Goal: Information Seeking & Learning: Learn about a topic

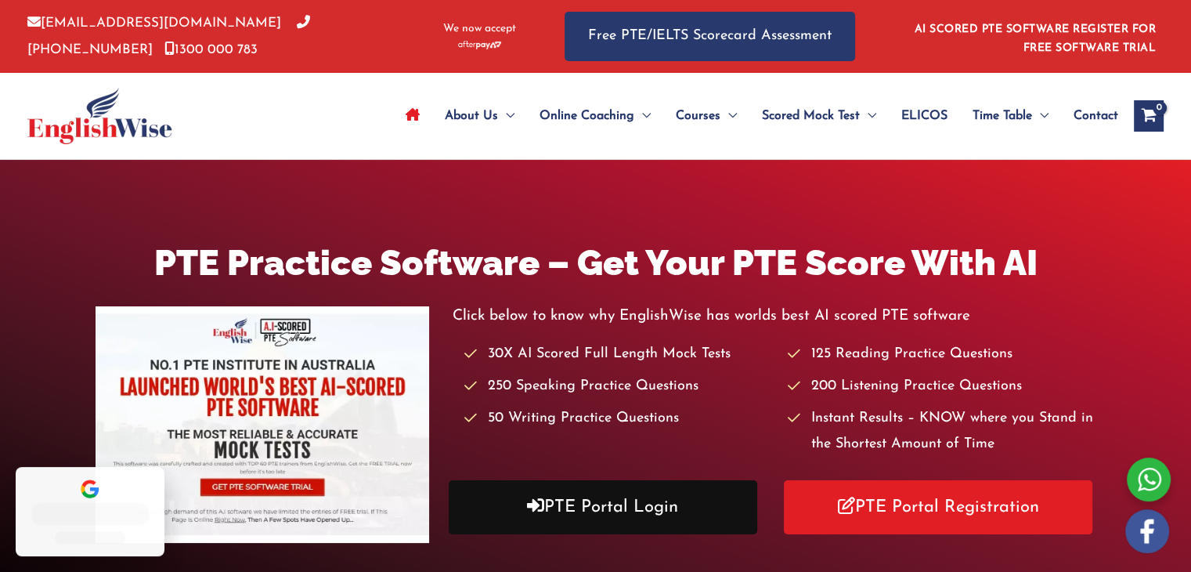
click at [601, 518] on link "PTE Portal Login" at bounding box center [603, 507] width 309 height 54
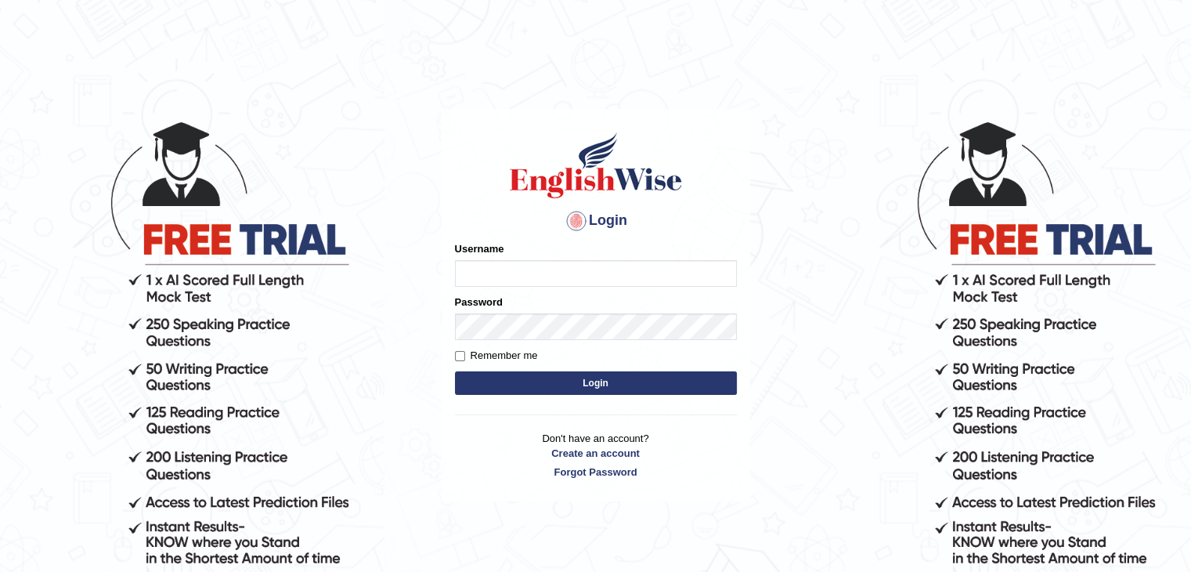
click at [508, 251] on div "Username" at bounding box center [596, 263] width 282 height 45
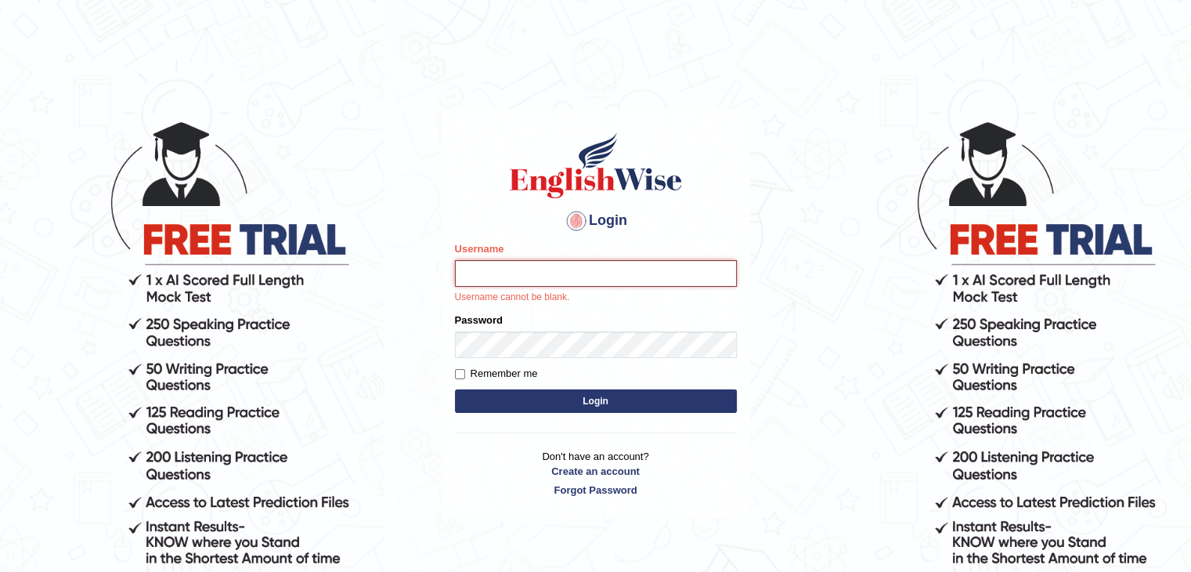
click at [502, 269] on input "Username" at bounding box center [596, 273] width 282 height 27
type input "surajshrestha100"
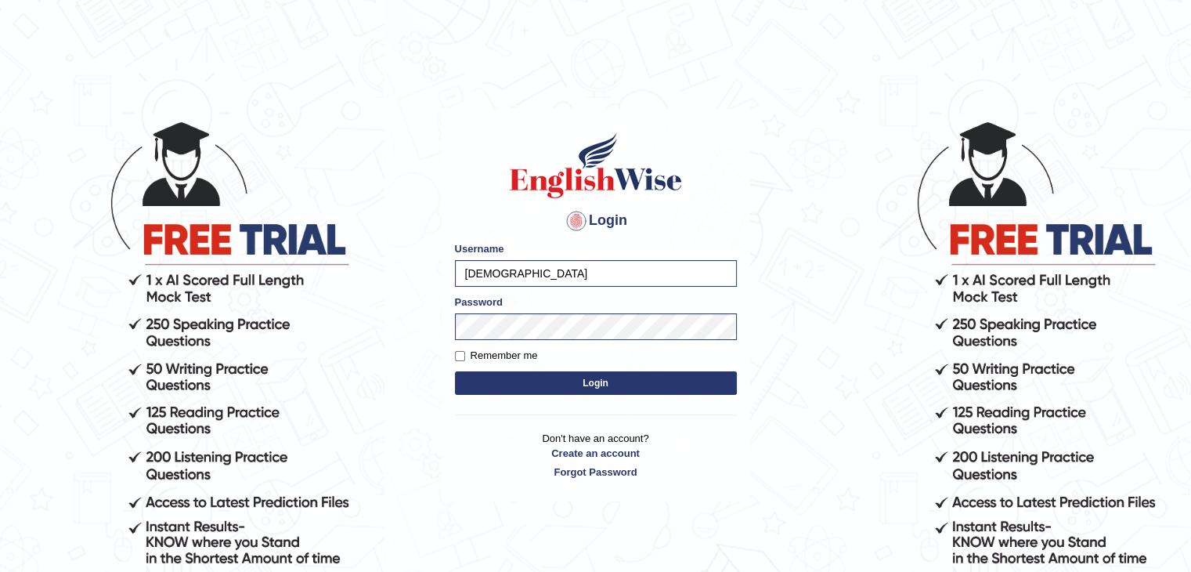
click at [543, 380] on button "Login" at bounding box center [596, 382] width 282 height 23
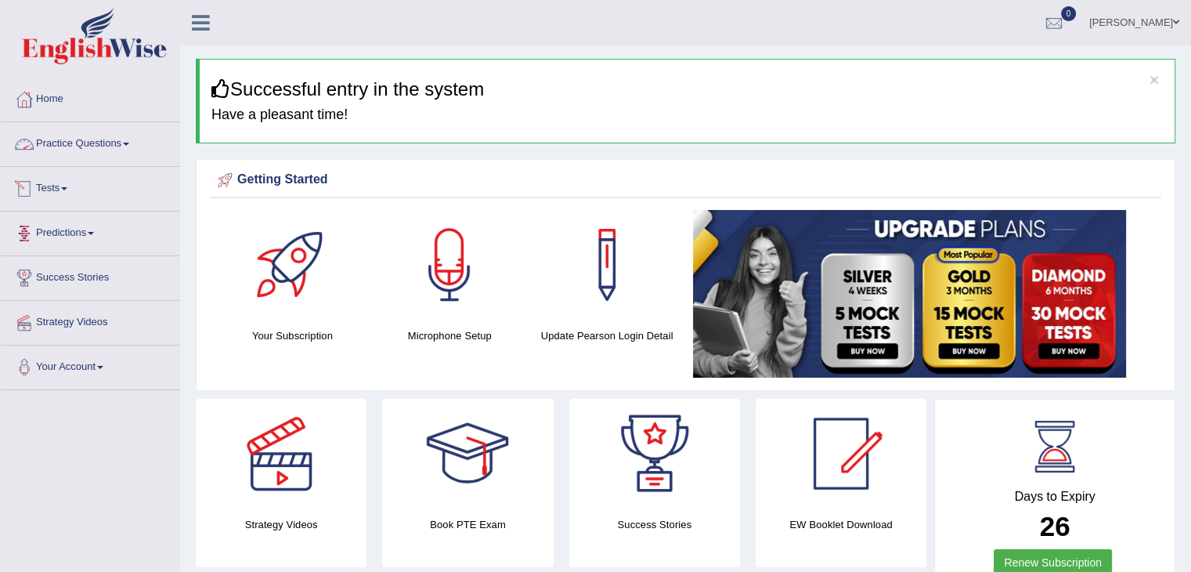
click at [75, 150] on link "Practice Questions" at bounding box center [90, 141] width 179 height 39
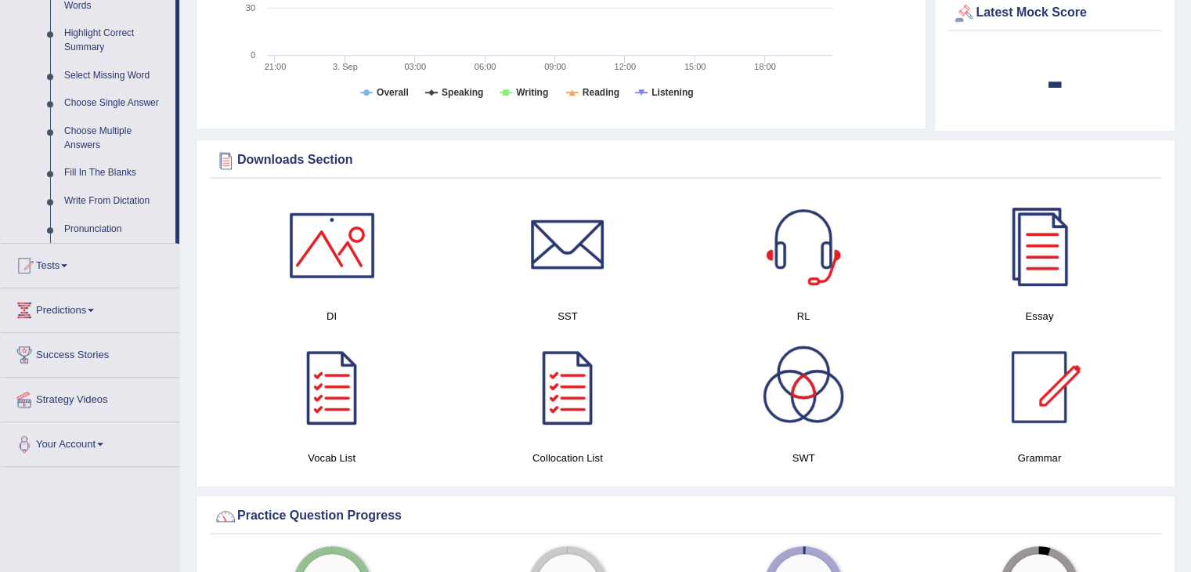
scroll to position [755, 0]
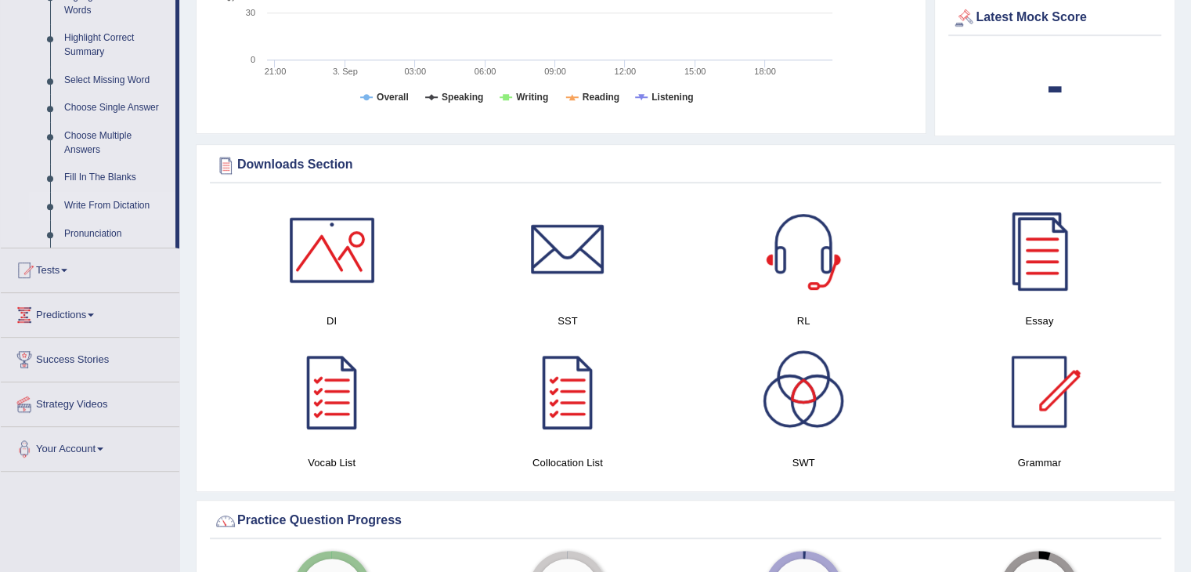
click at [78, 207] on link "Write From Dictation" at bounding box center [116, 206] width 118 height 28
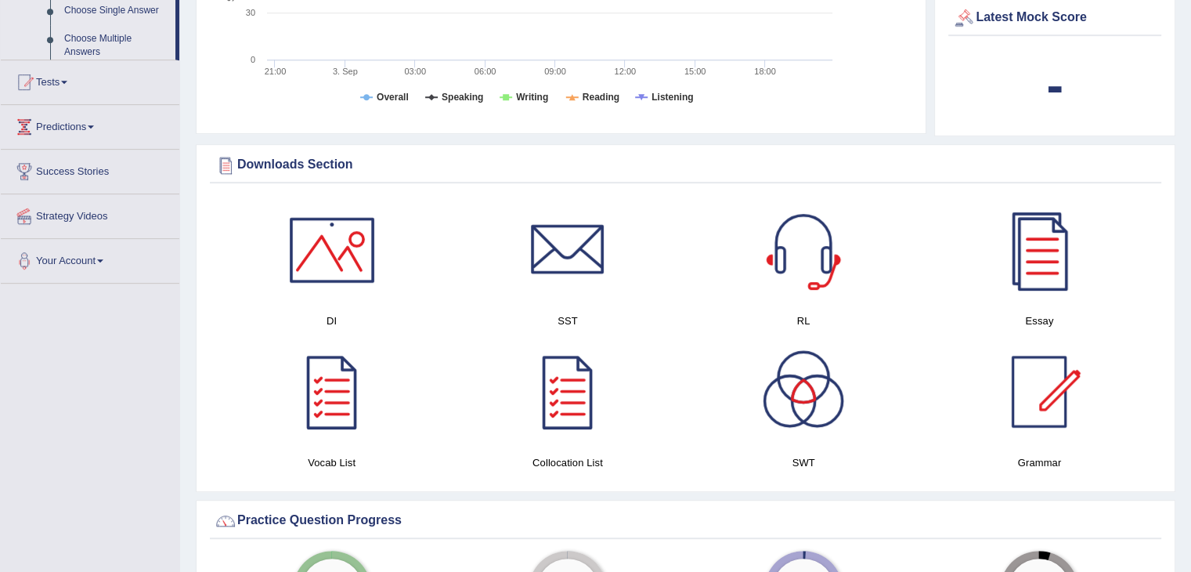
scroll to position [349, 0]
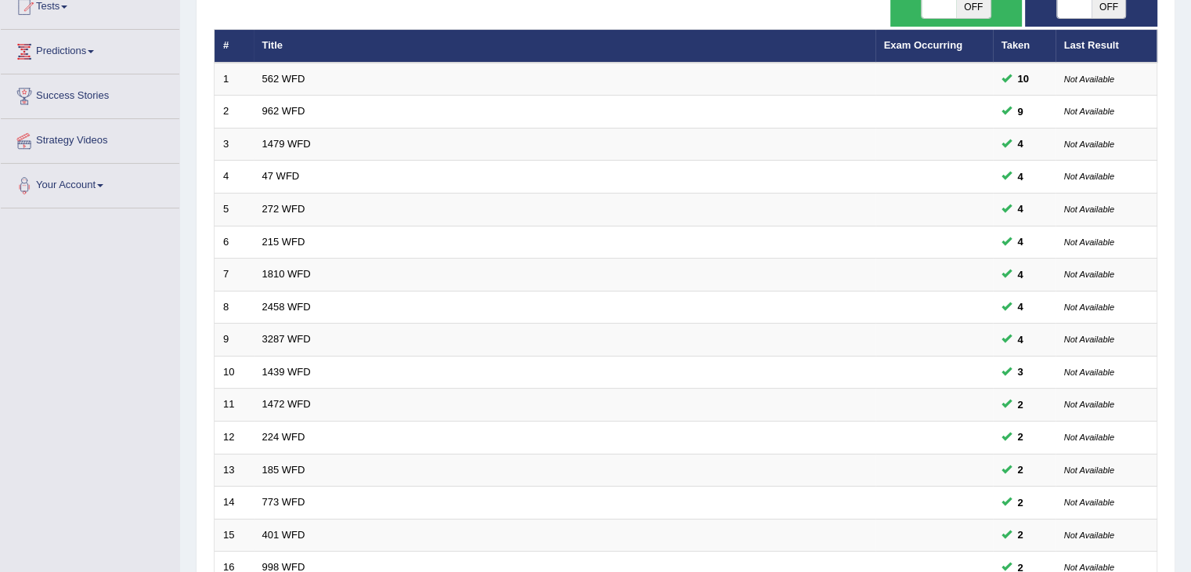
scroll to position [186, 0]
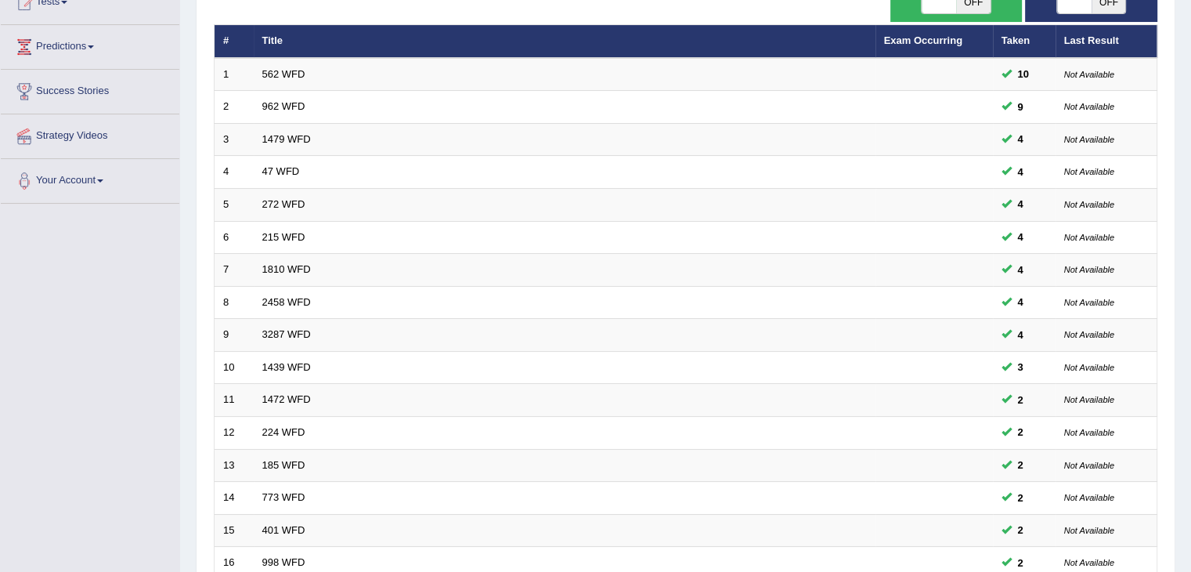
click at [1190, 233] on html "Toggle navigation Home Practice Questions Speaking Practice Read Aloud Repeat S…" at bounding box center [595, 100] width 1191 height 572
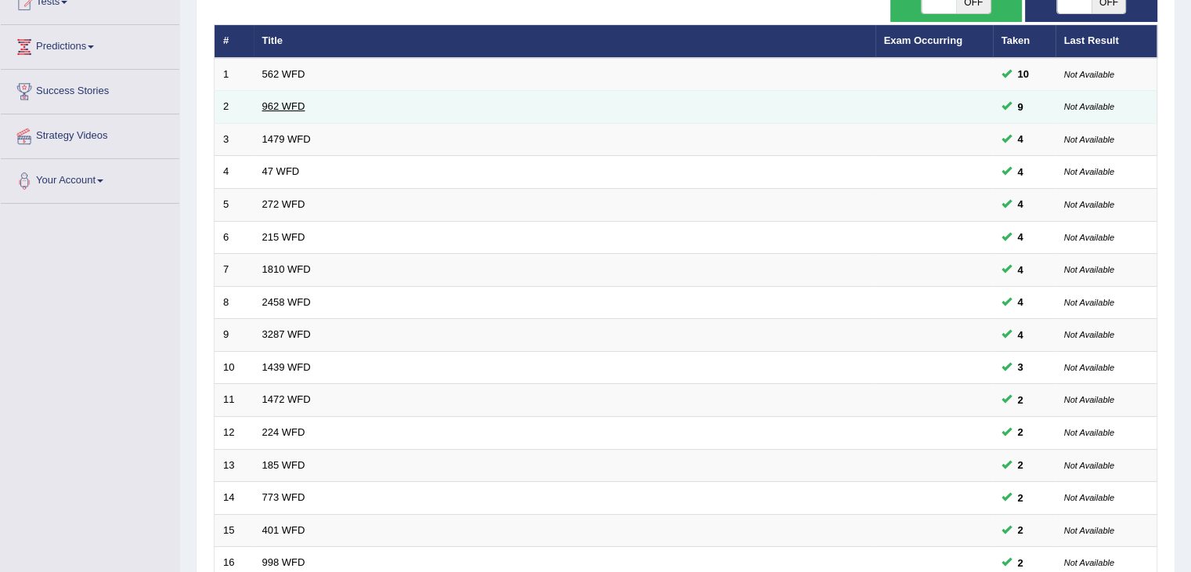
click at [276, 103] on link "962 WFD" at bounding box center [283, 106] width 43 height 12
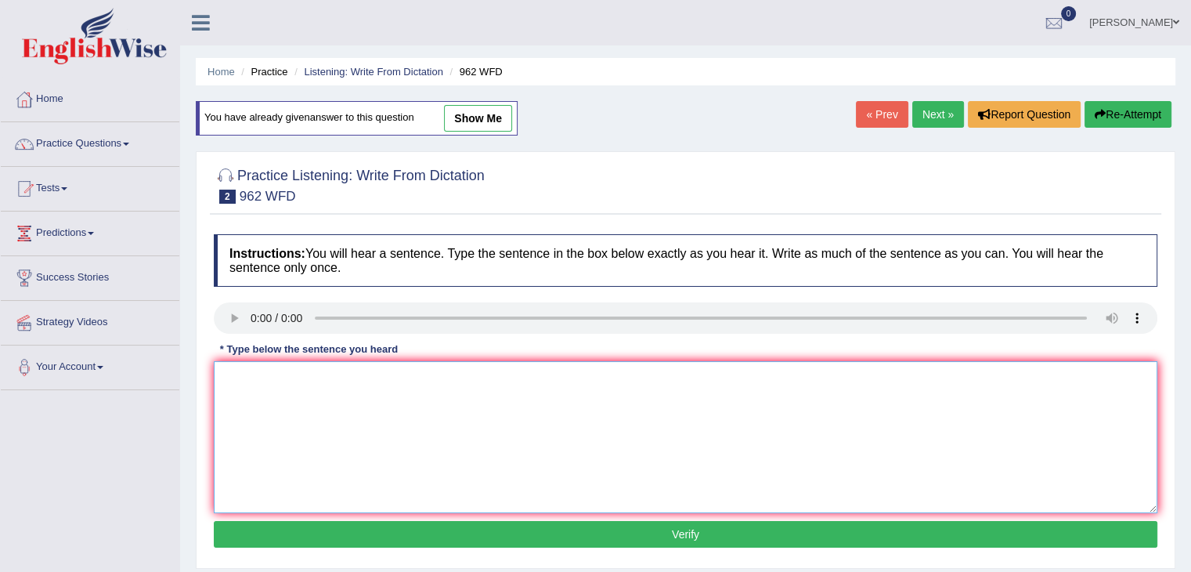
click at [301, 389] on textarea at bounding box center [686, 437] width 944 height 152
type textarea "if you have any questions about the exam please raise your hands."
click at [434, 527] on button "Verify" at bounding box center [686, 534] width 944 height 27
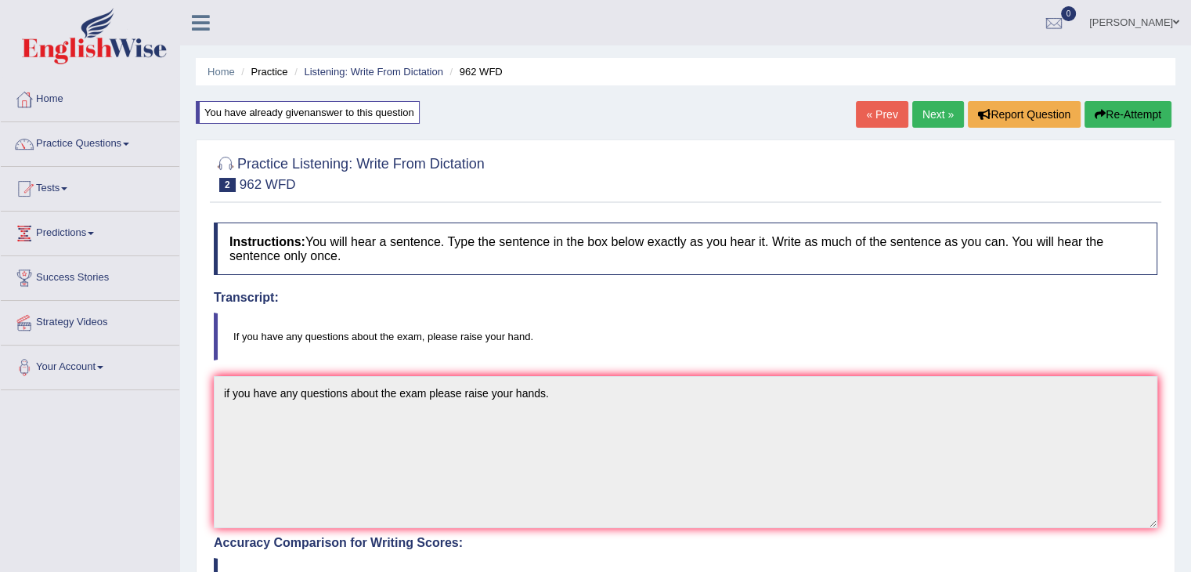
click at [937, 110] on link "Next »" at bounding box center [938, 114] width 52 height 27
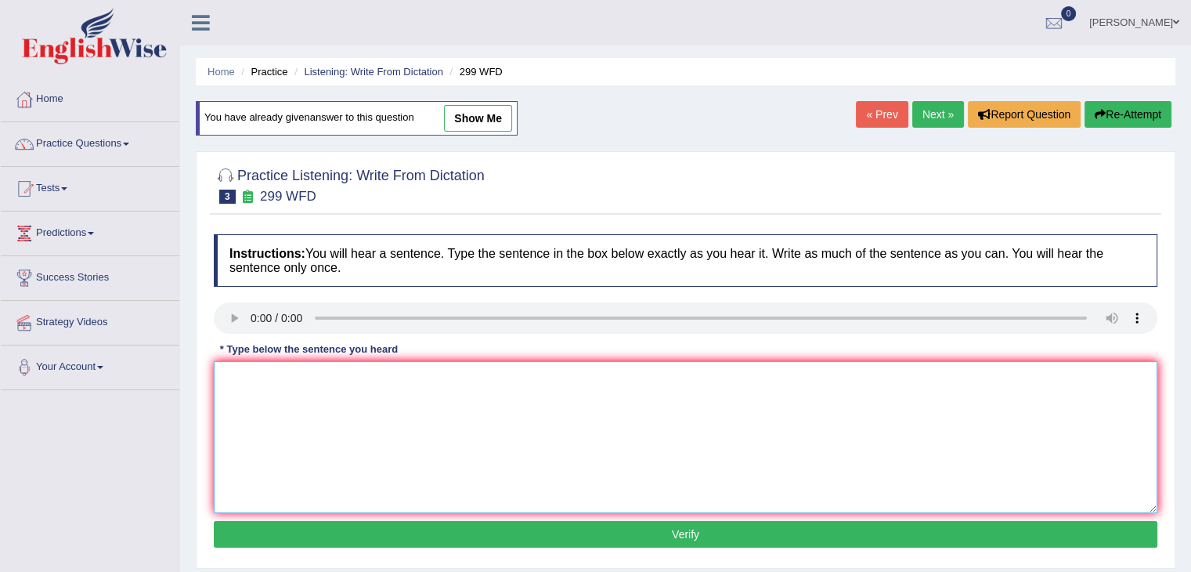
click at [276, 382] on textarea at bounding box center [686, 437] width 944 height 152
click at [346, 378] on textarea "Student reprs" at bounding box center [686, 437] width 944 height 152
click at [319, 386] on textarea "Student reprs" at bounding box center [686, 437] width 944 height 152
click at [412, 384] on textarea "Student representatives will be visiting class with voting forms." at bounding box center [686, 437] width 944 height 152
type textarea "Student representatives will be visiting the class with voting forms."
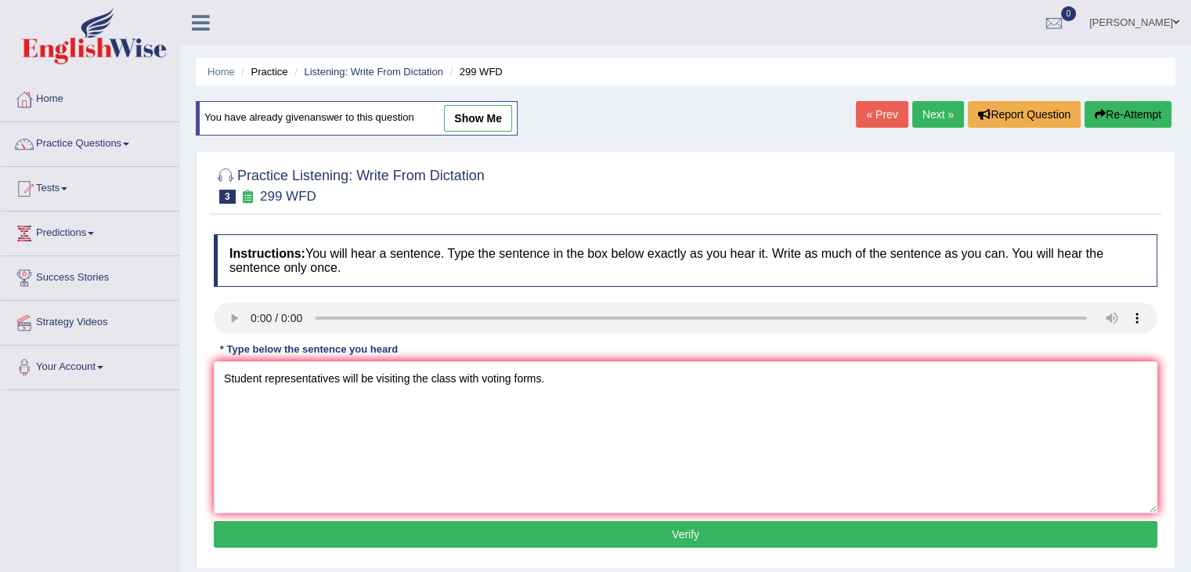
click at [522, 536] on button "Verify" at bounding box center [686, 534] width 944 height 27
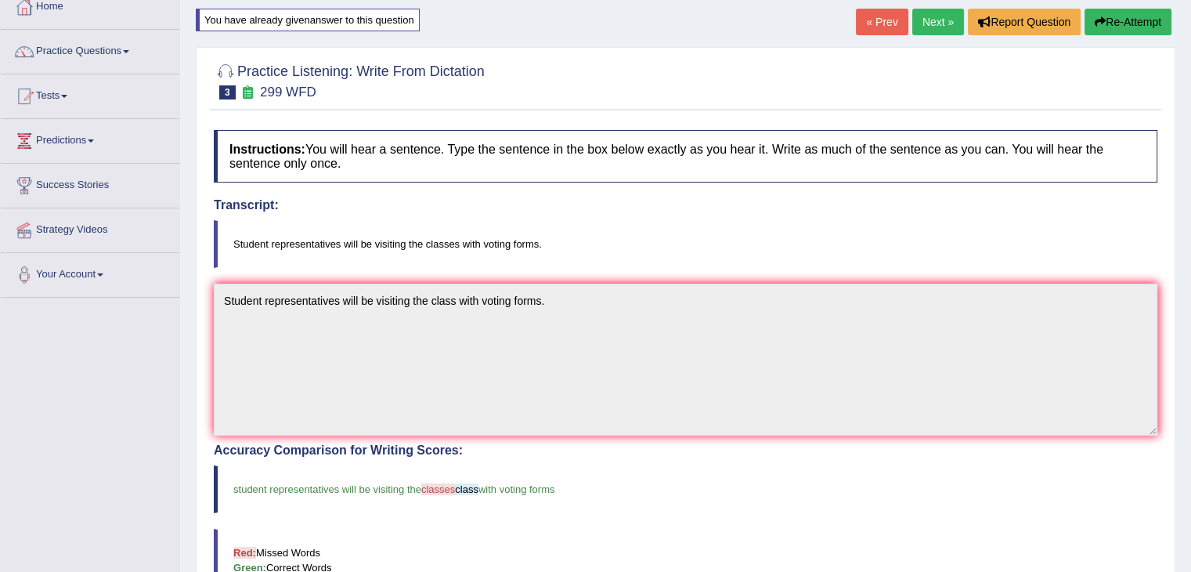
scroll to position [88, 0]
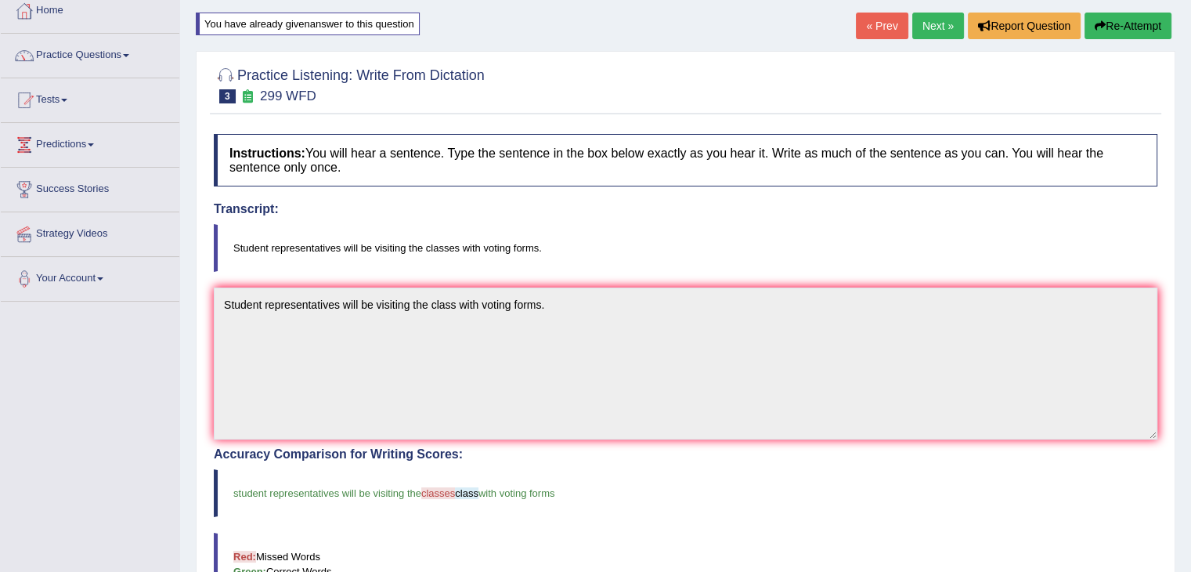
click at [926, 26] on link "Next »" at bounding box center [938, 26] width 52 height 27
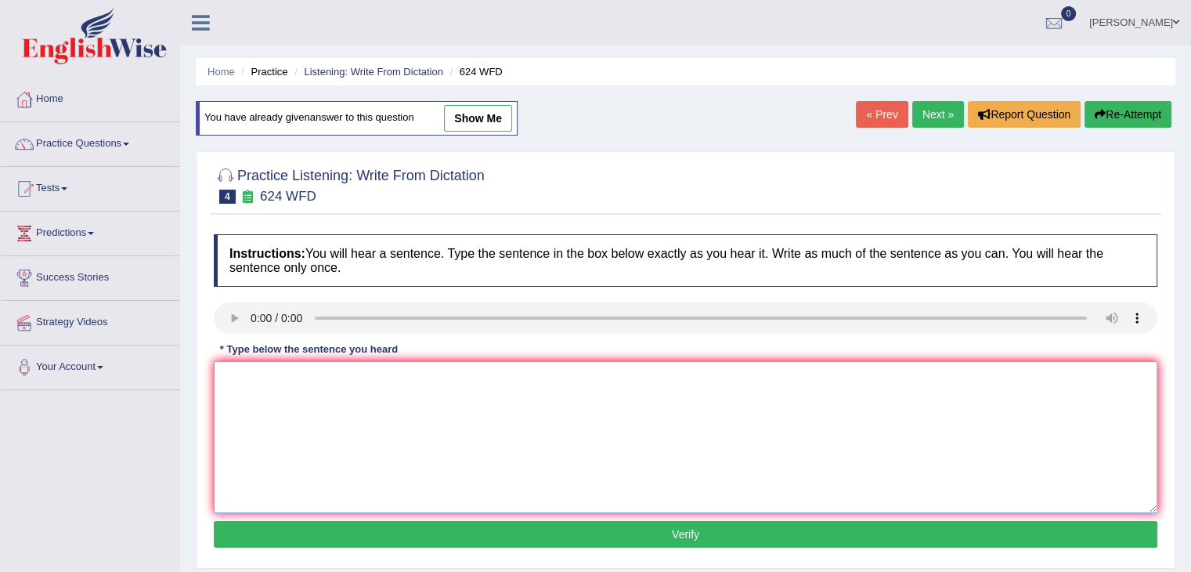
click at [270, 385] on textarea at bounding box center [686, 437] width 944 height 152
click at [267, 377] on textarea "Our" at bounding box center [686, 437] width 944 height 152
type textarea "Our courses help to improve critical thinking and independant learning skills."
click at [457, 536] on button "Verify" at bounding box center [686, 534] width 944 height 27
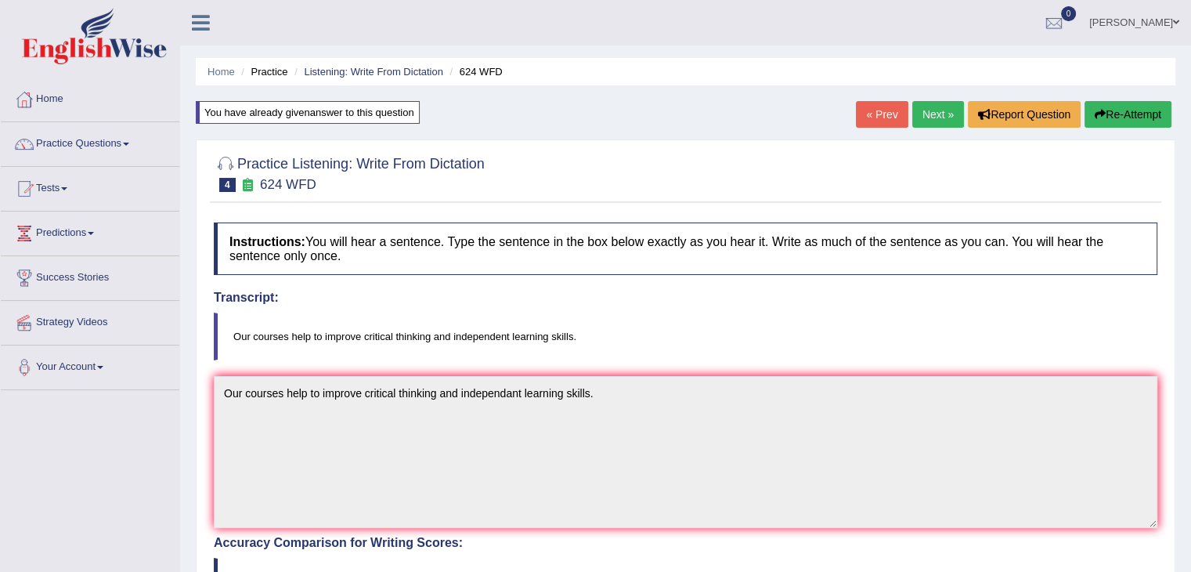
click at [931, 121] on link "Next »" at bounding box center [938, 114] width 52 height 27
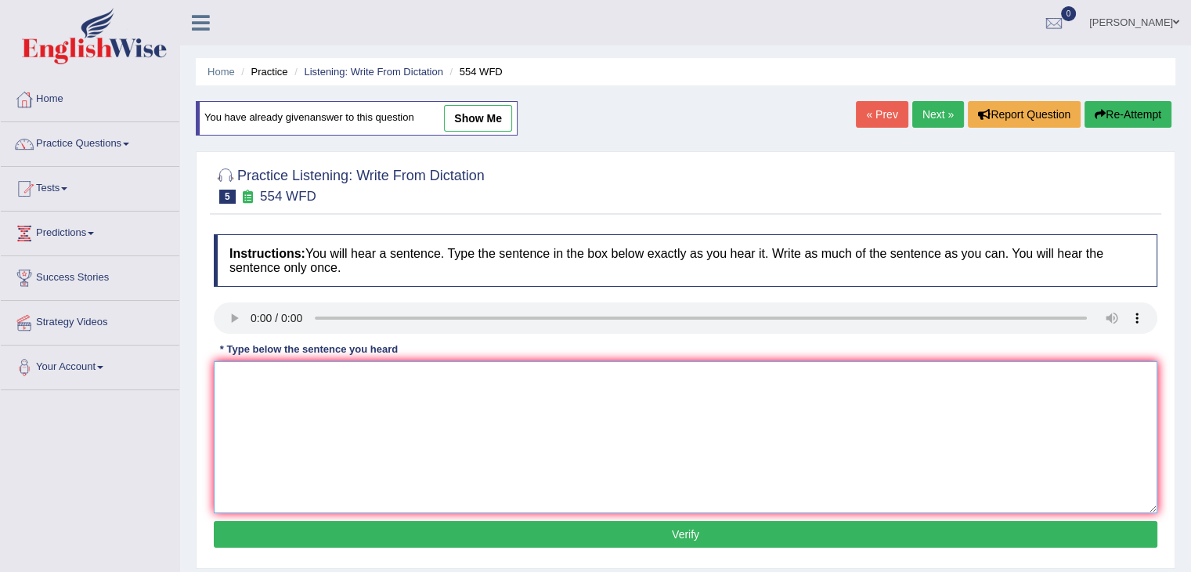
click at [254, 370] on textarea at bounding box center [686, 437] width 944 height 152
type textarea "We are able to work in a team."
click at [410, 526] on button "Verify" at bounding box center [686, 534] width 944 height 27
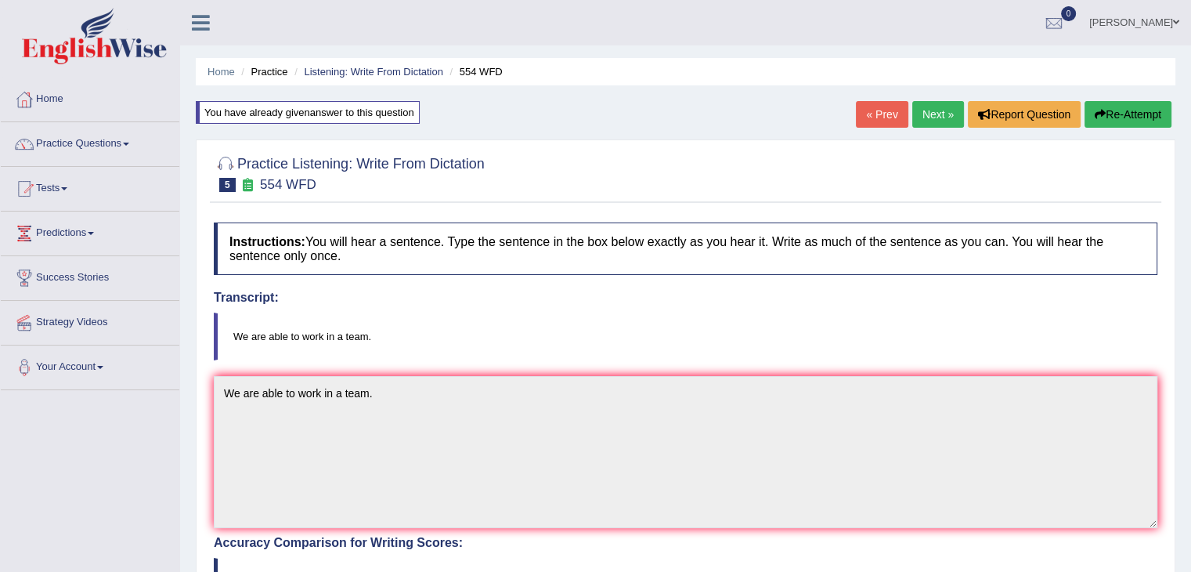
click at [939, 106] on link "Next »" at bounding box center [938, 114] width 52 height 27
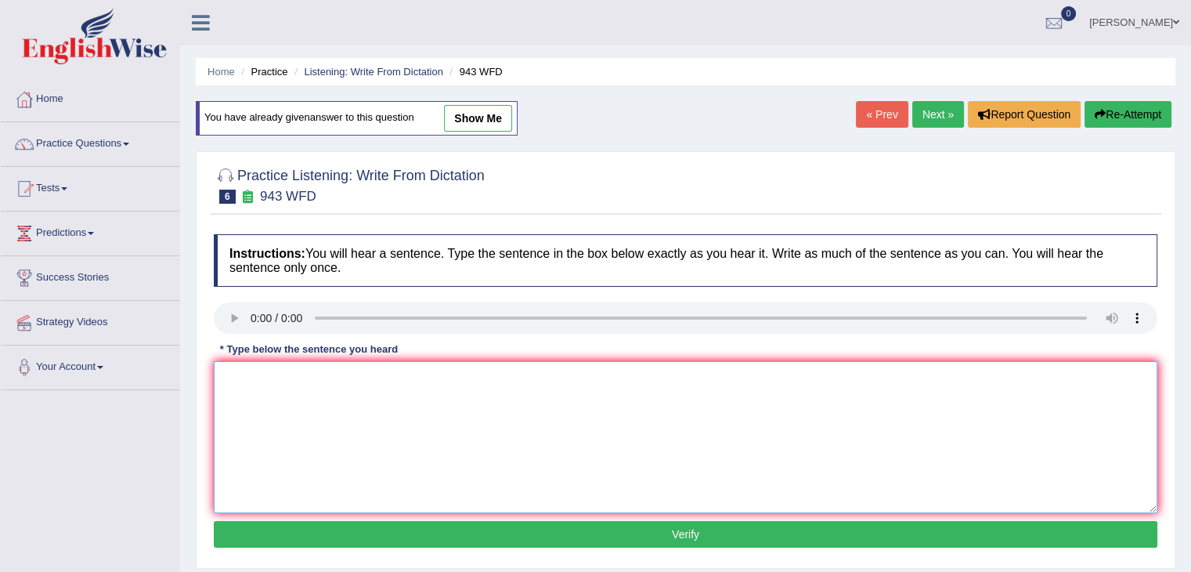
click at [269, 383] on textarea at bounding box center [686, 437] width 944 height 152
type textarea "Farming methods across the world have greatly developed recently."
click at [540, 535] on button "Verify" at bounding box center [686, 534] width 944 height 27
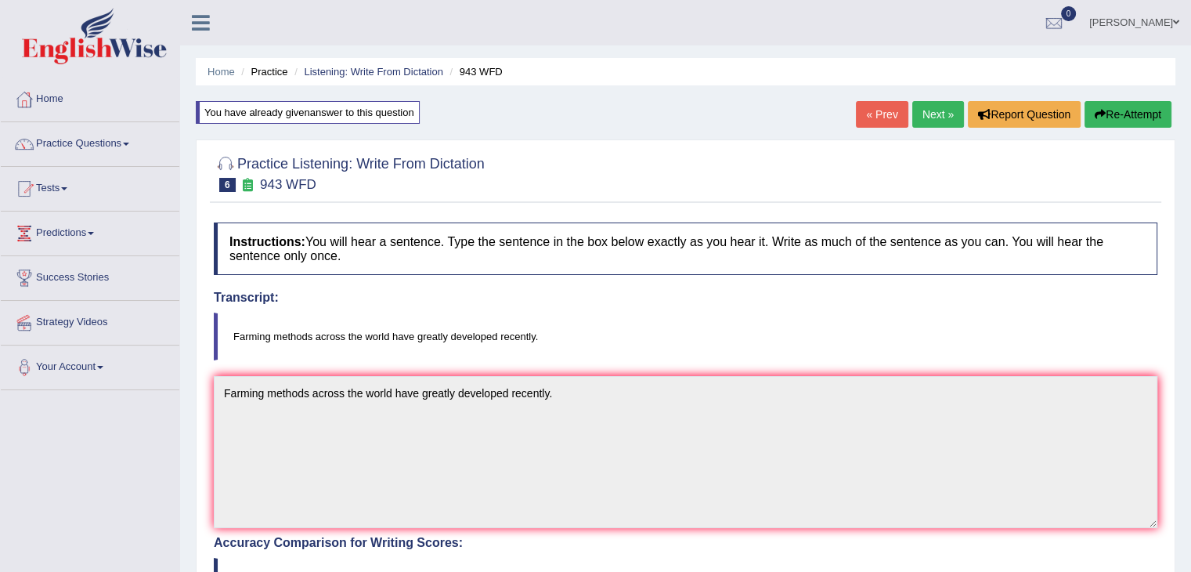
click at [936, 114] on link "Next »" at bounding box center [938, 114] width 52 height 27
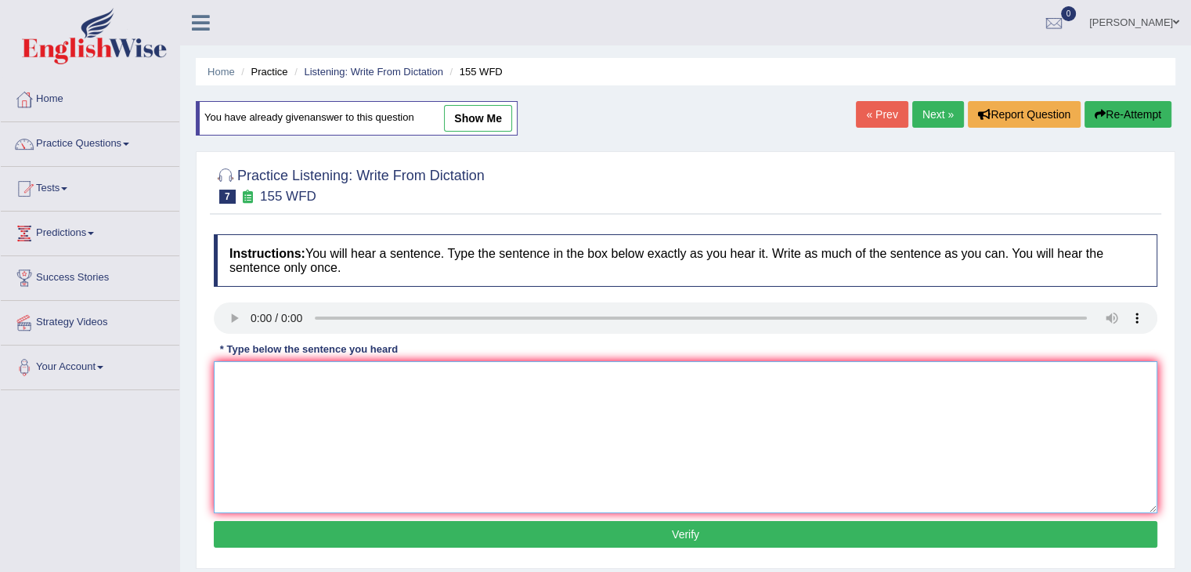
click at [406, 370] on textarea at bounding box center [686, 437] width 944 height 152
click at [284, 385] on textarea at bounding box center [686, 437] width 944 height 152
type textarea "i"
click at [304, 373] on textarea "Importan" at bounding box center [686, 437] width 944 height 152
type textarea "Important details from the argument are missing in the summary."
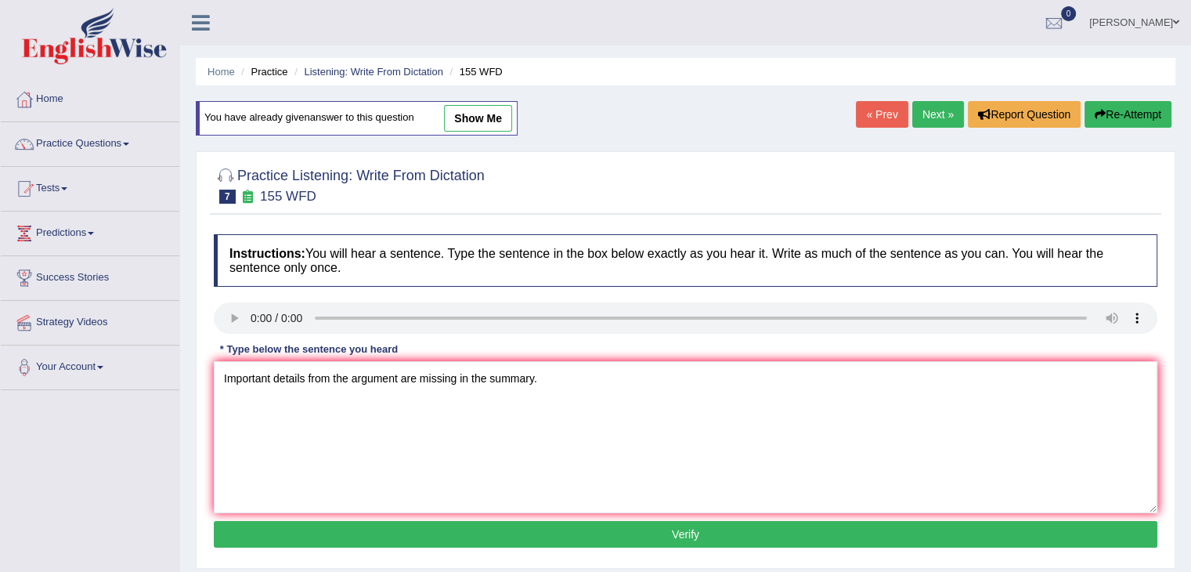
click at [454, 521] on button "Verify" at bounding box center [686, 534] width 944 height 27
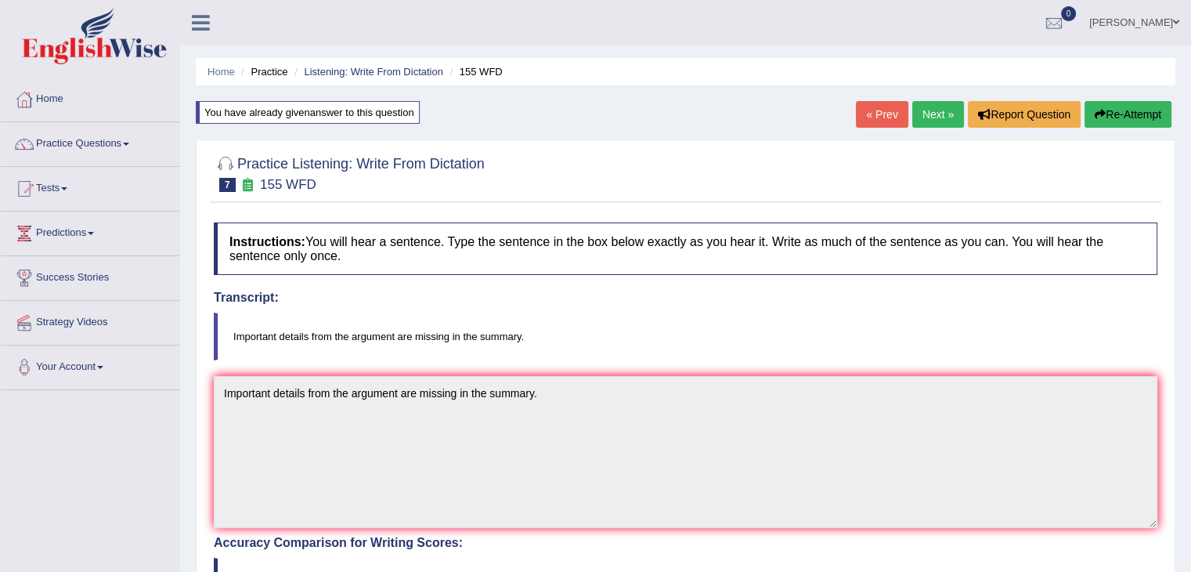
click at [925, 117] on link "Next »" at bounding box center [938, 114] width 52 height 27
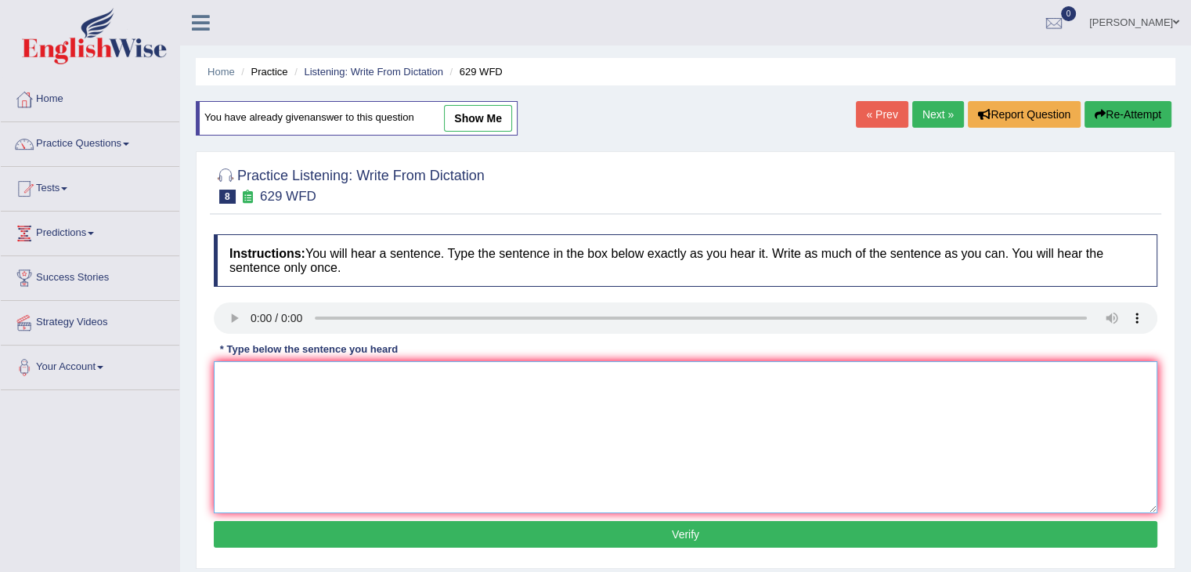
click at [259, 377] on textarea at bounding box center [686, 437] width 944 height 152
click at [346, 377] on textarea "Please provide the report to support the idea of these arguments." at bounding box center [686, 437] width 944 height 152
type textarea "Please provide the reports to support your idea of these arguments."
click at [377, 530] on button "Verify" at bounding box center [686, 534] width 944 height 27
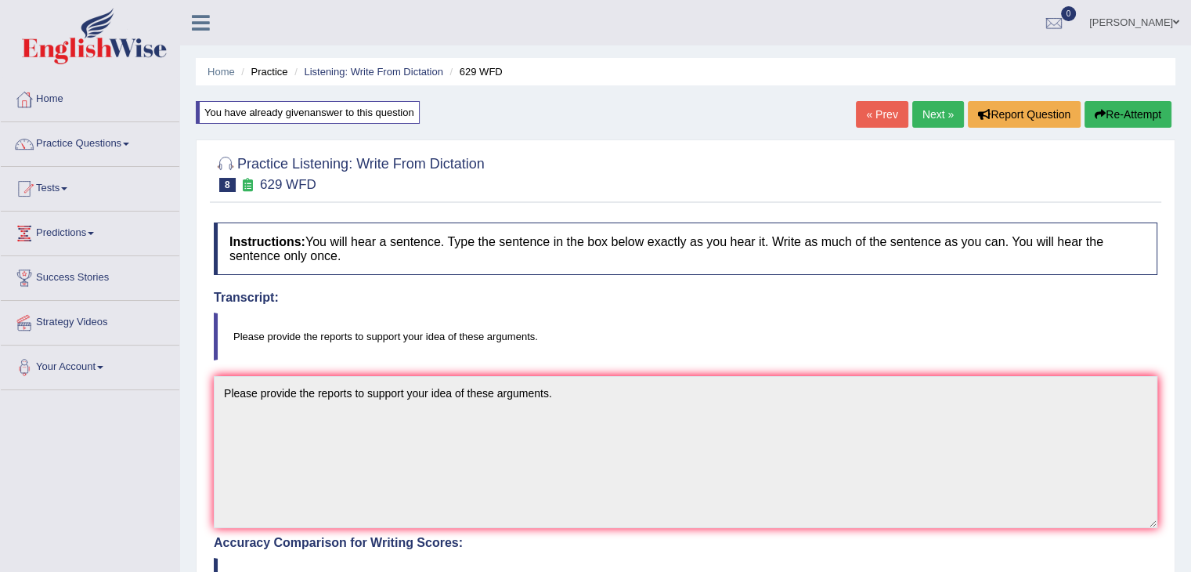
click at [927, 112] on link "Next »" at bounding box center [938, 114] width 52 height 27
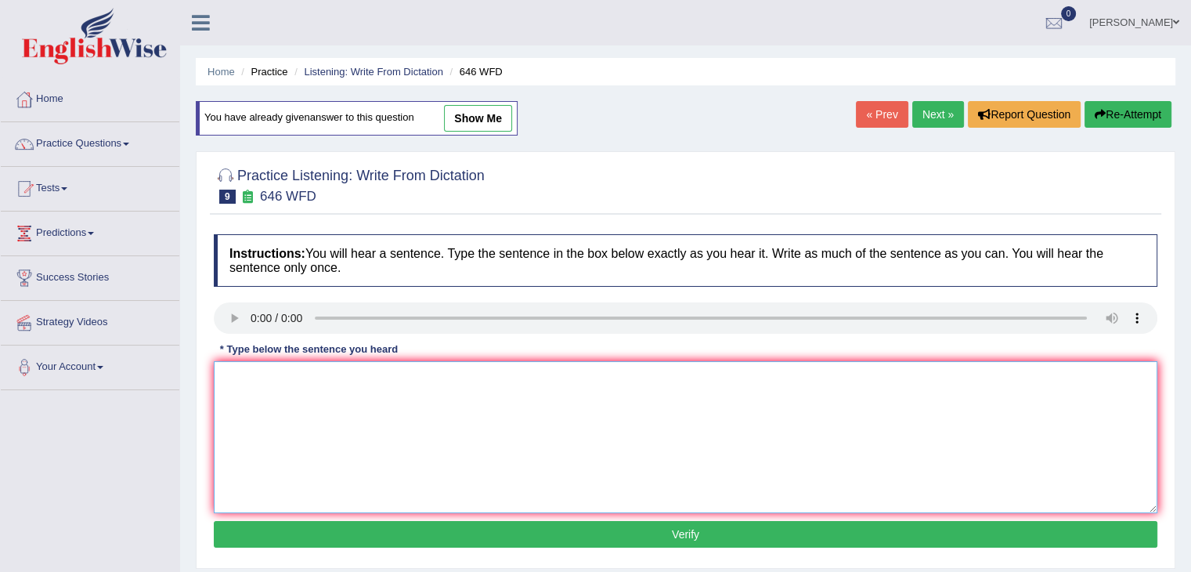
click at [274, 396] on textarea at bounding box center [686, 437] width 944 height 152
click at [258, 377] on textarea at bounding box center [686, 437] width 944 height 152
type textarea "The industrial revolution in Europe was driven by steam technology."
click at [469, 529] on button "Verify" at bounding box center [686, 534] width 944 height 27
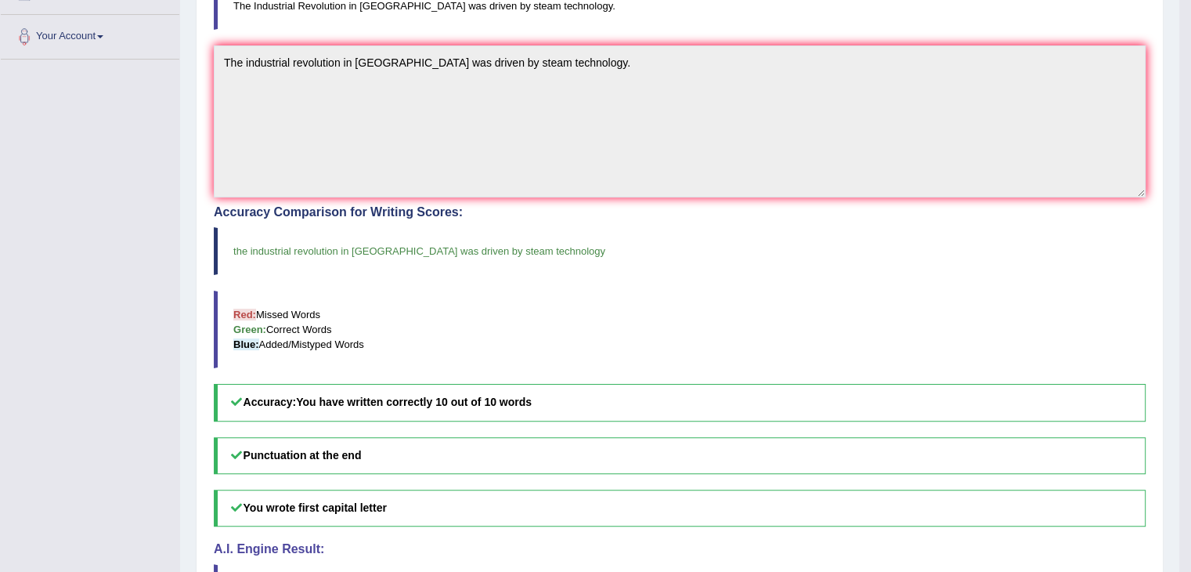
drag, startPoint x: 1202, startPoint y: 114, endPoint x: 1202, endPoint y: 289, distance: 175.4
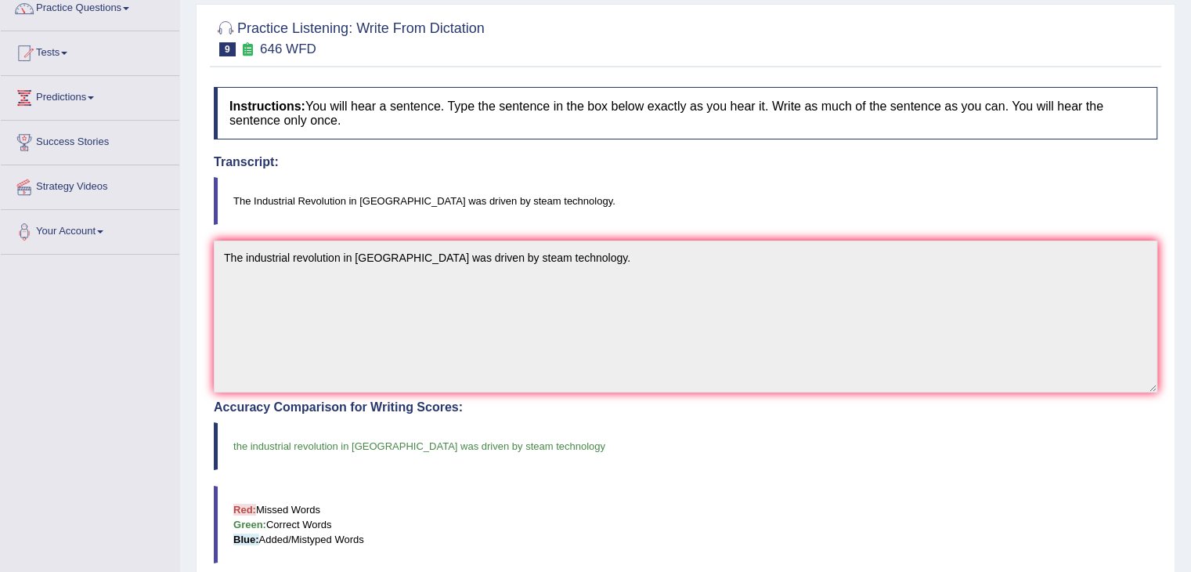
scroll to position [60, 0]
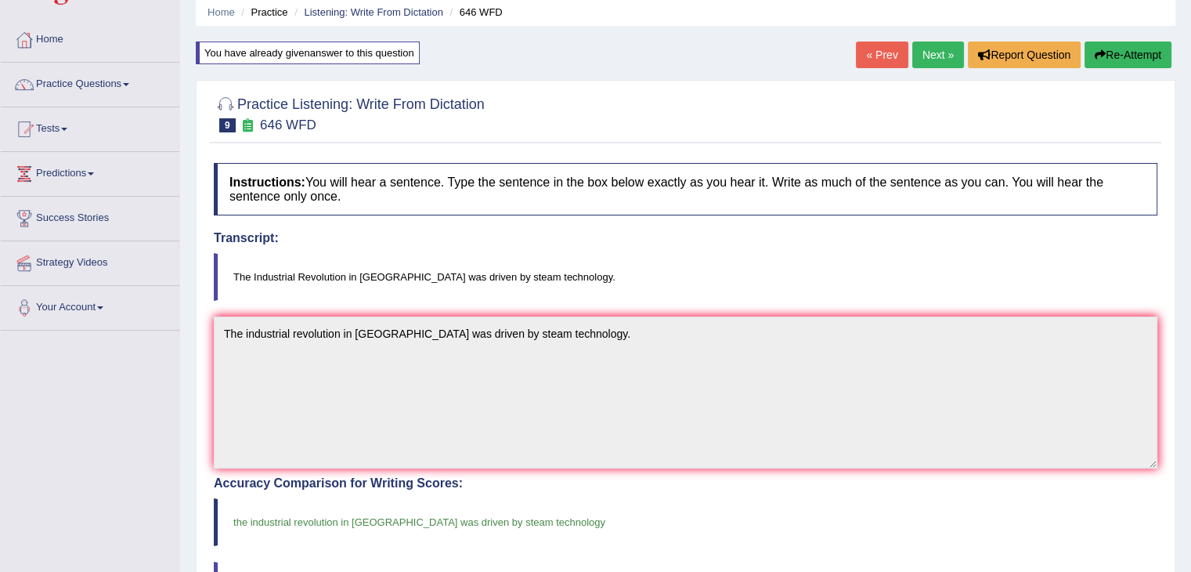
click at [927, 51] on link "Next »" at bounding box center [938, 55] width 52 height 27
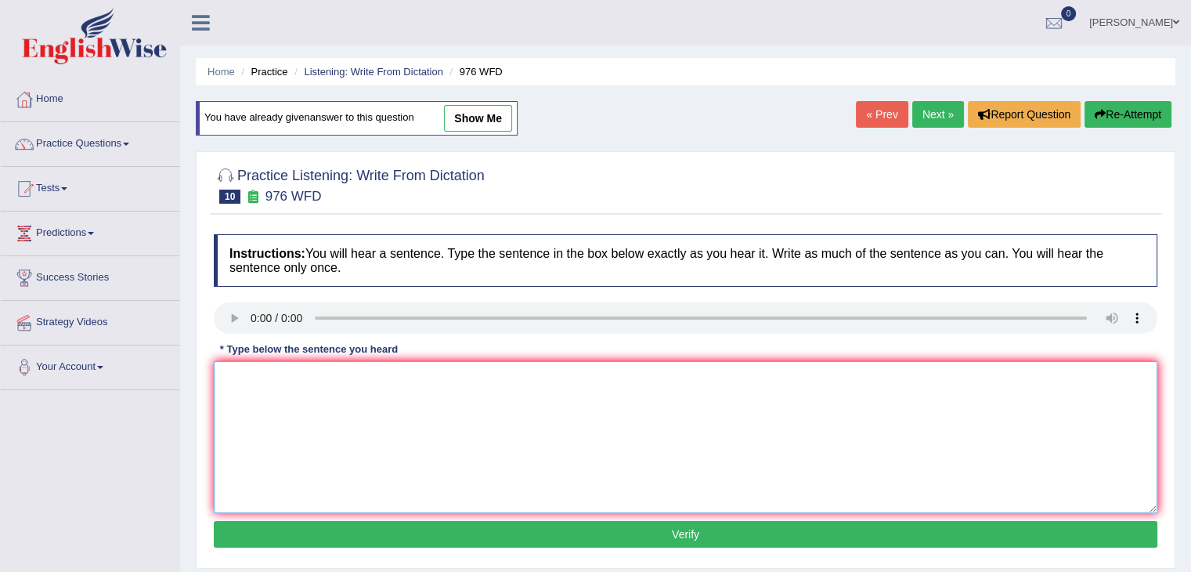
click at [279, 395] on textarea at bounding box center [686, 437] width 944 height 152
click at [324, 377] on textarea "The study of" at bounding box center [686, 437] width 944 height 152
click at [310, 380] on textarea "The study of" at bounding box center [686, 437] width 944 height 152
type textarea "The study of the economy is a tricky subject to research."
click at [423, 521] on button "Verify" at bounding box center [686, 534] width 944 height 27
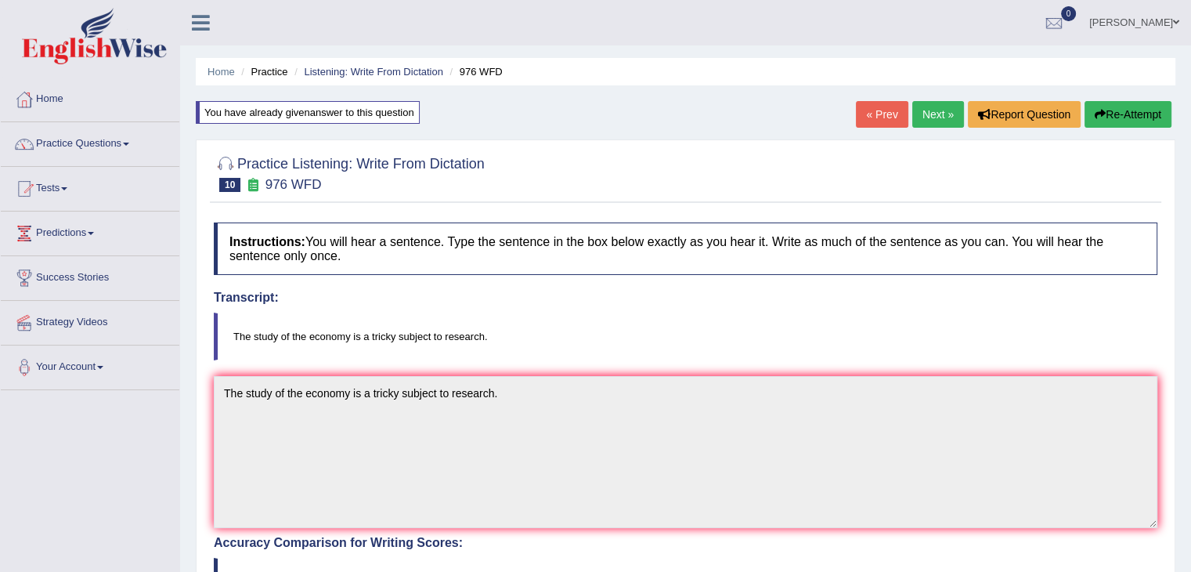
click at [936, 116] on link "Next »" at bounding box center [938, 114] width 52 height 27
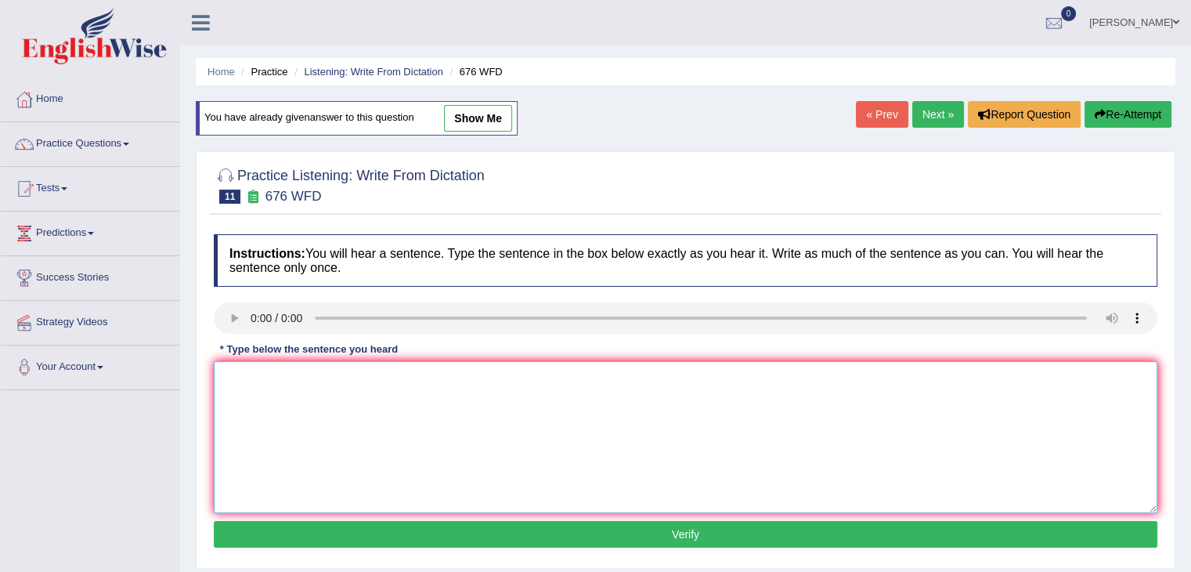
click at [273, 386] on textarea at bounding box center [686, 437] width 944 height 152
click at [257, 381] on textarea at bounding box center [686, 437] width 944 height 152
click at [291, 383] on textarea "Univerisit" at bounding box center [686, 437] width 944 height 152
click at [336, 374] on textarea "Univerisities need to" at bounding box center [686, 437] width 944 height 152
click at [532, 381] on textarea "Univerisities need to secure the grants for the research centr" at bounding box center [686, 437] width 944 height 152
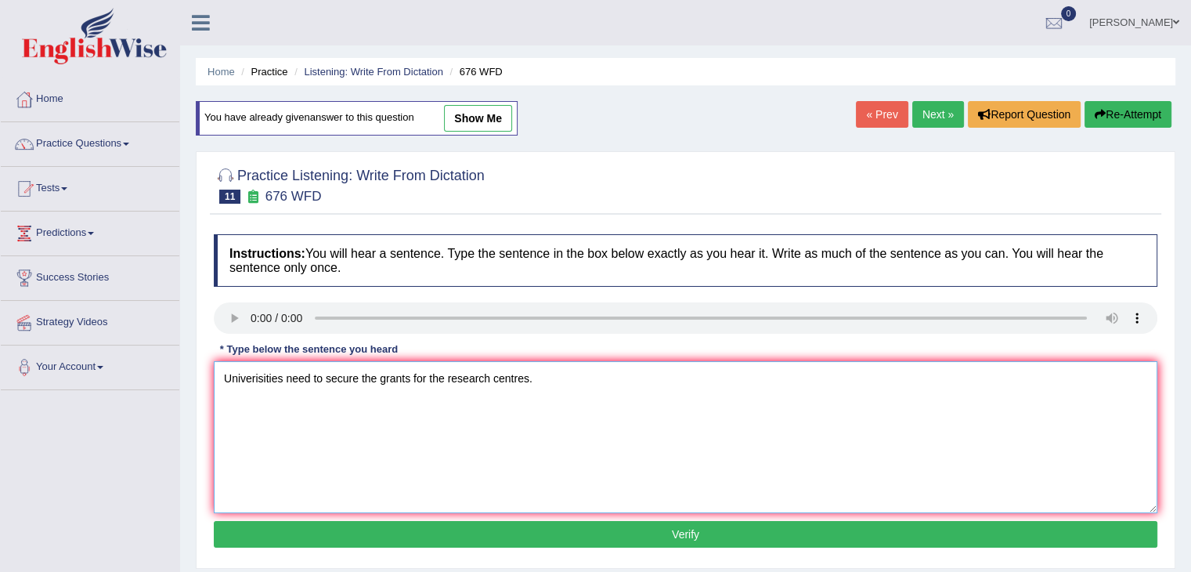
type textarea "Univerisities need to secure the grants for the research centres."
click at [417, 543] on button "Verify" at bounding box center [686, 534] width 944 height 27
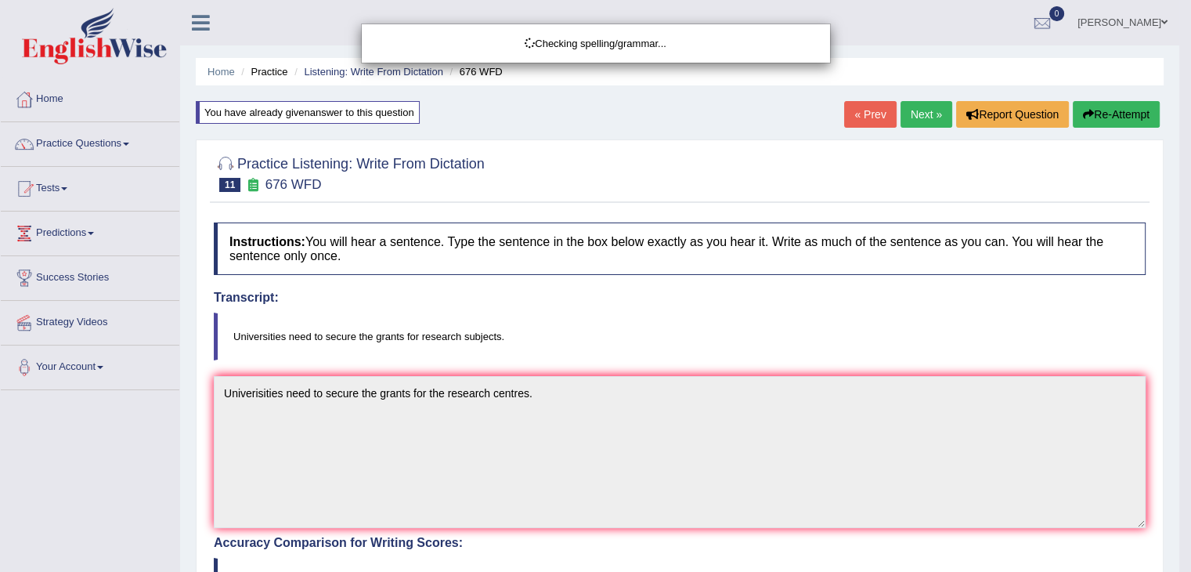
drag, startPoint x: 1202, startPoint y: 261, endPoint x: 1202, endPoint y: 413, distance: 151.9
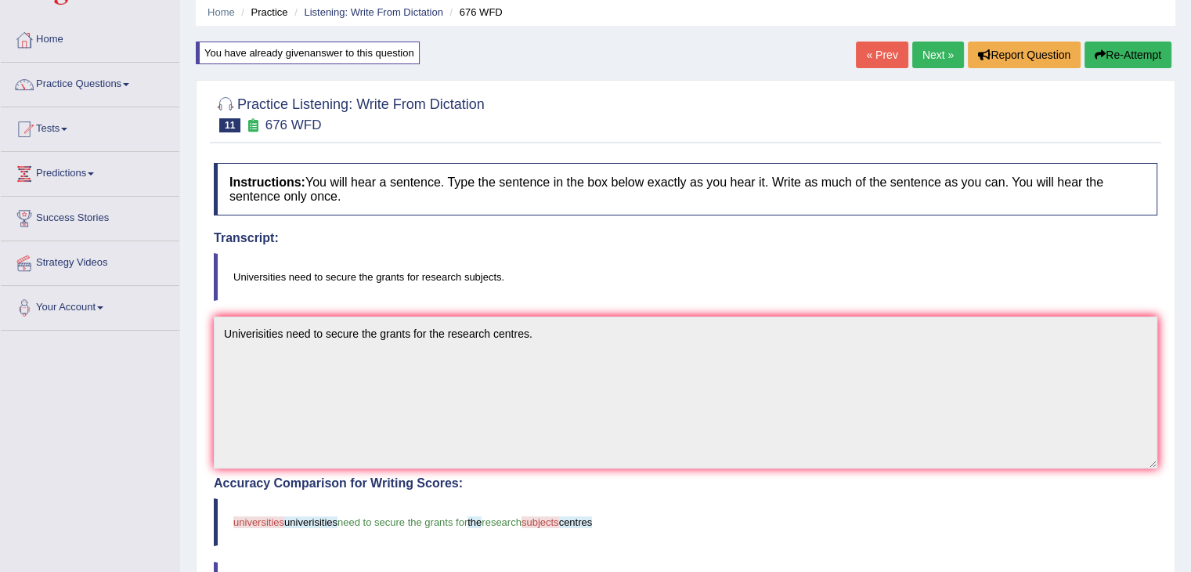
scroll to position [60, 0]
click at [926, 54] on link "Next »" at bounding box center [938, 54] width 52 height 27
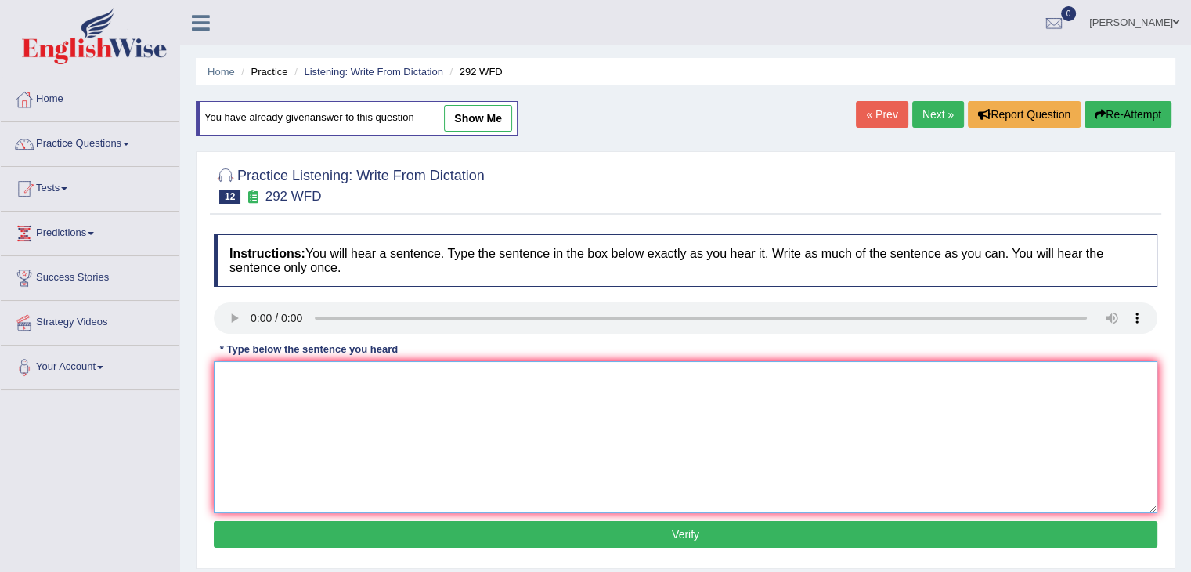
click at [273, 396] on textarea at bounding box center [686, 437] width 944 height 152
click at [334, 378] on textarea "Some people argue" at bounding box center [686, 437] width 944 height 152
type textarea "Some people argue that education is not that important."
click at [484, 526] on button "Verify" at bounding box center [686, 534] width 944 height 27
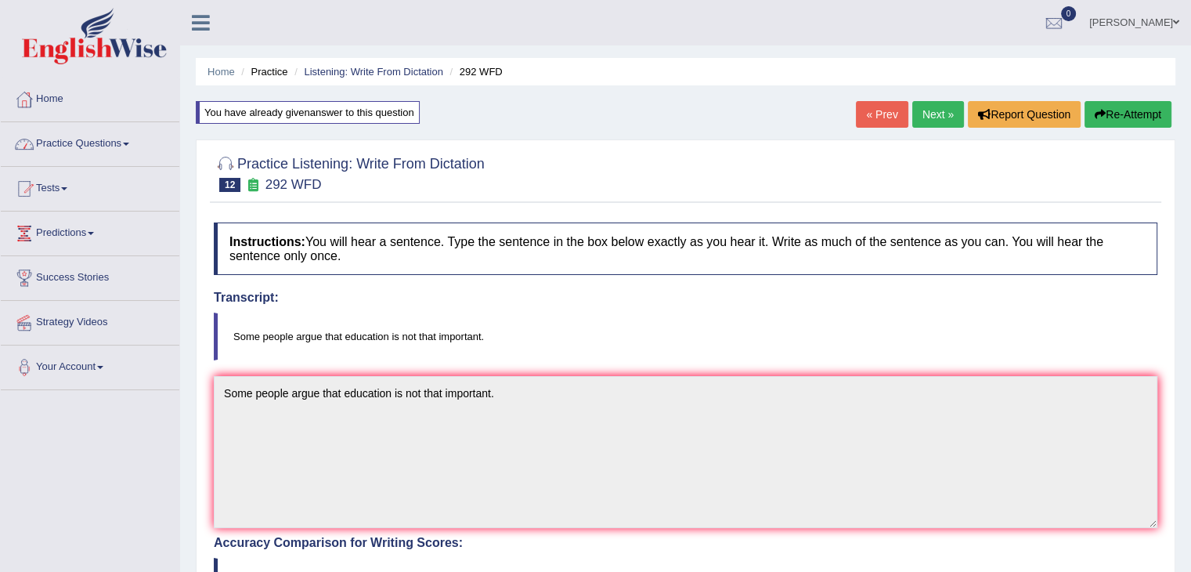
click at [113, 146] on link "Practice Questions" at bounding box center [90, 141] width 179 height 39
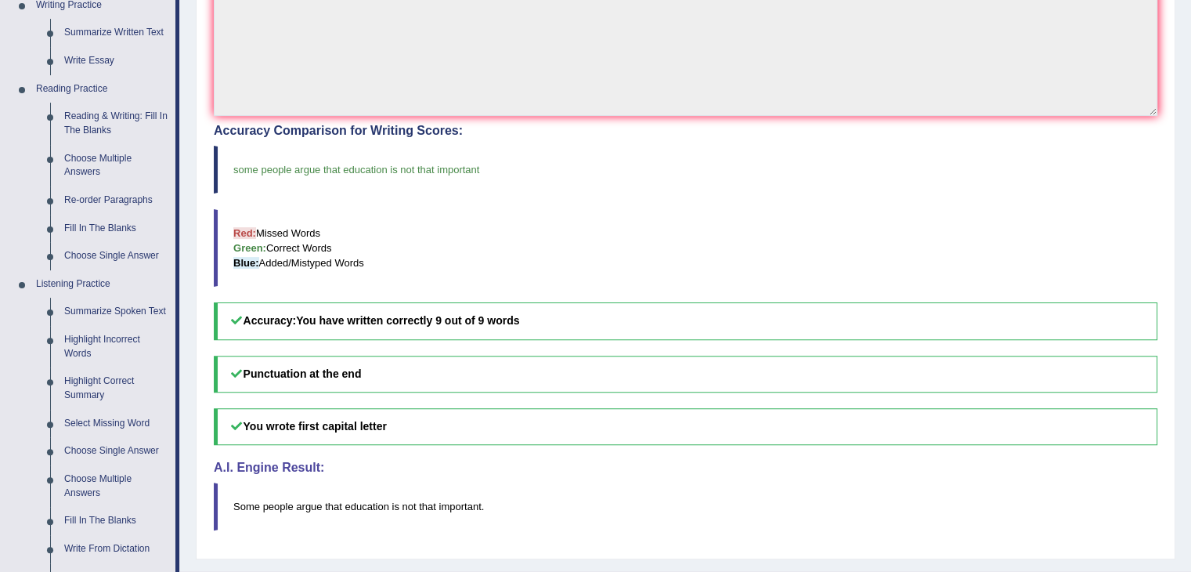
scroll to position [634, 0]
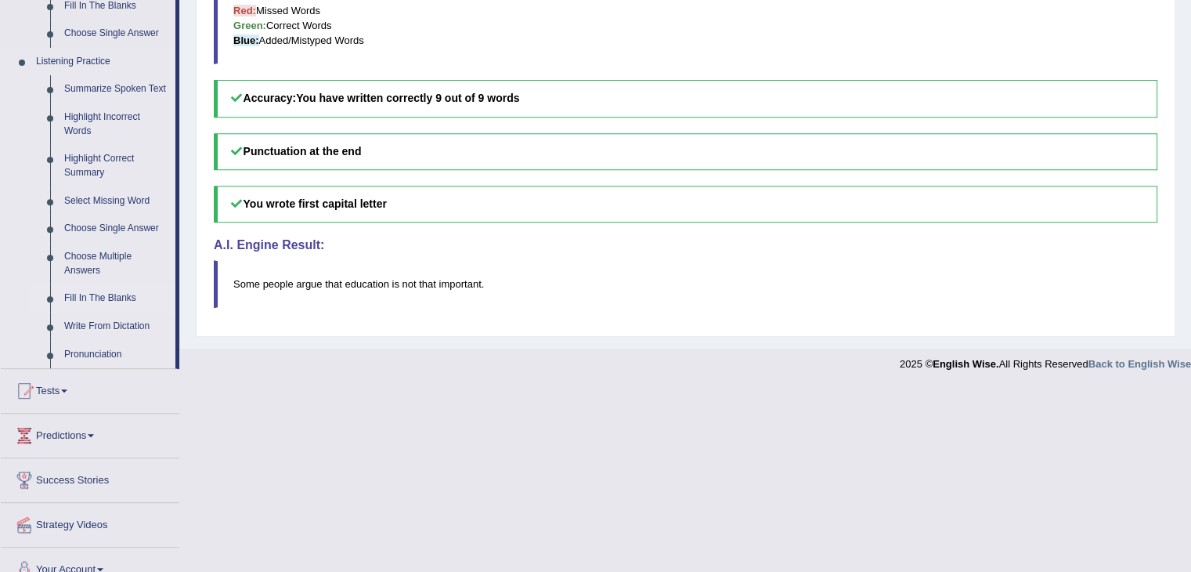
click at [92, 294] on link "Fill In The Blanks" at bounding box center [116, 298] width 118 height 28
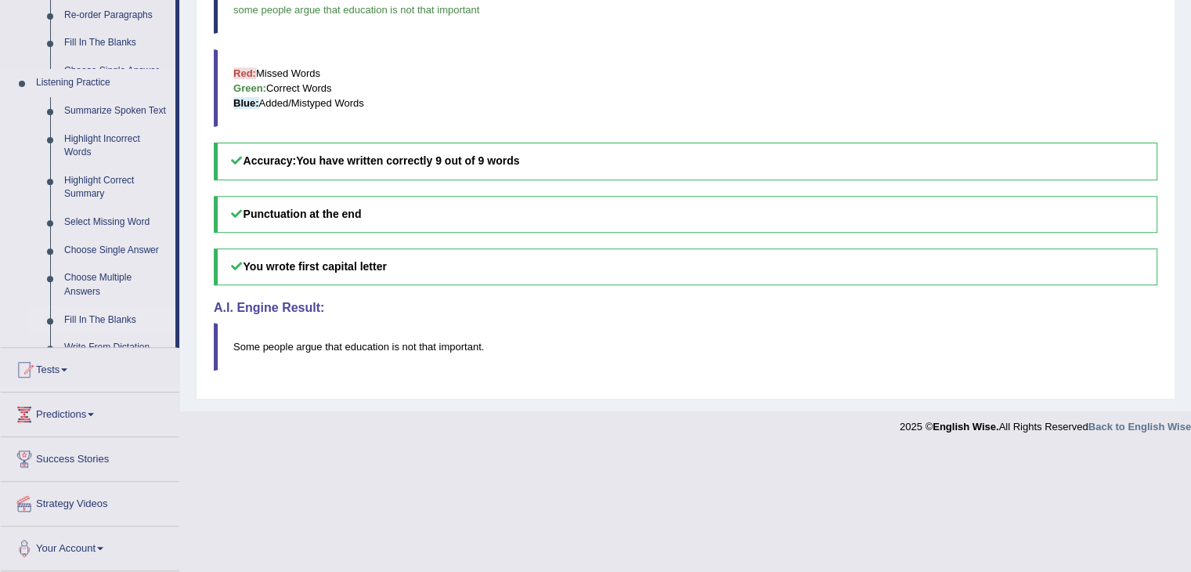
scroll to position [447, 0]
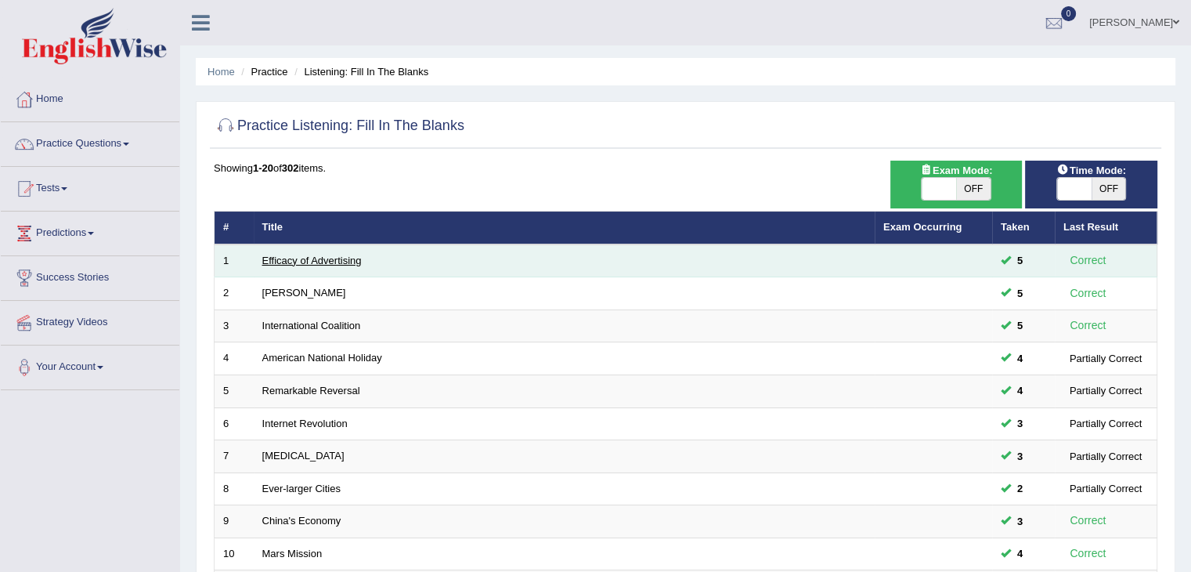
click at [321, 255] on link "Efficacy of Advertising" at bounding box center [311, 261] width 99 height 12
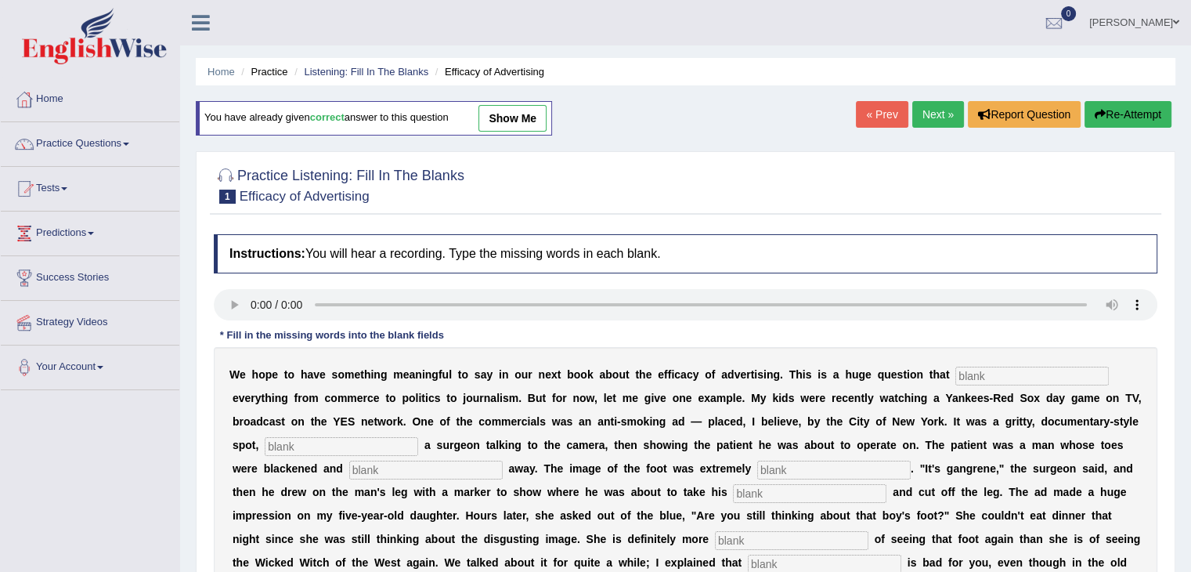
click at [977, 367] on input "text" at bounding box center [1032, 376] width 154 height 19
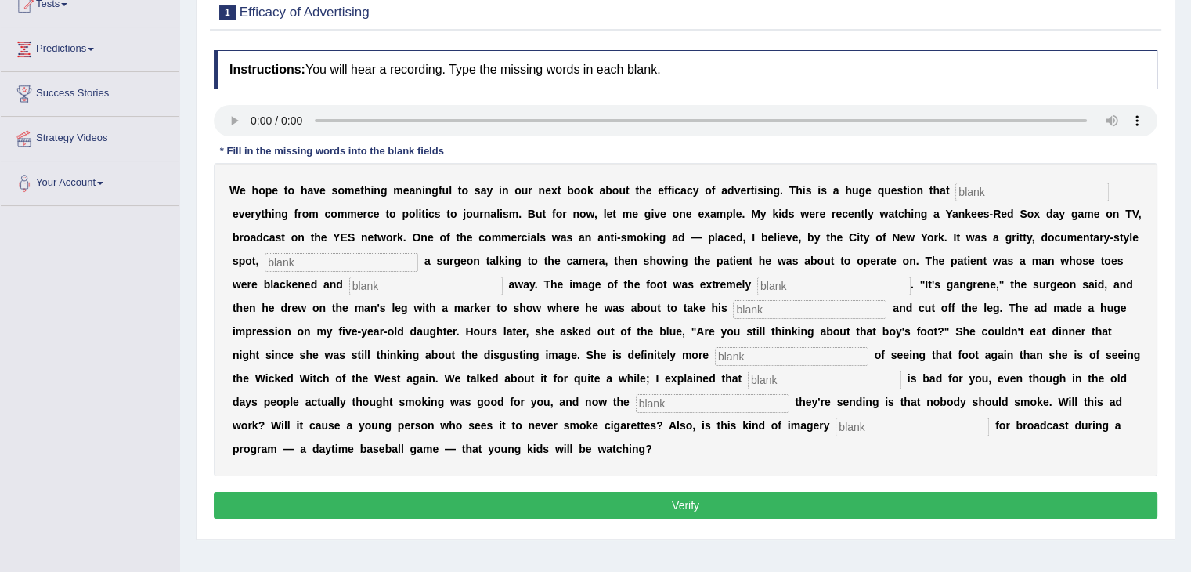
scroll to position [188, 0]
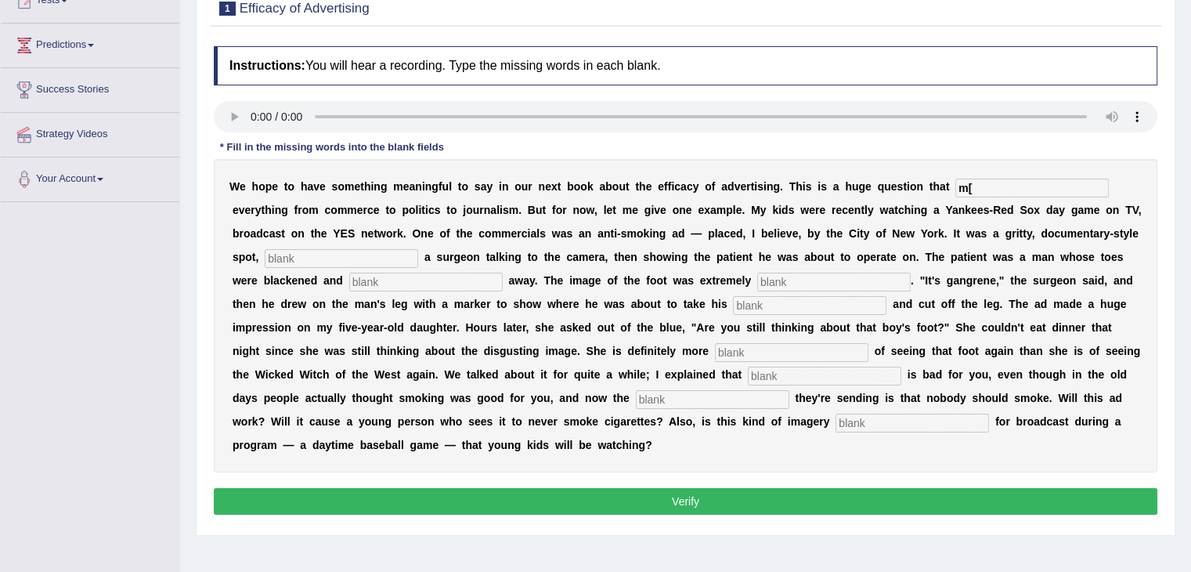
type input "m"
type input "impacts"
click at [350, 249] on input "text" at bounding box center [342, 258] width 154 height 19
click at [313, 253] on input "text" at bounding box center [342, 258] width 154 height 19
click at [323, 261] on input "text" at bounding box center [342, 258] width 154 height 19
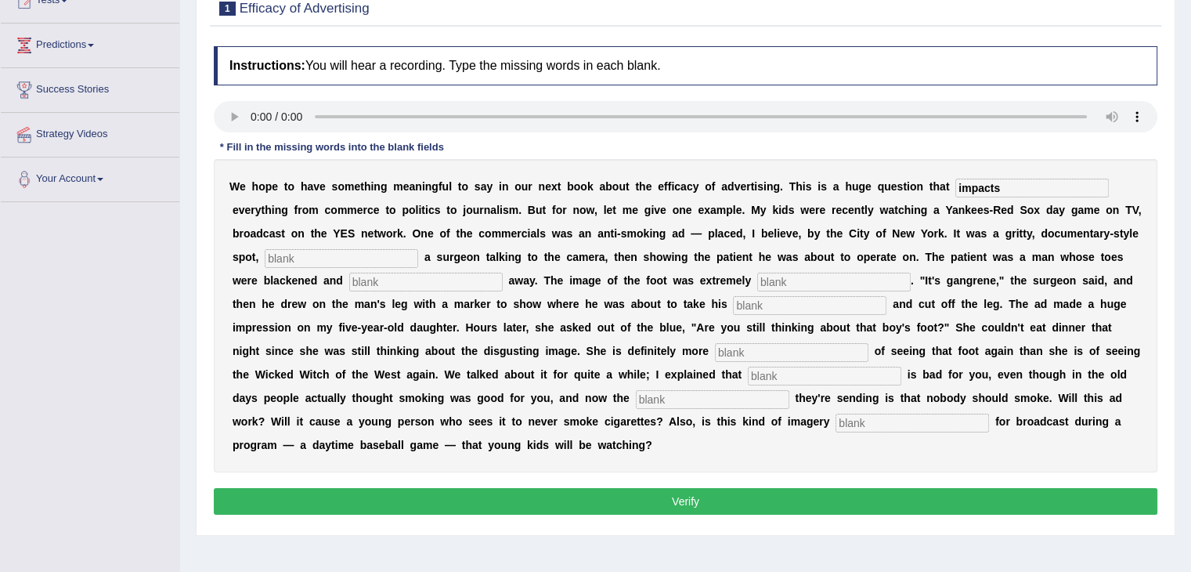
click at [305, 261] on input "text" at bounding box center [342, 258] width 154 height 19
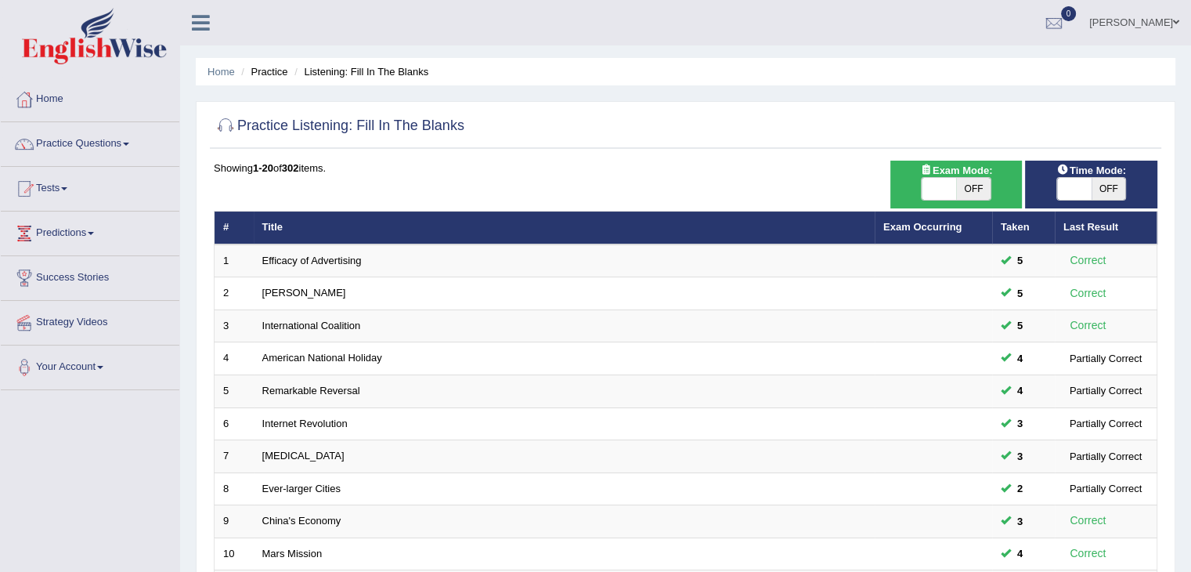
scroll to position [56, 0]
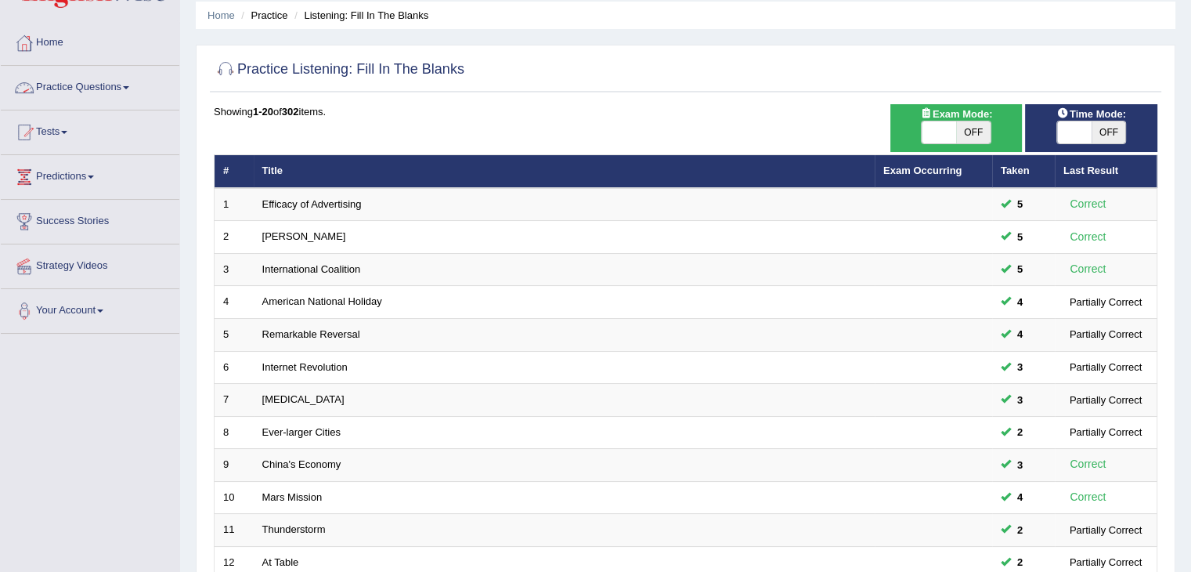
click at [117, 81] on link "Practice Questions" at bounding box center [90, 85] width 179 height 39
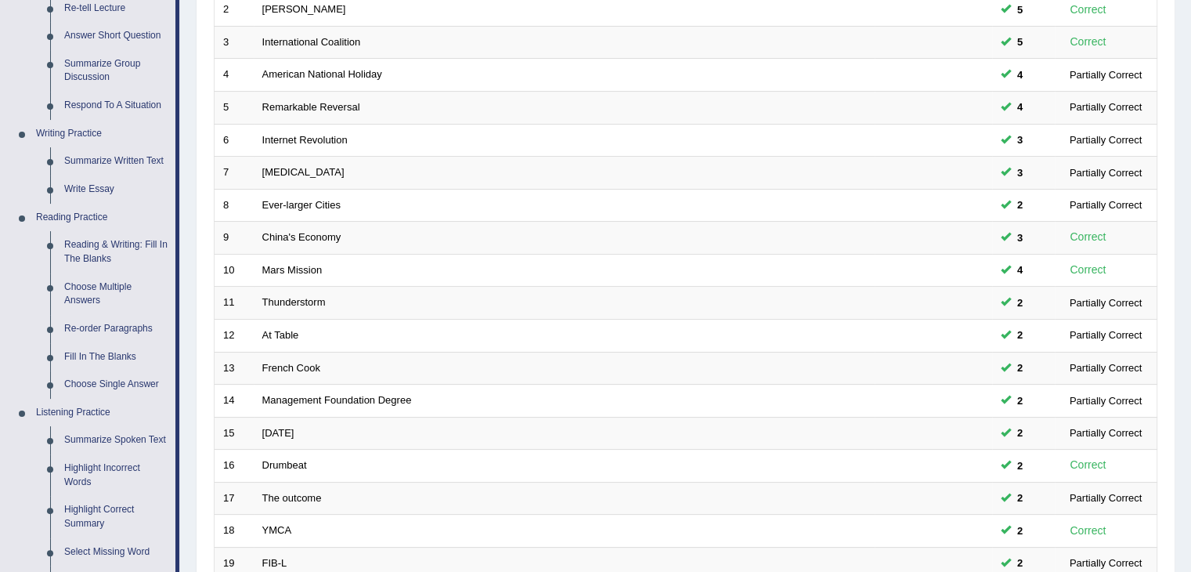
scroll to position [268, 0]
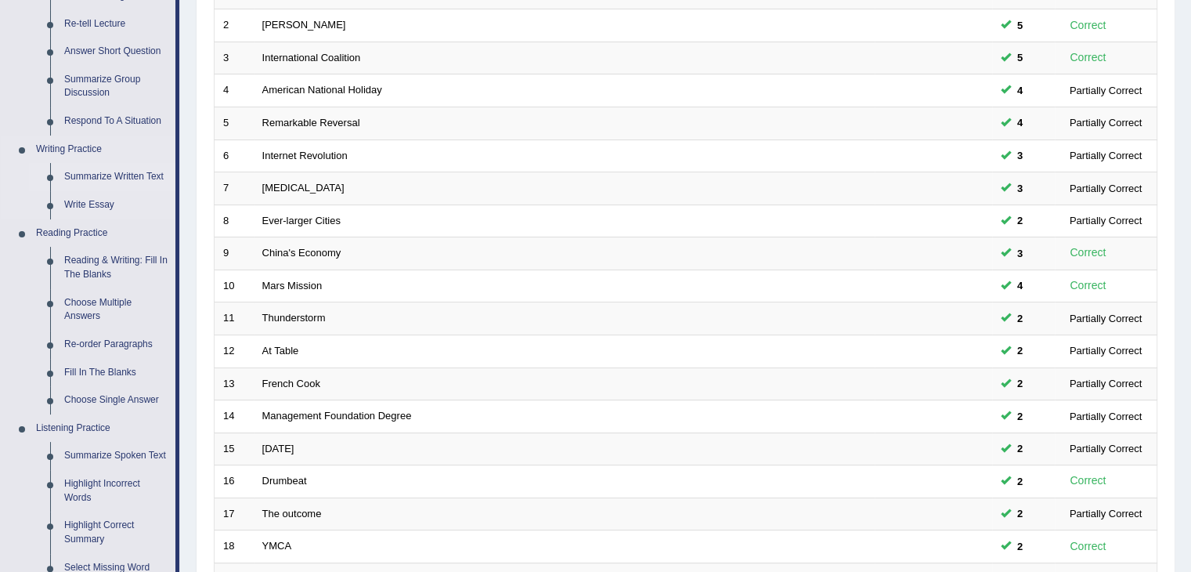
click at [108, 173] on link "Summarize Written Text" at bounding box center [116, 177] width 118 height 28
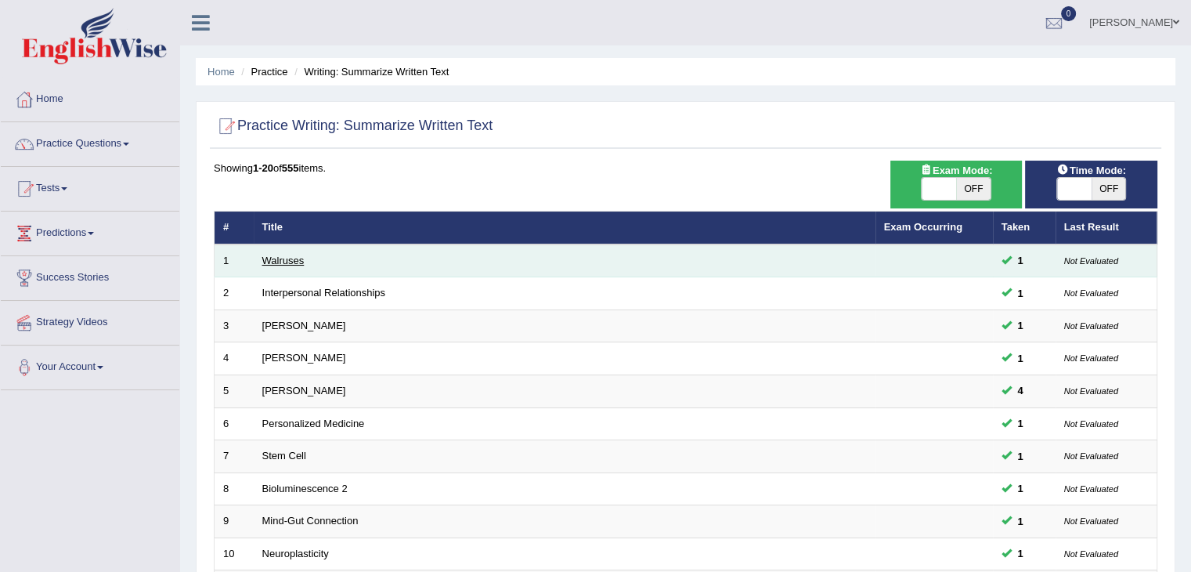
click at [284, 256] on link "Walruses" at bounding box center [283, 261] width 42 height 12
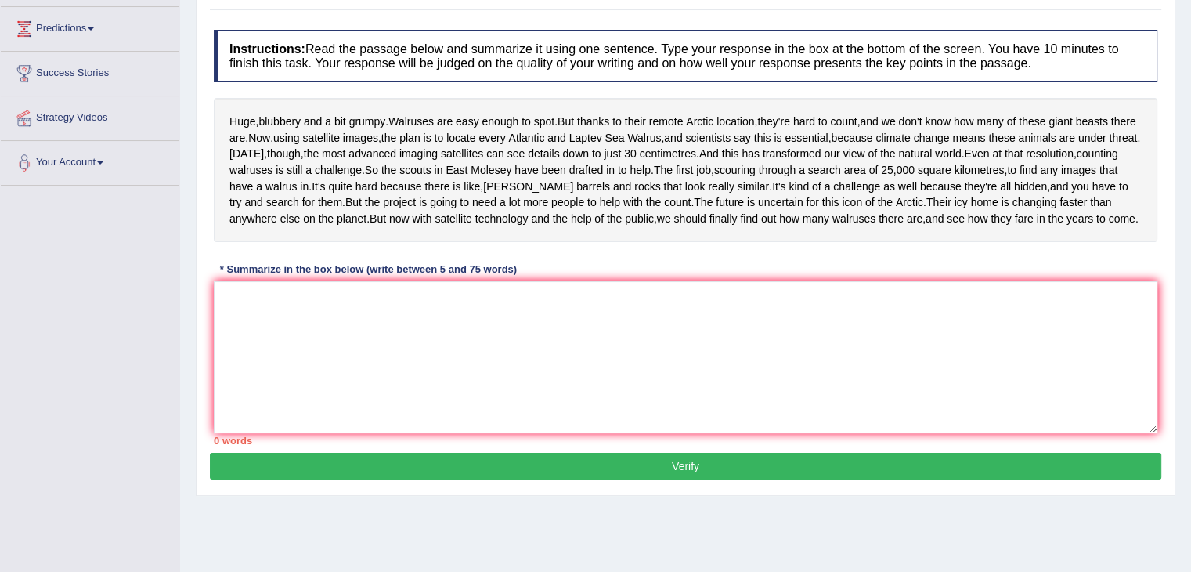
scroll to position [226, 0]
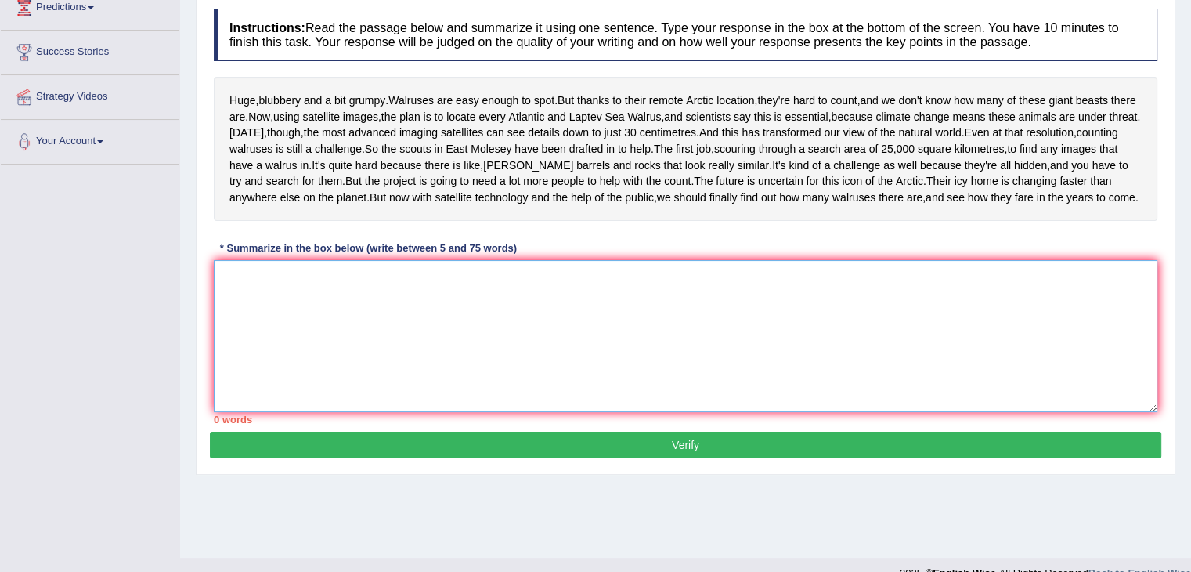
click at [465, 370] on textarea at bounding box center [686, 336] width 944 height 152
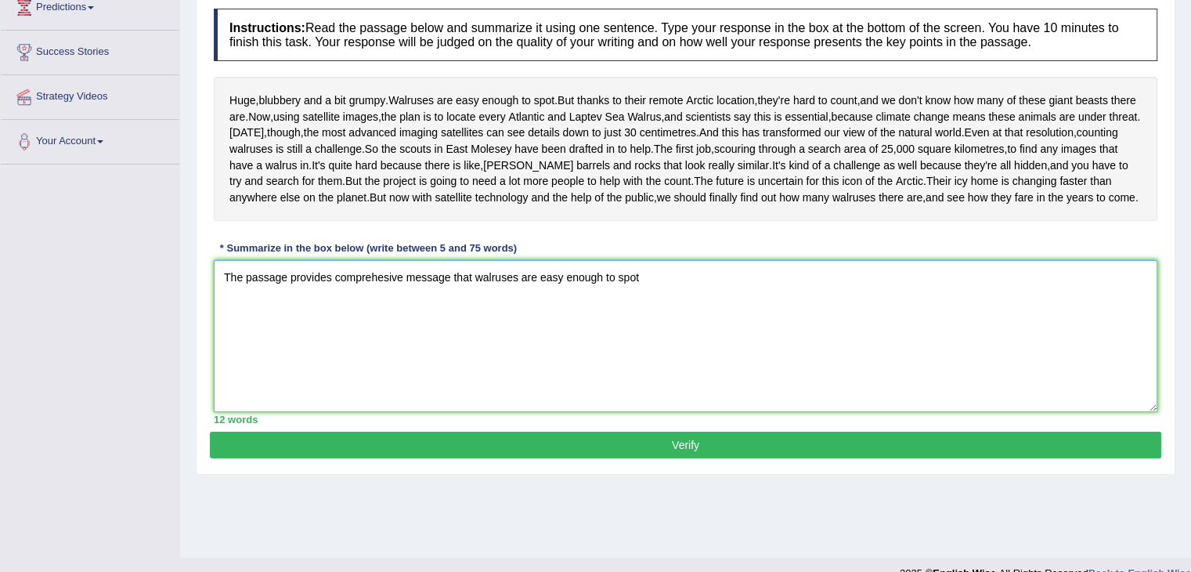
type textarea "The passage provides comprehesive message that walruses are easy enough to spot"
click at [545, 458] on button "Verify" at bounding box center [686, 445] width 952 height 27
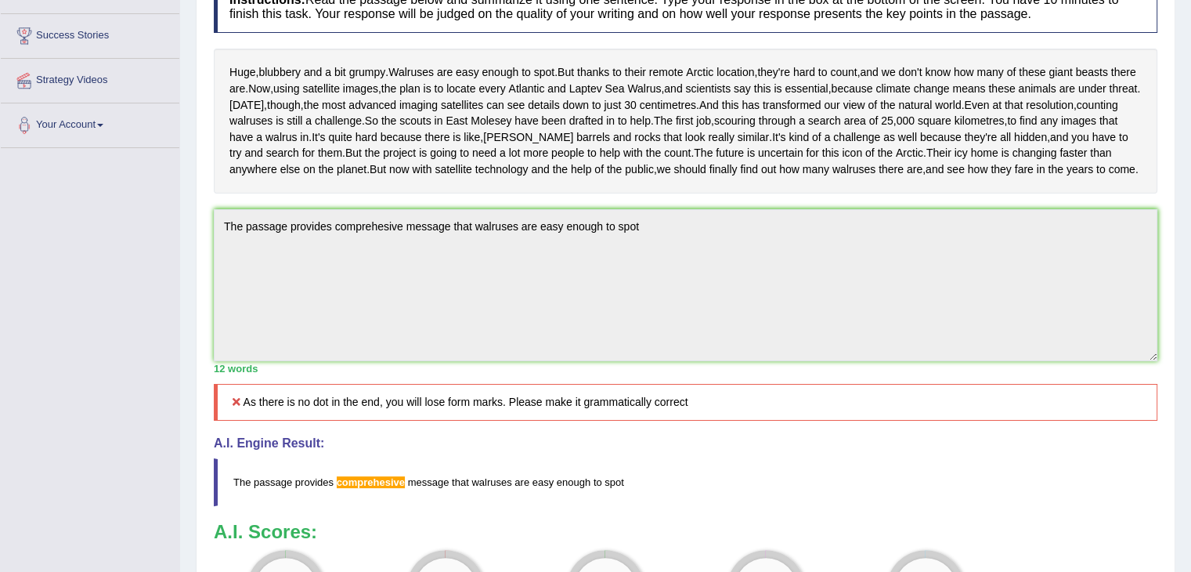
scroll to position [0, 0]
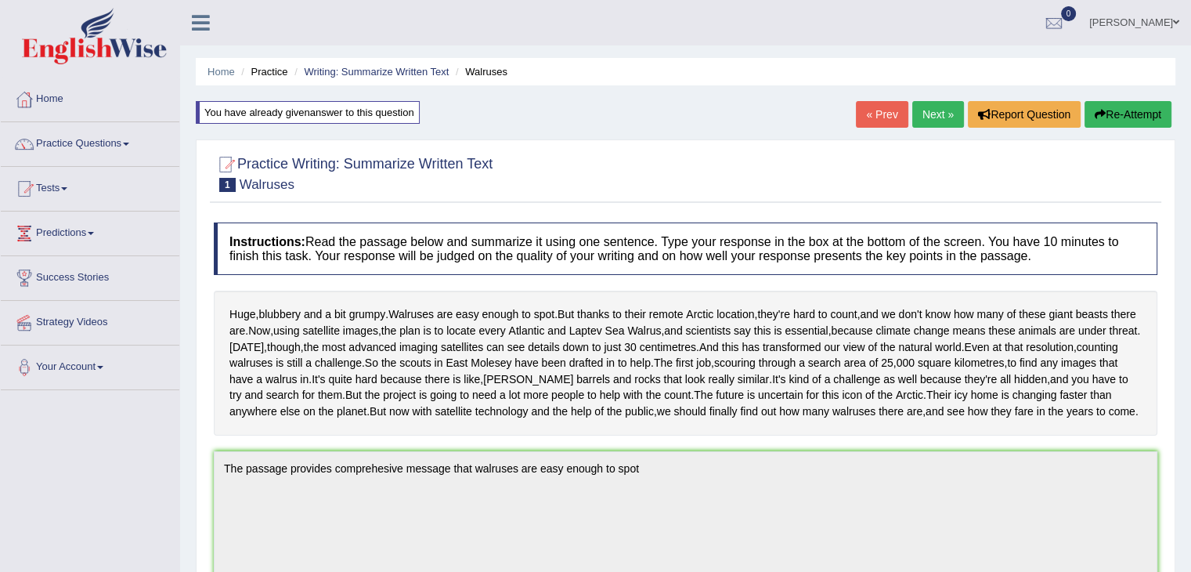
click at [1109, 113] on button "Re-Attempt" at bounding box center [1128, 114] width 87 height 27
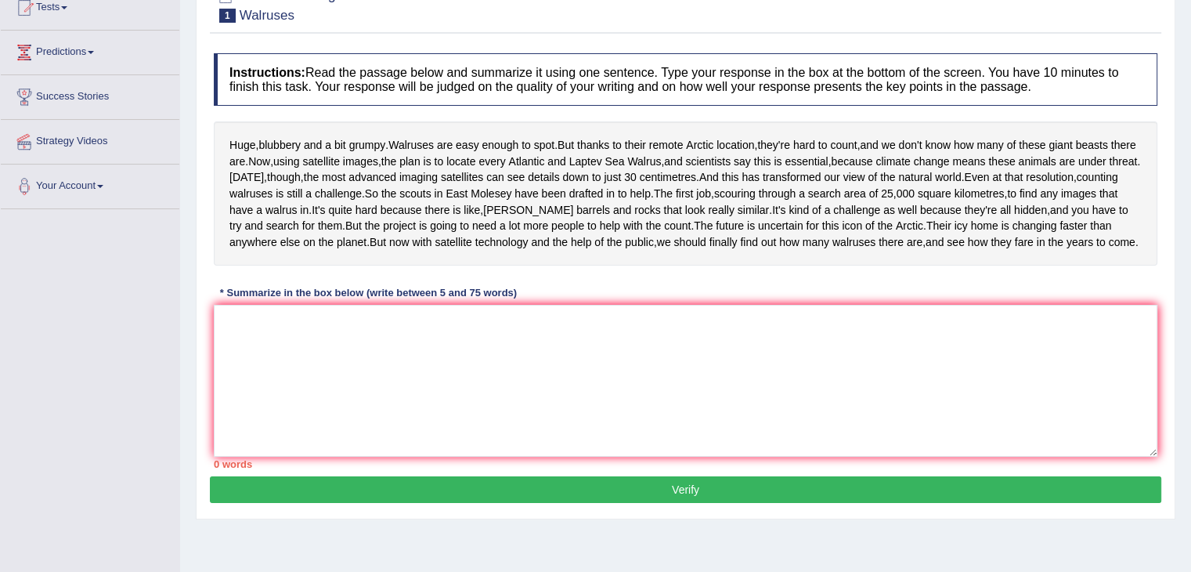
scroll to position [187, 0]
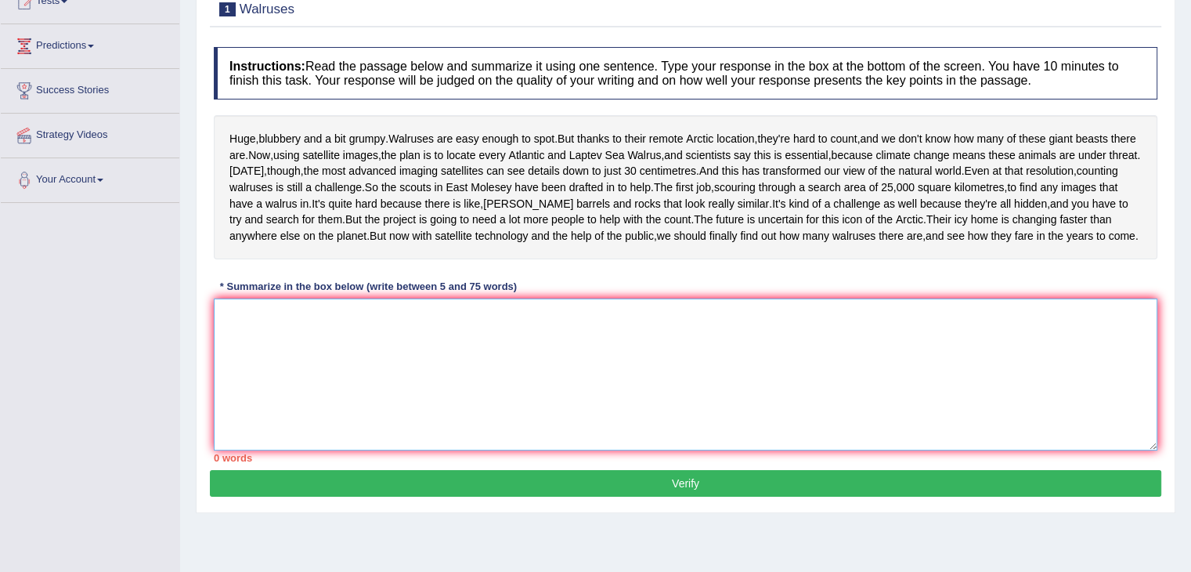
click at [469, 426] on textarea at bounding box center [686, 374] width 944 height 152
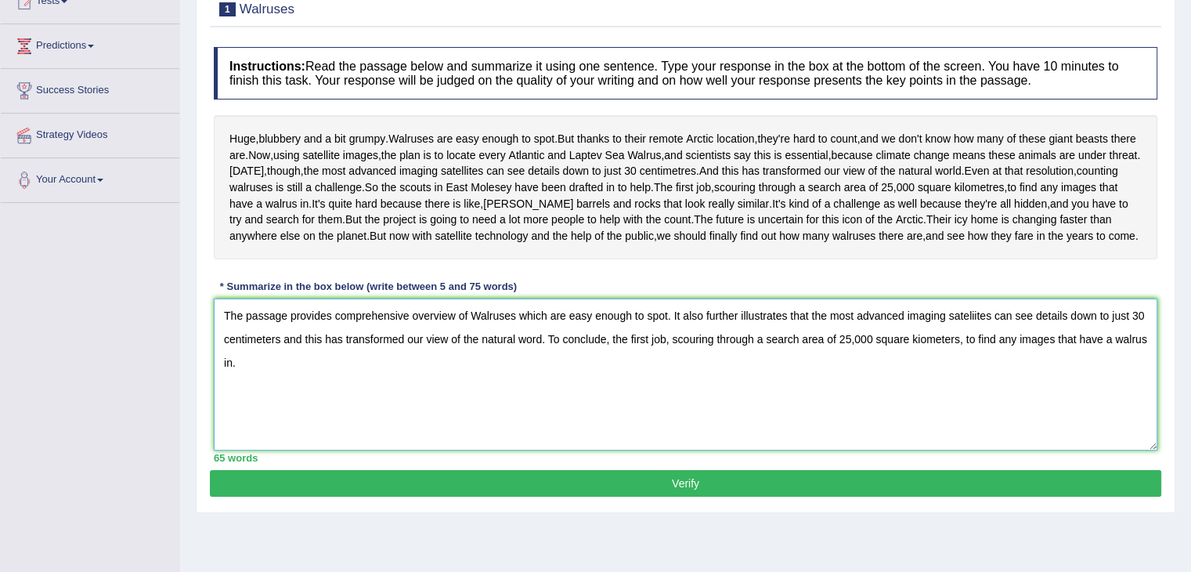
scroll to position [258, 0]
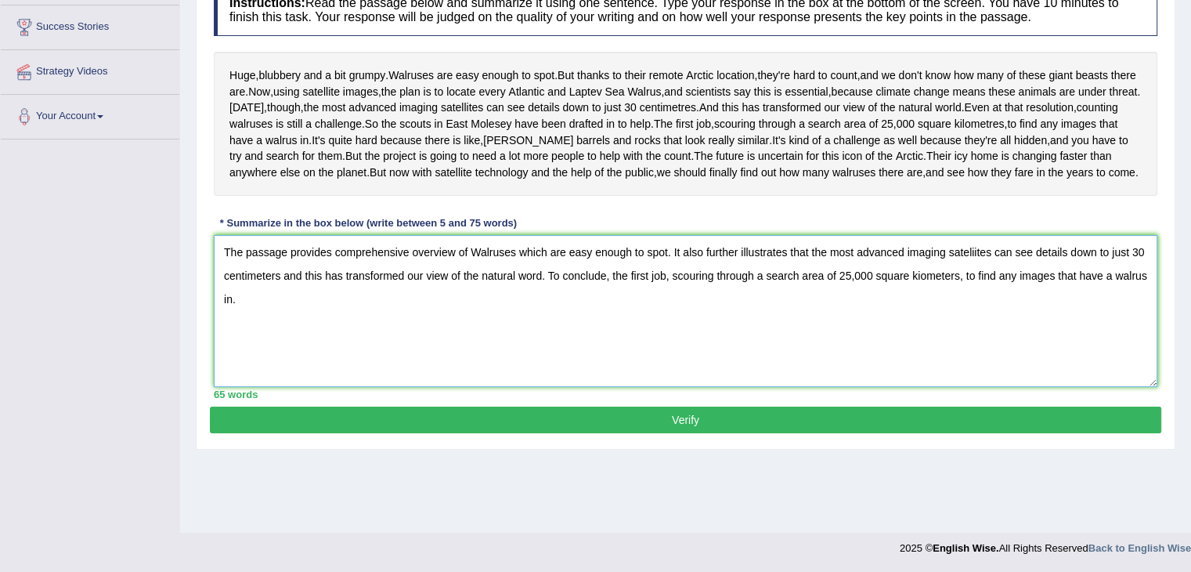
type textarea "The passage provides comprehensive overview of Walruses which are easy enough t…"
click at [733, 450] on div "Practice Writing: Summarize Written Text 1 Walruses Instructions: Read the pass…" at bounding box center [686, 175] width 980 height 549
click at [702, 433] on button "Verify" at bounding box center [686, 419] width 952 height 27
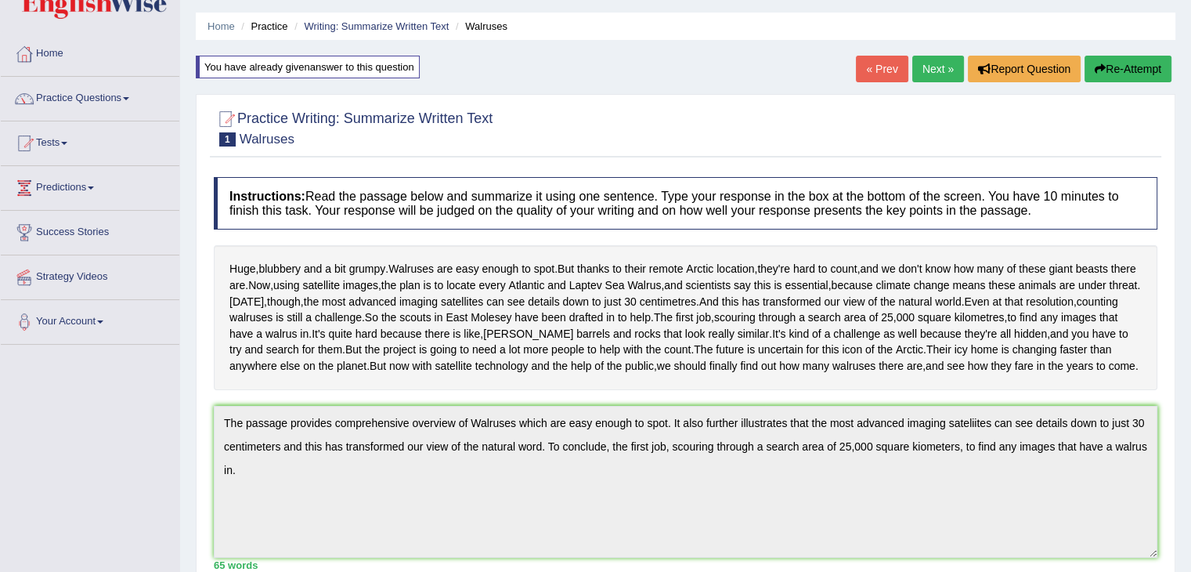
scroll to position [38, 0]
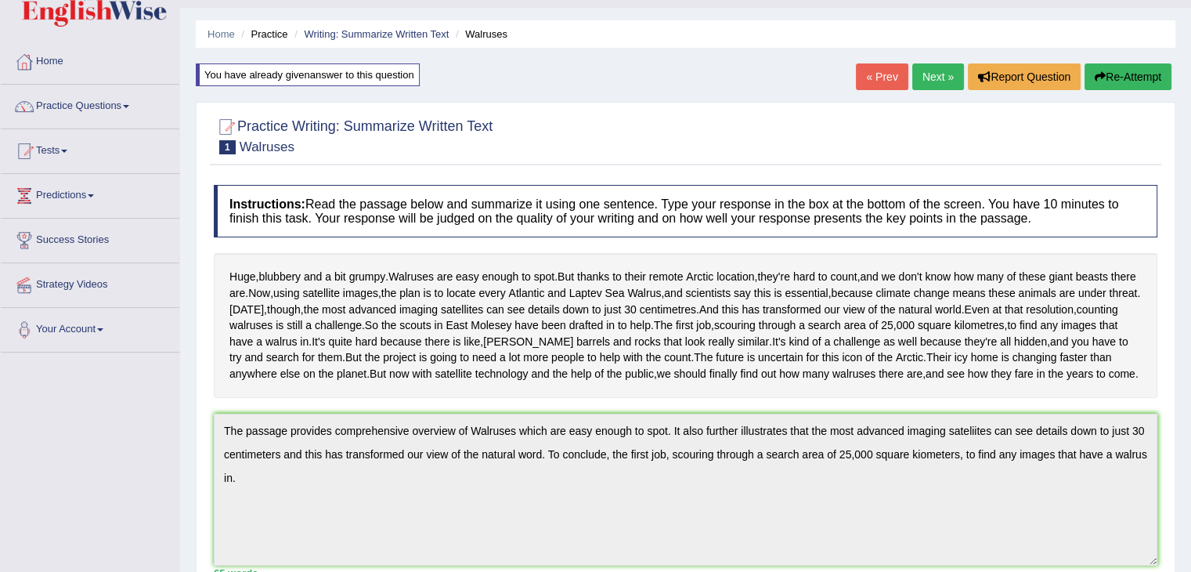
click at [1126, 70] on button "Re-Attempt" at bounding box center [1128, 76] width 87 height 27
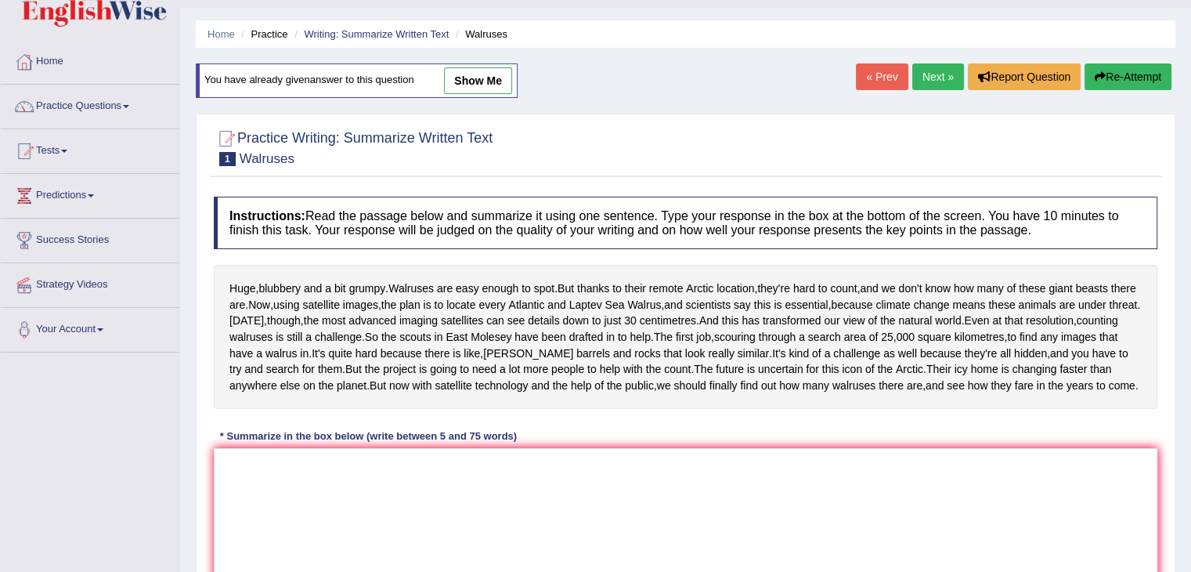
scroll to position [258, 0]
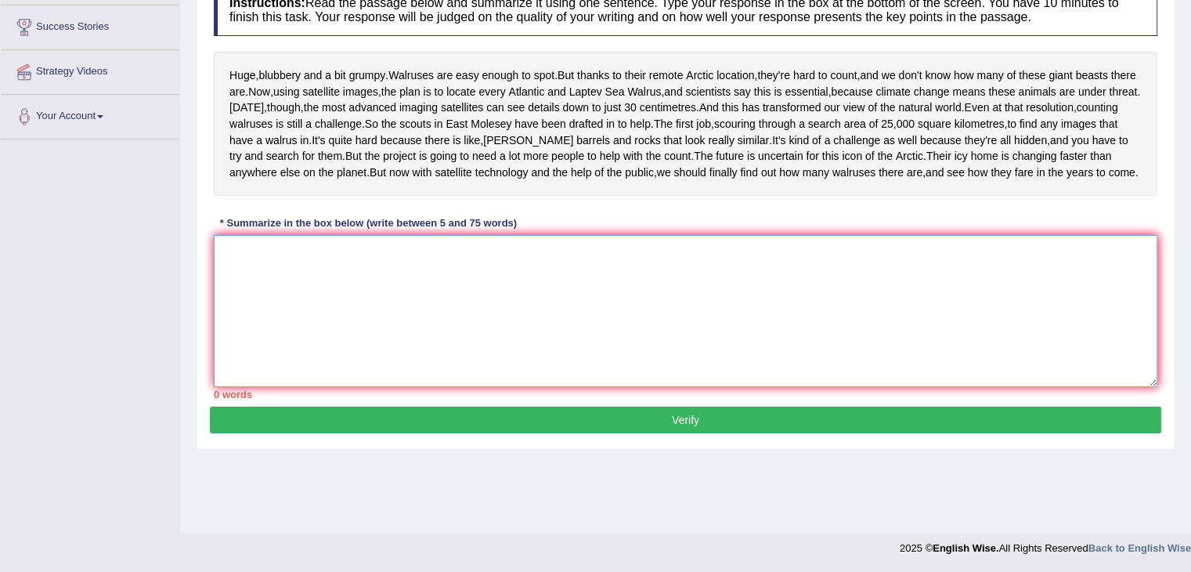
click at [668, 330] on textarea at bounding box center [686, 311] width 944 height 152
paste textarea "The passage provides comprehensive overview of Walruses which are easy enough t…"
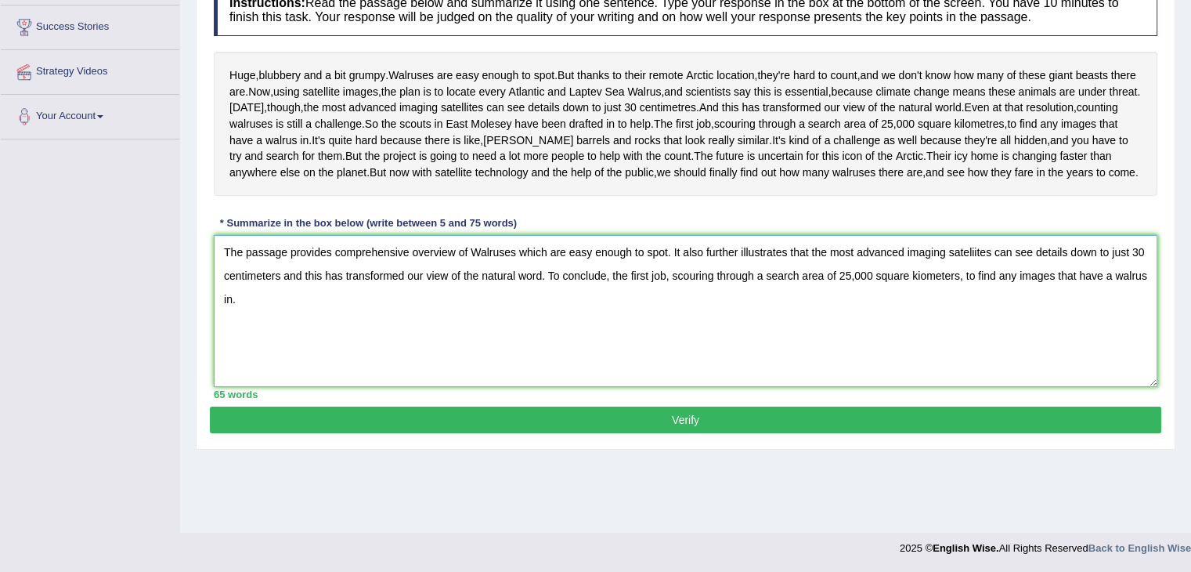
click at [551, 342] on textarea "The passage provides comprehensive overview of Walruses which are easy enough t…" at bounding box center [686, 311] width 944 height 152
click at [674, 318] on textarea "The passage provides comprehensive overview of Walruses which are easy enough t…" at bounding box center [686, 311] width 944 height 152
click at [674, 345] on textarea "The passage provides comprehensive overview of Walruses which are easy enough t…" at bounding box center [686, 311] width 944 height 152
click at [1020, 349] on textarea "The passage provides comprehensive overview of Walruses which are easy enough t…" at bounding box center [686, 311] width 944 height 152
click at [387, 380] on textarea "The passage provides comprehensive overview of Walruses which are easy enough t…" at bounding box center [686, 311] width 944 height 152
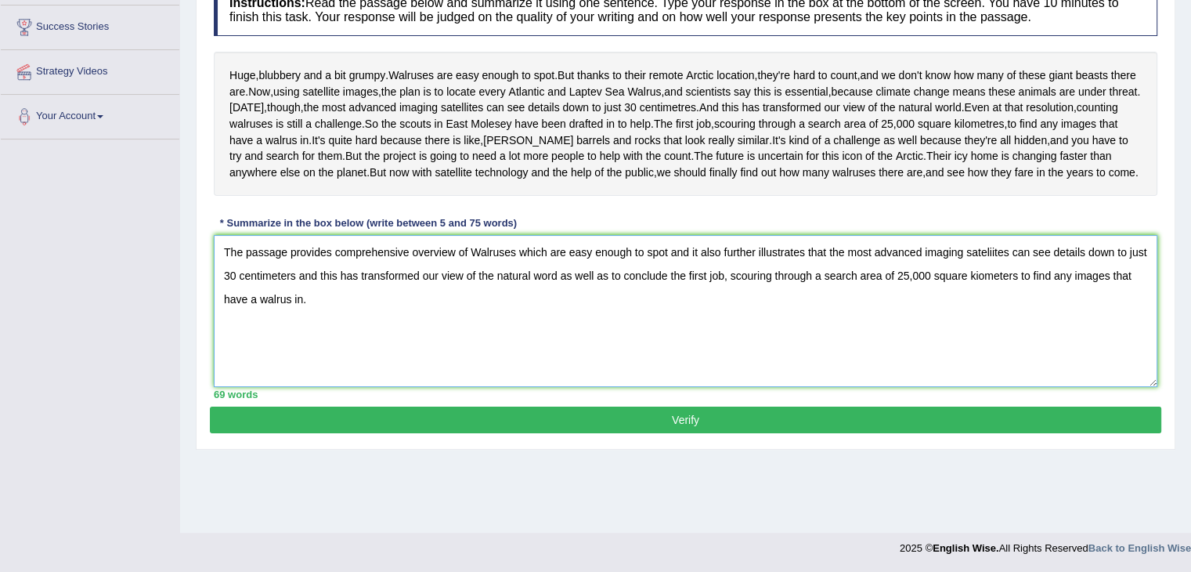
type textarea "The passage provides comprehensive overview of Walruses which are easy enough t…"
click at [429, 433] on button "Verify" at bounding box center [686, 419] width 952 height 27
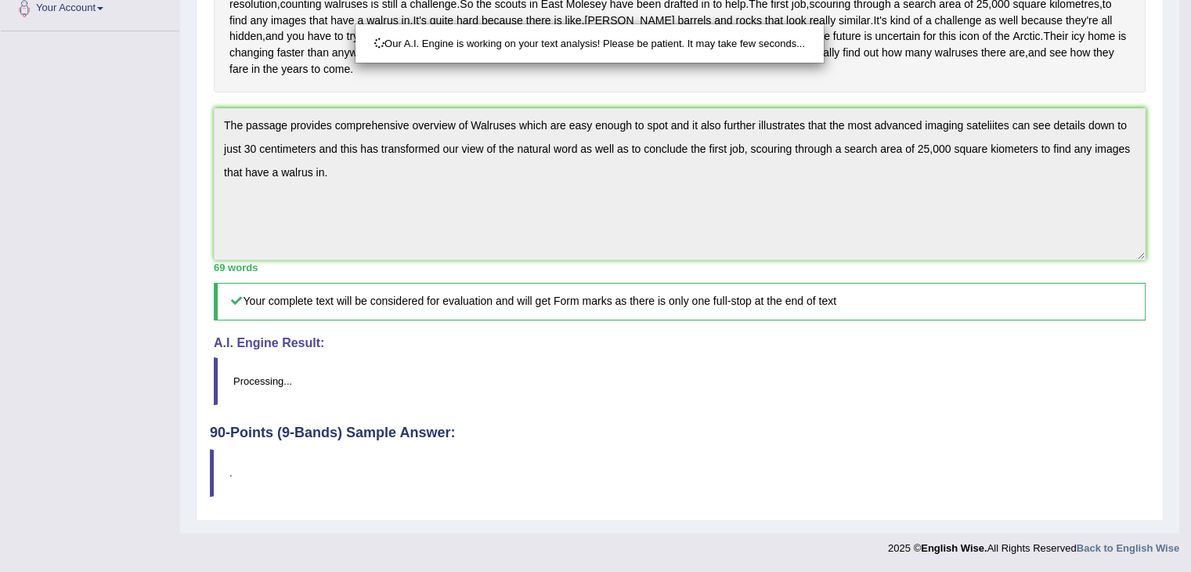
scroll to position [421, 0]
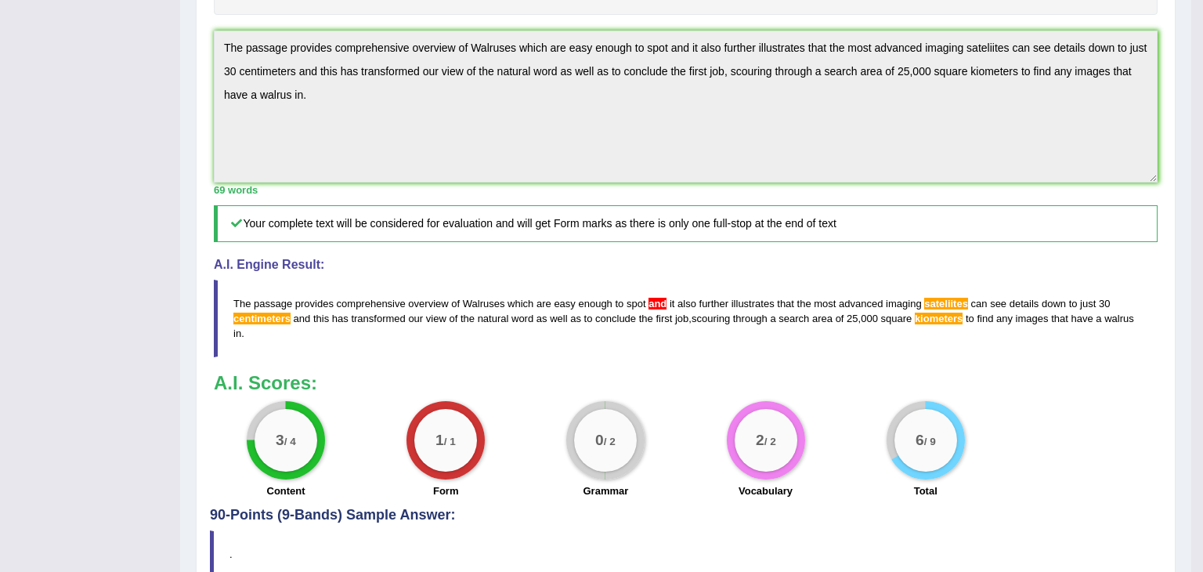
drag, startPoint x: 1202, startPoint y: 233, endPoint x: 1201, endPoint y: 371, distance: 138.6
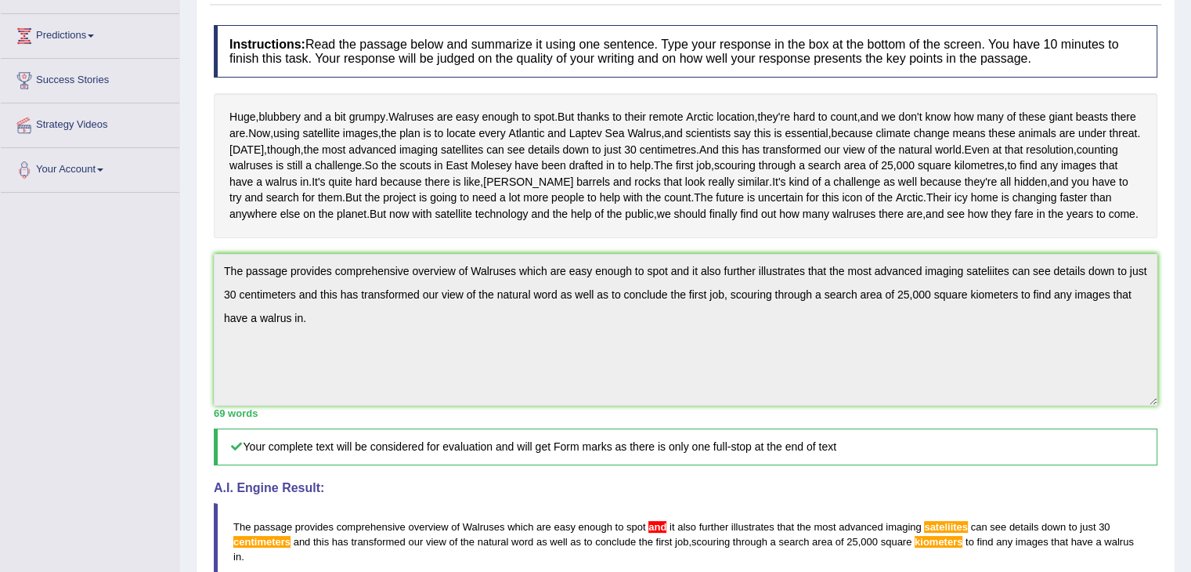
scroll to position [62, 0]
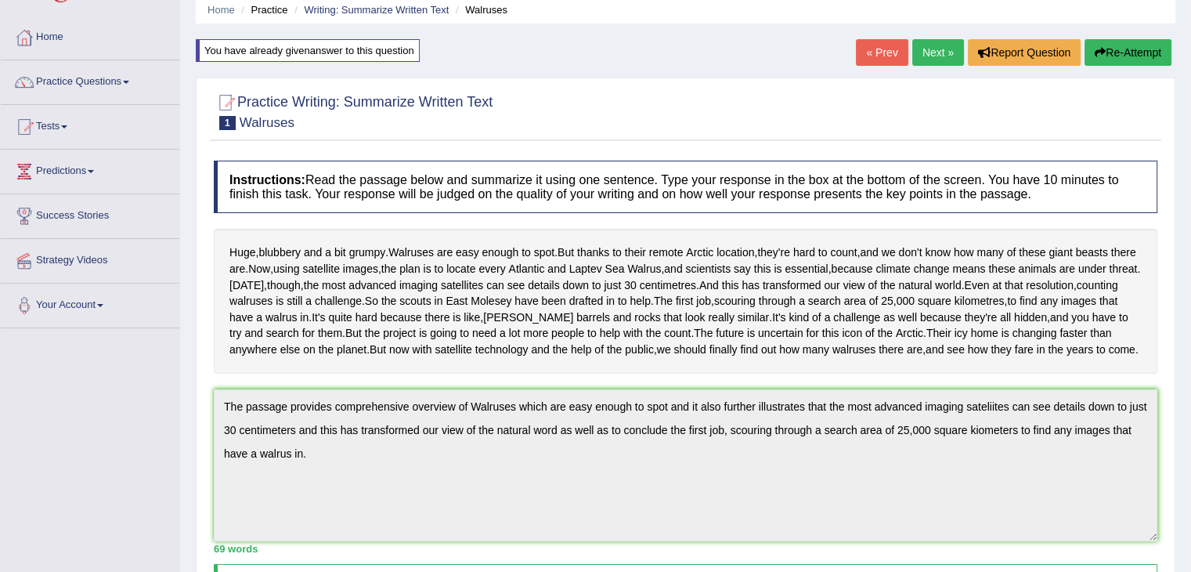
click at [931, 51] on link "Next »" at bounding box center [938, 52] width 52 height 27
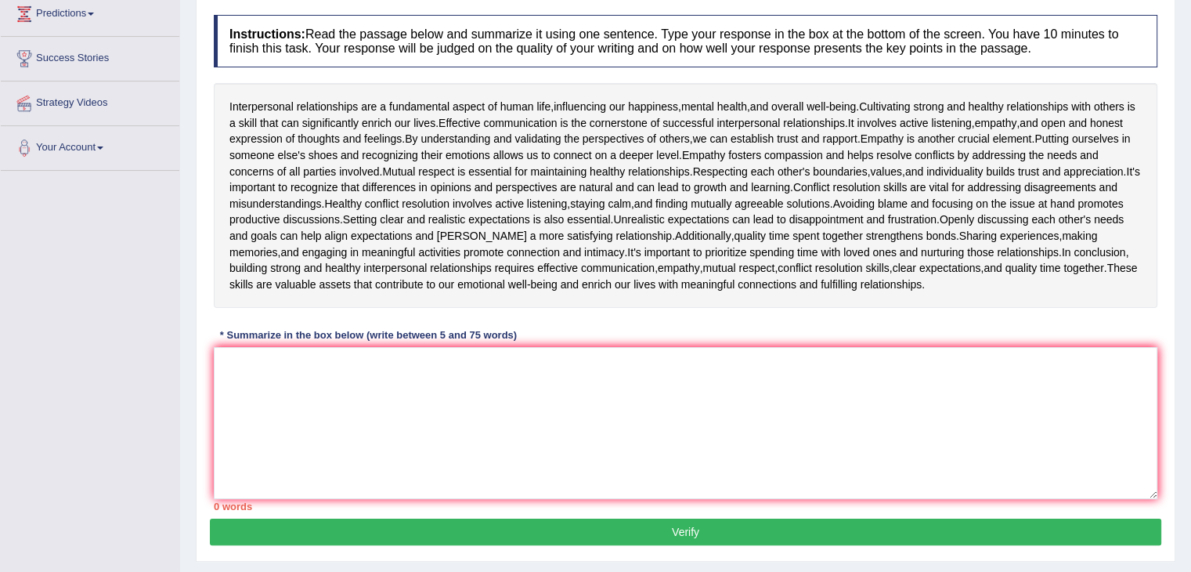
click at [1190, 320] on html "Toggle navigation Home Practice Questions Speaking Practice Read Aloud Repeat S…" at bounding box center [595, 67] width 1191 height 572
click at [480, 430] on textarea at bounding box center [686, 423] width 944 height 152
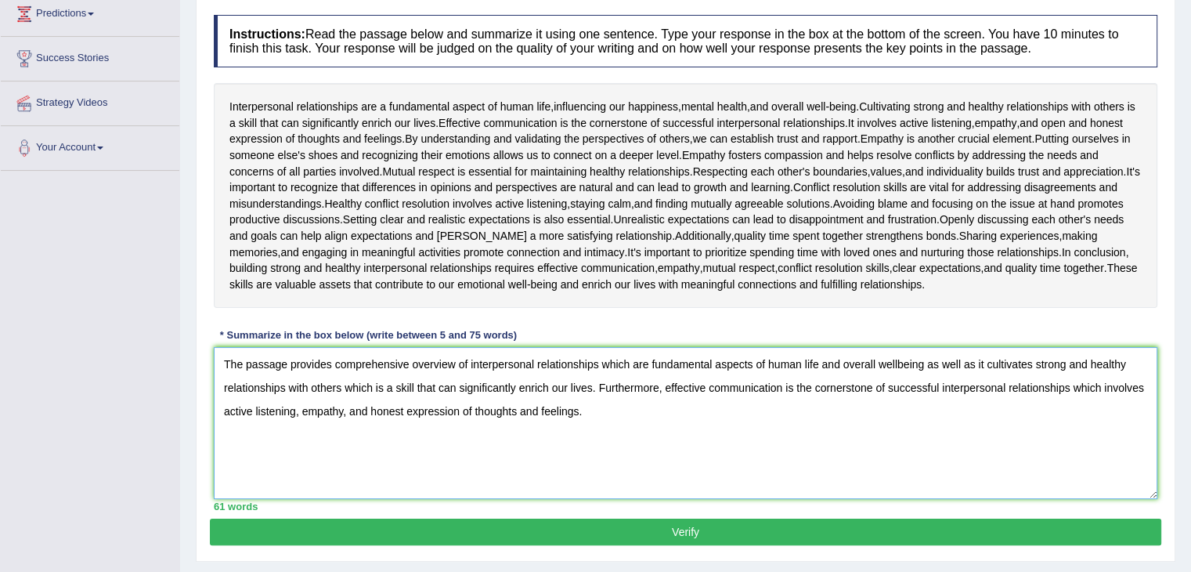
scroll to position [258, 0]
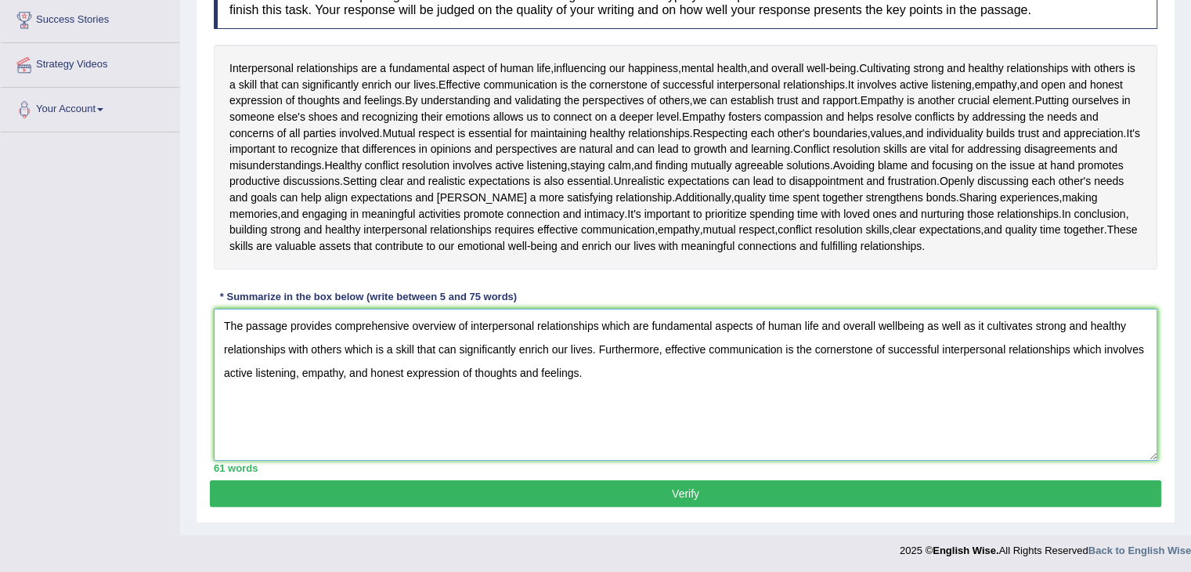
type textarea "The passage provides comprehensive overview of interpersonal relationships whic…"
click at [719, 496] on button "Verify" at bounding box center [686, 493] width 952 height 27
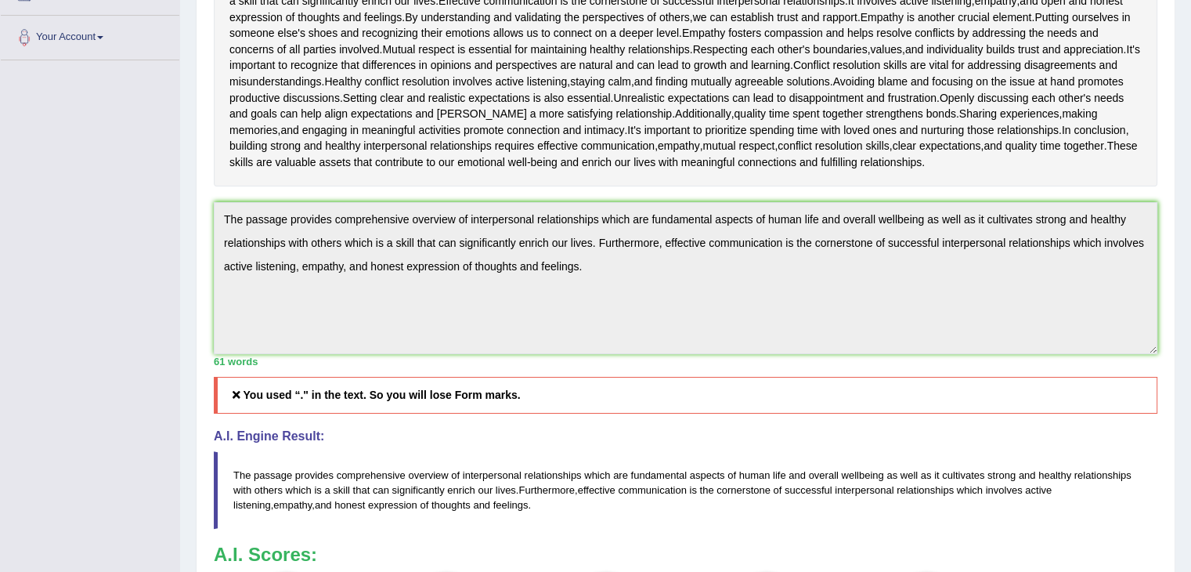
scroll to position [332, 0]
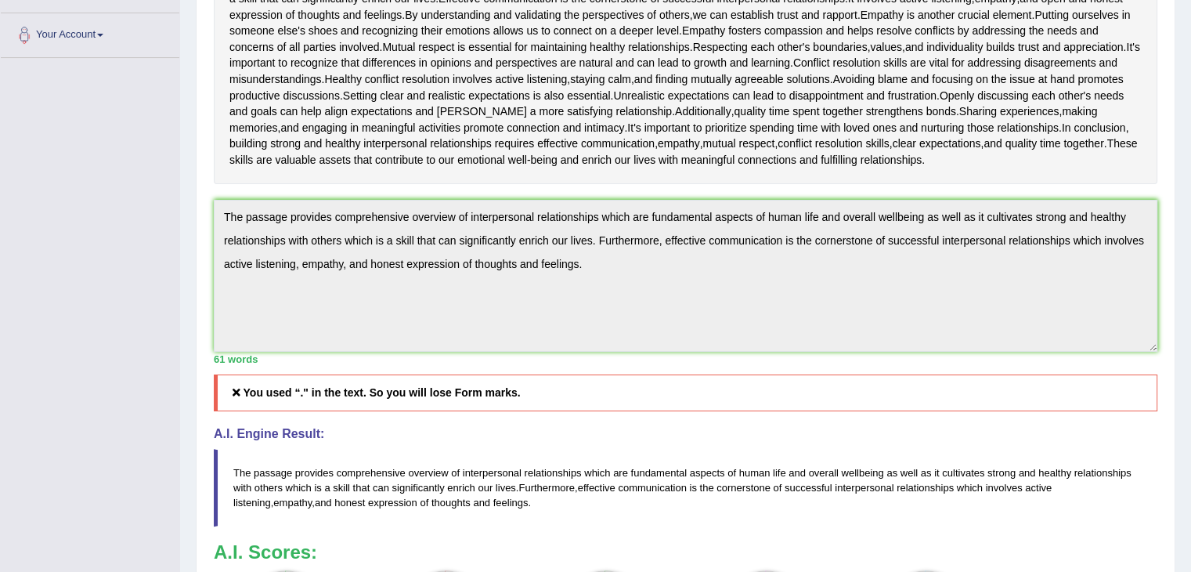
drag, startPoint x: 1202, startPoint y: 236, endPoint x: 1201, endPoint y: 355, distance: 119.1
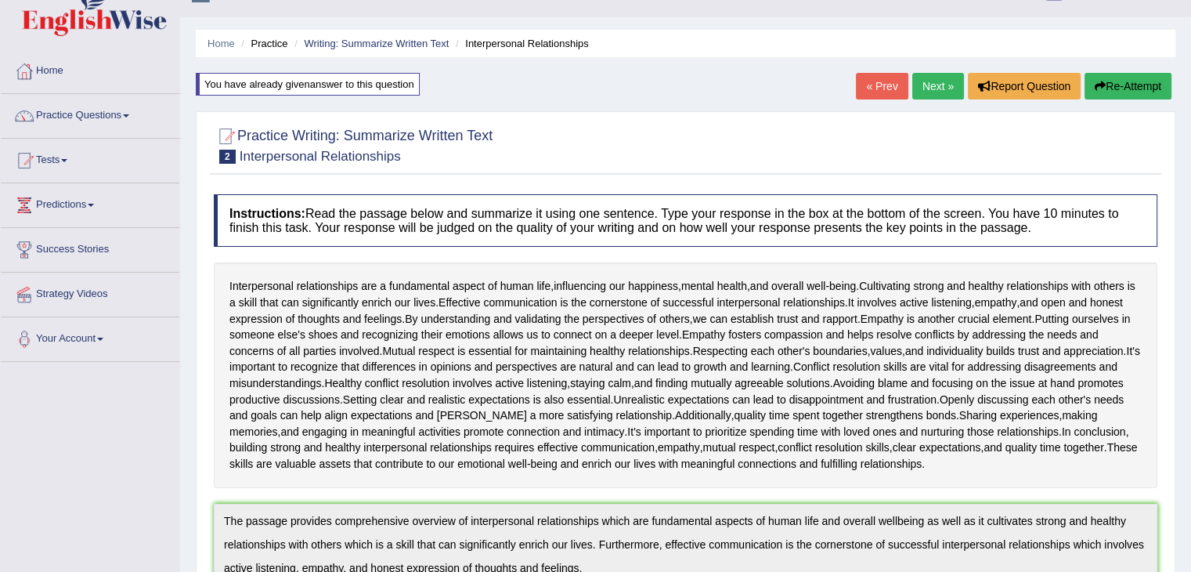
scroll to position [0, 0]
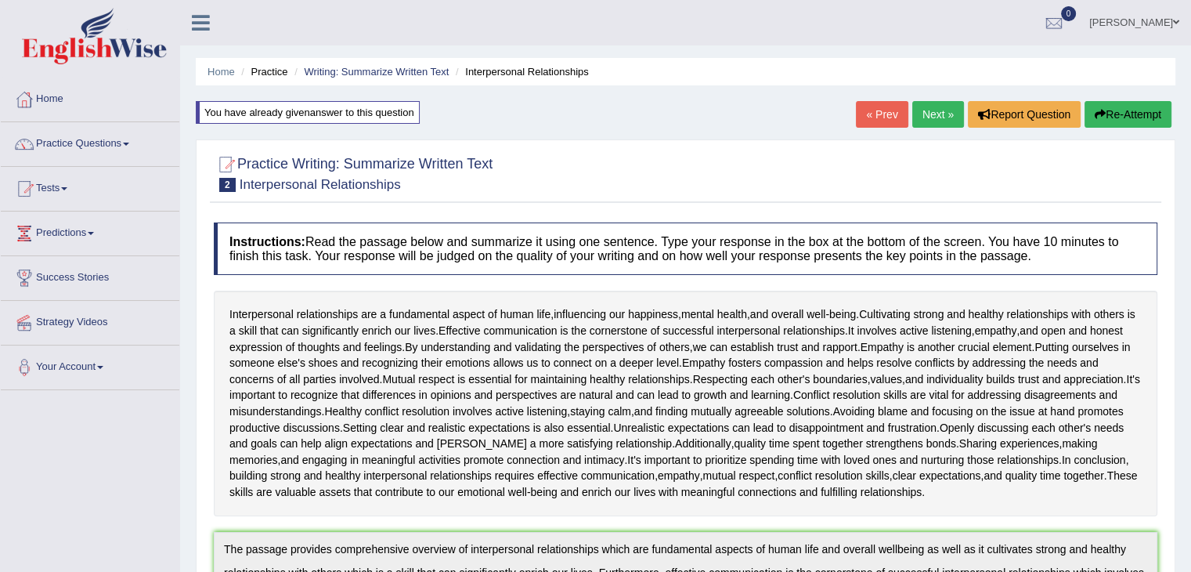
click at [1118, 113] on button "Re-Attempt" at bounding box center [1128, 114] width 87 height 27
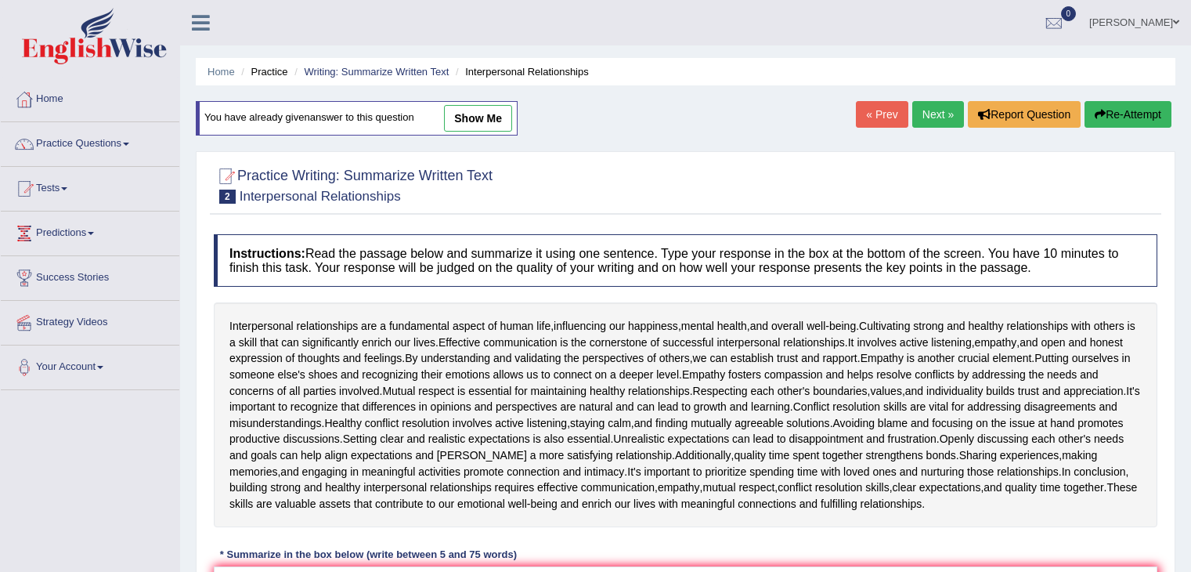
scroll to position [258, 0]
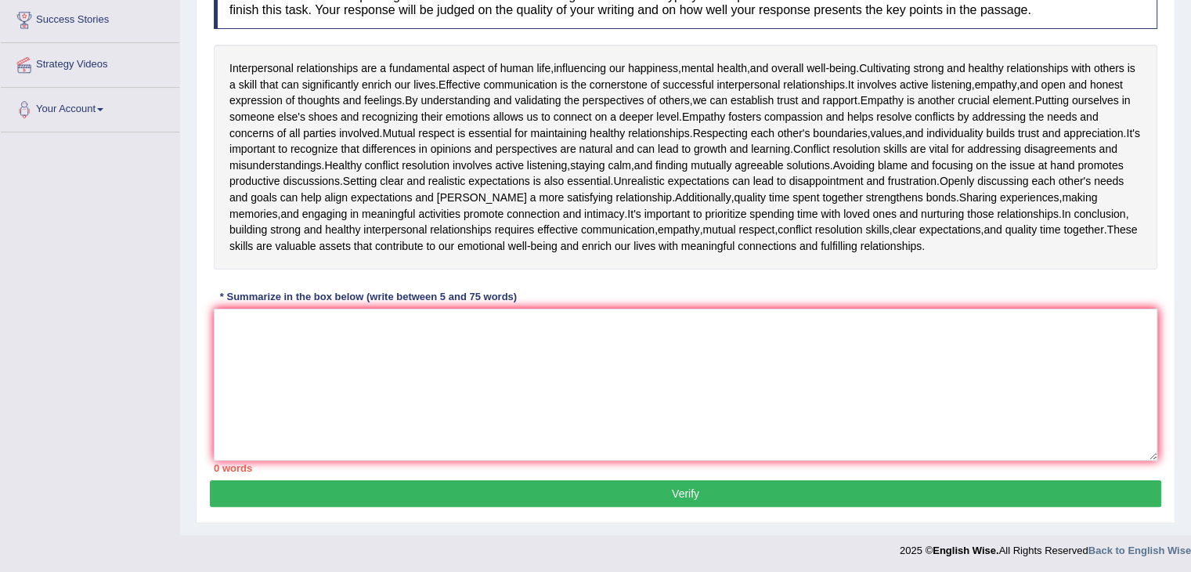
click at [655, 364] on textarea at bounding box center [686, 385] width 944 height 152
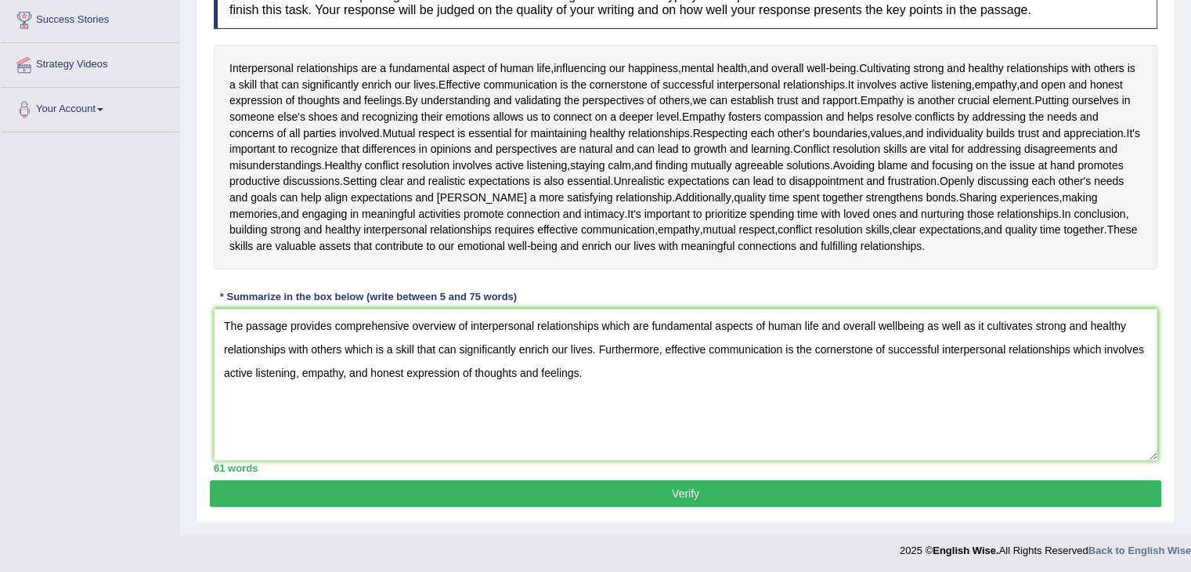
click at [598, 340] on textarea "The passage provides comprehensive overview of interpersonal relationships whic…" at bounding box center [686, 385] width 944 height 152
type textarea "The passage provides comprehensive overview of interpersonal relationships whic…"
click at [630, 491] on button "Verify" at bounding box center [686, 493] width 952 height 27
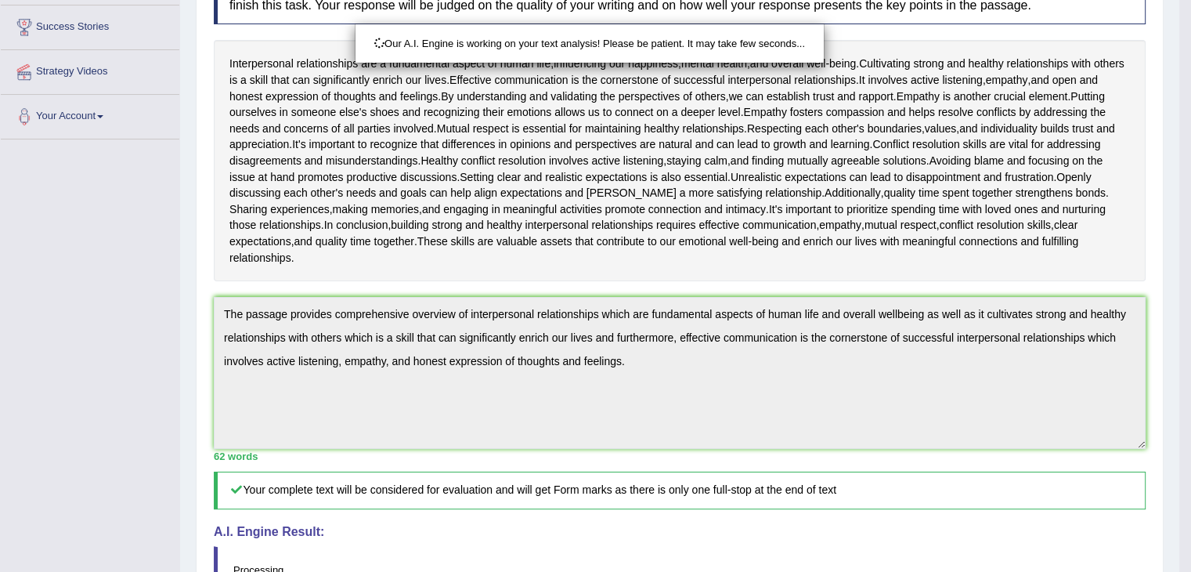
scroll to position [437, 0]
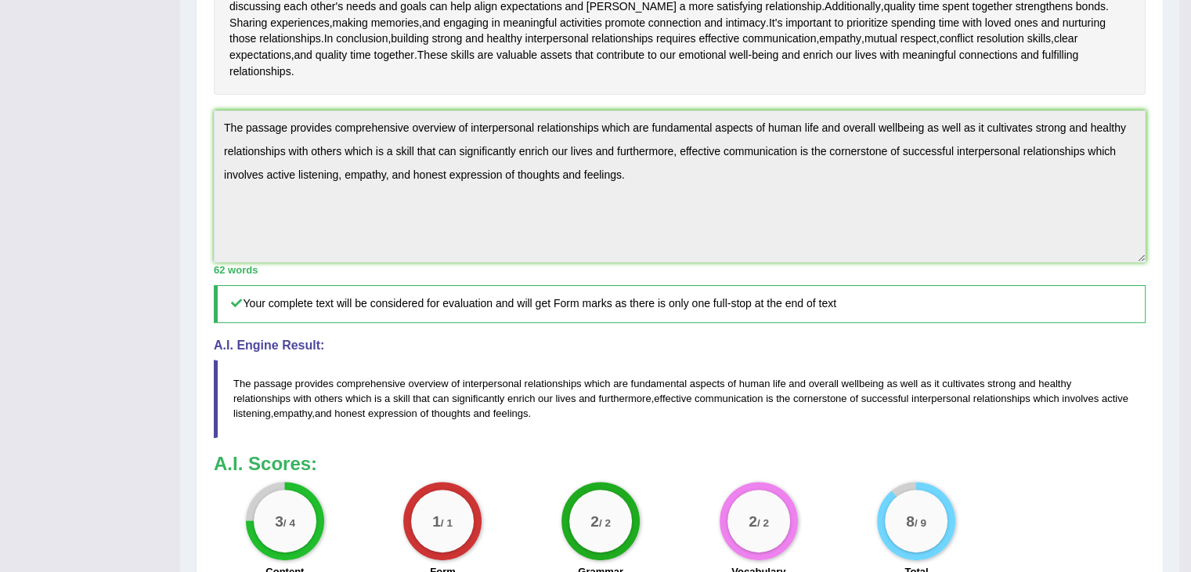
drag, startPoint x: 1202, startPoint y: 172, endPoint x: 1202, endPoint y: 410, distance: 237.3
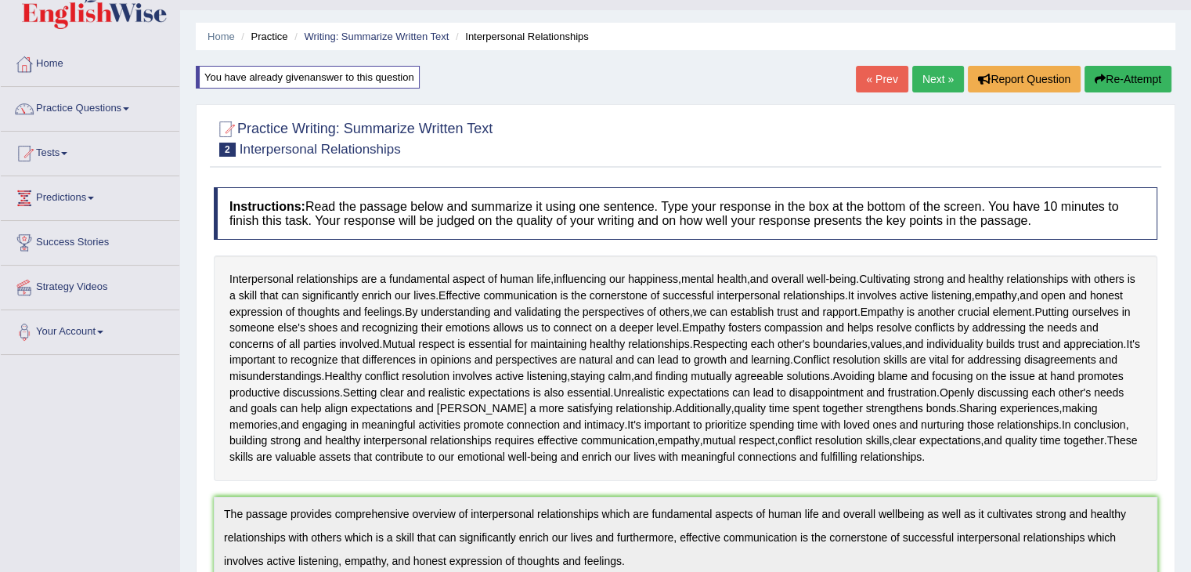
scroll to position [0, 0]
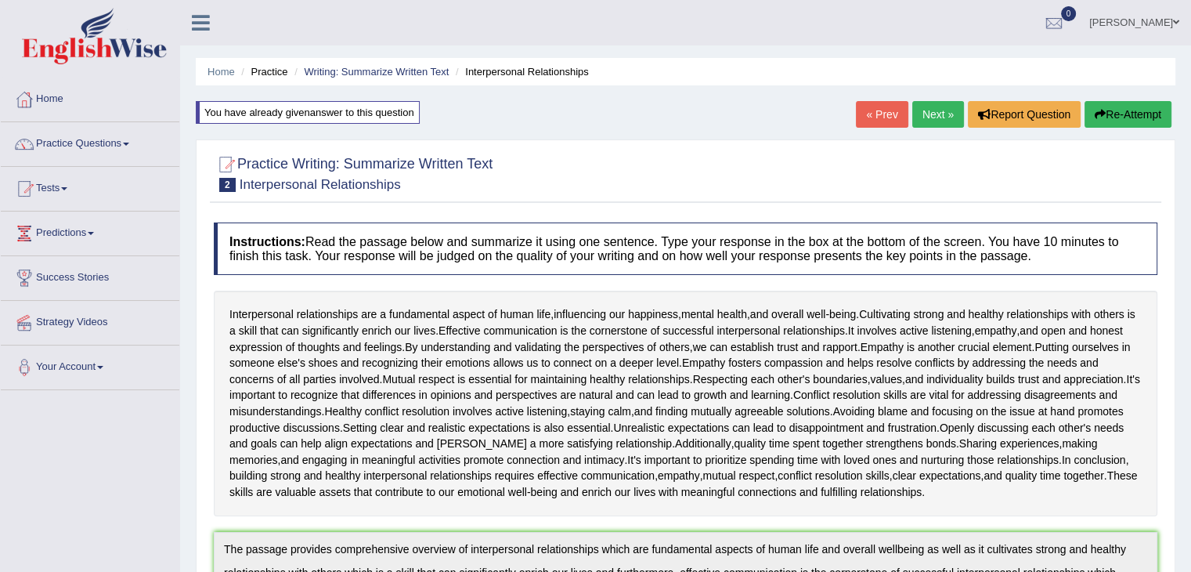
click at [926, 105] on link "Next »" at bounding box center [938, 114] width 52 height 27
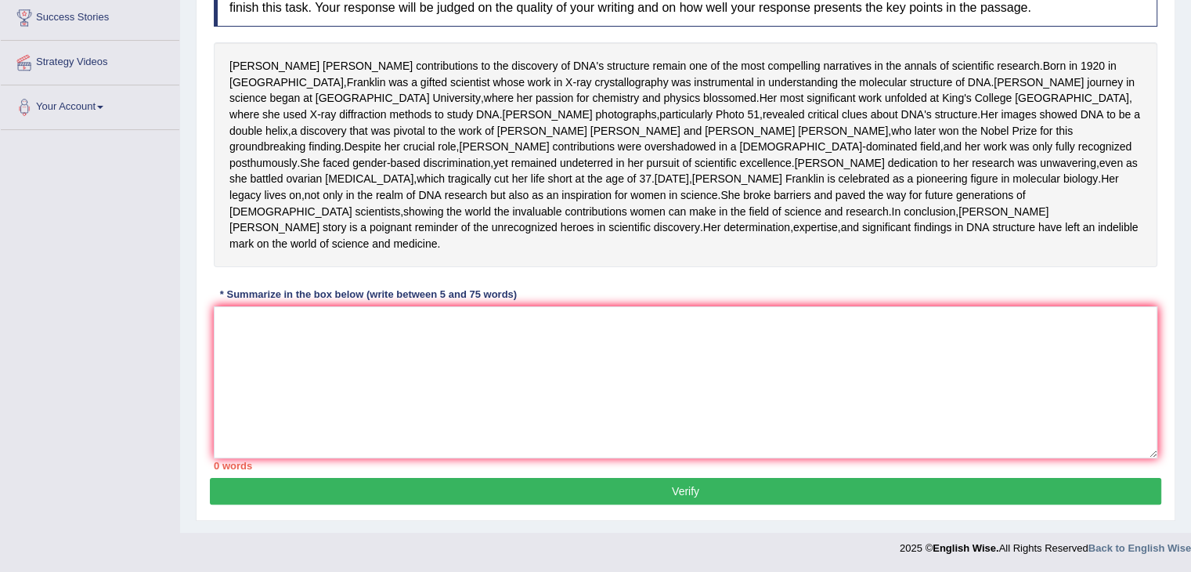
scroll to position [232, 0]
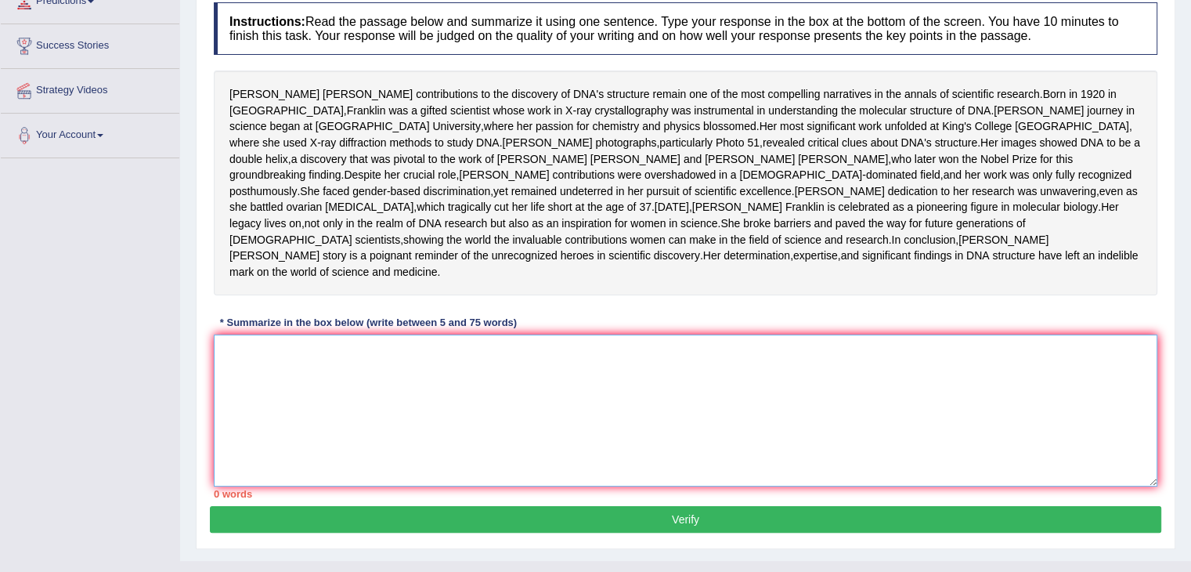
click at [468, 446] on textarea at bounding box center [686, 410] width 944 height 152
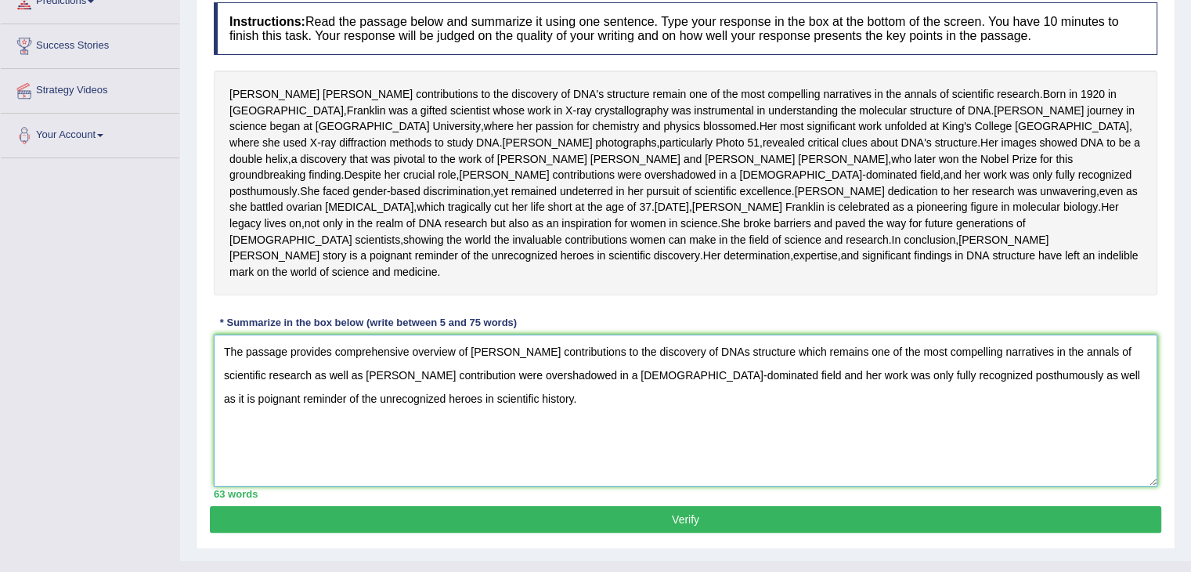
scroll to position [323, 0]
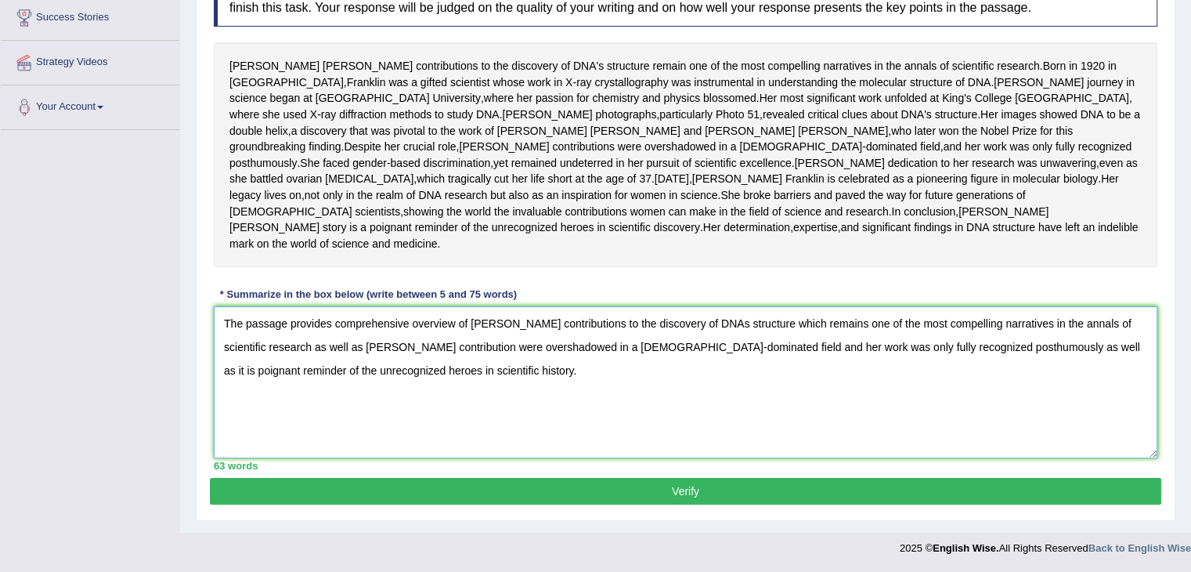
type textarea "The passage provides comprehensive overview of Rosalind Franklin's contribution…"
click at [631, 482] on button "Verify" at bounding box center [686, 491] width 952 height 27
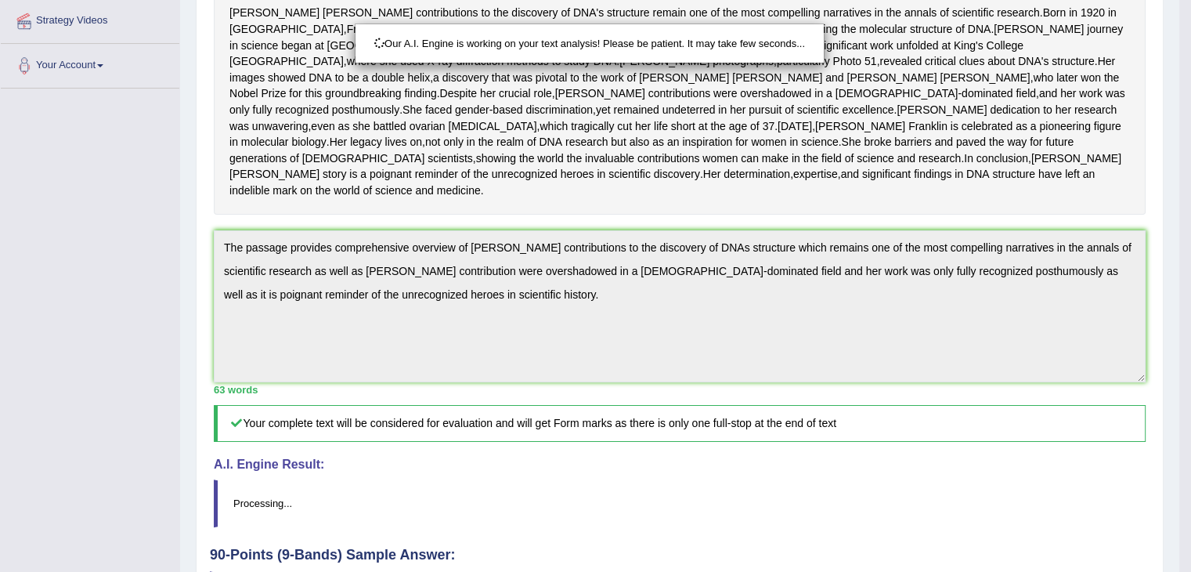
scroll to position [501, 0]
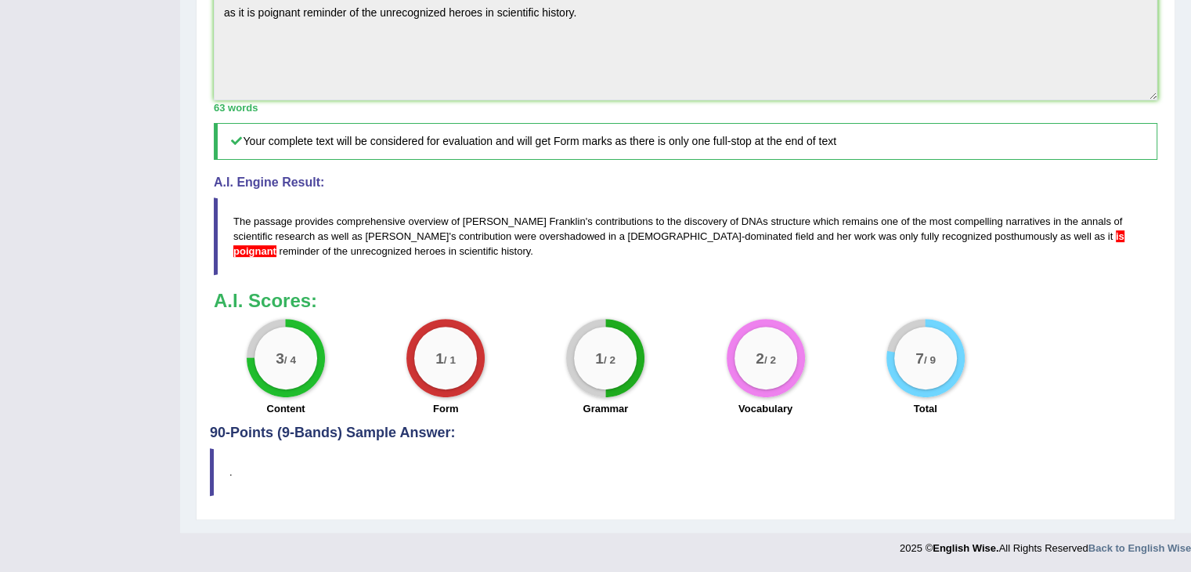
scroll to position [0, 0]
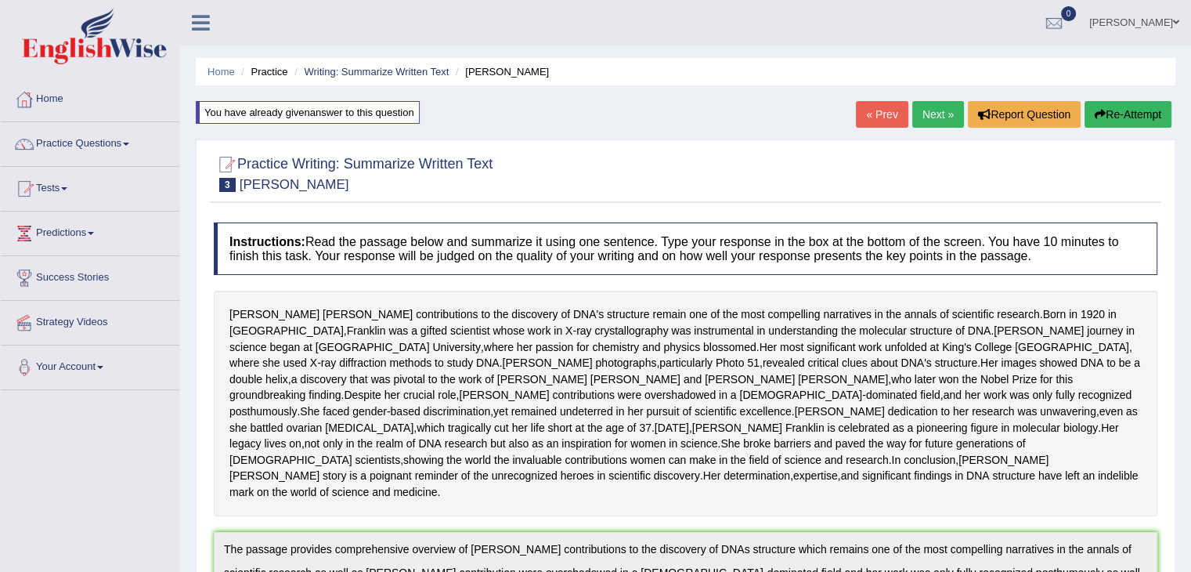
click at [937, 107] on link "Next »" at bounding box center [938, 114] width 52 height 27
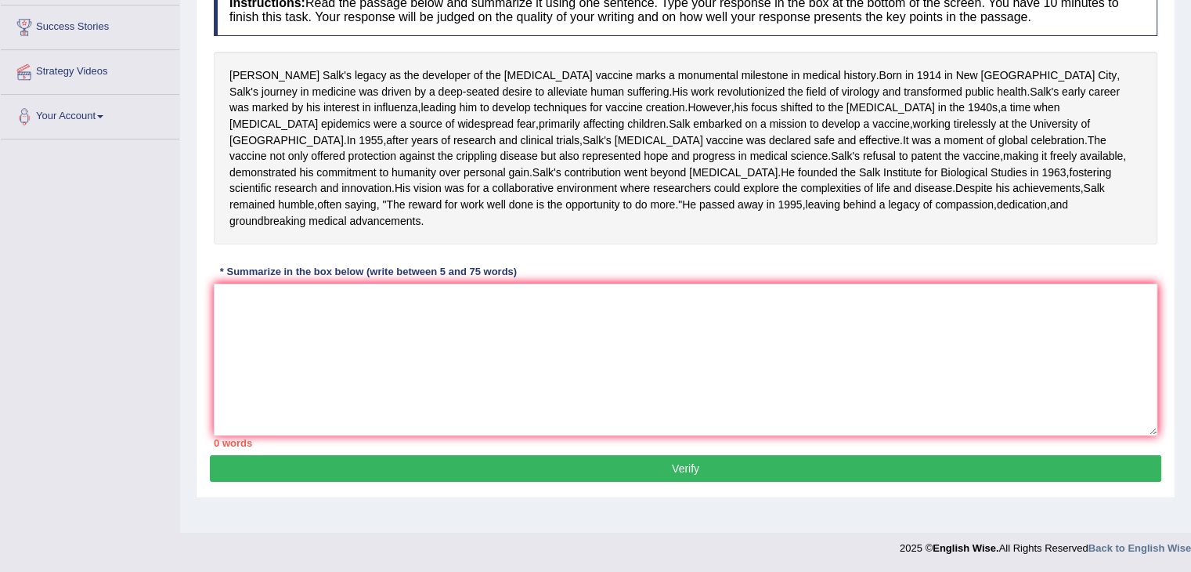
scroll to position [259, 0]
click at [580, 435] on textarea at bounding box center [686, 360] width 944 height 152
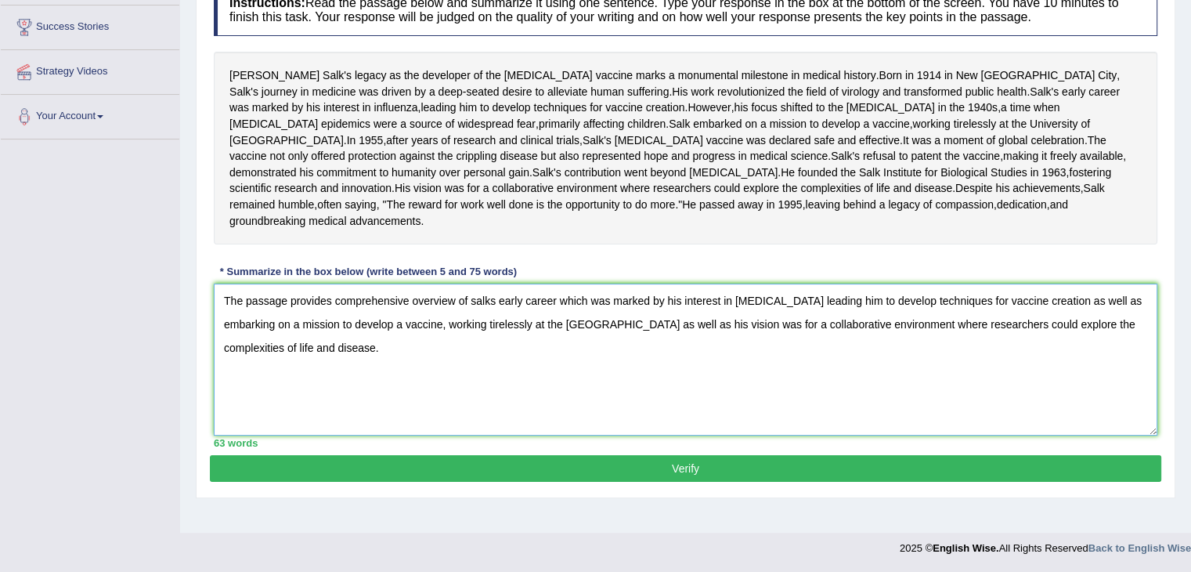
scroll to position [306, 0]
type textarea "The passage provides comprehensive overview of salks early career which was mar…"
click at [692, 482] on button "Verify" at bounding box center [686, 468] width 952 height 27
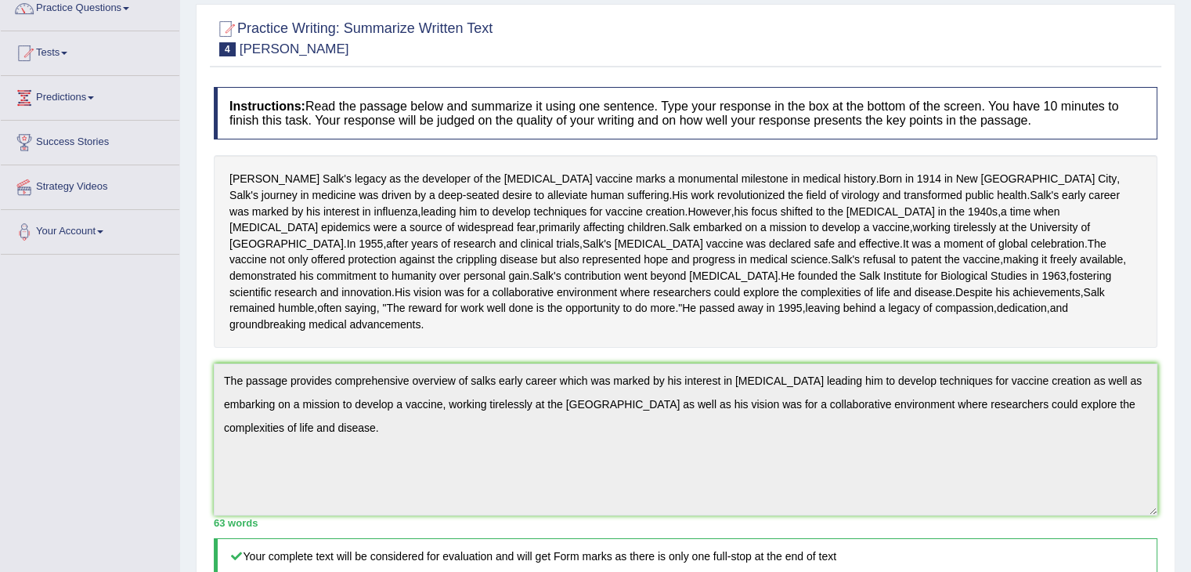
scroll to position [0, 0]
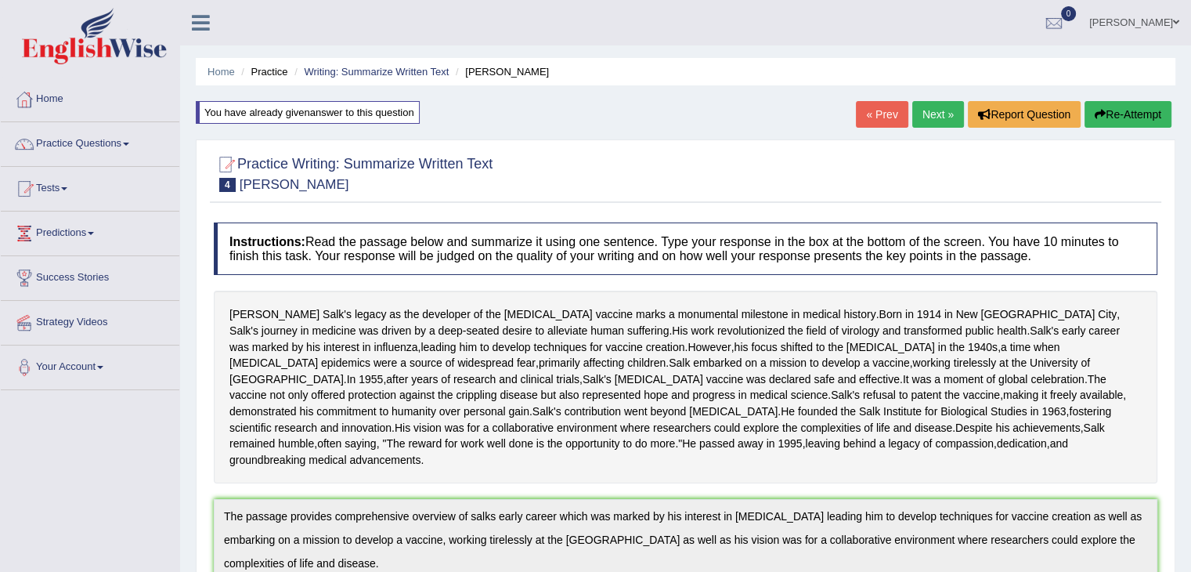
click at [931, 110] on link "Next »" at bounding box center [938, 114] width 52 height 27
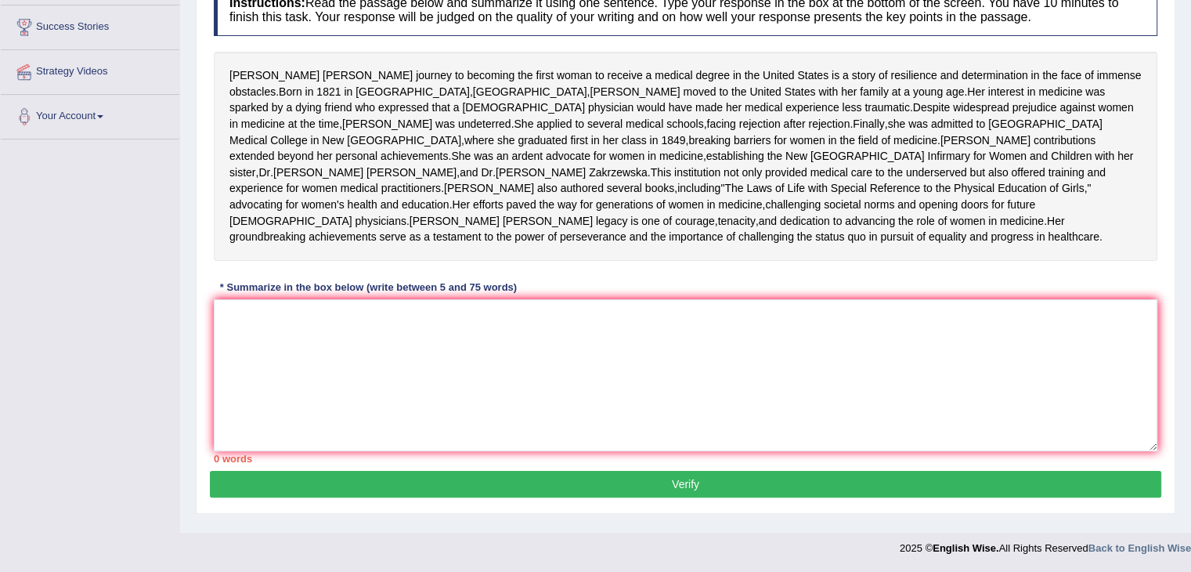
scroll to position [298, 0]
click at [1190, 321] on html "Toggle navigation Home Practice Questions Speaking Practice Read Aloud Repeat S…" at bounding box center [595, 35] width 1191 height 572
click at [524, 377] on textarea at bounding box center [686, 375] width 944 height 152
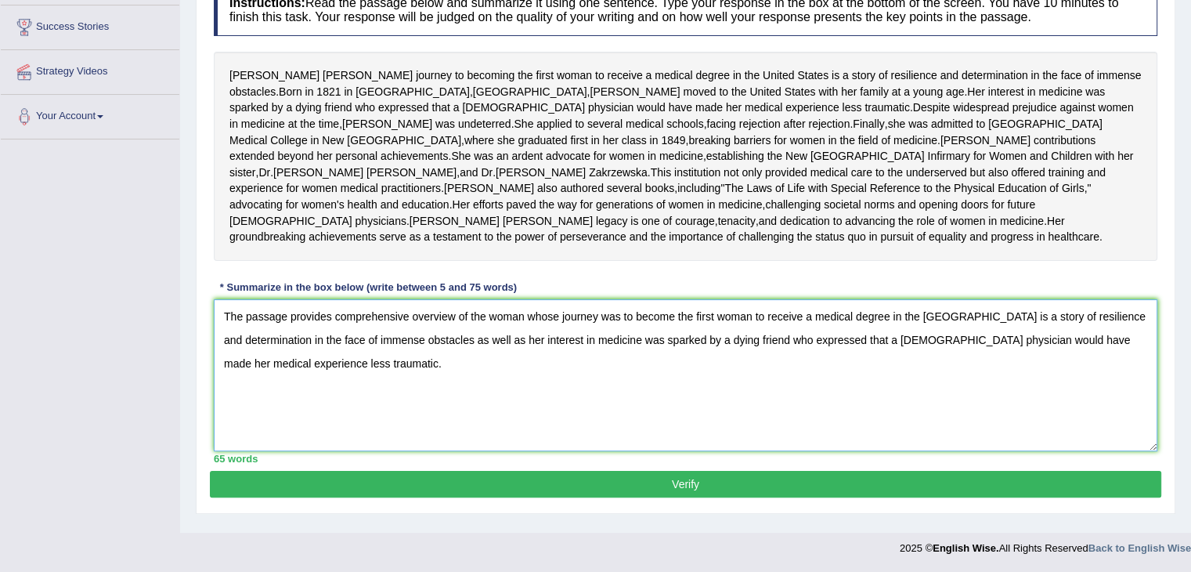
scroll to position [323, 0]
type textarea "The passage provides comprehensive overview of the woman whose journey was to b…"
click at [695, 489] on button "Verify" at bounding box center [686, 484] width 952 height 27
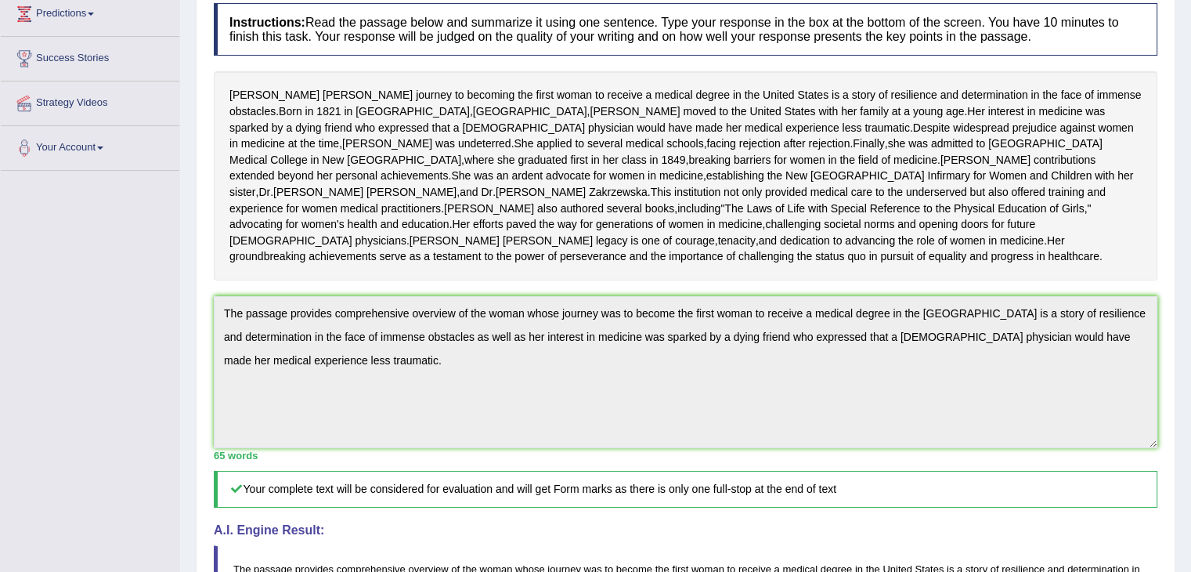
scroll to position [0, 0]
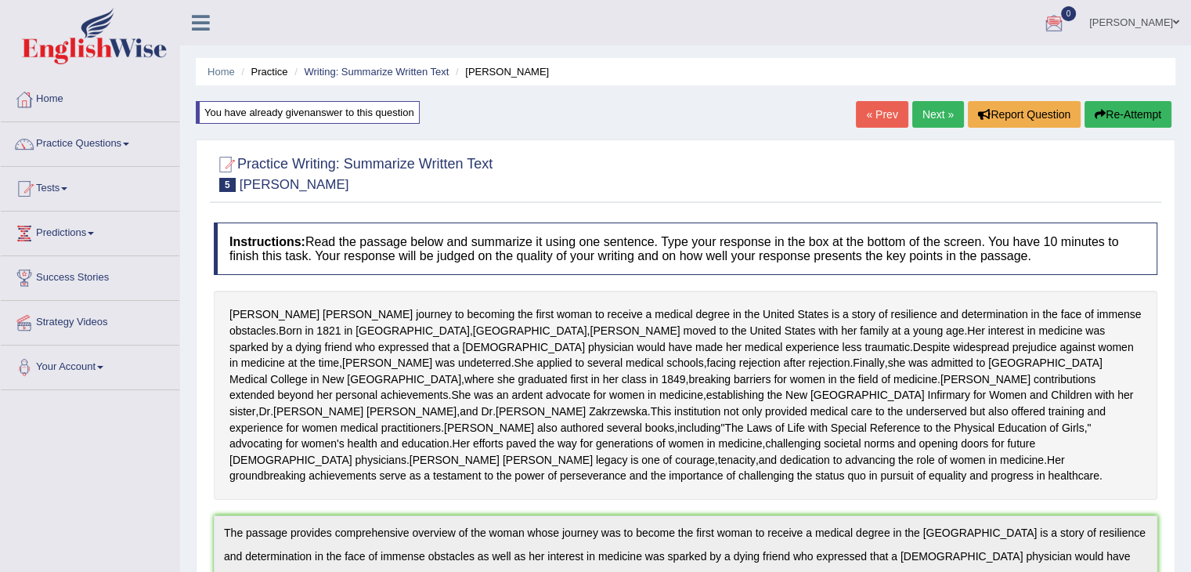
click at [930, 116] on link "Next »" at bounding box center [938, 114] width 52 height 27
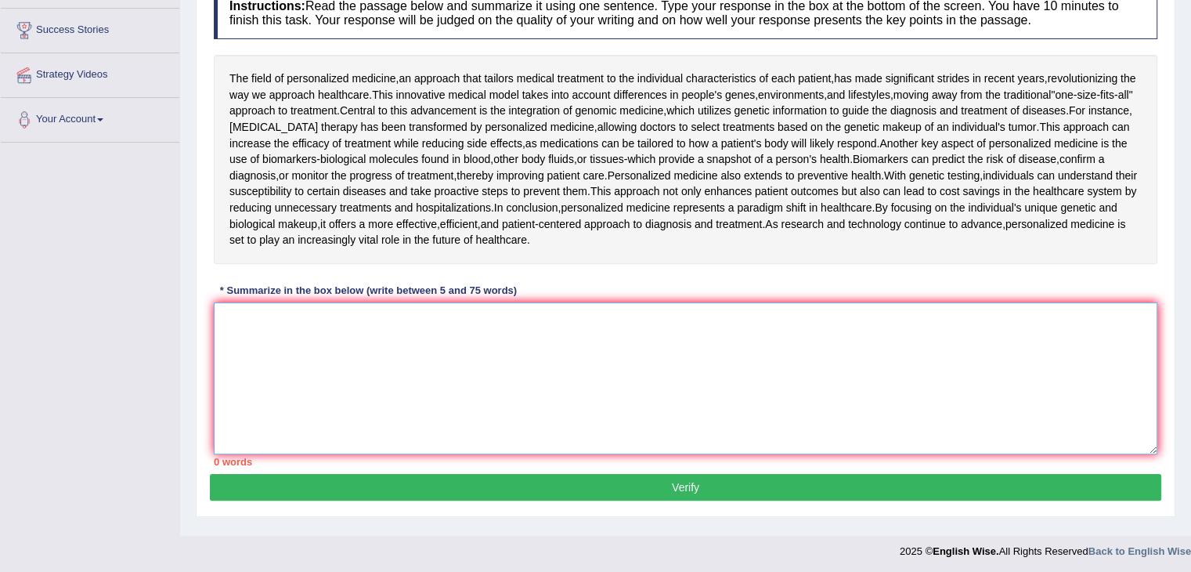
click at [514, 342] on textarea at bounding box center [686, 378] width 944 height 152
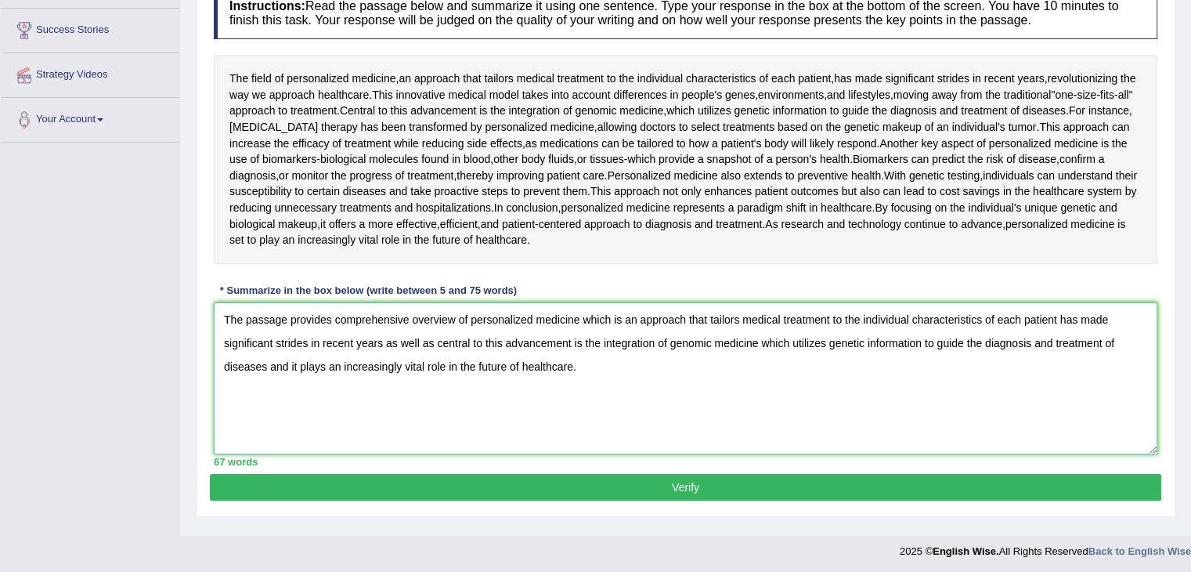
type textarea "The passage provides comprehensive overview of personalized medicine which is a…"
click at [538, 474] on button "Verify" at bounding box center [686, 487] width 952 height 27
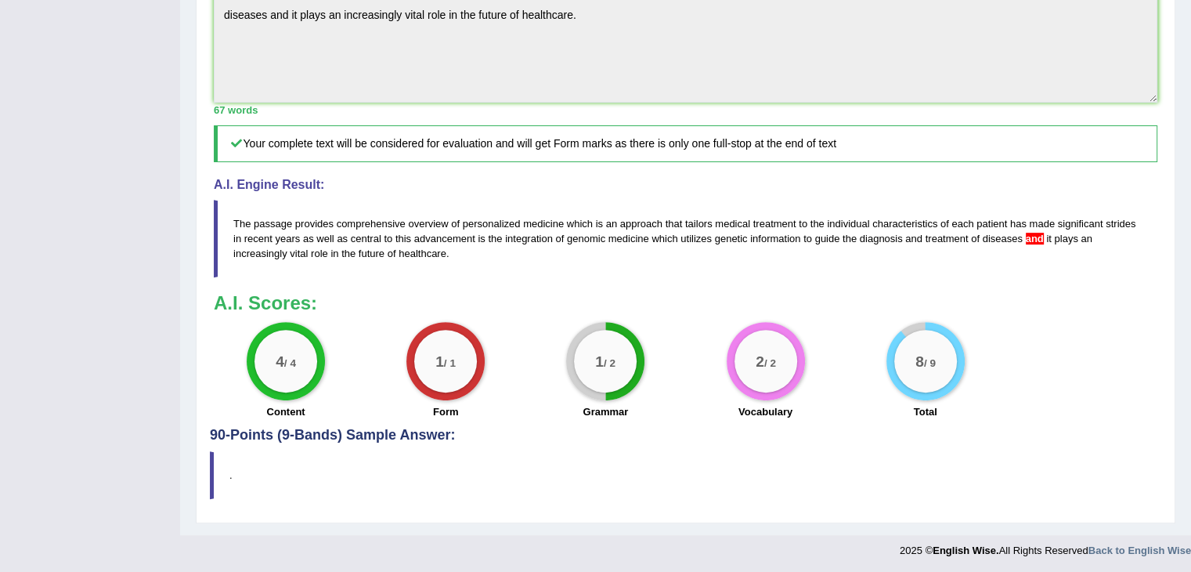
scroll to position [38, 0]
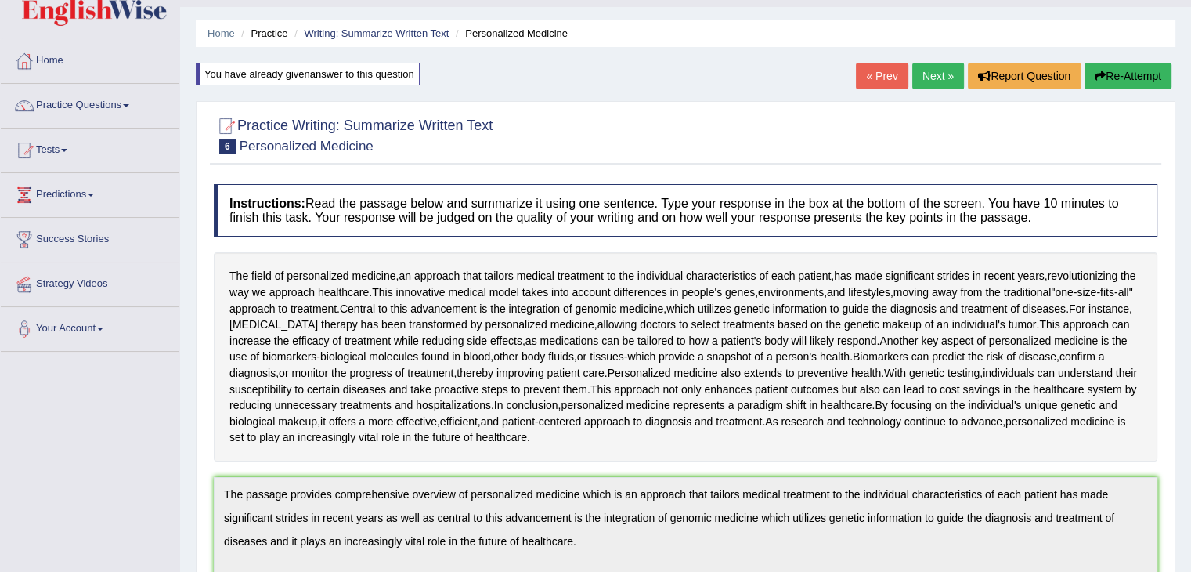
click at [917, 68] on link "Next »" at bounding box center [938, 76] width 52 height 27
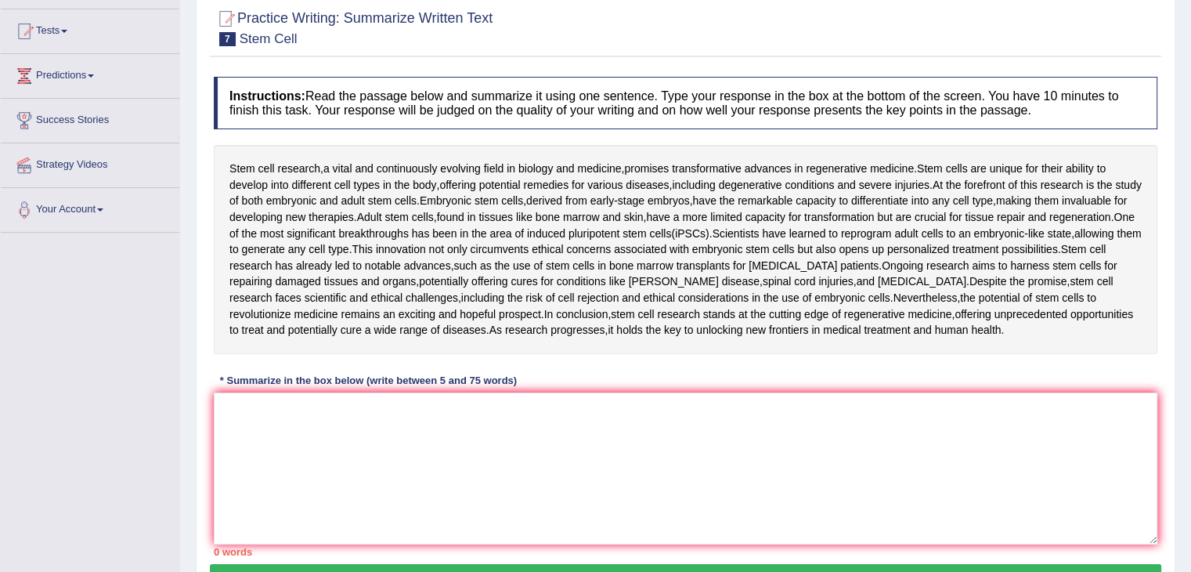
scroll to position [245, 0]
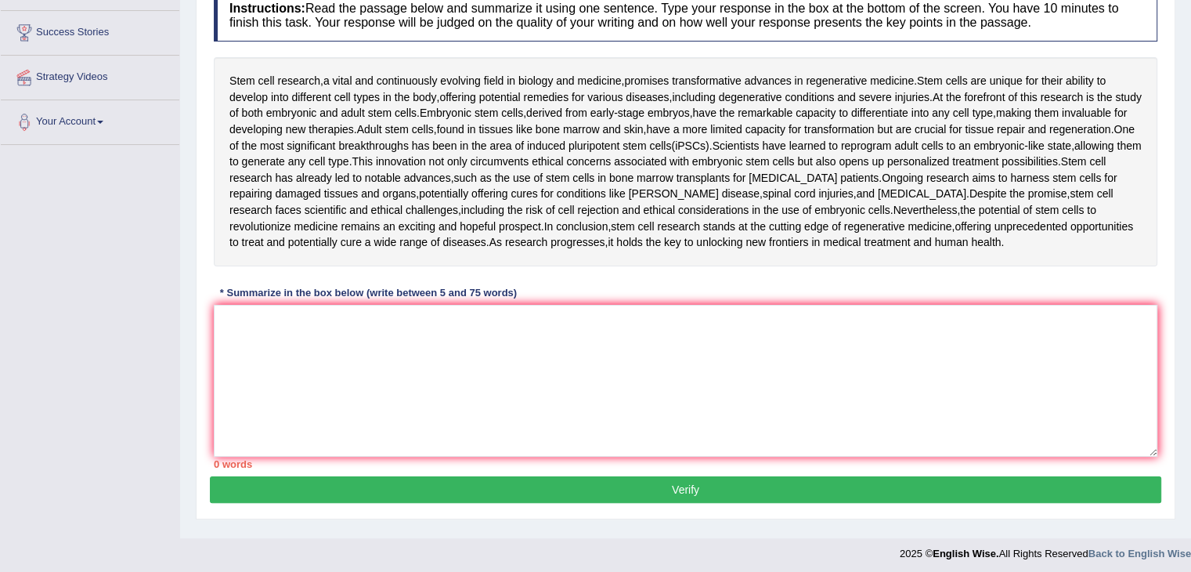
click at [540, 457] on div "0 words" at bounding box center [686, 464] width 944 height 15
click at [454, 380] on textarea at bounding box center [686, 381] width 944 height 152
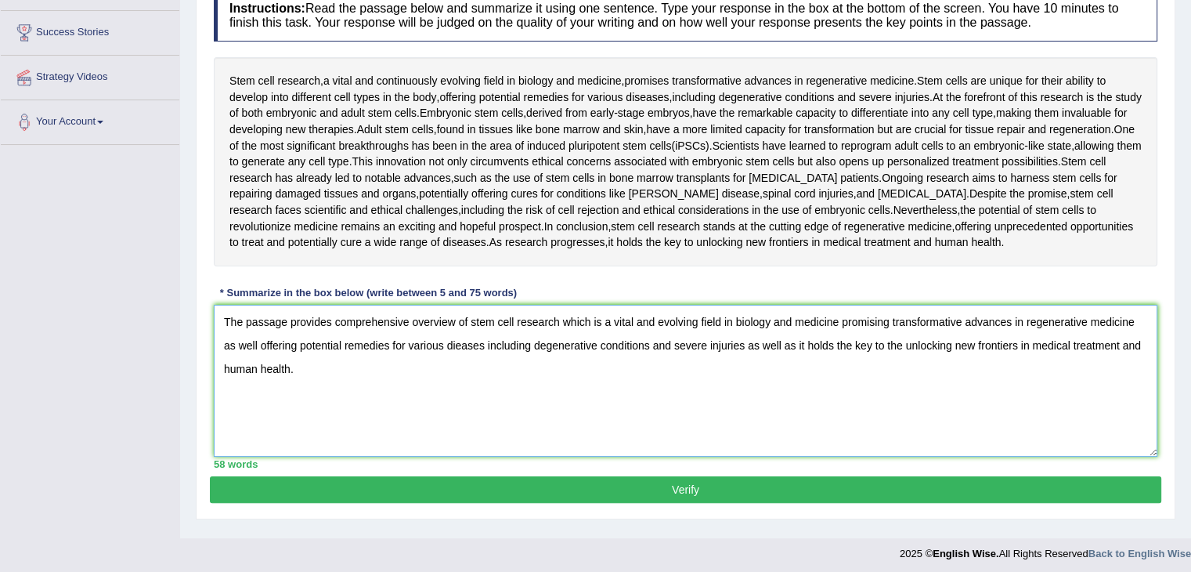
type textarea "The passage provides comprehensive overview of stem cell research which is a vi…"
click at [549, 483] on button "Verify" at bounding box center [686, 489] width 952 height 27
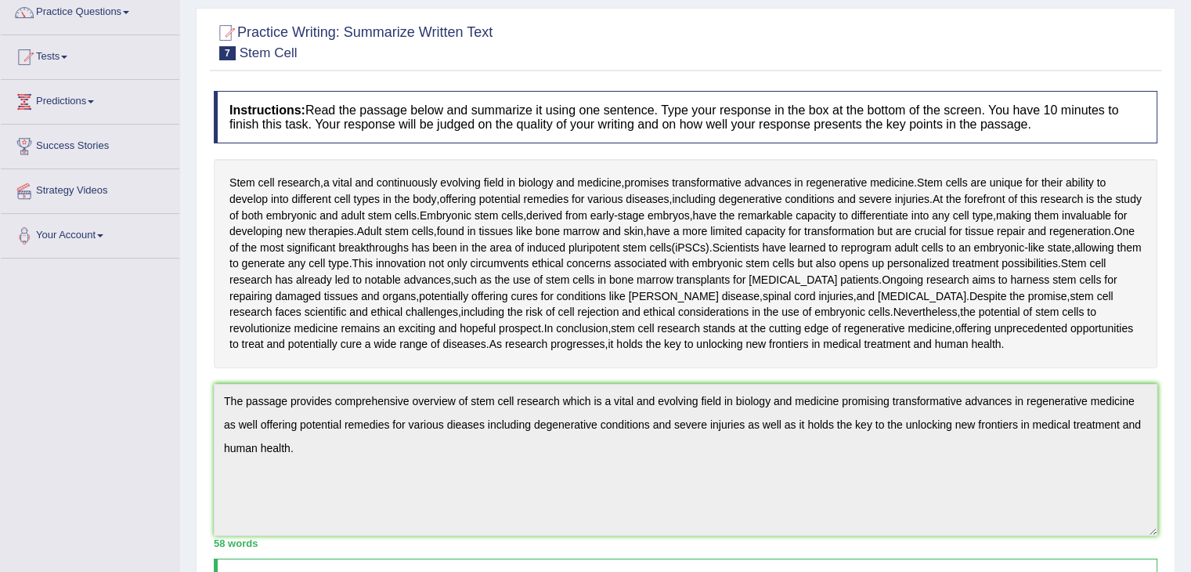
scroll to position [50, 0]
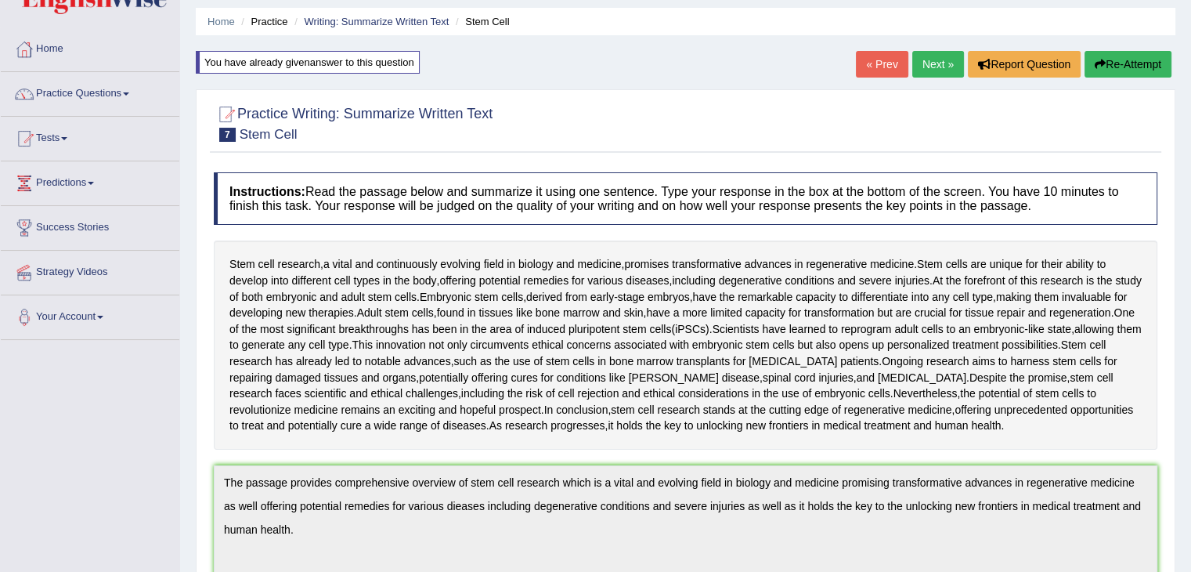
click at [934, 73] on link "Next »" at bounding box center [938, 64] width 52 height 27
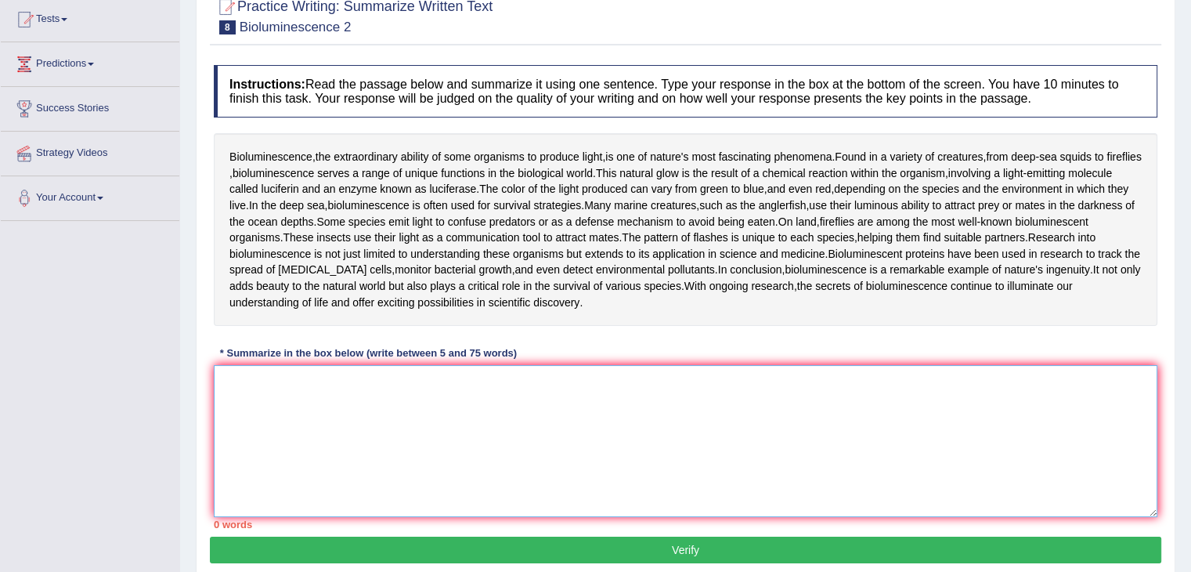
click at [456, 422] on textarea at bounding box center [686, 441] width 944 height 152
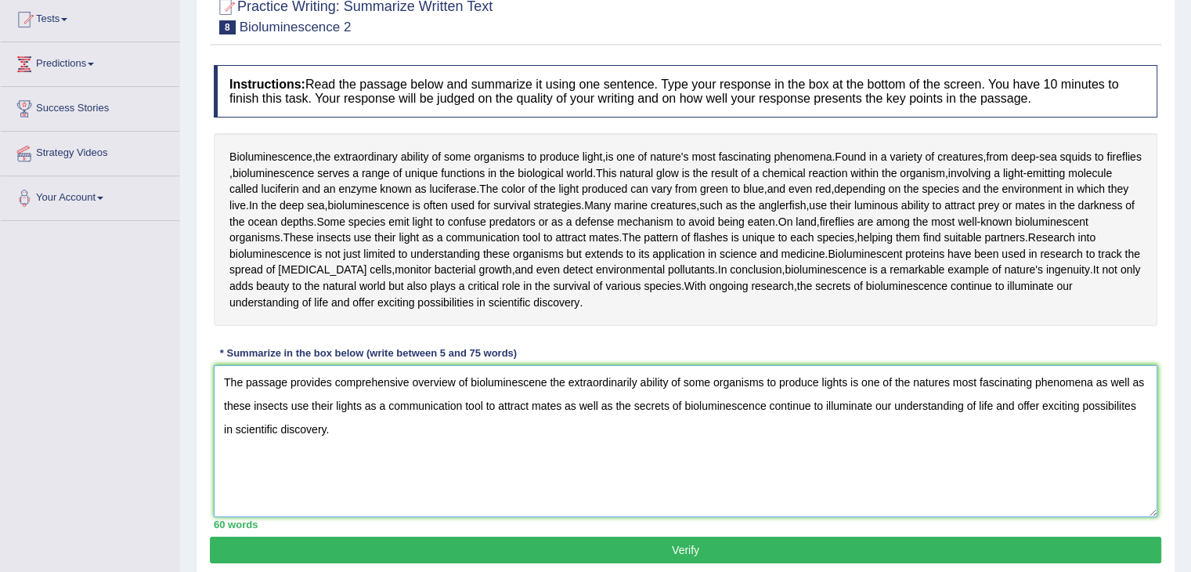
scroll to position [251, 0]
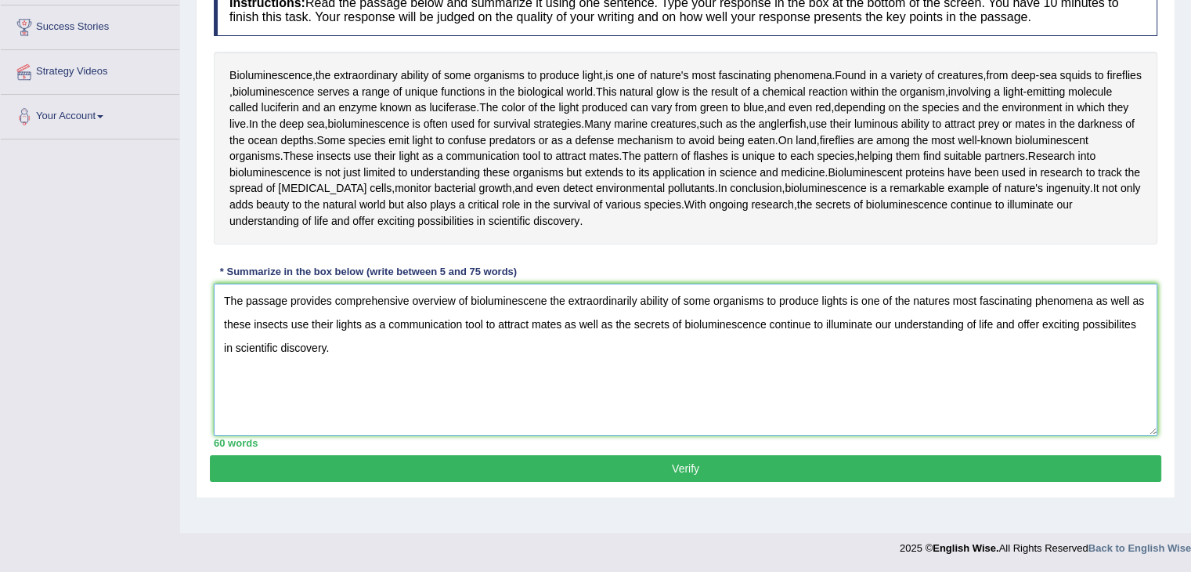
type textarea "The passage provides comprehensive overview of bioluminescene the extraordinari…"
click at [757, 474] on button "Verify" at bounding box center [686, 468] width 952 height 27
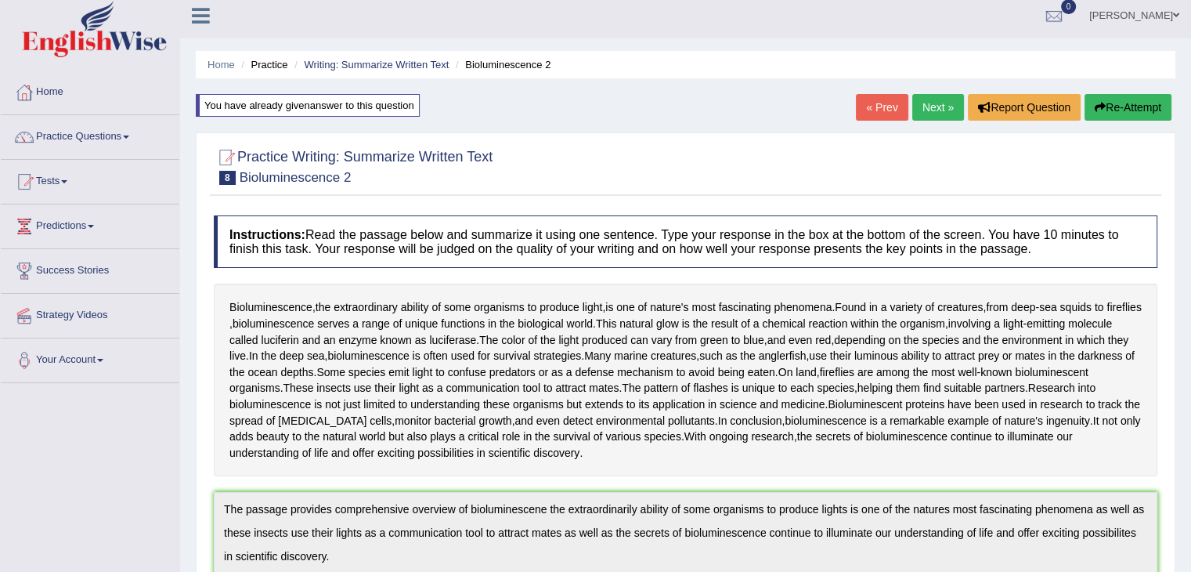
scroll to position [0, 0]
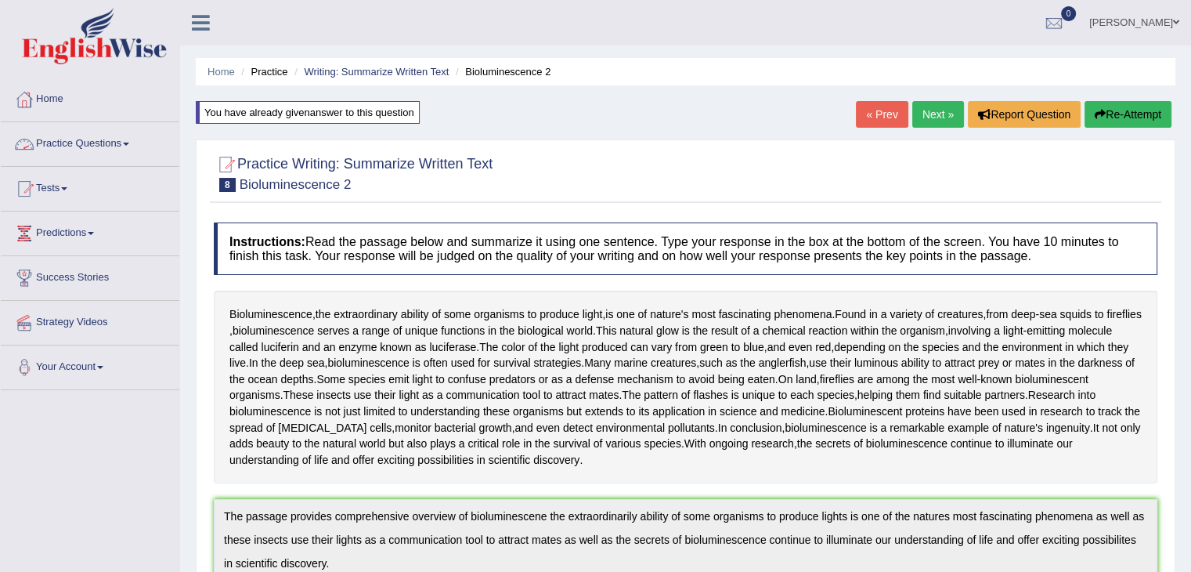
click at [78, 148] on link "Practice Questions" at bounding box center [90, 141] width 179 height 39
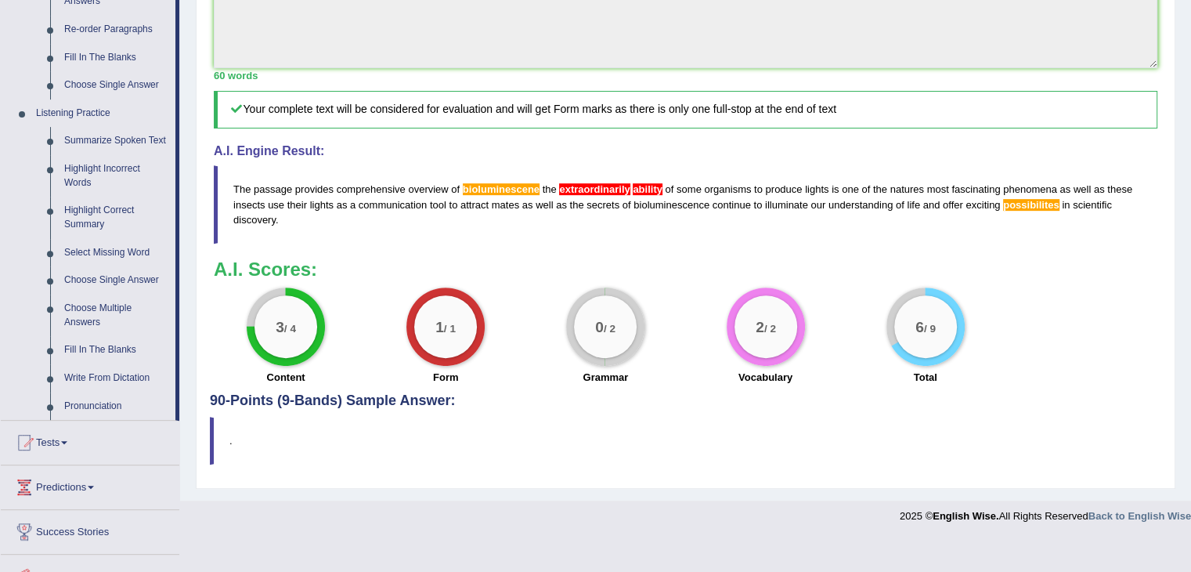
scroll to position [645, 0]
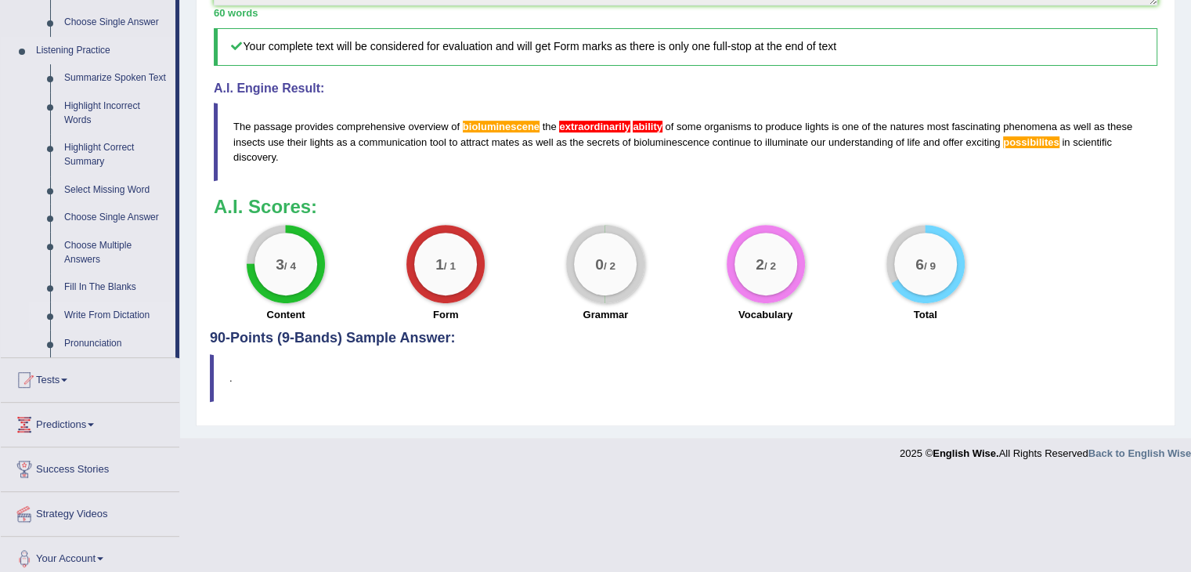
click at [116, 320] on link "Write From Dictation" at bounding box center [116, 316] width 118 height 28
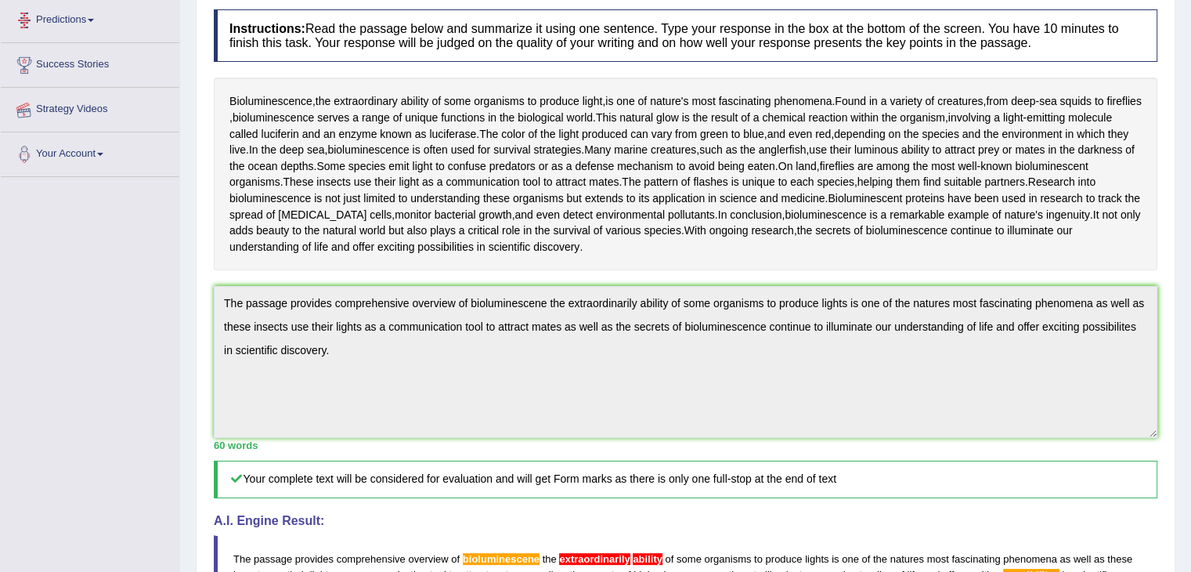
scroll to position [186, 0]
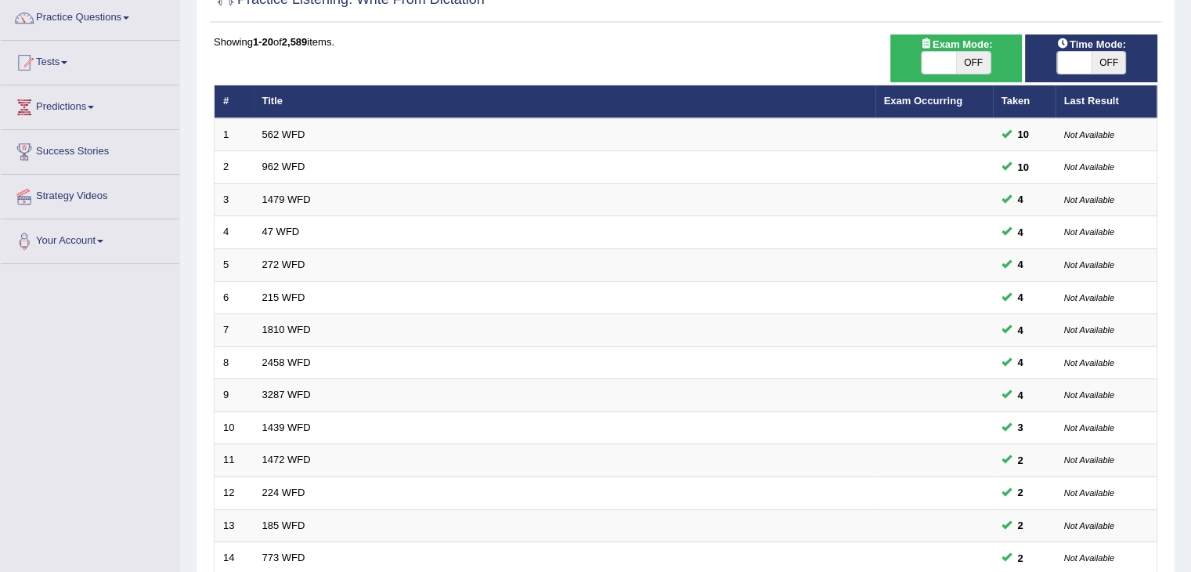
scroll to position [106, 0]
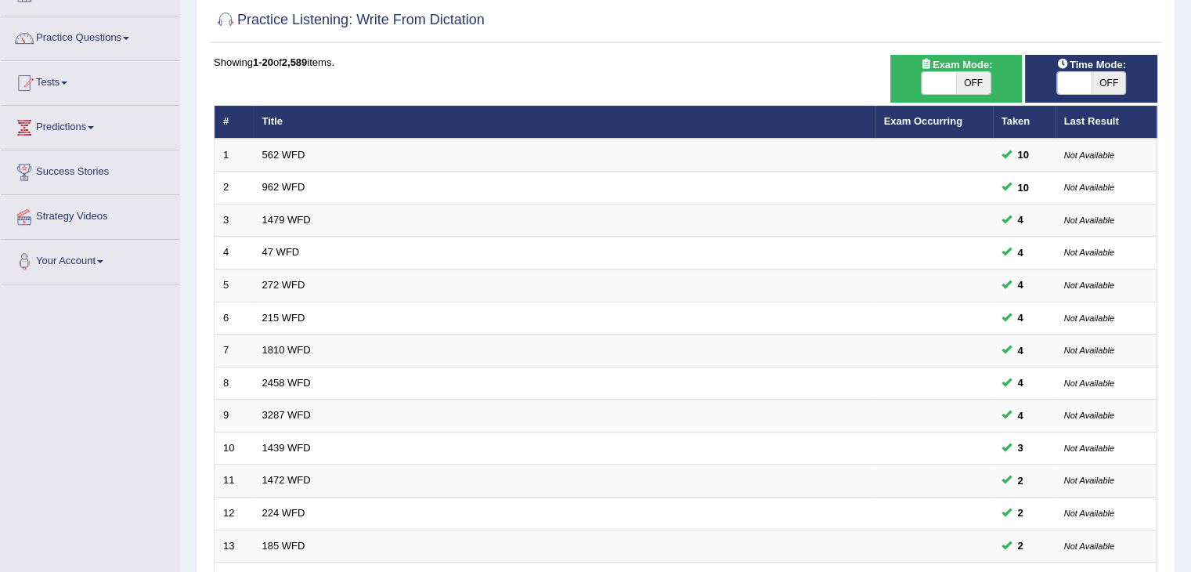
click at [1190, 305] on html "Toggle navigation Home Practice Questions Speaking Practice Read Aloud Repeat S…" at bounding box center [595, 180] width 1191 height 572
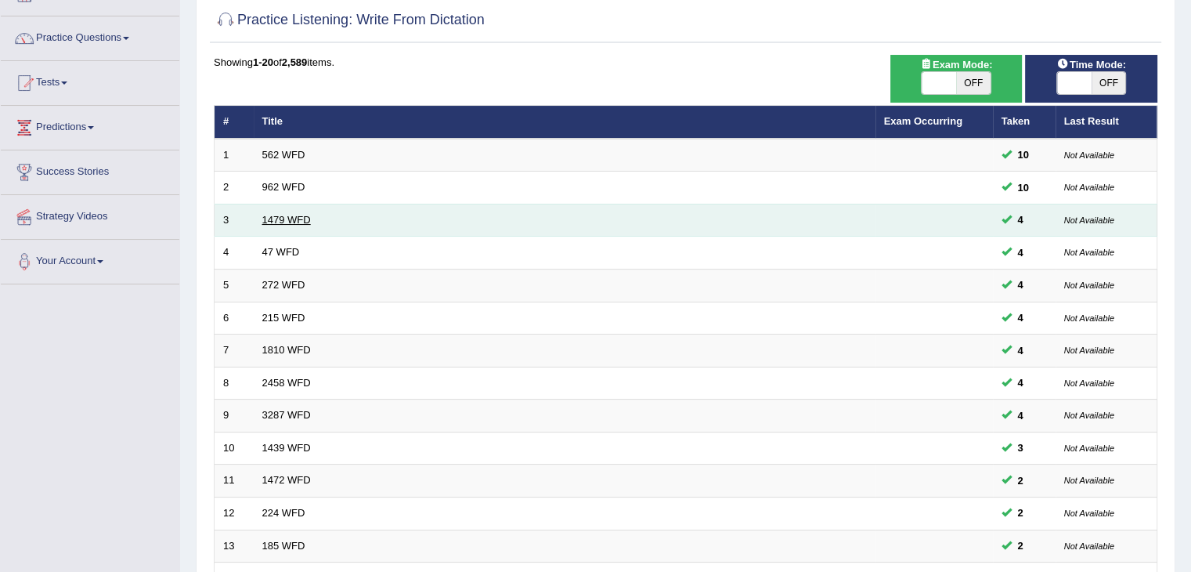
click at [294, 216] on link "1479 WFD" at bounding box center [286, 220] width 49 height 12
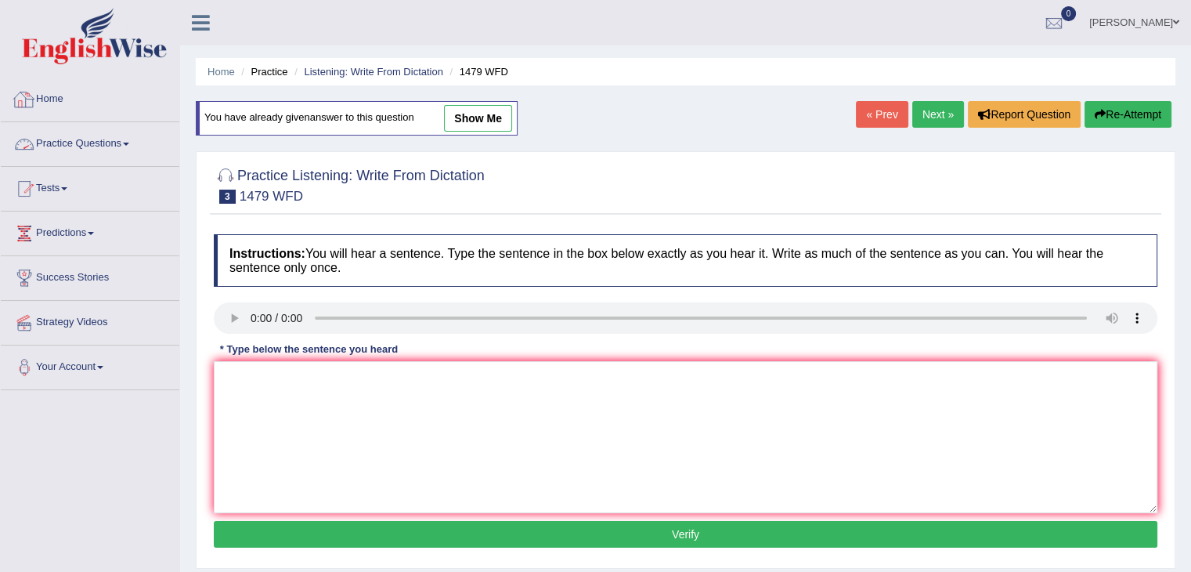
click at [111, 137] on link "Practice Questions" at bounding box center [90, 141] width 179 height 39
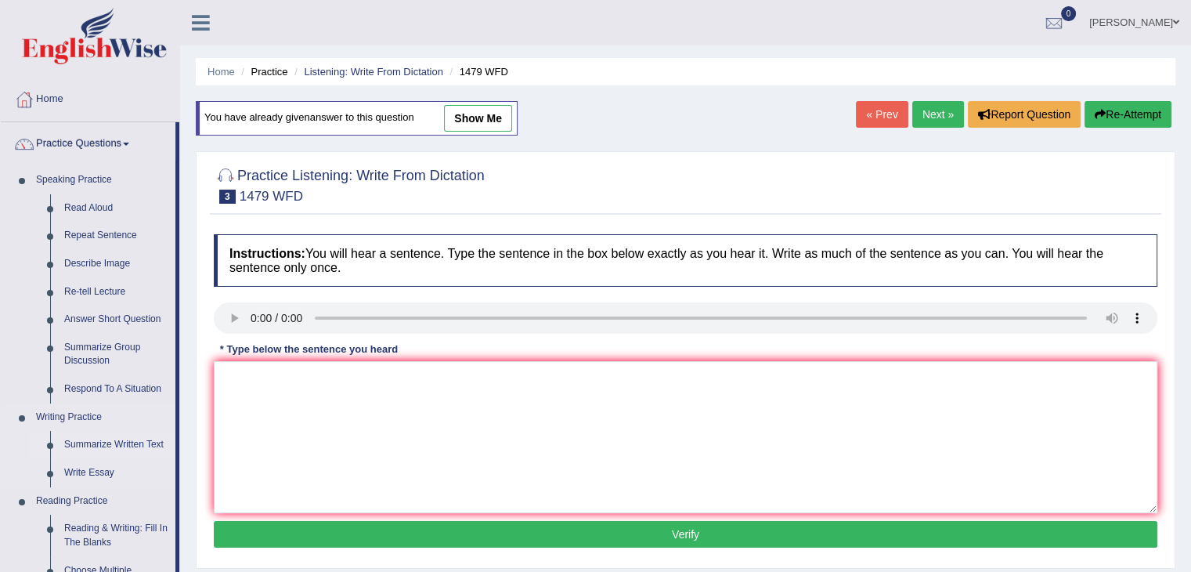
click at [99, 440] on link "Summarize Written Text" at bounding box center [116, 445] width 118 height 28
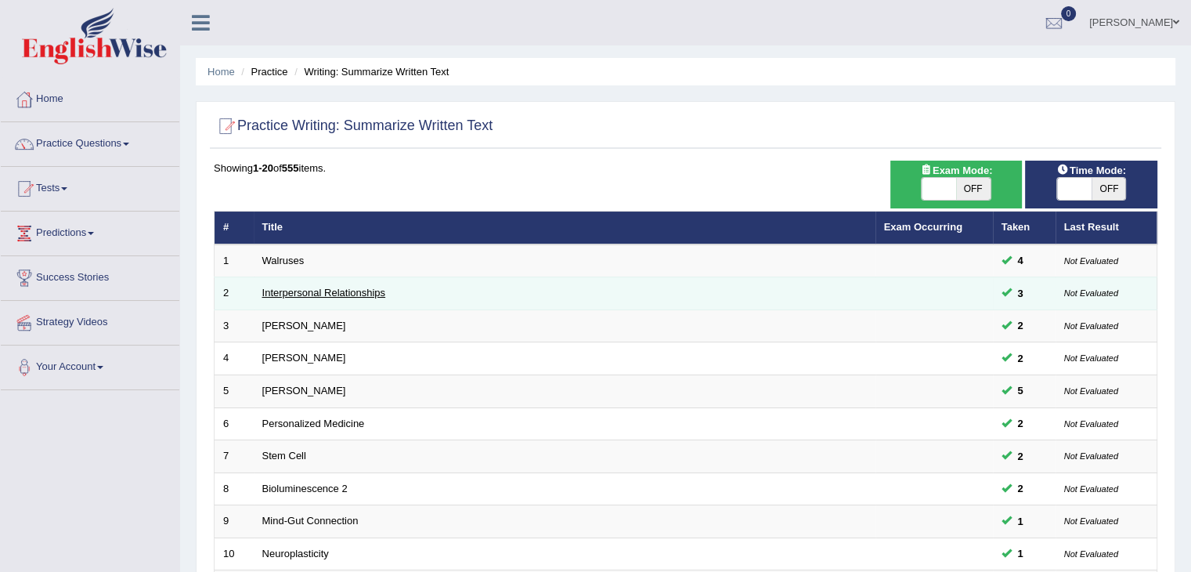
click at [289, 289] on link "Interpersonal Relationships" at bounding box center [324, 293] width 124 height 12
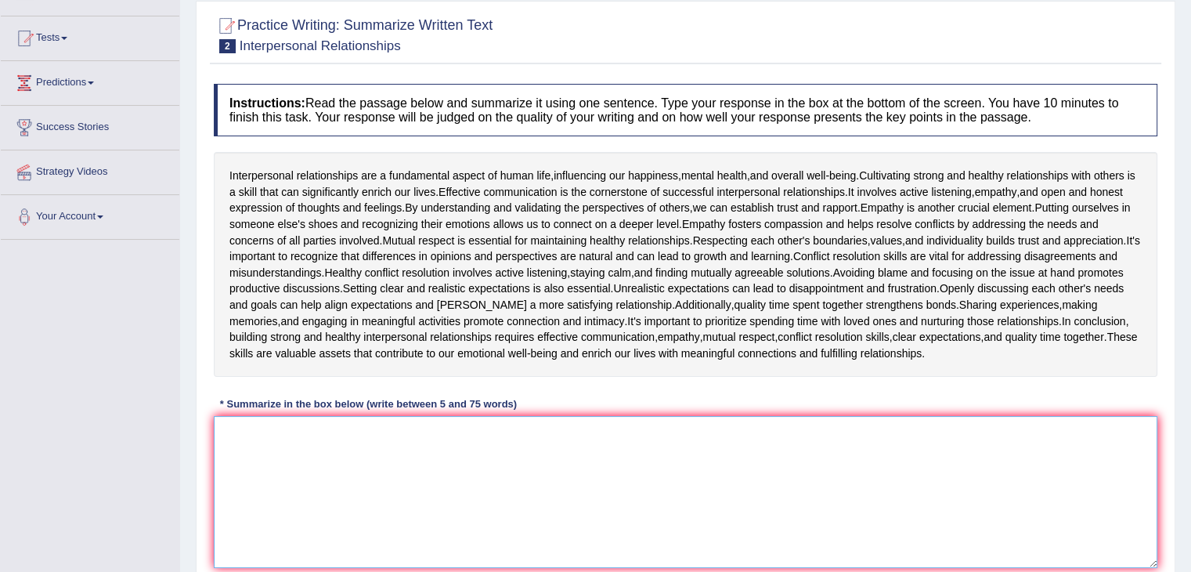
click at [495, 471] on textarea at bounding box center [686, 492] width 944 height 152
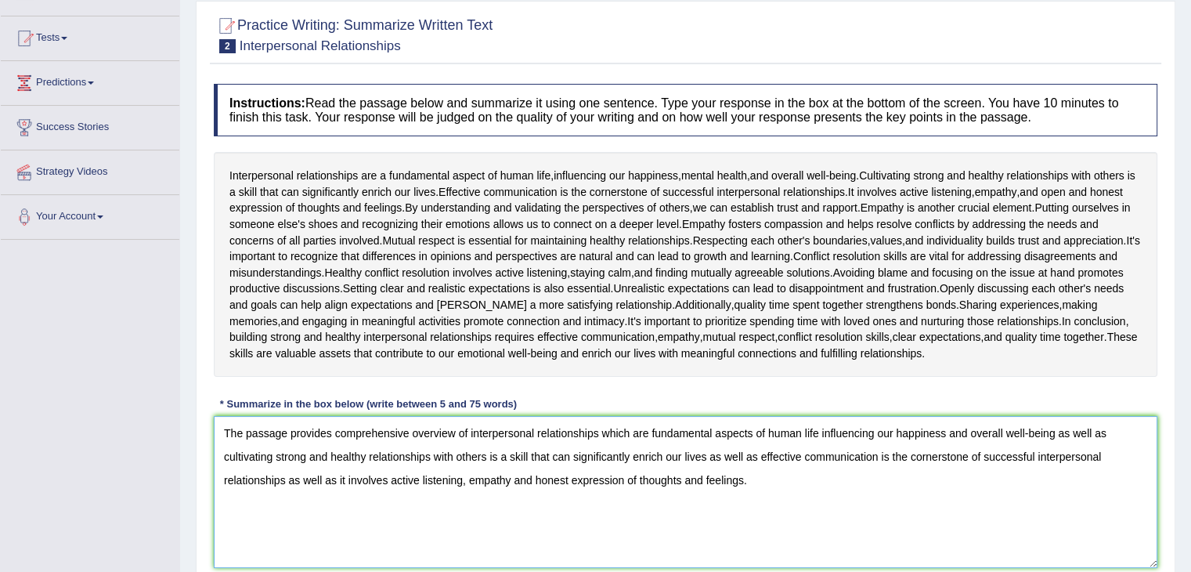
scroll to position [258, 0]
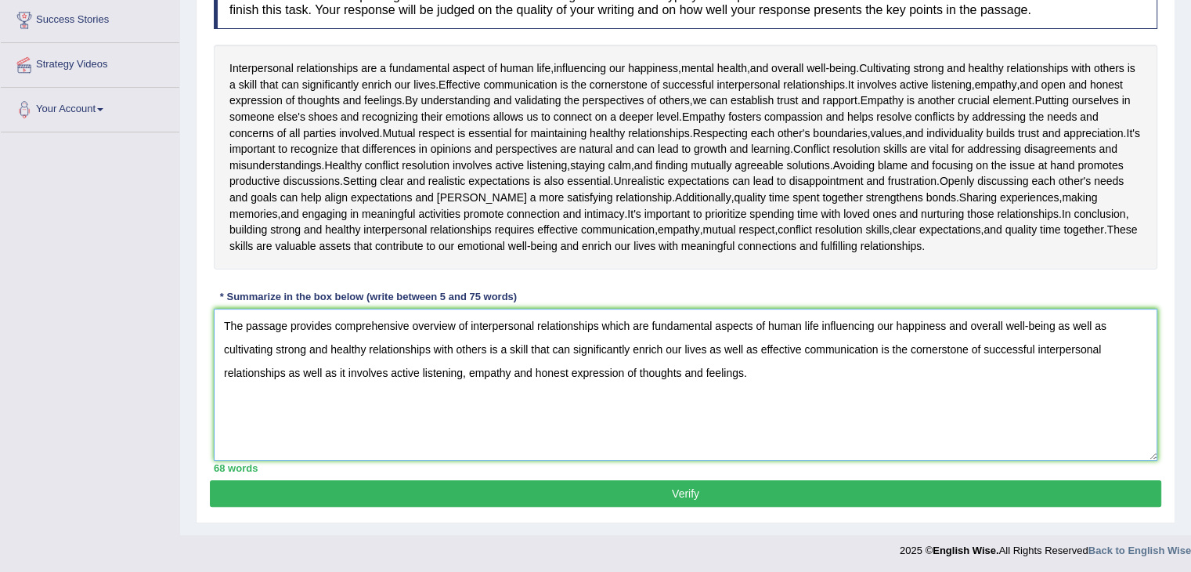
click at [867, 388] on textarea "The passage provides comprehensive overview of interpersonal relationships whic…" at bounding box center [686, 385] width 944 height 152
type textarea "The passage provides comprehensive overview of interpersonal relationships whic…"
click at [696, 493] on button "Verify" at bounding box center [686, 493] width 952 height 27
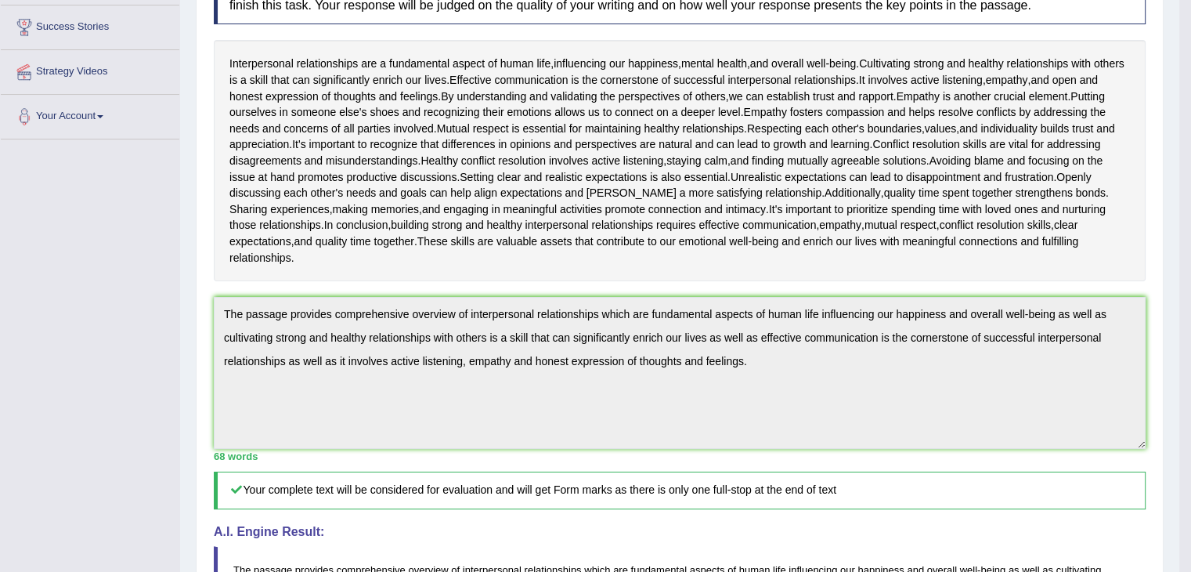
drag, startPoint x: 1202, startPoint y: 285, endPoint x: 1202, endPoint y: 413, distance: 127.7
click at [1190, 321] on html "Toggle navigation Home Practice Questions Speaking Practice Read Aloud Repeat S…" at bounding box center [595, 35] width 1191 height 572
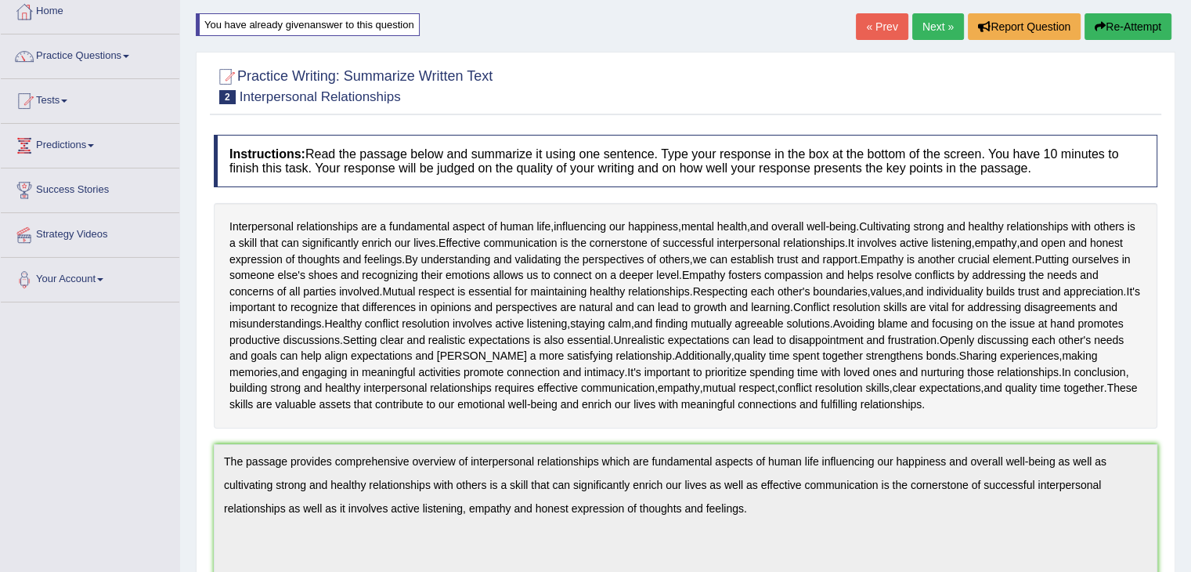
scroll to position [0, 0]
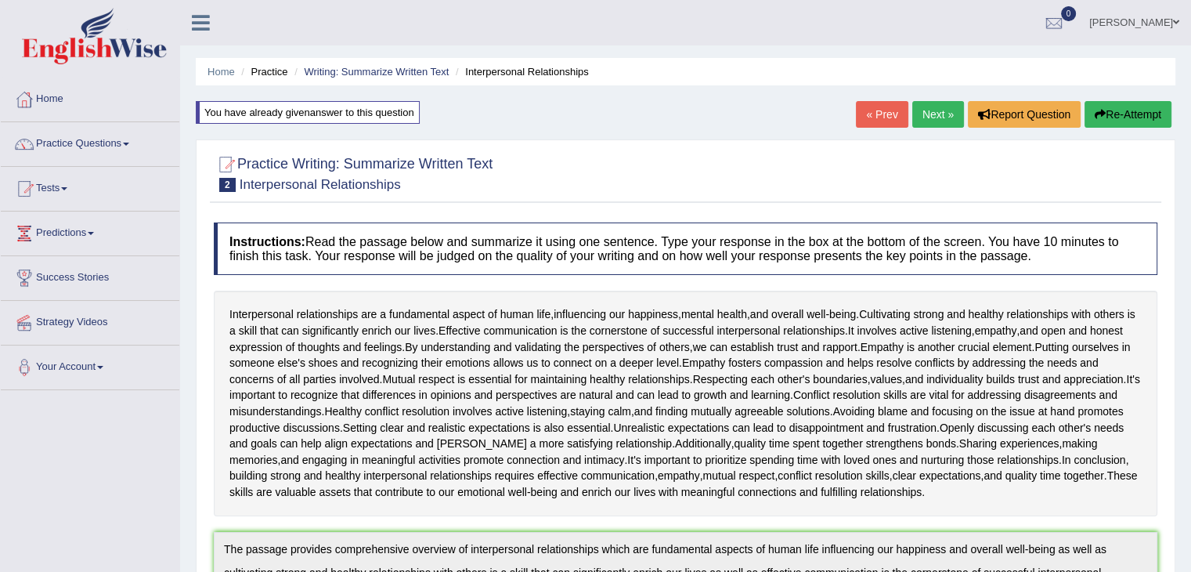
click at [931, 115] on link "Next »" at bounding box center [938, 114] width 52 height 27
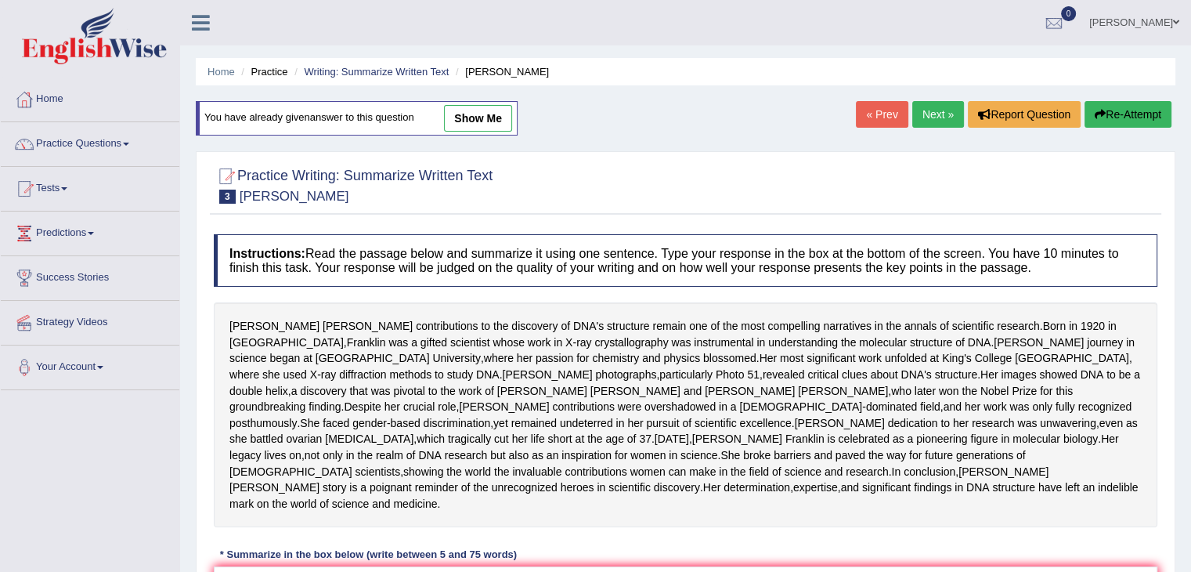
scroll to position [247, 0]
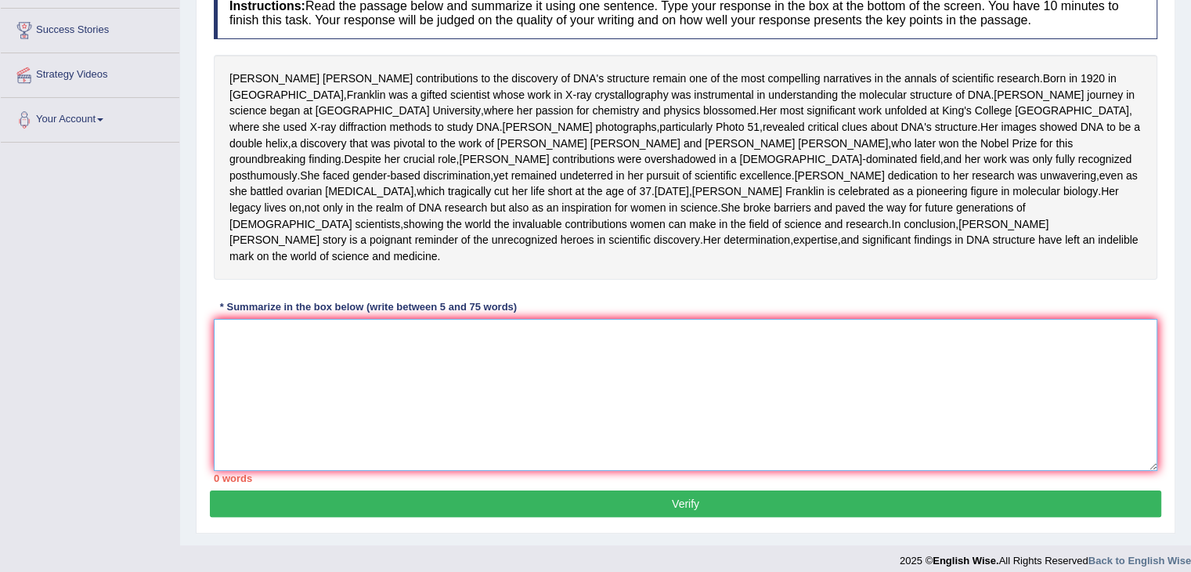
click at [486, 412] on textarea at bounding box center [686, 395] width 944 height 152
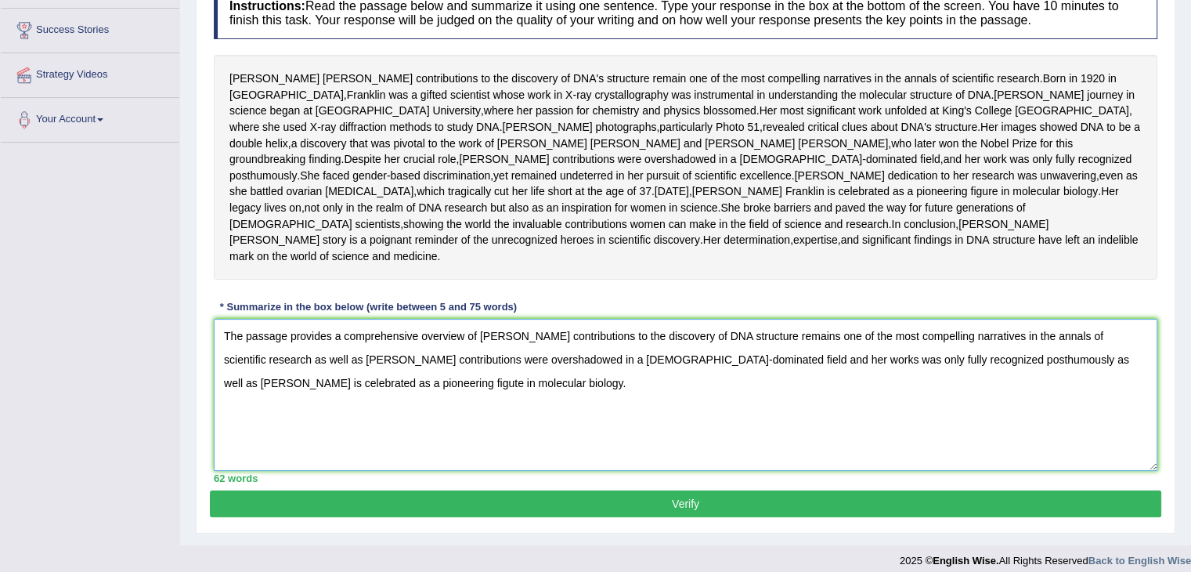
type textarea "The passage provides a comprehensive overview of rosalind franklins contributio…"
drag, startPoint x: 1095, startPoint y: 358, endPoint x: 1202, endPoint y: 374, distance: 108.4
click at [1191, 324] on html "Toggle navigation Home Practice Questions Speaking Practice Read Aloud Repeat S…" at bounding box center [595, 39] width 1191 height 572
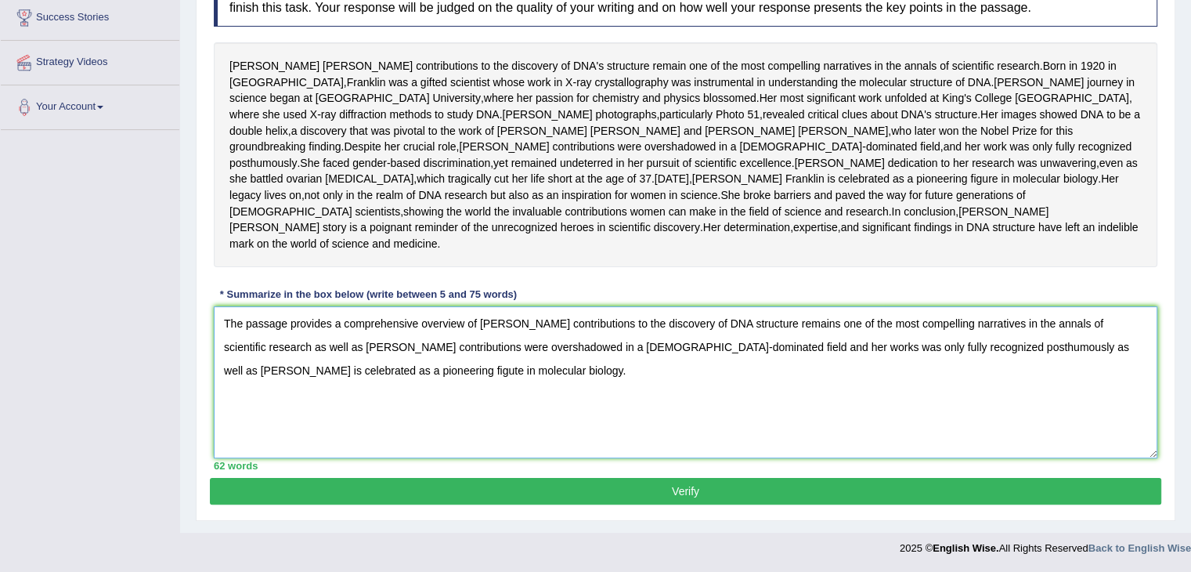
click at [501, 385] on textarea "The passage provides a comprehensive overview of rosalind franklins contributio…" at bounding box center [686, 382] width 944 height 152
click at [539, 486] on button "Verify" at bounding box center [686, 491] width 952 height 27
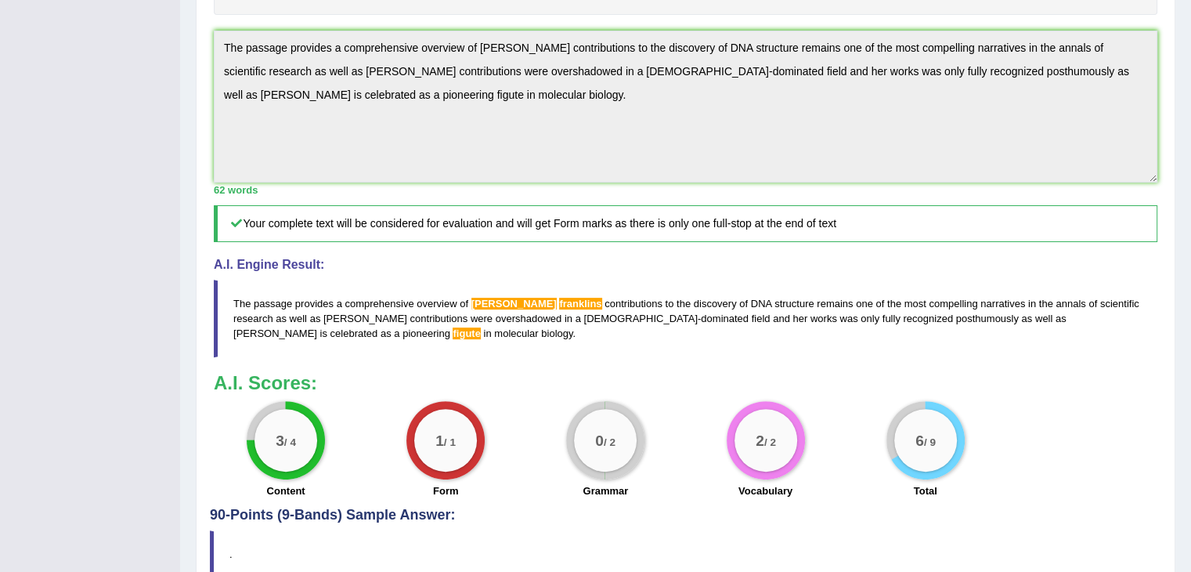
scroll to position [49, 0]
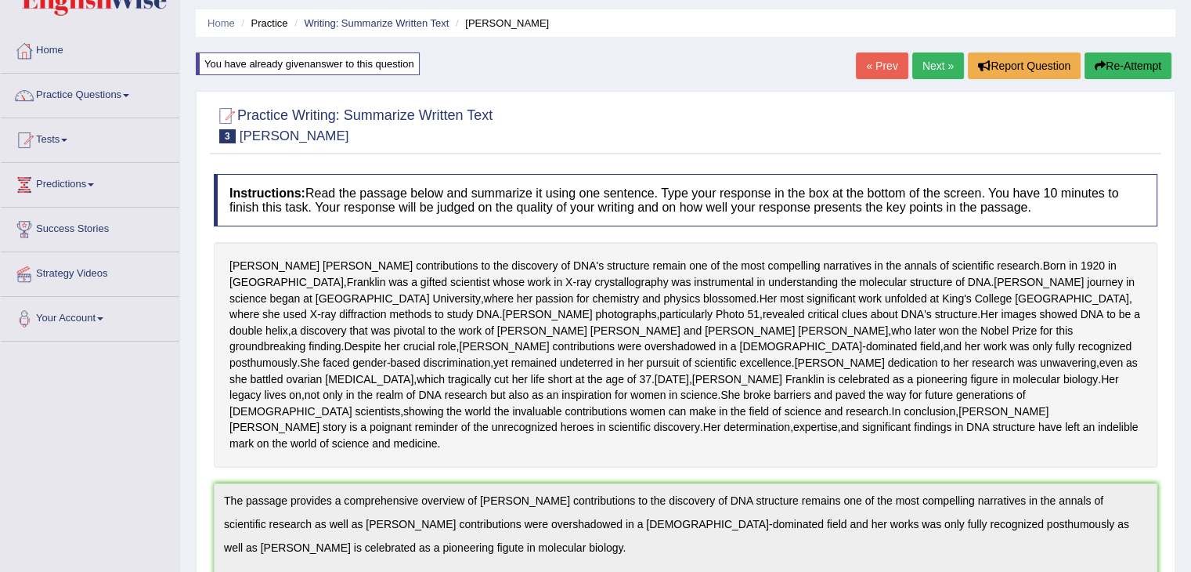
click at [942, 68] on link "Next »" at bounding box center [938, 65] width 52 height 27
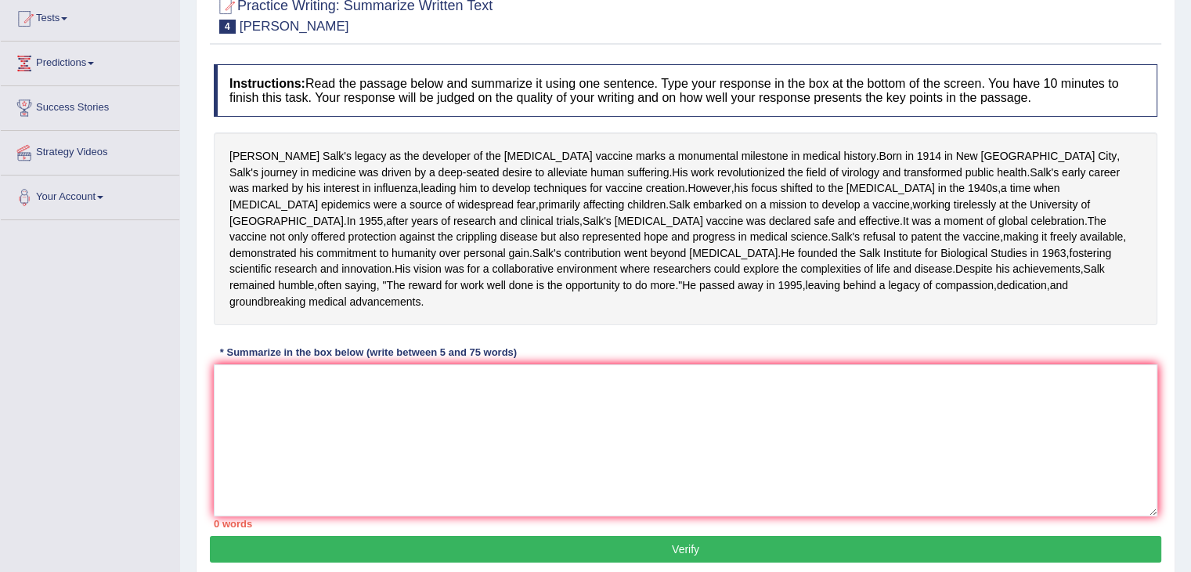
scroll to position [175, 0]
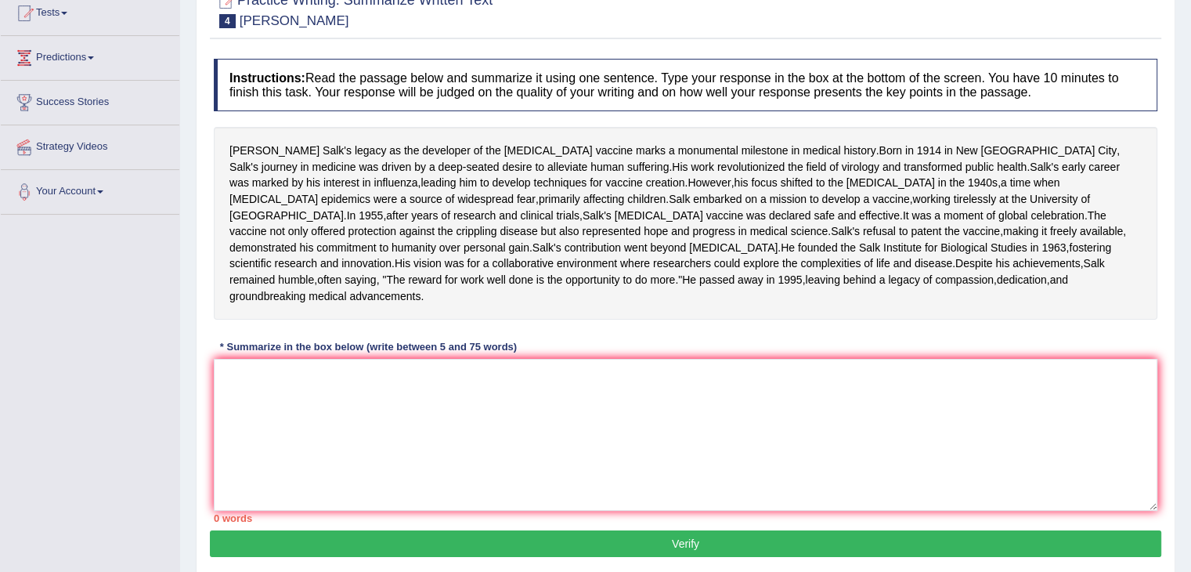
drag, startPoint x: 1202, startPoint y: 192, endPoint x: 1202, endPoint y: 311, distance: 119.0
click at [1191, 311] on html "Toggle navigation Home Practice Questions Speaking Practice Read Aloud Repeat S…" at bounding box center [595, 111] width 1191 height 572
click at [551, 400] on div "Instructions: Read the passage below and summarize it using one sentence. Type …" at bounding box center [686, 290] width 952 height 479
click at [402, 509] on textarea at bounding box center [686, 435] width 944 height 152
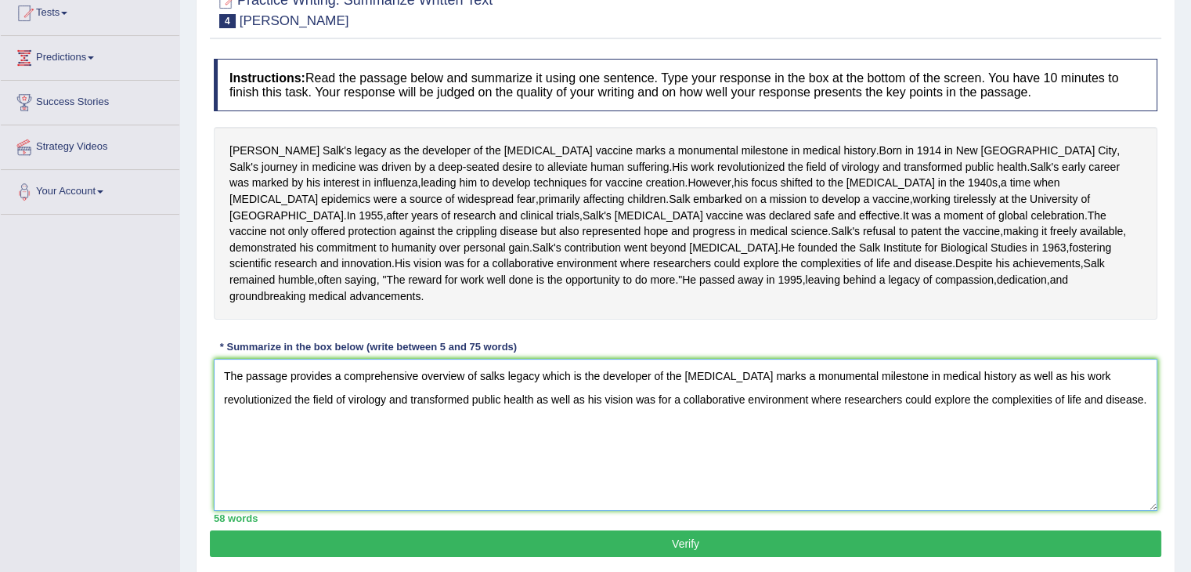
scroll to position [306, 0]
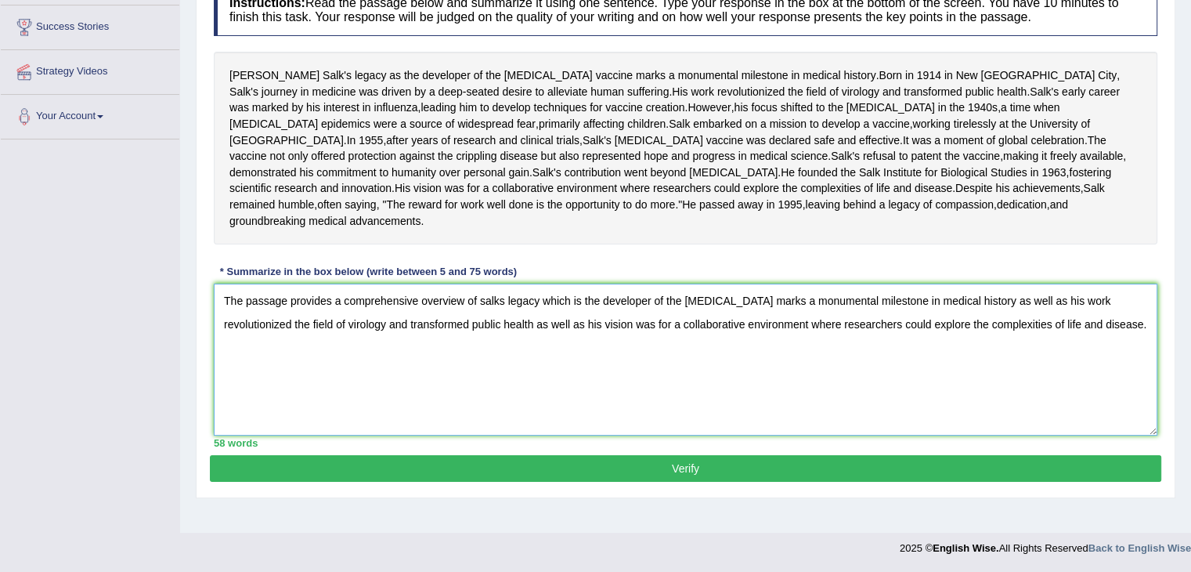
click at [1151, 367] on textarea "The passage provides a comprehensive overview of salks legacy which is the deve…" at bounding box center [686, 360] width 944 height 152
type textarea "The passage provides a comprehensive overview of salks legacy which is the deve…"
click at [898, 482] on button "Verify" at bounding box center [686, 468] width 952 height 27
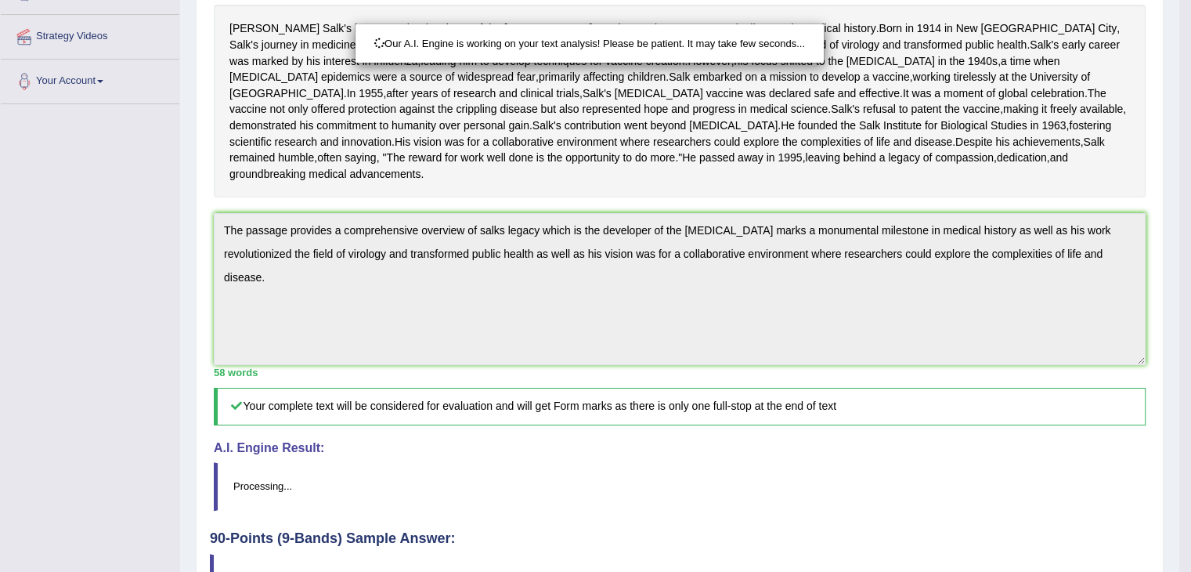
scroll to position [318, 0]
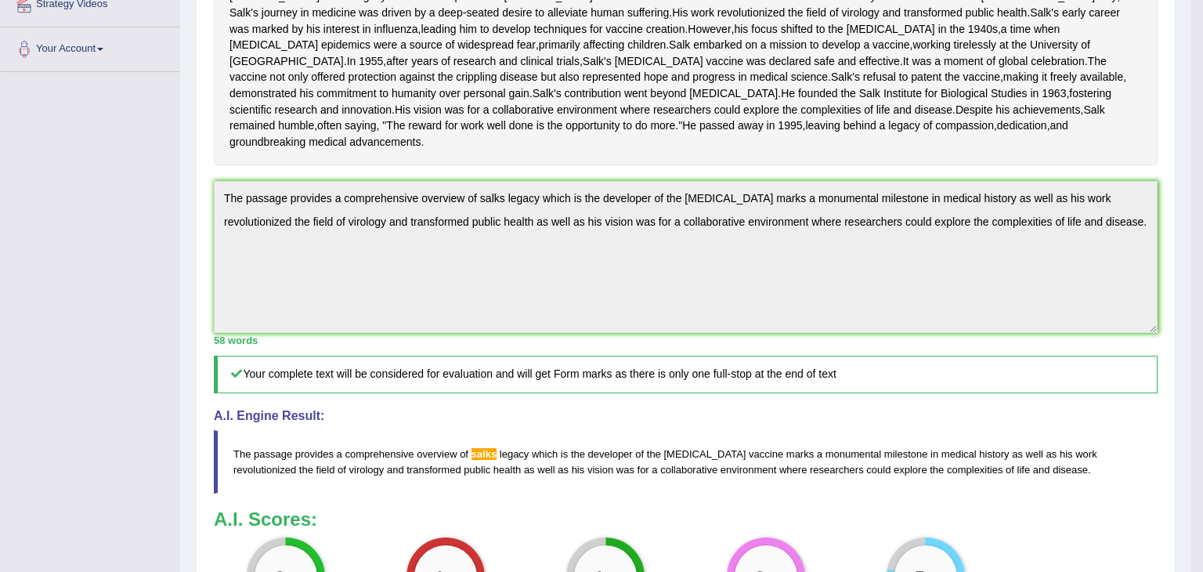
drag, startPoint x: 1202, startPoint y: 200, endPoint x: 1202, endPoint y: 374, distance: 173.1
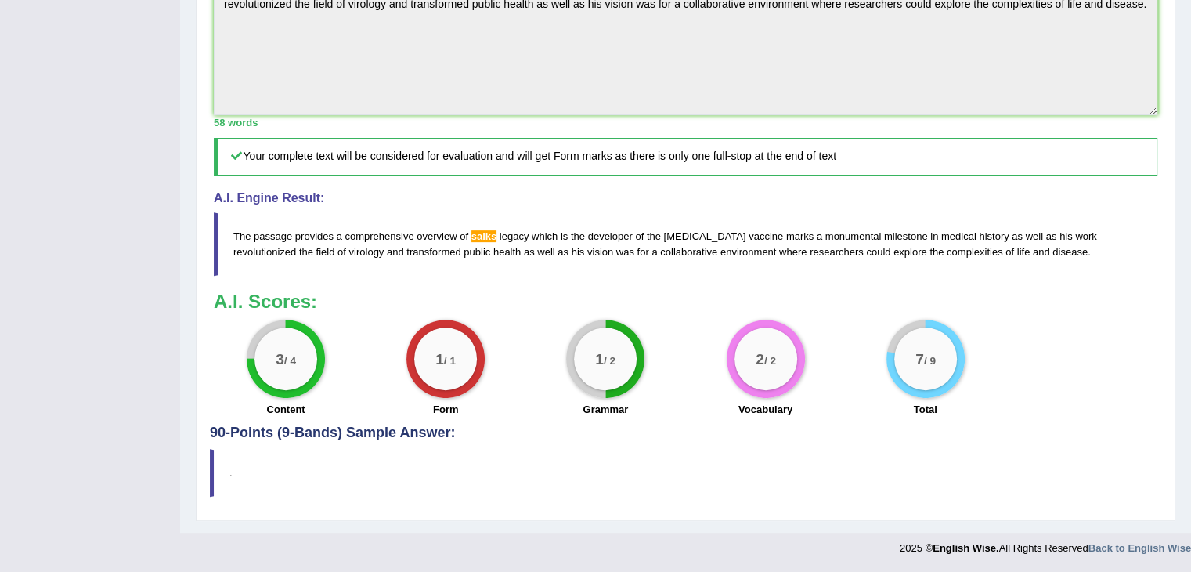
scroll to position [0, 0]
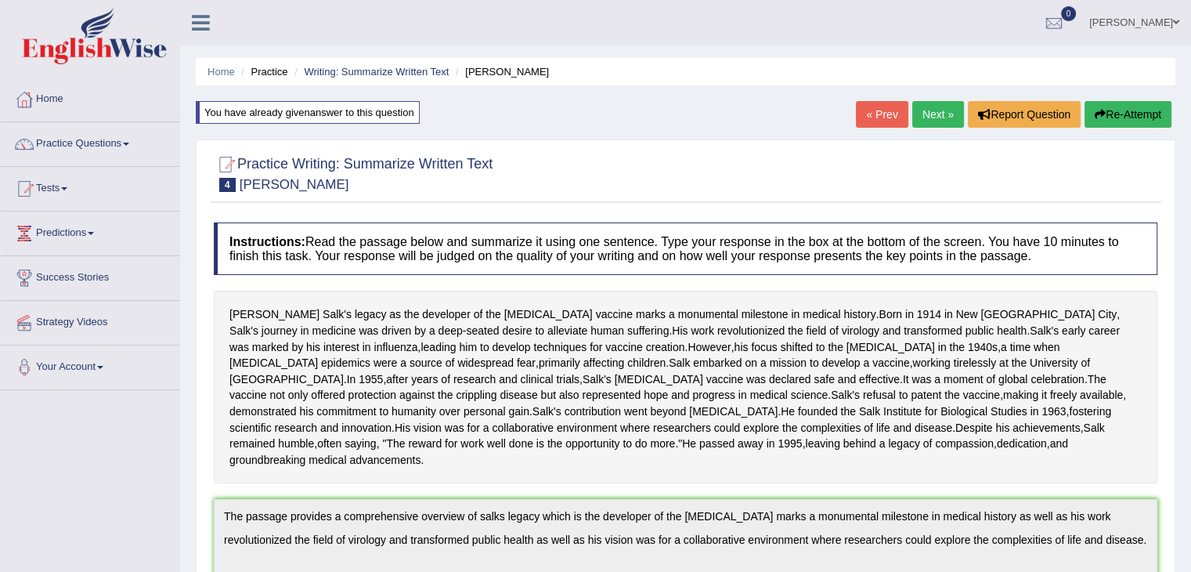
click at [934, 121] on link "Next »" at bounding box center [938, 114] width 52 height 27
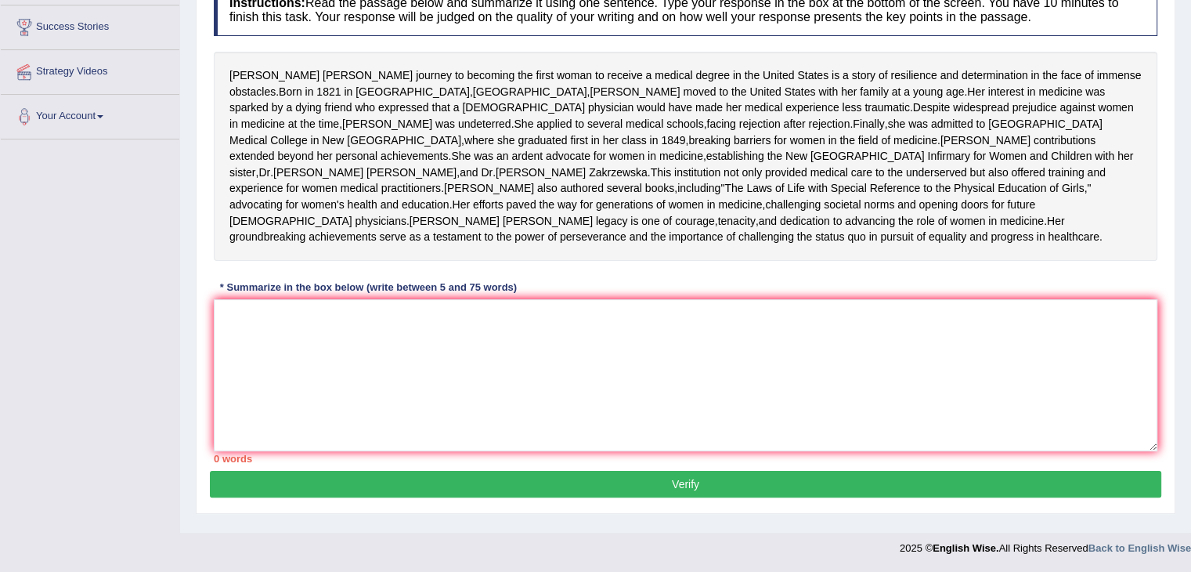
scroll to position [323, 0]
click at [1190, 321] on html "Toggle navigation Home Practice Questions Speaking Practice Read Aloud Repeat S…" at bounding box center [595, 35] width 1191 height 572
click at [604, 424] on textarea at bounding box center [686, 375] width 944 height 152
type textarea "Y"
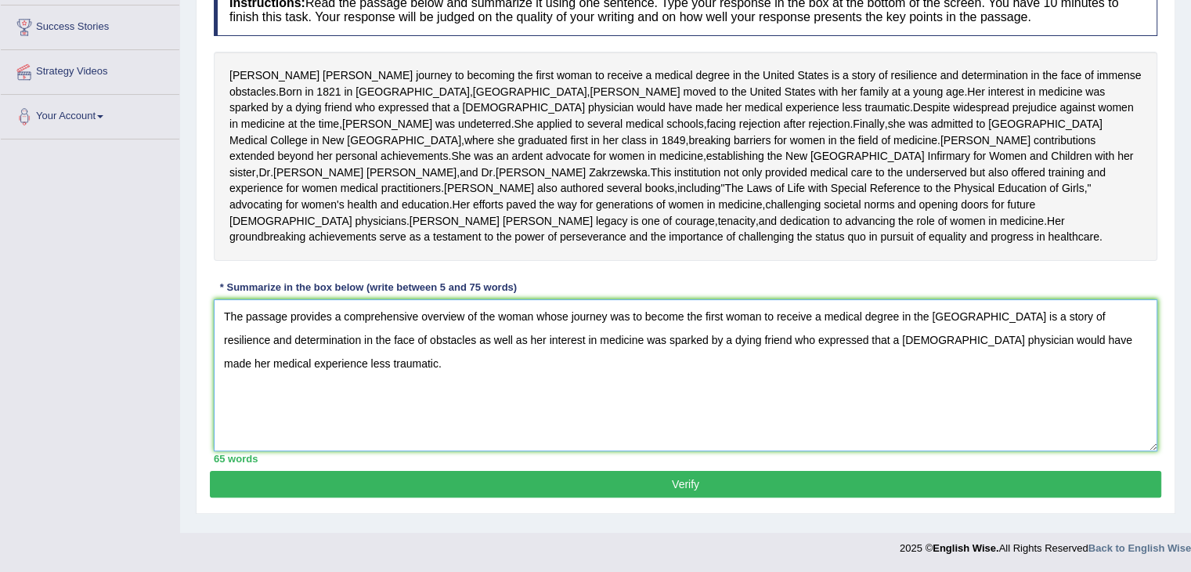
scroll to position [323, 0]
type textarea "The passage provides a comprehensive overview of the woman whose journey was to…"
click at [702, 495] on button "Verify" at bounding box center [686, 484] width 952 height 27
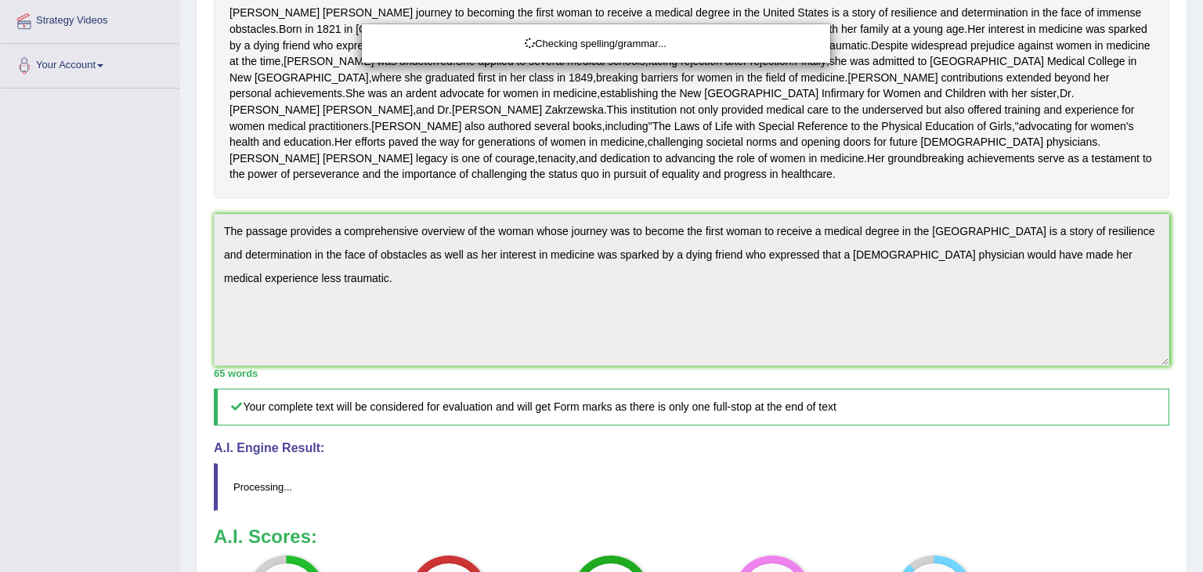
drag, startPoint x: 1202, startPoint y: 328, endPoint x: 1202, endPoint y: 515, distance: 186.4
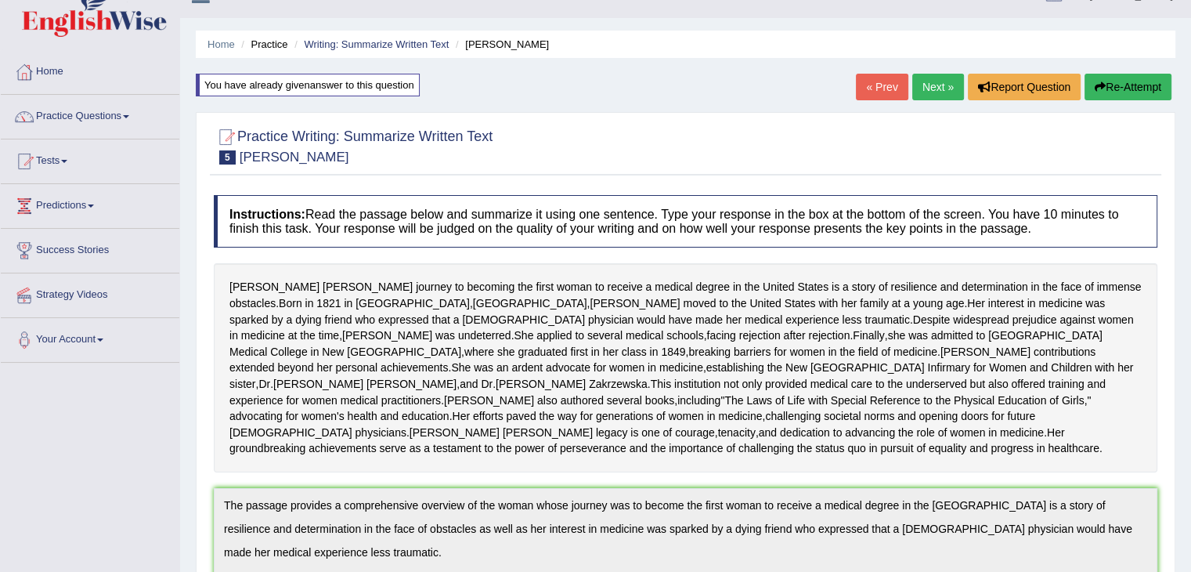
scroll to position [0, 0]
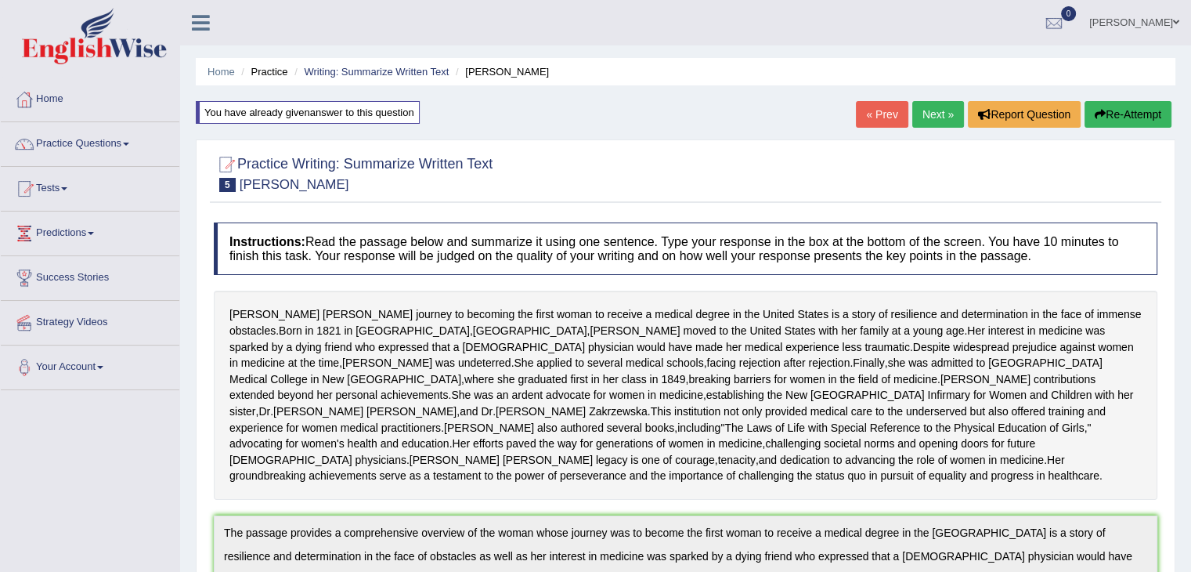
click at [926, 110] on link "Next »" at bounding box center [938, 114] width 52 height 27
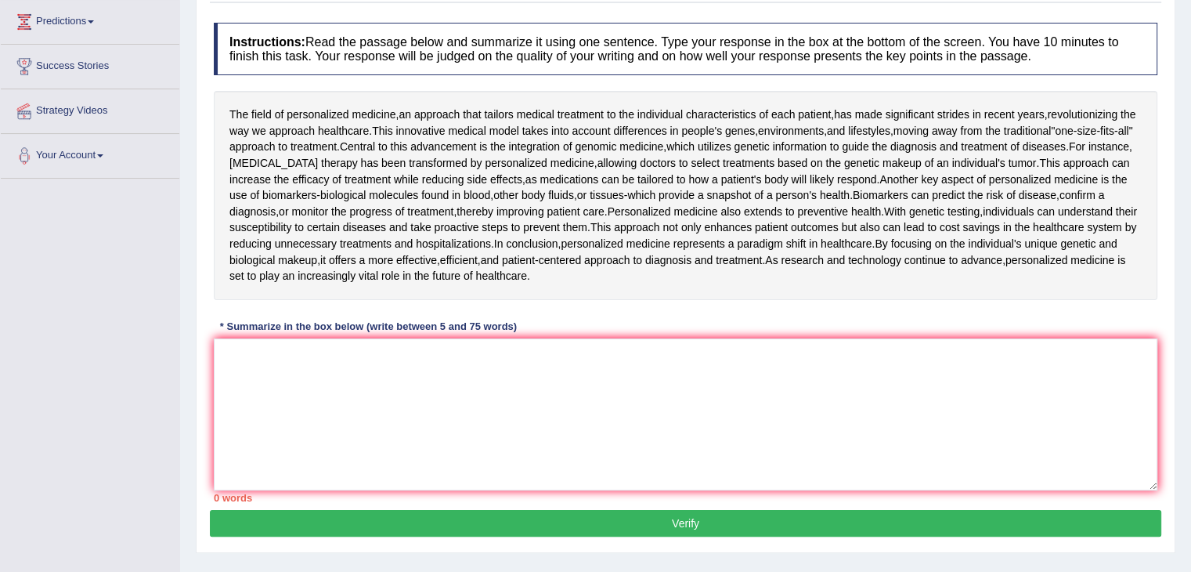
scroll to position [215, 0]
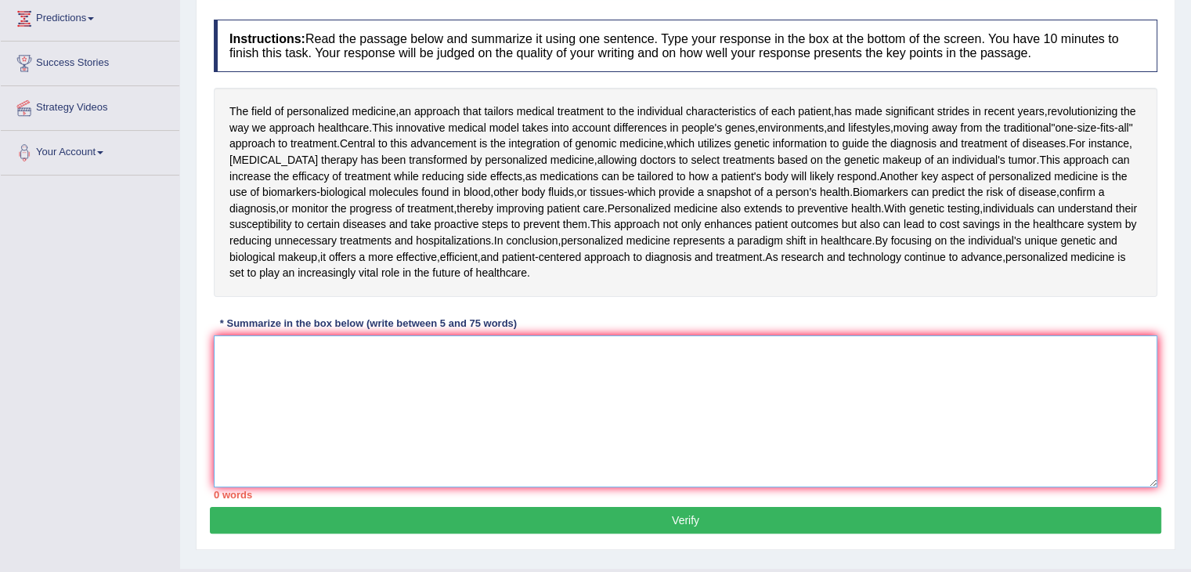
click at [531, 394] on textarea at bounding box center [686, 411] width 944 height 152
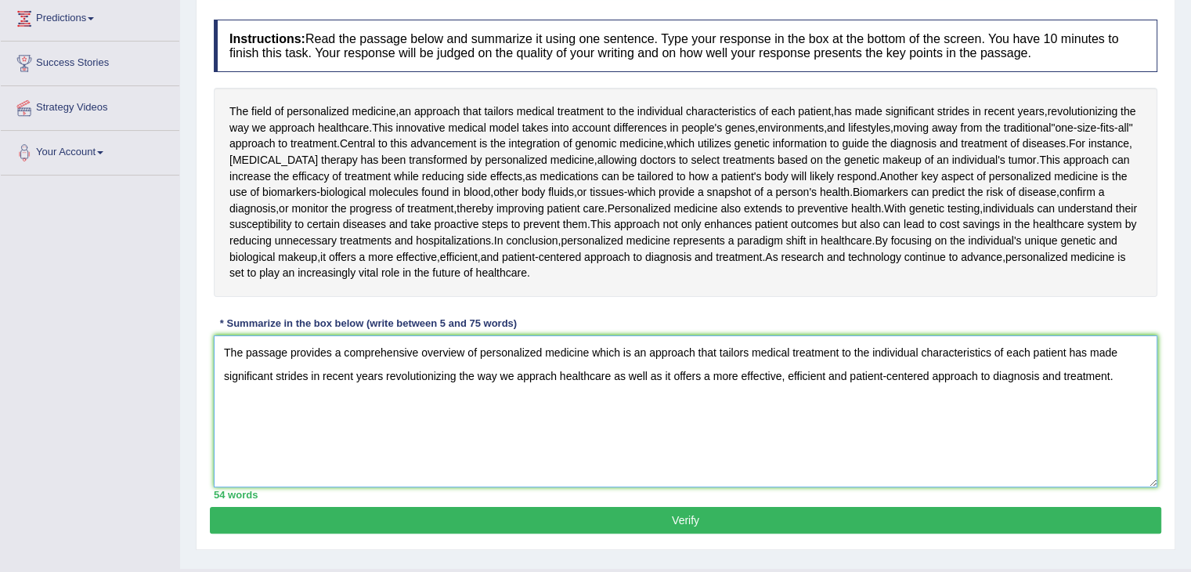
click at [1126, 377] on textarea "The passage provides a comprehensive overview of personalized medicine which is…" at bounding box center [686, 411] width 944 height 152
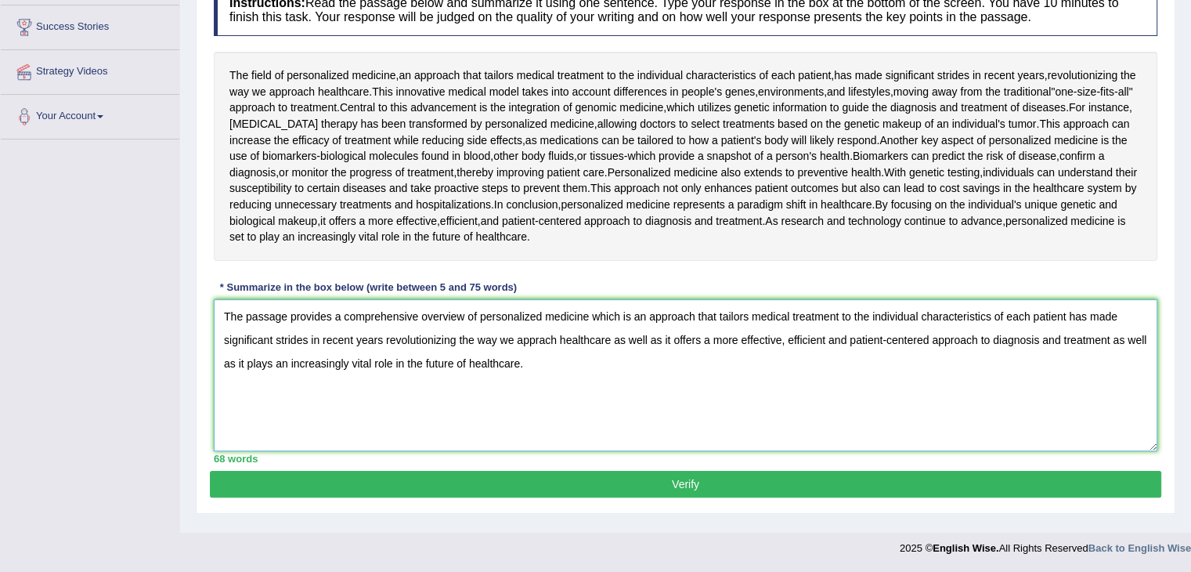
type textarea "The passage provides a comprehensive overview of personalized medicine which is…"
click at [770, 479] on button "Verify" at bounding box center [686, 484] width 952 height 27
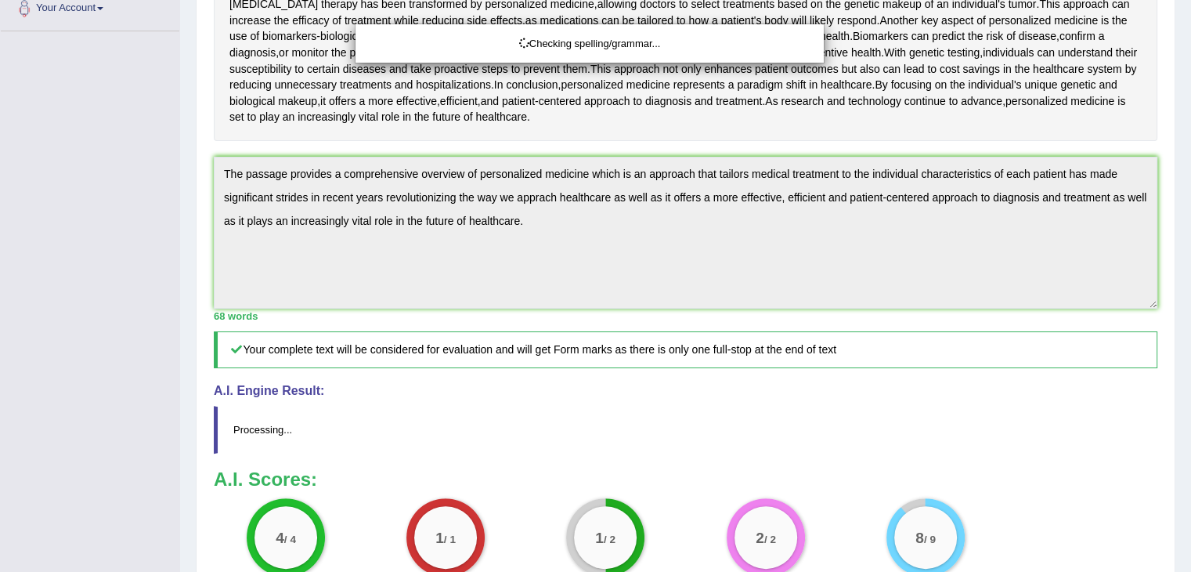
drag, startPoint x: 1202, startPoint y: 265, endPoint x: 1197, endPoint y: 416, distance: 151.3
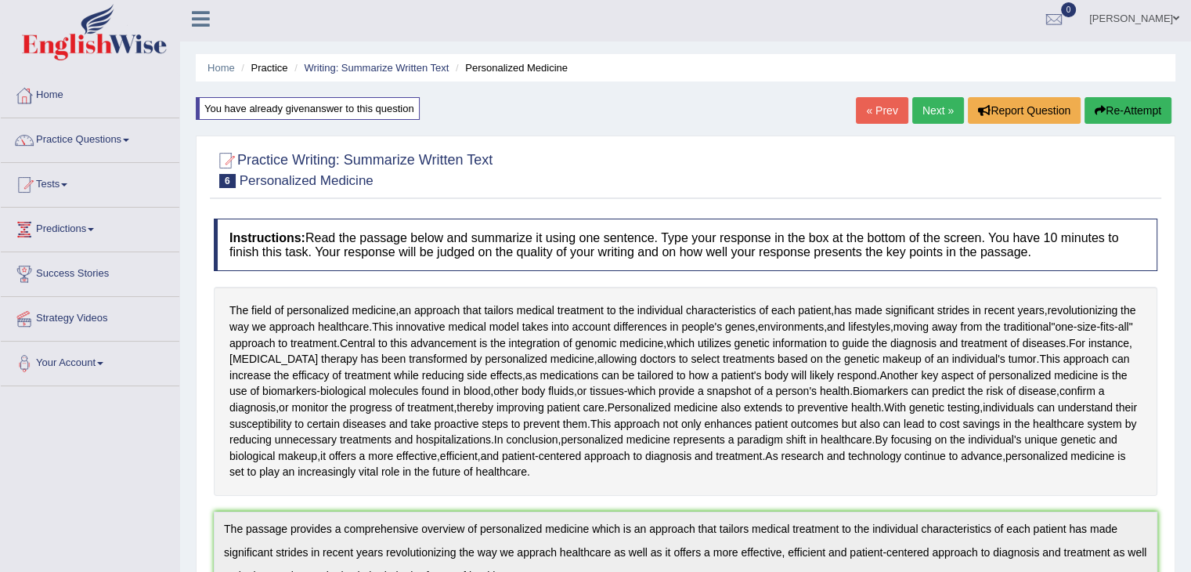
scroll to position [0, 0]
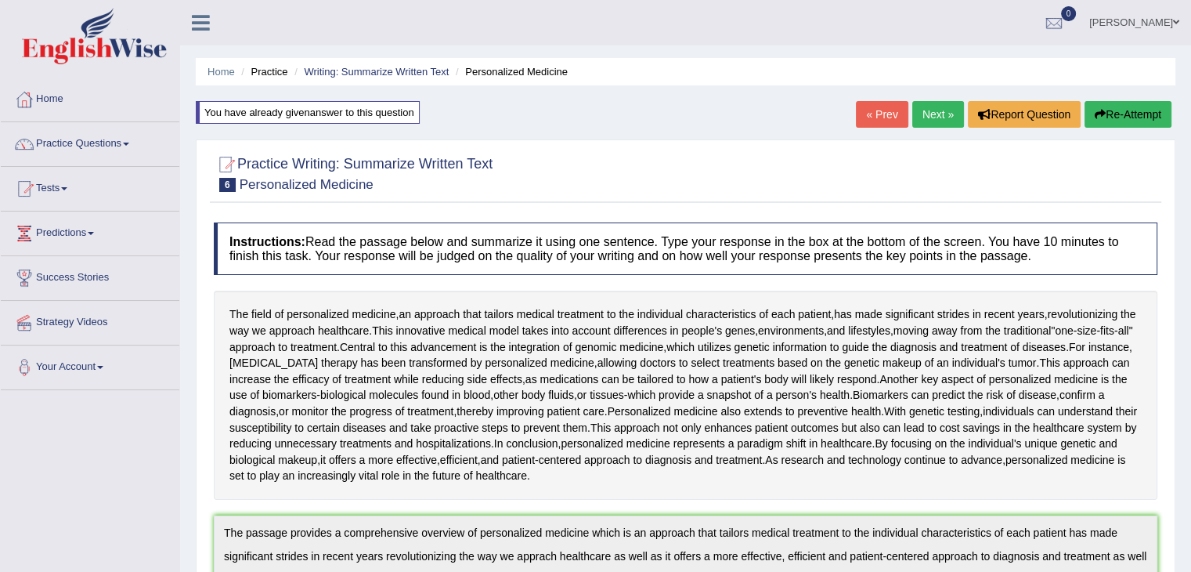
click at [934, 117] on link "Next »" at bounding box center [938, 114] width 52 height 27
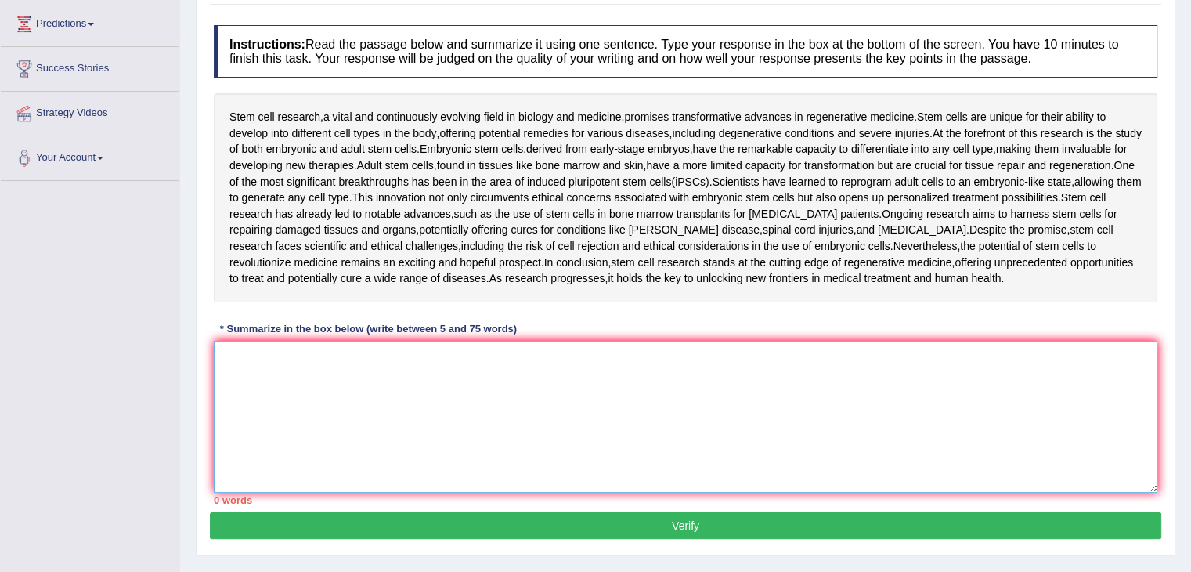
click at [612, 356] on textarea at bounding box center [686, 417] width 944 height 152
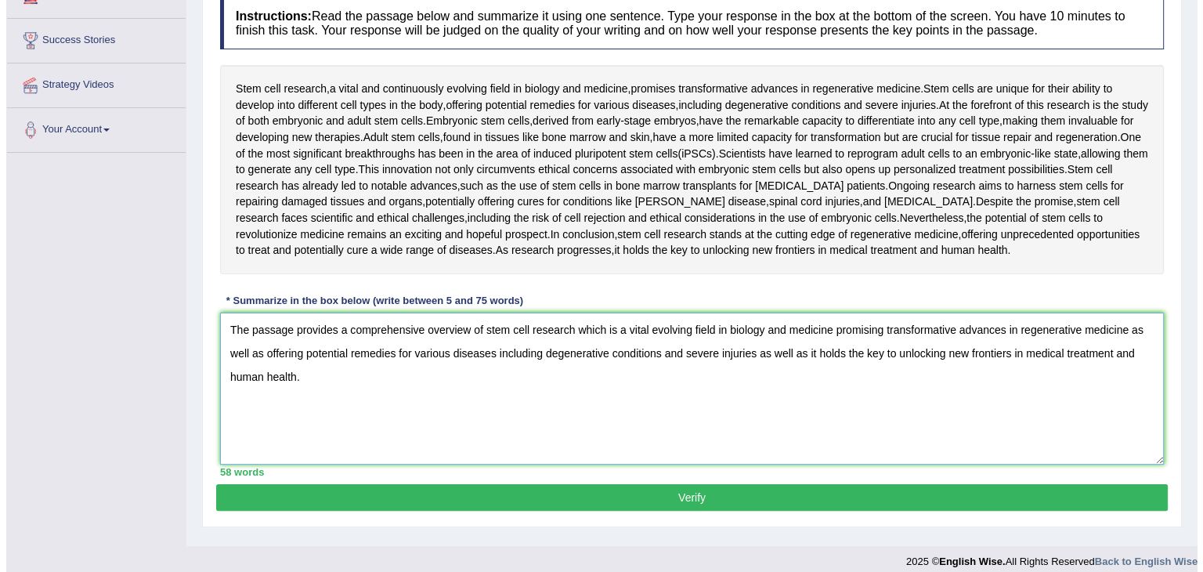
scroll to position [251, 0]
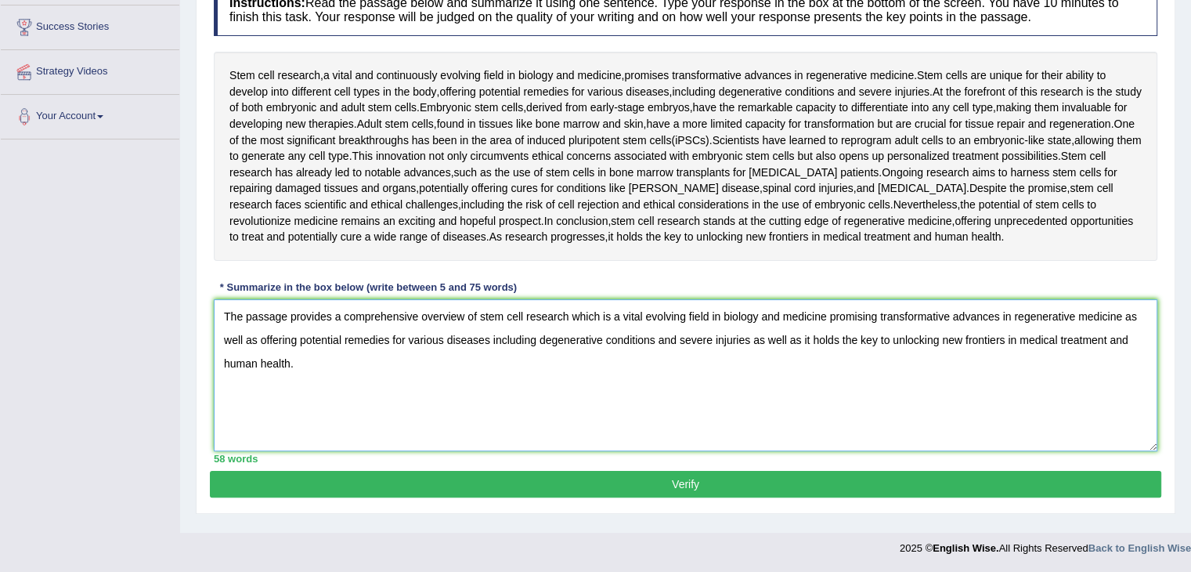
type textarea "The passage provides a comprehensive overview of stem cell research which is a …"
click at [594, 481] on button "Verify" at bounding box center [686, 484] width 952 height 27
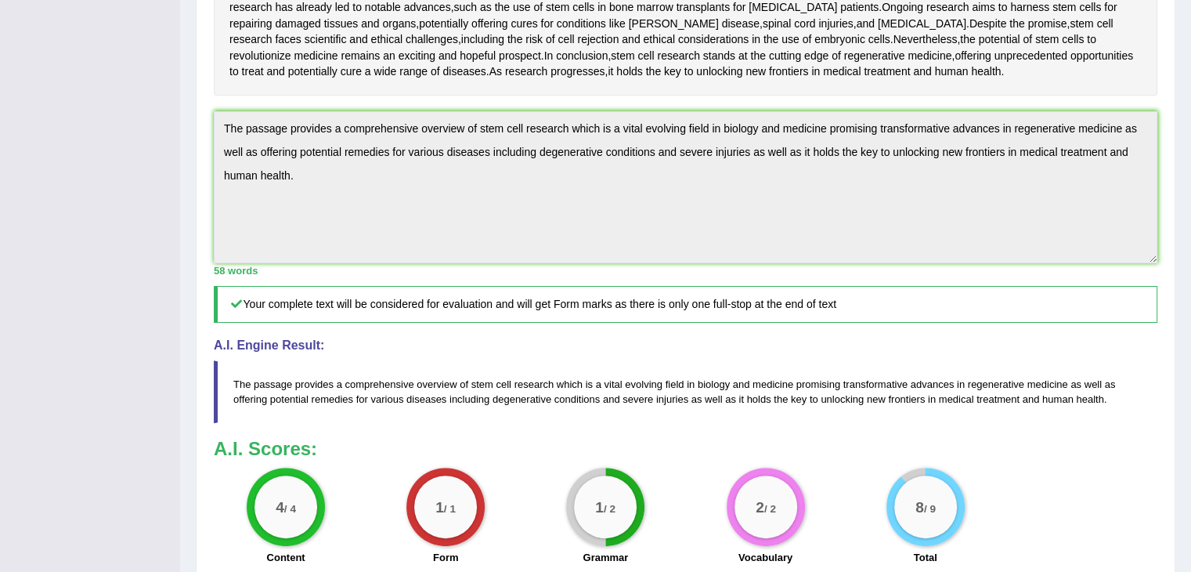
scroll to position [13, 0]
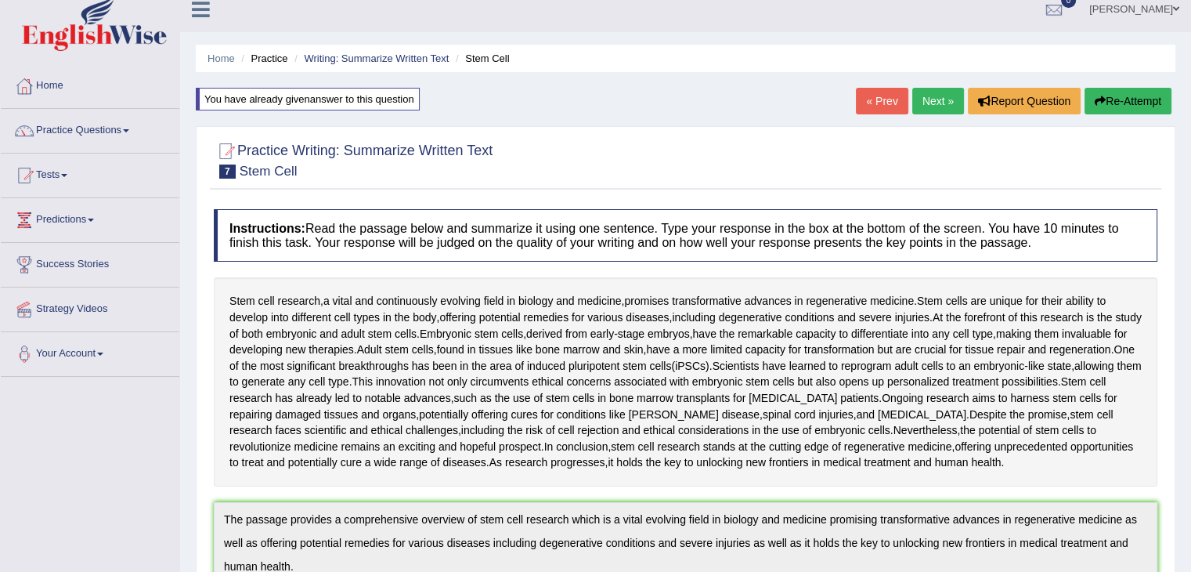
click at [927, 95] on link "Next »" at bounding box center [938, 101] width 52 height 27
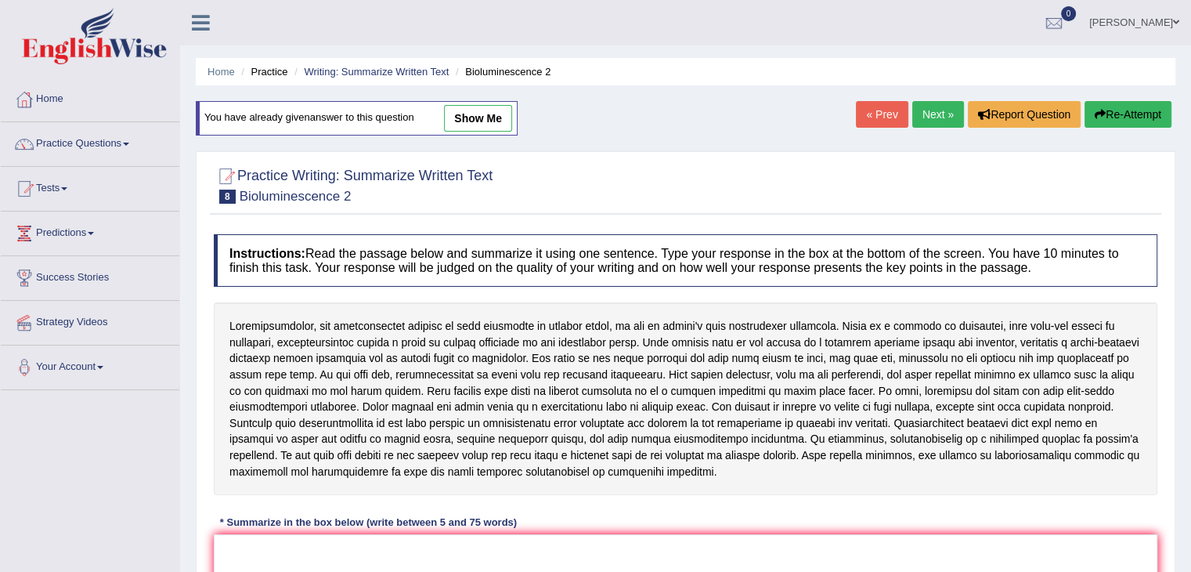
scroll to position [238, 0]
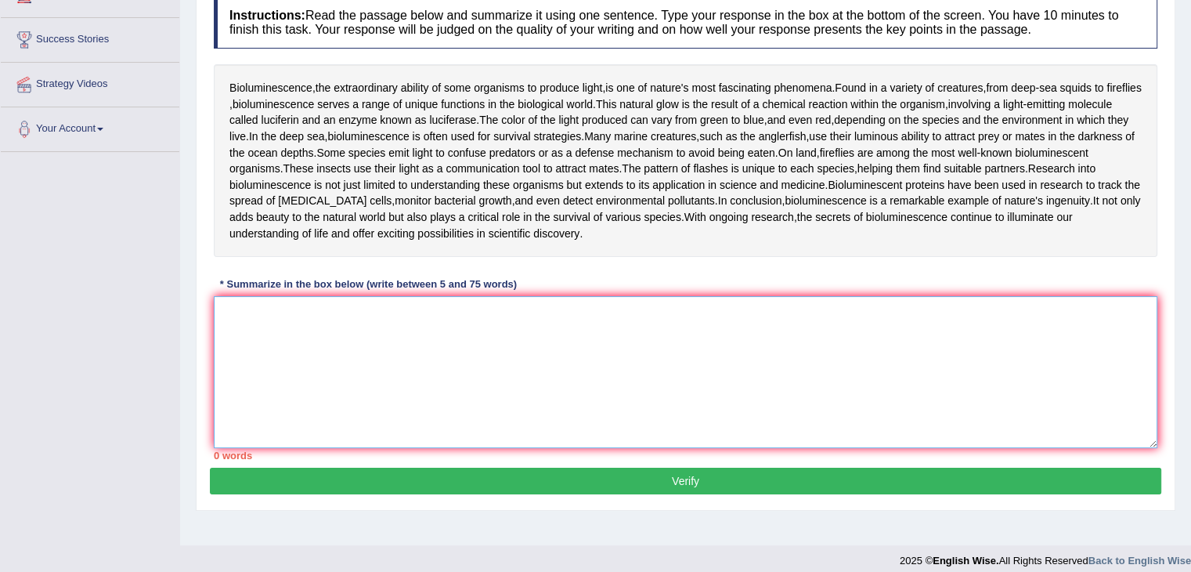
click at [579, 380] on textarea at bounding box center [686, 372] width 944 height 152
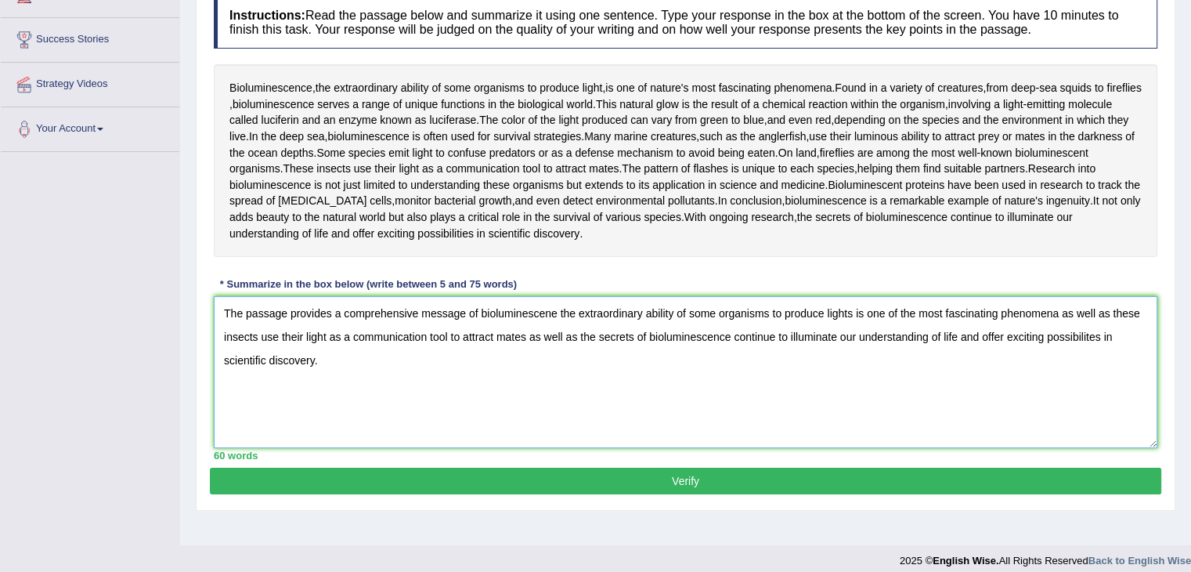
type textarea "The passage provides a comprehensive message of bioluminescene the extraordinar…"
click at [576, 470] on button "Verify" at bounding box center [686, 481] width 952 height 27
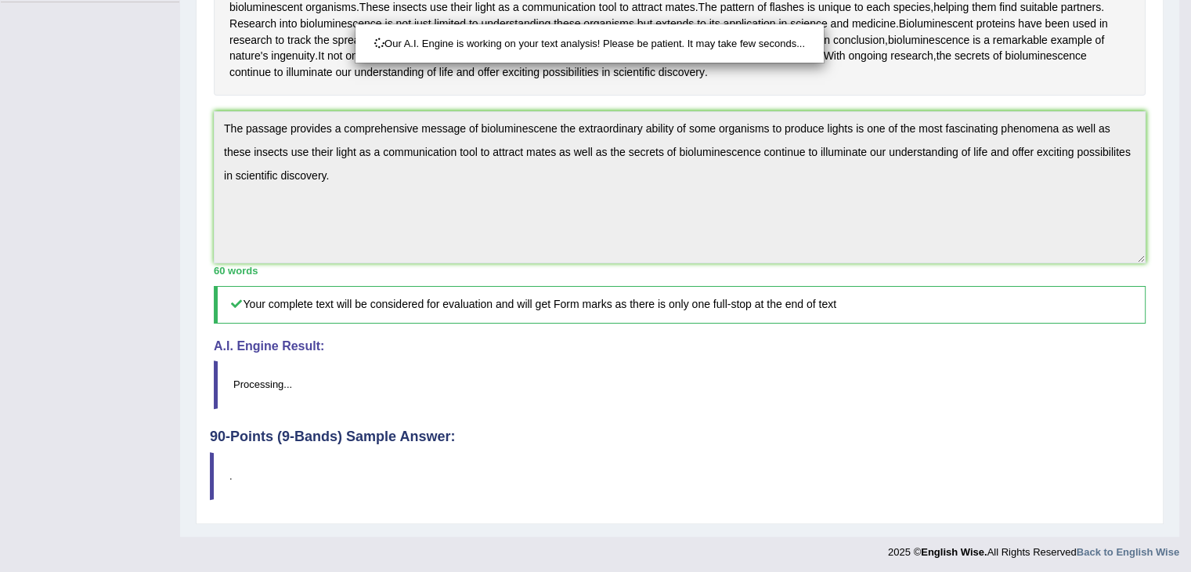
scroll to position [388, 0]
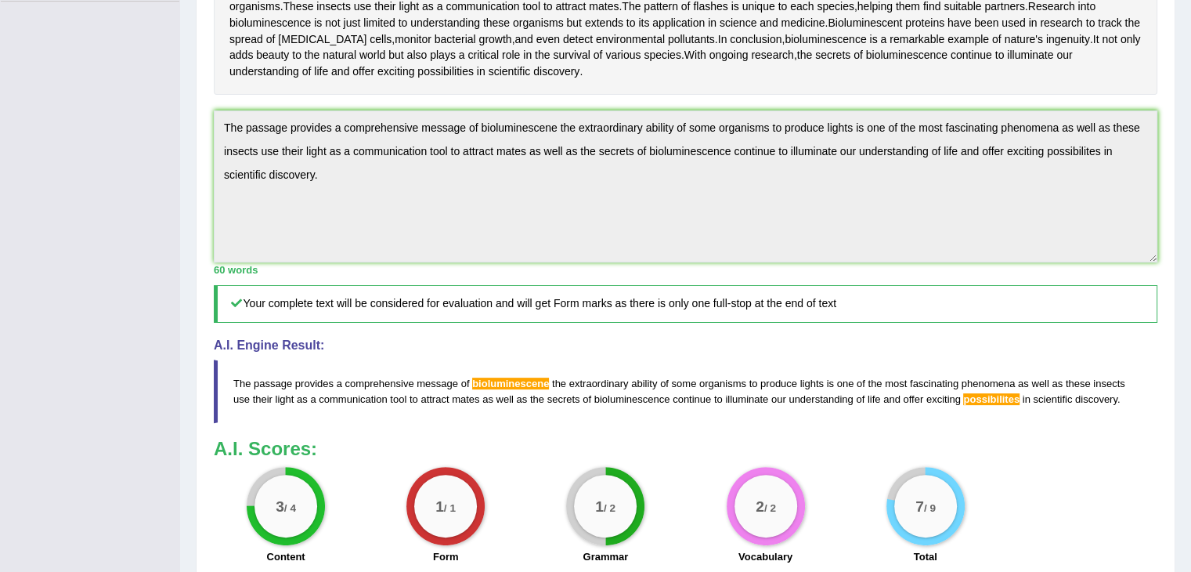
drag, startPoint x: 1202, startPoint y: 305, endPoint x: 1202, endPoint y: 404, distance: 99.5
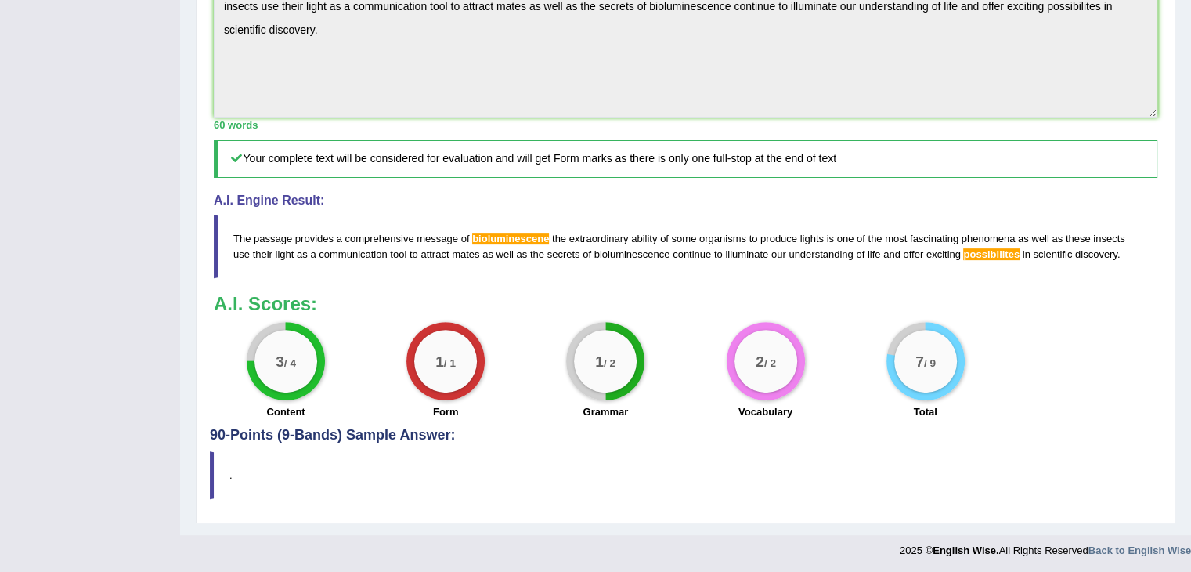
scroll to position [0, 0]
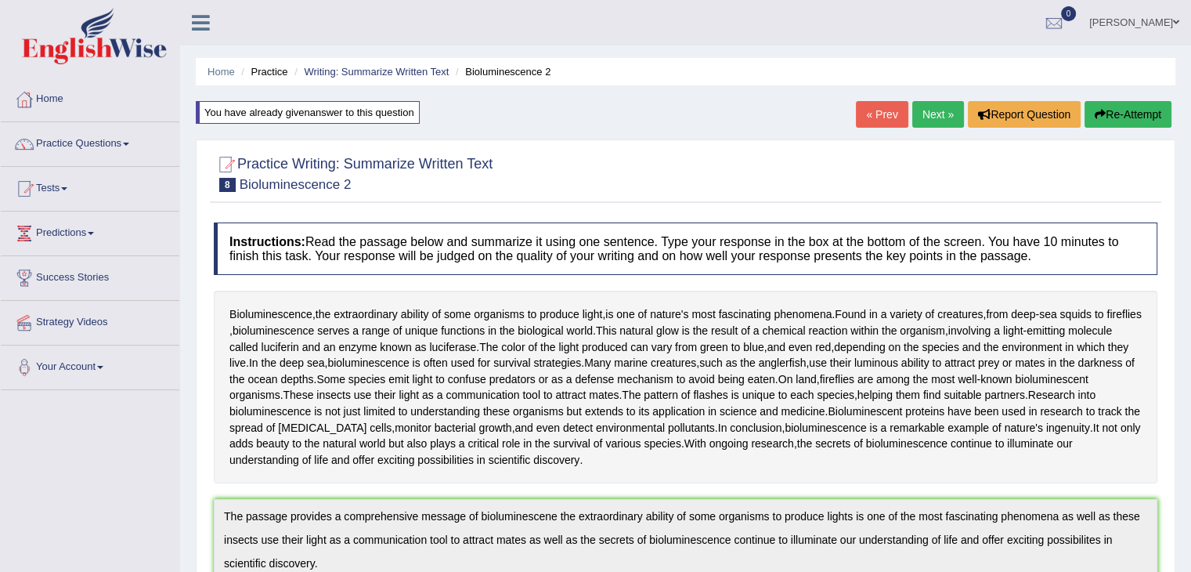
click at [935, 113] on link "Next »" at bounding box center [938, 114] width 52 height 27
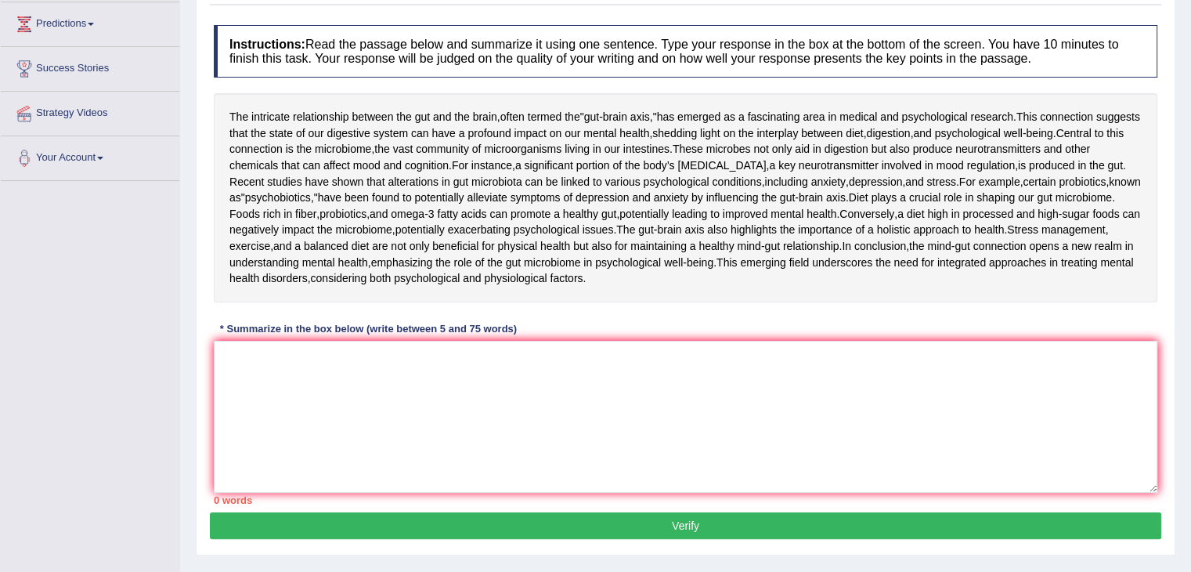
scroll to position [215, 0]
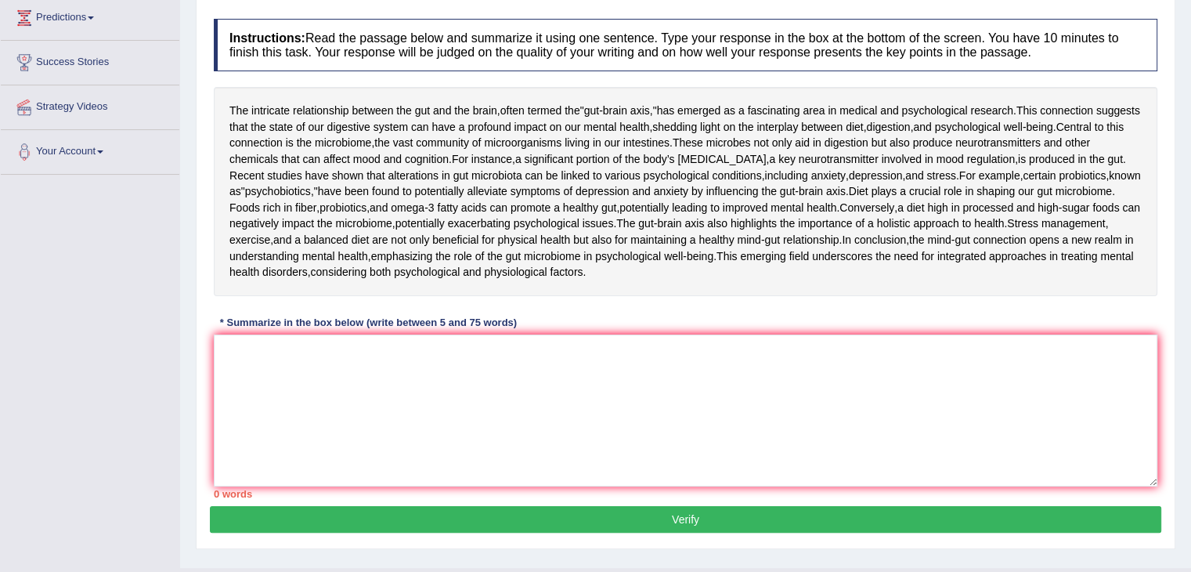
click at [1190, 356] on html "Toggle navigation Home Practice Questions Speaking Practice Read Aloud Repeat S…" at bounding box center [595, 71] width 1191 height 572
click at [758, 486] on textarea at bounding box center [686, 410] width 944 height 152
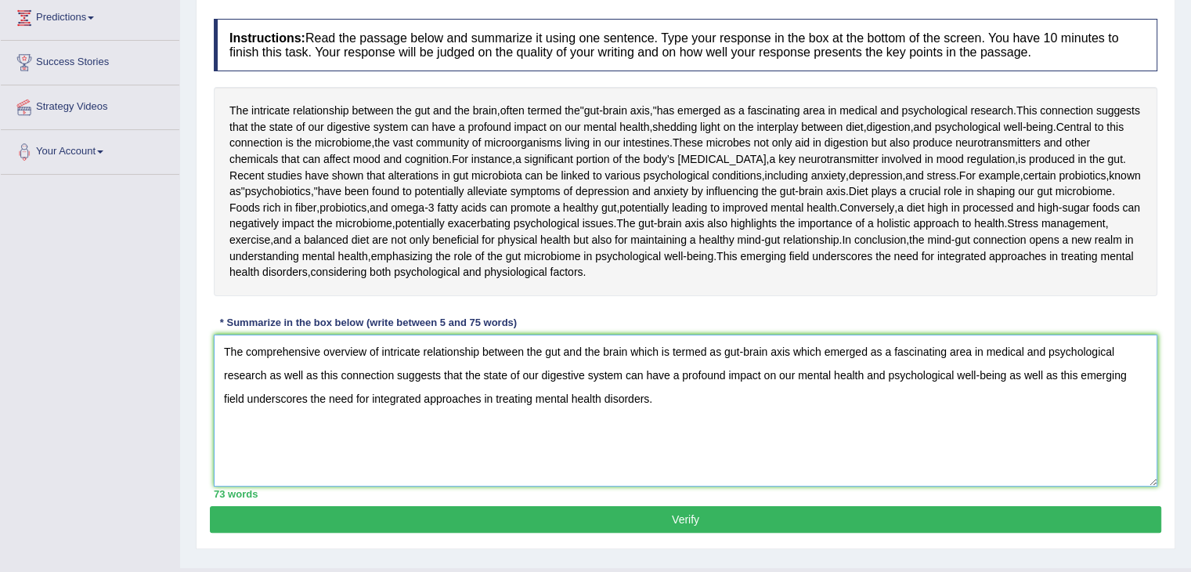
scroll to position [338, 0]
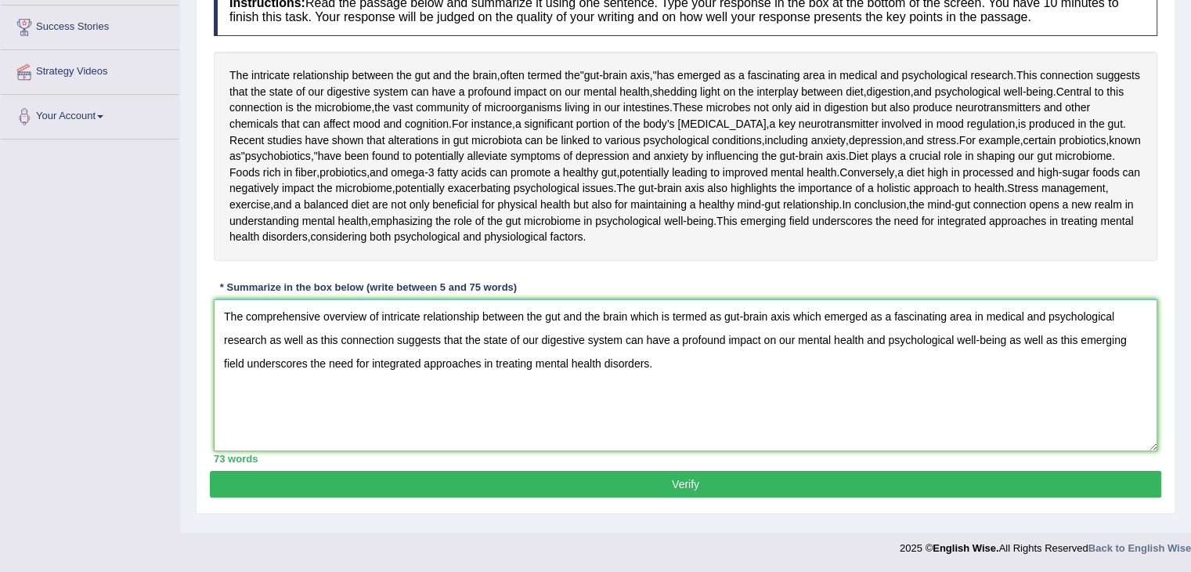
type textarea "The comprehensive overview of intricate relationship between the gut and the br…"
click at [603, 504] on div "Practice Writing: Summarize Written Text 9 Mind-Gut Connection Instructions: Re…" at bounding box center [686, 207] width 980 height 613
click at [654, 466] on div "73 words" at bounding box center [686, 458] width 944 height 15
click at [674, 486] on button "Verify" at bounding box center [686, 484] width 952 height 27
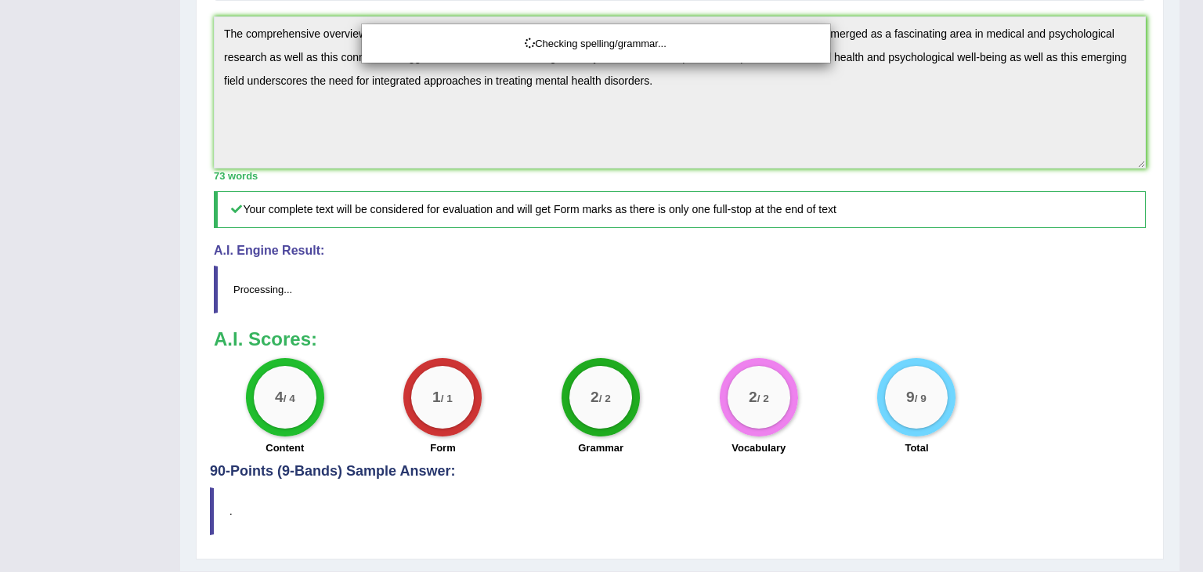
drag, startPoint x: 1202, startPoint y: 190, endPoint x: 1202, endPoint y: 359, distance: 169.2
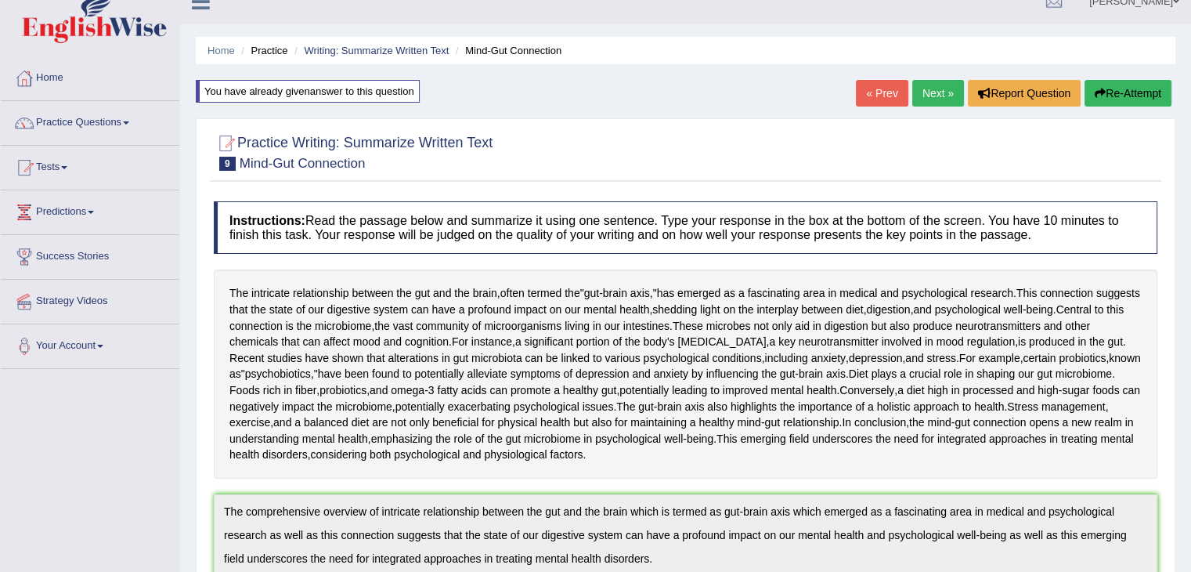
scroll to position [16, 0]
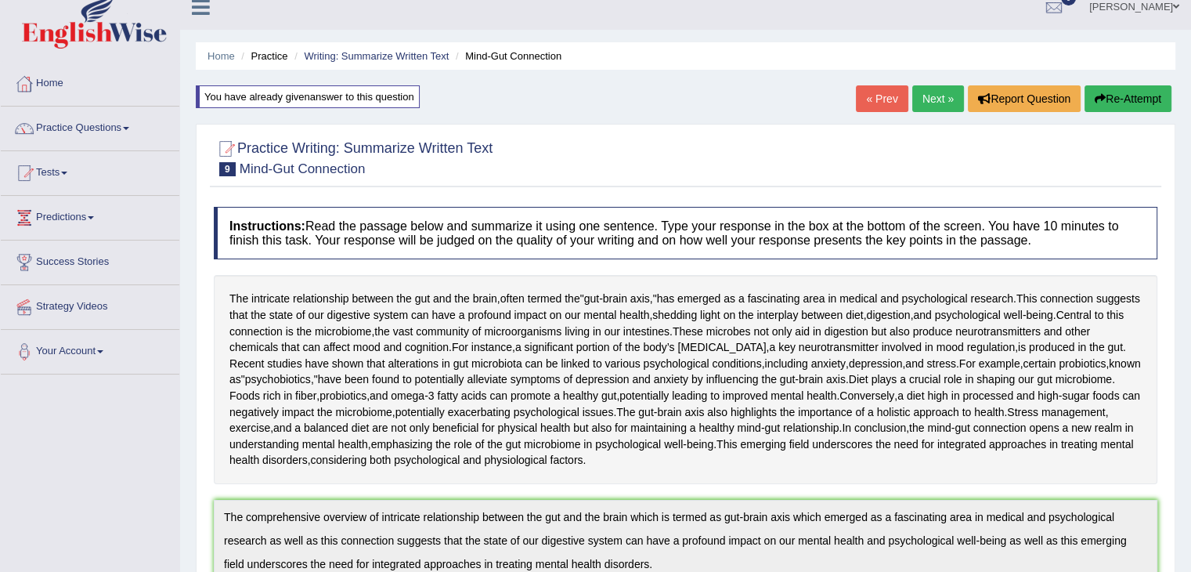
click at [942, 99] on link "Next »" at bounding box center [938, 98] width 52 height 27
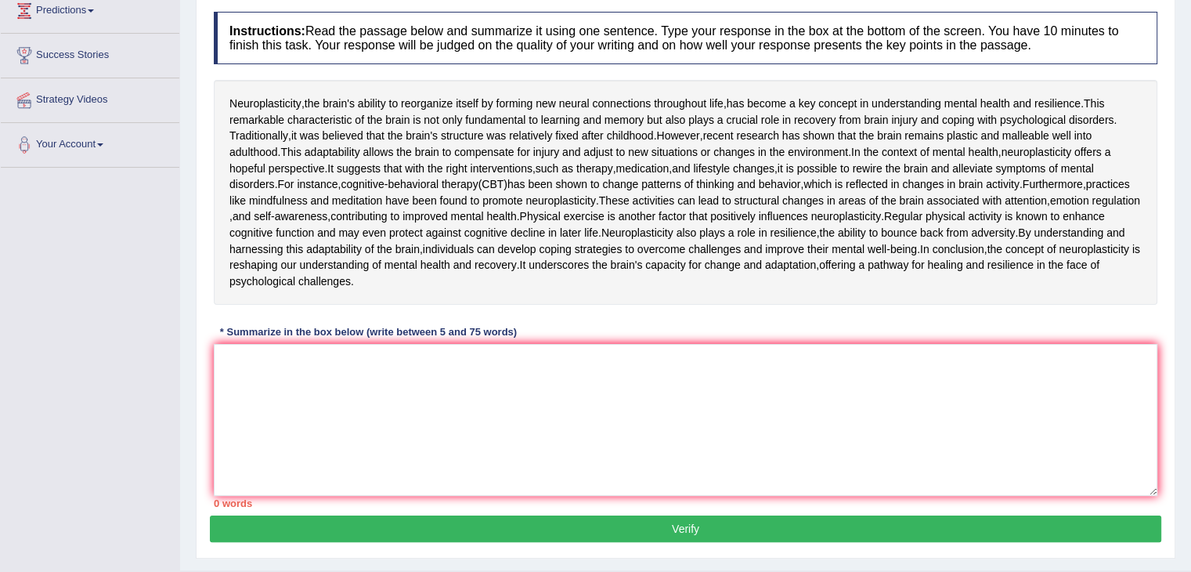
scroll to position [226, 0]
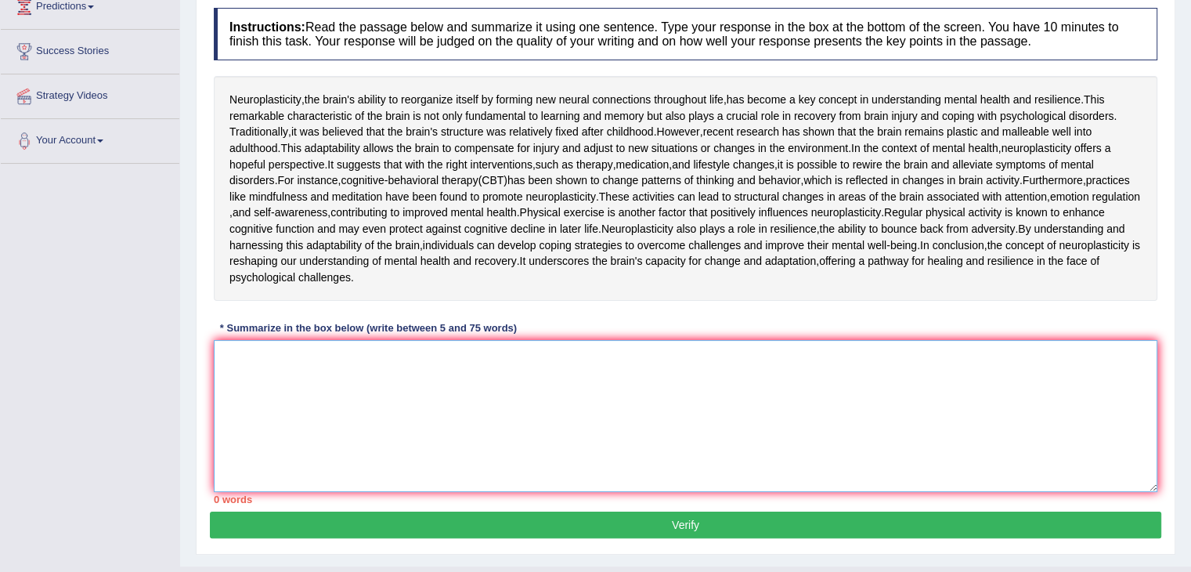
click at [504, 492] on textarea at bounding box center [686, 416] width 944 height 152
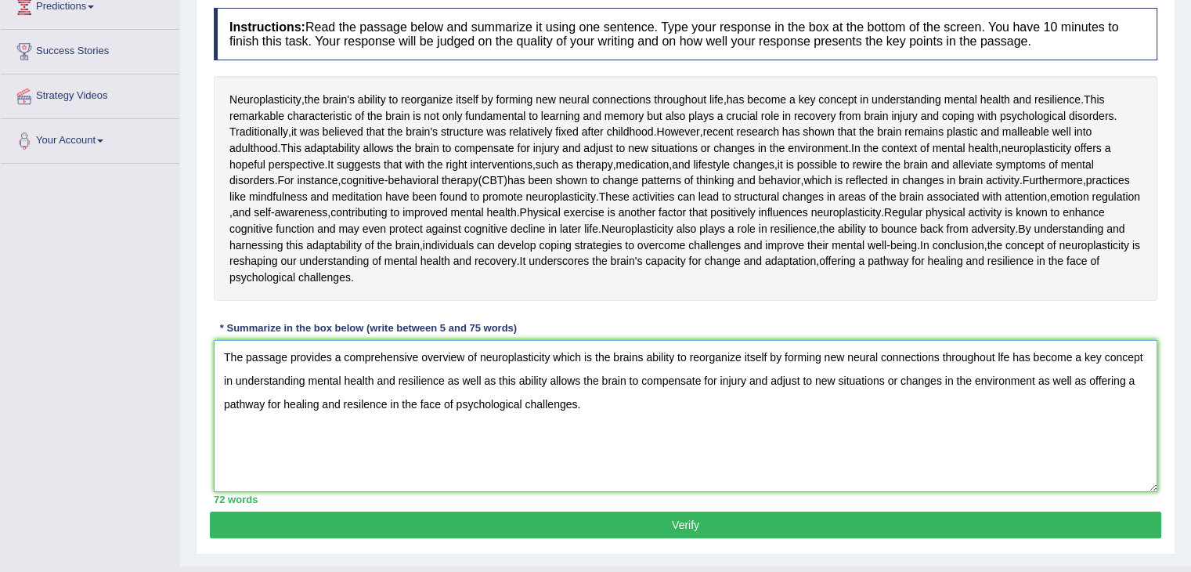
scroll to position [403, 0]
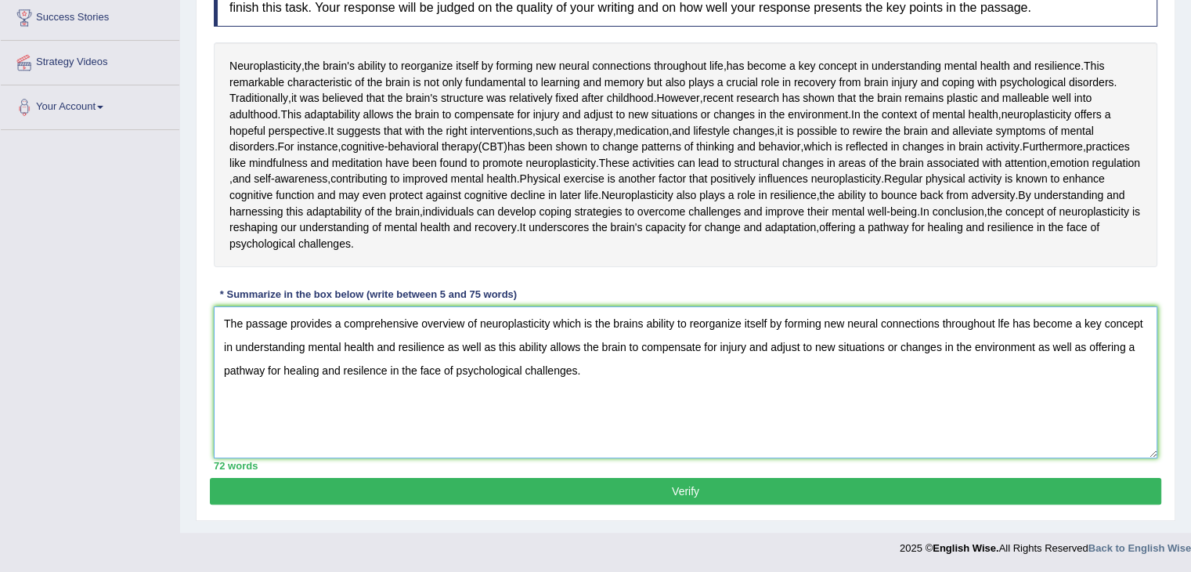
type textarea "The passage provides a comprehensive overview of neuroplasticity which is the b…"
click at [501, 486] on button "Verify" at bounding box center [686, 491] width 952 height 27
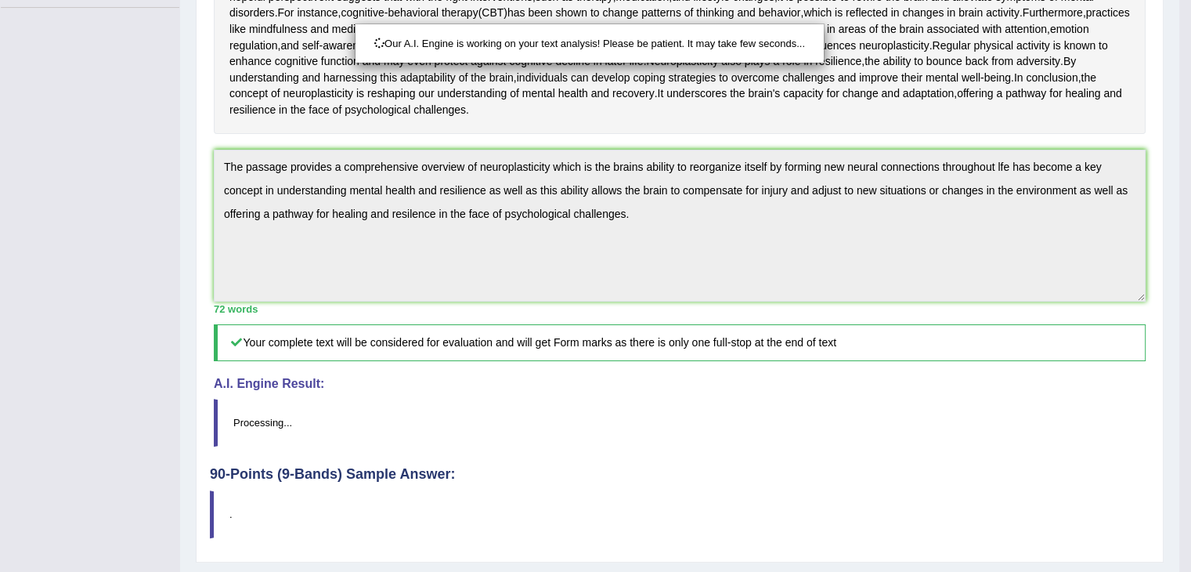
scroll to position [566, 0]
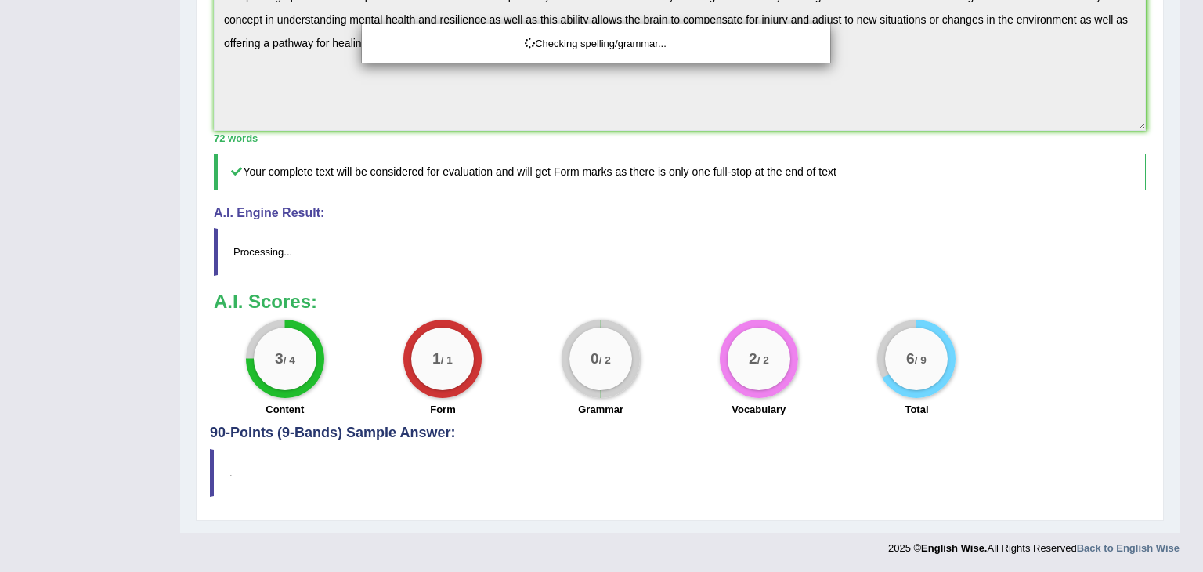
drag, startPoint x: 1202, startPoint y: 254, endPoint x: 1202, endPoint y: 401, distance: 147.2
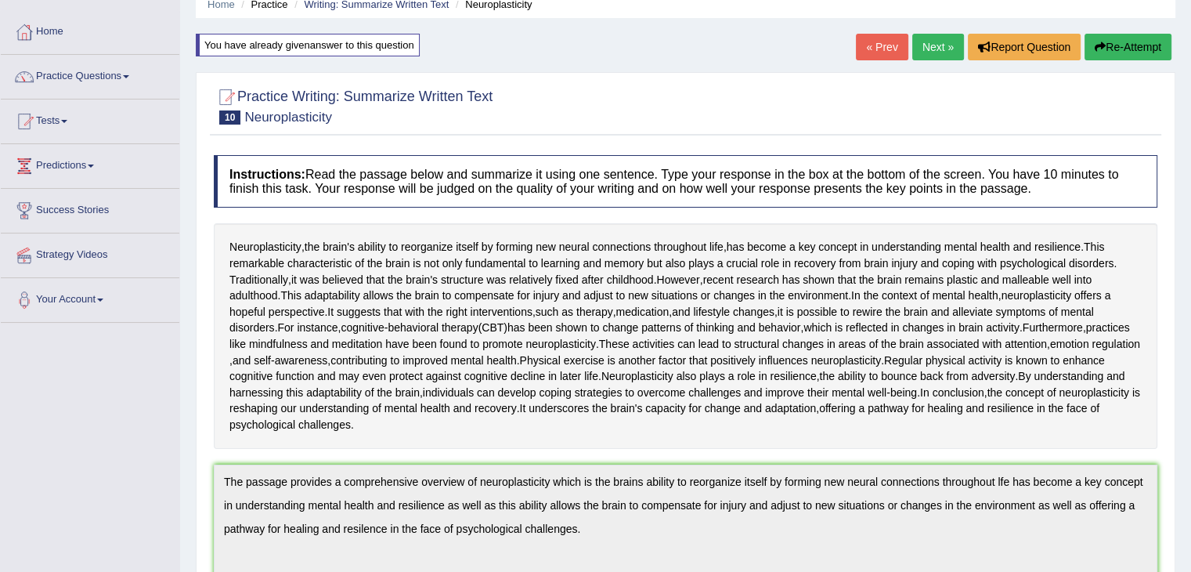
scroll to position [28, 0]
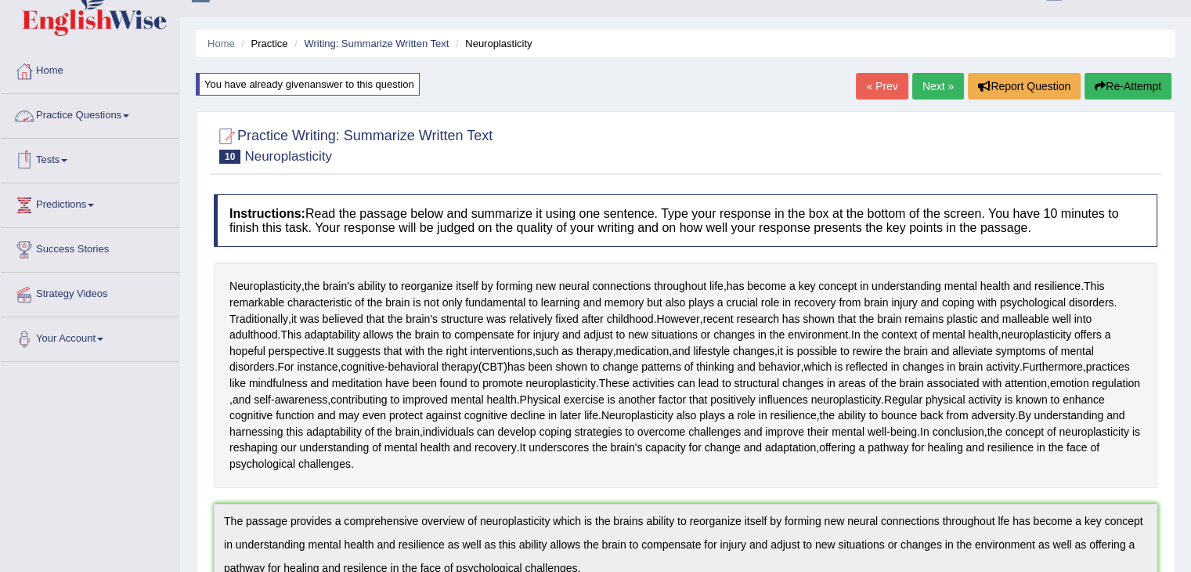
click at [122, 117] on link "Practice Questions" at bounding box center [90, 113] width 179 height 39
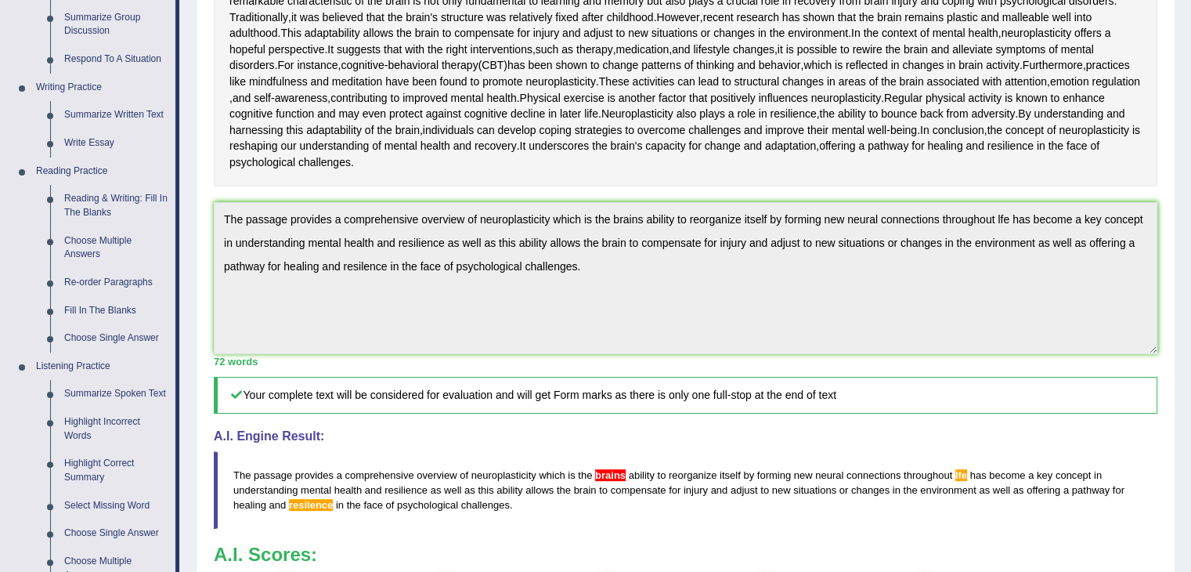
scroll to position [331, 0]
click at [124, 117] on link "Summarize Written Text" at bounding box center [116, 113] width 118 height 28
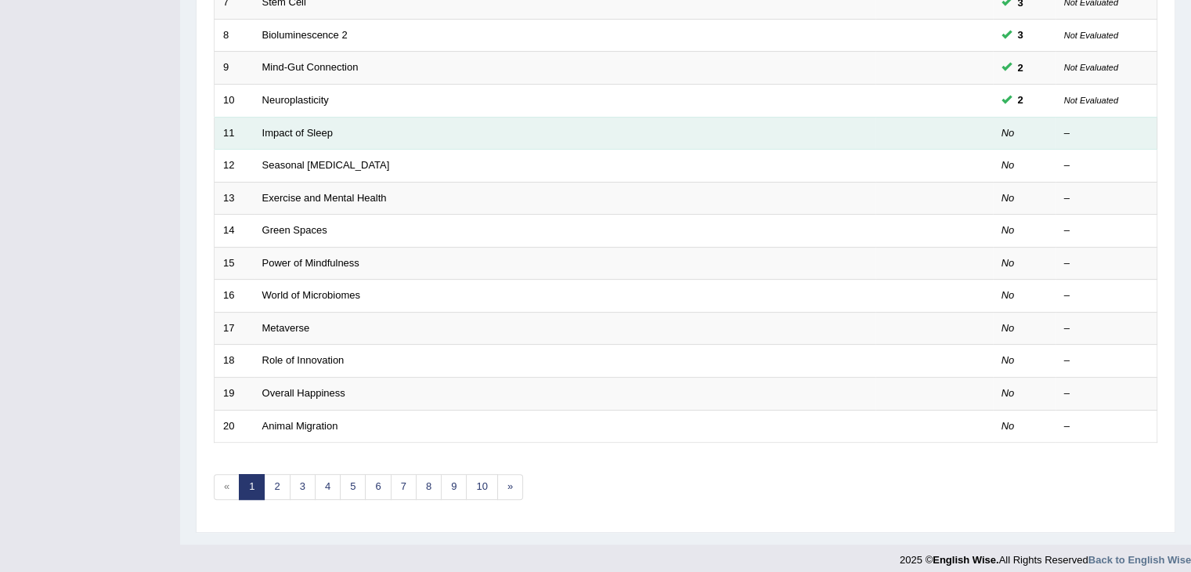
scroll to position [461, 0]
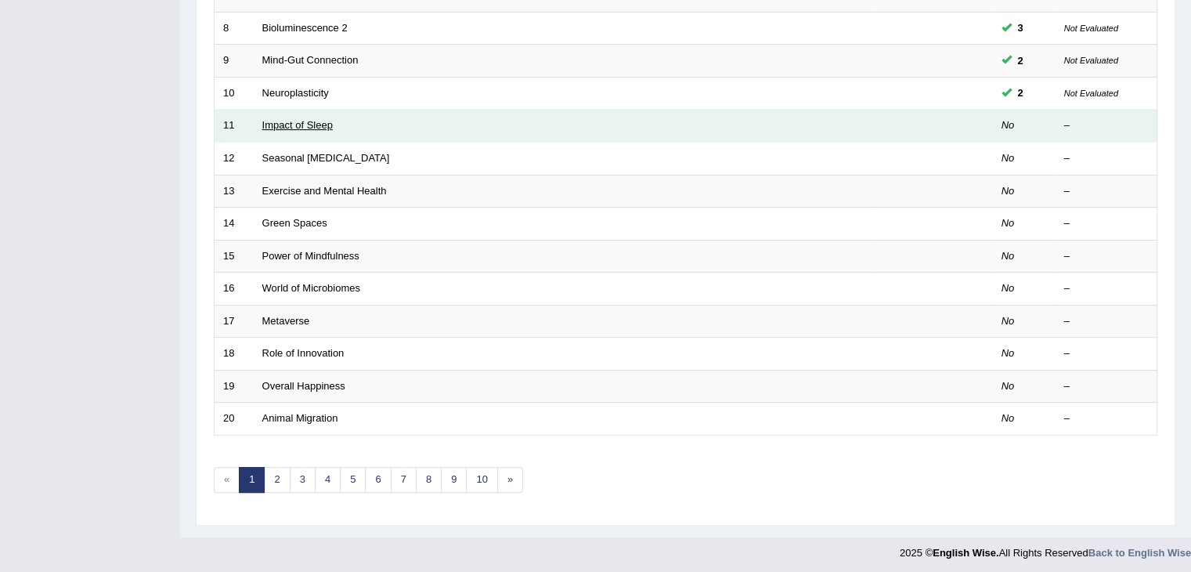
click at [305, 123] on link "Impact of Sleep" at bounding box center [297, 125] width 70 height 12
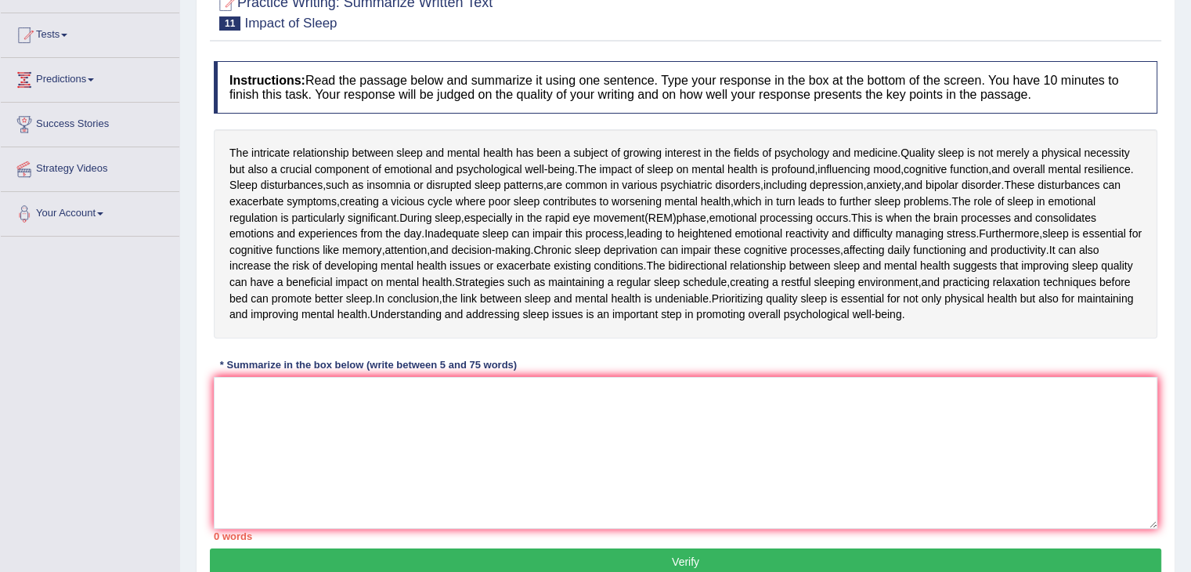
scroll to position [154, 0]
click at [398, 417] on textarea at bounding box center [686, 452] width 944 height 152
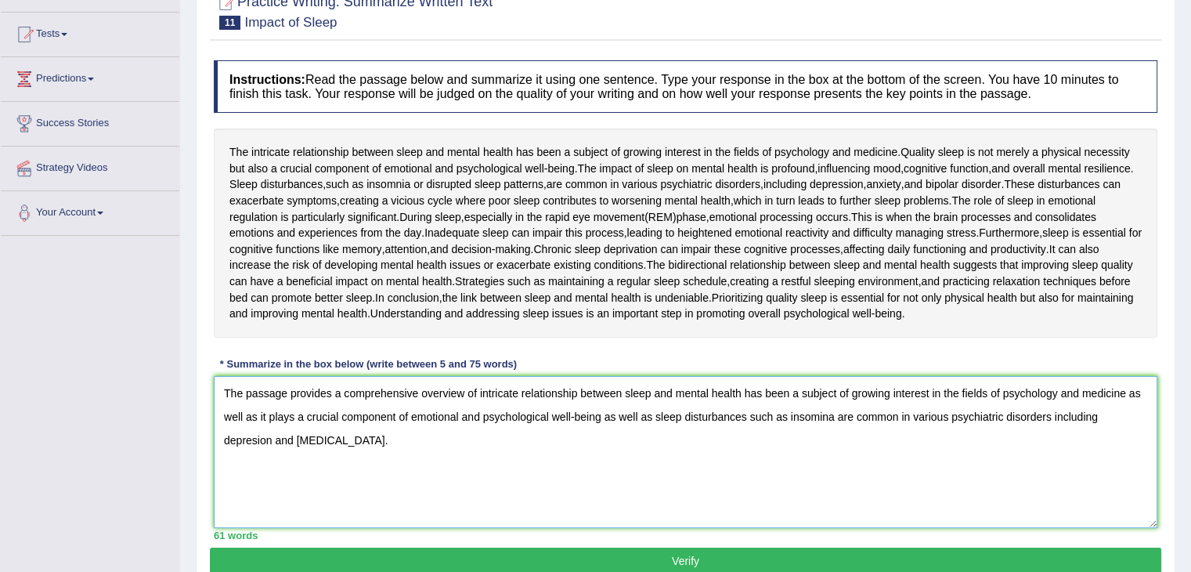
scroll to position [251, 0]
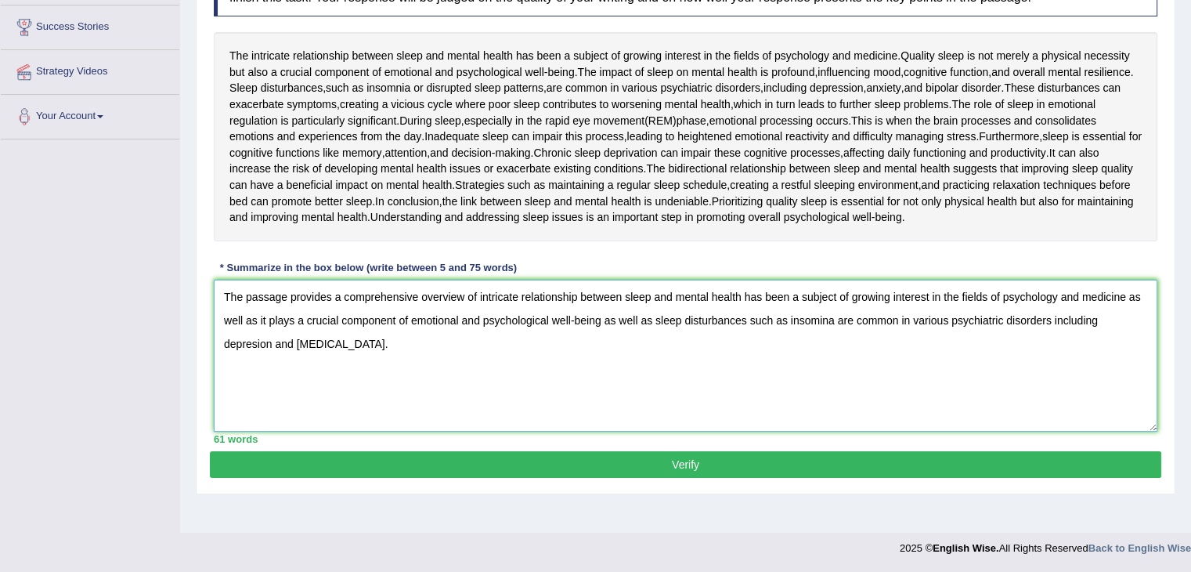
type textarea "The passage provides a comprehensive overview of intricate relationship between…"
click at [476, 463] on button "Verify" at bounding box center [686, 464] width 952 height 27
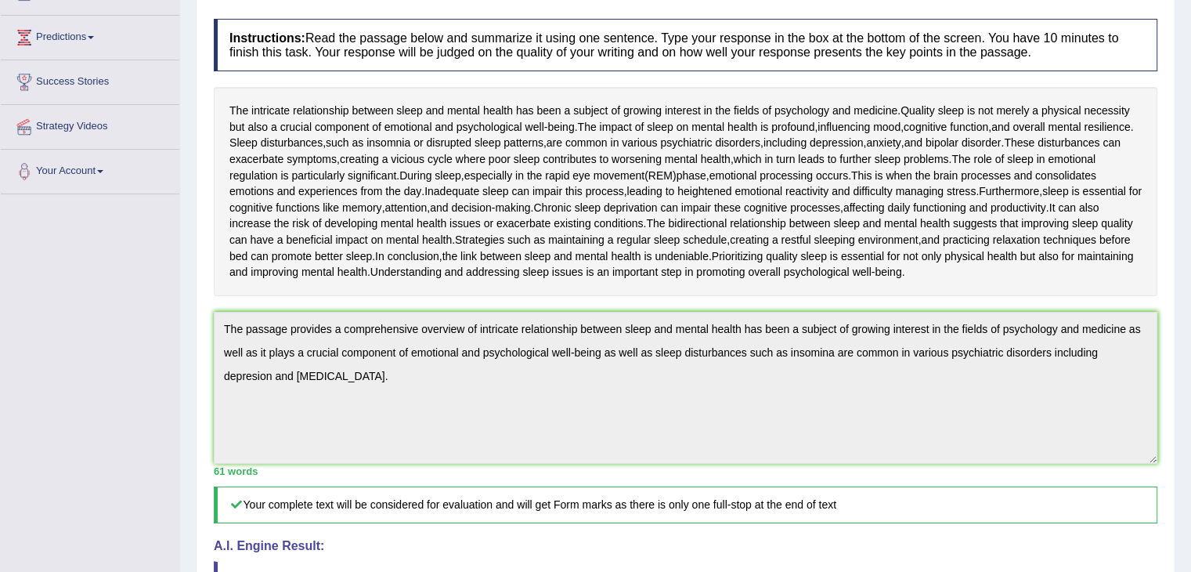
scroll to position [55, 0]
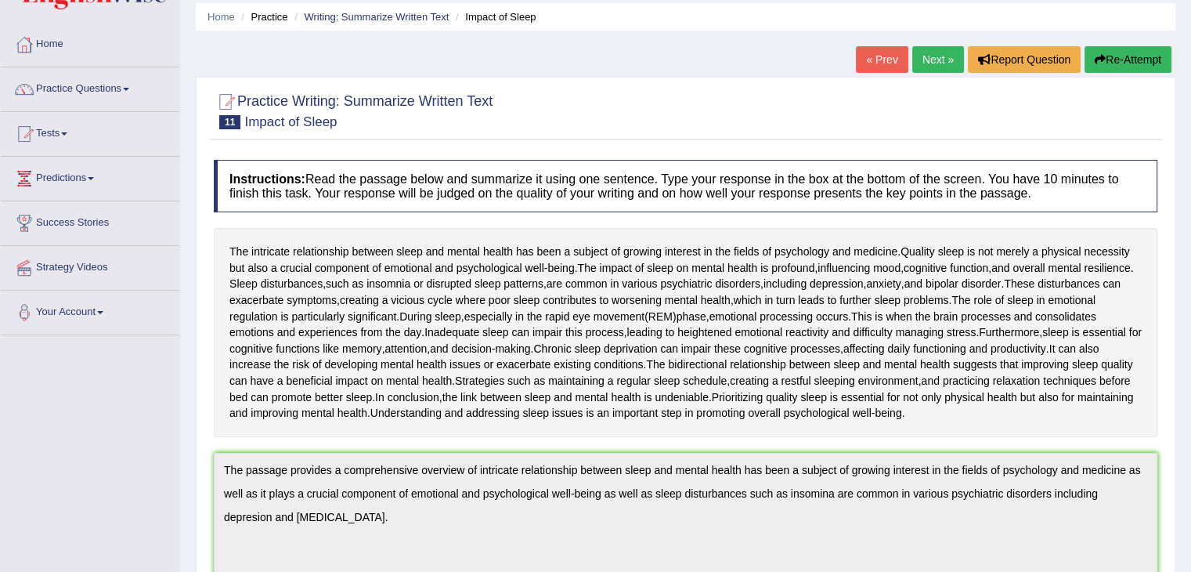
click at [929, 63] on link "Next »" at bounding box center [938, 59] width 52 height 27
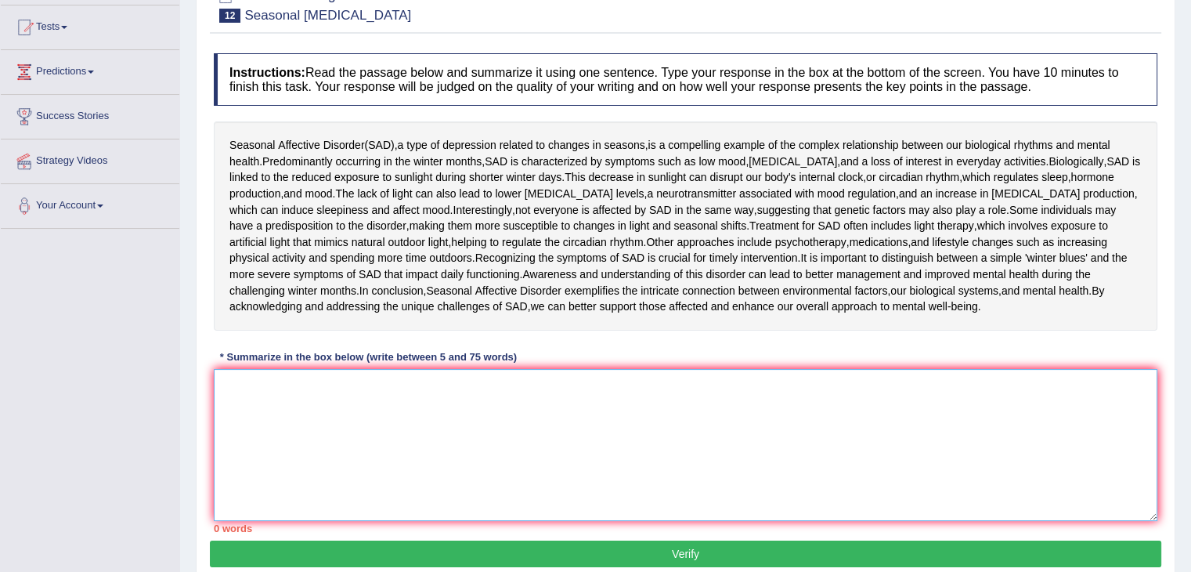
click at [524, 381] on textarea at bounding box center [686, 445] width 944 height 152
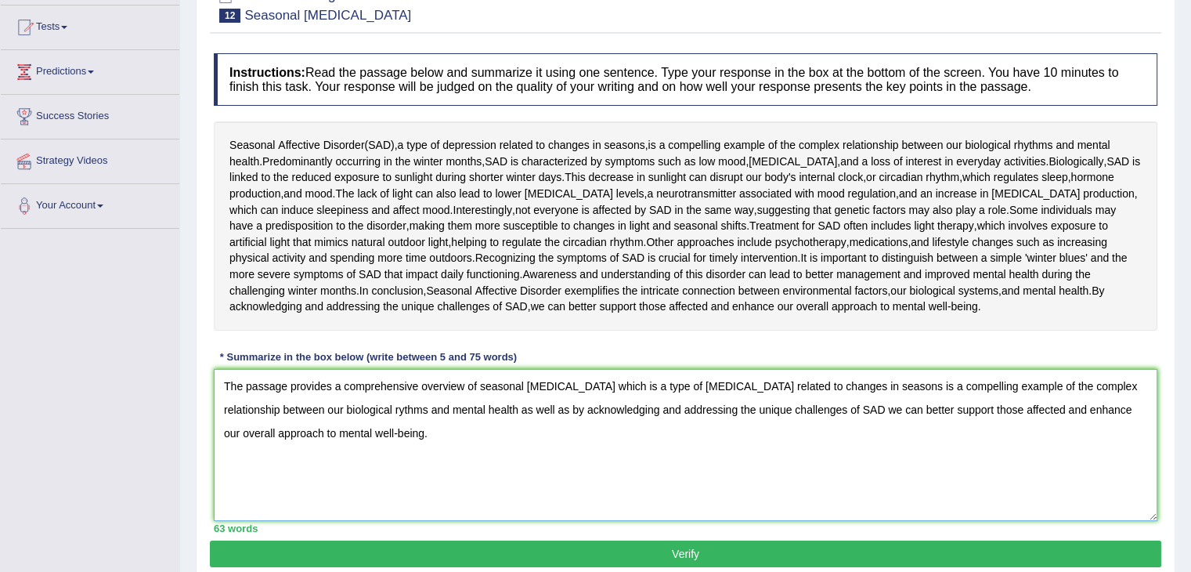
scroll to position [251, 0]
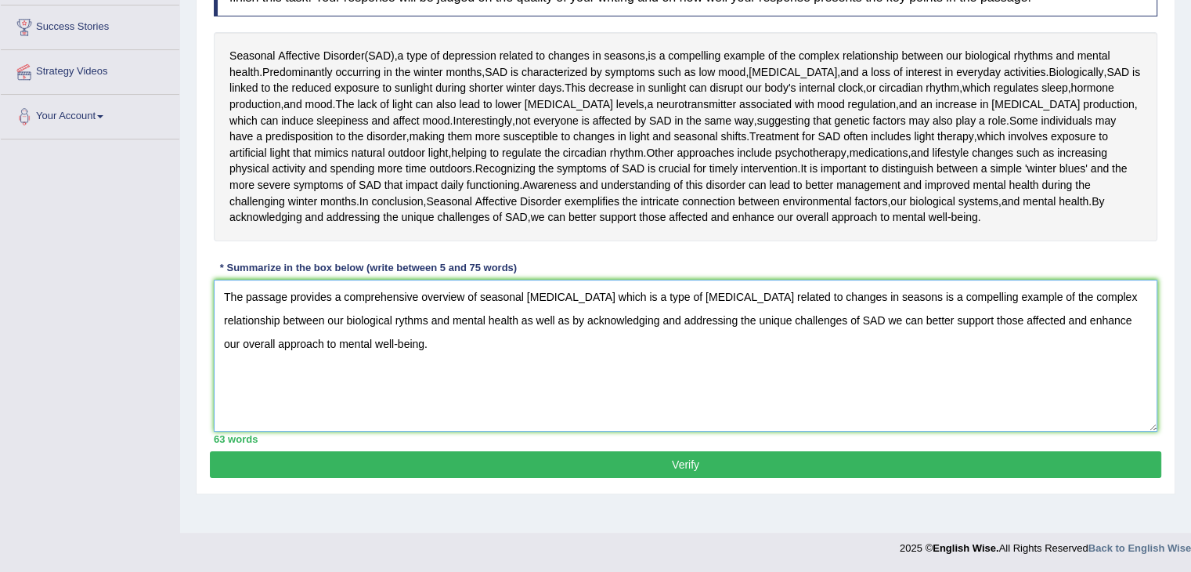
type textarea "The passage provides a comprehensive overview of seasonal [MEDICAL_DATA] which …"
click at [694, 464] on button "Verify" at bounding box center [686, 464] width 952 height 27
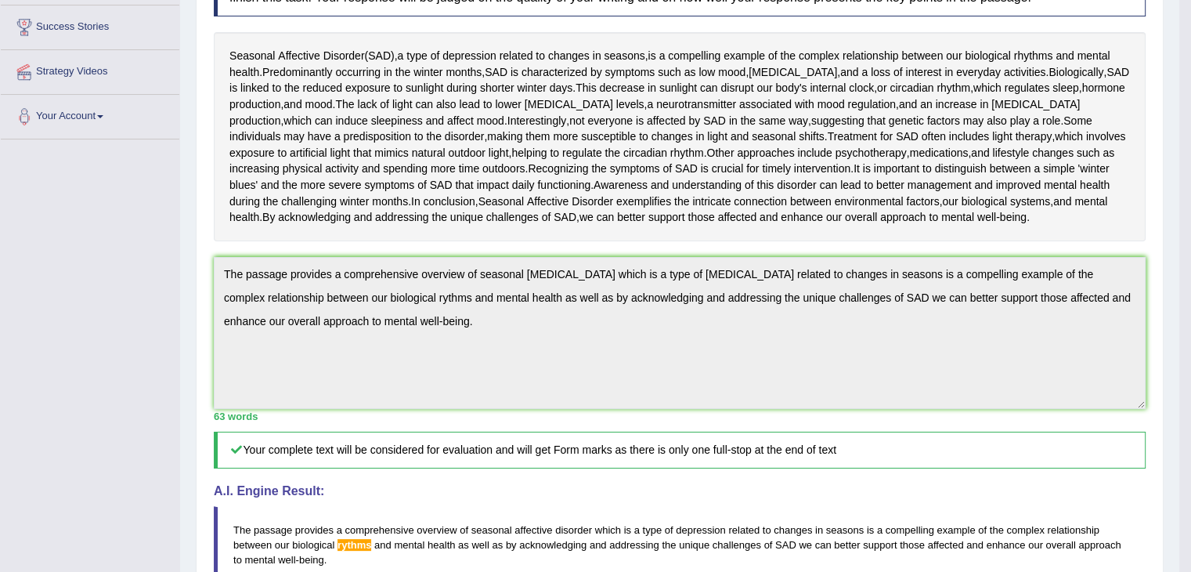
drag, startPoint x: 1202, startPoint y: 229, endPoint x: 1202, endPoint y: 352, distance: 123.0
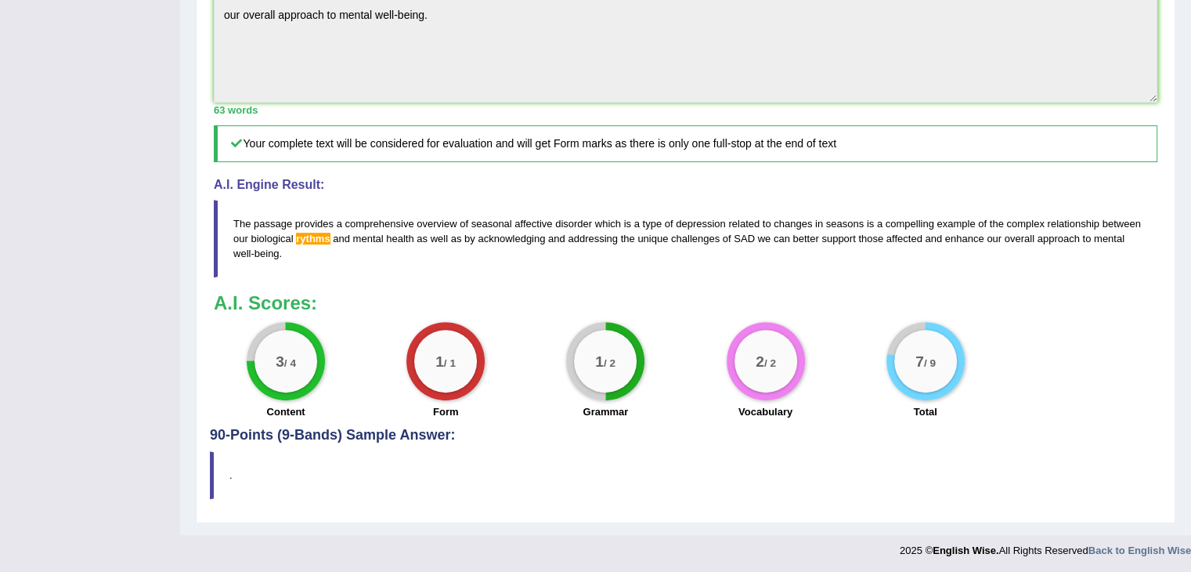
scroll to position [57, 0]
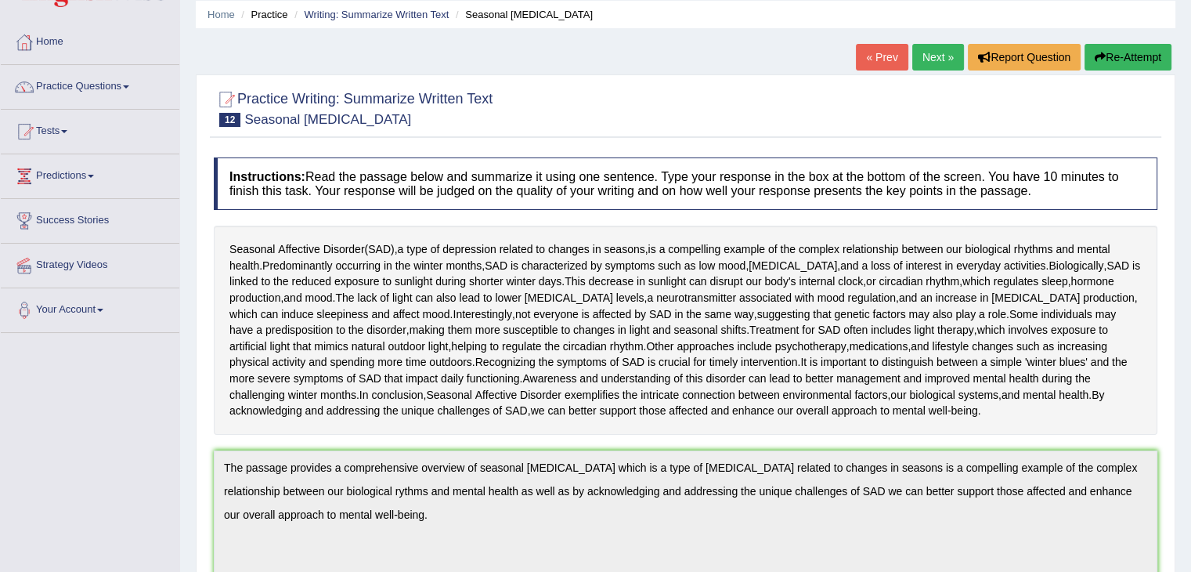
click at [921, 59] on link "Next »" at bounding box center [938, 57] width 52 height 27
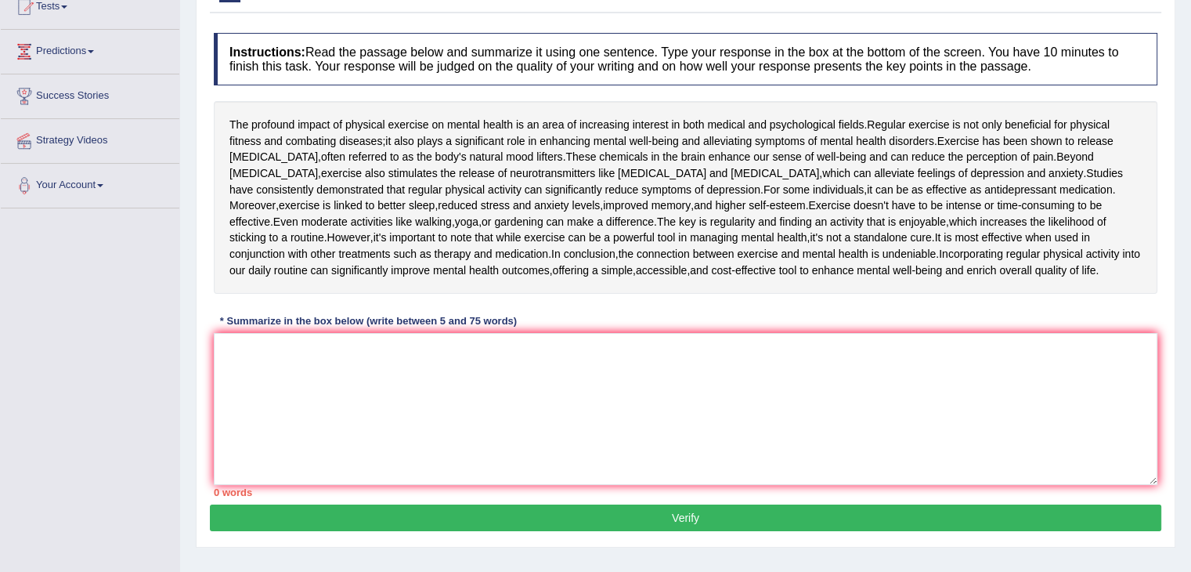
scroll to position [184, 0]
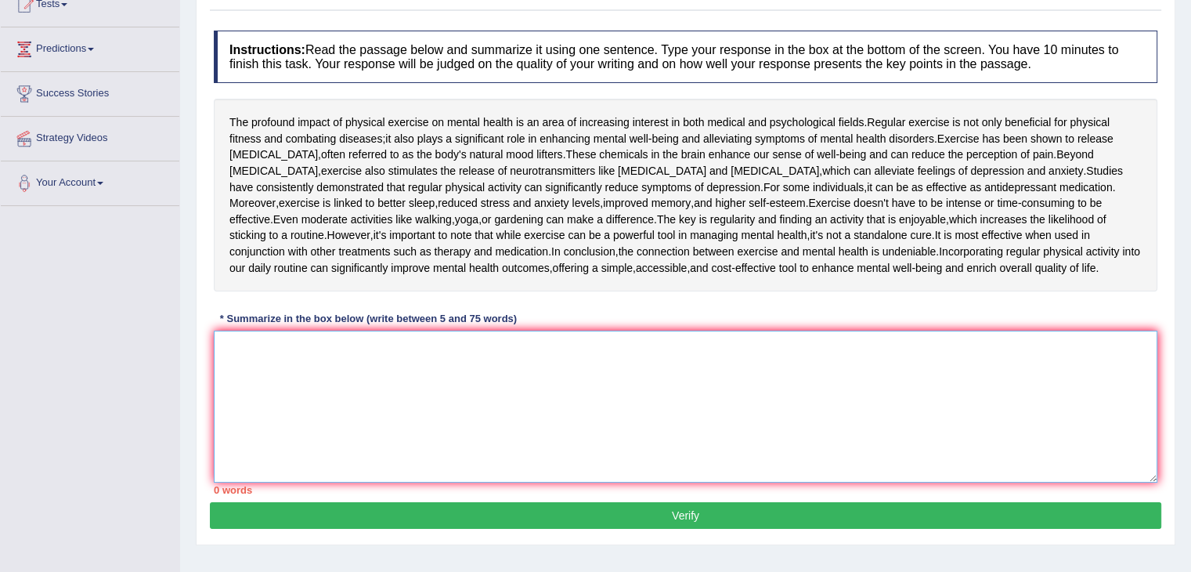
click at [459, 427] on textarea at bounding box center [686, 406] width 944 height 152
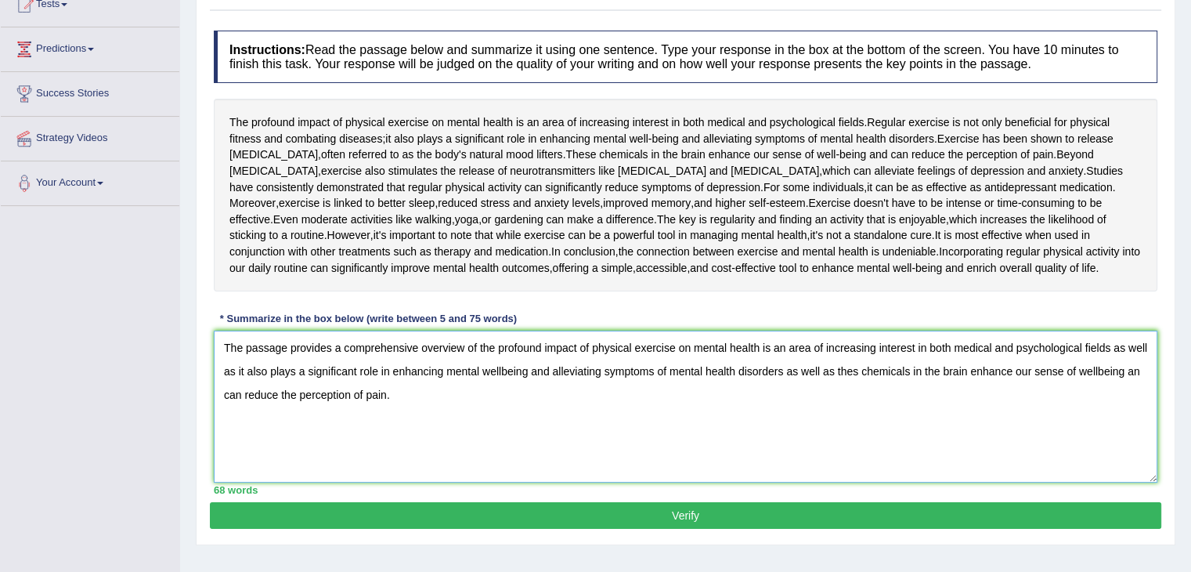
scroll to position [255, 0]
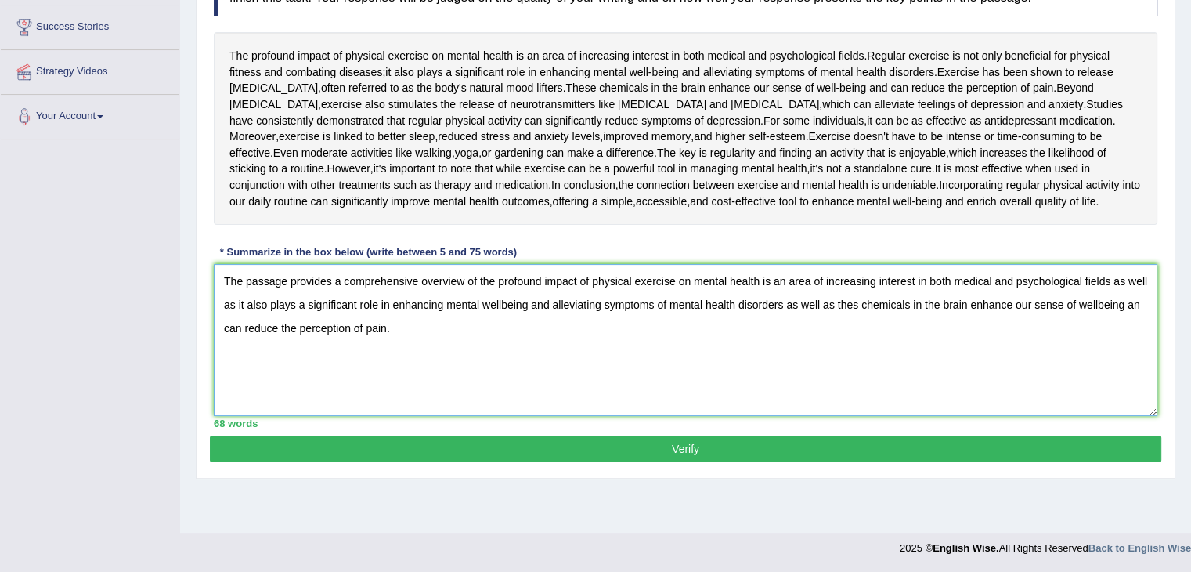
type textarea "The passage provides a comprehensive overview of the profound impact of physica…"
click at [642, 462] on button "Verify" at bounding box center [686, 448] width 952 height 27
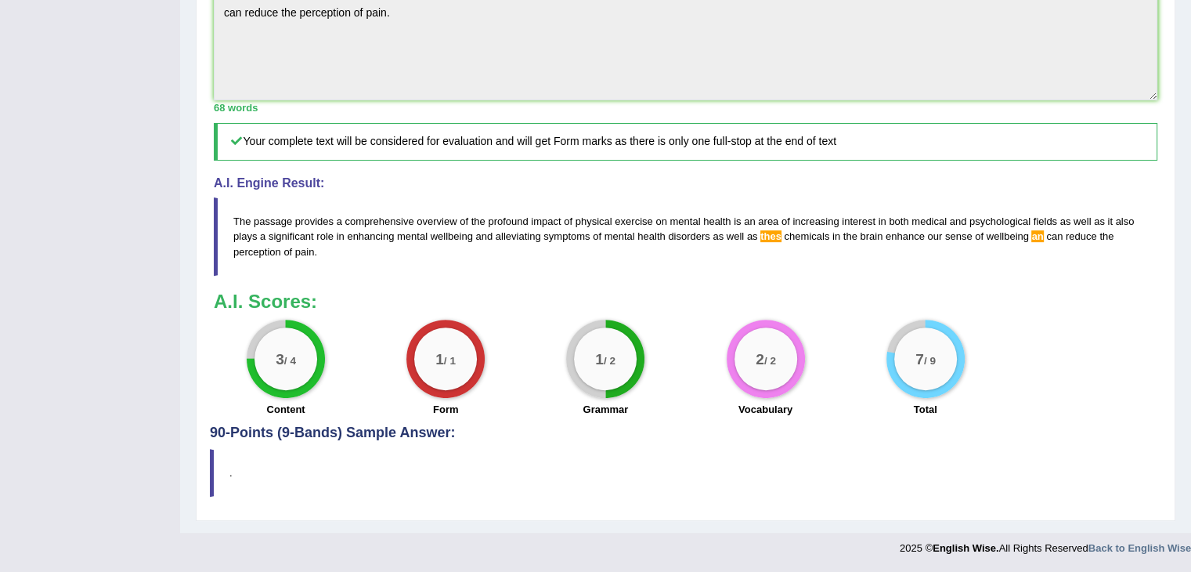
scroll to position [0, 0]
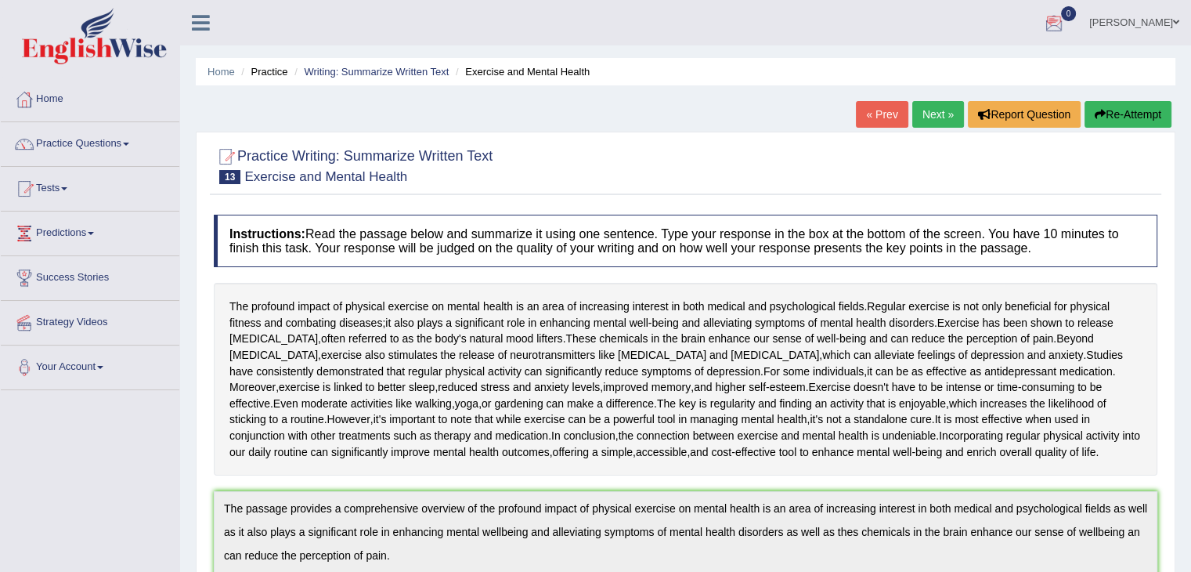
click at [924, 107] on link "Next »" at bounding box center [938, 114] width 52 height 27
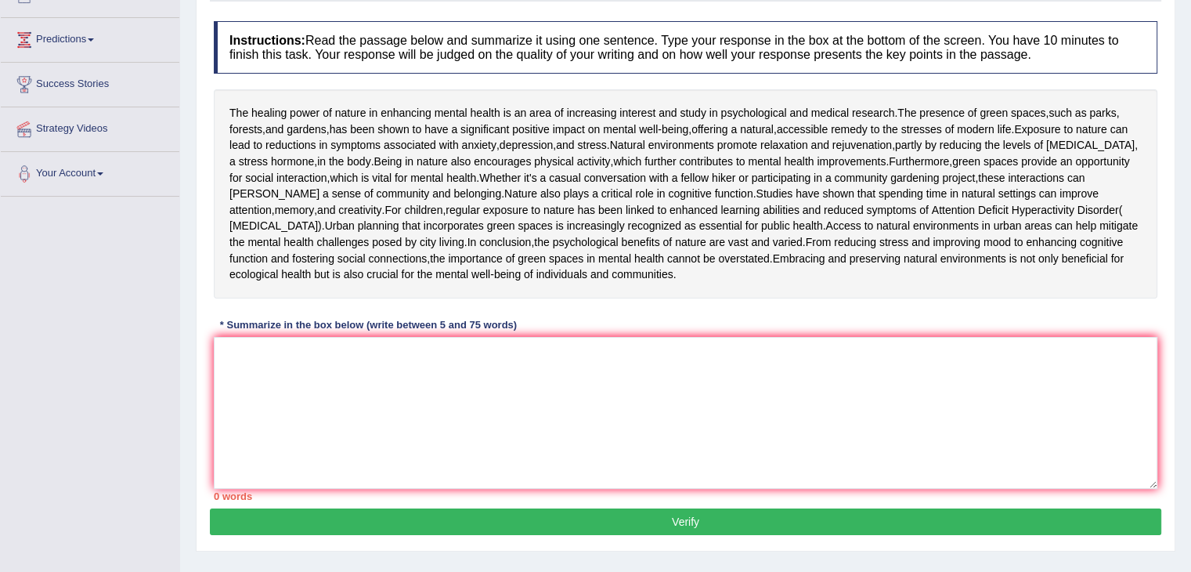
drag, startPoint x: 0, startPoint y: 0, endPoint x: 1202, endPoint y: 283, distance: 1235.0
click at [1190, 283] on html "Toggle navigation Home Practice Questions Speaking Practice Read Aloud Repeat S…" at bounding box center [595, 93] width 1191 height 572
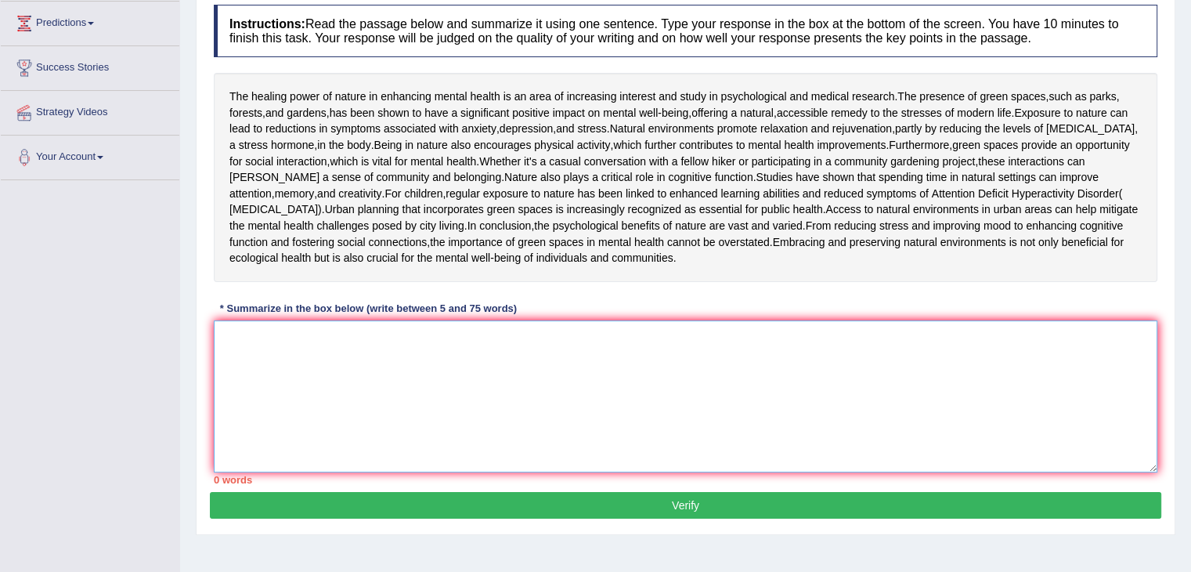
click at [392, 472] on textarea at bounding box center [686, 396] width 944 height 152
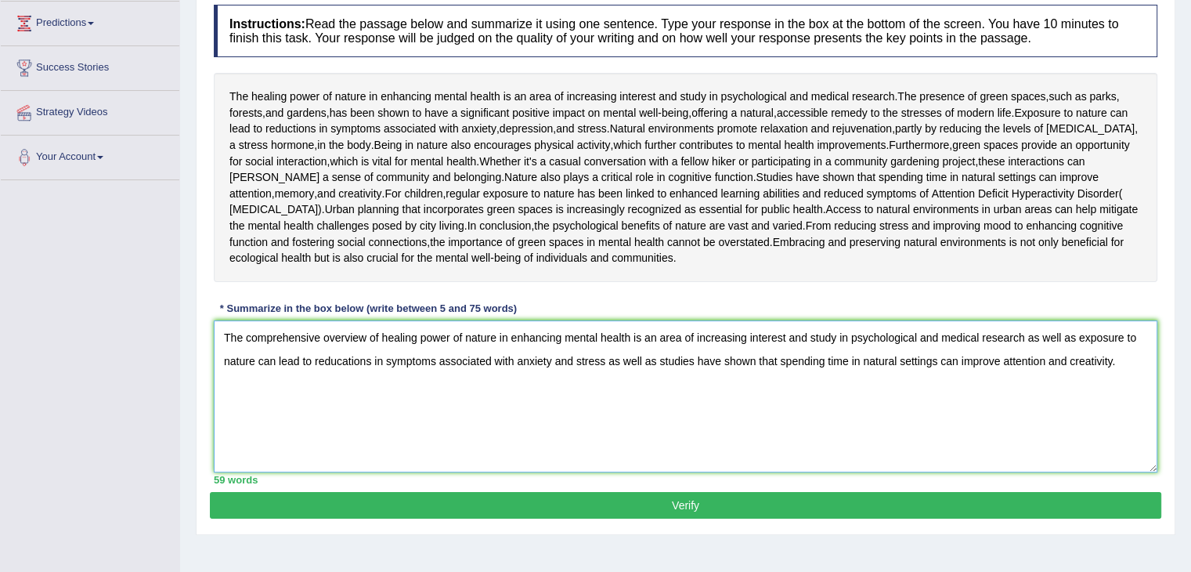
scroll to position [335, 0]
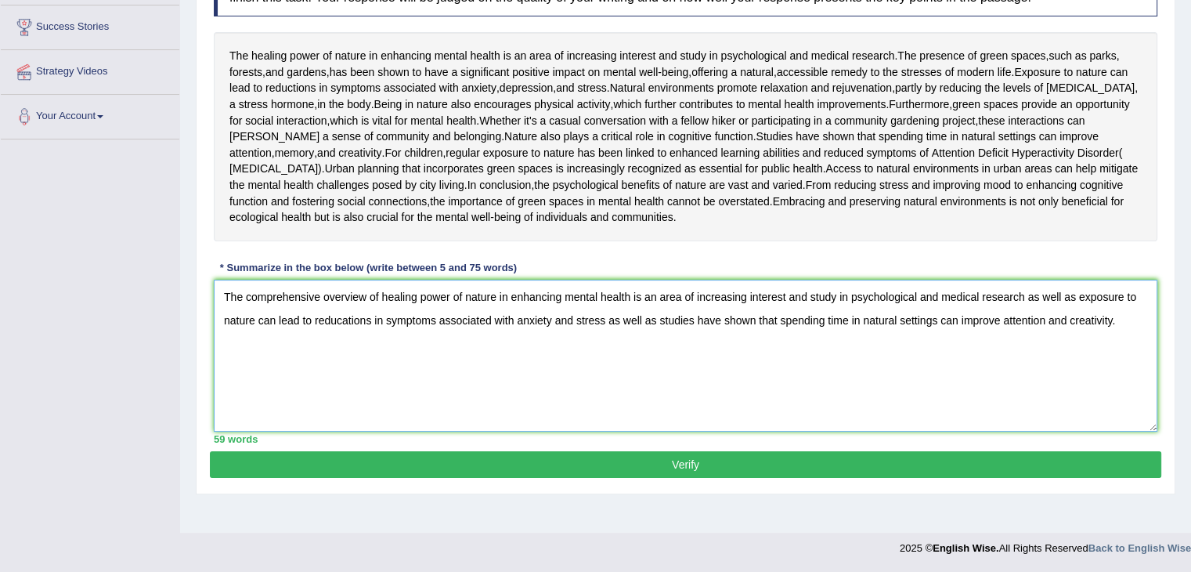
click at [1128, 349] on textarea "The comprehensive overview of healing power of nature in enhancing mental healt…" at bounding box center [686, 356] width 944 height 152
type textarea "The comprehensive overview of healing power of nature in enhancing mental healt…"
click at [736, 478] on button "Verify" at bounding box center [686, 464] width 952 height 27
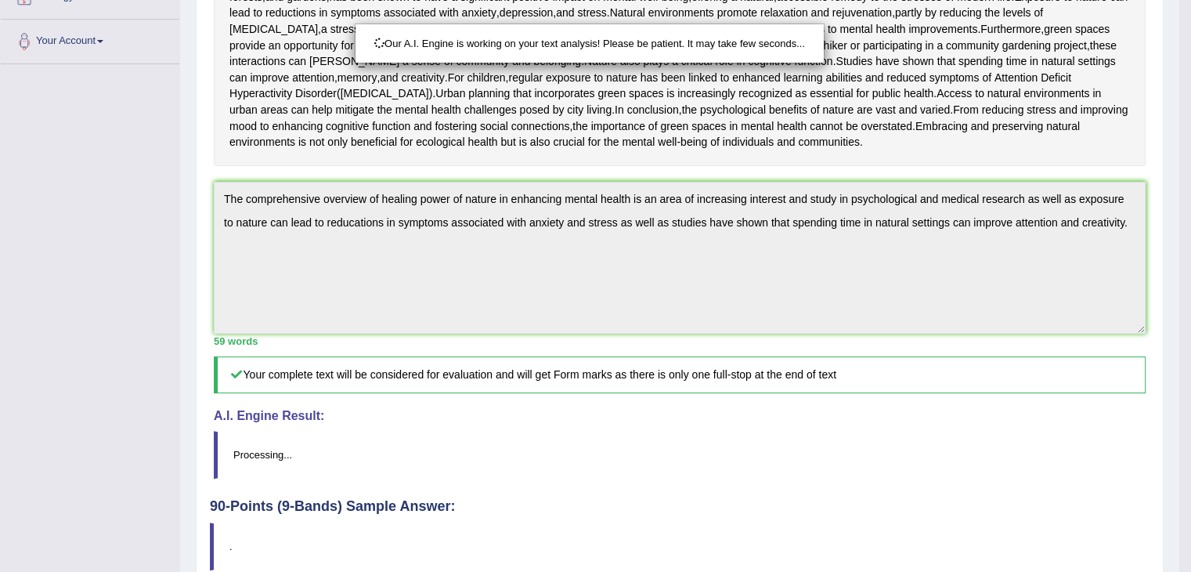
scroll to position [510, 0]
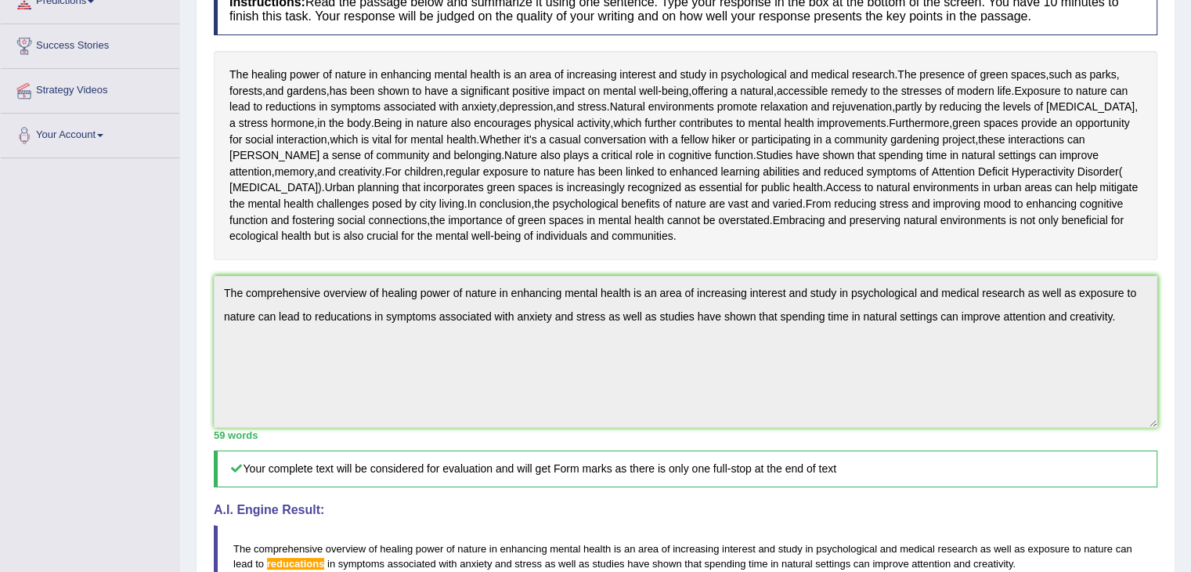
scroll to position [0, 0]
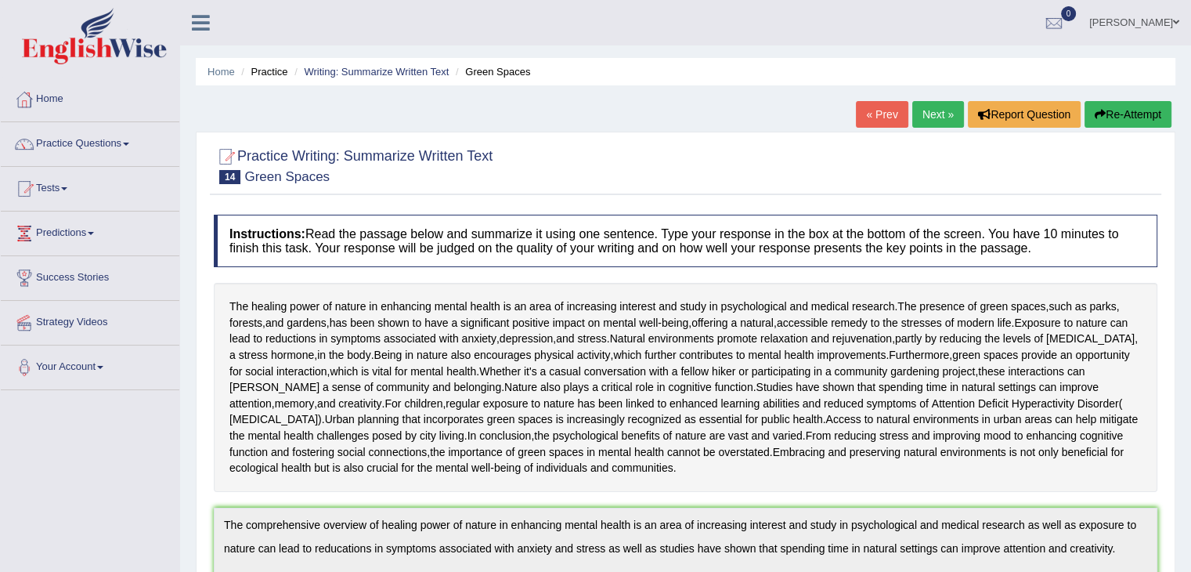
click at [937, 114] on link "Next »" at bounding box center [938, 114] width 52 height 27
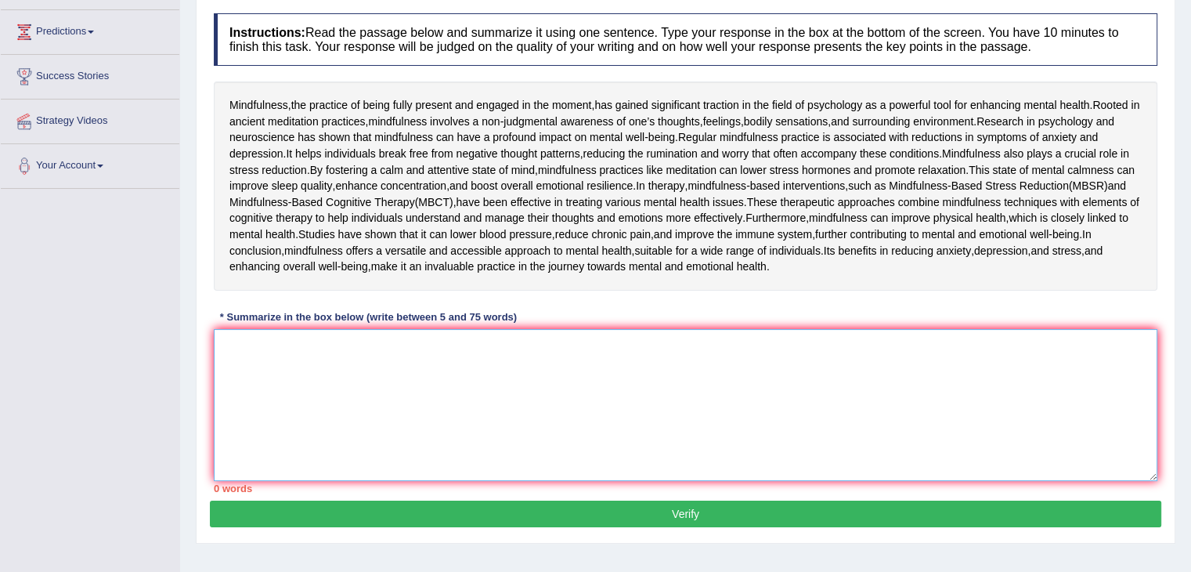
click at [524, 449] on textarea at bounding box center [686, 405] width 944 height 152
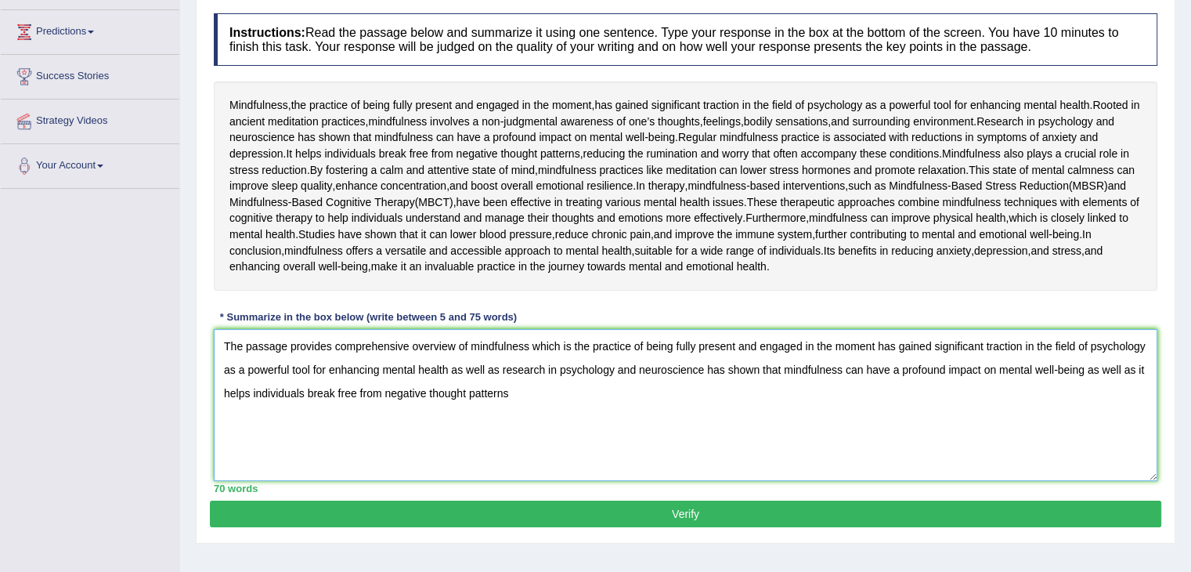
scroll to position [335, 0]
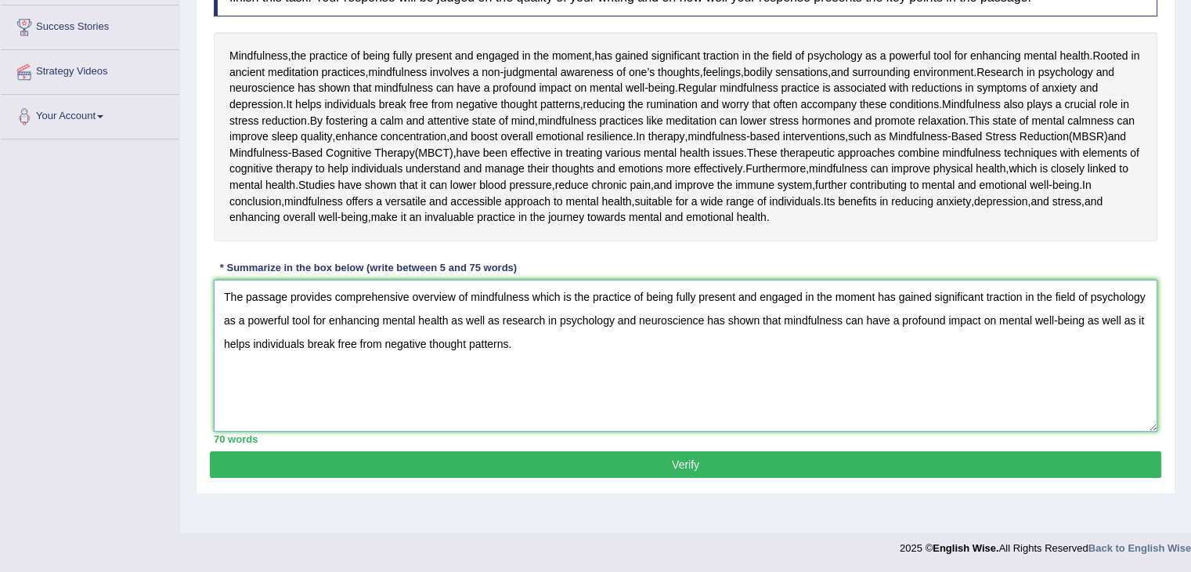
type textarea "The passage provides comprehensive overview of mindfulness which is the practic…"
click at [650, 478] on button "Verify" at bounding box center [686, 464] width 952 height 27
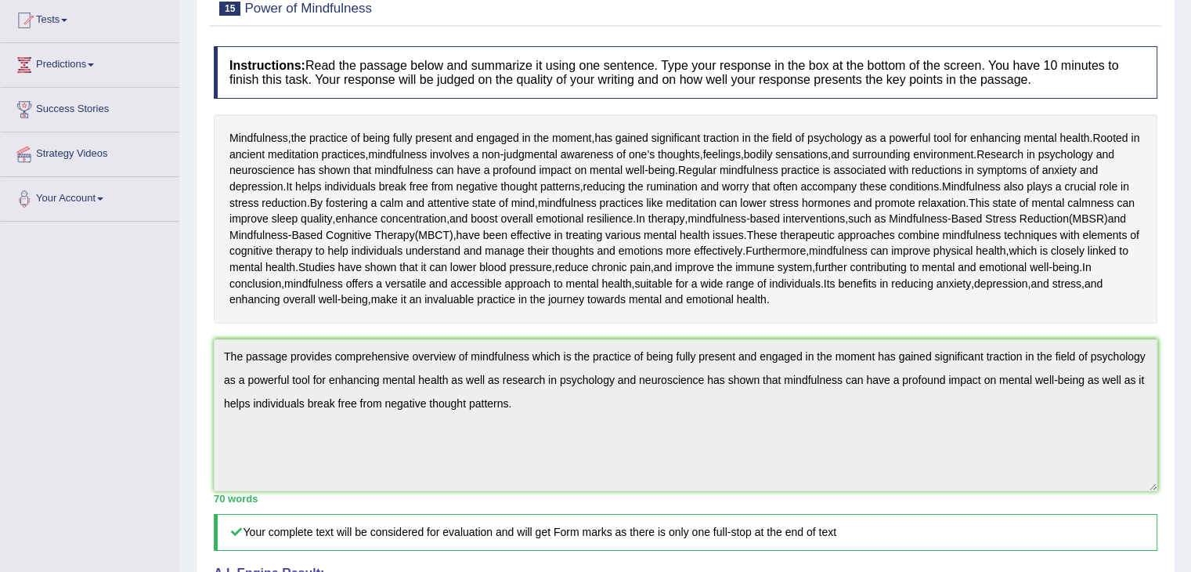
scroll to position [33, 0]
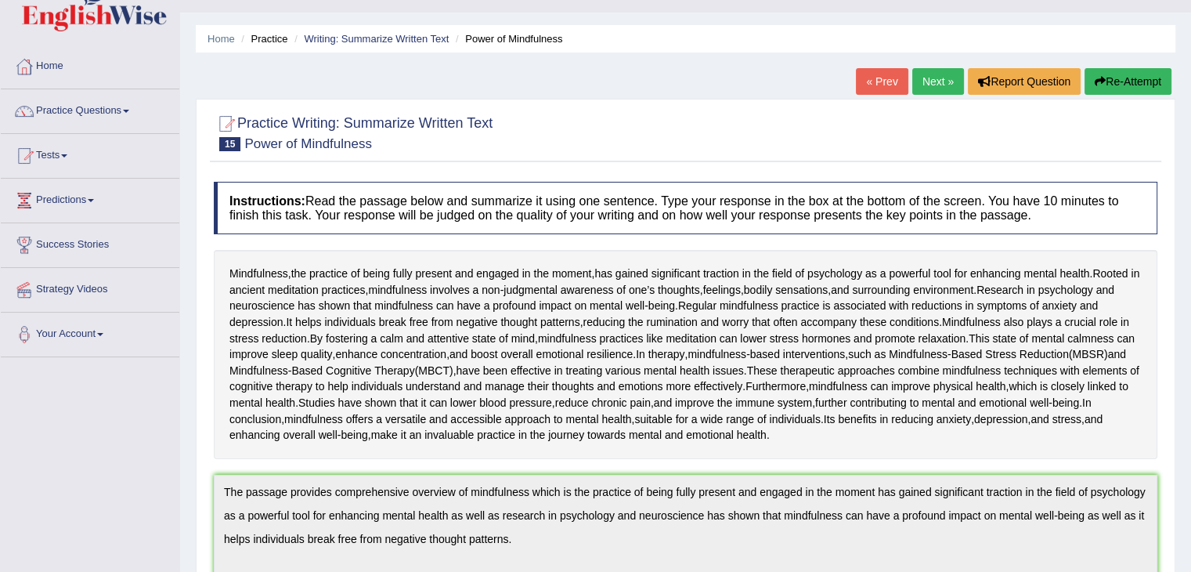
click at [935, 68] on link "Next »" at bounding box center [938, 81] width 52 height 27
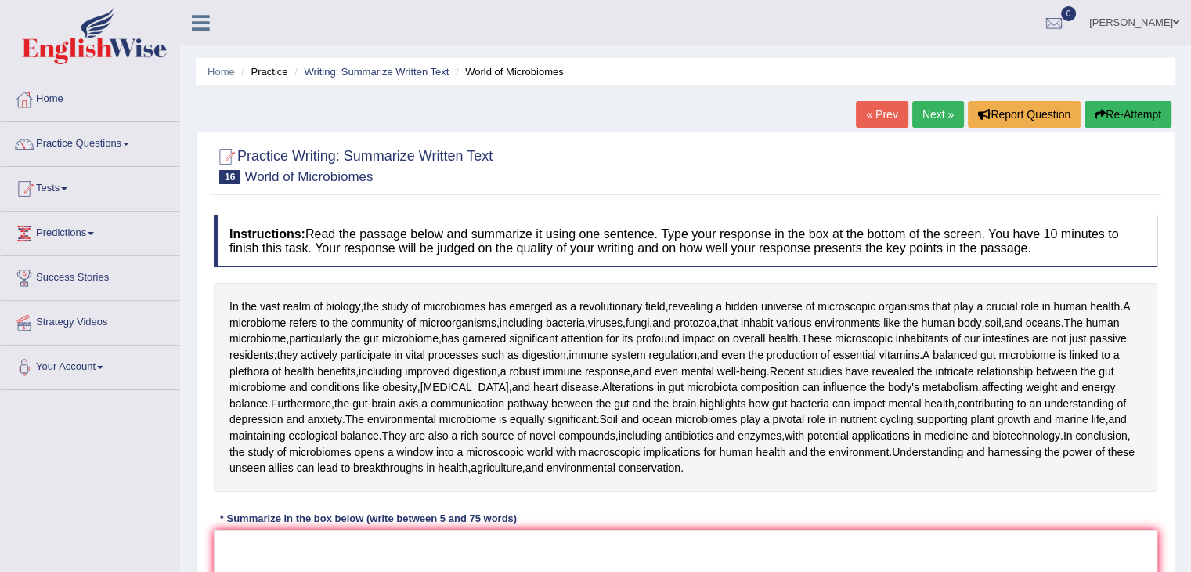
scroll to position [169, 0]
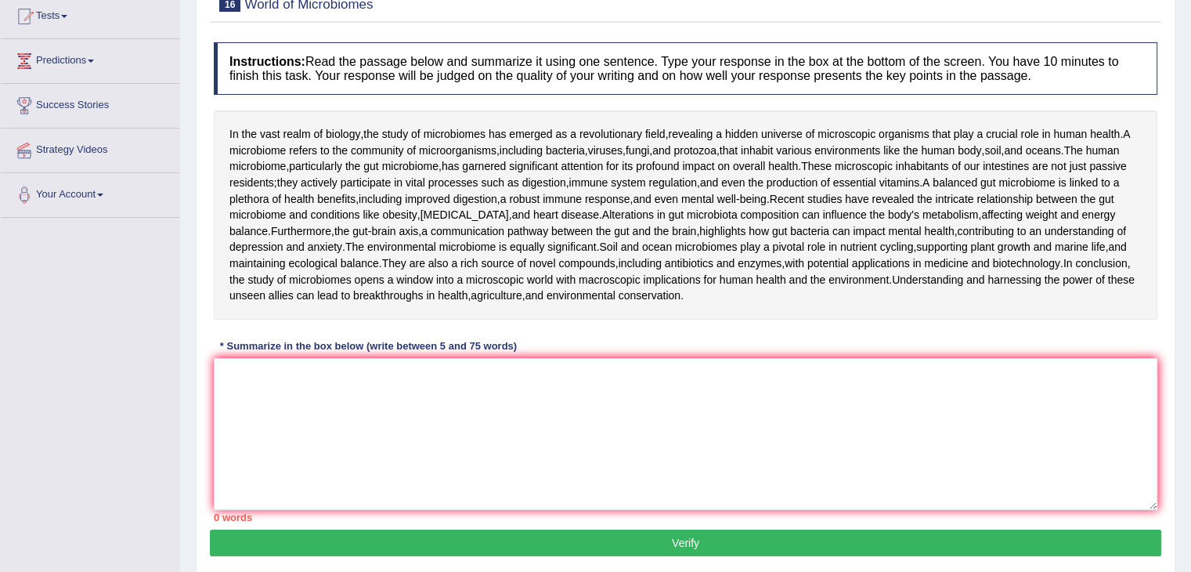
click at [1190, 330] on html "Toggle navigation Home Practice Questions Speaking Practice Read Aloud Repeat S…" at bounding box center [595, 114] width 1191 height 572
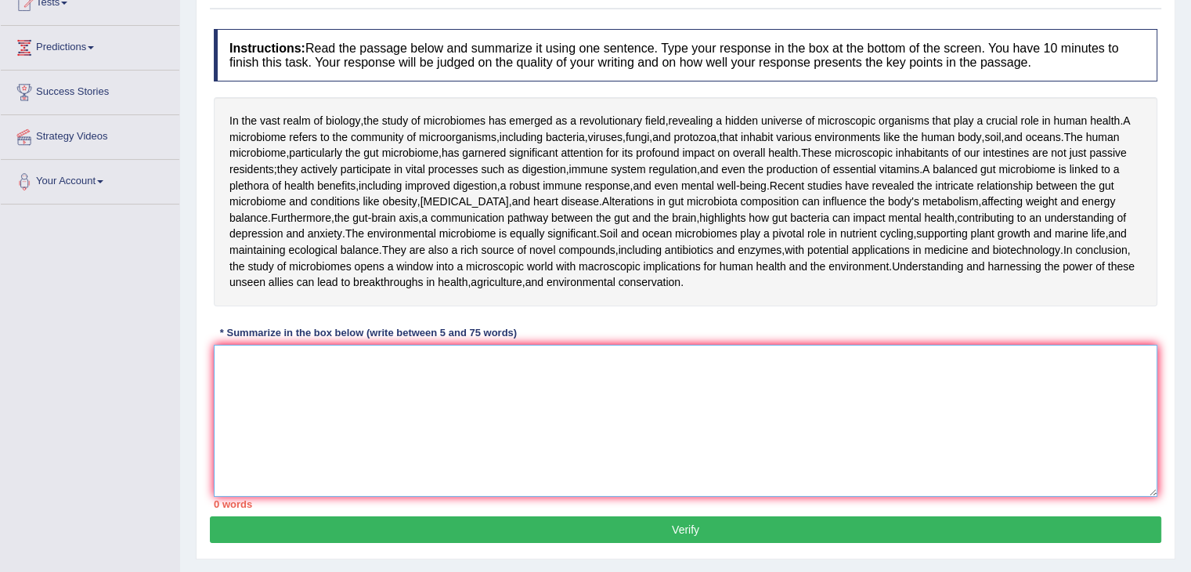
click at [476, 474] on textarea at bounding box center [686, 421] width 944 height 152
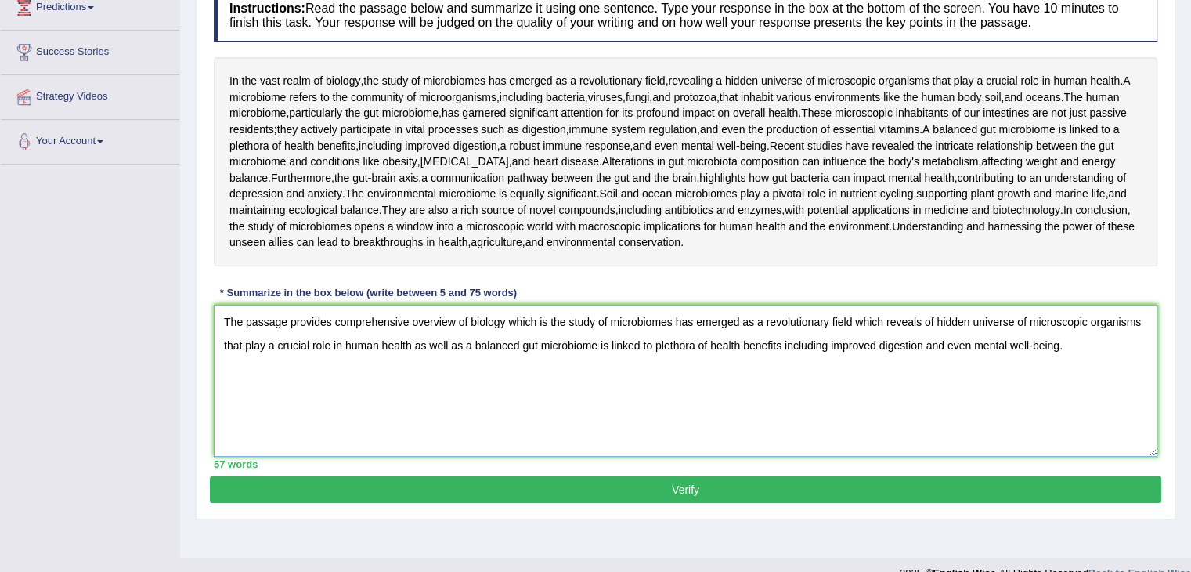
scroll to position [303, 0]
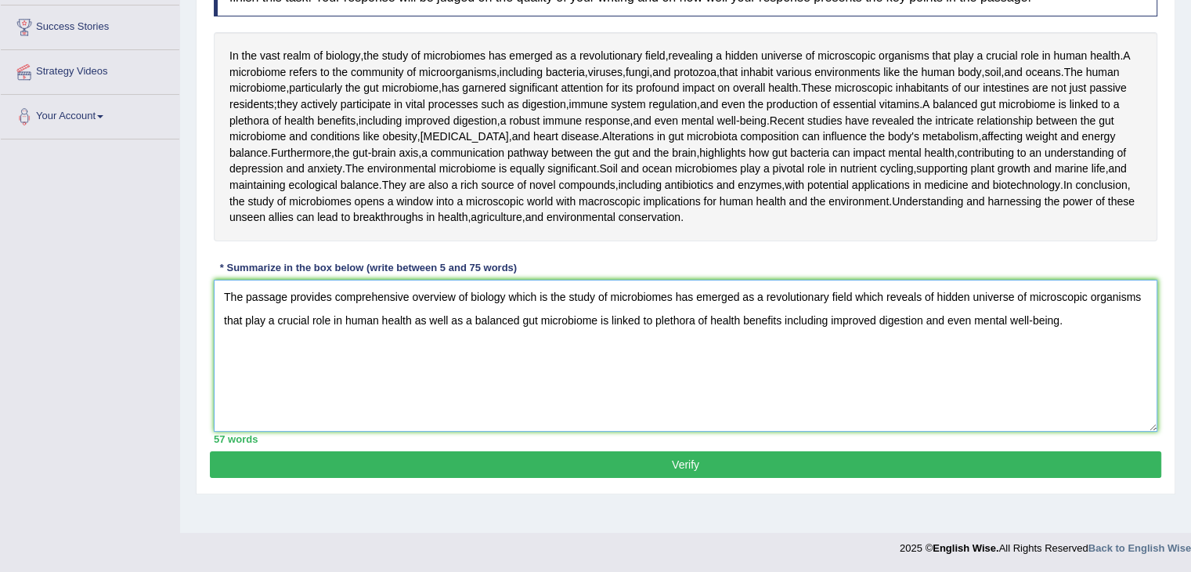
type textarea "The passage provides comprehensive overview of biology which is the study of mi…"
click at [591, 478] on button "Verify" at bounding box center [686, 464] width 952 height 27
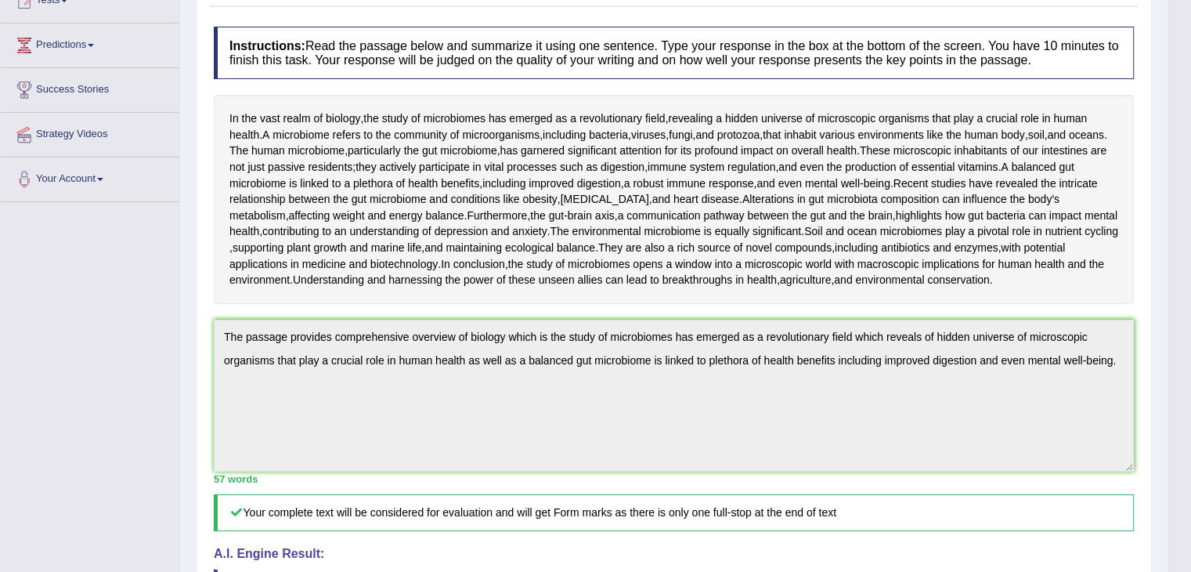
scroll to position [19, 0]
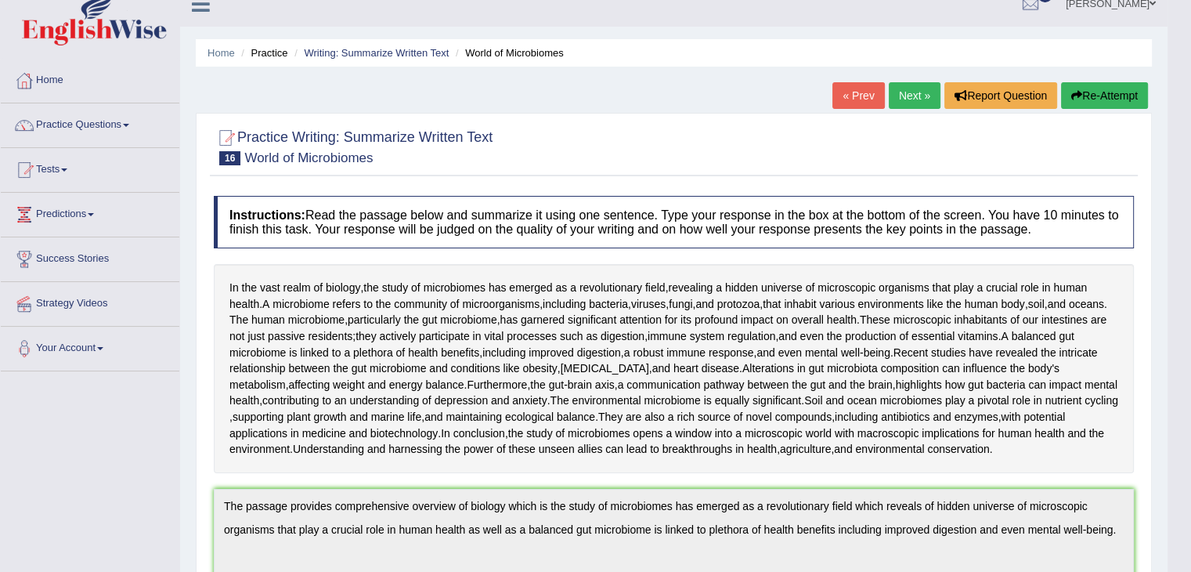
drag, startPoint x: 1202, startPoint y: 169, endPoint x: 1202, endPoint y: 42, distance: 127.7
click at [1190, 42] on html "Toggle navigation Home Practice Questions Speaking Practice Read Aloud Repeat S…" at bounding box center [595, 267] width 1191 height 572
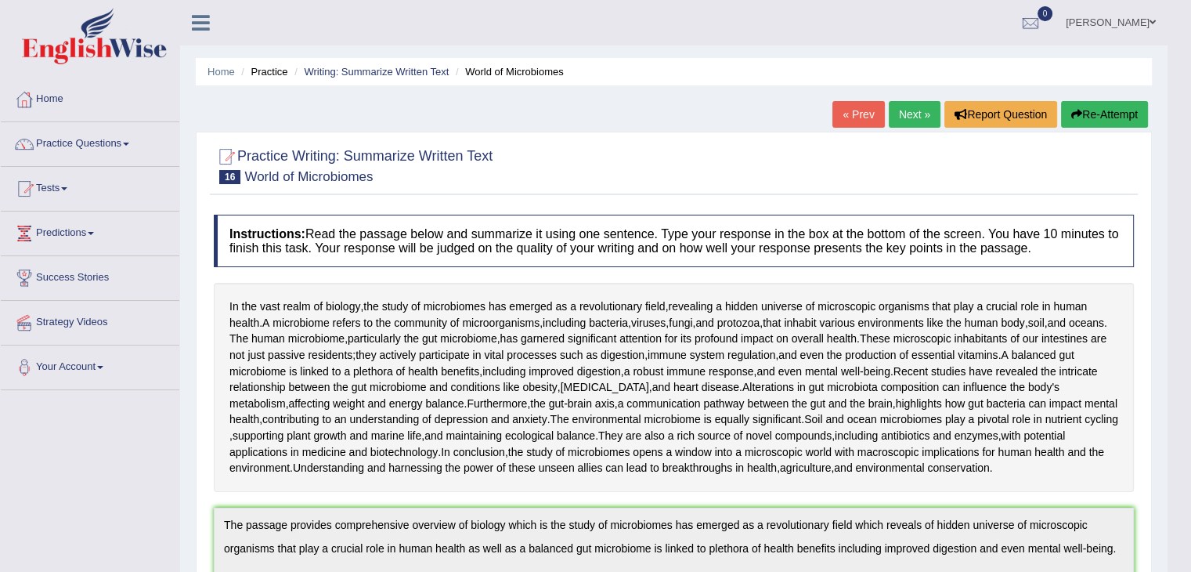
click at [908, 117] on link "Next »" at bounding box center [915, 114] width 52 height 27
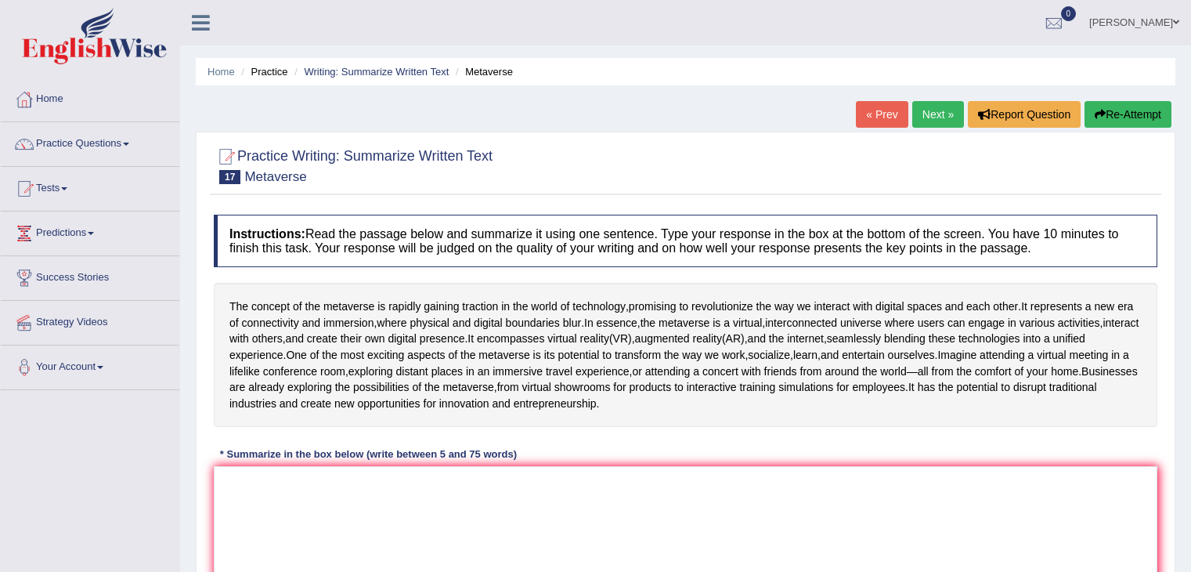
scroll to position [147, 0]
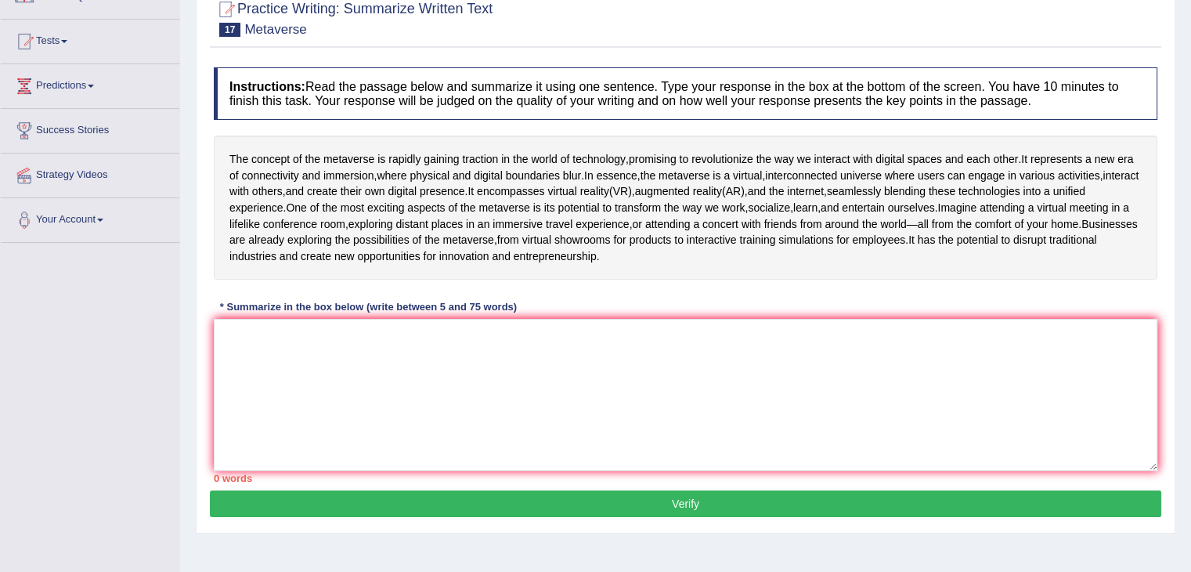
click at [564, 380] on textarea at bounding box center [686, 395] width 944 height 152
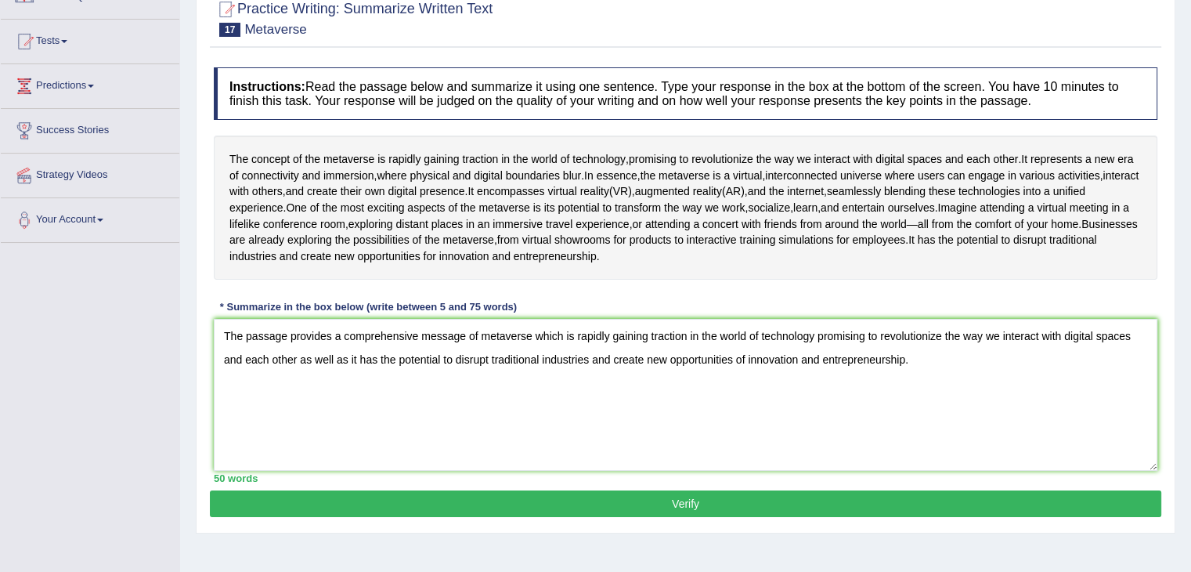
type textarea "The passage provides a comprehensive message of metaverse which is rapidly gain…"
click at [763, 517] on button "Verify" at bounding box center [686, 503] width 952 height 27
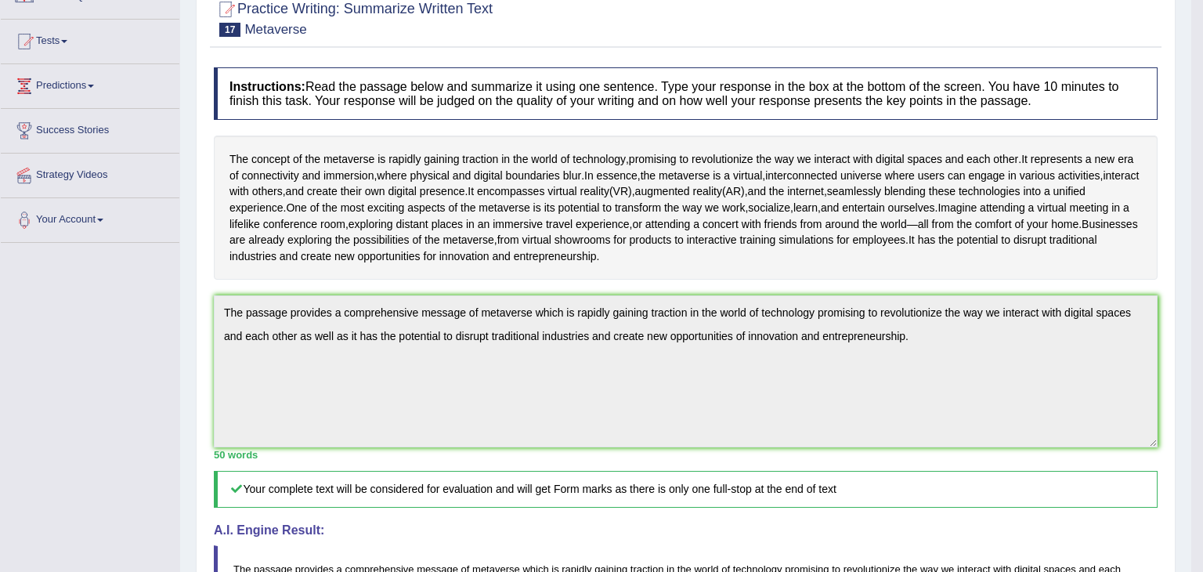
drag, startPoint x: 1202, startPoint y: 157, endPoint x: 1202, endPoint y: 369, distance: 211.5
click at [1190, 369] on html "Toggle navigation Home Practice Questions Speaking Practice Read Aloud Repeat S…" at bounding box center [601, 139] width 1203 height 572
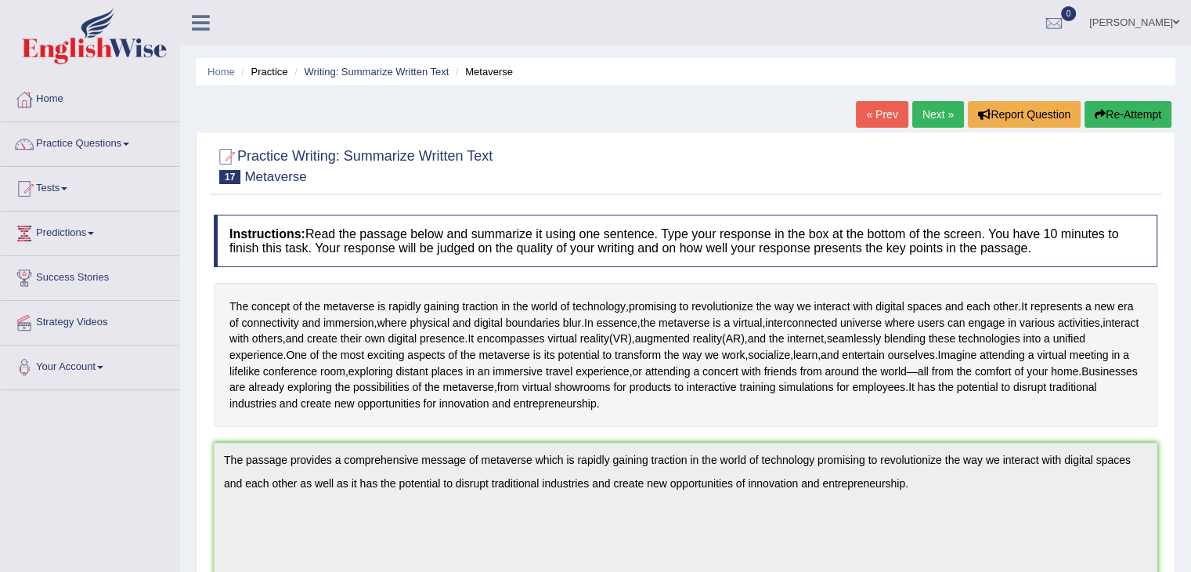
click at [937, 114] on link "Next »" at bounding box center [938, 114] width 52 height 27
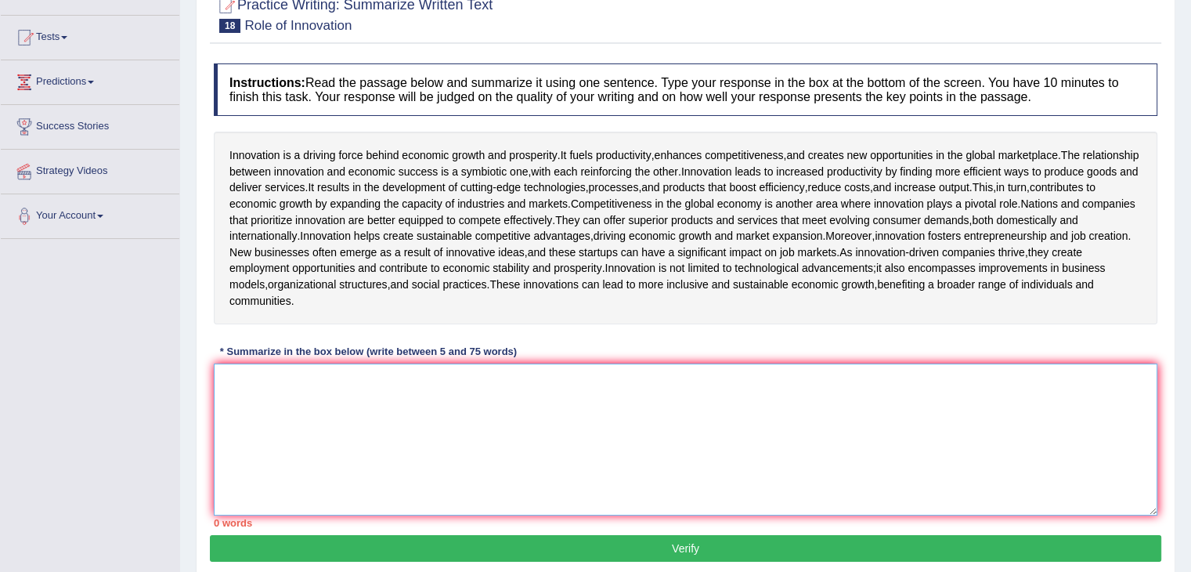
click at [547, 464] on textarea at bounding box center [686, 439] width 944 height 152
type textarea "t"
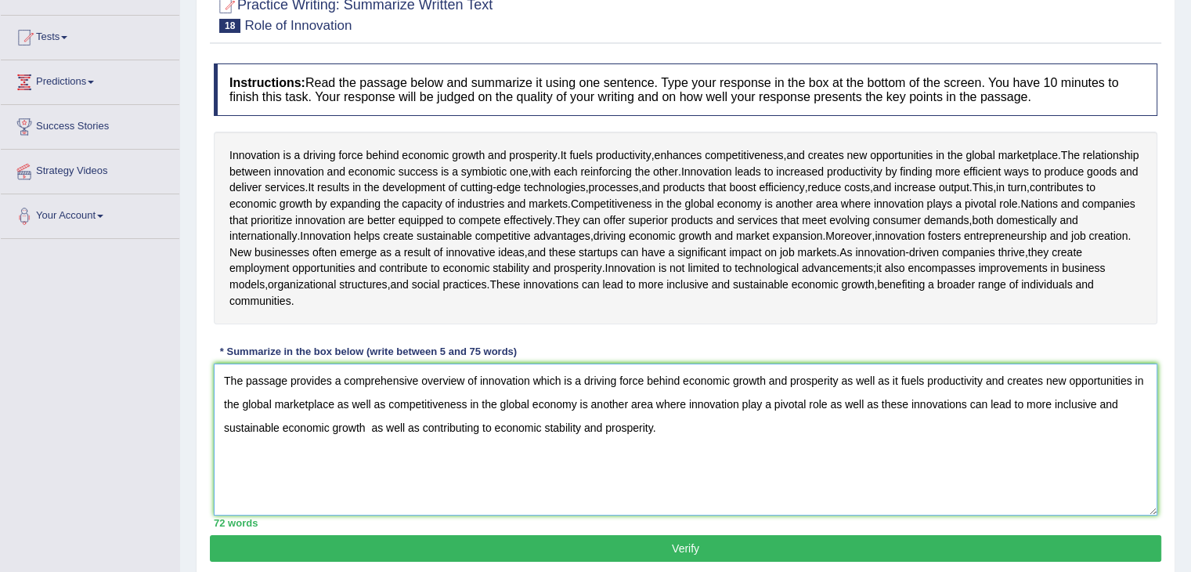
click at [382, 458] on textarea "The passage provides a comprehensive overview of innovation which is a driving …" at bounding box center [686, 439] width 944 height 152
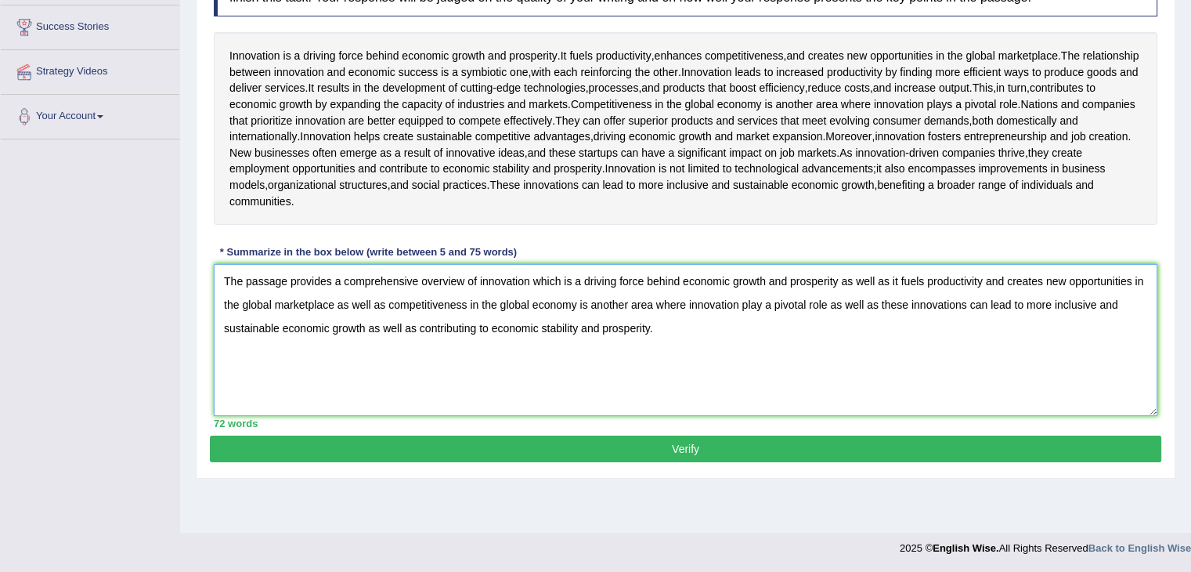
type textarea "The passage provides a comprehensive overview of innovation which is a driving …"
click at [656, 462] on button "Verify" at bounding box center [686, 448] width 952 height 27
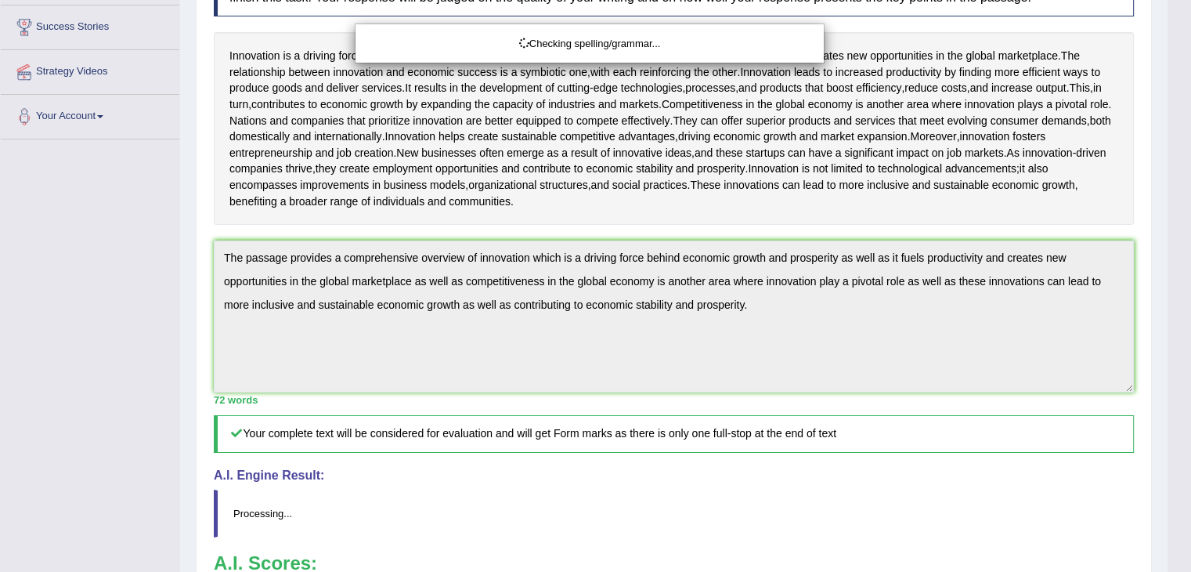
scroll to position [252, 0]
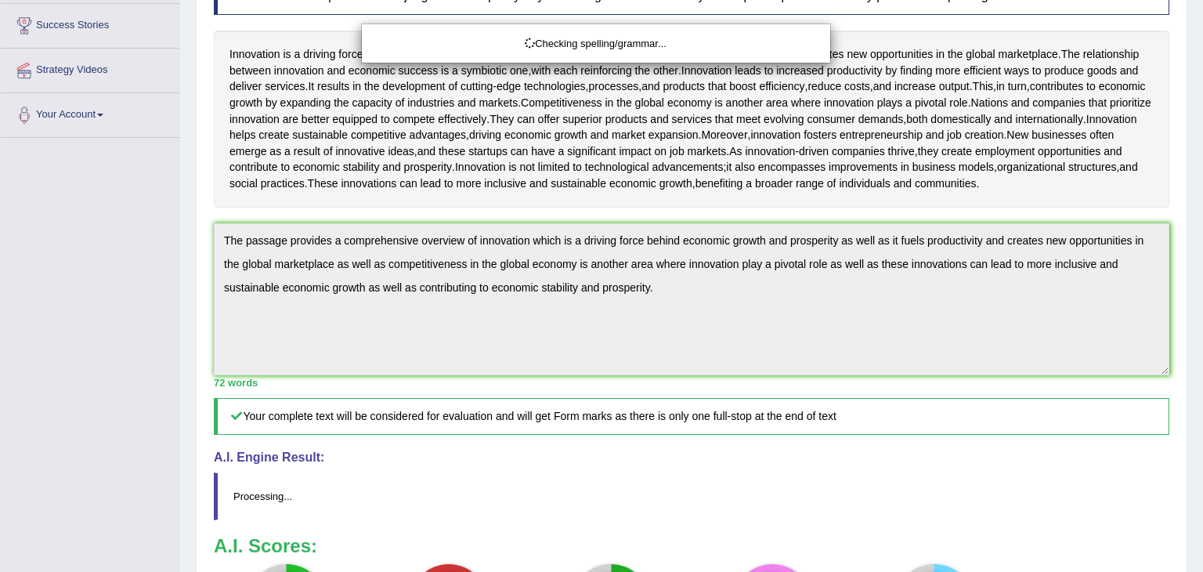
drag, startPoint x: 1202, startPoint y: 226, endPoint x: 1202, endPoint y: 403, distance: 177.0
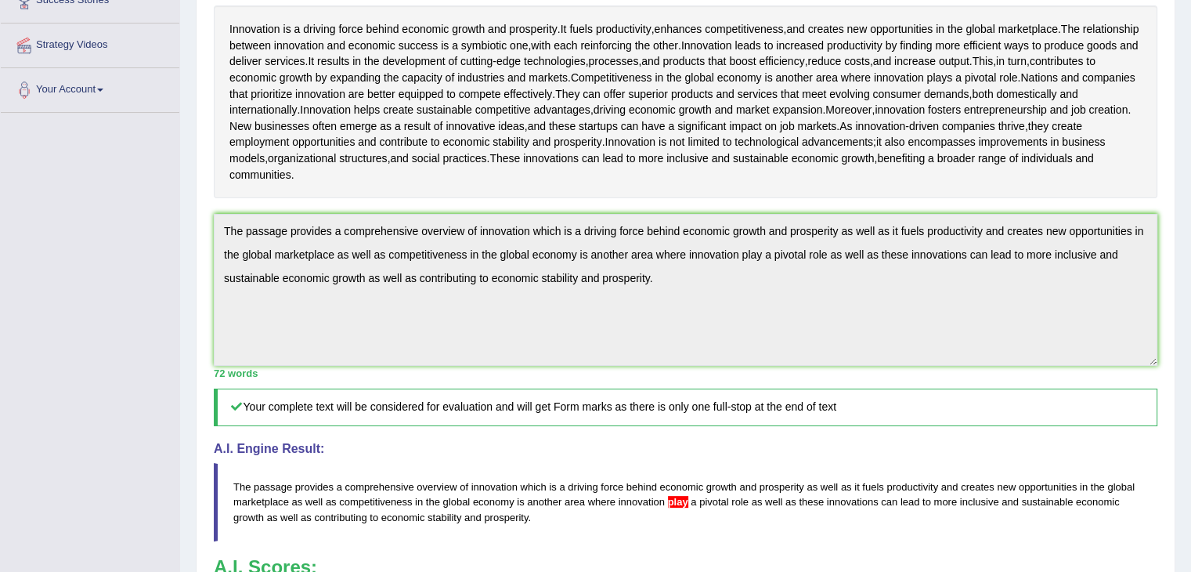
scroll to position [0, 0]
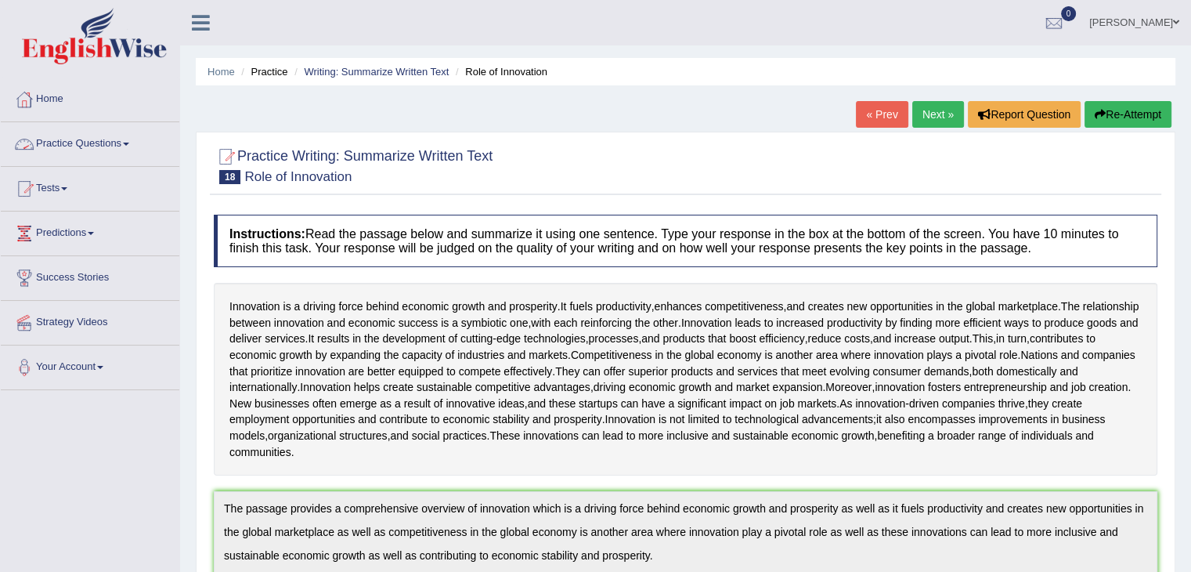
click at [86, 149] on link "Practice Questions" at bounding box center [90, 141] width 179 height 39
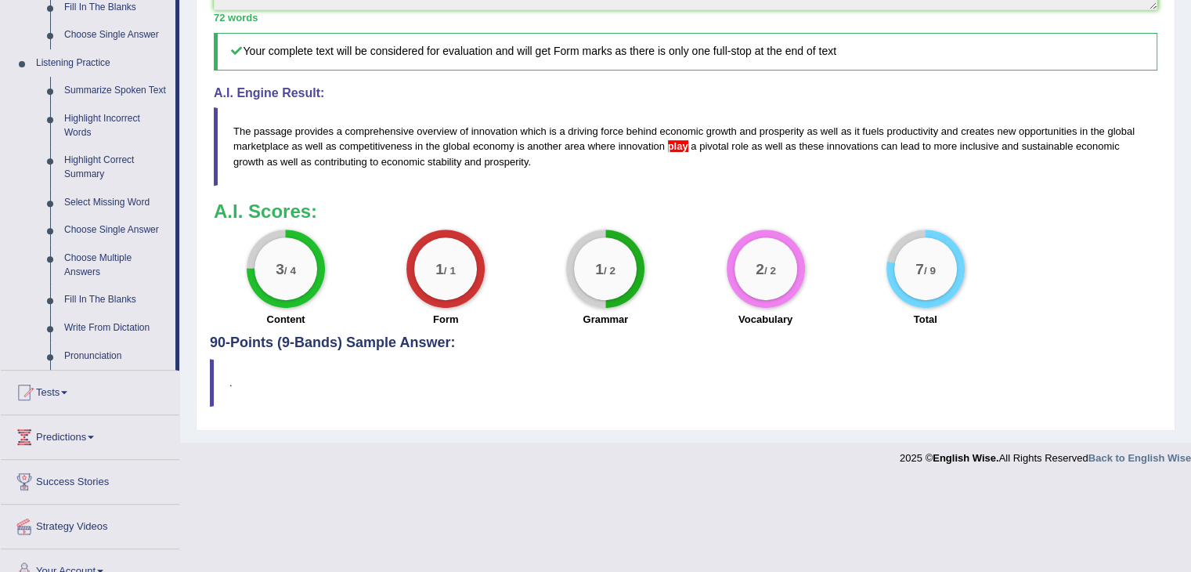
scroll to position [639, 0]
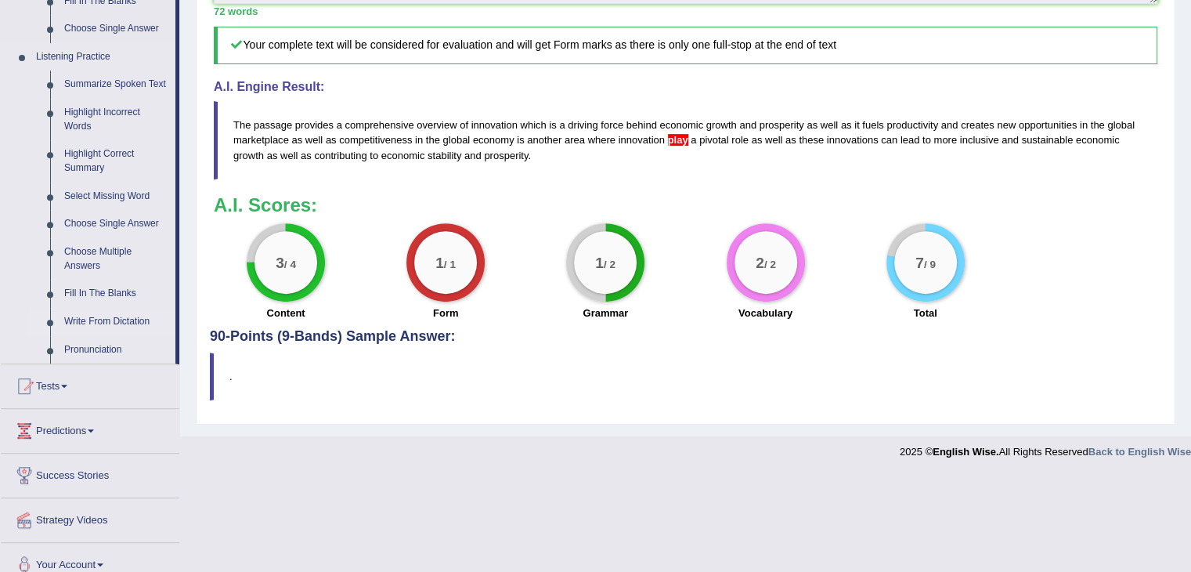
click at [64, 320] on link "Write From Dictation" at bounding box center [116, 322] width 118 height 28
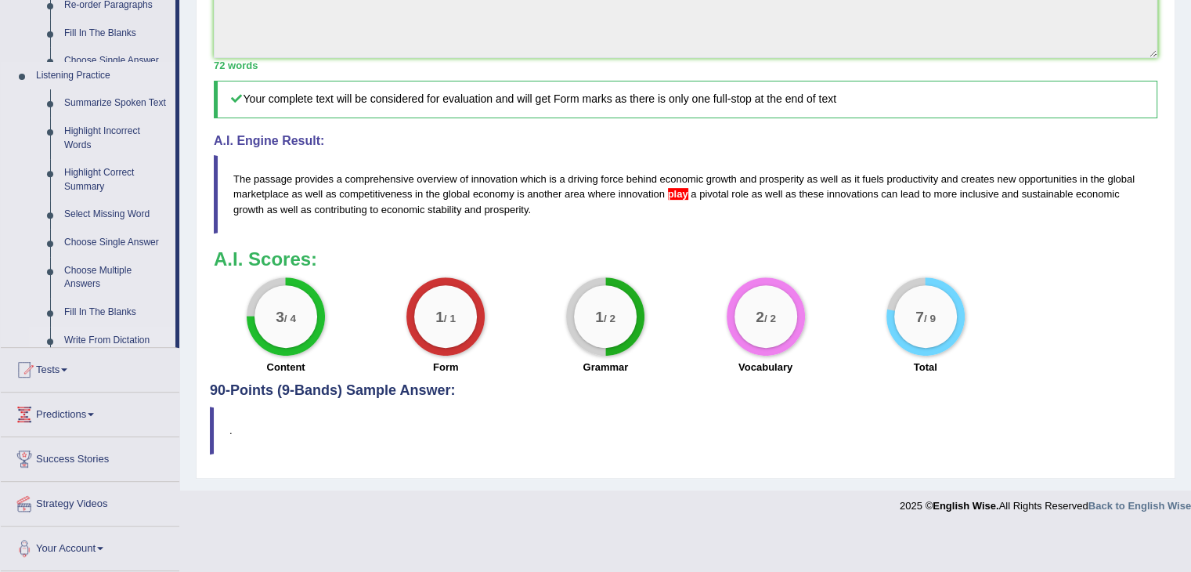
scroll to position [573, 0]
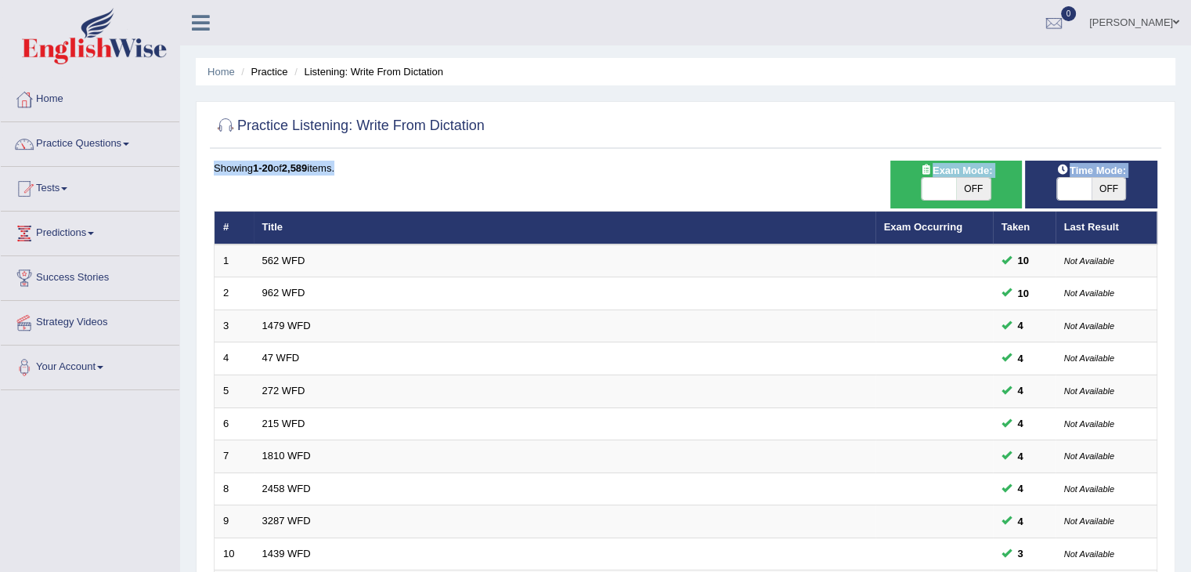
drag, startPoint x: 1159, startPoint y: 204, endPoint x: 1171, endPoint y: 270, distance: 66.8
click at [1171, 270] on div "Practice Listening: Write From Dictation Time Mode: ON OFF Exam Mode: ON OFF Sh…" at bounding box center [686, 543] width 980 height 885
click at [643, 98] on div "Home Practice Listening: Write From Dictation Practice Listening: Write From Di…" at bounding box center [685, 499] width 1011 height 998
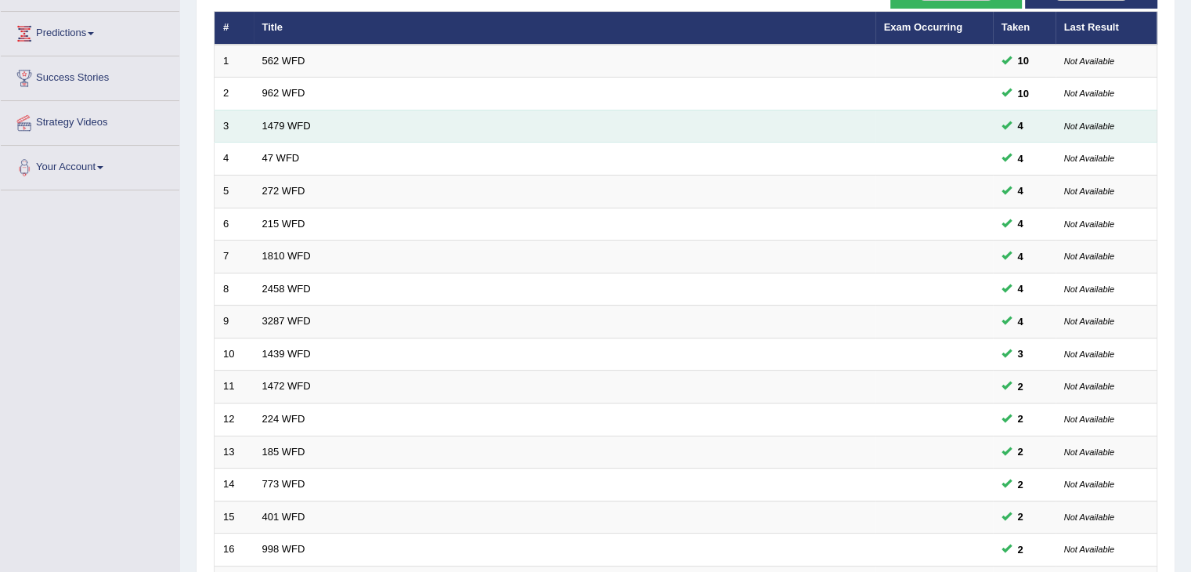
click at [304, 117] on td "1479 WFD" at bounding box center [565, 126] width 622 height 33
click at [291, 121] on link "1479 WFD" at bounding box center [286, 126] width 49 height 12
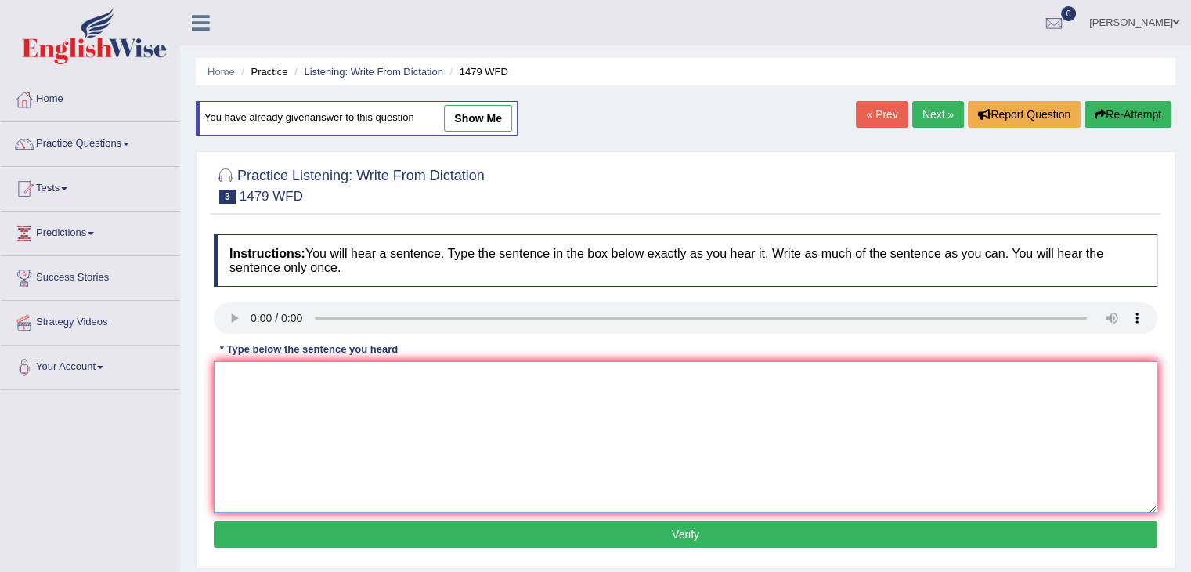
click at [275, 396] on textarea at bounding box center [686, 437] width 944 height 152
click at [262, 385] on textarea at bounding box center [686, 437] width 944 height 152
click at [247, 397] on textarea at bounding box center [686, 437] width 944 height 152
type textarea "The teacher required students to attend a ceremony held in a playground in the …"
click at [75, 135] on link "Practice Questions" at bounding box center [90, 141] width 179 height 39
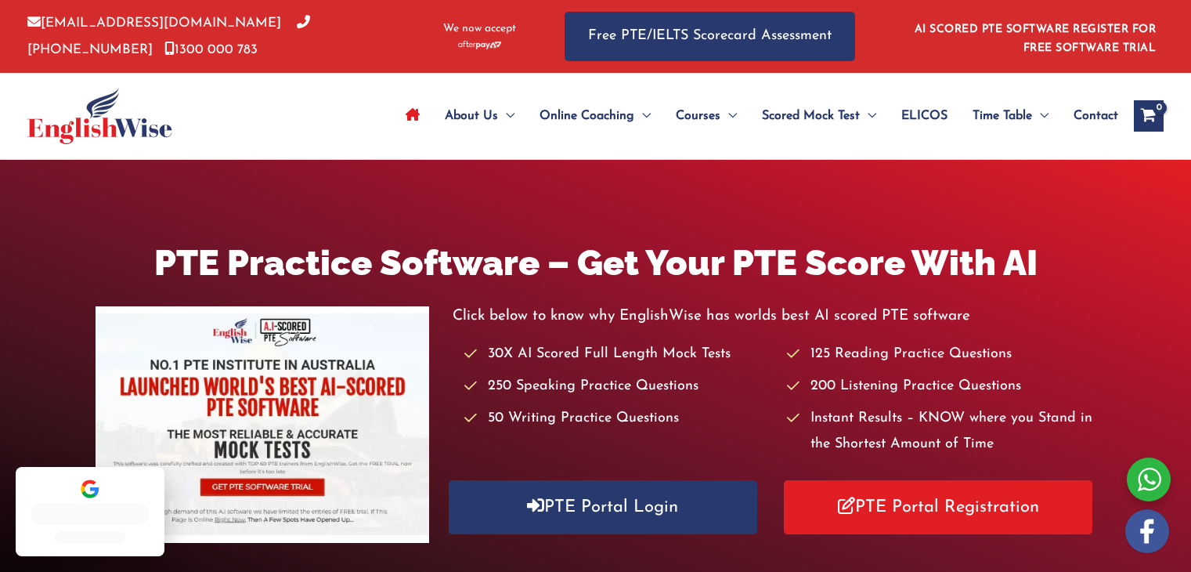
click at [576, 519] on link "PTE Portal Login" at bounding box center [603, 507] width 309 height 54
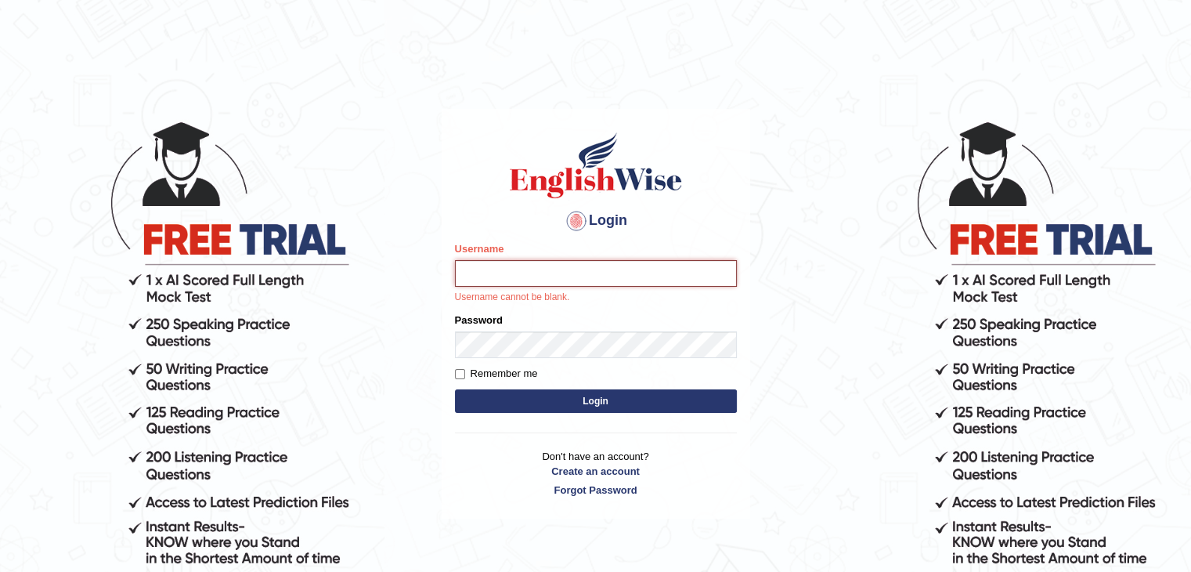
type input "[DEMOGRAPHIC_DATA]"
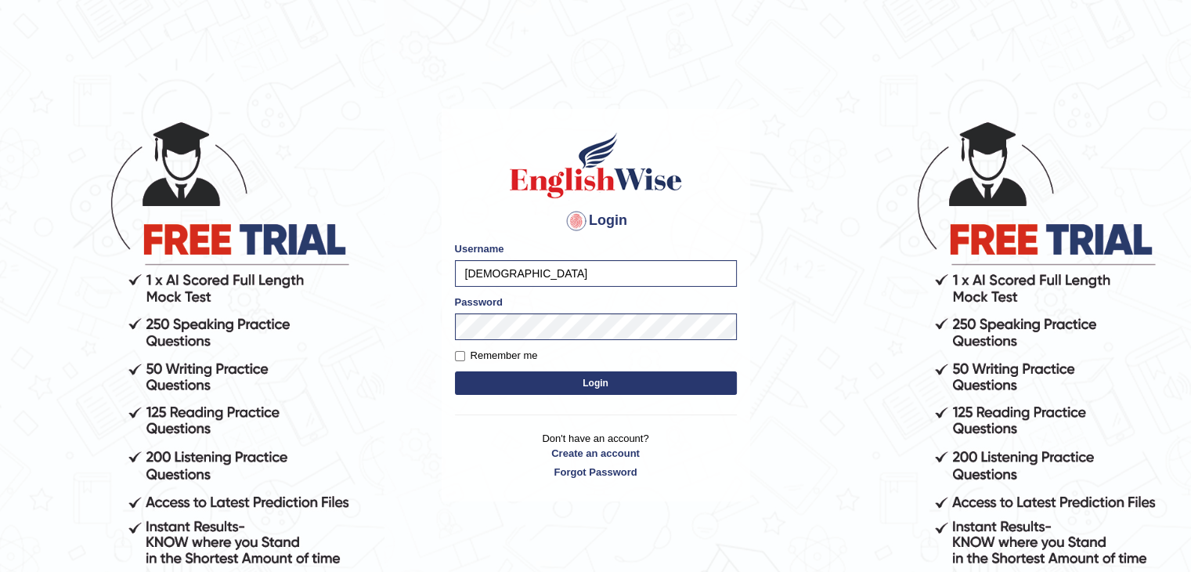
click at [595, 378] on button "Login" at bounding box center [596, 382] width 282 height 23
type input "[DEMOGRAPHIC_DATA]"
click at [586, 383] on button "Login" at bounding box center [596, 382] width 282 height 23
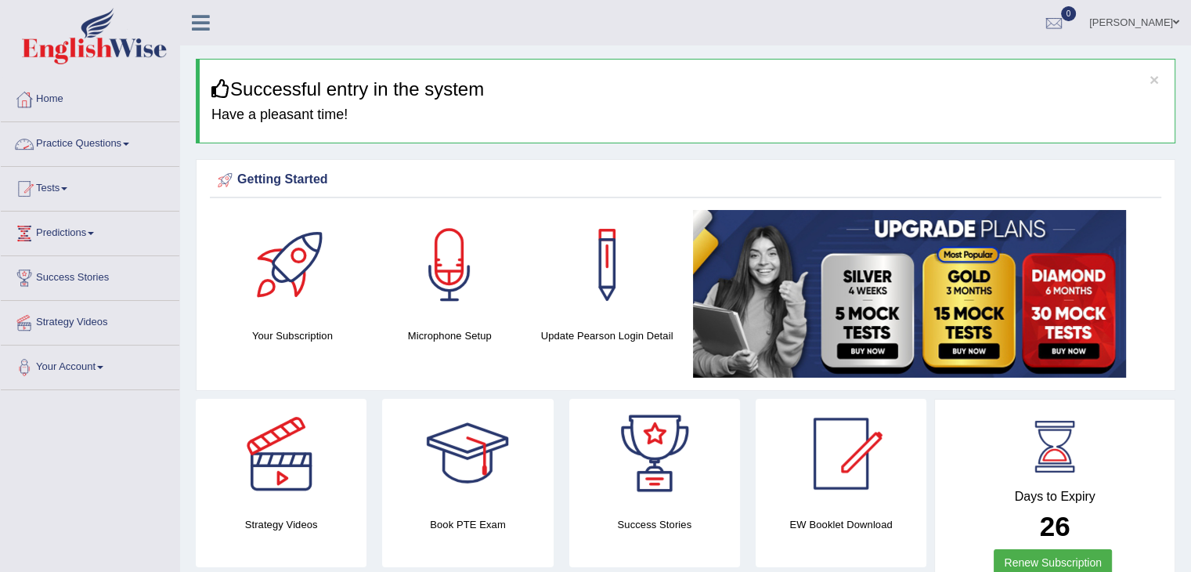
click at [116, 140] on link "Practice Questions" at bounding box center [90, 141] width 179 height 39
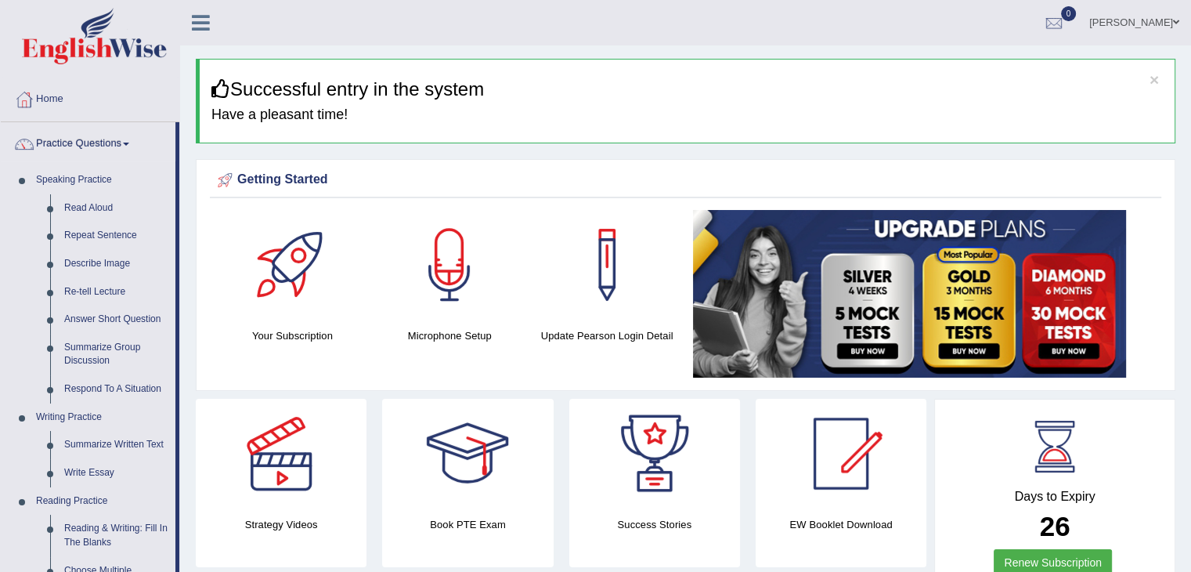
scroll to position [641, 0]
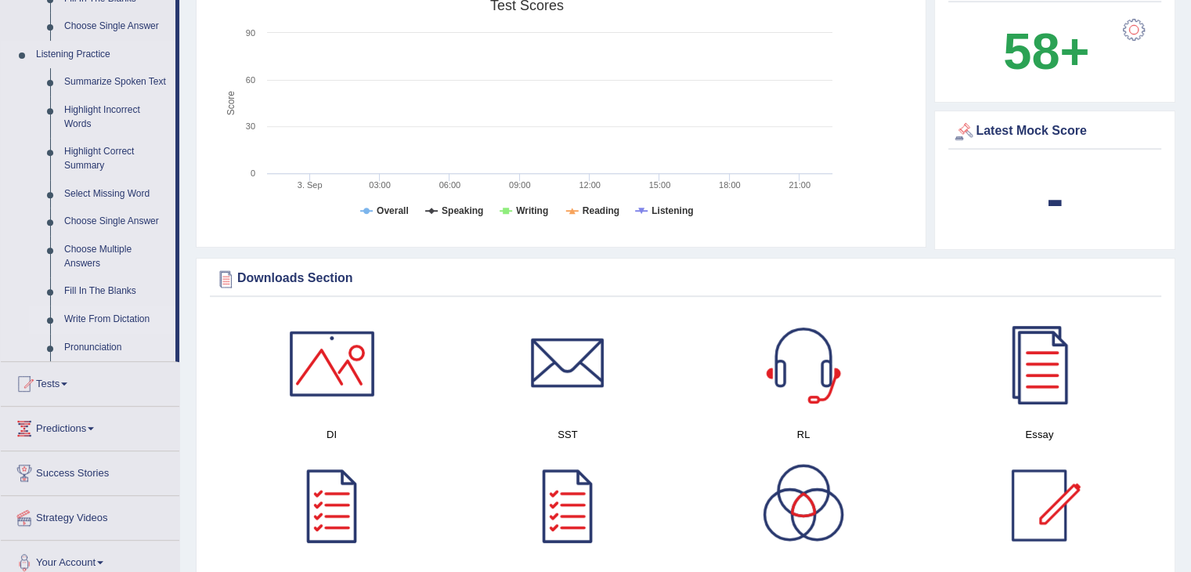
click at [122, 312] on link "Write From Dictation" at bounding box center [116, 319] width 118 height 28
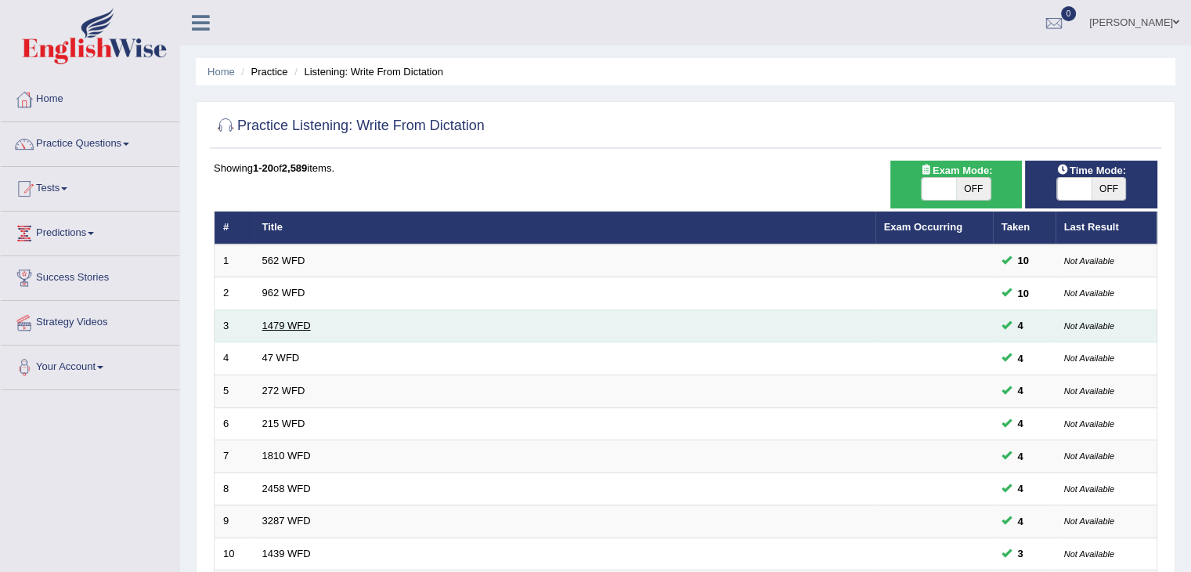
click at [281, 320] on link "1479 WFD" at bounding box center [286, 326] width 49 height 12
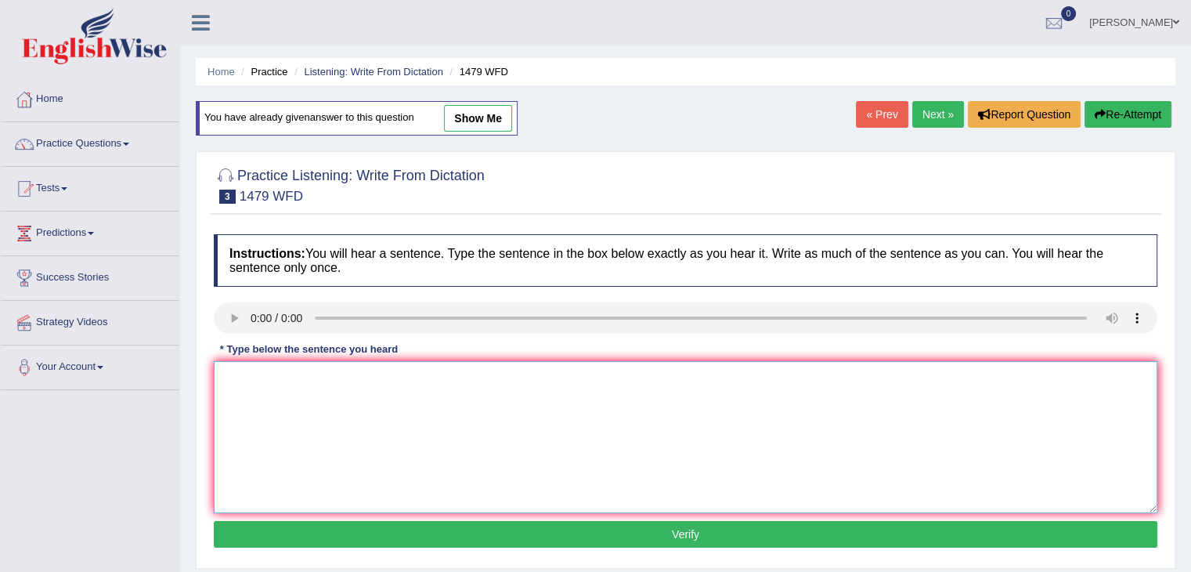
click at [264, 400] on textarea at bounding box center [686, 437] width 944 height 152
type textarea "The teacher required students to attend a c"
click at [60, 142] on link "Practice Questions" at bounding box center [90, 141] width 179 height 39
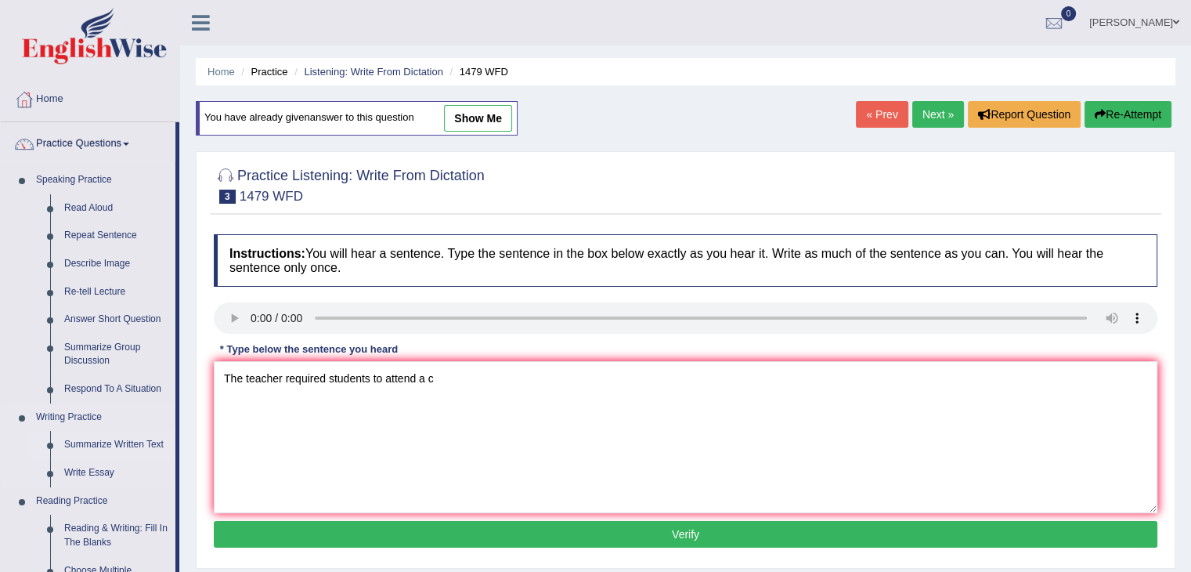
click at [92, 447] on link "Summarize Written Text" at bounding box center [116, 445] width 118 height 28
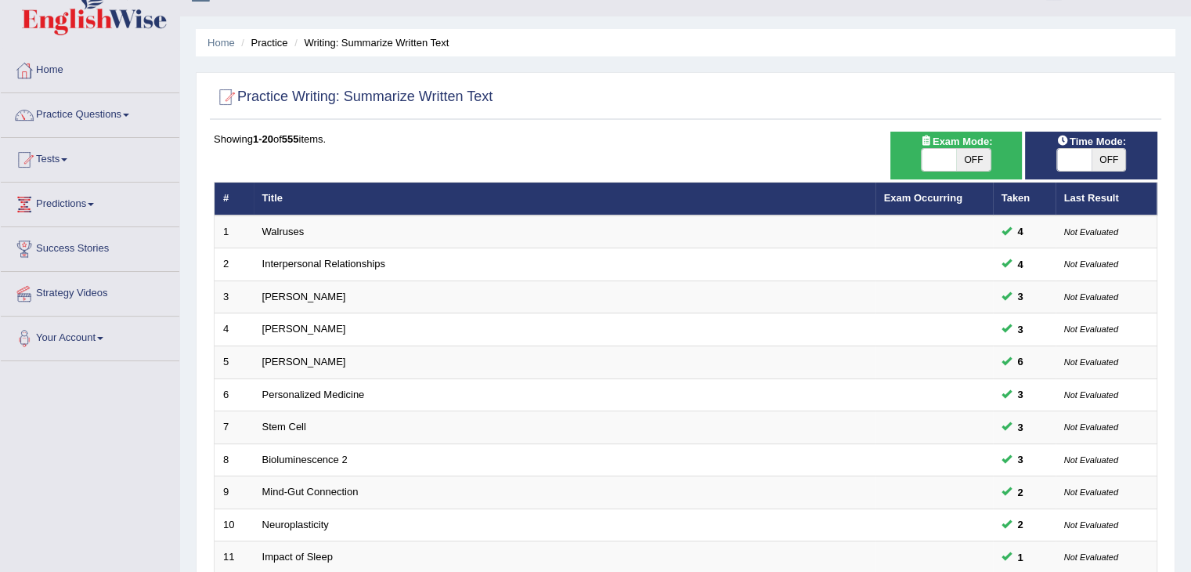
scroll to position [202, 0]
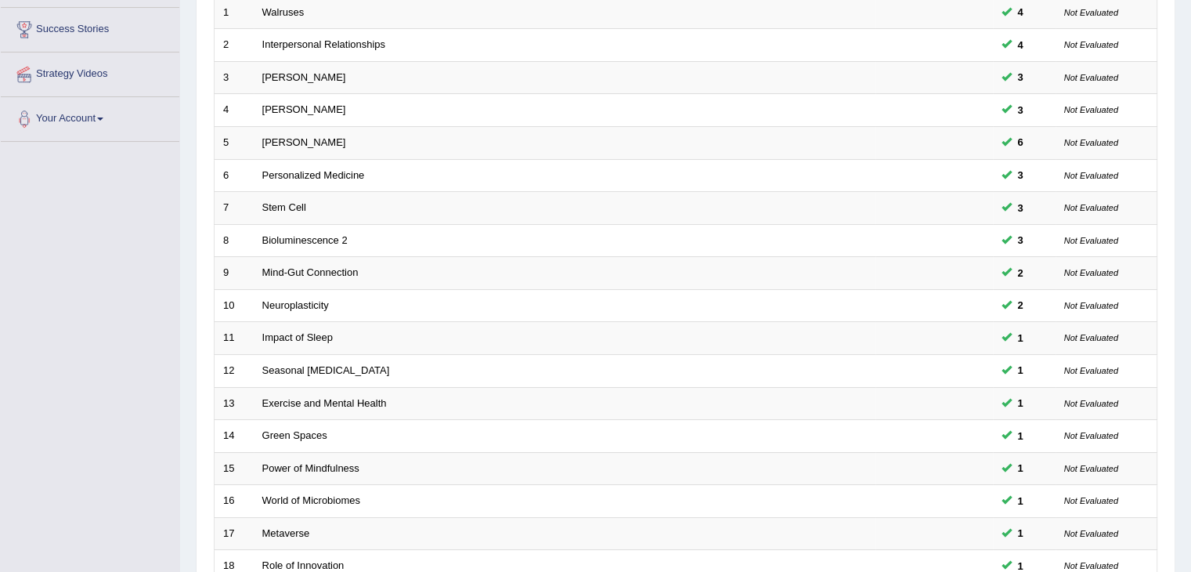
click at [1190, 323] on html "Toggle navigation Home Practice Questions Speaking Practice Read Aloud Repeat S…" at bounding box center [595, 38] width 1191 height 572
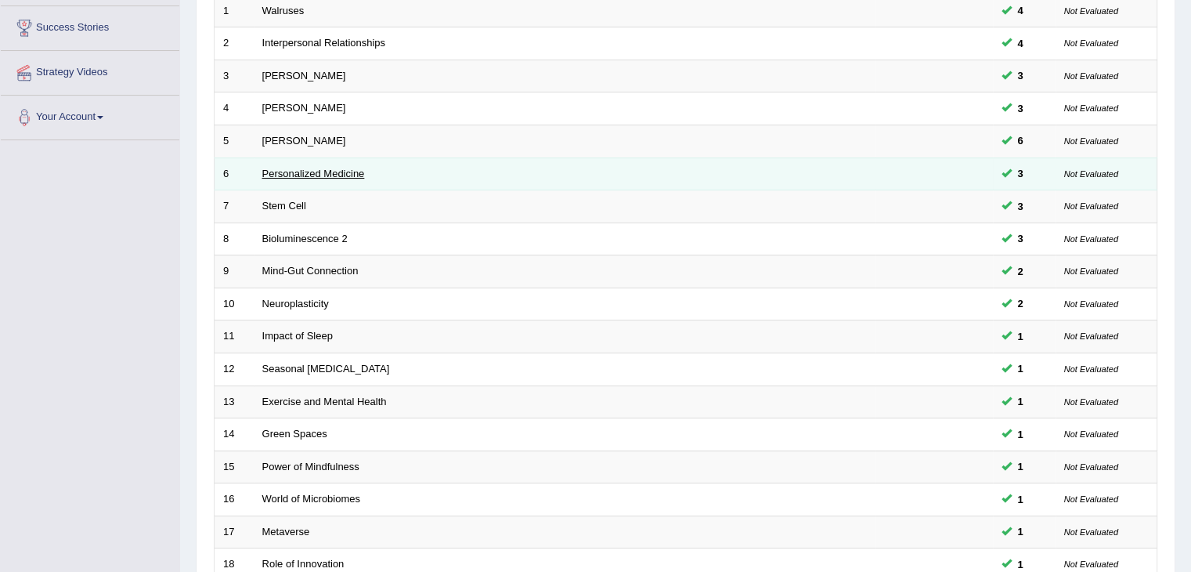
click at [324, 168] on link "Personalized Medicine" at bounding box center [313, 174] width 103 height 12
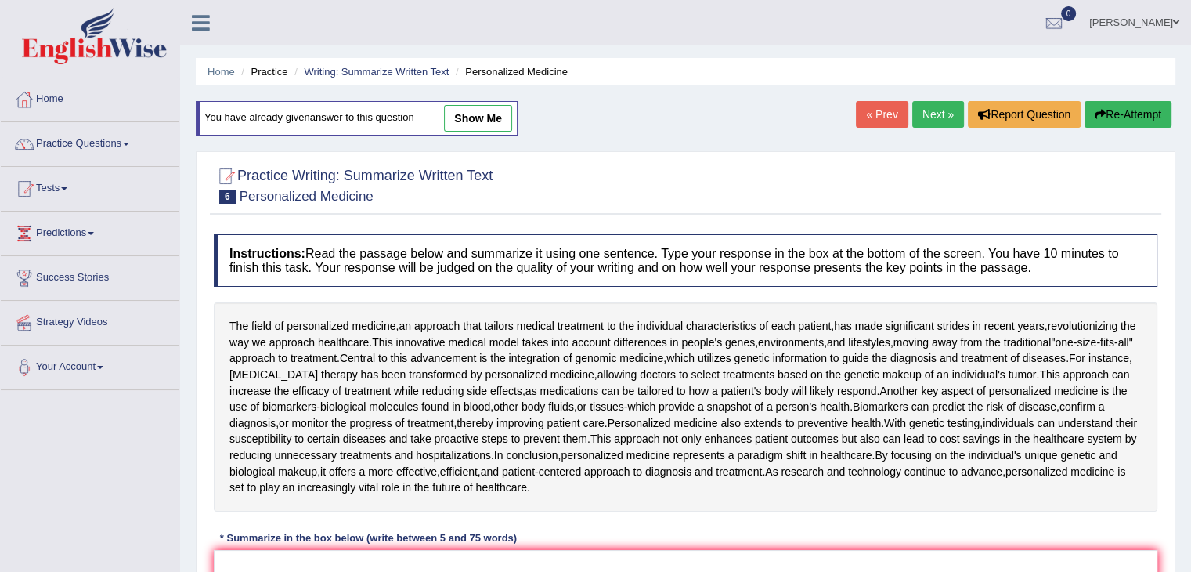
scroll to position [135, 0]
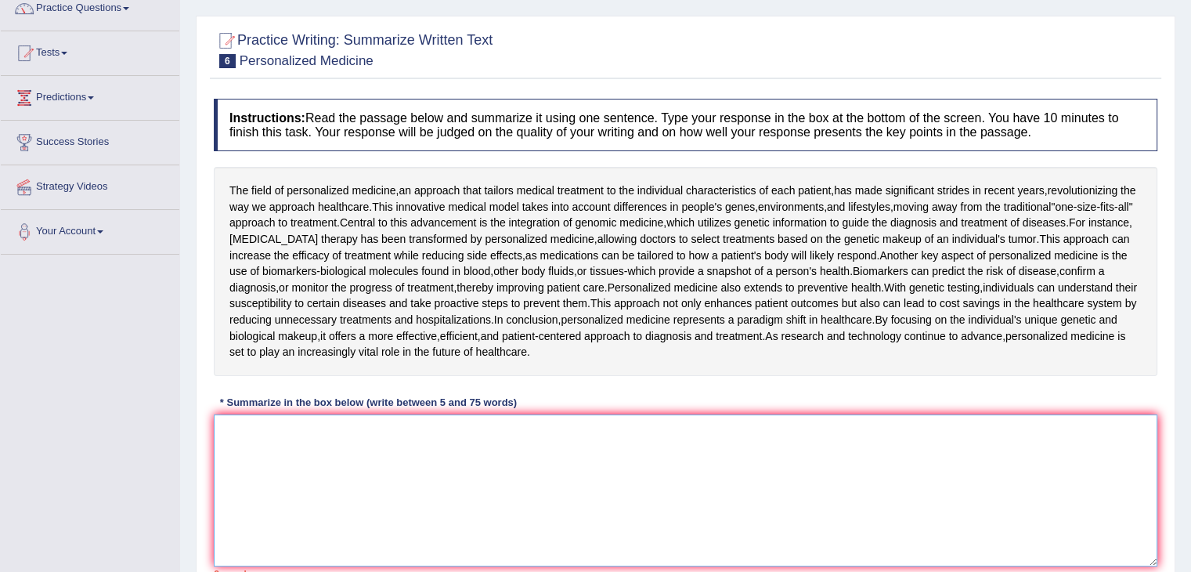
click at [448, 482] on textarea at bounding box center [686, 490] width 944 height 152
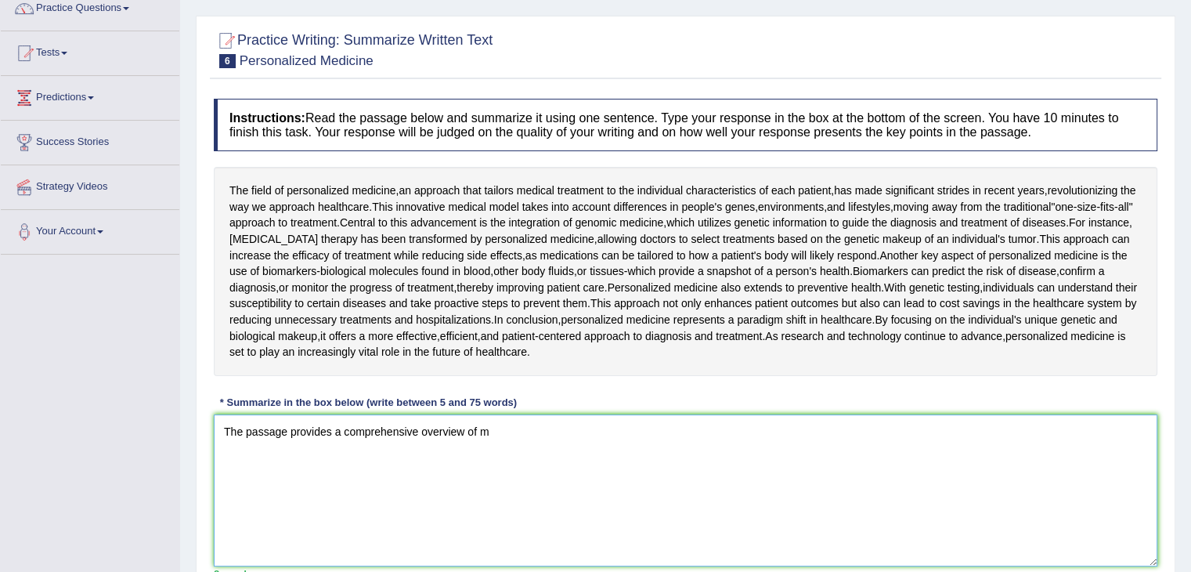
click at [510, 455] on textarea "The passage provides a comprehensive overview of m" at bounding box center [686, 490] width 944 height 152
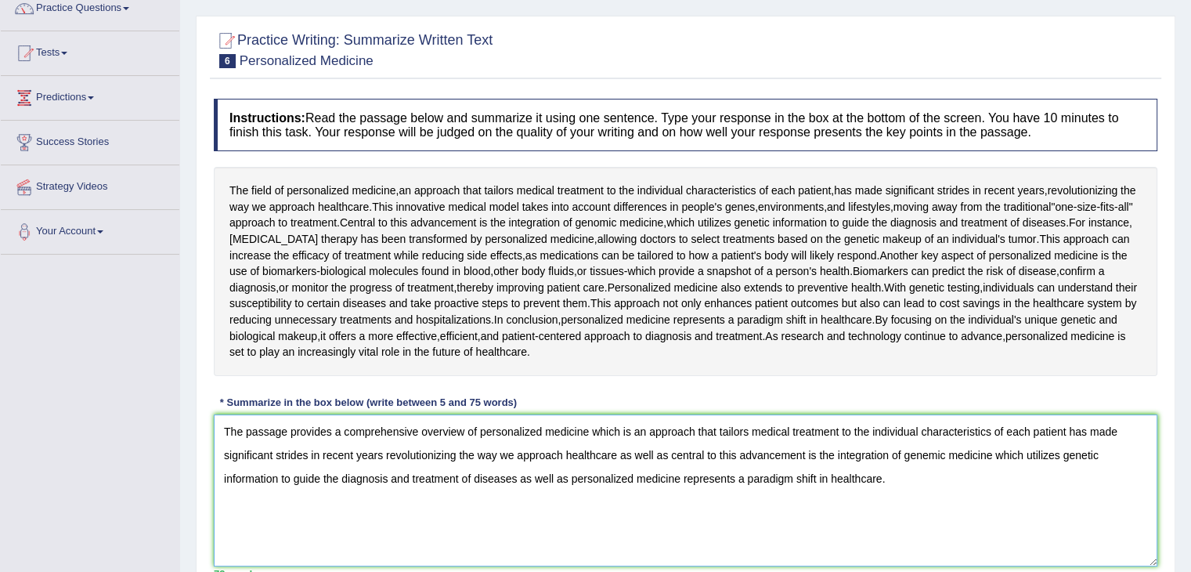
scroll to position [251, 0]
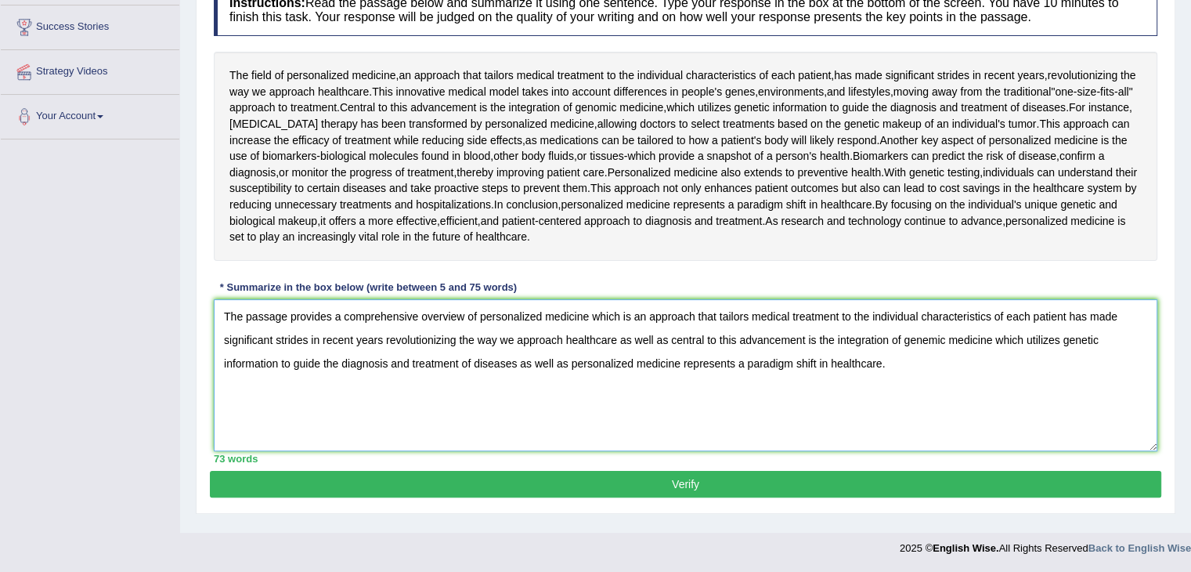
type textarea "The passage provides a comprehensive overview of personalized medicine which is…"
click at [639, 480] on button "Verify" at bounding box center [686, 484] width 952 height 27
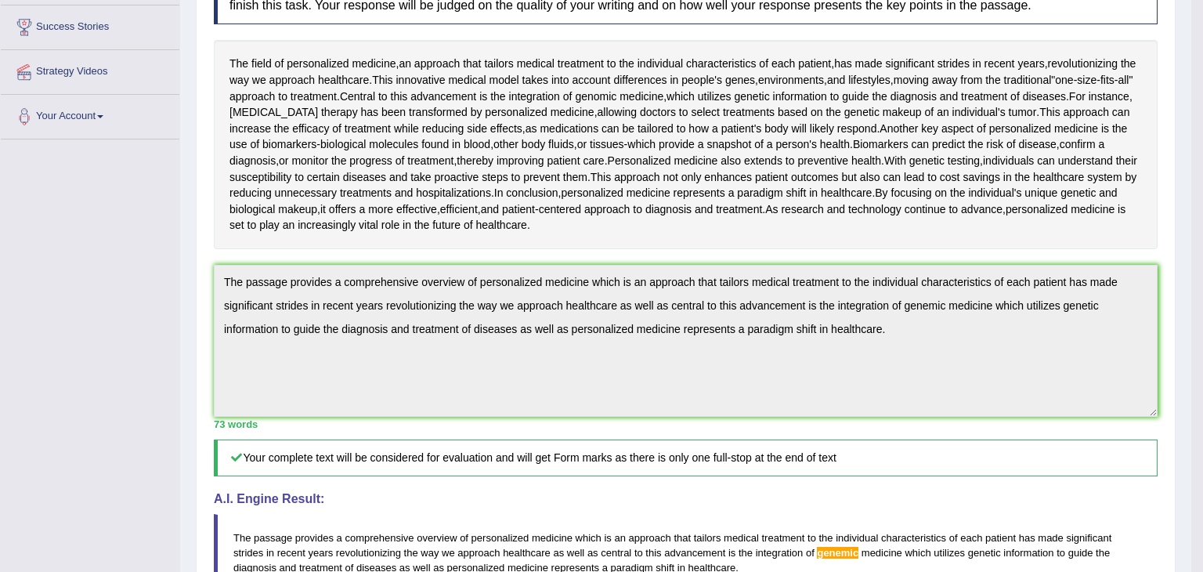
drag, startPoint x: 1202, startPoint y: 229, endPoint x: 1200, endPoint y: 386, distance: 156.7
click at [1190, 321] on html "Toggle navigation Home Practice Questions Speaking Practice Read Aloud Repeat S…" at bounding box center [601, 35] width 1203 height 572
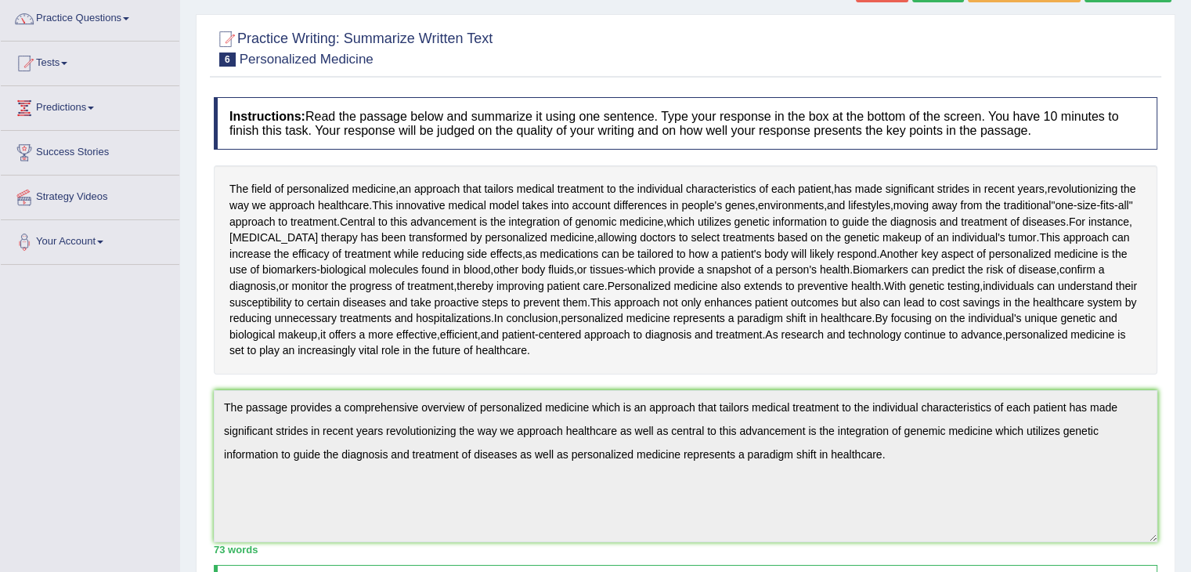
scroll to position [0, 0]
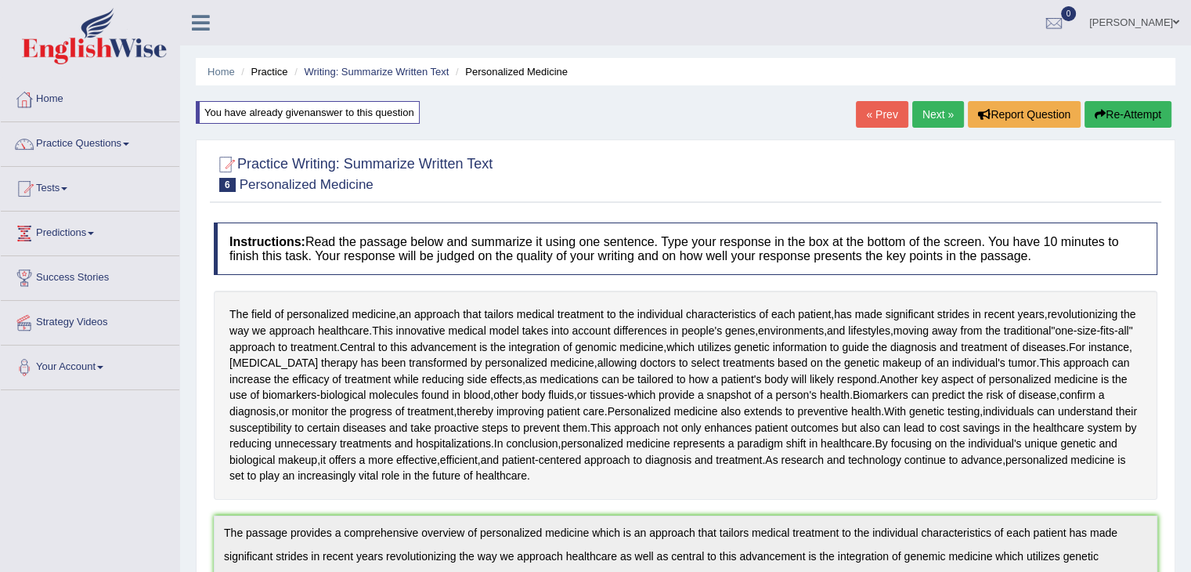
click at [938, 107] on link "Next »" at bounding box center [938, 114] width 52 height 27
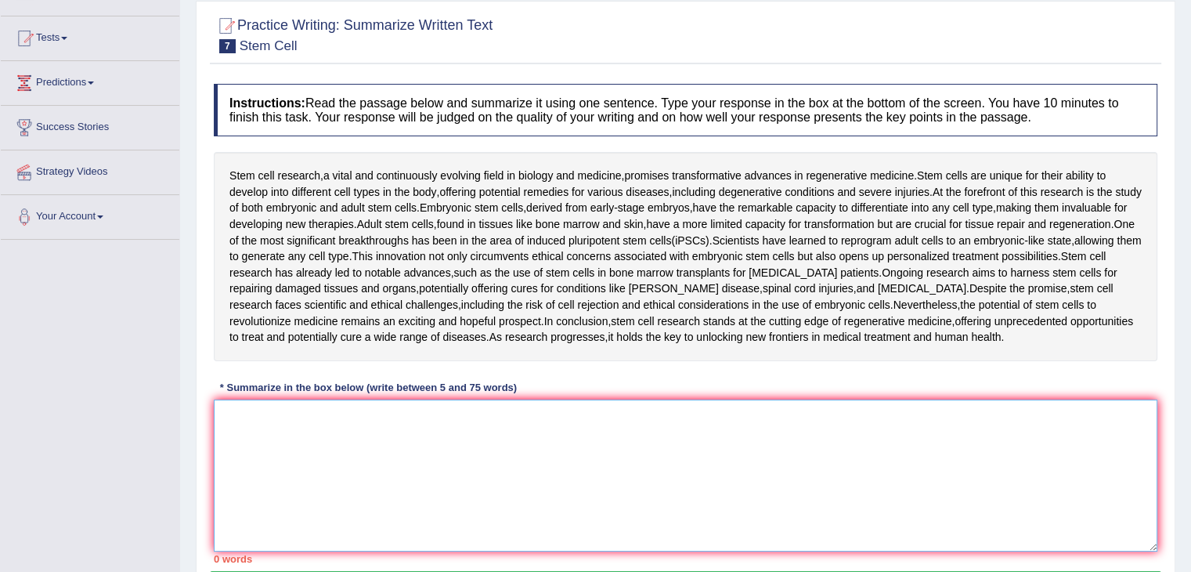
click at [605, 453] on textarea at bounding box center [686, 475] width 944 height 152
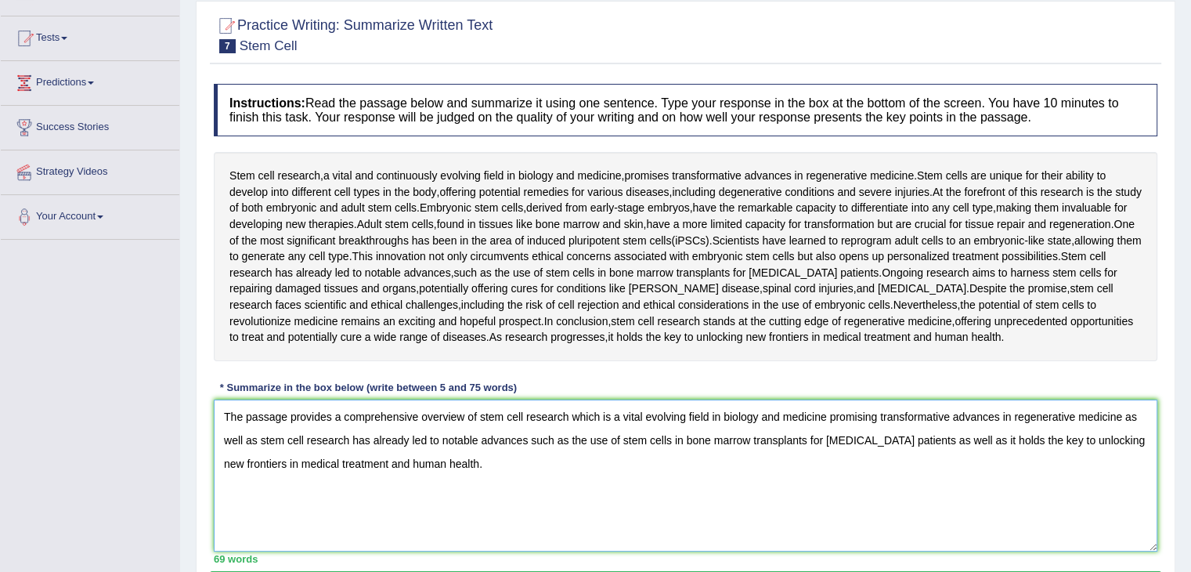
scroll to position [251, 0]
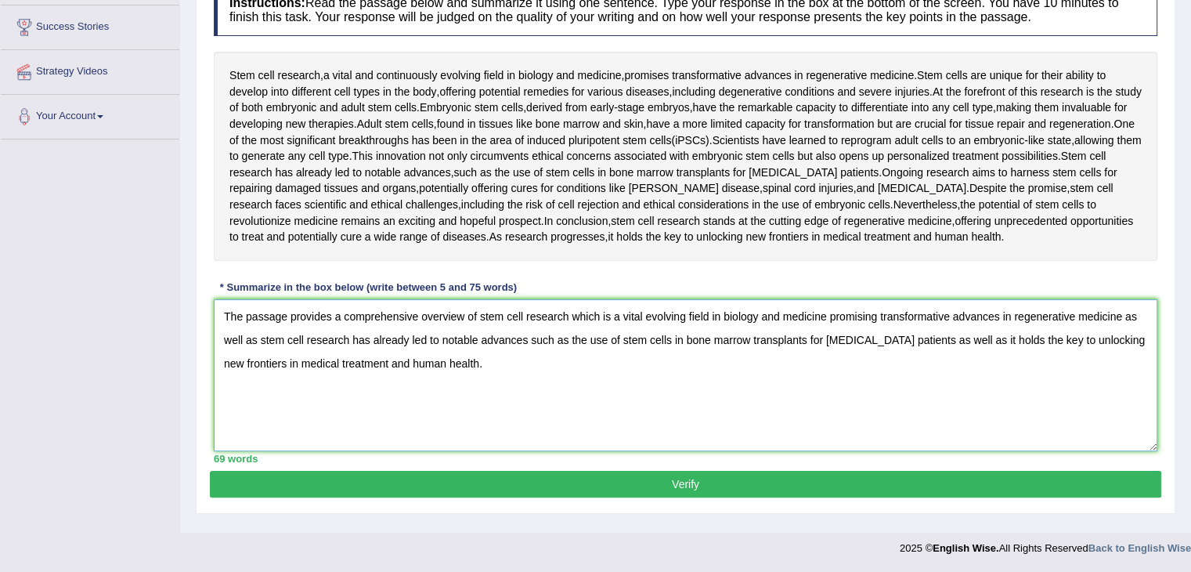
type textarea "The passage provides a comprehensive overview of stem cell research which is a …"
click at [501, 480] on button "Verify" at bounding box center [686, 484] width 952 height 27
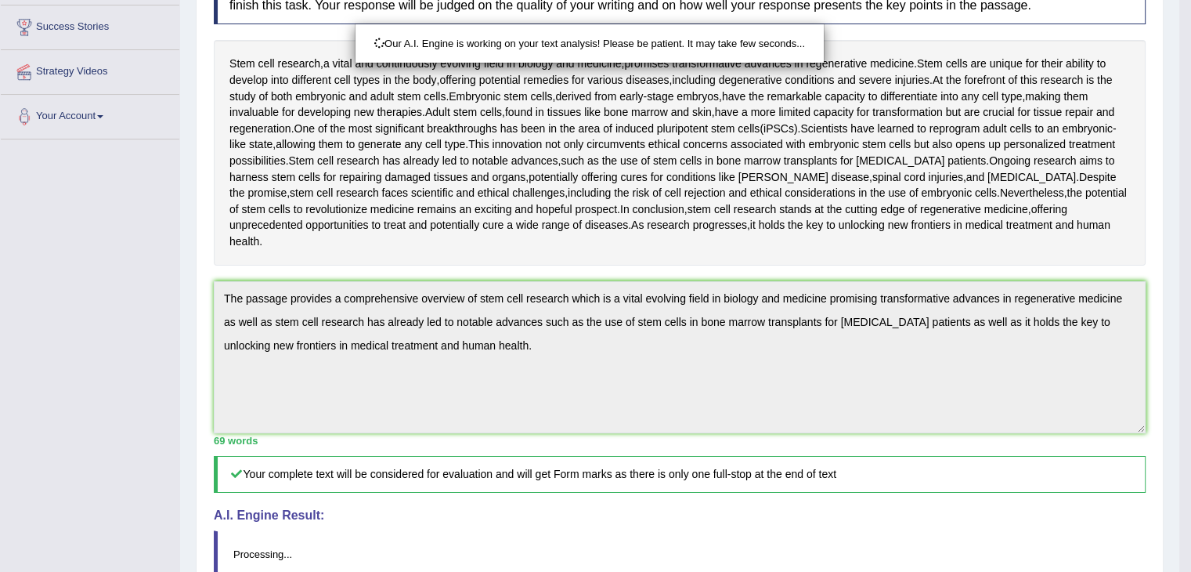
scroll to position [404, 0]
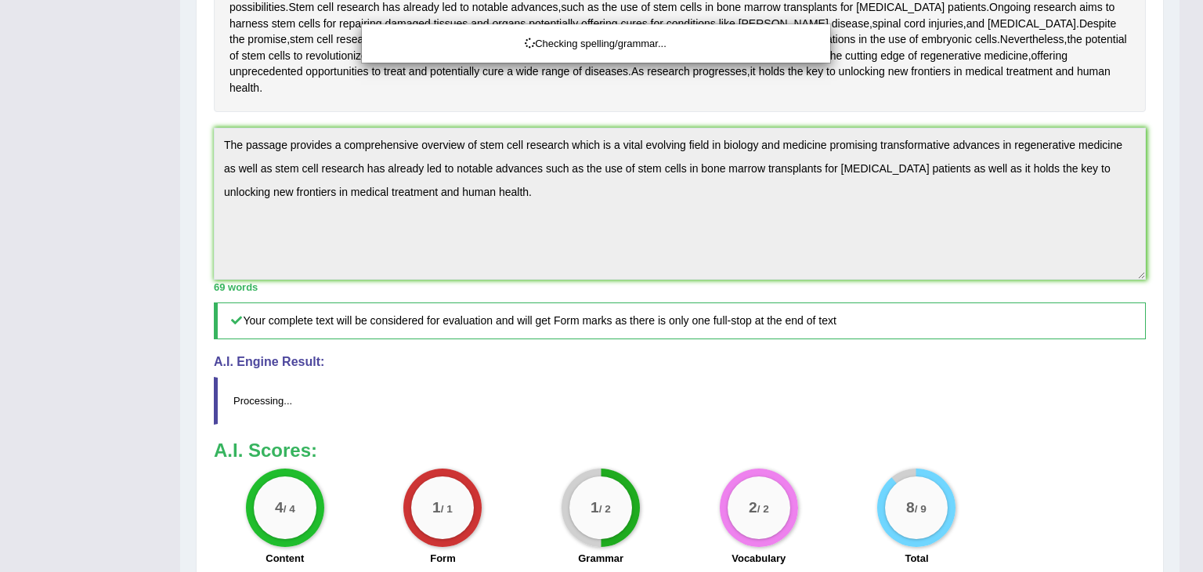
drag, startPoint x: 1202, startPoint y: 187, endPoint x: 1202, endPoint y: 384, distance: 196.6
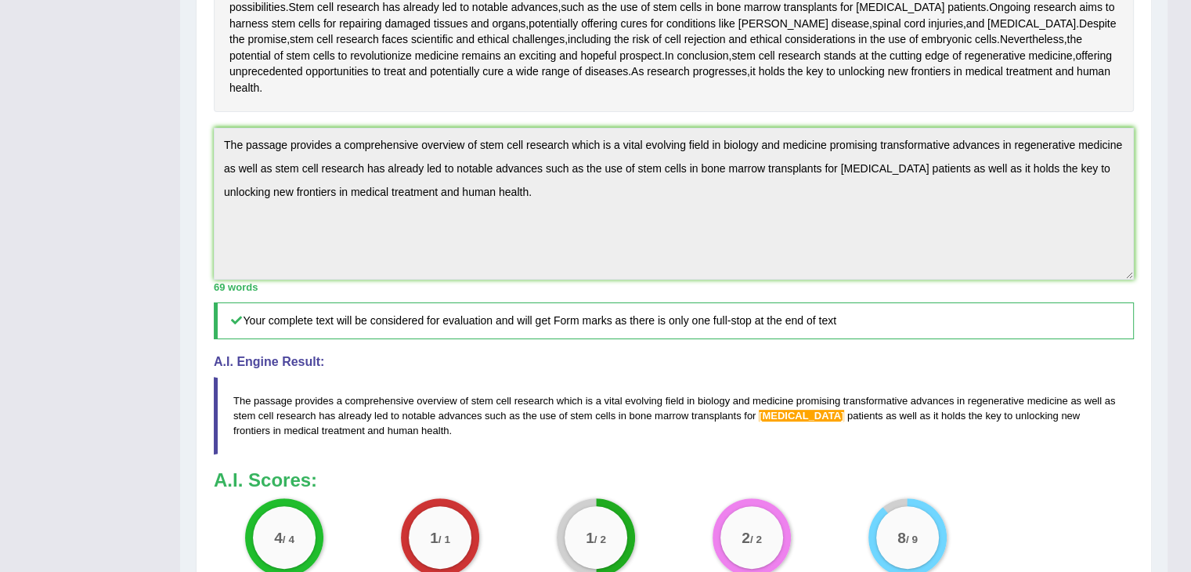
scroll to position [0, 0]
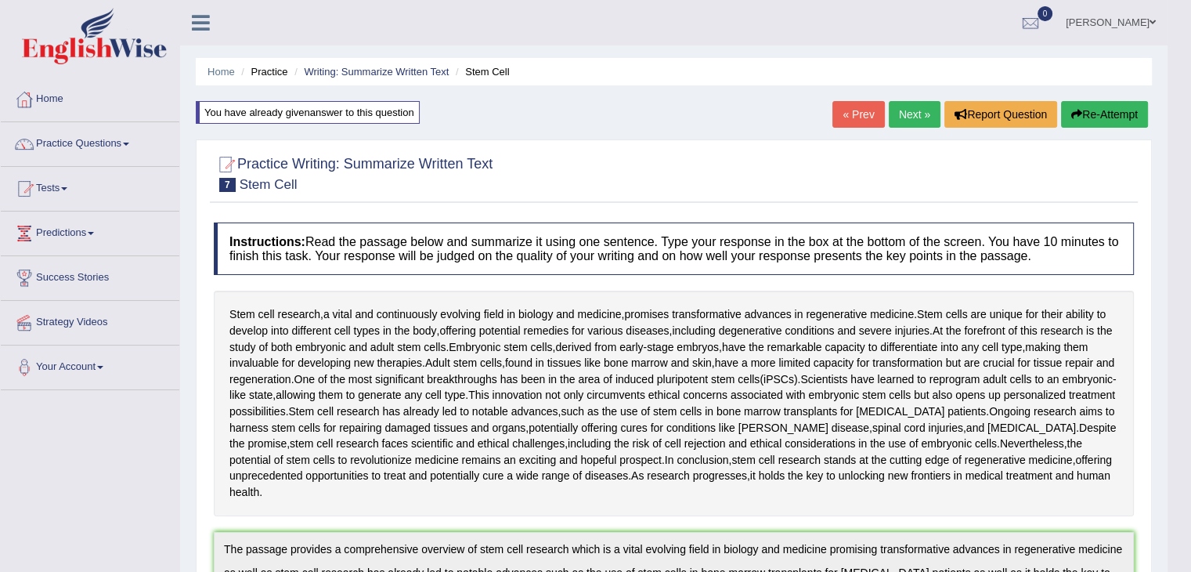
click at [916, 104] on link "Next »" at bounding box center [915, 114] width 52 height 27
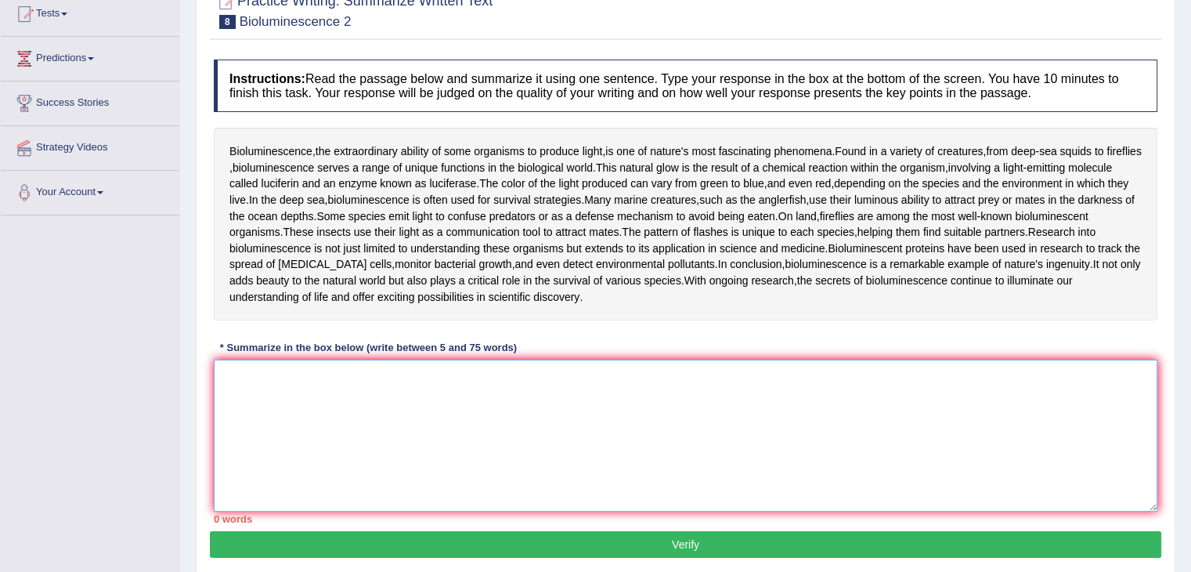
click at [537, 423] on textarea at bounding box center [686, 435] width 944 height 152
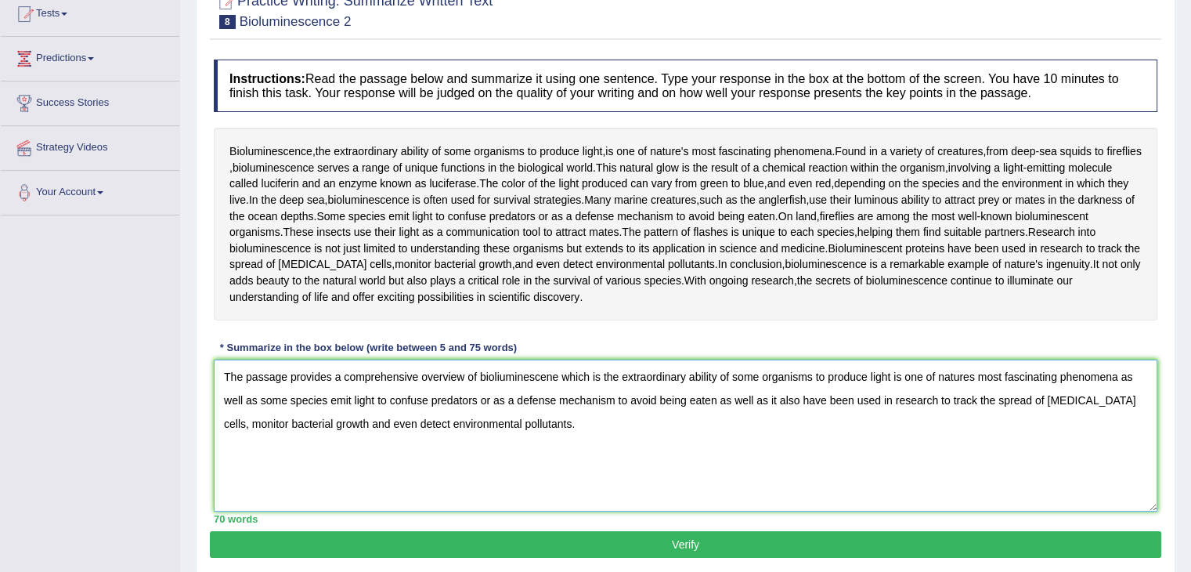
scroll to position [251, 0]
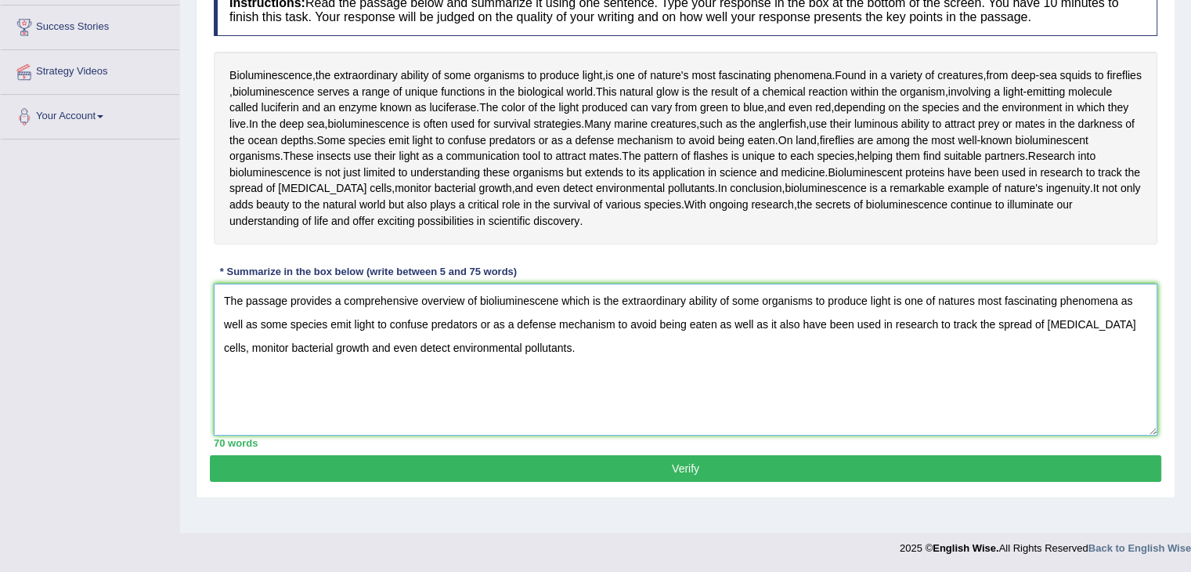
type textarea "The passage provides a comprehensive overview of bioliuminescene which is the e…"
click at [793, 461] on button "Verify" at bounding box center [686, 468] width 952 height 27
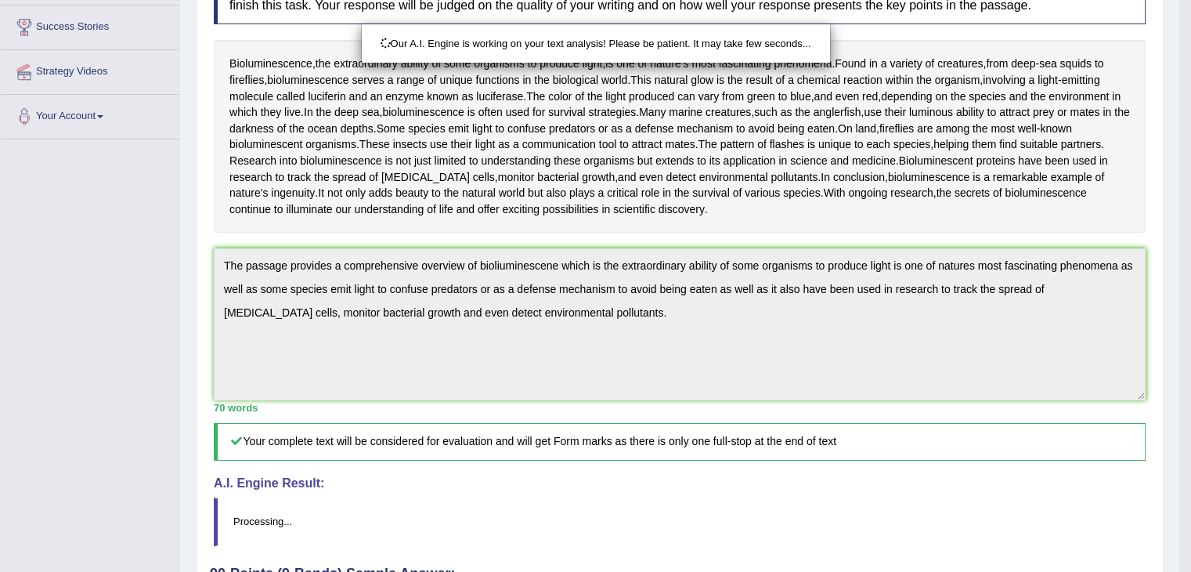
scroll to position [388, 0]
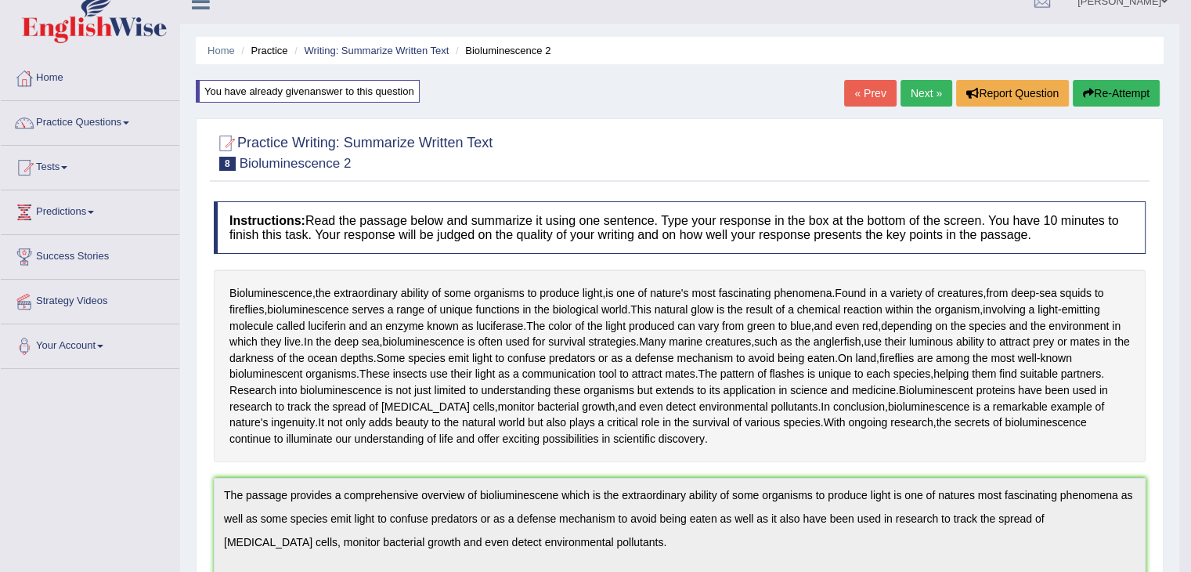
scroll to position [0, 0]
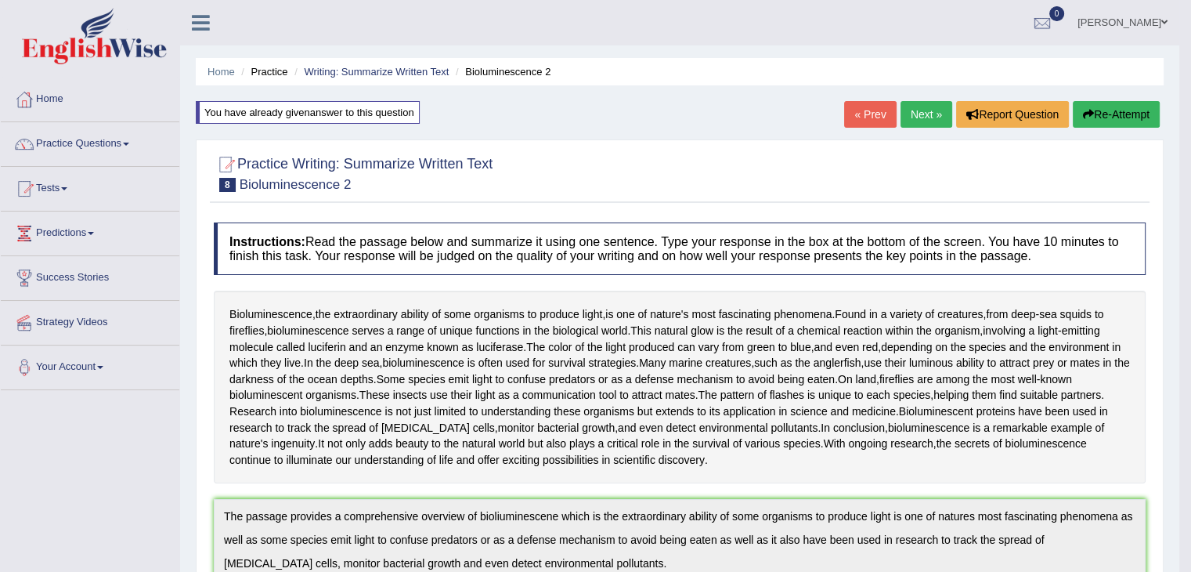
click at [923, 107] on link "Next »" at bounding box center [927, 114] width 52 height 27
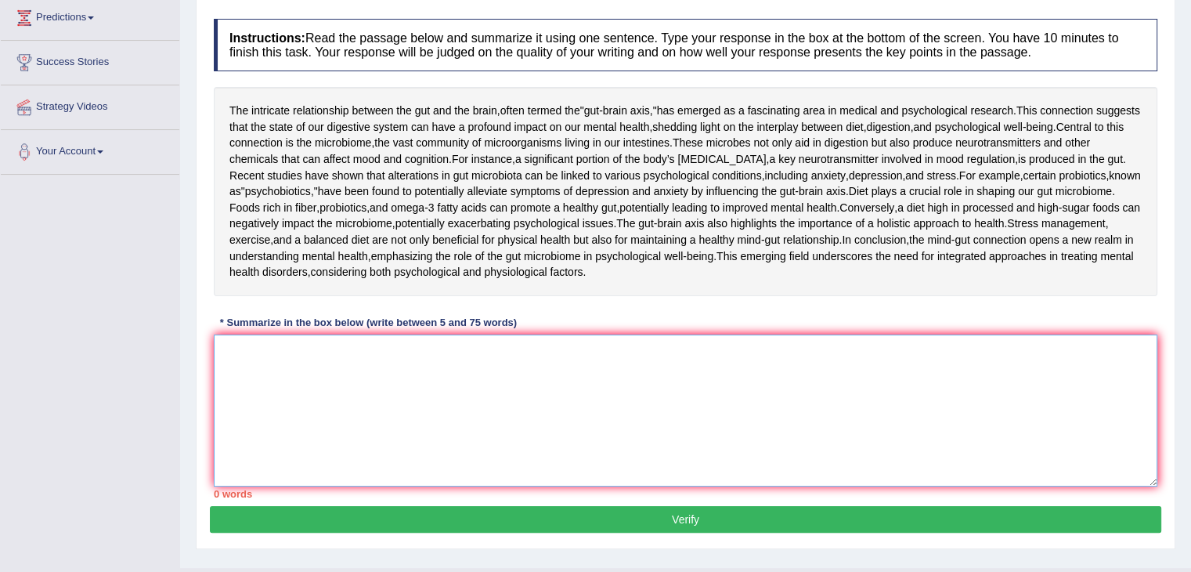
click at [539, 464] on textarea at bounding box center [686, 410] width 944 height 152
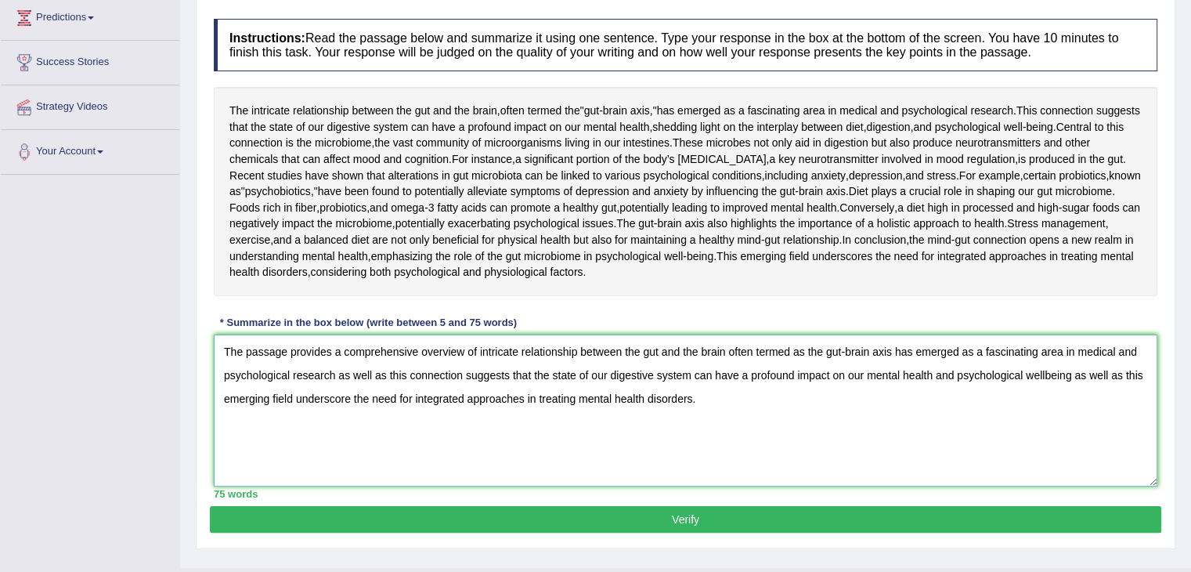
scroll to position [338, 0]
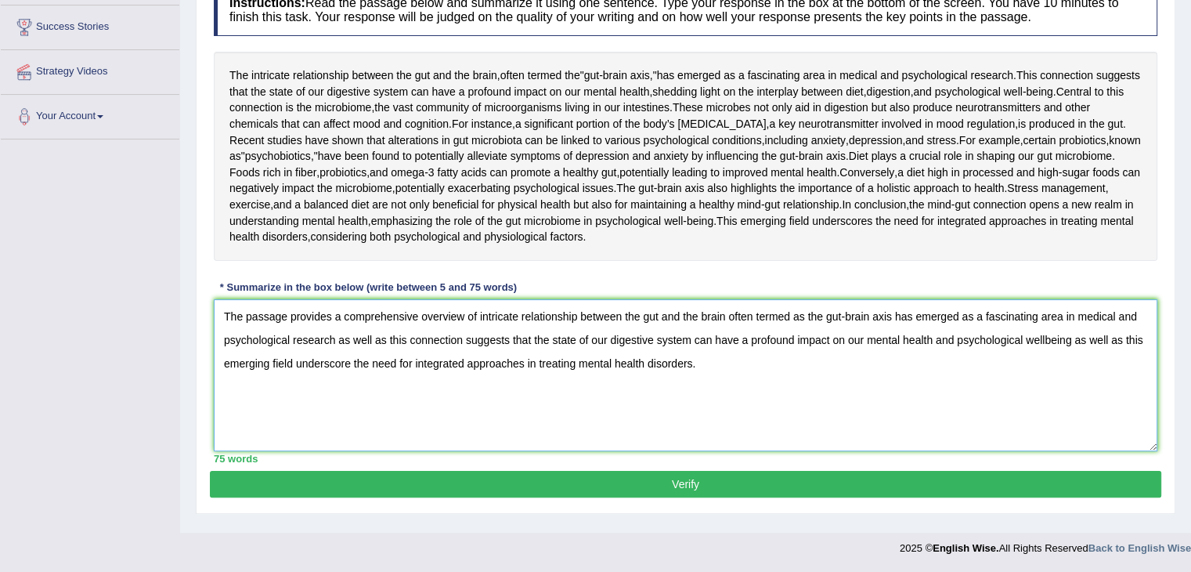
type textarea "The passage provides a comprehensive overview of intricate relationship between…"
click at [692, 486] on button "Verify" at bounding box center [686, 484] width 952 height 27
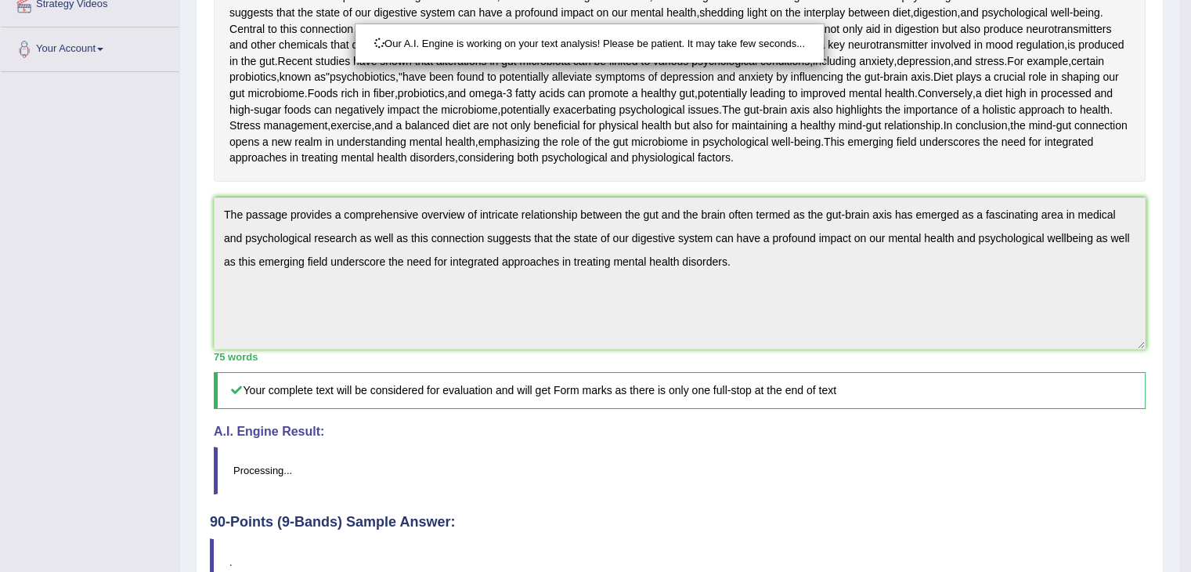
scroll to position [518, 0]
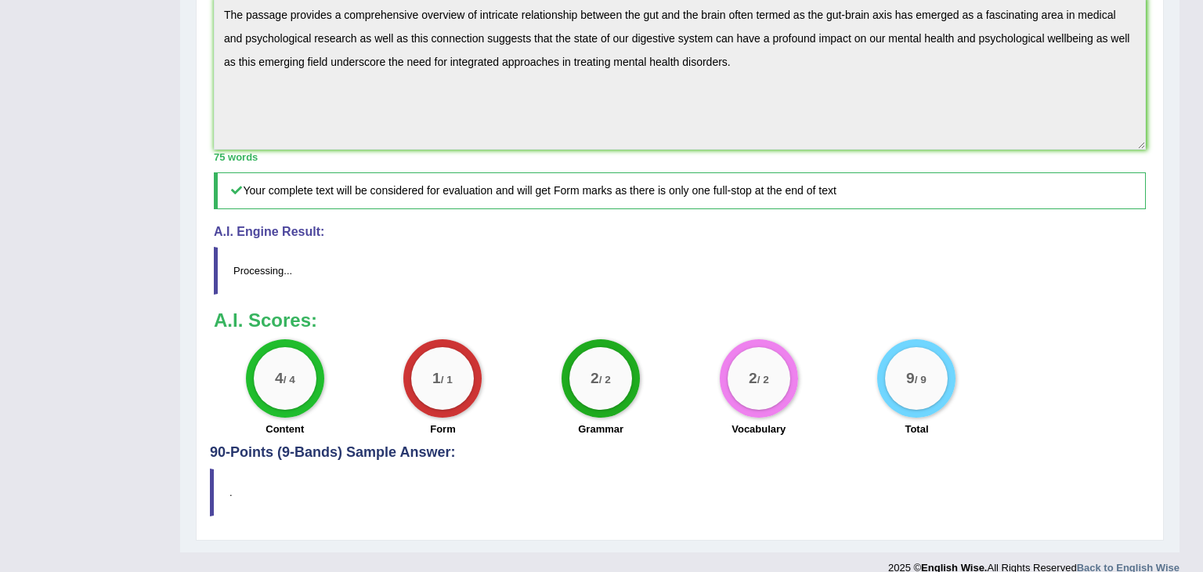
drag, startPoint x: 1202, startPoint y: 220, endPoint x: 1202, endPoint y: 421, distance: 201.3
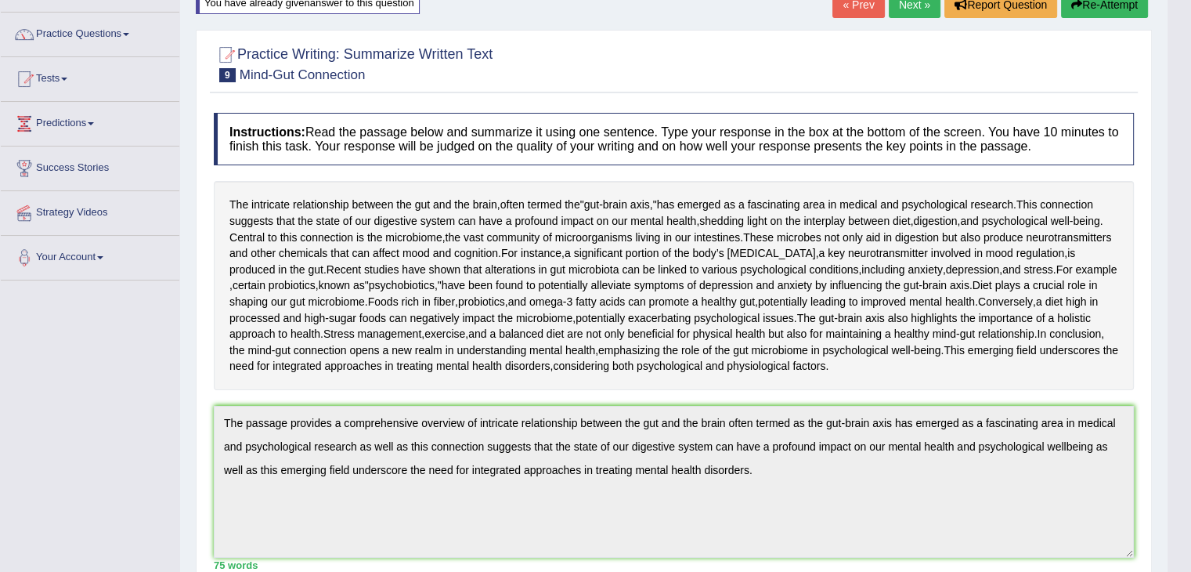
scroll to position [6, 0]
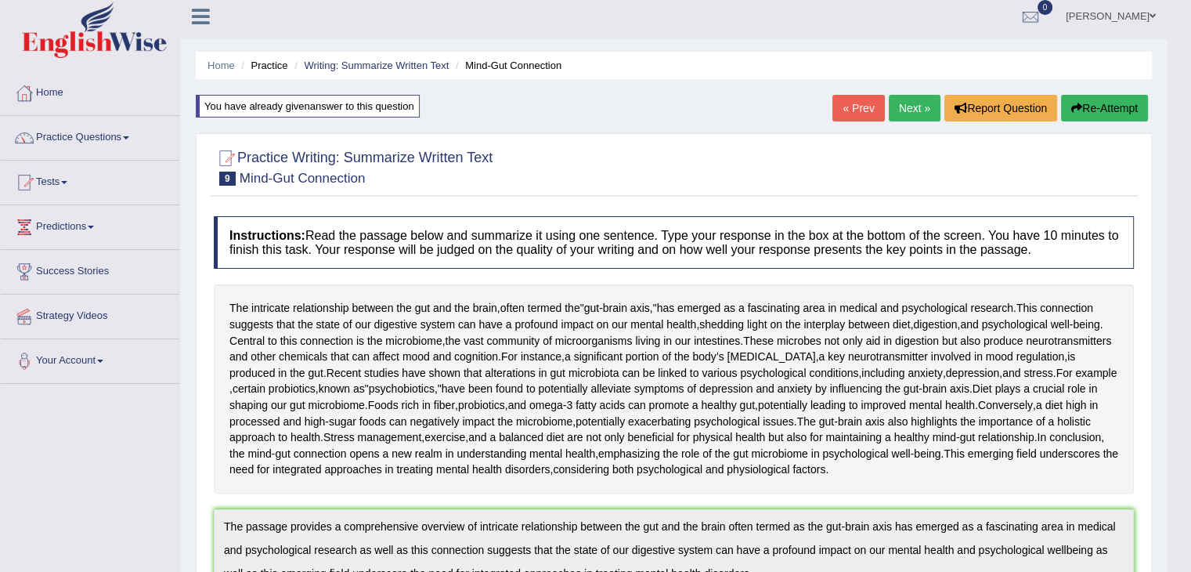
click at [906, 102] on link "Next »" at bounding box center [915, 108] width 52 height 27
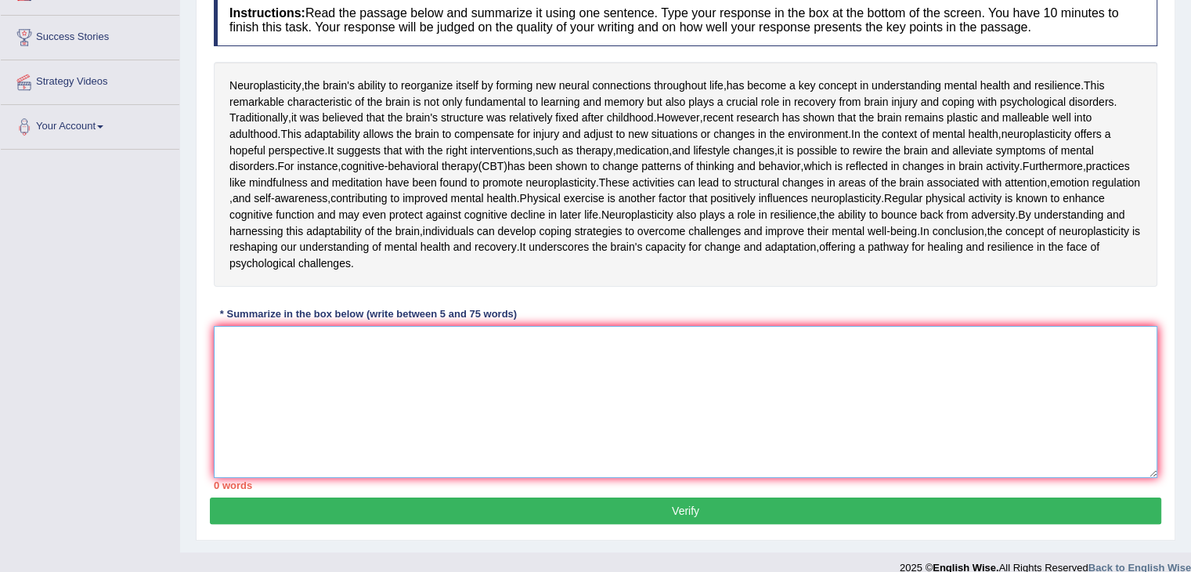
click at [449, 478] on textarea at bounding box center [686, 402] width 944 height 152
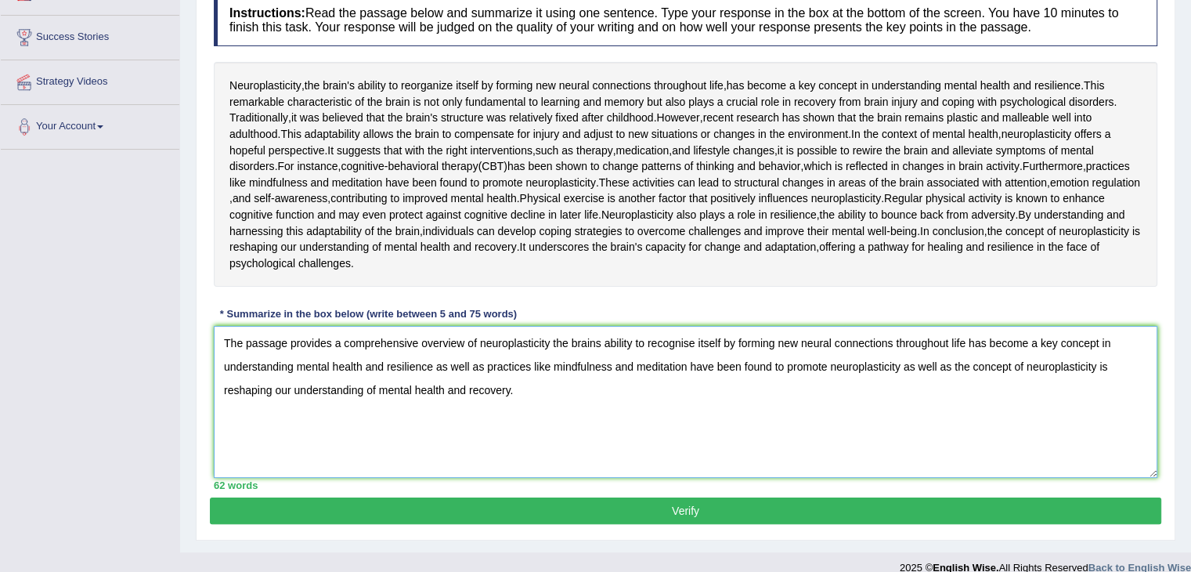
type textarea "The passage provides a comprehensive overview of neuroplasticity the brains abi…"
drag, startPoint x: 1168, startPoint y: 450, endPoint x: 1190, endPoint y: 601, distance: 152.7
click at [1190, 331] on html "Toggle navigation Home Practice Questions Speaking Practice Read Aloud Repeat S…" at bounding box center [595, 46] width 1191 height 572
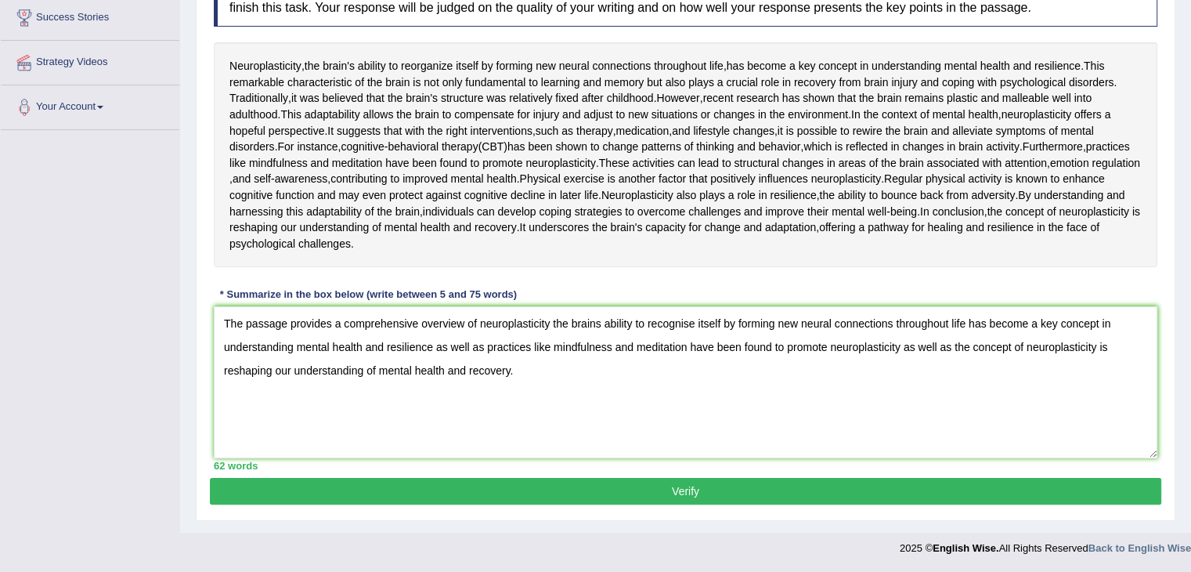
scroll to position [403, 0]
click at [573, 385] on textarea "The passage provides a comprehensive overview of neuroplasticity the brains abi…" at bounding box center [686, 382] width 944 height 152
click at [489, 486] on button "Verify" at bounding box center [686, 491] width 952 height 27
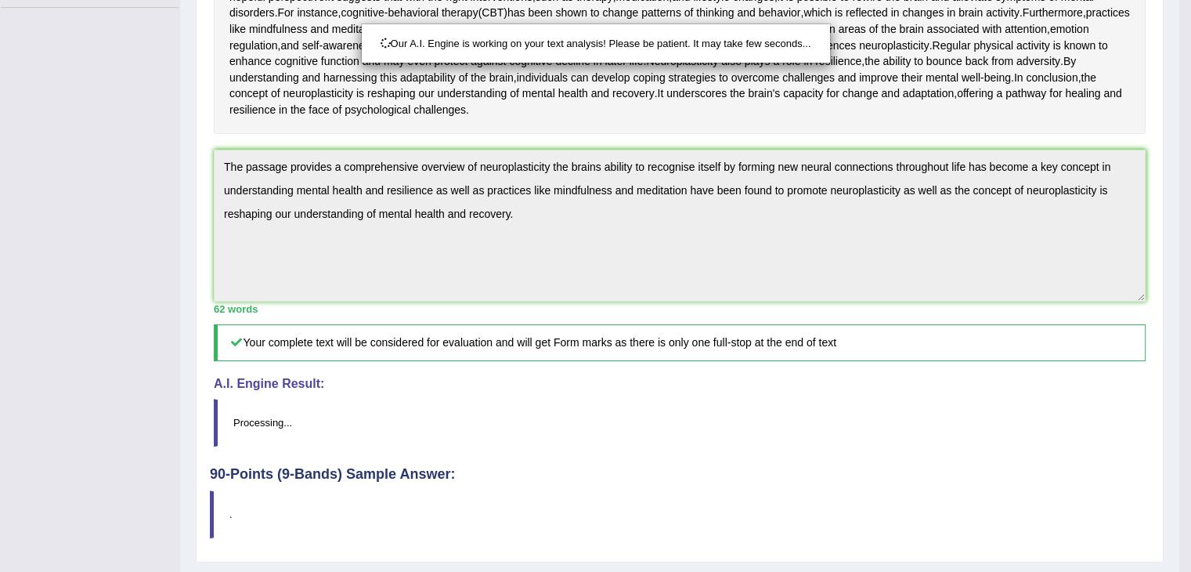
scroll to position [566, 0]
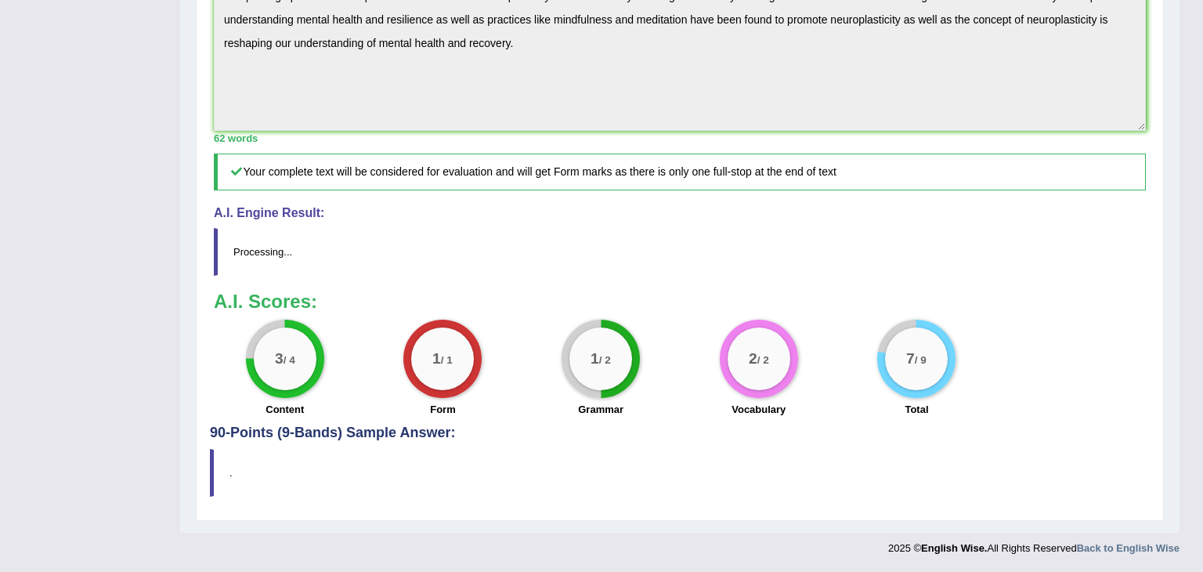
drag, startPoint x: 1202, startPoint y: 264, endPoint x: 1202, endPoint y: 377, distance: 113.6
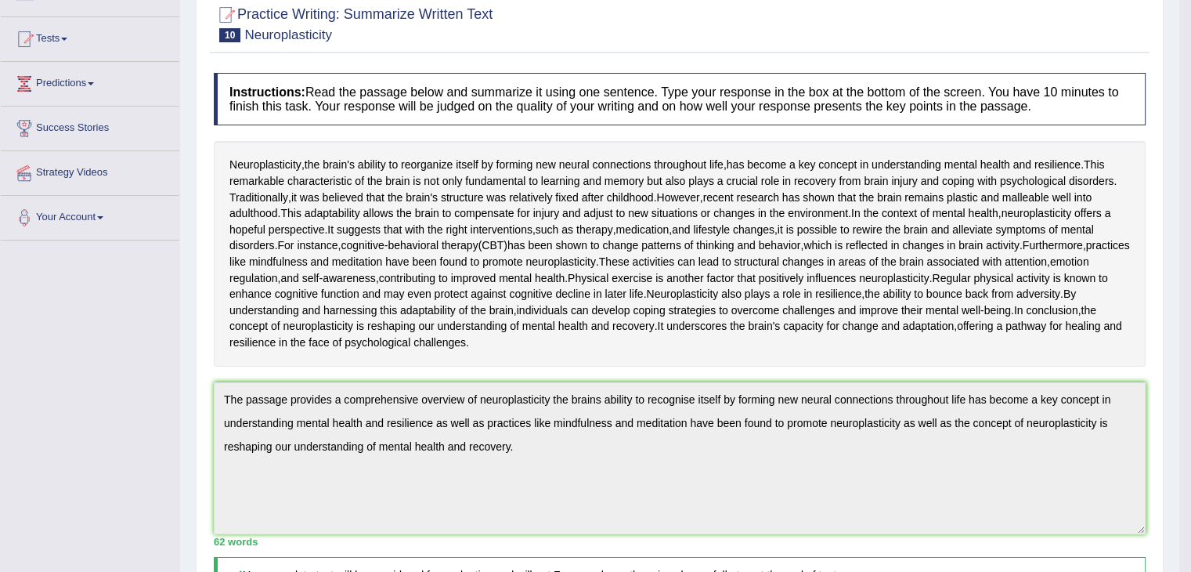
scroll to position [0, 0]
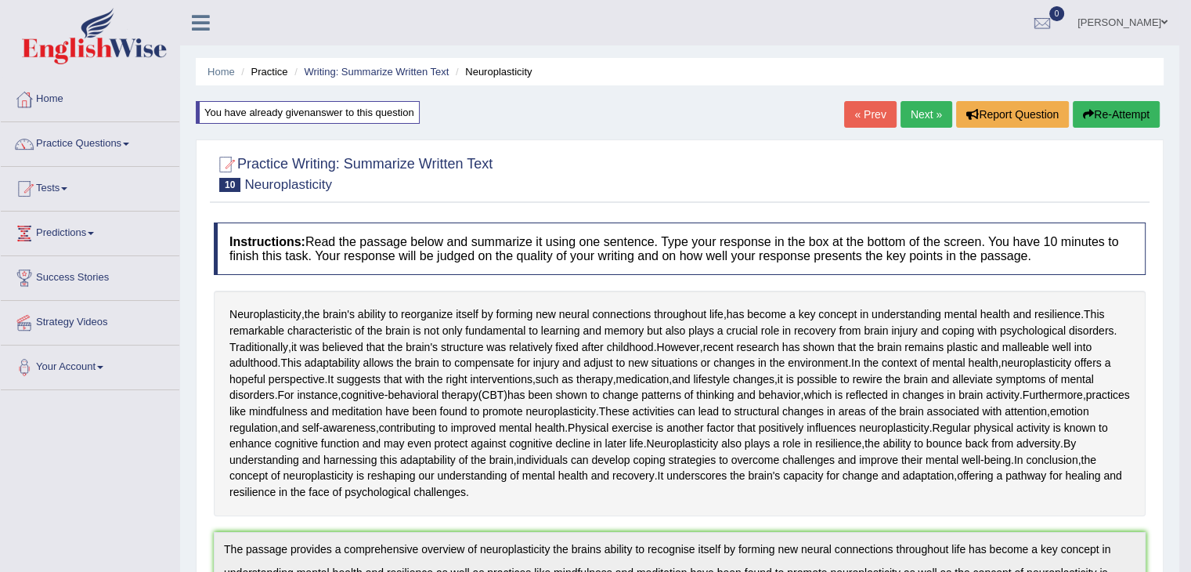
click at [917, 110] on link "Next »" at bounding box center [927, 114] width 52 height 27
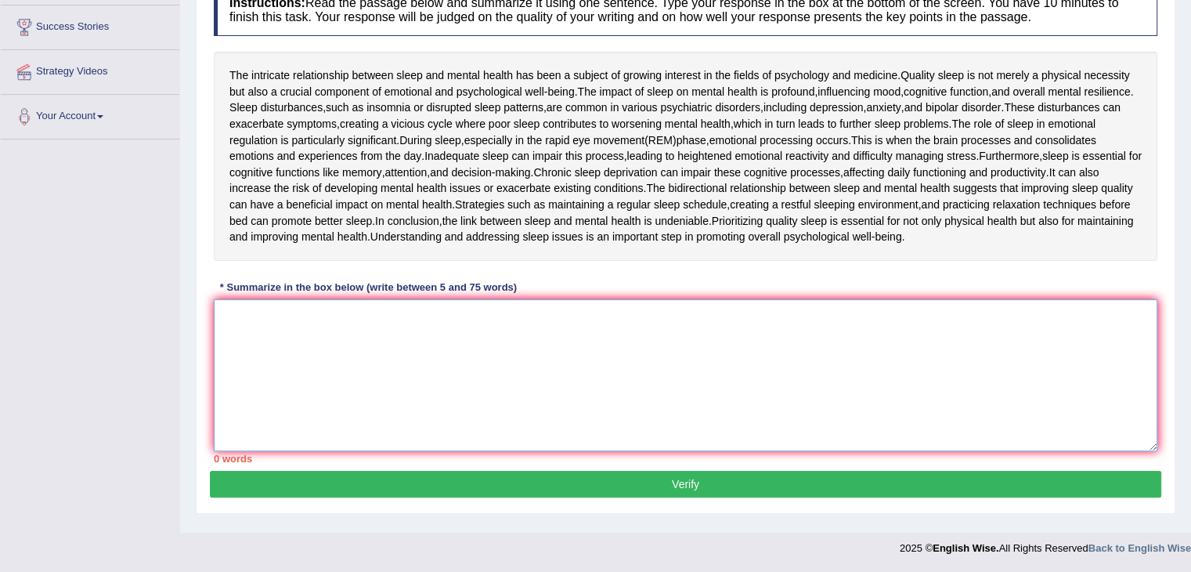
click at [624, 388] on textarea at bounding box center [686, 375] width 944 height 152
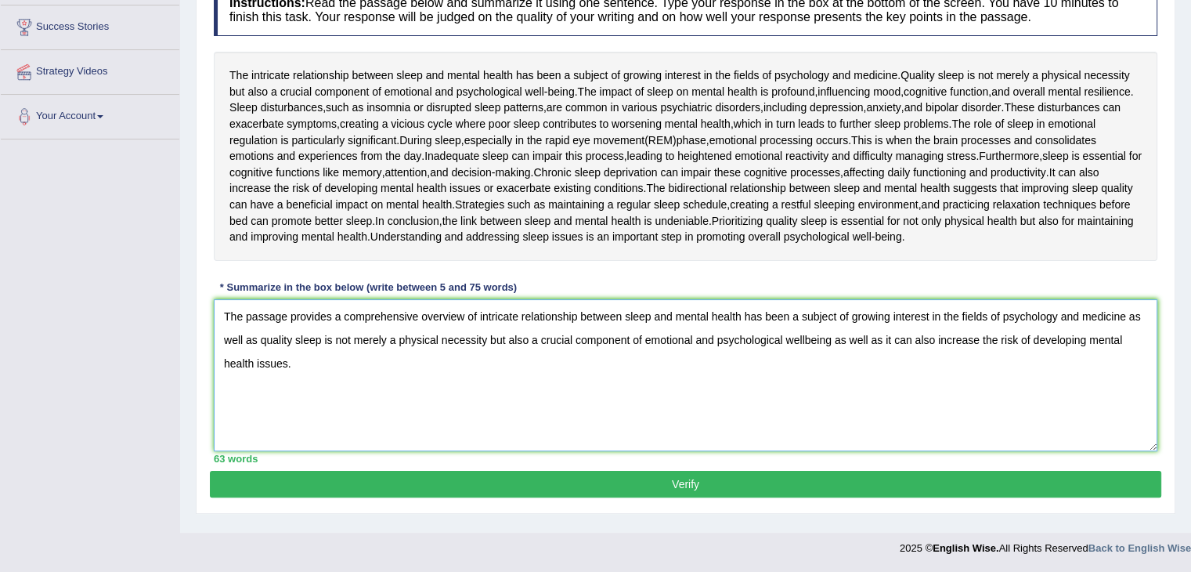
type textarea "The passage provides a comprehensive overview of intricate relationship between…"
click at [548, 480] on button "Verify" at bounding box center [686, 484] width 952 height 27
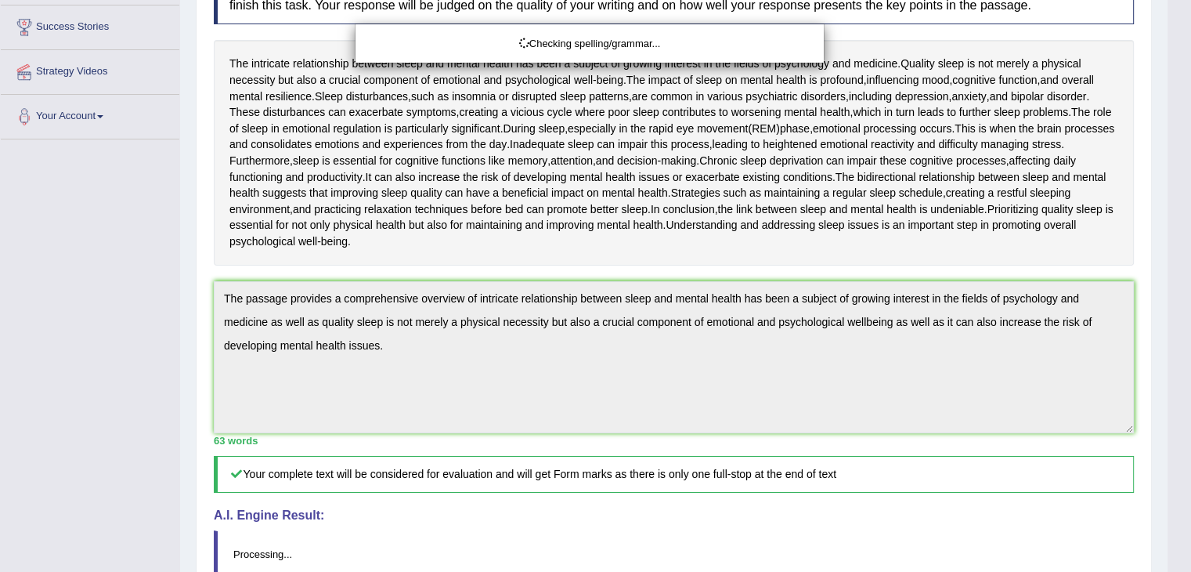
drag, startPoint x: 1202, startPoint y: 176, endPoint x: 1202, endPoint y: 341, distance: 165.2
click at [1190, 321] on html "Toggle navigation Home Practice Questions Speaking Practice Read Aloud Repeat S…" at bounding box center [595, 35] width 1191 height 572
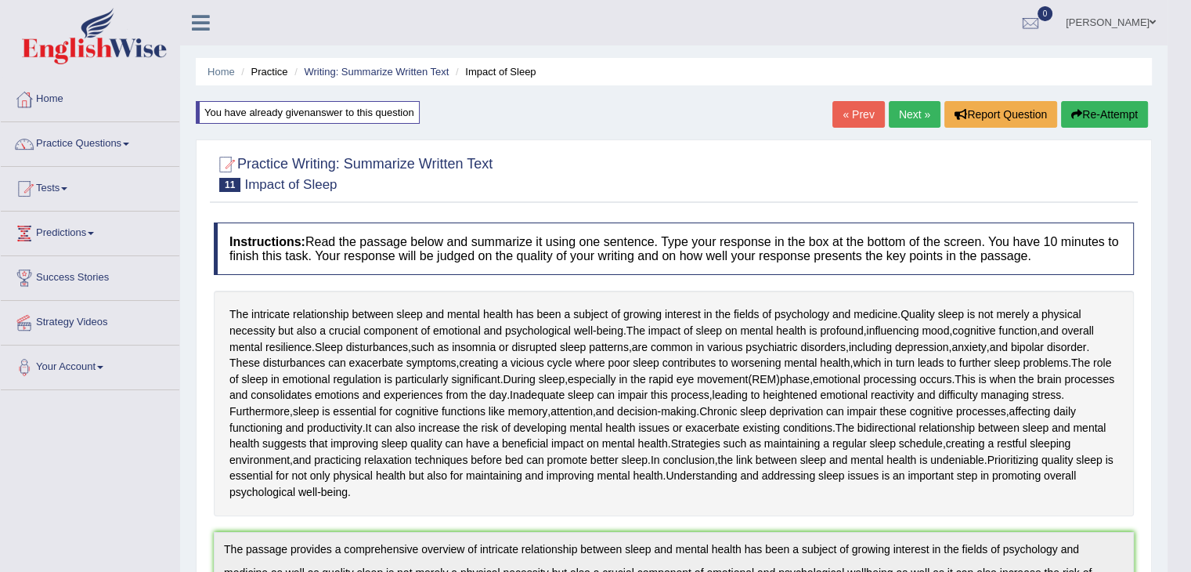
click at [899, 123] on link "Next »" at bounding box center [915, 114] width 52 height 27
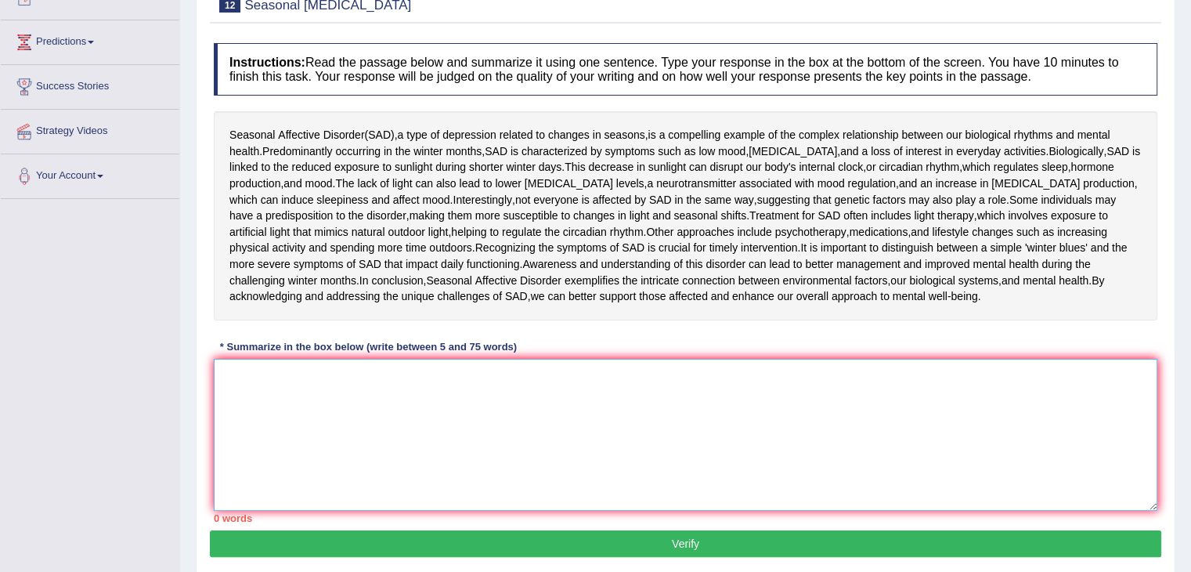
click at [583, 421] on textarea at bounding box center [686, 435] width 944 height 152
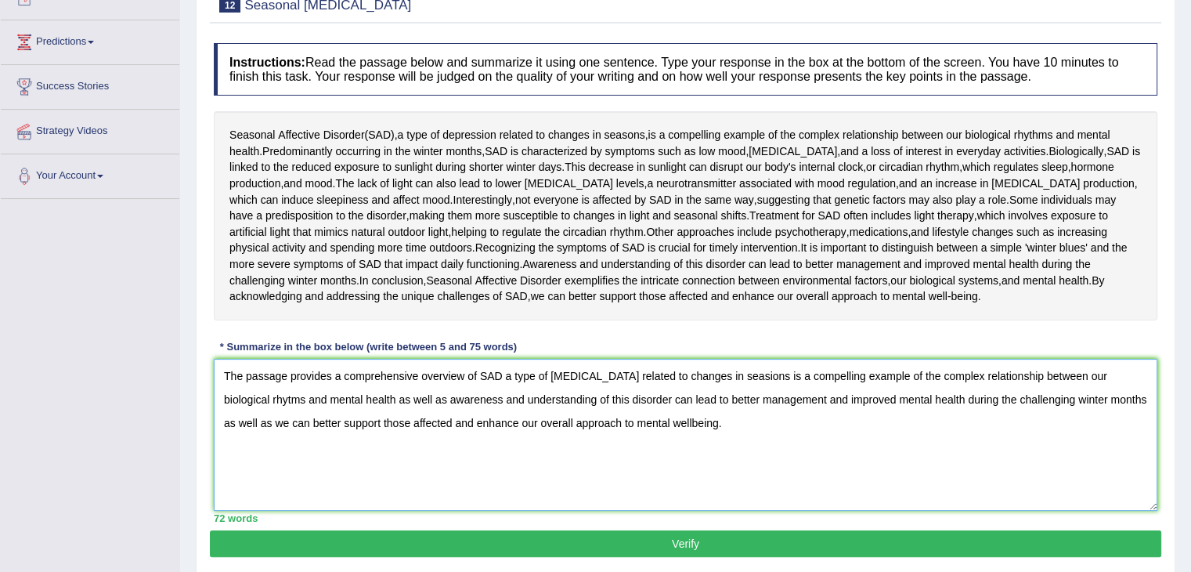
scroll to position [251, 0]
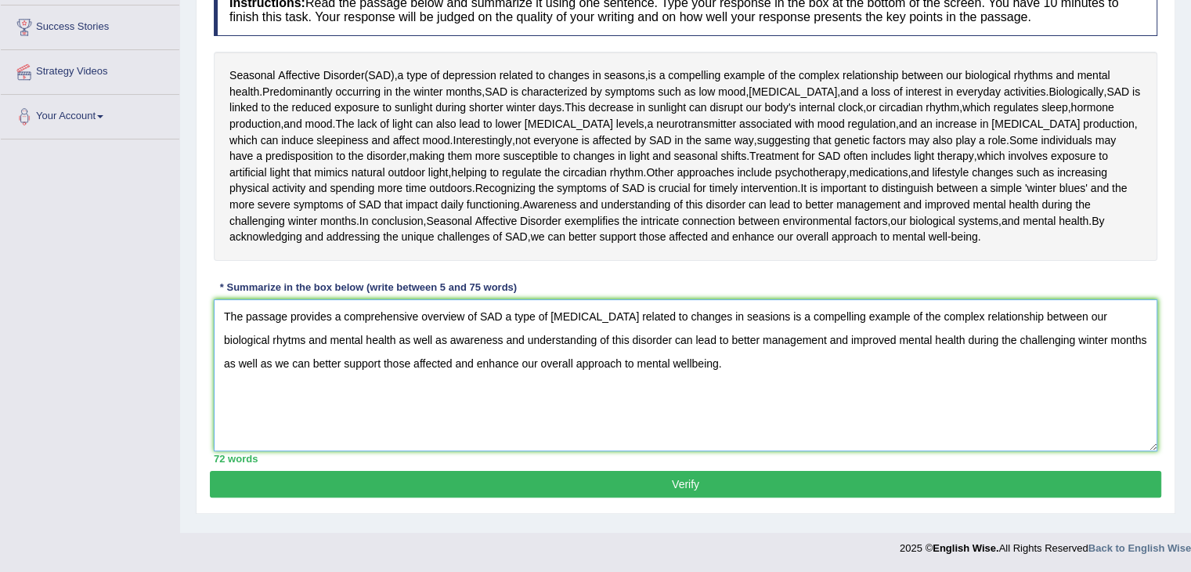
type textarea "The passage provides a comprehensive overview of SAD a type of depression relat…"
click at [723, 484] on button "Verify" at bounding box center [686, 484] width 952 height 27
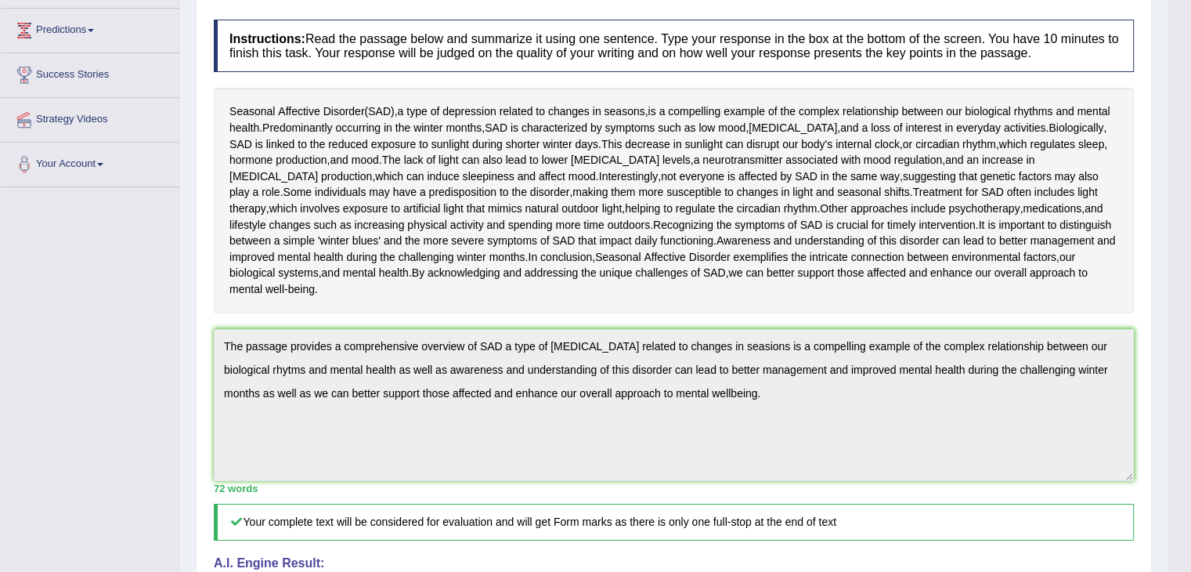
scroll to position [0, 0]
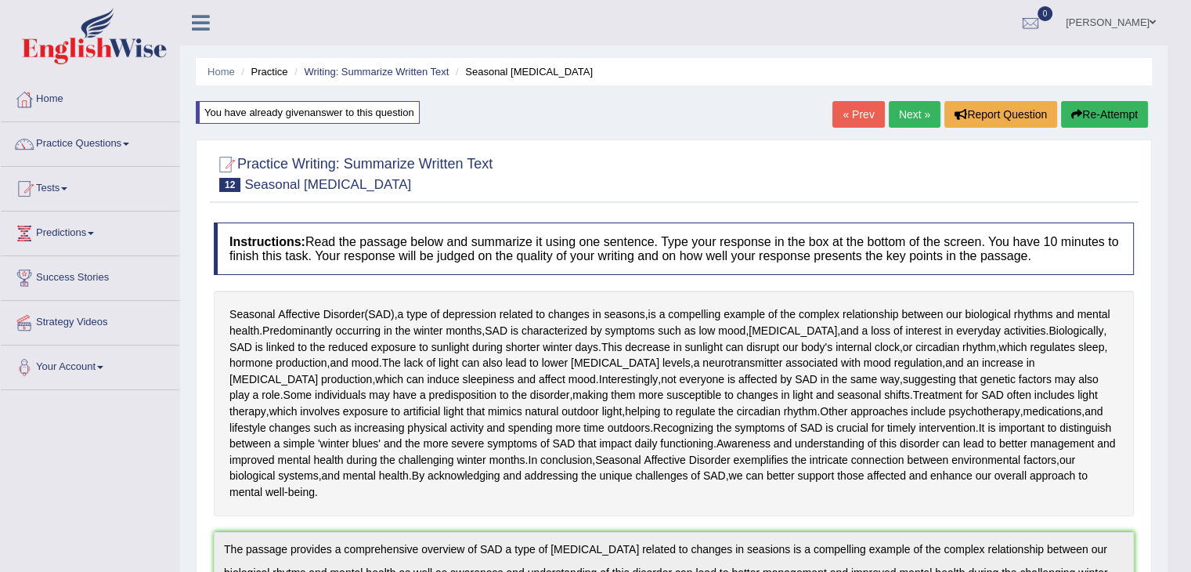
drag, startPoint x: 1202, startPoint y: 190, endPoint x: 1202, endPoint y: 162, distance: 27.4
click at [1190, 162] on html "Toggle navigation Home Practice Questions Speaking Practice Read Aloud Repeat S…" at bounding box center [595, 286] width 1191 height 572
click at [890, 113] on link "Next »" at bounding box center [915, 114] width 52 height 27
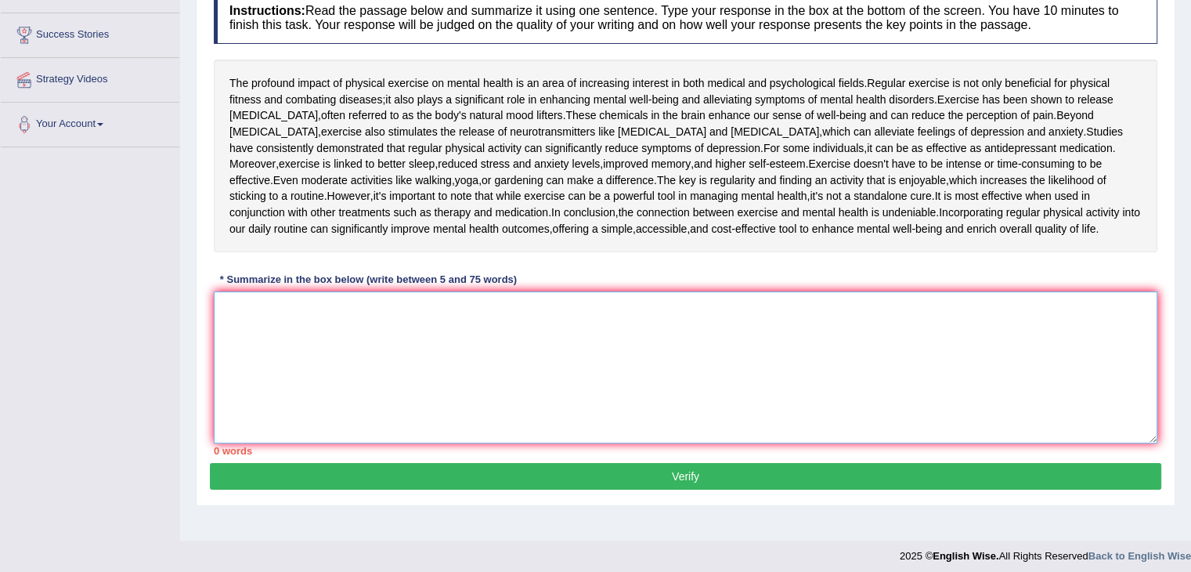
click at [547, 370] on textarea at bounding box center [686, 367] width 944 height 152
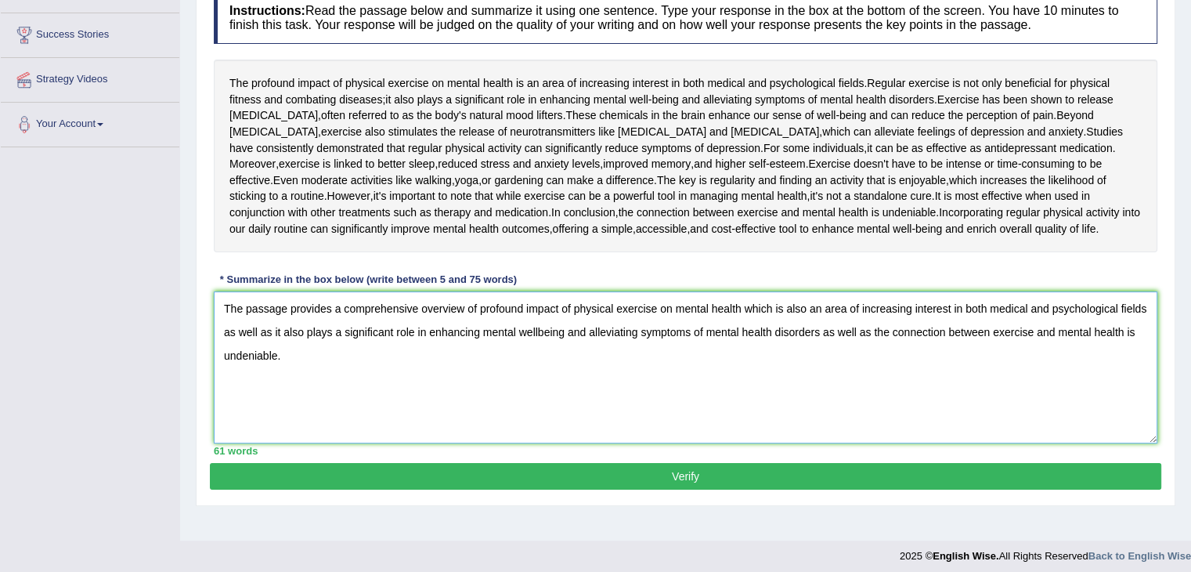
type textarea "The passage provides a comprehensive overview of profound impact of physical ex…"
click at [395, 489] on button "Verify" at bounding box center [686, 476] width 952 height 27
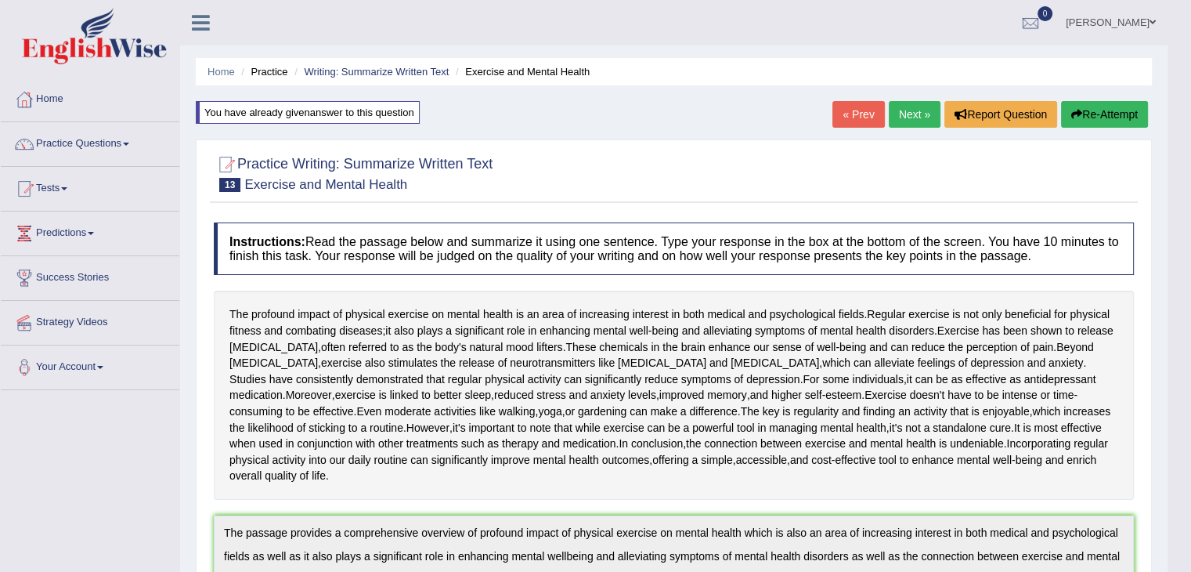
click at [900, 112] on link "Next »" at bounding box center [915, 114] width 52 height 27
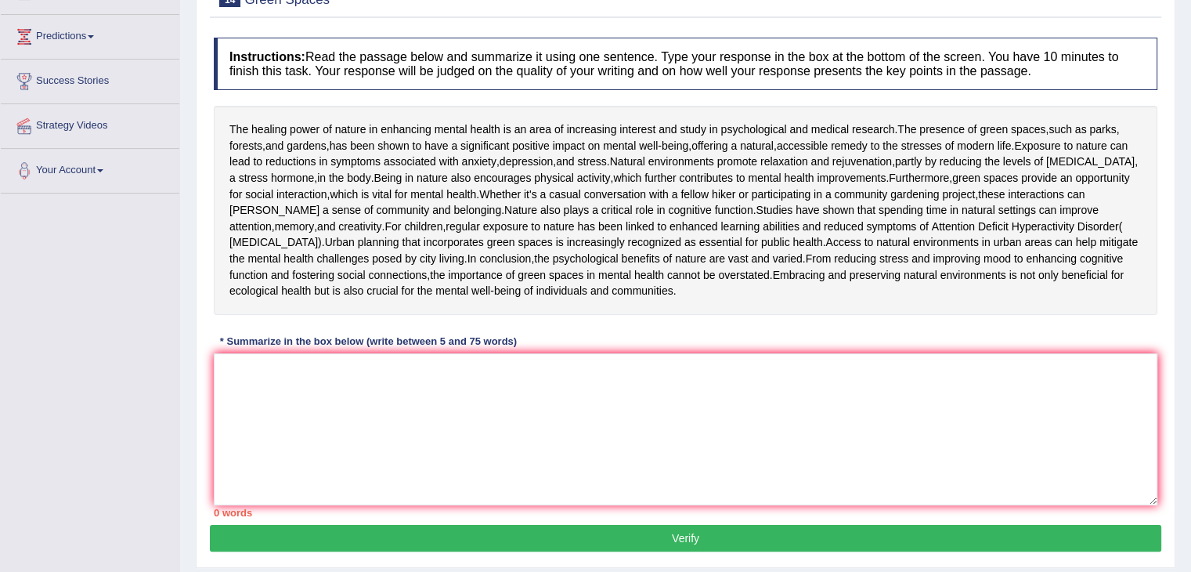
scroll to position [224, 0]
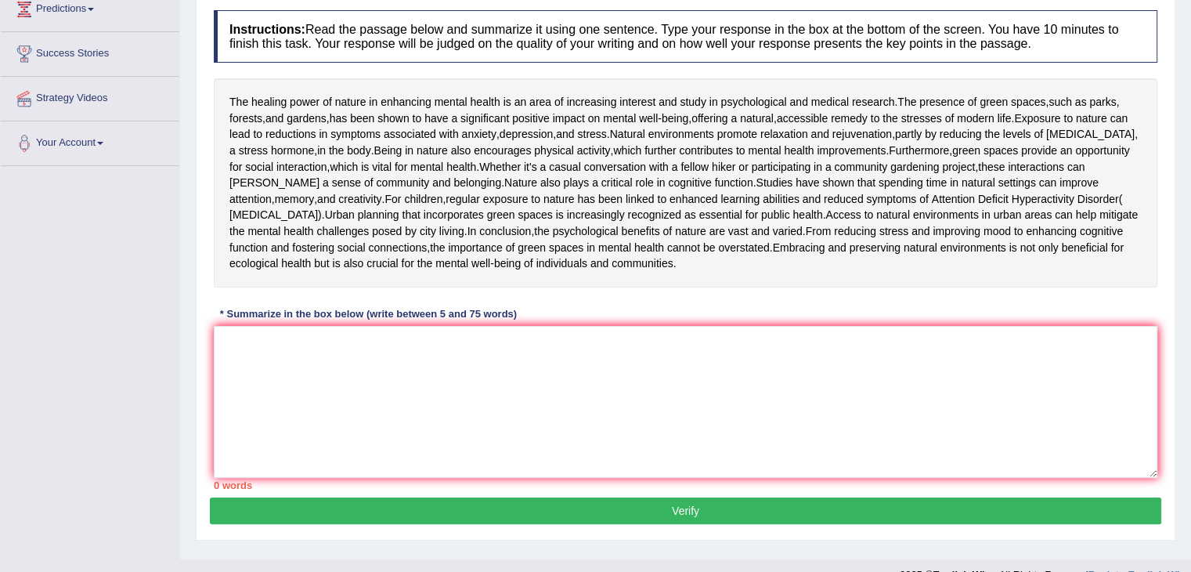
click at [1190, 298] on html "Toggle navigation Home Practice Questions Speaking Practice Read Aloud Repeat S…" at bounding box center [595, 62] width 1191 height 572
click at [494, 458] on textarea at bounding box center [686, 402] width 944 height 152
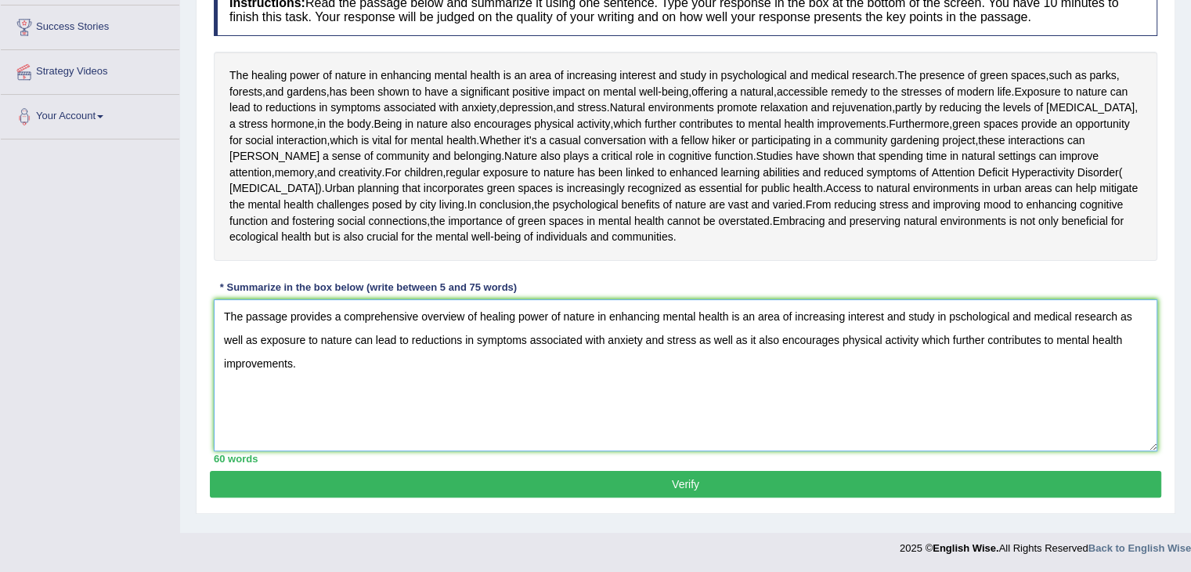
scroll to position [354, 0]
type textarea "The passage provides a comprehensive overview of healing power of nature in enh…"
click at [708, 493] on button "Verify" at bounding box center [686, 484] width 952 height 27
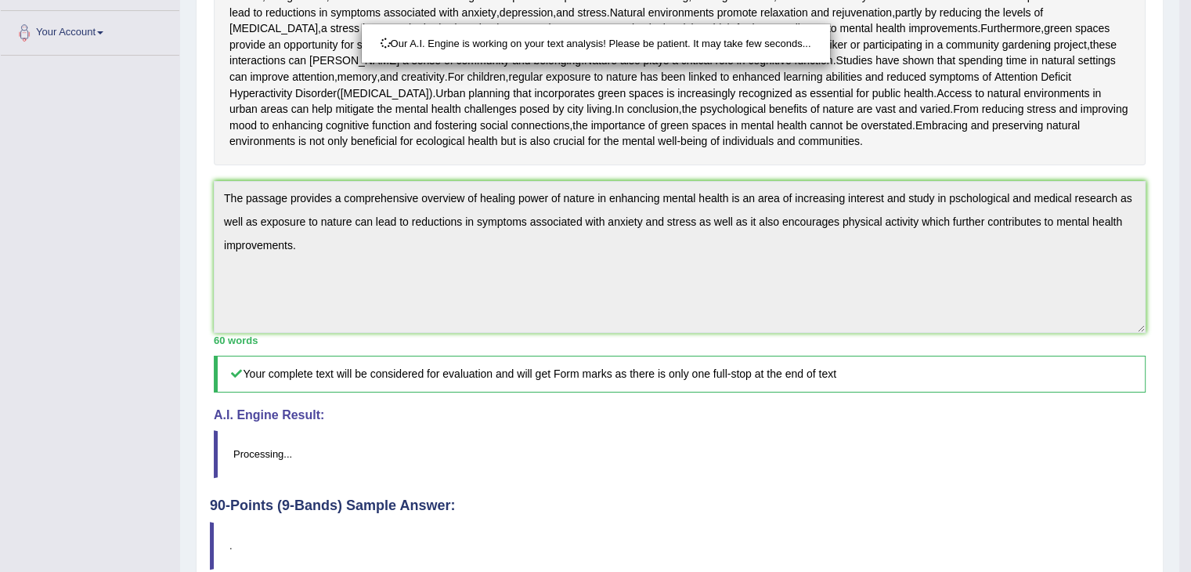
scroll to position [518, 0]
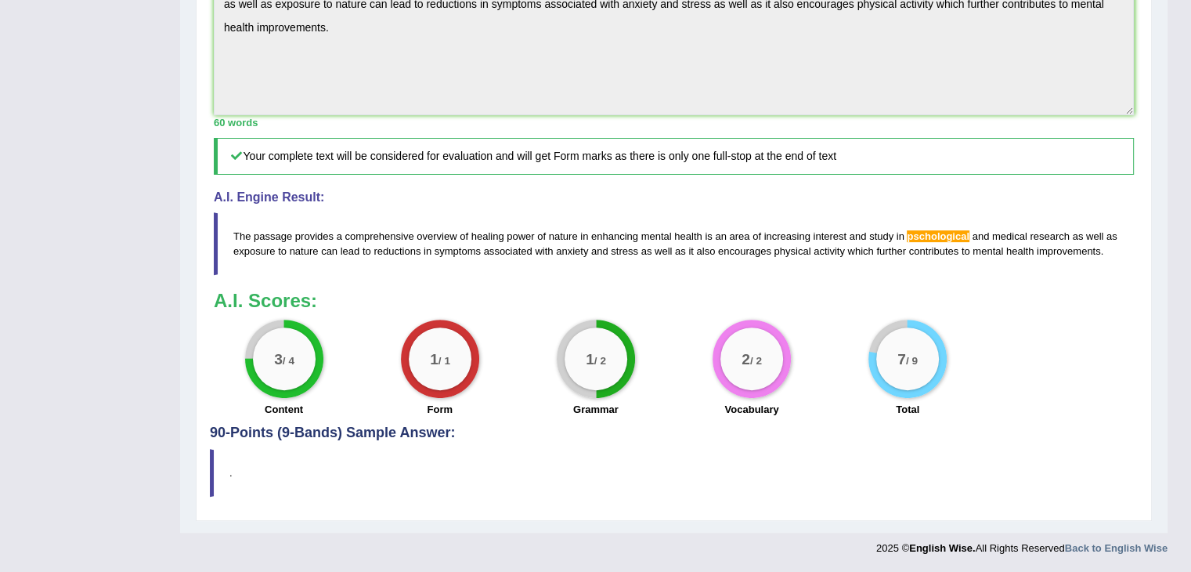
scroll to position [41, 0]
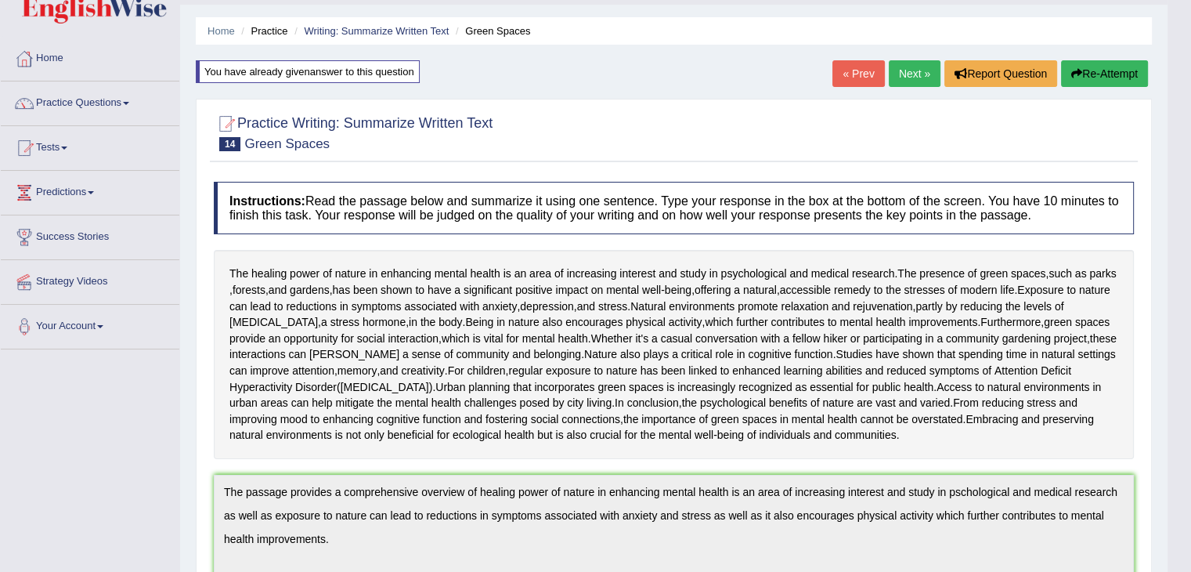
click at [889, 68] on link "Next »" at bounding box center [915, 73] width 52 height 27
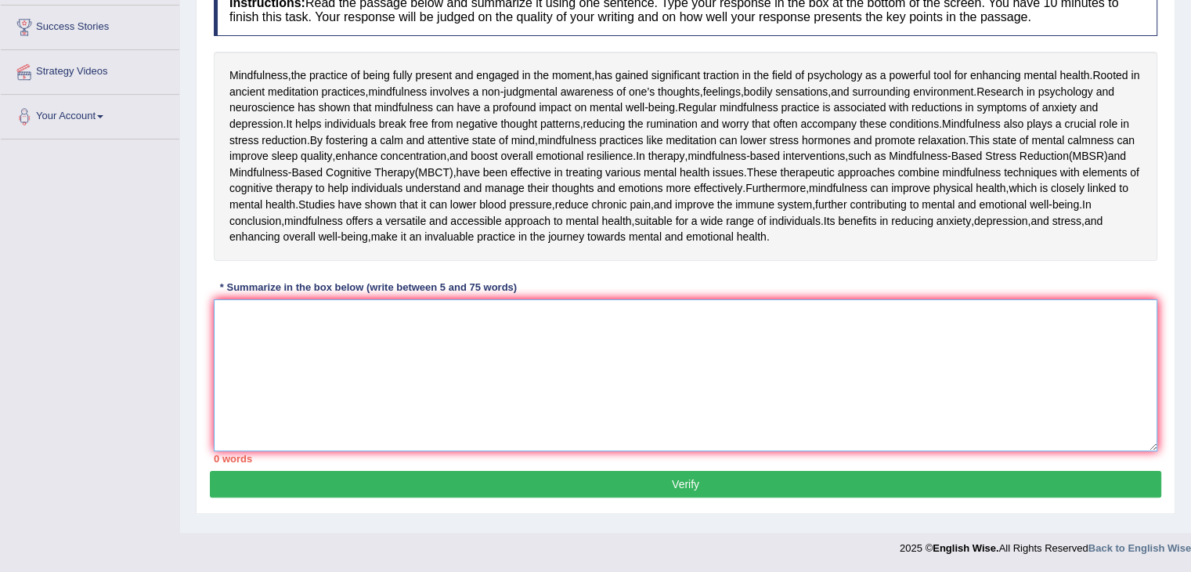
click at [538, 451] on textarea at bounding box center [686, 375] width 944 height 152
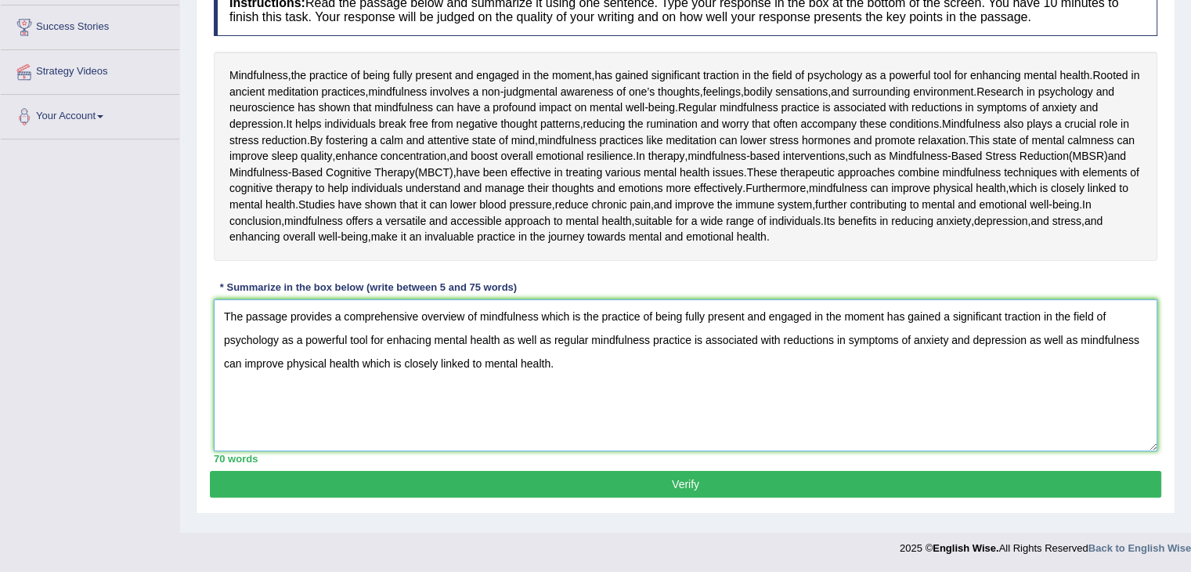
scroll to position [354, 0]
type textarea "The passage provides a comprehensive overview of mindfulness which is the pract…"
click at [724, 482] on button "Verify" at bounding box center [686, 484] width 952 height 27
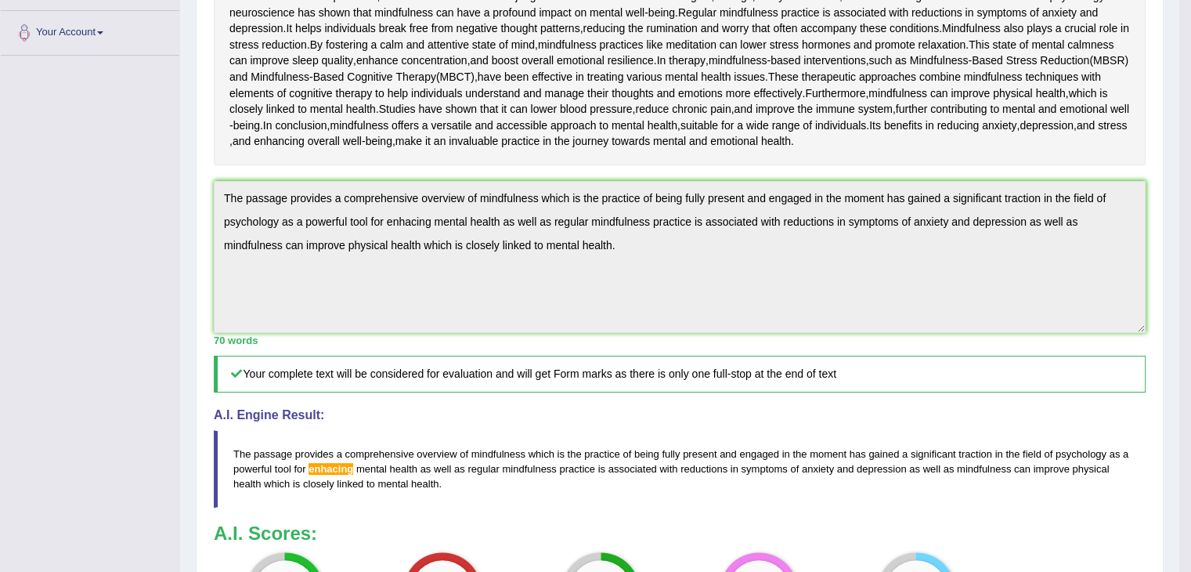
scroll to position [381, 0]
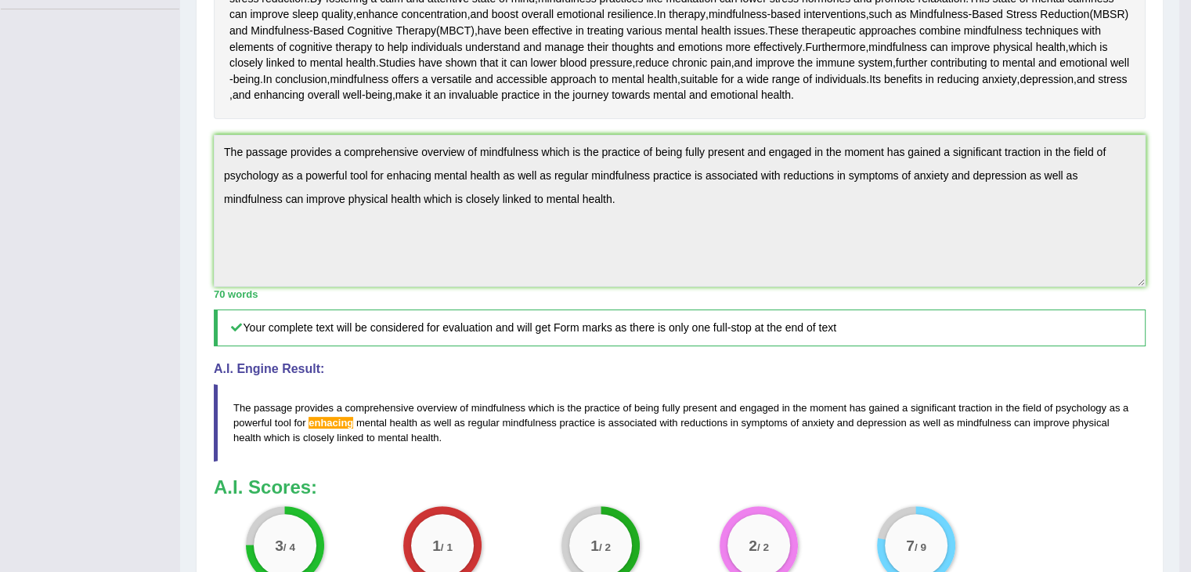
drag, startPoint x: 1202, startPoint y: 250, endPoint x: 1202, endPoint y: 452, distance: 202.1
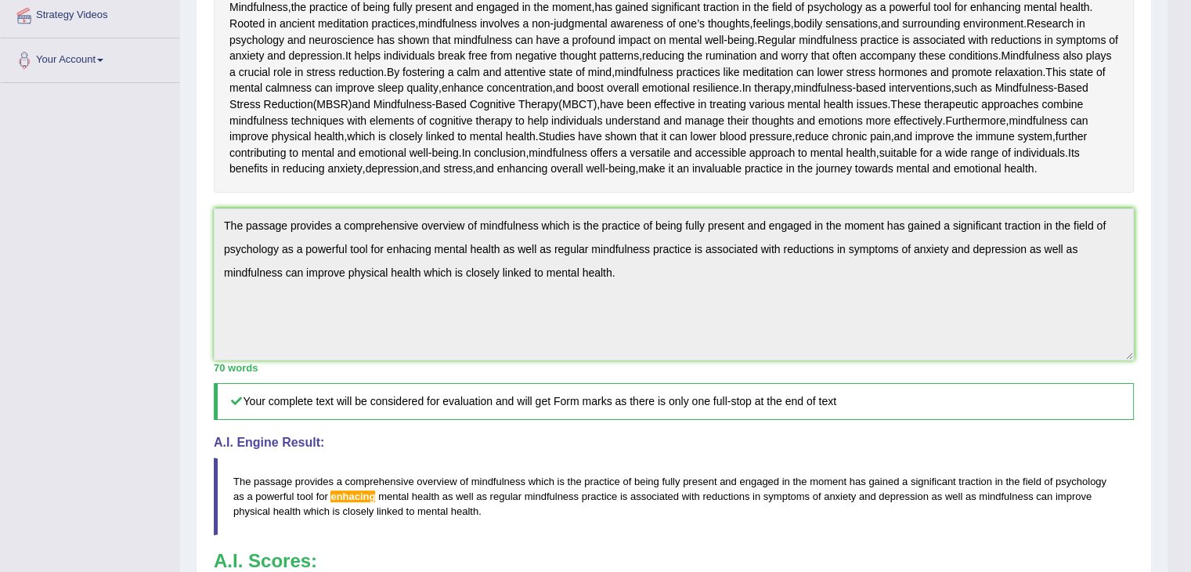
scroll to position [0, 0]
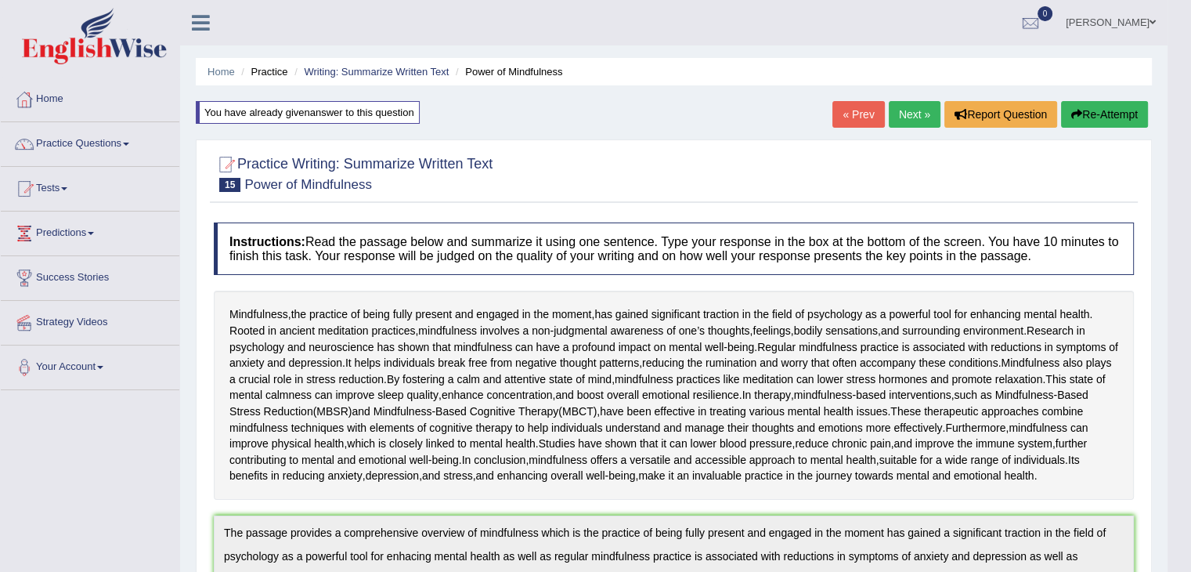
click at [1085, 111] on button "Re-Attempt" at bounding box center [1104, 114] width 87 height 27
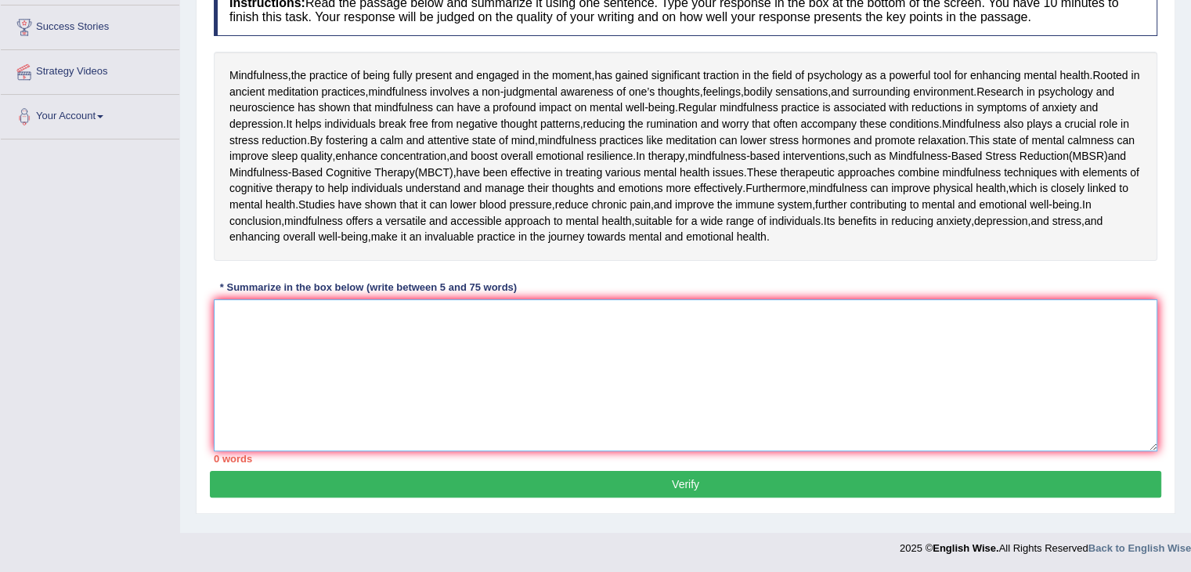
click at [711, 367] on textarea at bounding box center [686, 375] width 944 height 152
paste textarea "The passage provides a comprehensive overview of mindfulness which is the pract…"
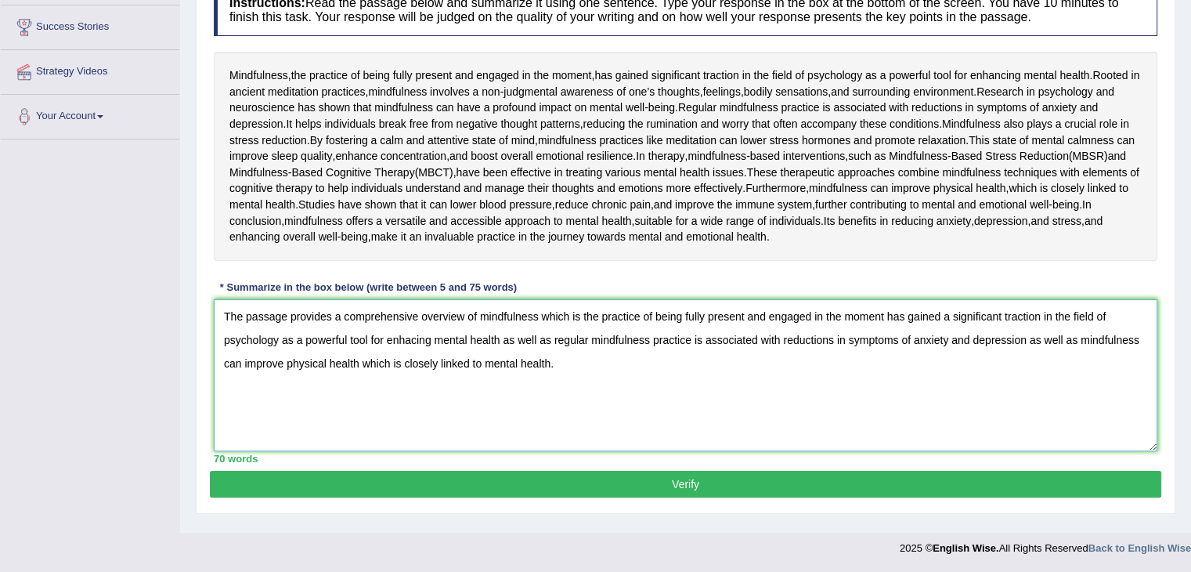
click at [409, 392] on textarea "The passage provides a comprehensive overview of mindfulness which is the pract…" at bounding box center [686, 375] width 944 height 152
type textarea "The passage provides a comprehensive overview of mindfulness which is the pract…"
click at [582, 497] on button "Verify" at bounding box center [686, 484] width 952 height 27
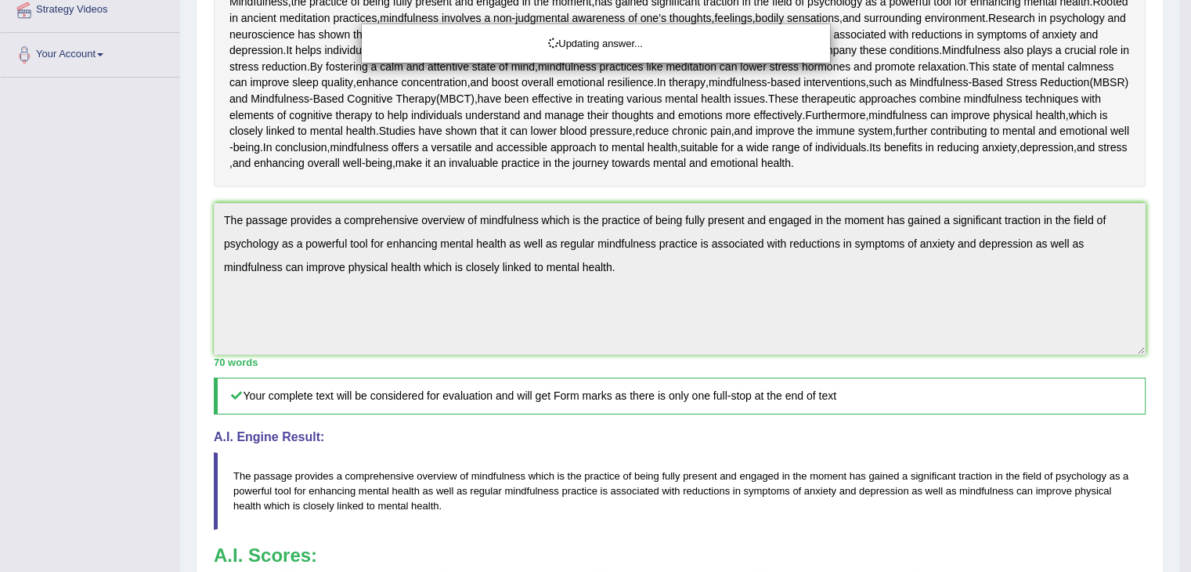
drag, startPoint x: 1202, startPoint y: 255, endPoint x: 1201, endPoint y: 414, distance: 159.0
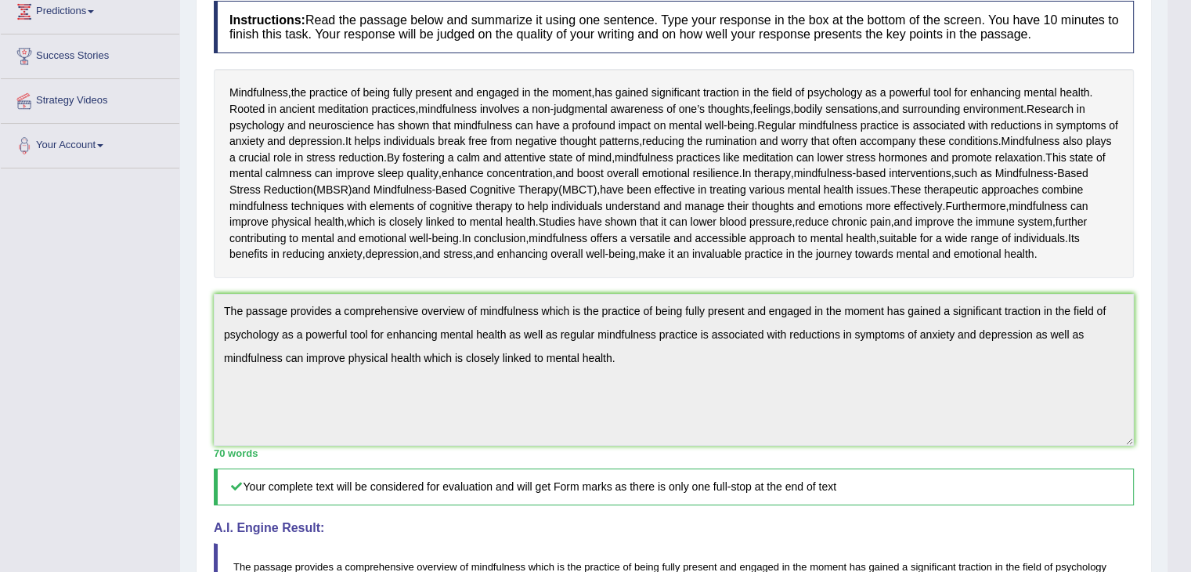
scroll to position [40, 0]
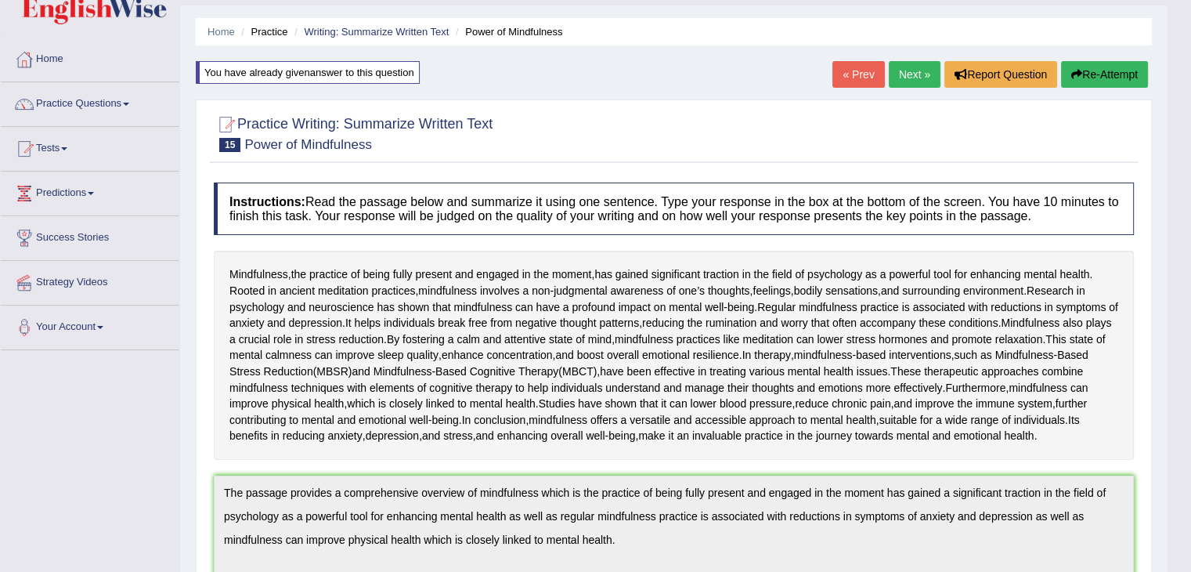
click at [900, 67] on link "Next »" at bounding box center [915, 74] width 52 height 27
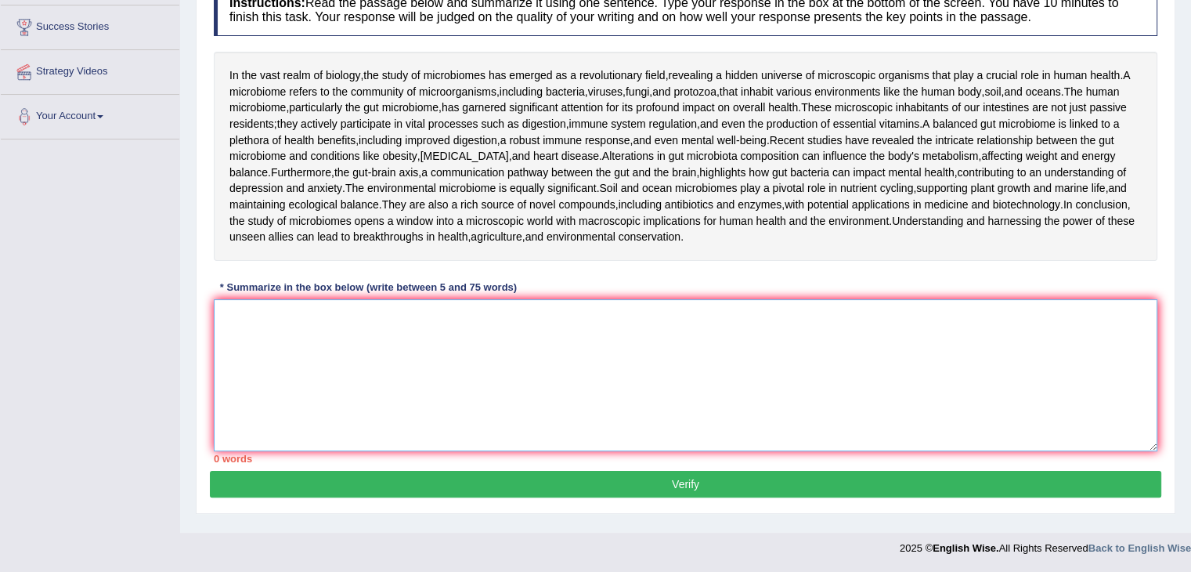
click at [714, 392] on textarea at bounding box center [686, 375] width 944 height 152
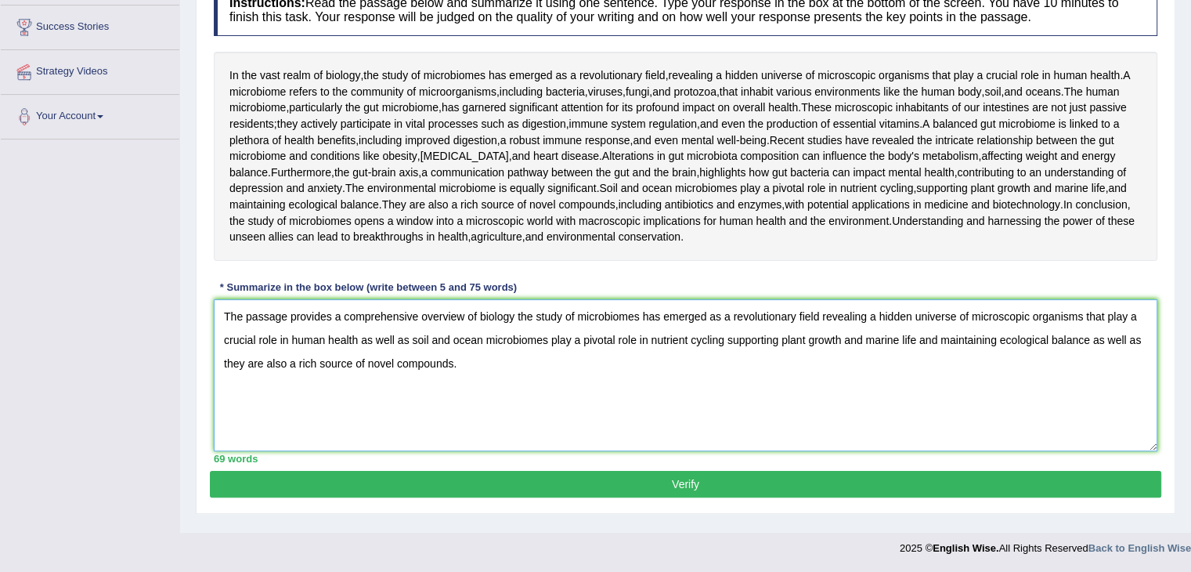
type textarea "The passage provides a comprehensive overview of biology the study of microbiom…"
click at [701, 497] on button "Verify" at bounding box center [686, 484] width 952 height 27
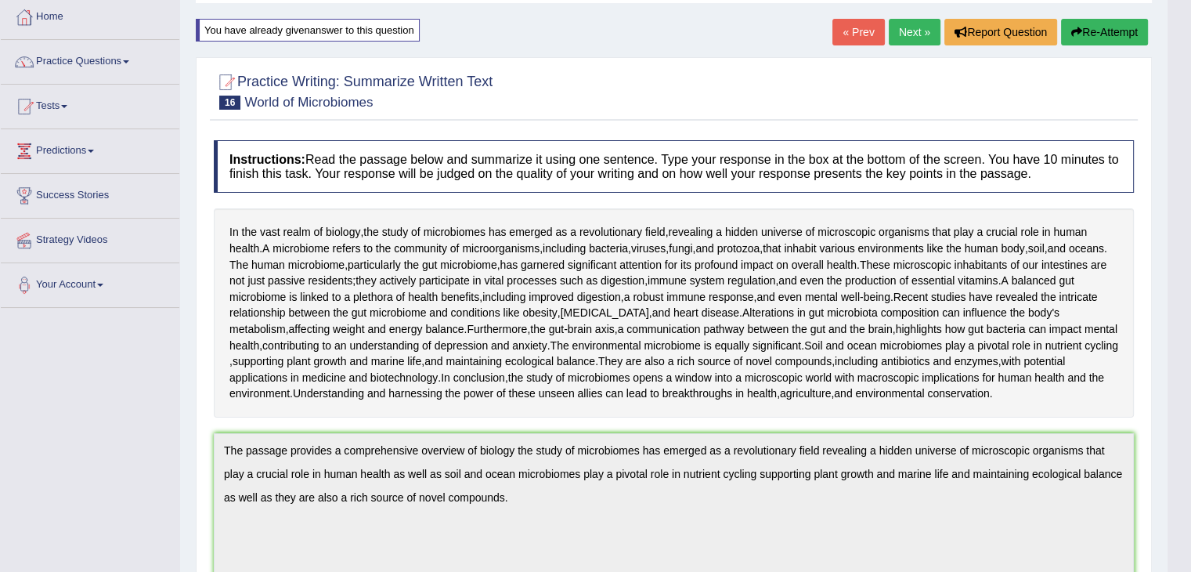
scroll to position [1, 0]
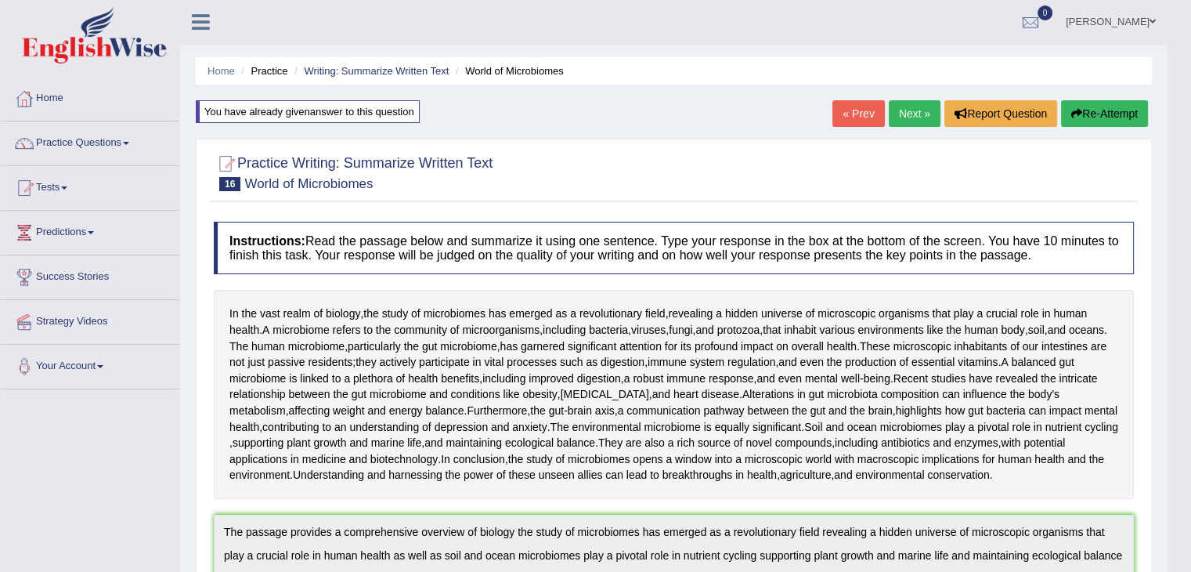
click at [906, 103] on link "Next »" at bounding box center [915, 113] width 52 height 27
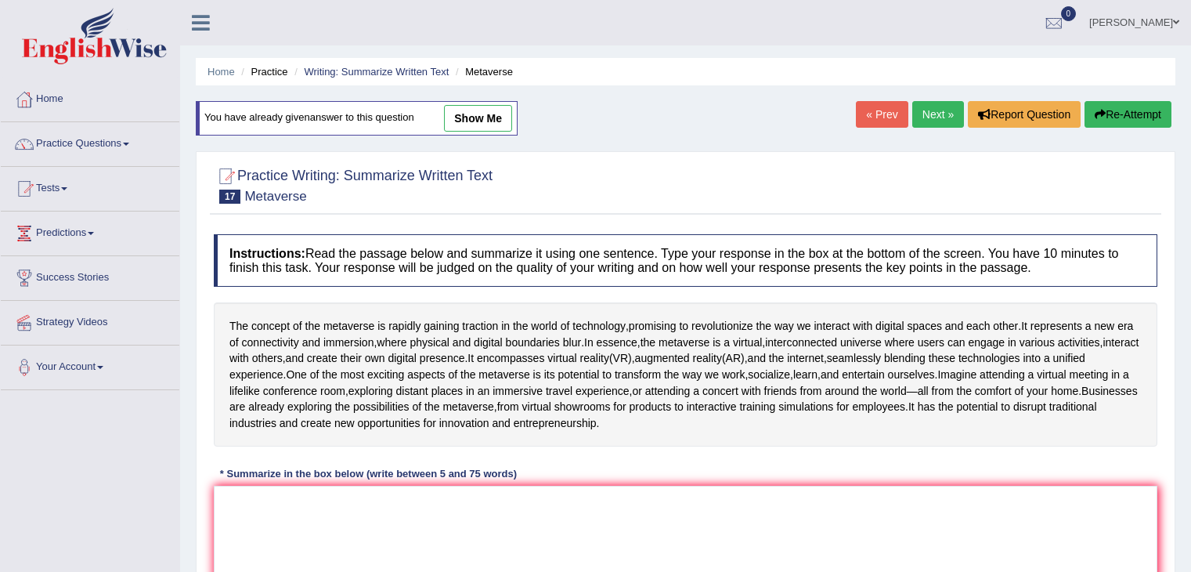
scroll to position [154, 0]
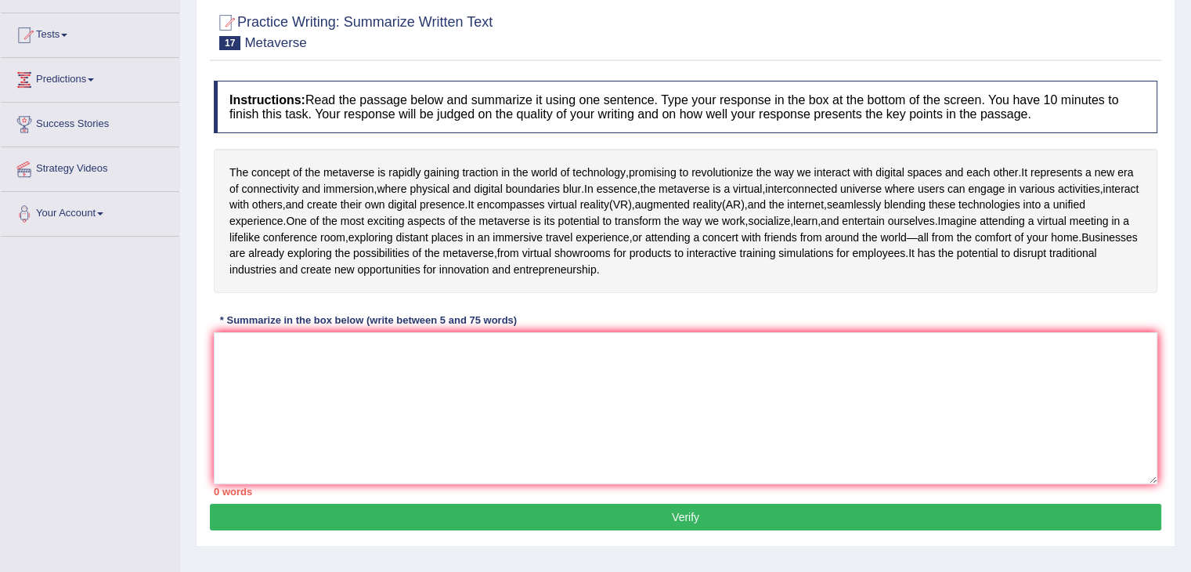
click at [1190, 418] on html "Toggle navigation Home Practice Questions Speaking Practice Read Aloud Repeat S…" at bounding box center [595, 132] width 1191 height 572
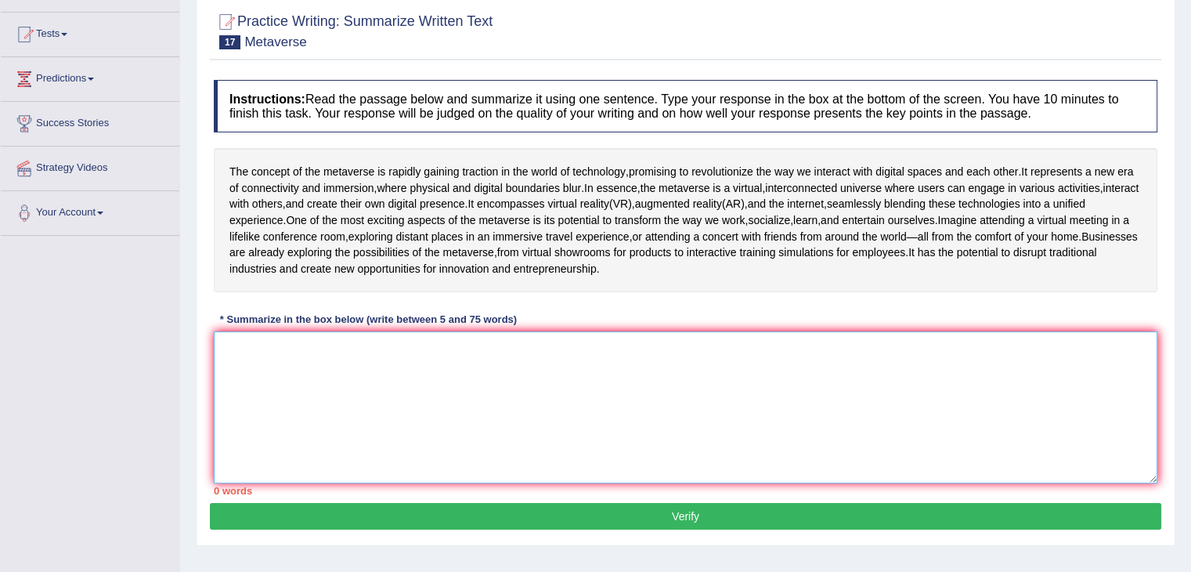
click at [591, 471] on textarea at bounding box center [686, 407] width 944 height 152
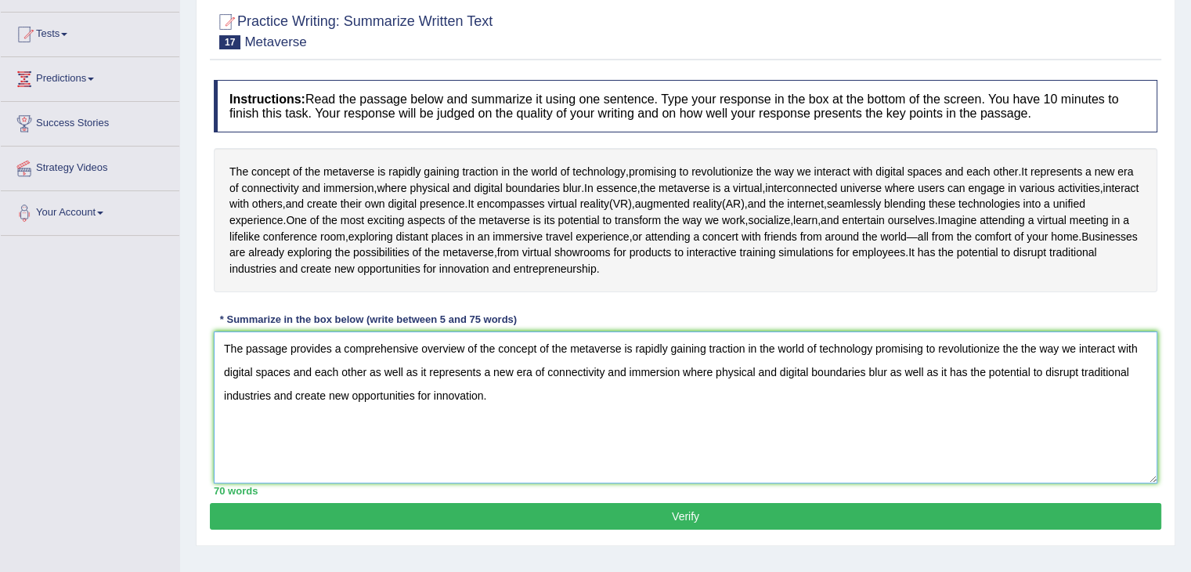
scroll to position [251, 0]
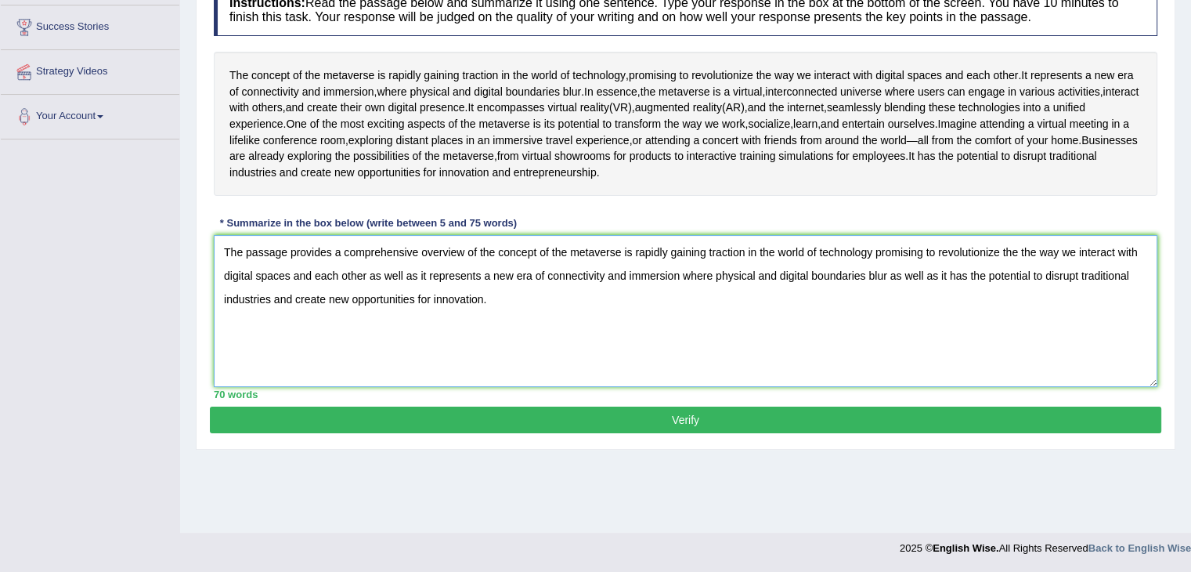
type textarea "The passage provides a comprehensive overview of the concept of the metaverse i…"
click at [731, 433] on button "Verify" at bounding box center [686, 419] width 952 height 27
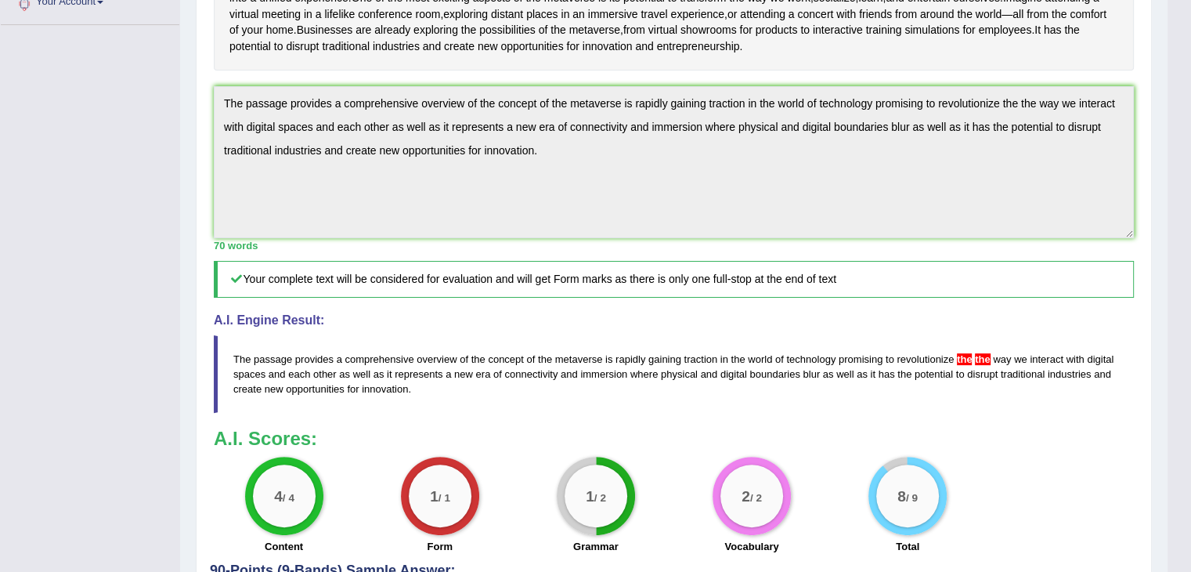
scroll to position [174, 0]
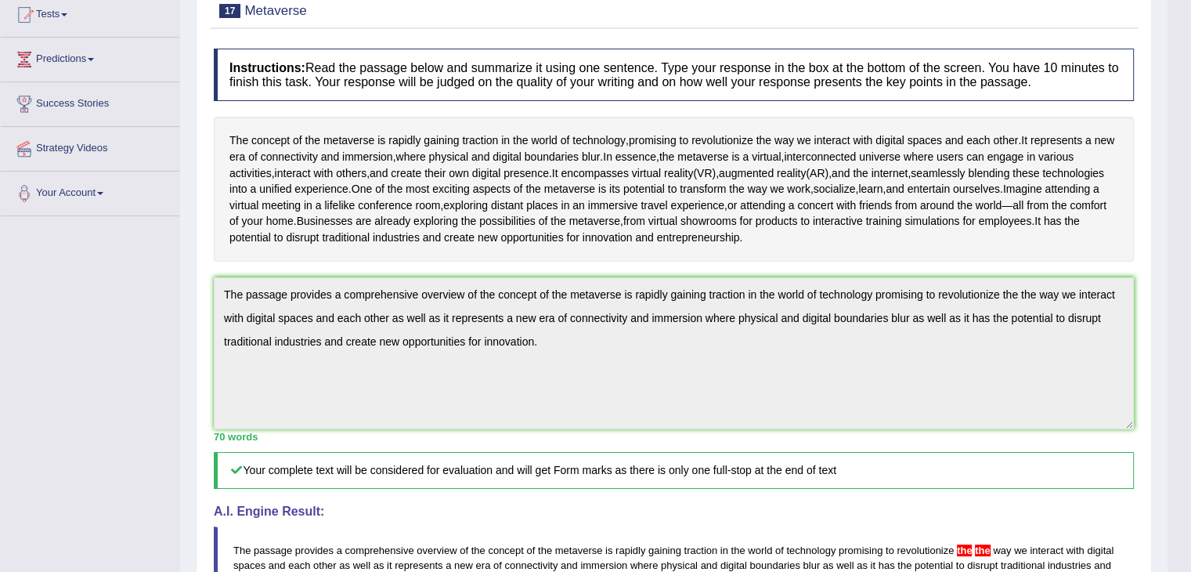
drag, startPoint x: 1202, startPoint y: 201, endPoint x: 1183, endPoint y: 217, distance: 25.1
click at [1183, 217] on html "Toggle navigation Home Practice Questions Speaking Practice Read Aloud Repeat S…" at bounding box center [595, 112] width 1191 height 572
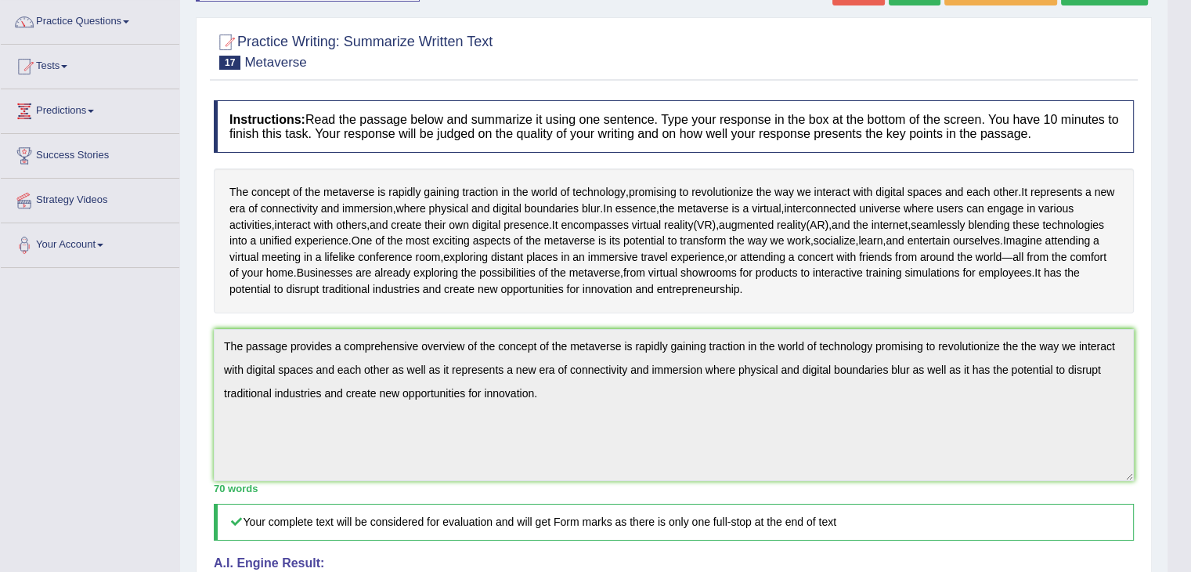
scroll to position [0, 0]
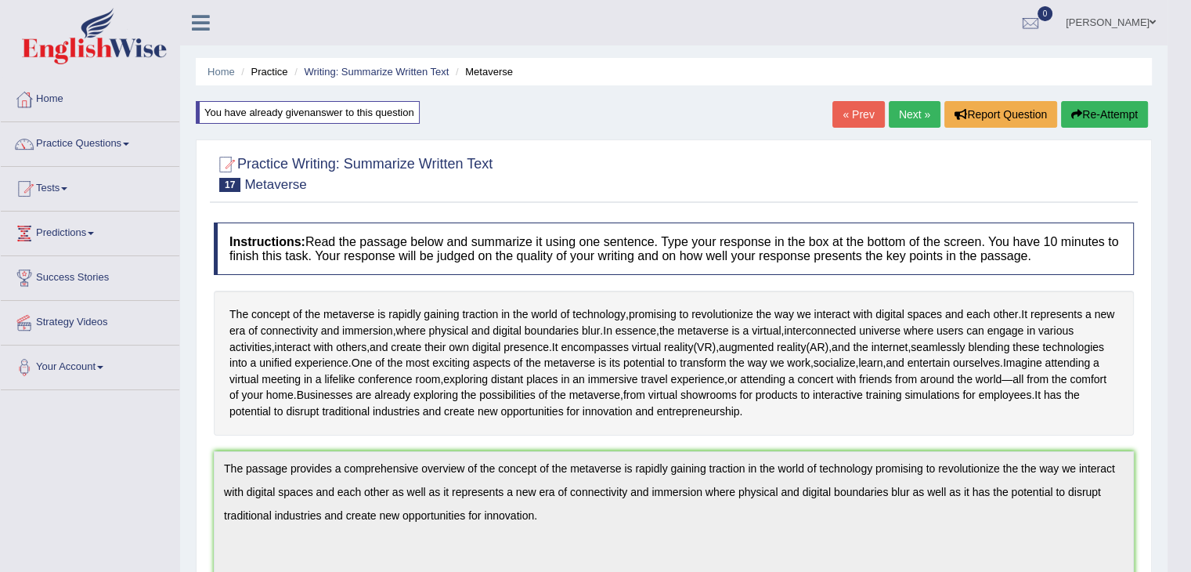
click at [1106, 101] on button "Re-Attempt" at bounding box center [1104, 114] width 87 height 27
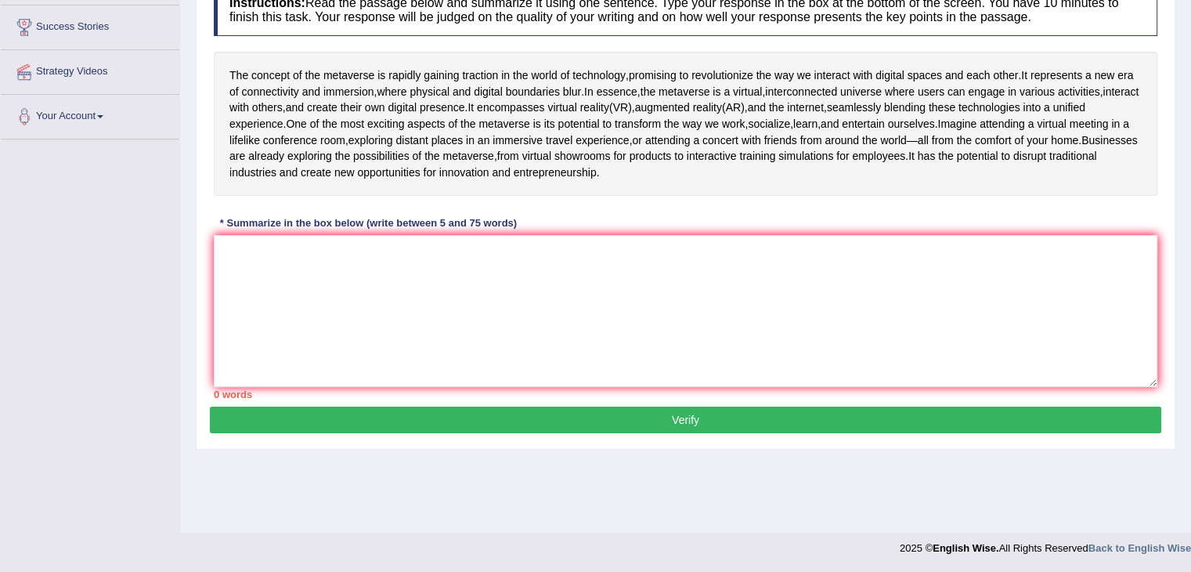
scroll to position [251, 0]
click at [711, 327] on textarea at bounding box center [686, 311] width 944 height 152
paste textarea "The passage provides a comprehensive overview of the concept of the metaverse i…"
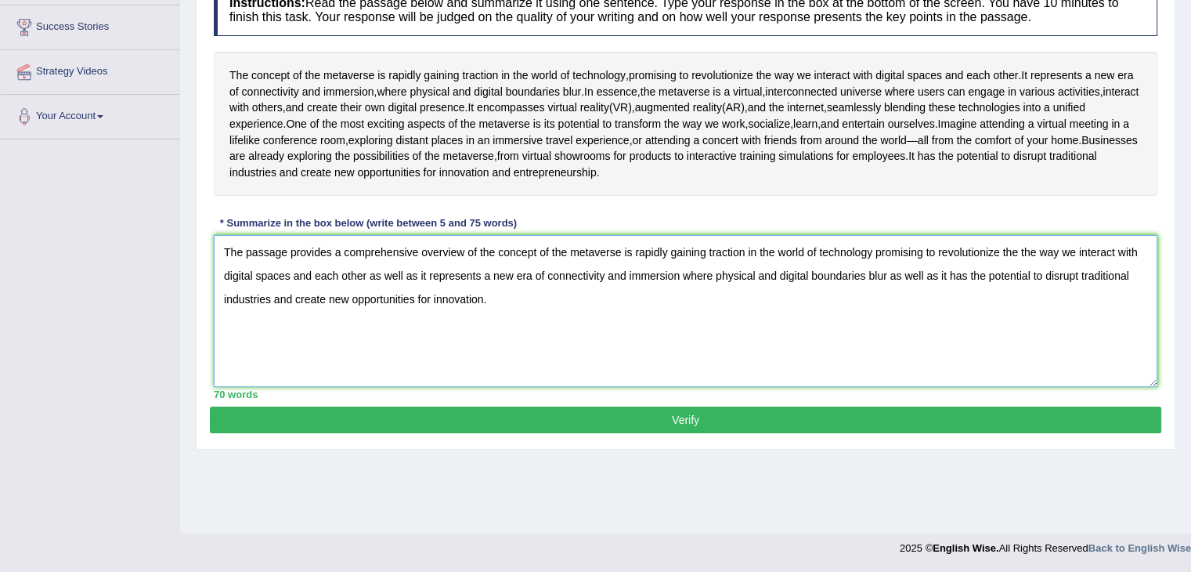
click at [1022, 273] on textarea "The passage provides a comprehensive overview of the concept of the metaverse i…" at bounding box center [686, 311] width 944 height 152
type textarea "The passage provides a comprehensive overview of the concept of the metaverse i…"
click at [699, 433] on button "Verify" at bounding box center [686, 419] width 952 height 27
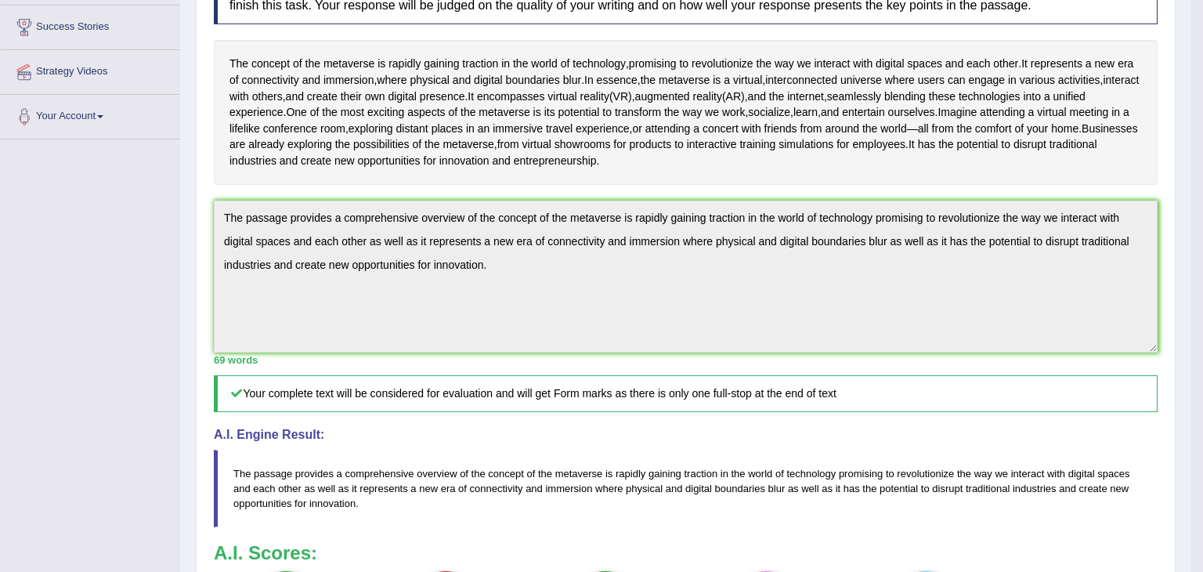
drag, startPoint x: 1202, startPoint y: 164, endPoint x: 1202, endPoint y: 330, distance: 165.2
click at [1190, 321] on html "Toggle navigation Home Practice Questions Speaking Practice Read Aloud Repeat S…" at bounding box center [601, 35] width 1203 height 572
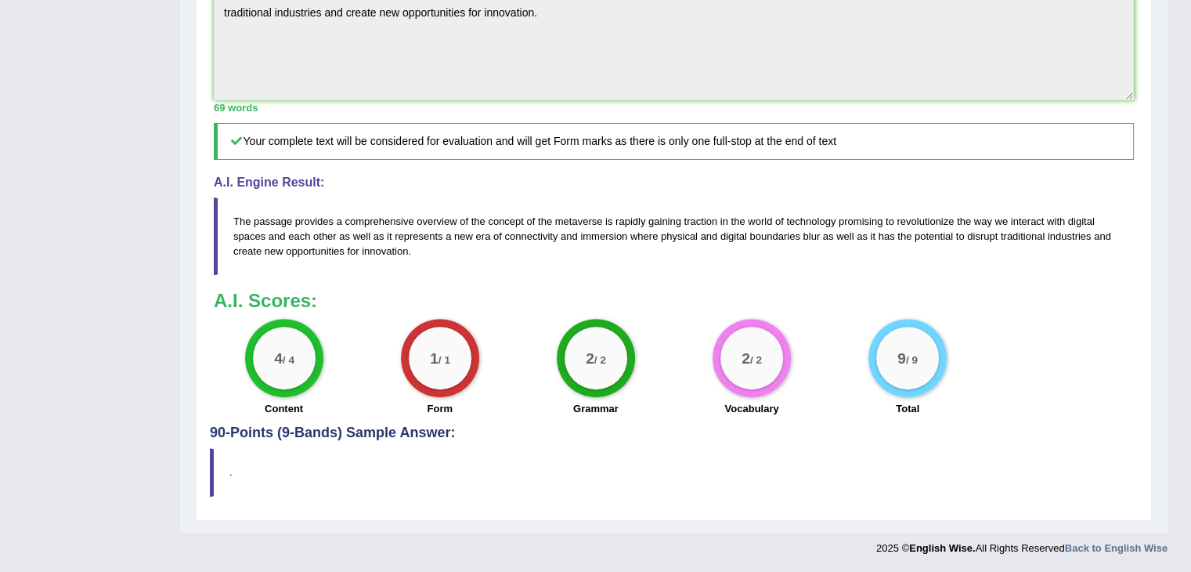
scroll to position [0, 0]
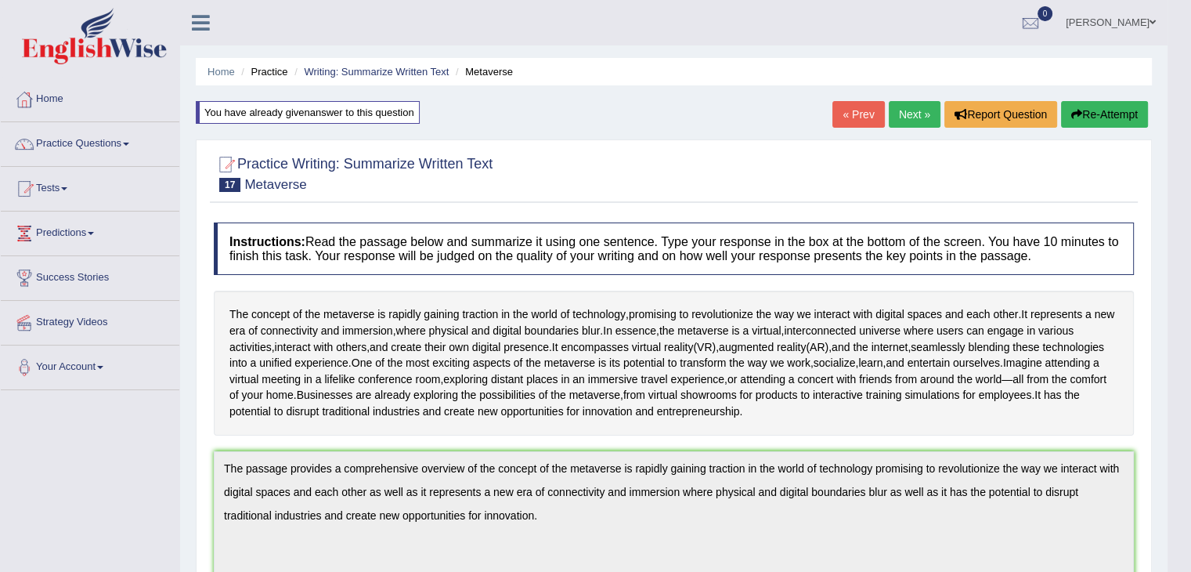
click at [899, 117] on link "Next »" at bounding box center [915, 114] width 52 height 27
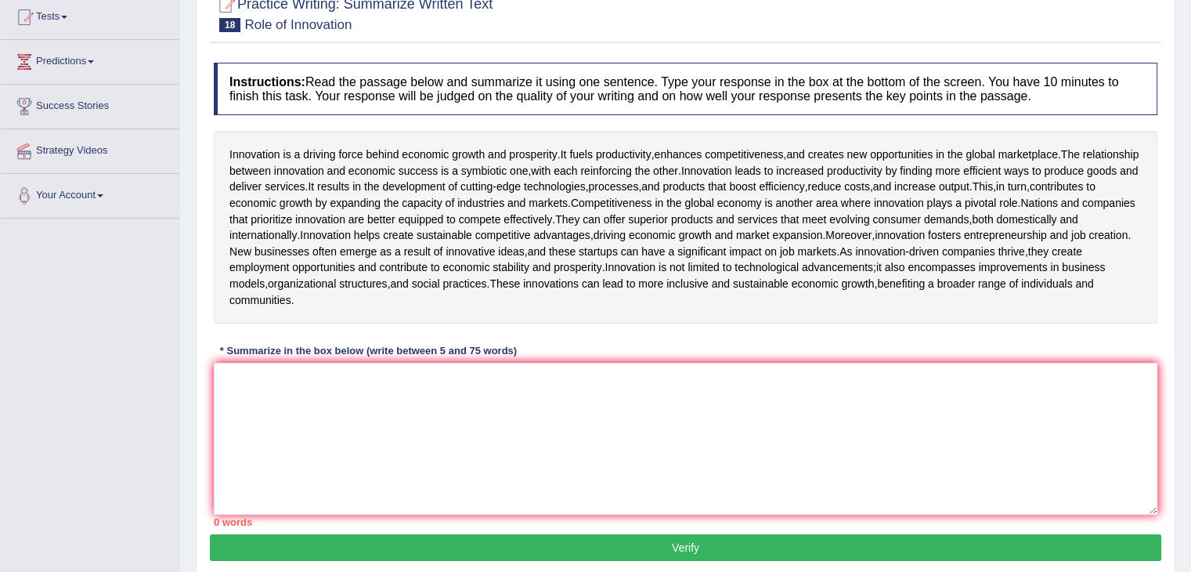
click at [1190, 298] on html "Toggle navigation Home Practice Questions Speaking Practice Read Aloud Repeat S…" at bounding box center [595, 114] width 1191 height 572
click at [530, 433] on textarea at bounding box center [686, 439] width 944 height 152
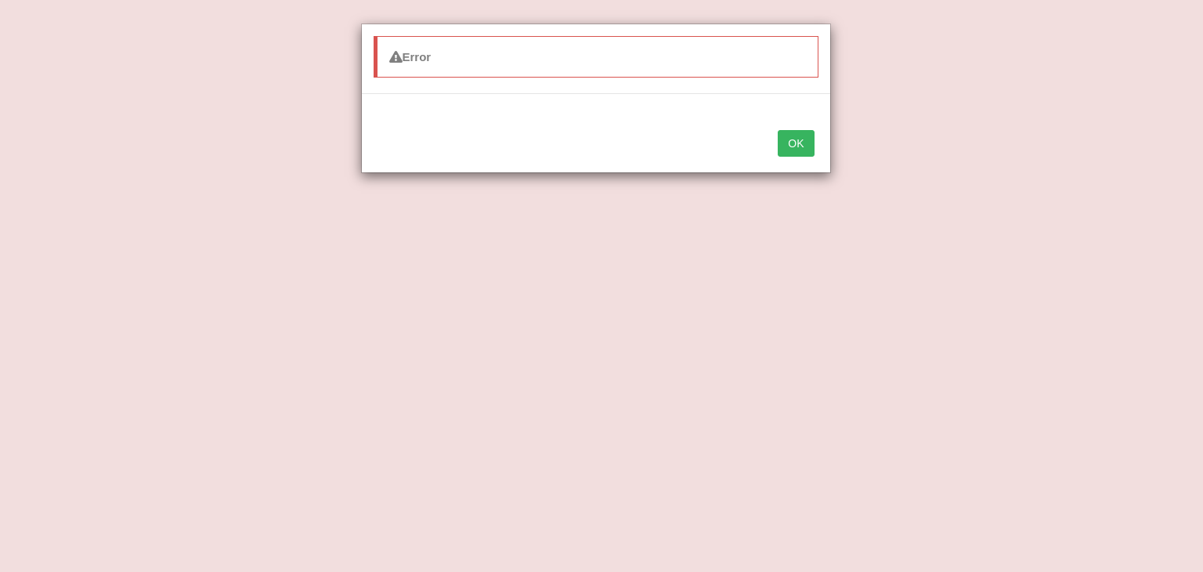
click at [793, 142] on button "OK" at bounding box center [796, 143] width 36 height 27
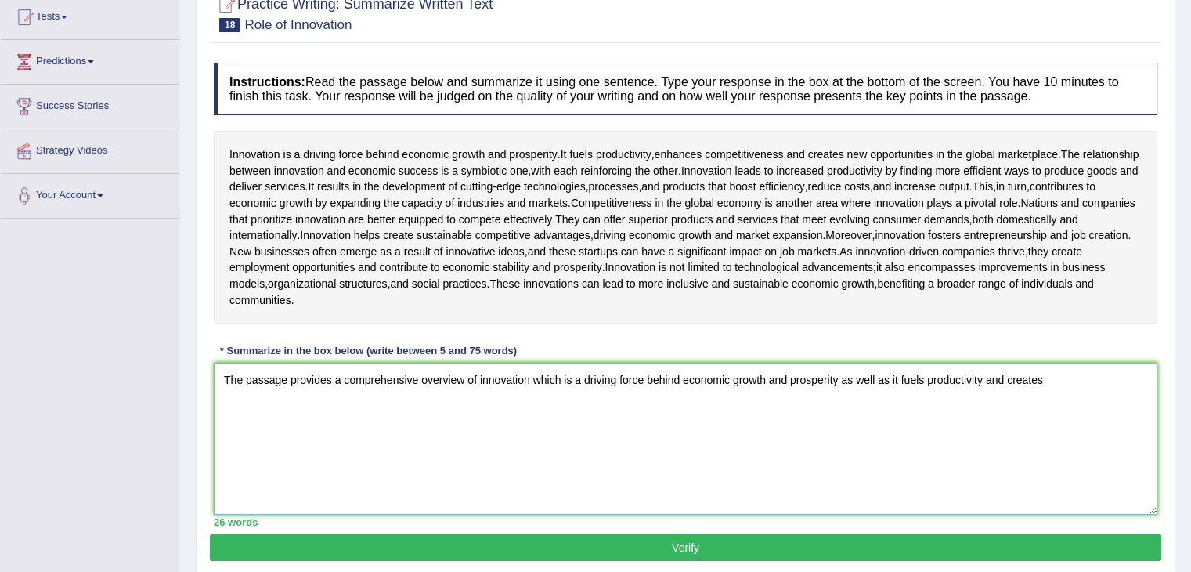
click at [1071, 404] on textarea "The passage provides a comprehensive overview of innovation which is a driving …" at bounding box center [686, 439] width 944 height 152
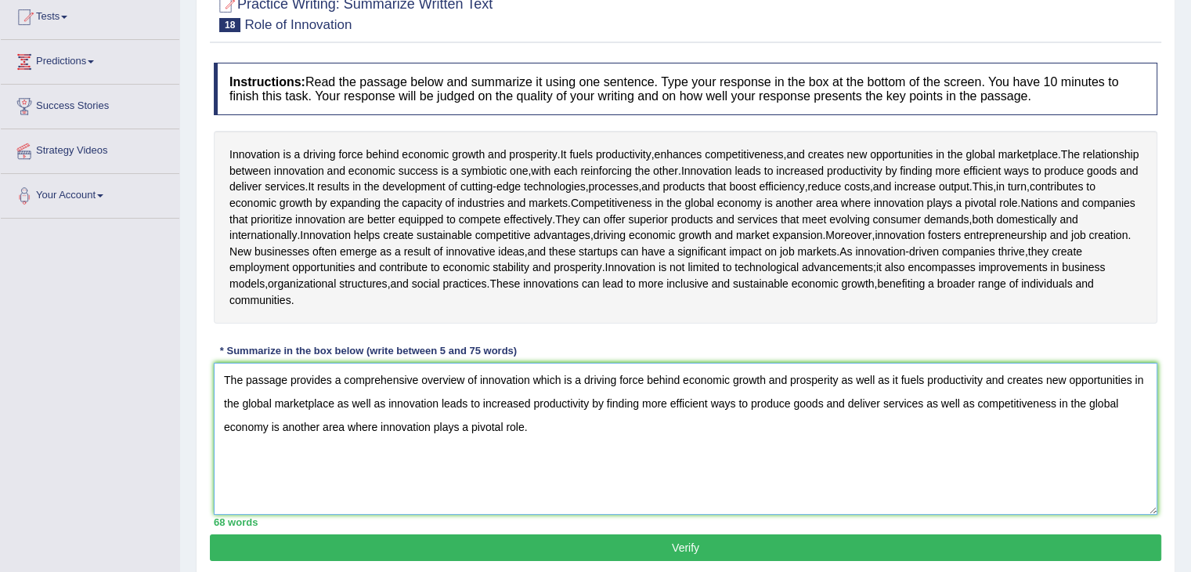
scroll to position [258, 0]
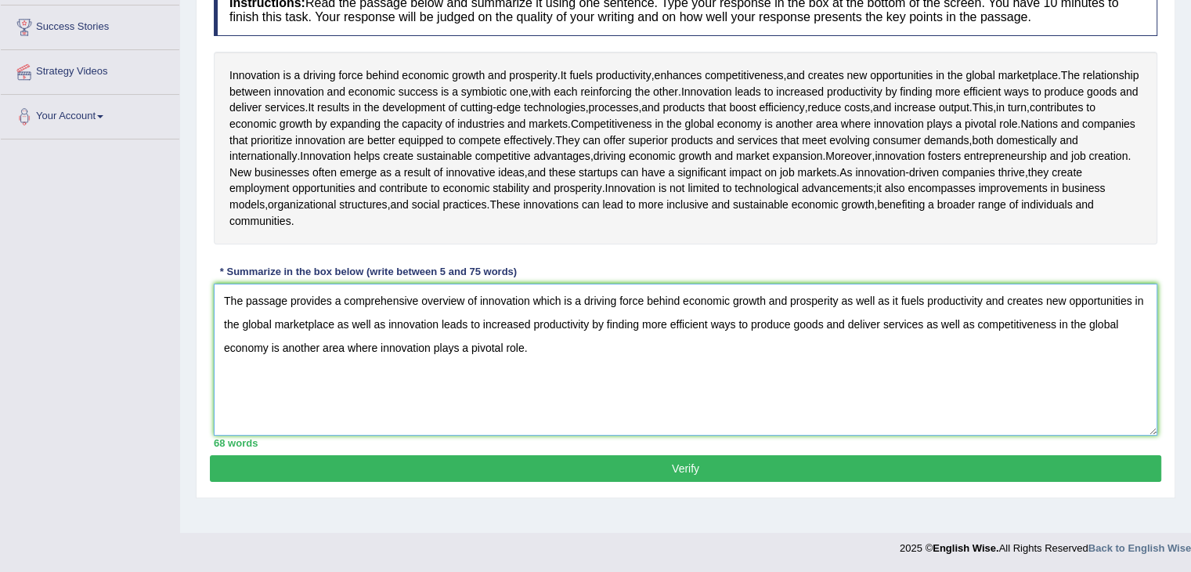
type textarea "The passage provides a comprehensive overview of innovation which is a driving …"
click at [630, 482] on button "Verify" at bounding box center [686, 468] width 952 height 27
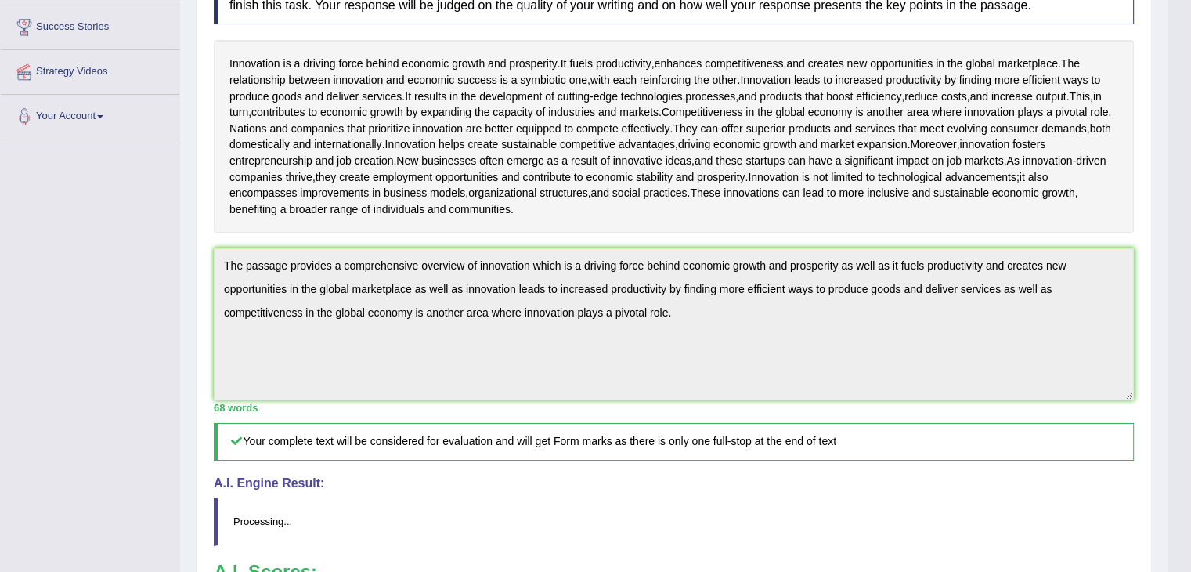
scroll to position [416, 0]
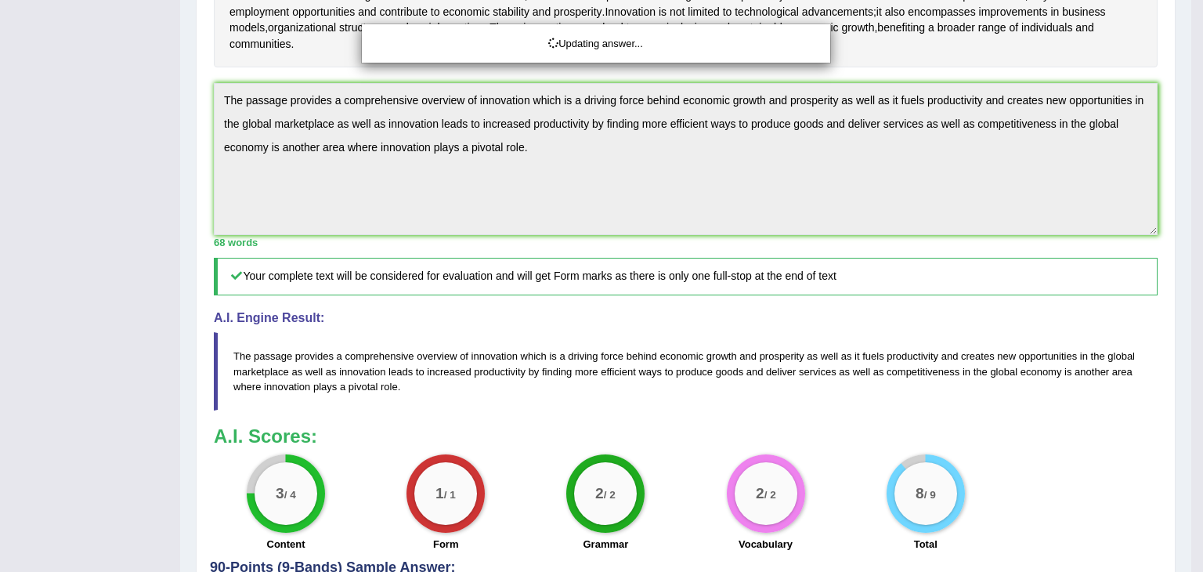
drag, startPoint x: 1202, startPoint y: 192, endPoint x: 1202, endPoint y: 372, distance: 180.1
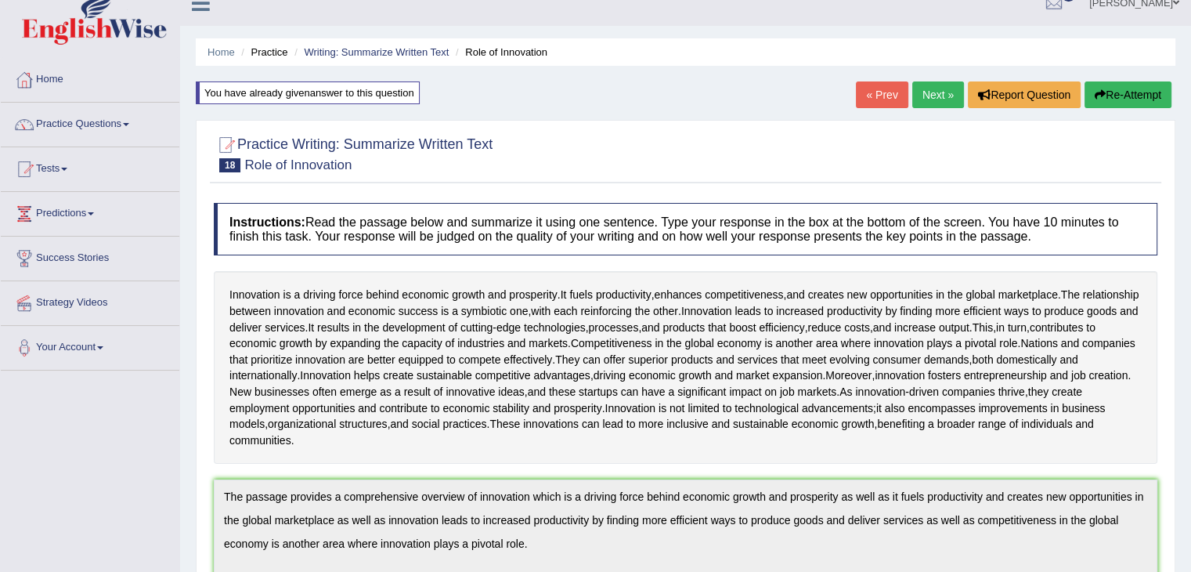
scroll to position [0, 0]
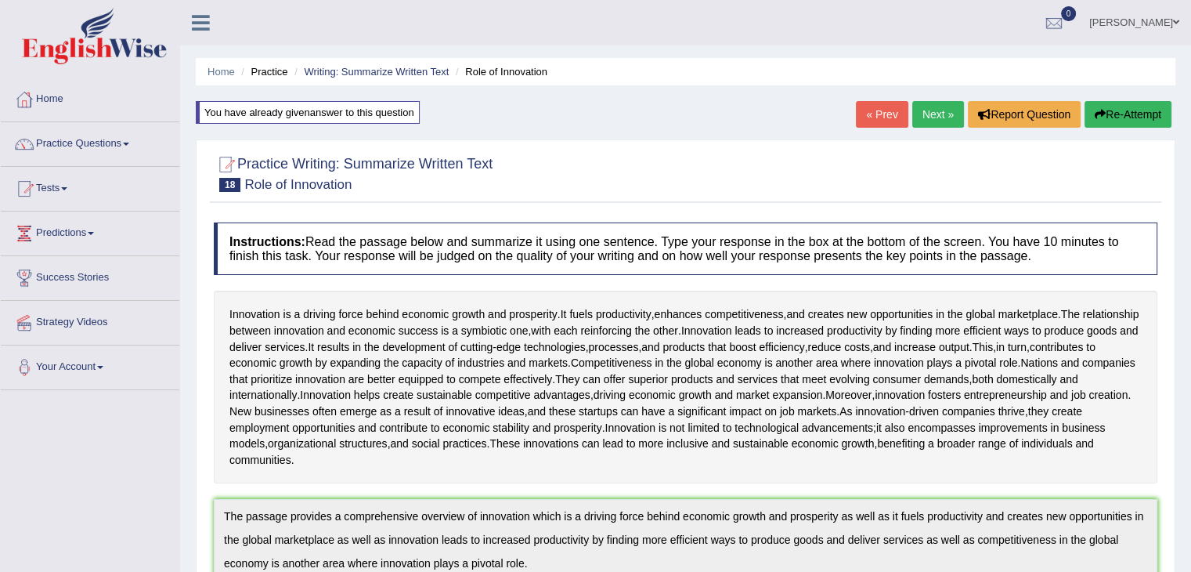
click at [1143, 114] on button "Re-Attempt" at bounding box center [1128, 114] width 87 height 27
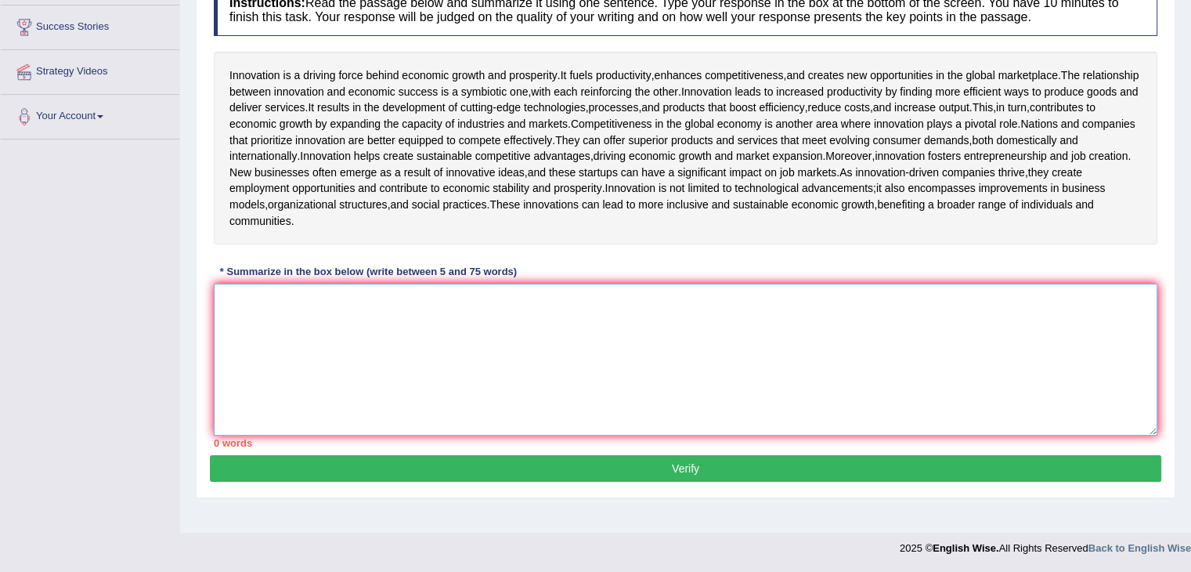
click at [667, 366] on textarea at bounding box center [686, 360] width 944 height 152
paste textarea "The passage provides a comprehensive overview of innovation which is a driving …"
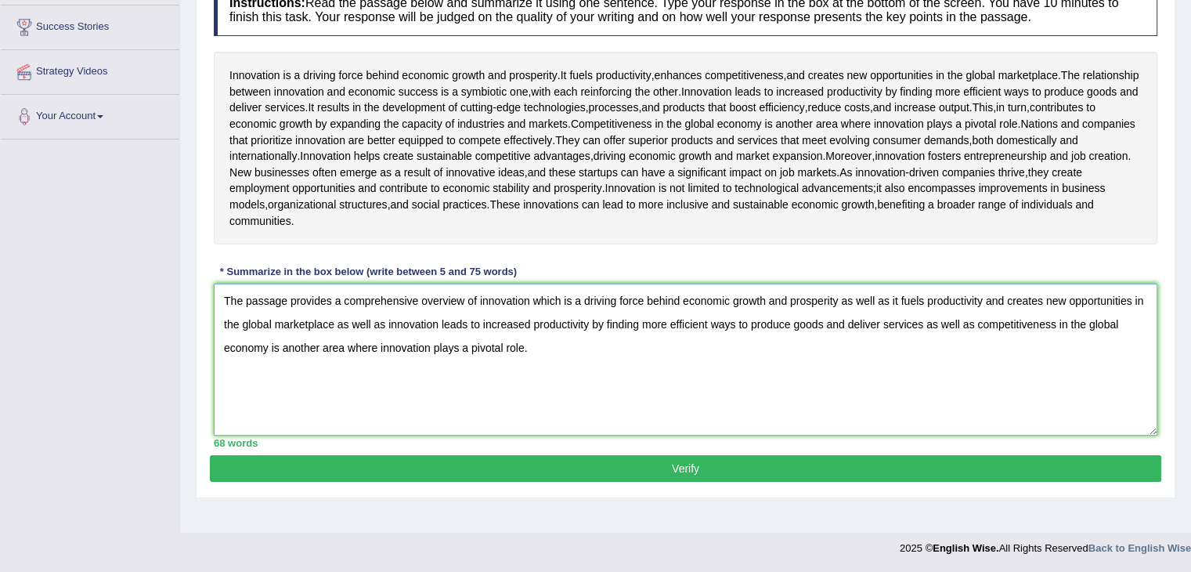
drag, startPoint x: 580, startPoint y: 370, endPoint x: 192, endPoint y: 371, distance: 387.7
click at [192, 371] on div "Home Practice Writing: Summarize Written Text Role of Innovation You have alrea…" at bounding box center [685, 140] width 1011 height 783
type textarea "The passage provides a comprehensive overview of innovation which is a driving …"
click at [453, 482] on button "Verify" at bounding box center [686, 468] width 952 height 27
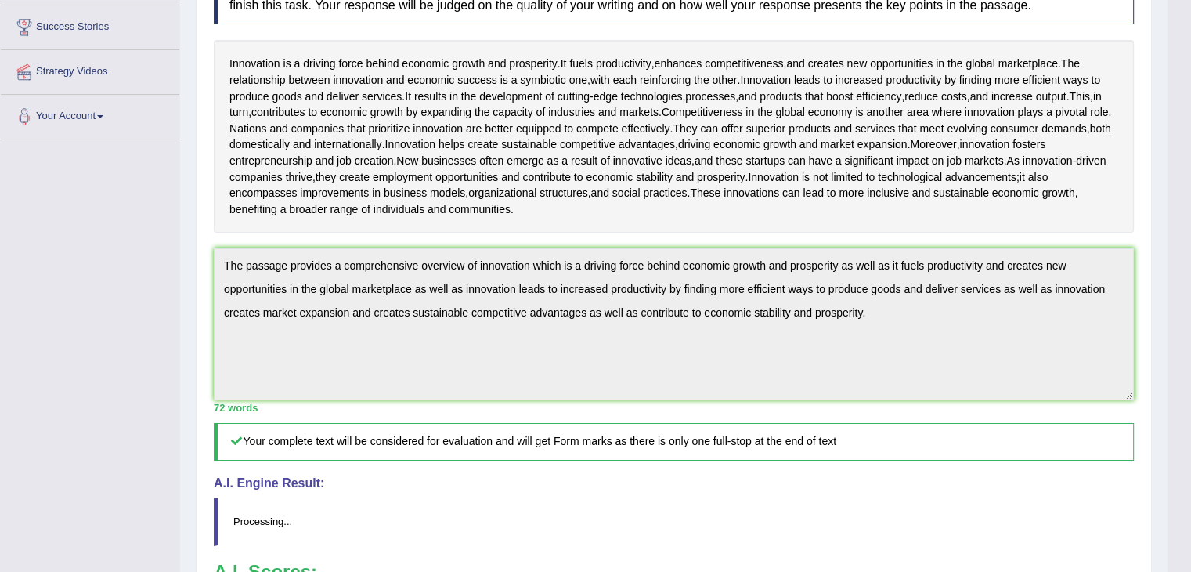
scroll to position [258, 0]
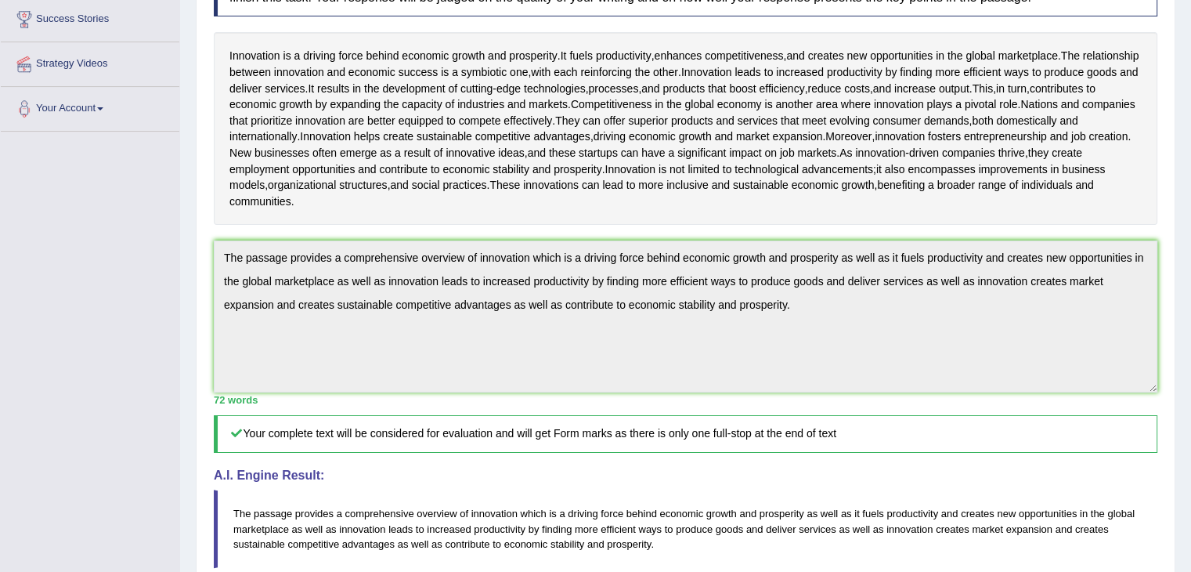
drag, startPoint x: 1202, startPoint y: 157, endPoint x: 1202, endPoint y: 365, distance: 208.3
click at [1190, 313] on html "Toggle navigation Home Practice Questions Speaking Practice Read Aloud Repeat S…" at bounding box center [595, 28] width 1191 height 572
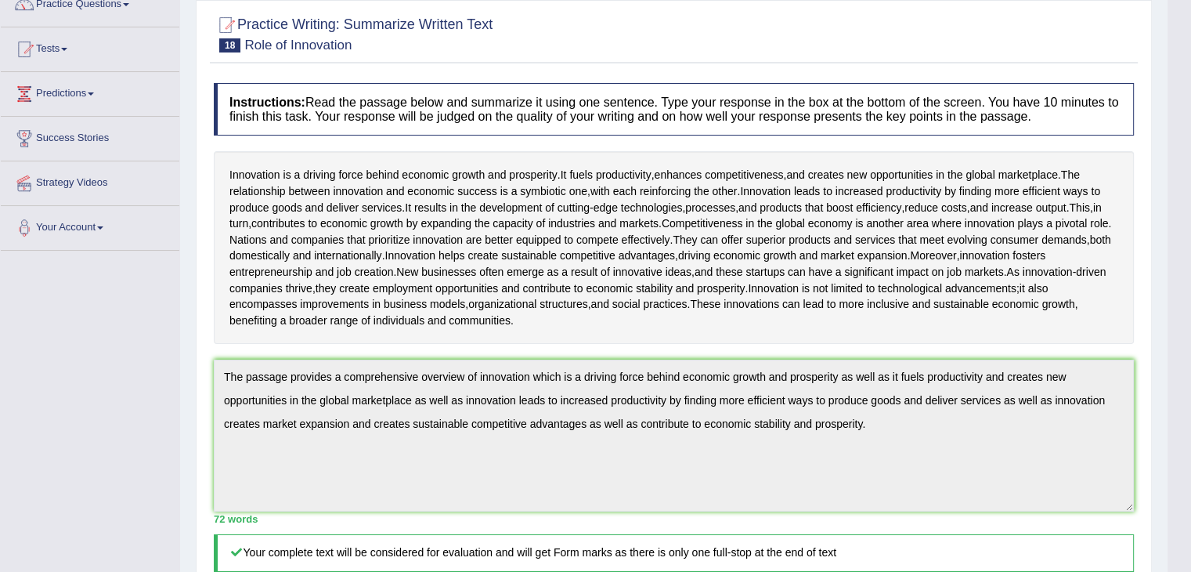
scroll to position [119, 0]
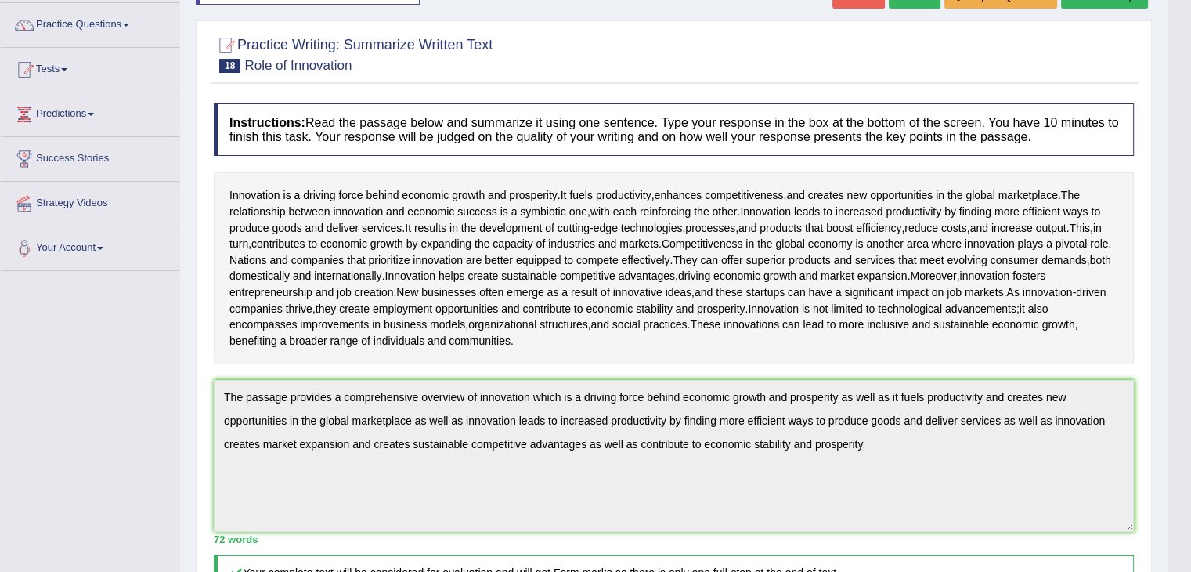
click at [1175, 255] on body "Toggle navigation Home Practice Questions Speaking Practice Read Aloud Repeat S…" at bounding box center [595, 167] width 1191 height 572
drag, startPoint x: 1175, startPoint y: 255, endPoint x: 1202, endPoint y: 263, distance: 28.5
click at [1190, 263] on html "Toggle navigation Home Practice Questions Speaking Practice Read Aloud Repeat S…" at bounding box center [595, 167] width 1191 height 572
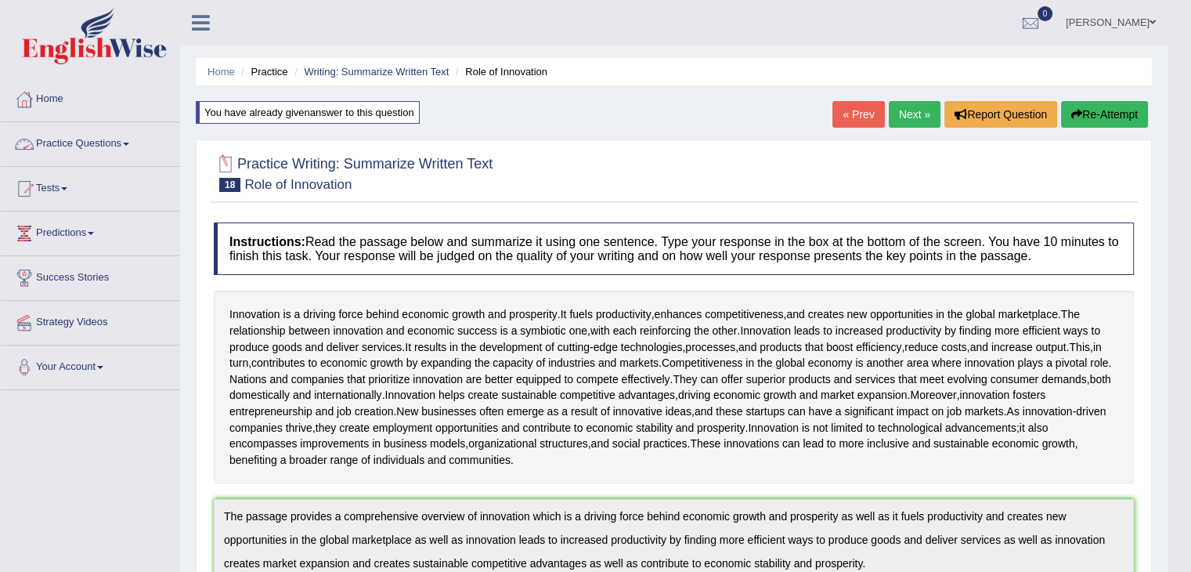
click at [113, 139] on link "Practice Questions" at bounding box center [90, 141] width 179 height 39
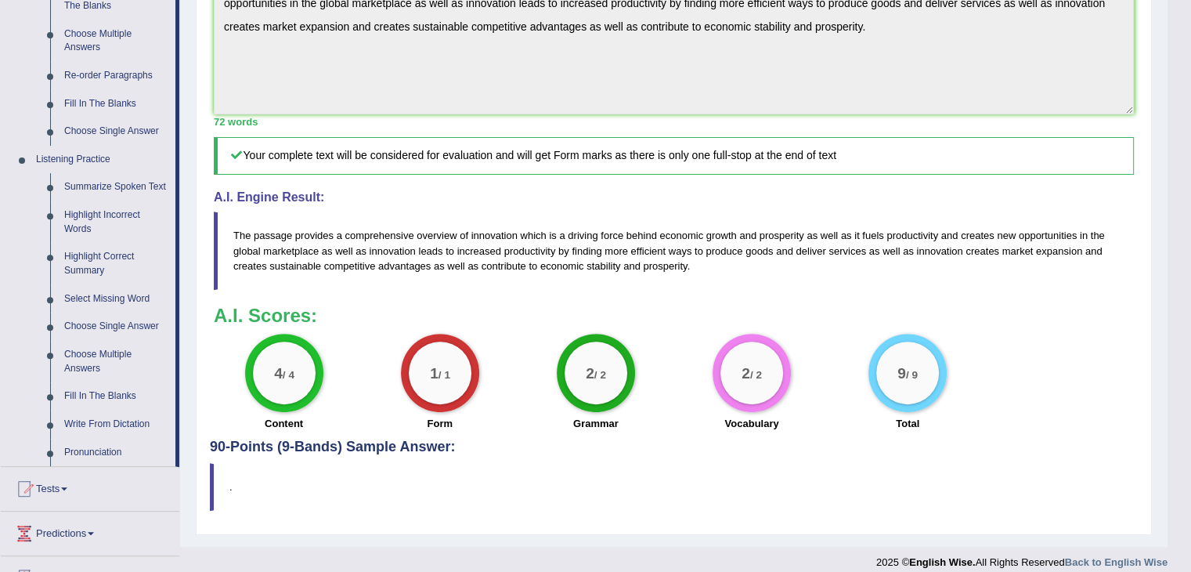
scroll to position [655, 0]
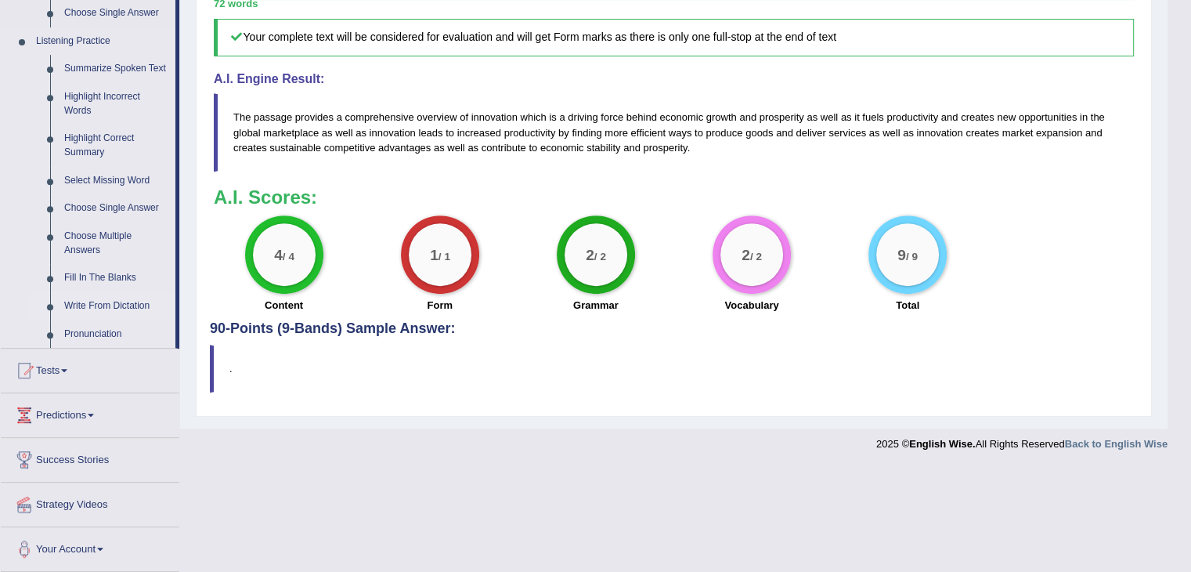
click at [92, 302] on link "Write From Dictation" at bounding box center [116, 306] width 118 height 28
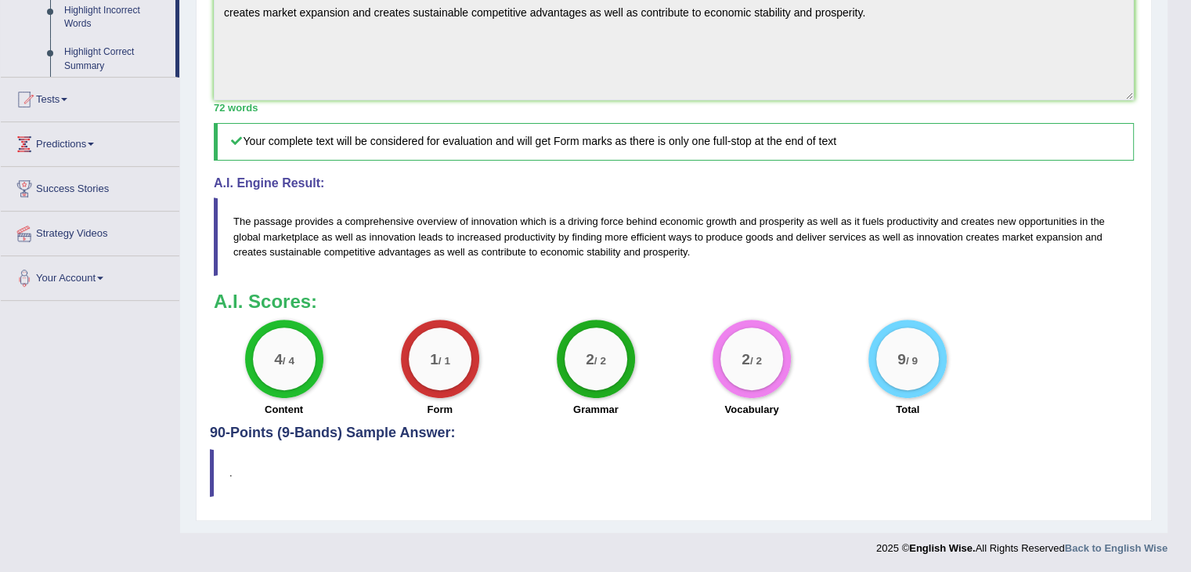
scroll to position [597, 0]
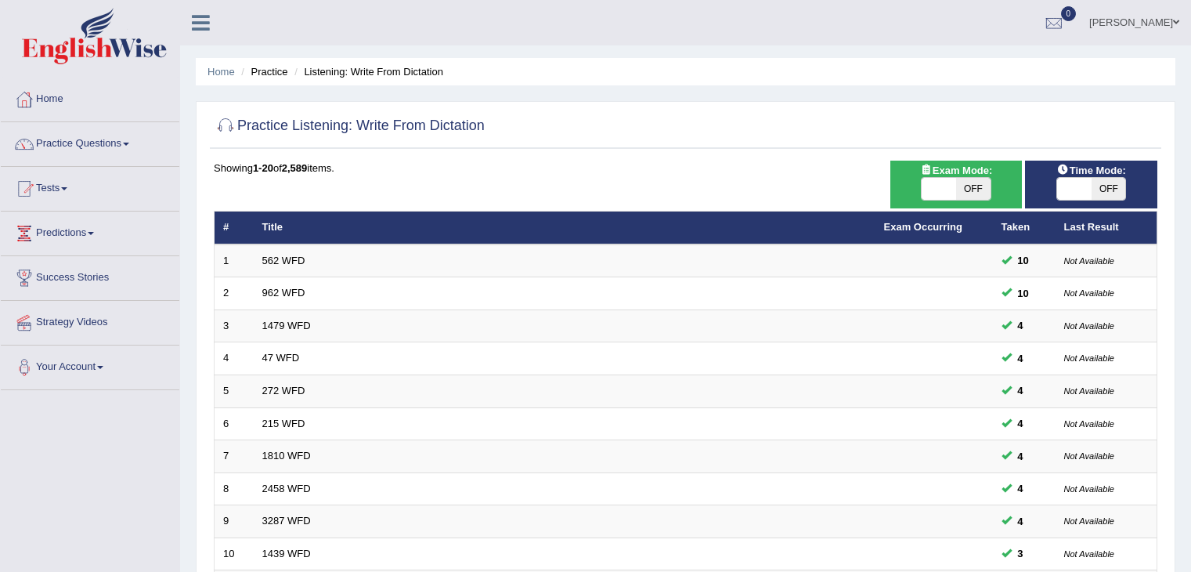
scroll to position [52, 0]
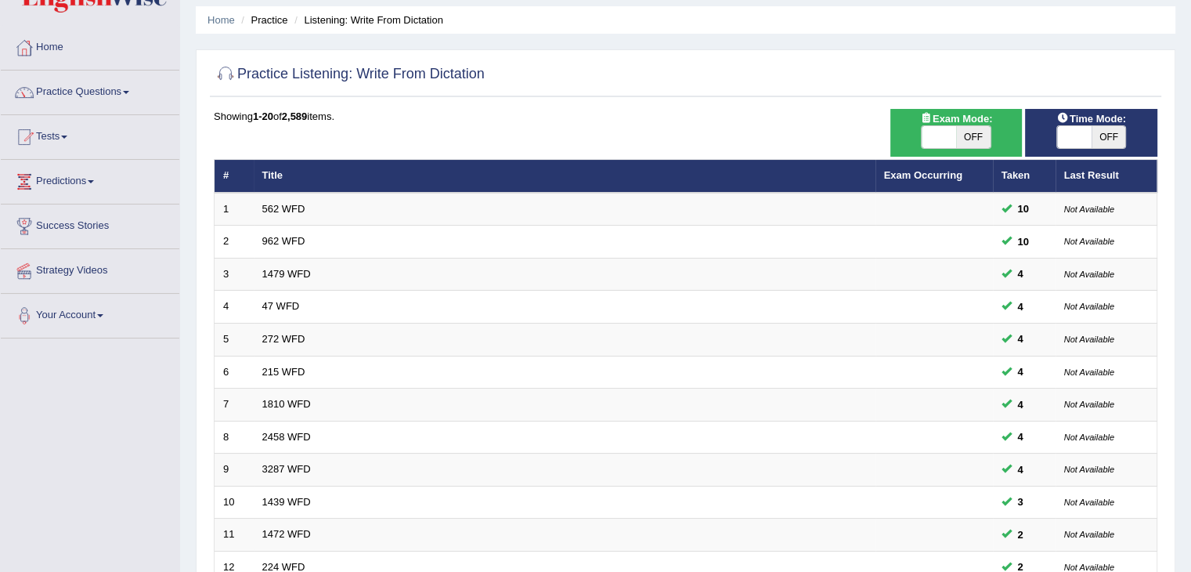
click at [1190, 164] on html "Toggle navigation Home Practice Questions Speaking Practice Read Aloud Repeat S…" at bounding box center [595, 234] width 1191 height 572
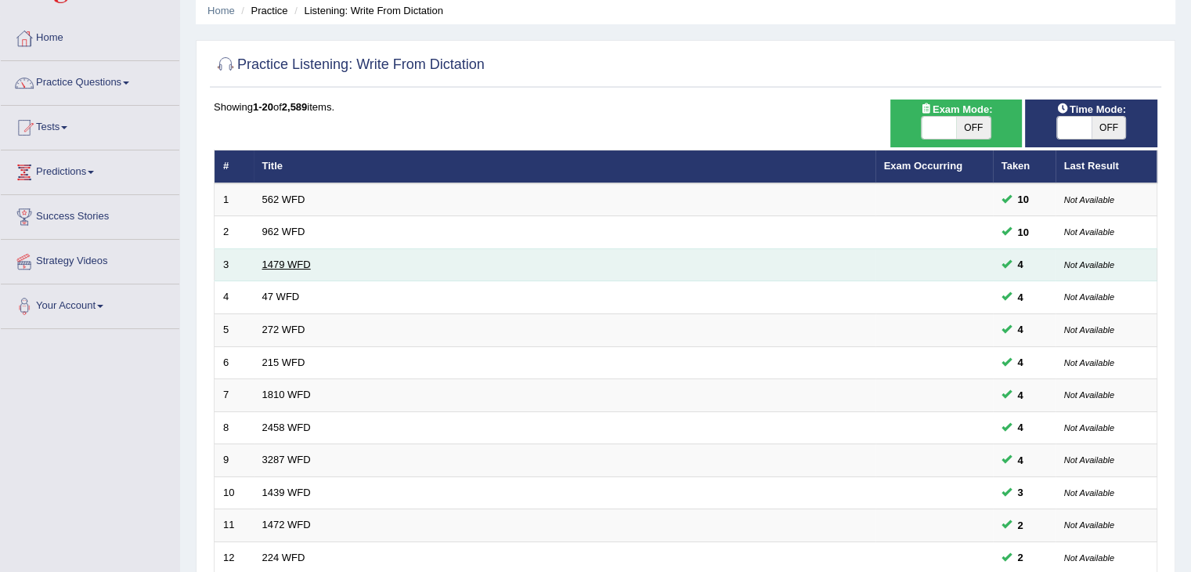
click at [286, 258] on link "1479 WFD" at bounding box center [286, 264] width 49 height 12
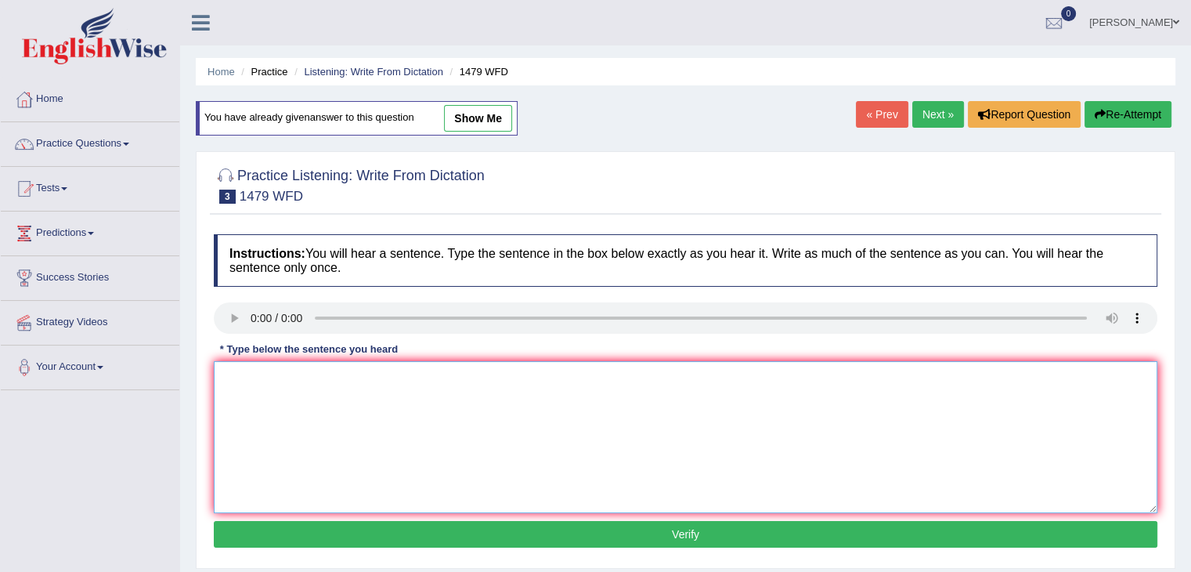
click at [277, 404] on textarea at bounding box center [686, 437] width 944 height 152
type textarea "t"
click at [550, 382] on textarea "The teacher required students to attend a ceremony held in s" at bounding box center [686, 437] width 944 height 152
type textarea "The teacher required students to attend a ceremony held in a playground in summ…"
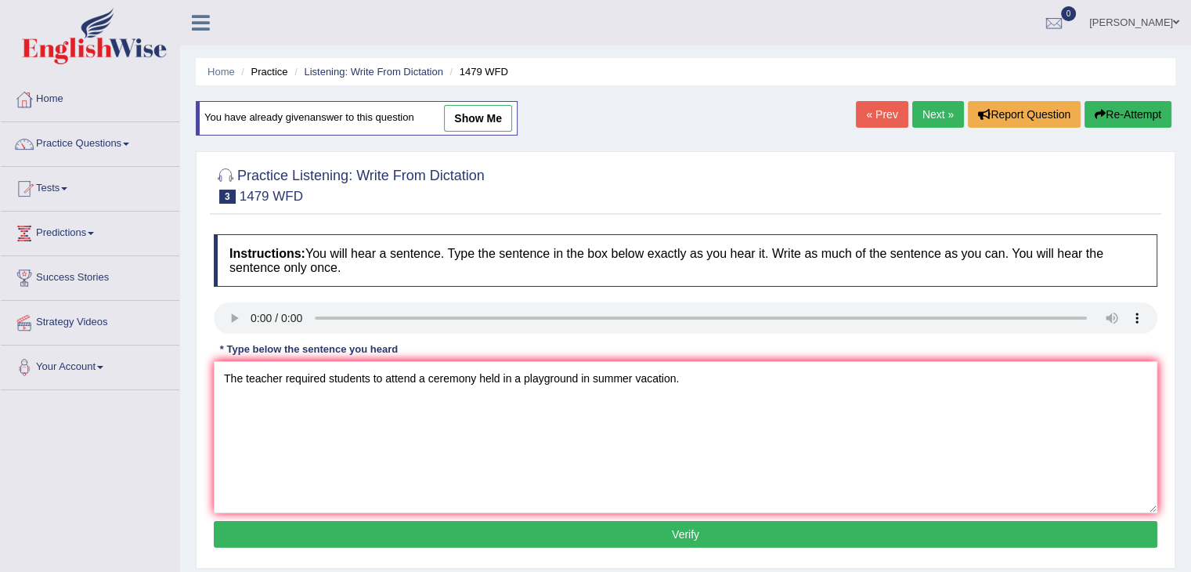
click at [545, 525] on button "Verify" at bounding box center [686, 534] width 944 height 27
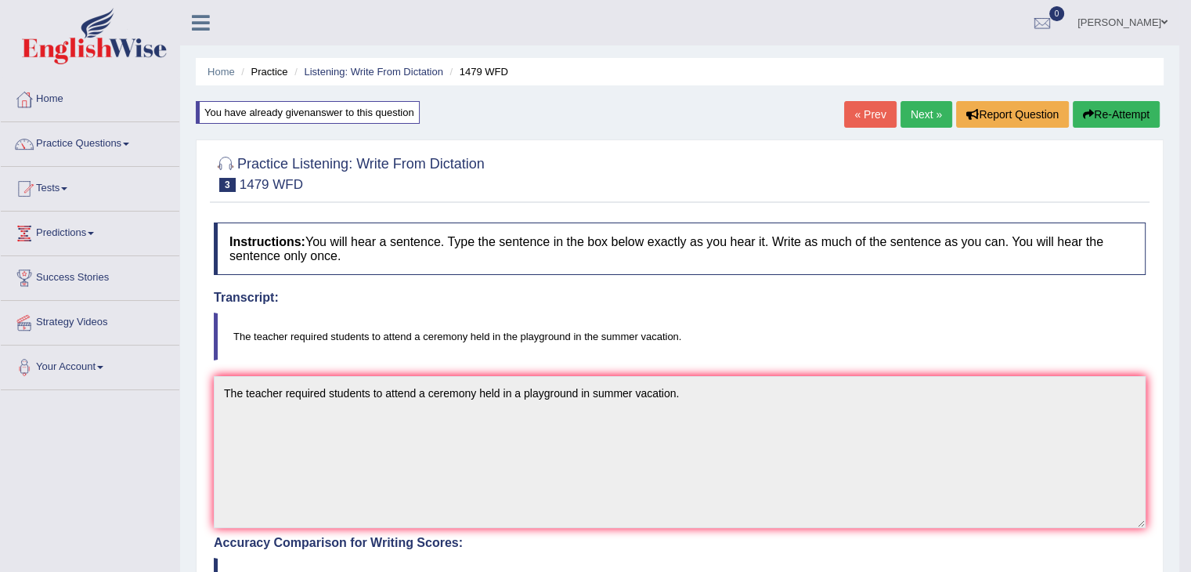
click at [927, 112] on link "Next »" at bounding box center [927, 114] width 52 height 27
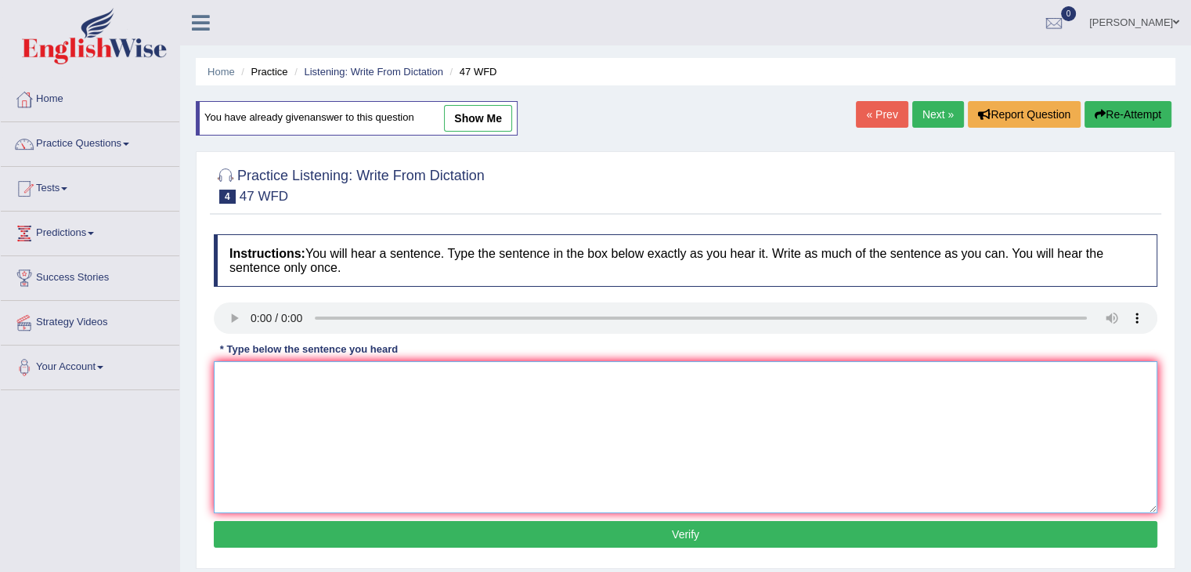
click at [288, 414] on textarea at bounding box center [686, 437] width 944 height 152
type textarea "Two drops of solution were heated in a test tube."
click at [434, 534] on button "Verify" at bounding box center [686, 534] width 944 height 27
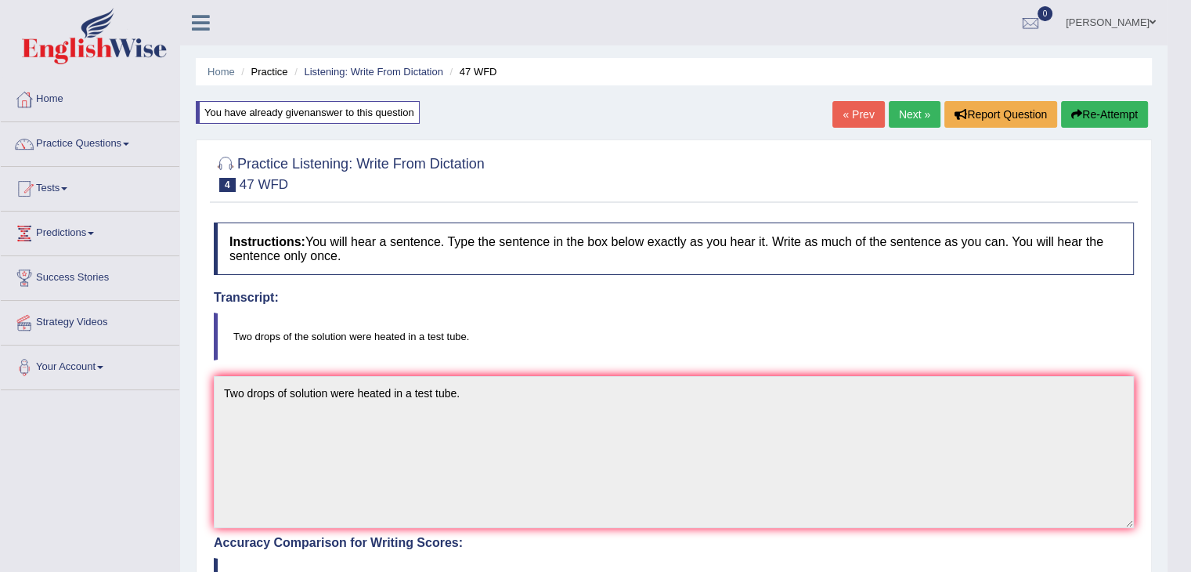
scroll to position [162, 0]
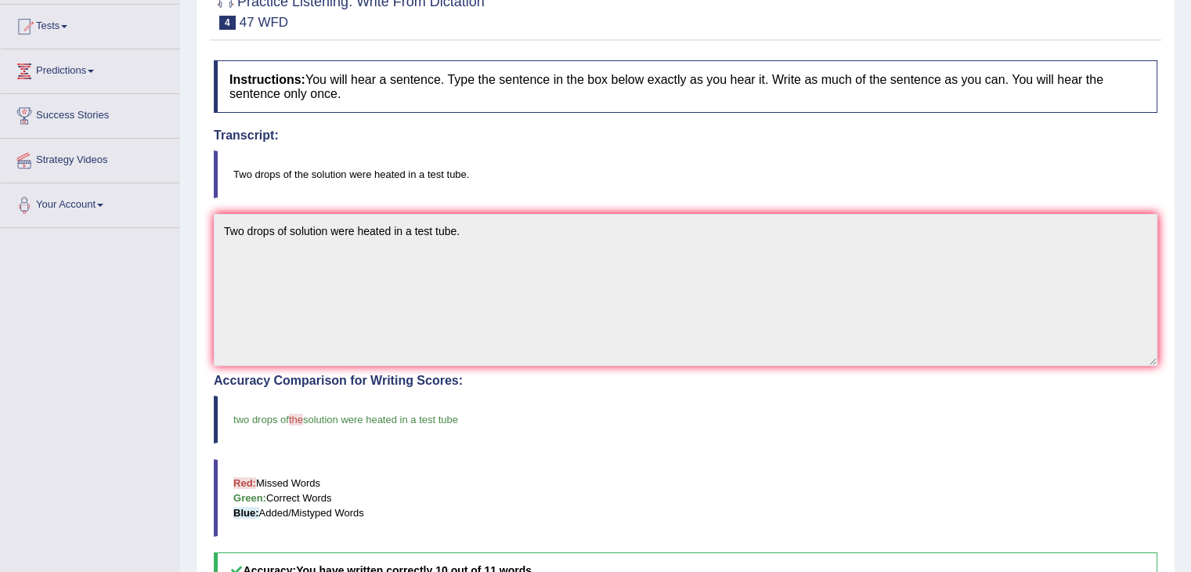
drag, startPoint x: 1202, startPoint y: 176, endPoint x: 1202, endPoint y: 371, distance: 195.0
click at [1190, 371] on html "Toggle navigation Home Practice Questions Speaking Practice Read Aloud Repeat S…" at bounding box center [595, 124] width 1191 height 572
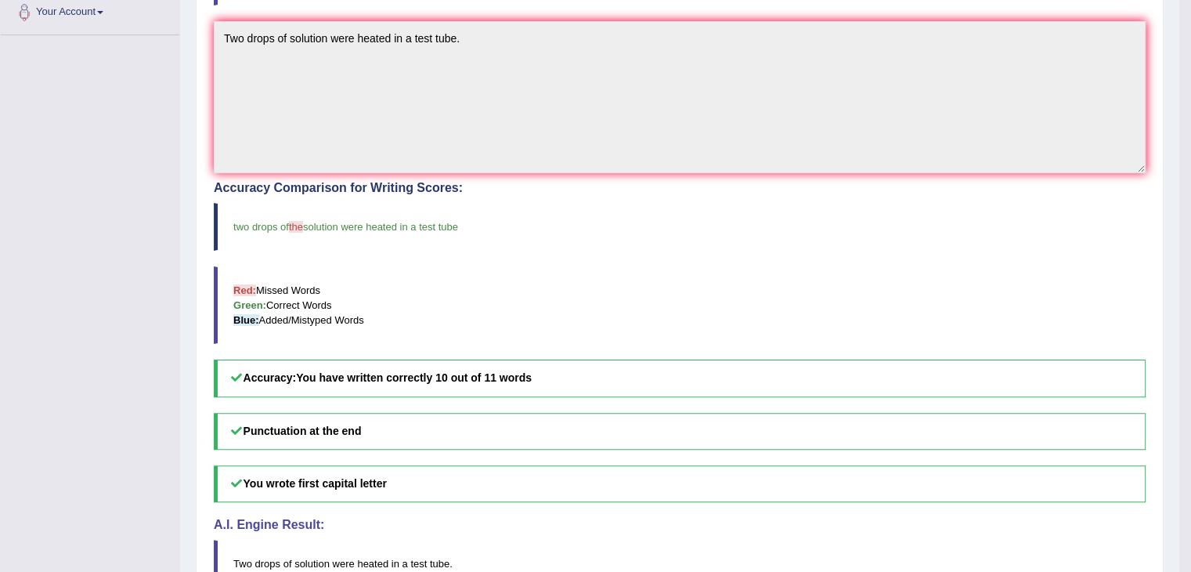
scroll to position [0, 0]
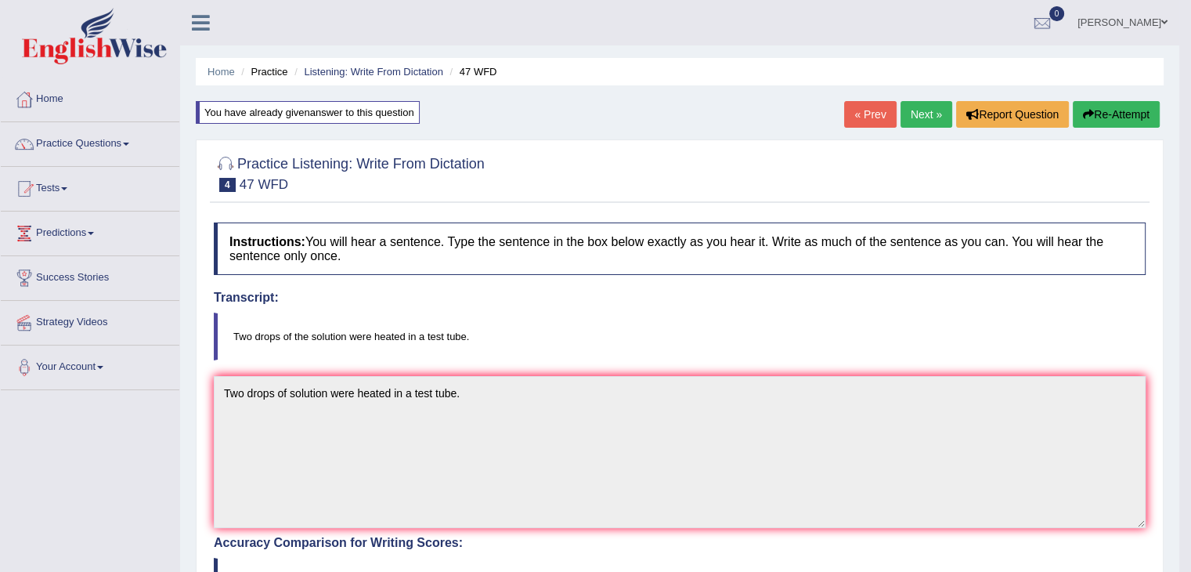
click at [933, 109] on link "Next »" at bounding box center [927, 114] width 52 height 27
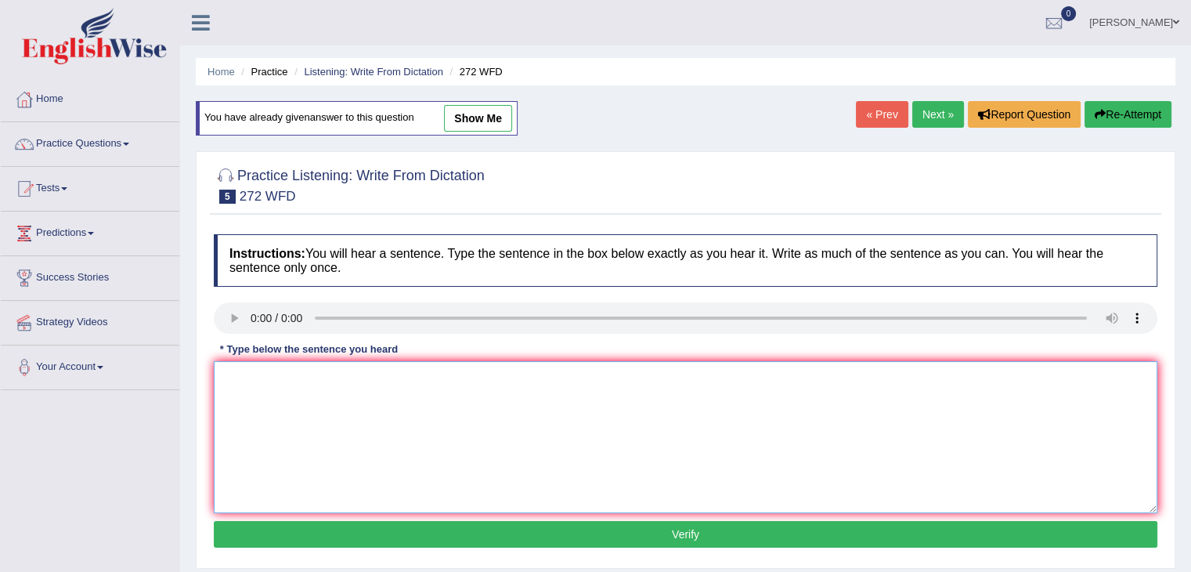
click at [278, 392] on textarea at bounding box center [686, 437] width 944 height 152
type textarea "The development has a great negative impact on the environment."
click at [365, 528] on button "Verify" at bounding box center [686, 534] width 944 height 27
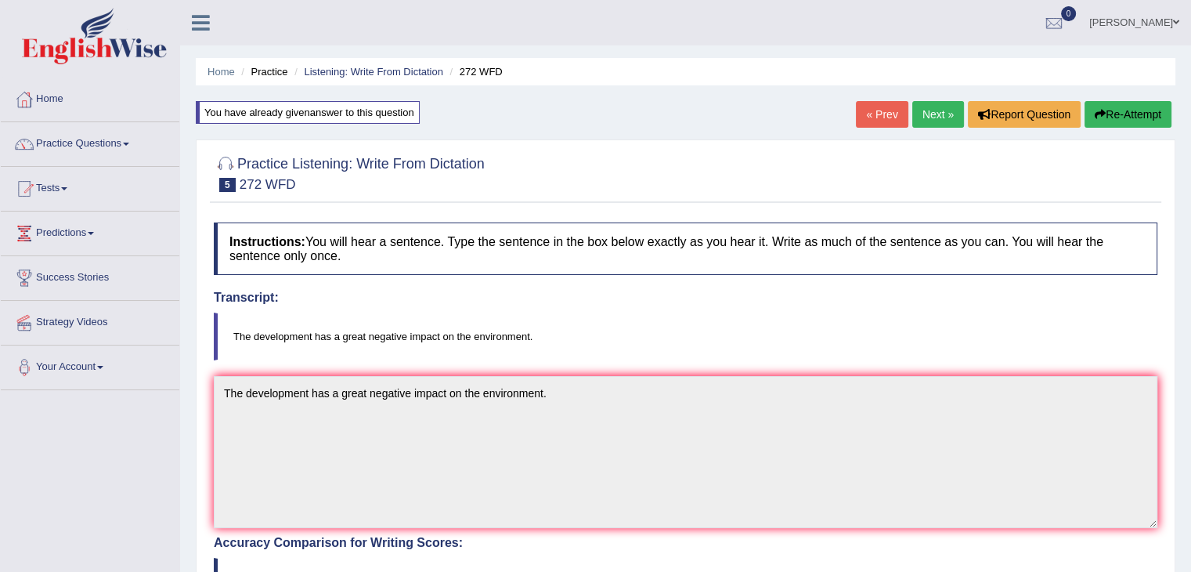
drag, startPoint x: 1202, startPoint y: 127, endPoint x: 1202, endPoint y: 333, distance: 206.0
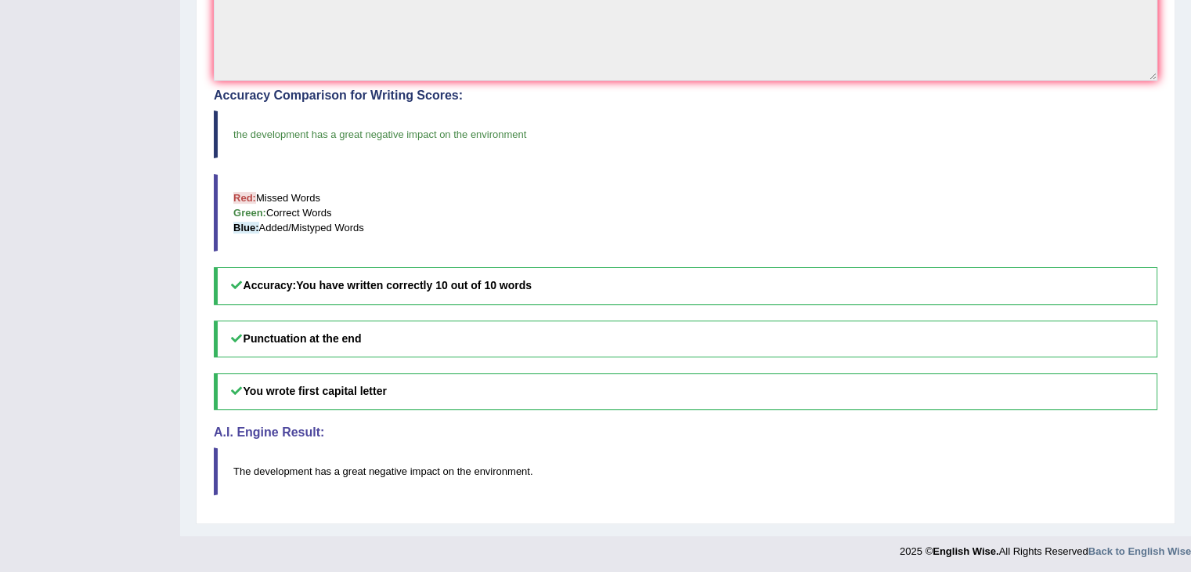
scroll to position [76, 0]
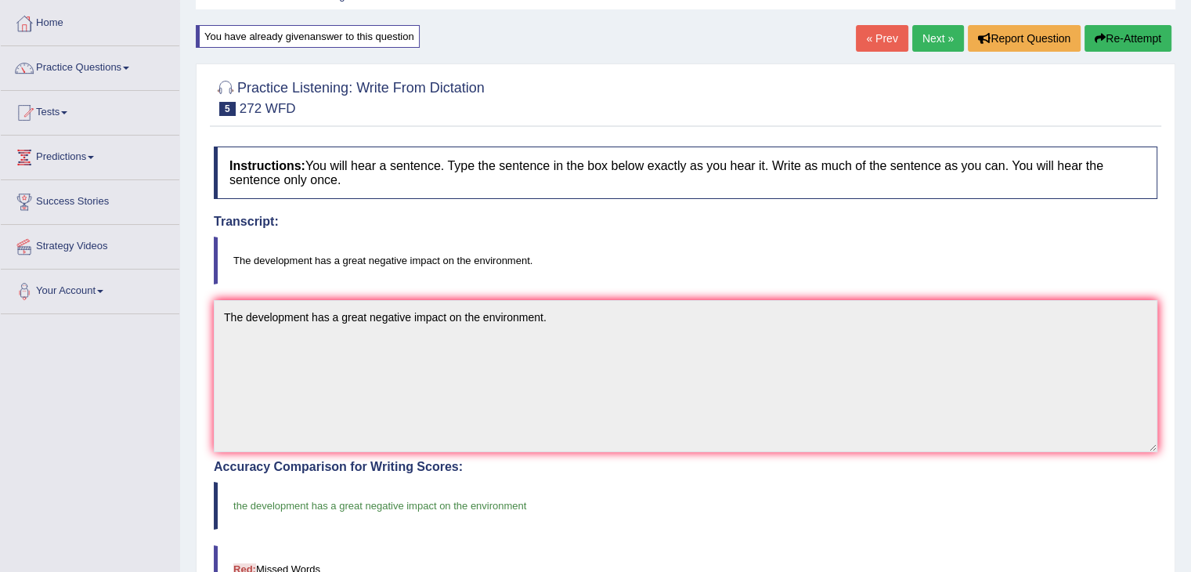
click at [923, 46] on link "Next »" at bounding box center [938, 38] width 52 height 27
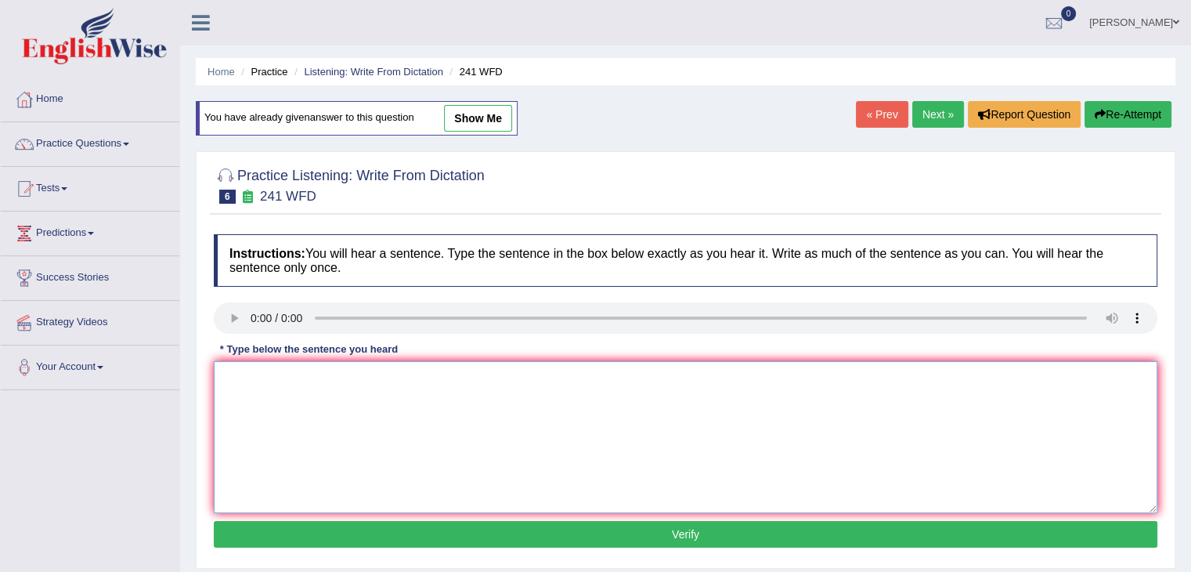
click at [266, 386] on textarea at bounding box center [686, 437] width 944 height 152
type textarea "Please check the information on the website for the opening time."
click at [441, 536] on button "Verify" at bounding box center [686, 534] width 944 height 27
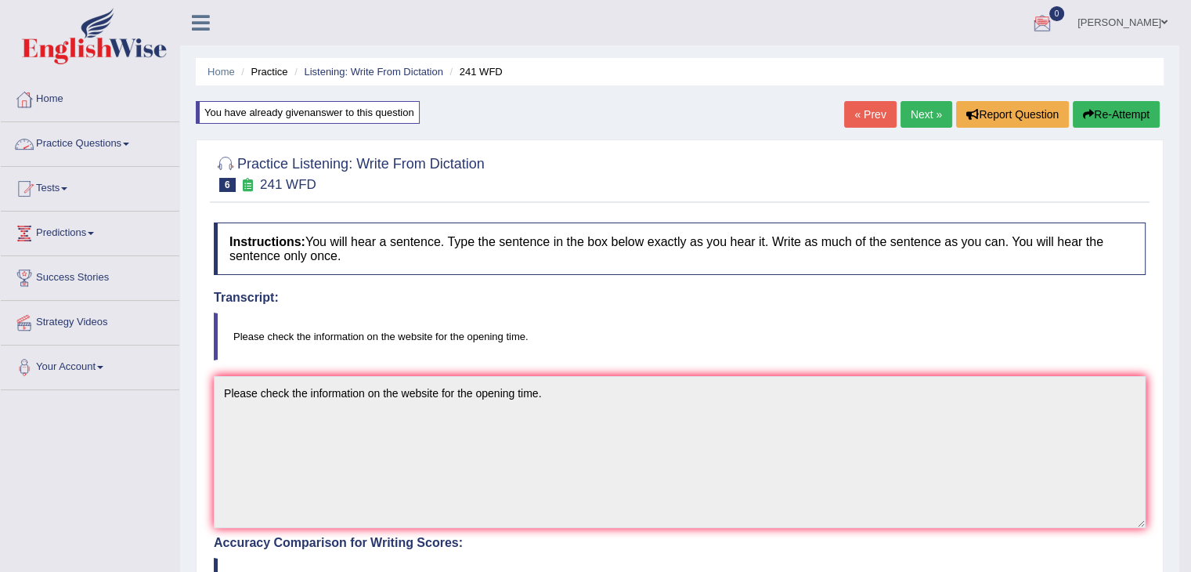
click at [89, 146] on link "Practice Questions" at bounding box center [90, 141] width 179 height 39
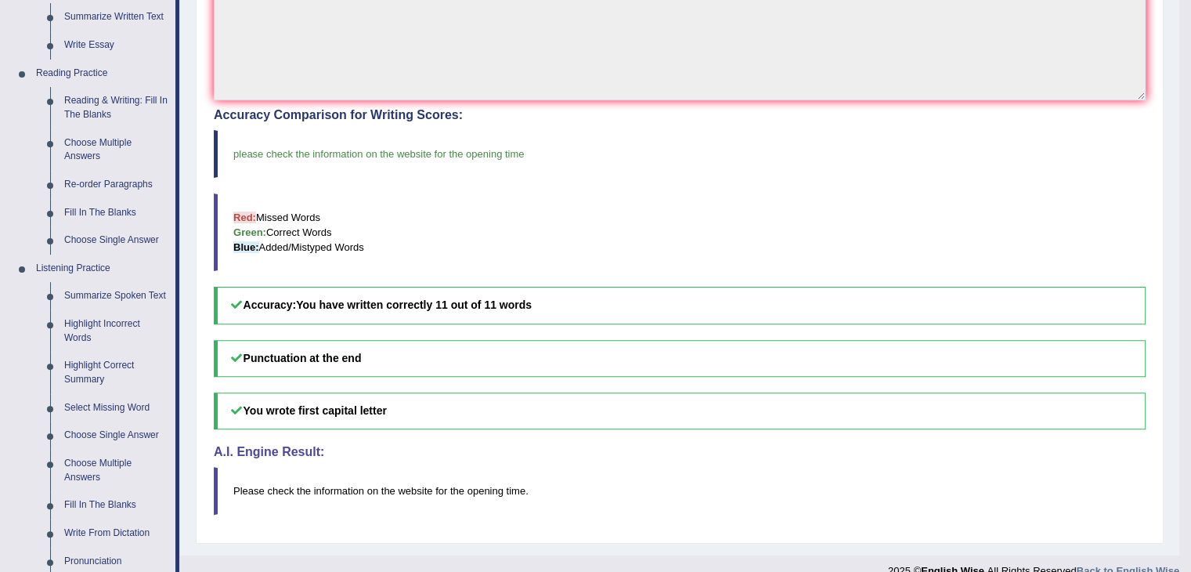
scroll to position [576, 0]
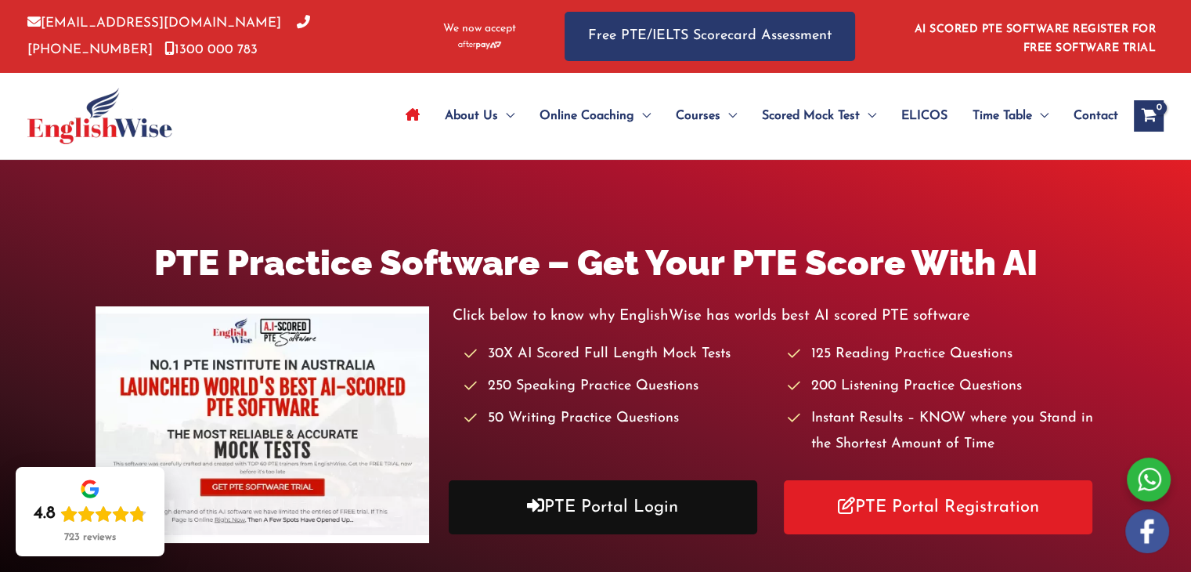
drag, startPoint x: 0, startPoint y: 0, endPoint x: 570, endPoint y: 526, distance: 775.4
click at [570, 526] on link "PTE Portal Login" at bounding box center [603, 507] width 309 height 54
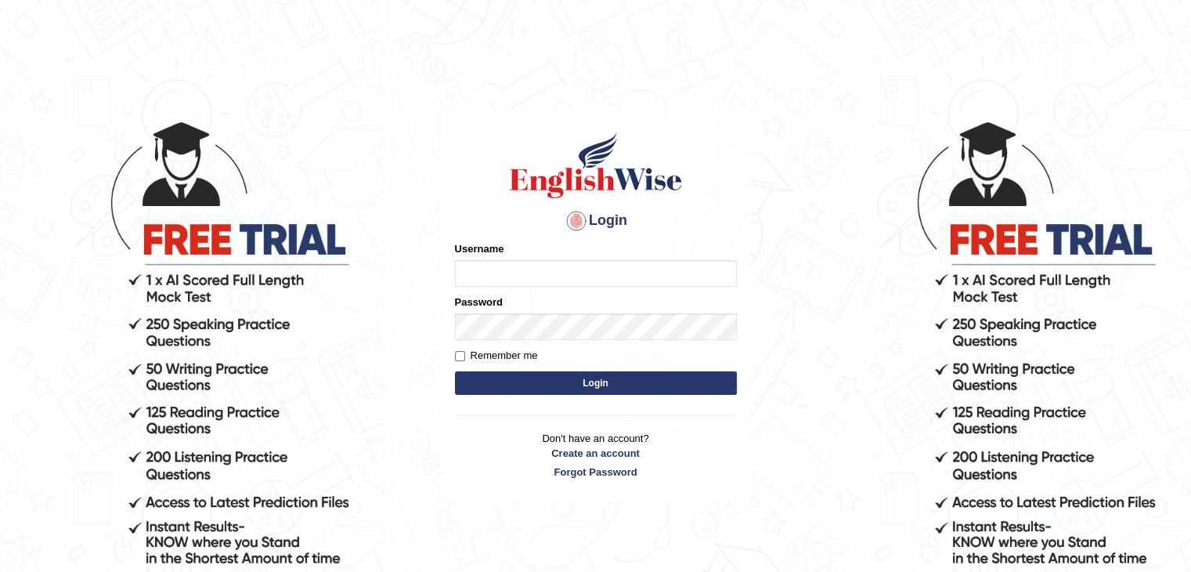
click at [535, 282] on input "Username" at bounding box center [596, 273] width 282 height 27
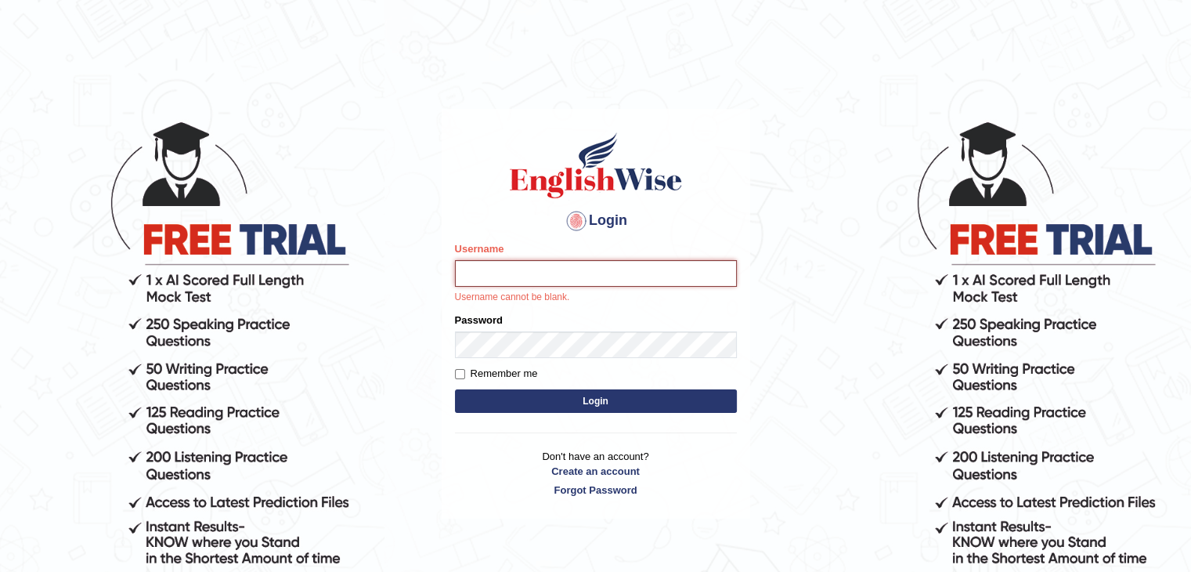
type input "surajshrestha100"
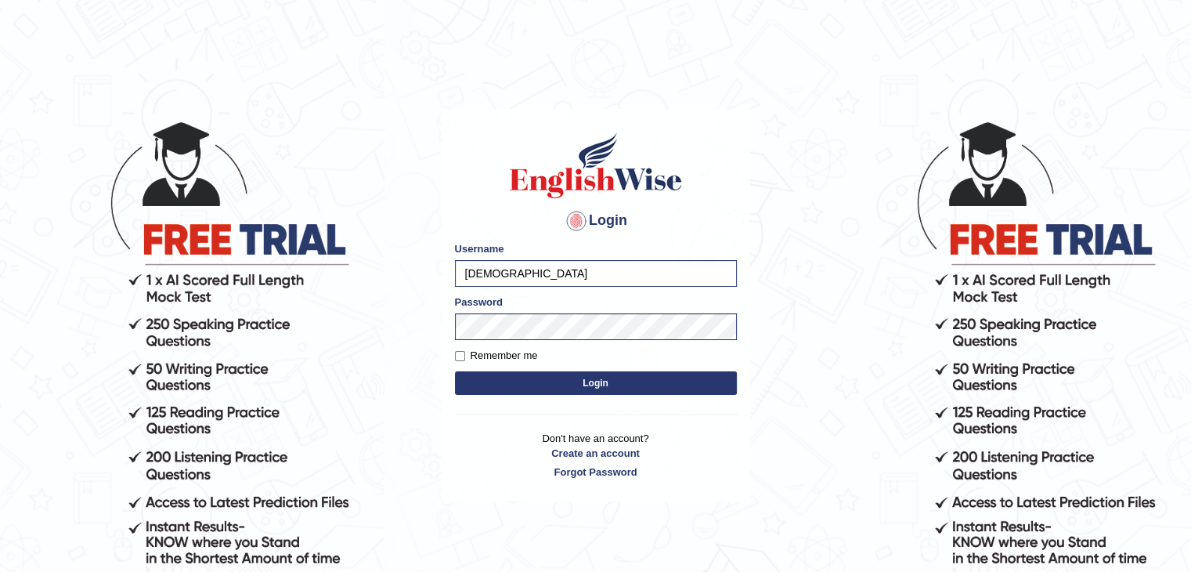
click at [554, 385] on button "Login" at bounding box center [596, 382] width 282 height 23
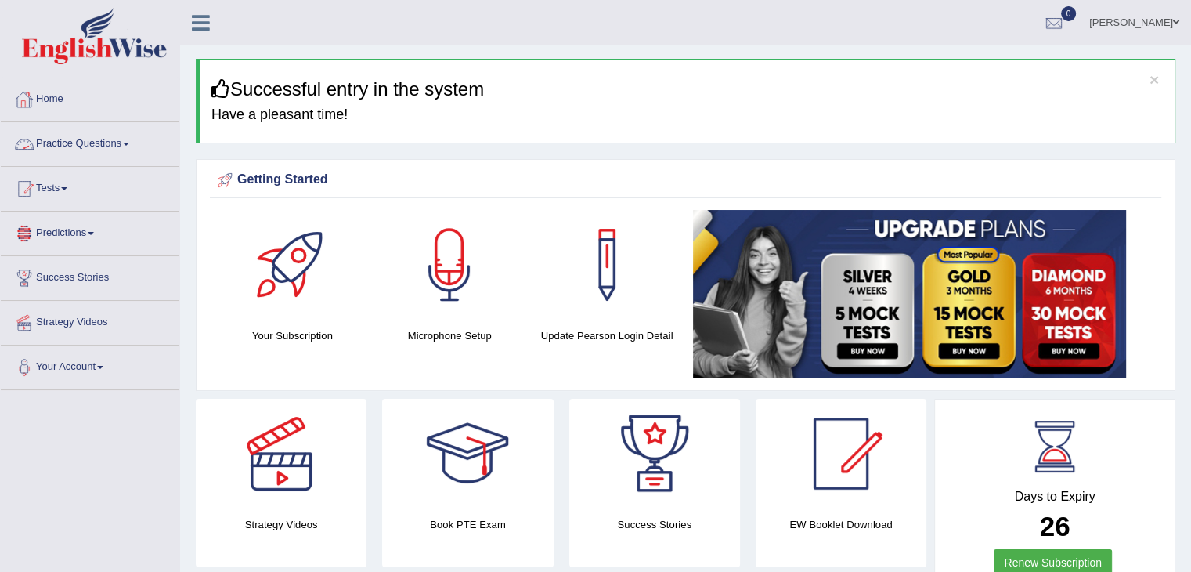
click at [114, 142] on link "Practice Questions" at bounding box center [90, 141] width 179 height 39
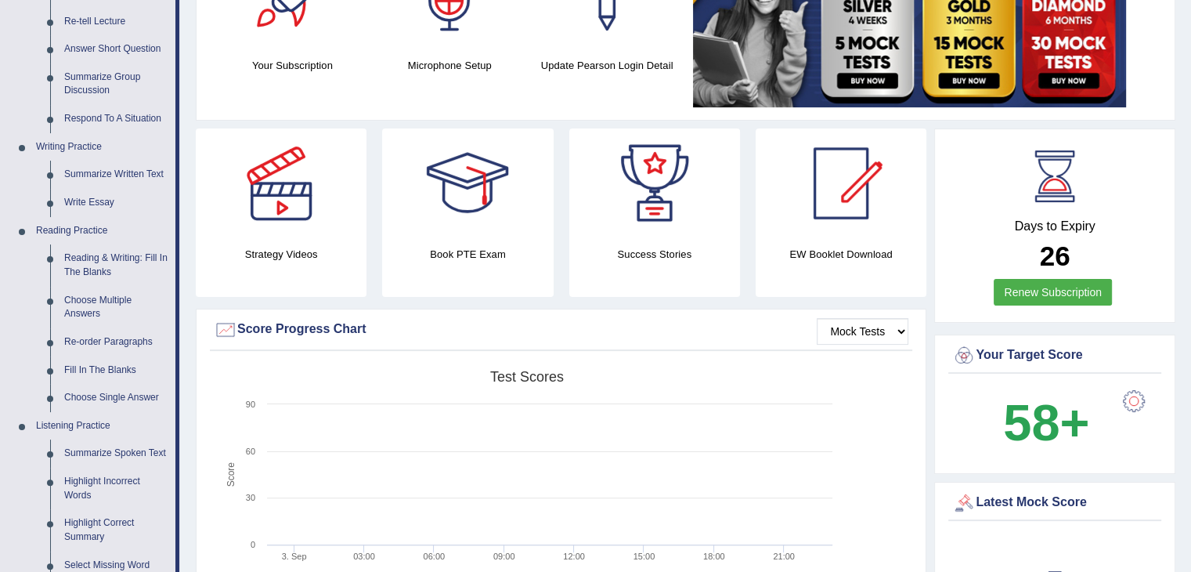
scroll to position [233, 0]
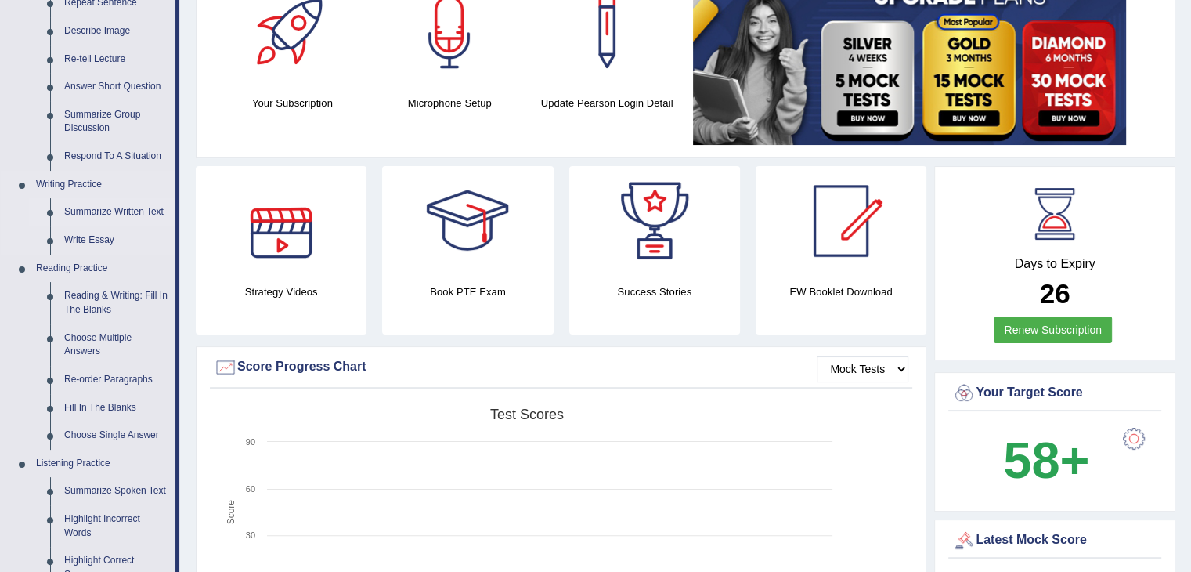
click at [125, 208] on link "Summarize Written Text" at bounding box center [116, 212] width 118 height 28
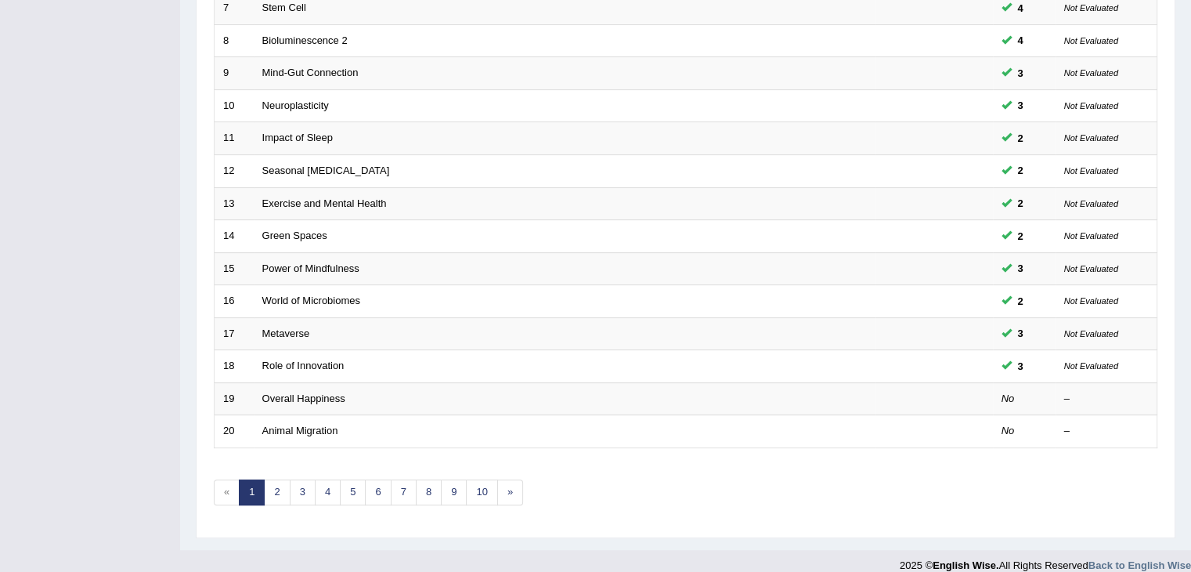
scroll to position [461, 0]
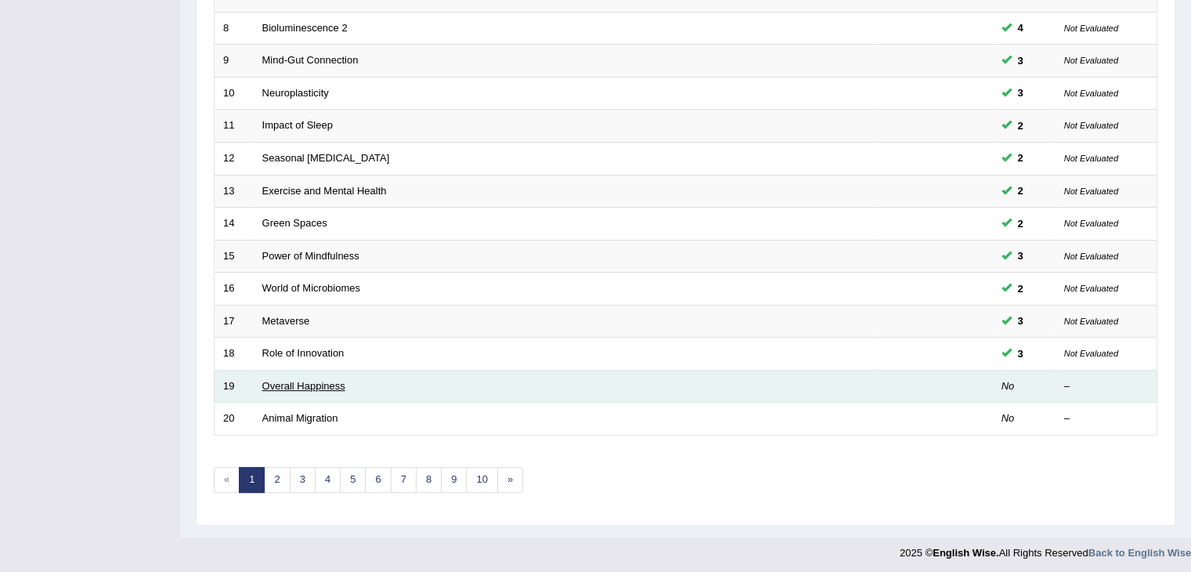
click at [317, 383] on link "Overall Happiness" at bounding box center [303, 386] width 83 height 12
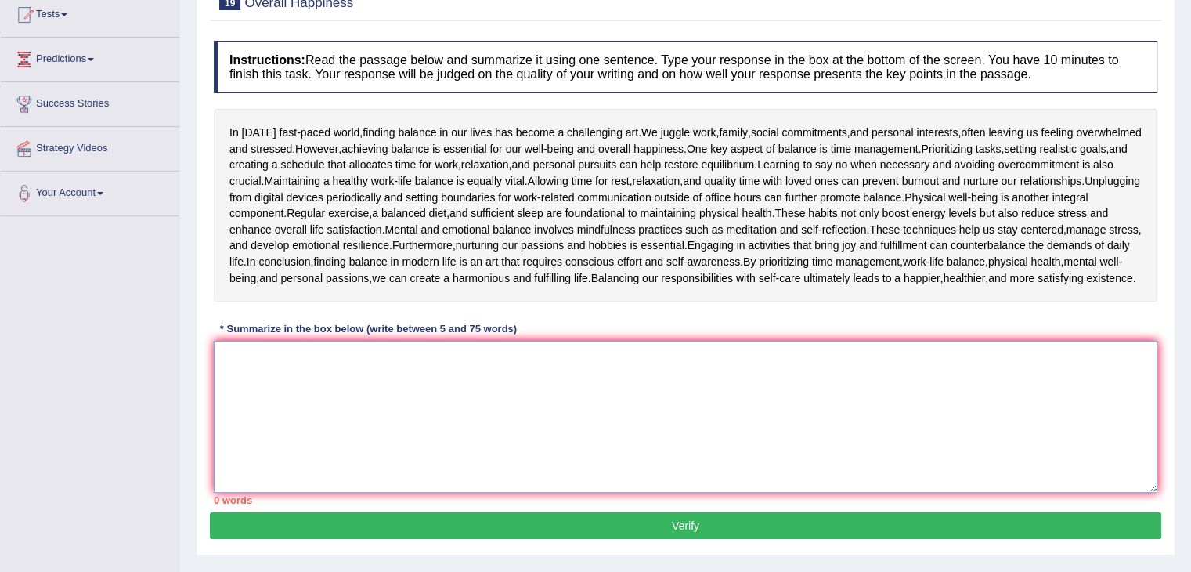
click at [517, 414] on textarea at bounding box center [686, 417] width 944 height 152
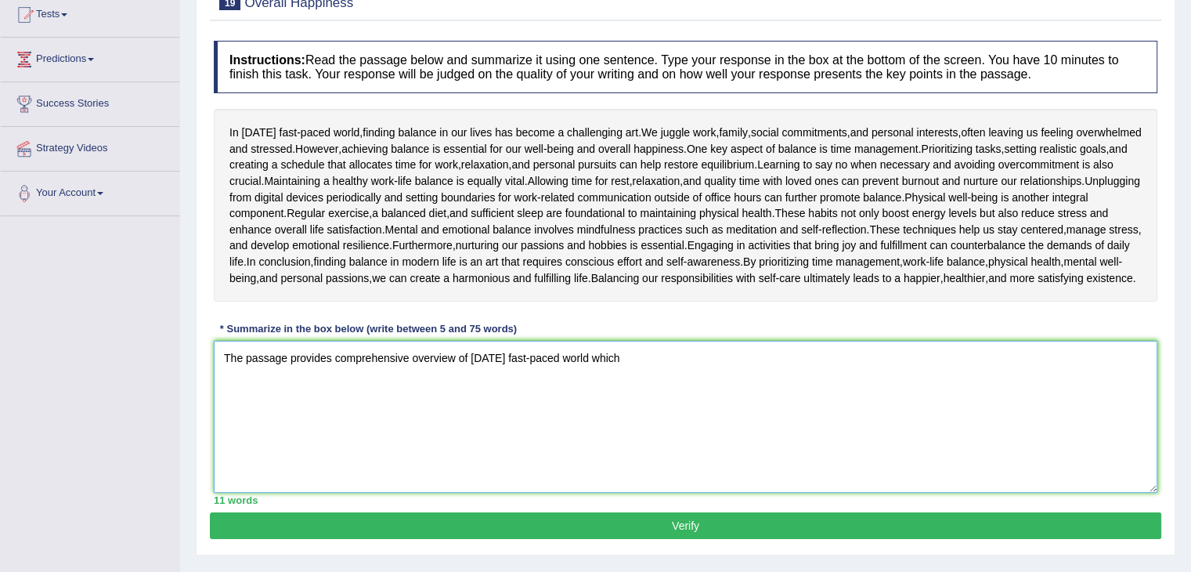
click at [703, 421] on textarea "The passage provides comprehensive overview of [DATE] fast-paced world which" at bounding box center [686, 417] width 944 height 152
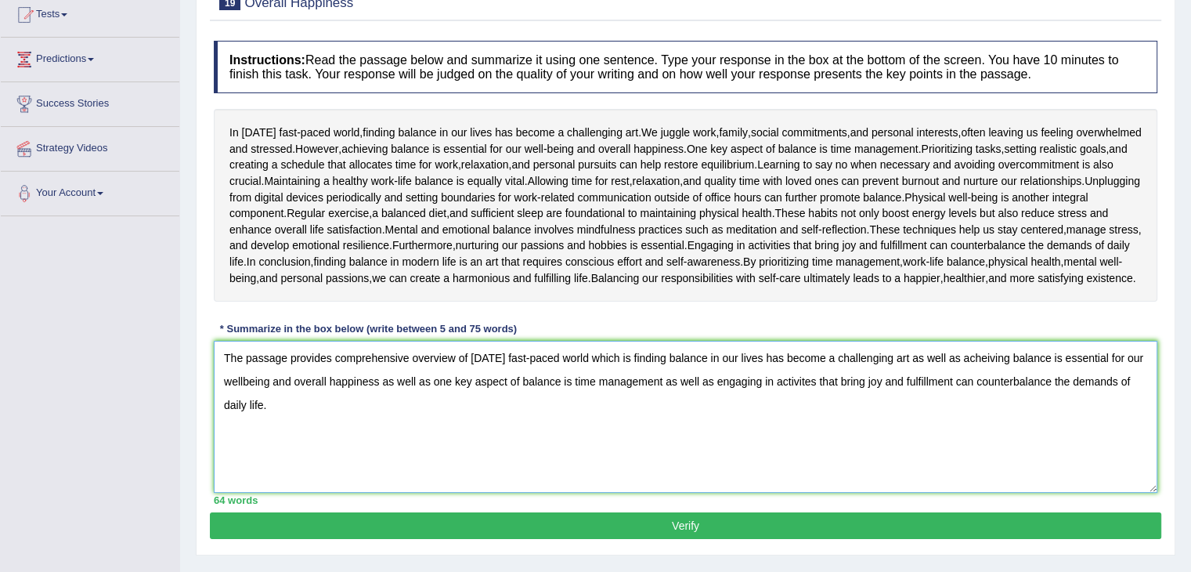
click at [504, 439] on textarea "The passage provides comprehensive overview of [DATE] fast-paced world which is…" at bounding box center [686, 417] width 944 height 152
click at [410, 436] on textarea "The passage provides comprehensive overview of [DATE] fast-paced world which is…" at bounding box center [686, 417] width 944 height 152
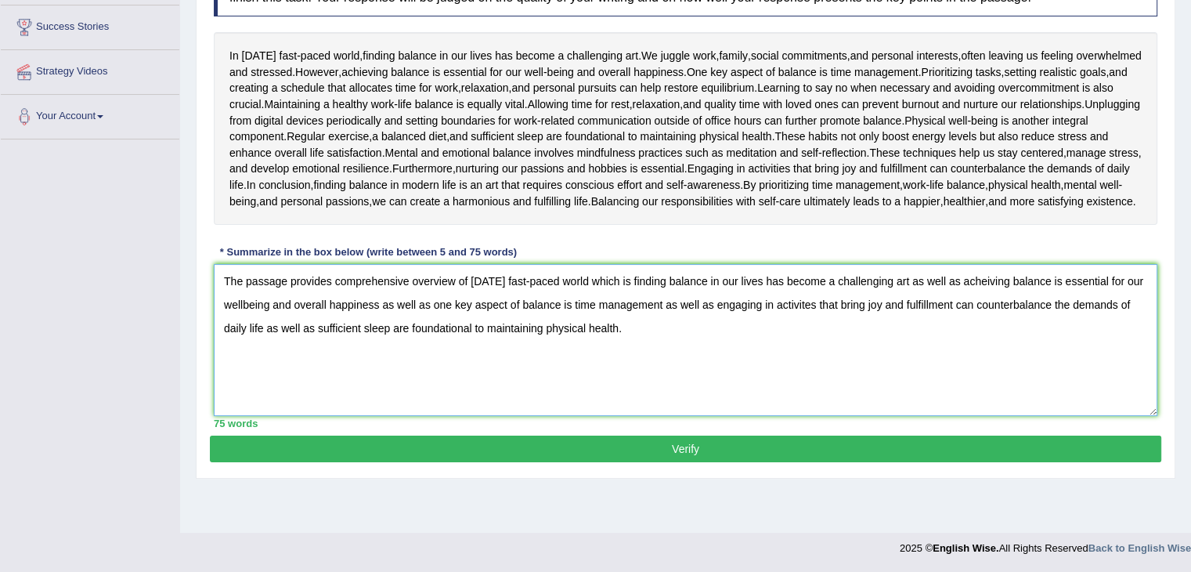
type textarea "The passage provides comprehensive overview of today's fast-paced world which i…"
click at [789, 458] on button "Verify" at bounding box center [686, 448] width 952 height 27
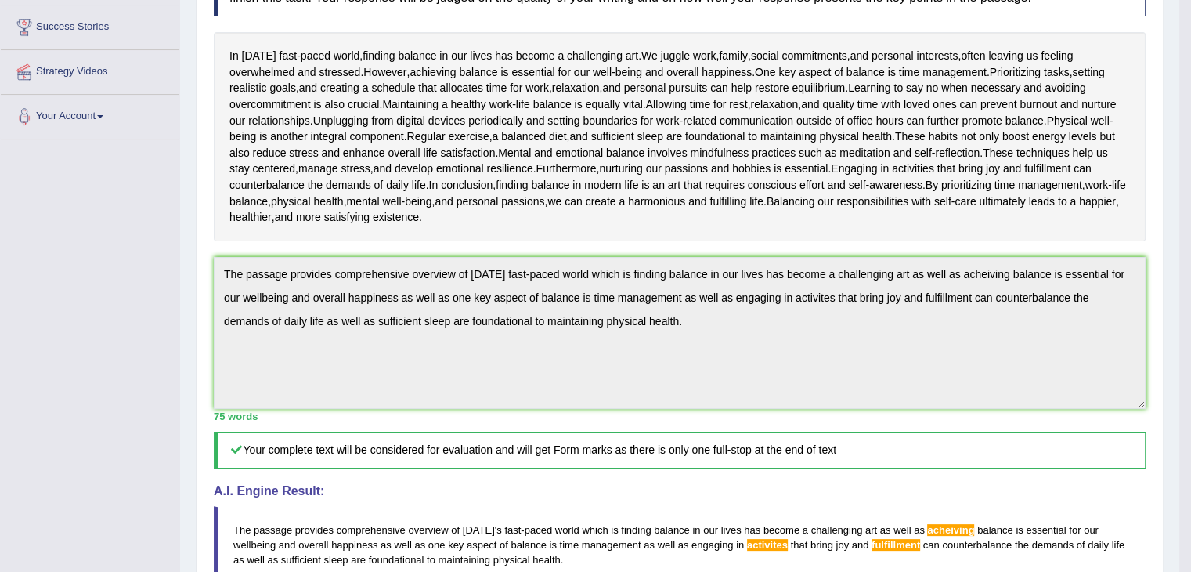
drag, startPoint x: 1202, startPoint y: 172, endPoint x: 1202, endPoint y: 282, distance: 109.6
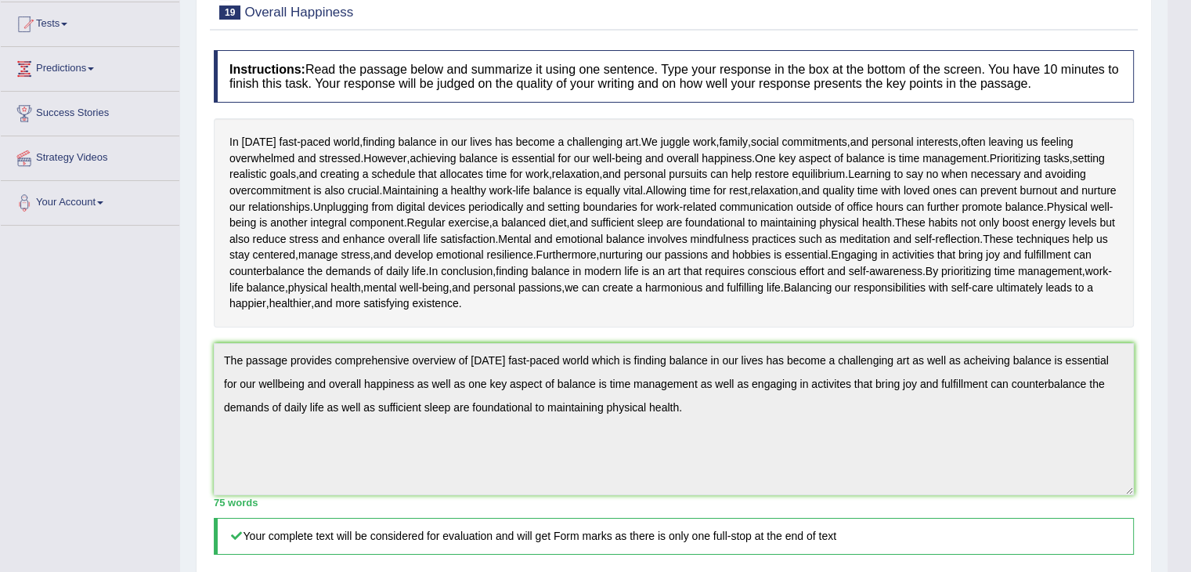
scroll to position [73, 0]
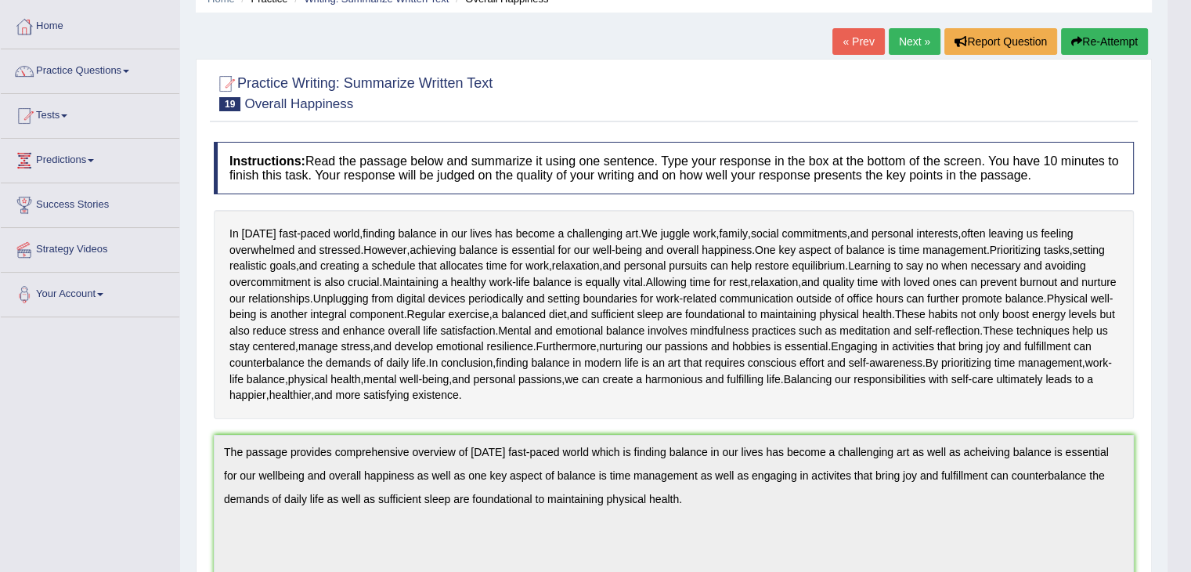
click at [1119, 39] on button "Re-Attempt" at bounding box center [1104, 41] width 87 height 27
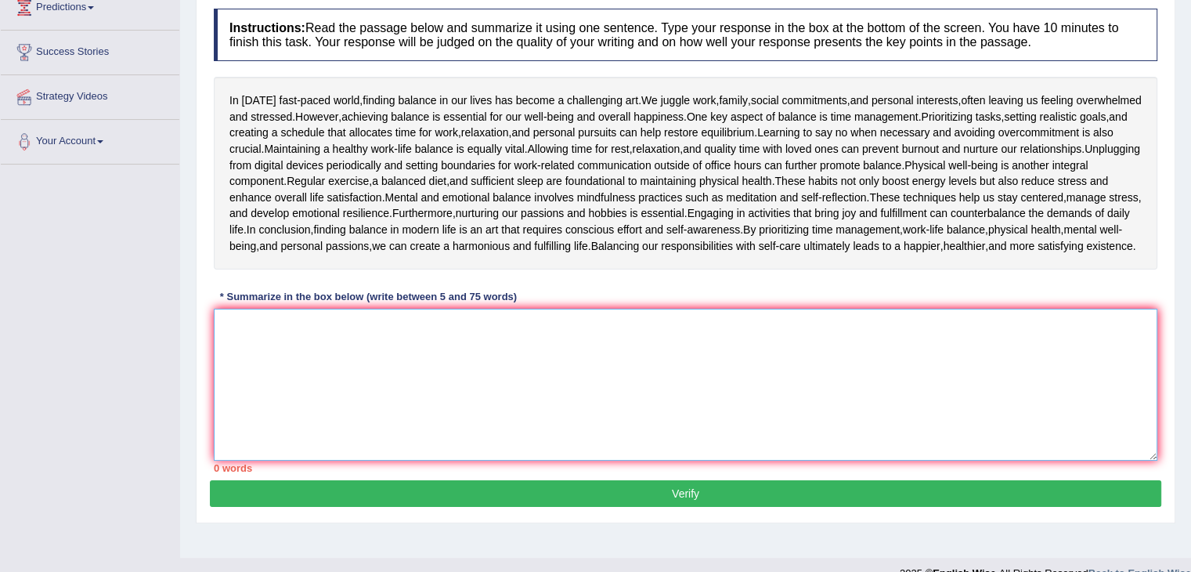
click at [716, 404] on textarea at bounding box center [686, 385] width 944 height 152
paste textarea "The passage provides comprehensive overview of [DATE] fast-paced world which is…"
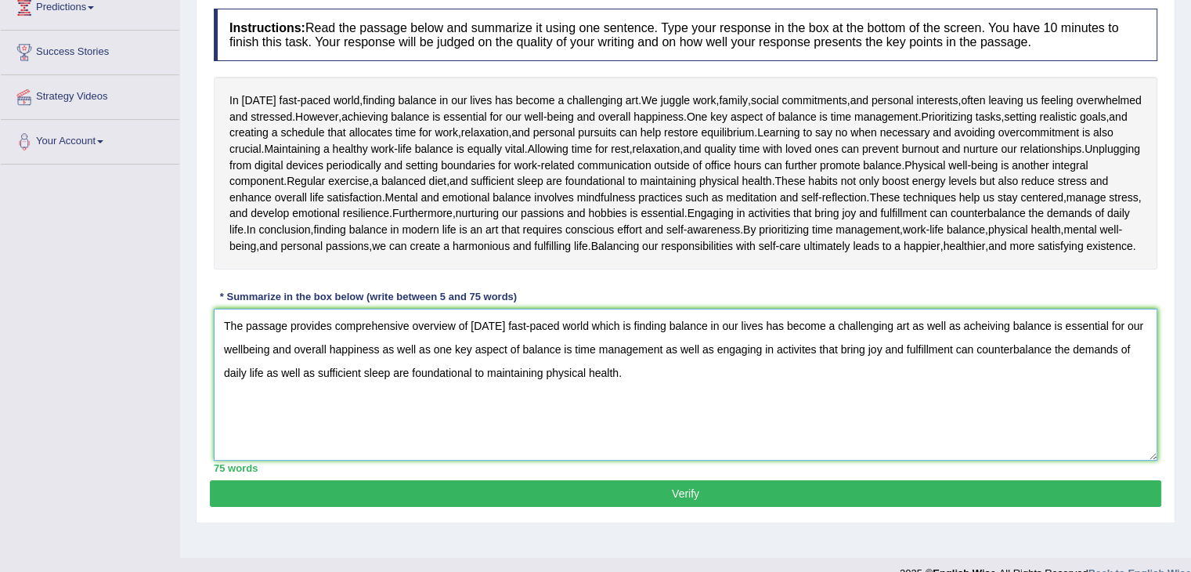
click at [800, 364] on textarea "The passage provides comprehensive overview of [DATE] fast-paced world which is…" at bounding box center [686, 385] width 944 height 152
type textarea "The passage provides comprehensive overview of today's fast-paced world which i…"
click at [520, 507] on button "Verify" at bounding box center [686, 493] width 952 height 27
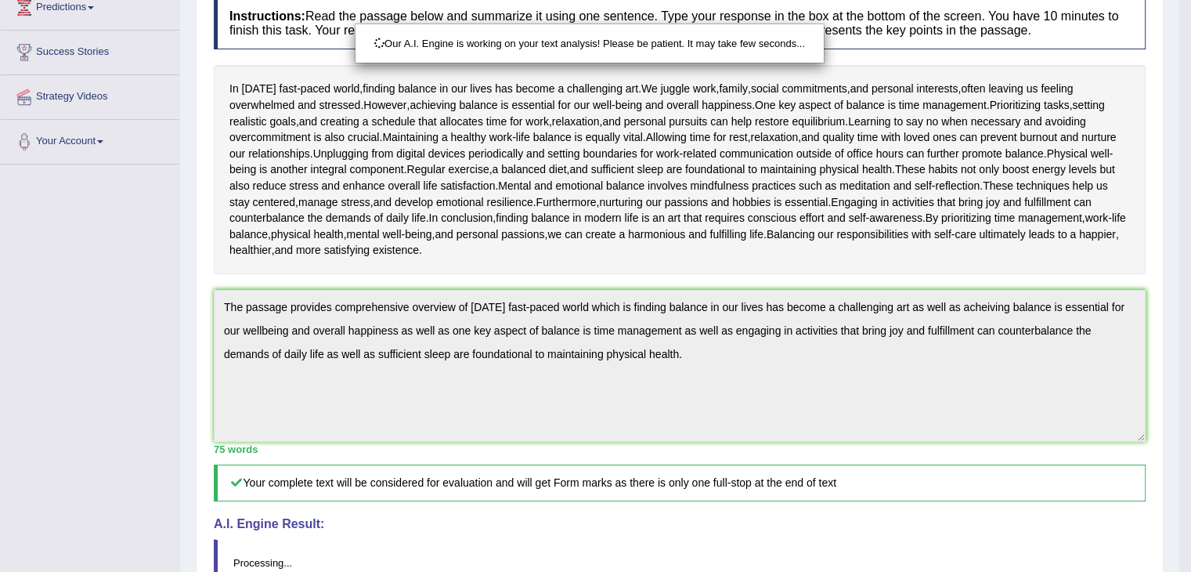
scroll to position [404, 0]
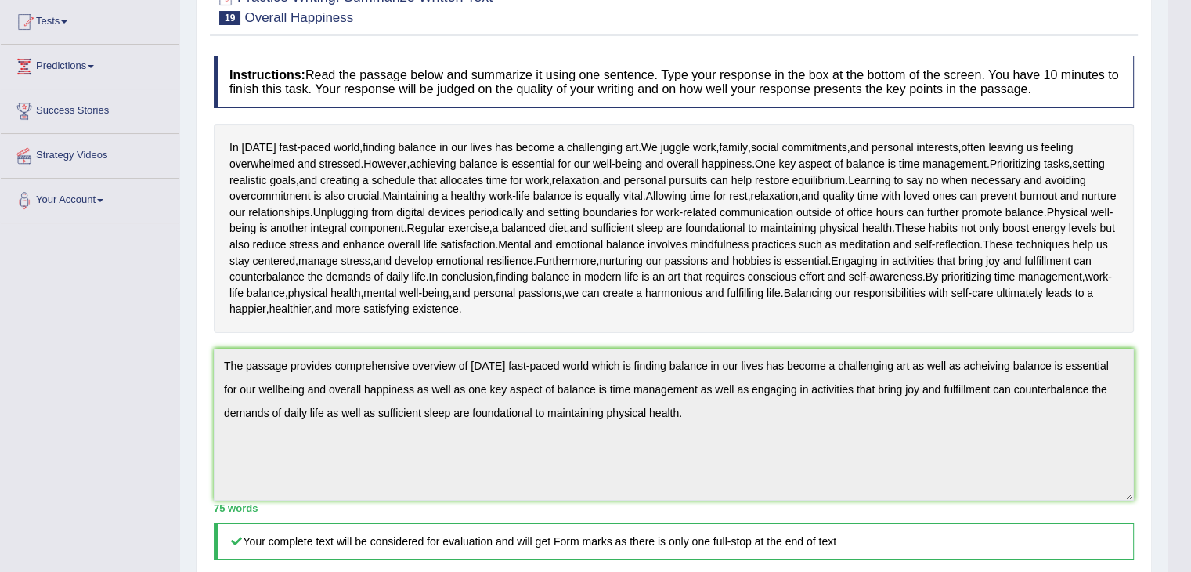
scroll to position [34, 0]
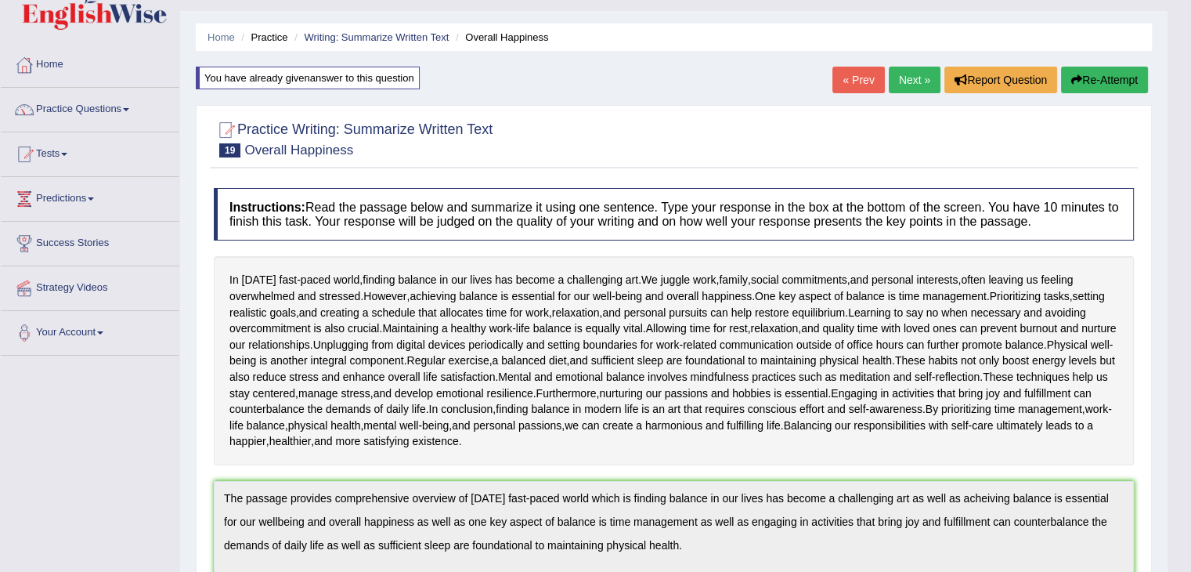
click at [896, 76] on link "Next »" at bounding box center [915, 80] width 52 height 27
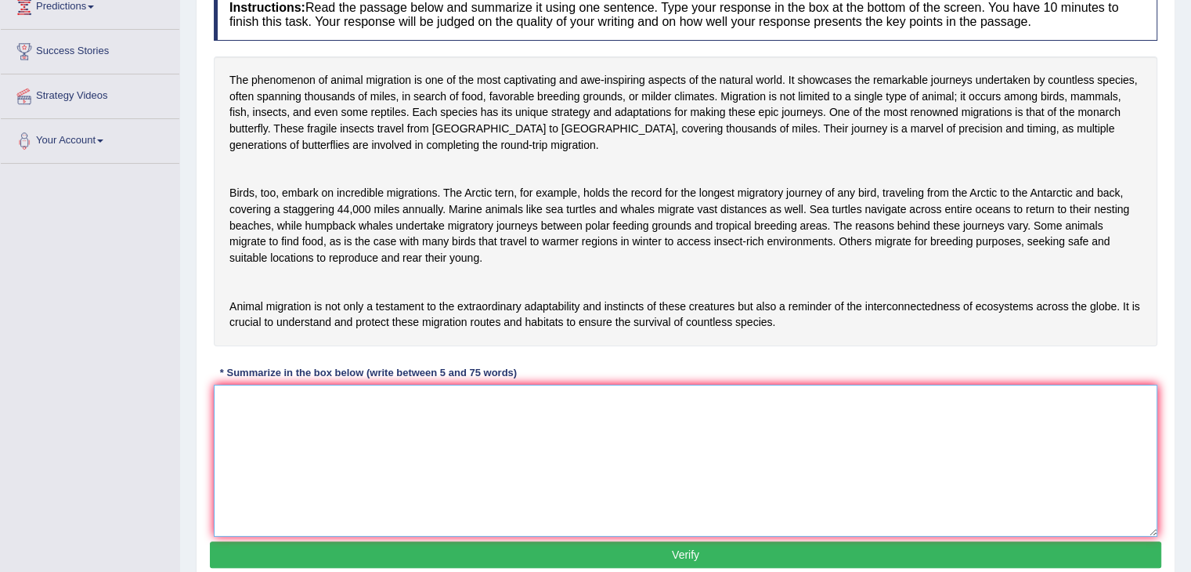
click at [642, 427] on textarea at bounding box center [686, 461] width 944 height 152
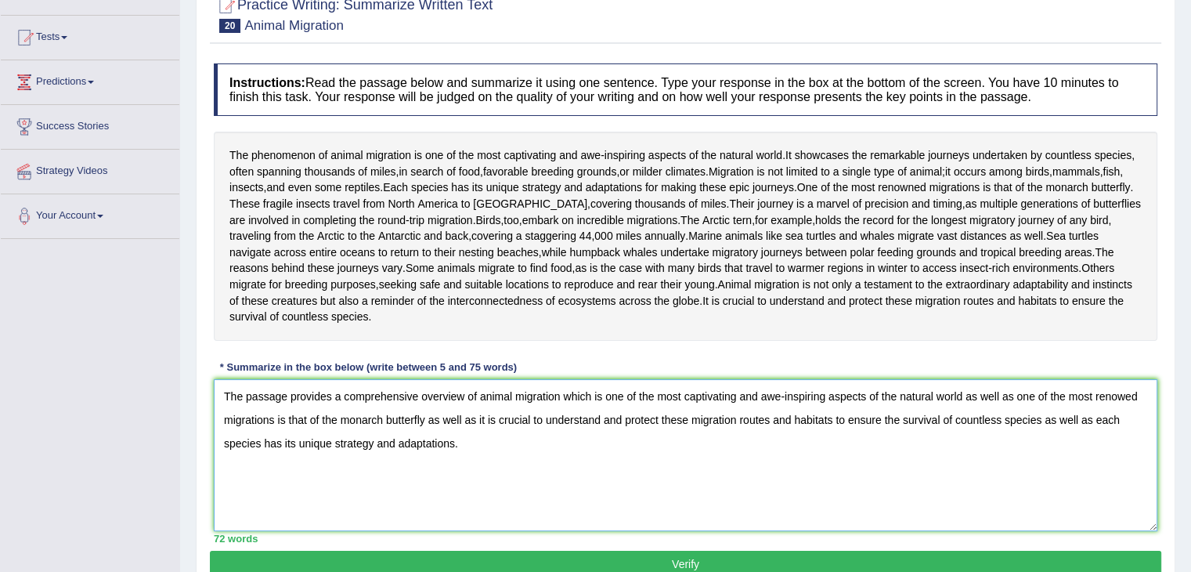
scroll to position [271, 0]
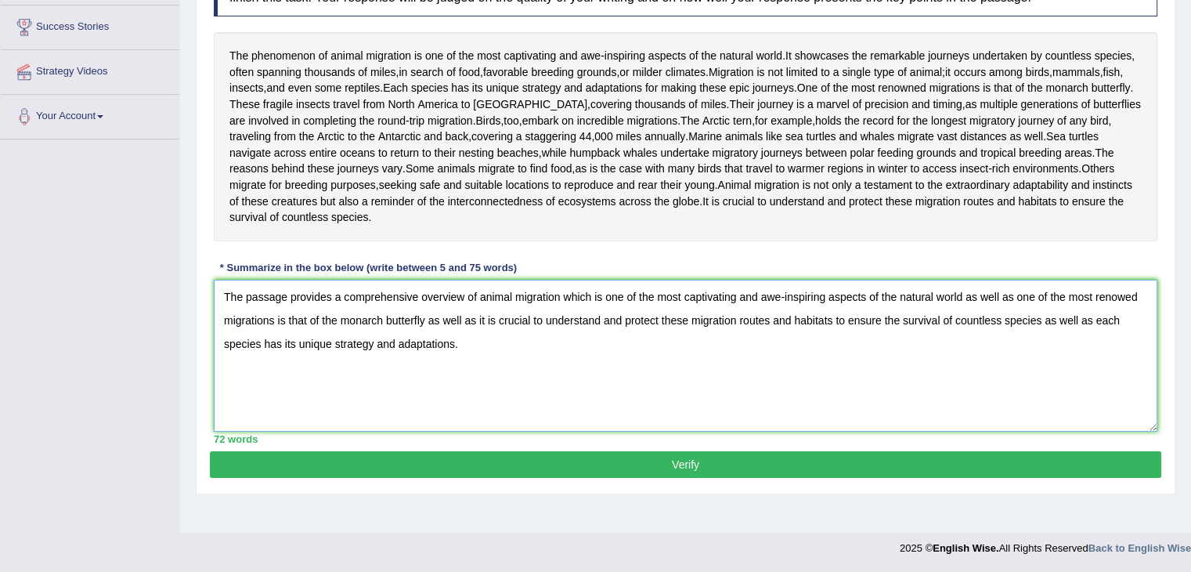
type textarea "The passage provides a comprehensive overview of animal migration which is one …"
click at [617, 478] on button "Verify" at bounding box center [686, 464] width 952 height 27
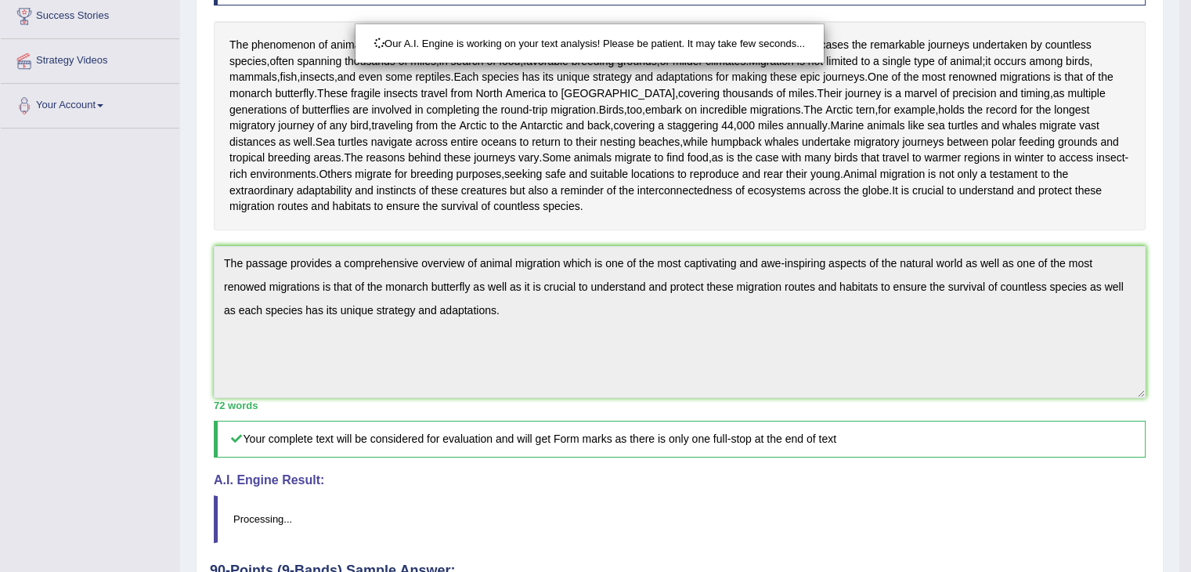
scroll to position [445, 0]
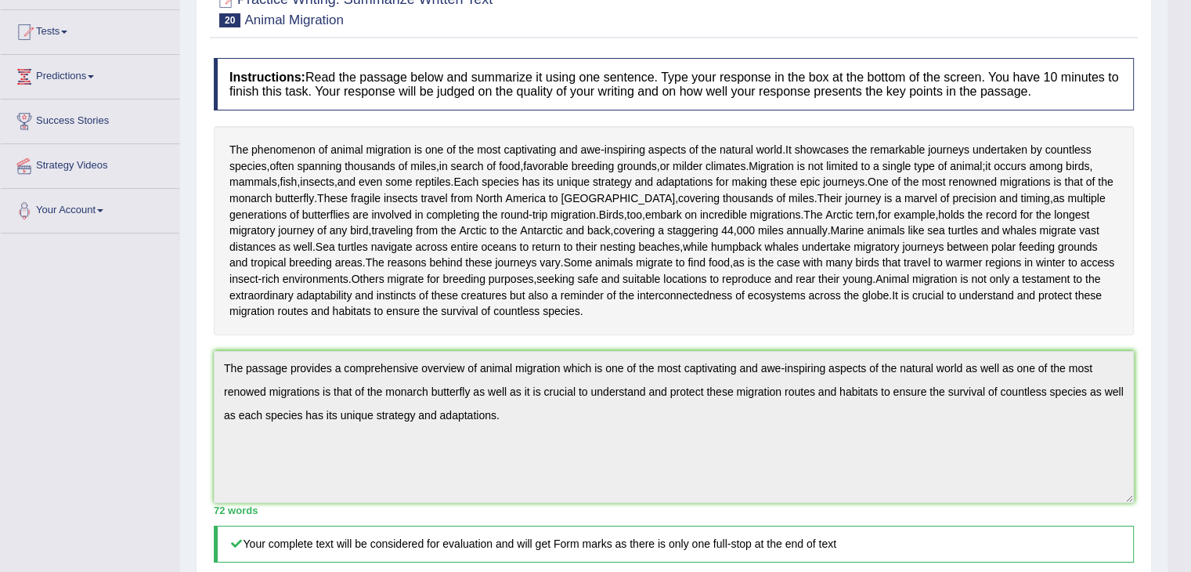
scroll to position [0, 0]
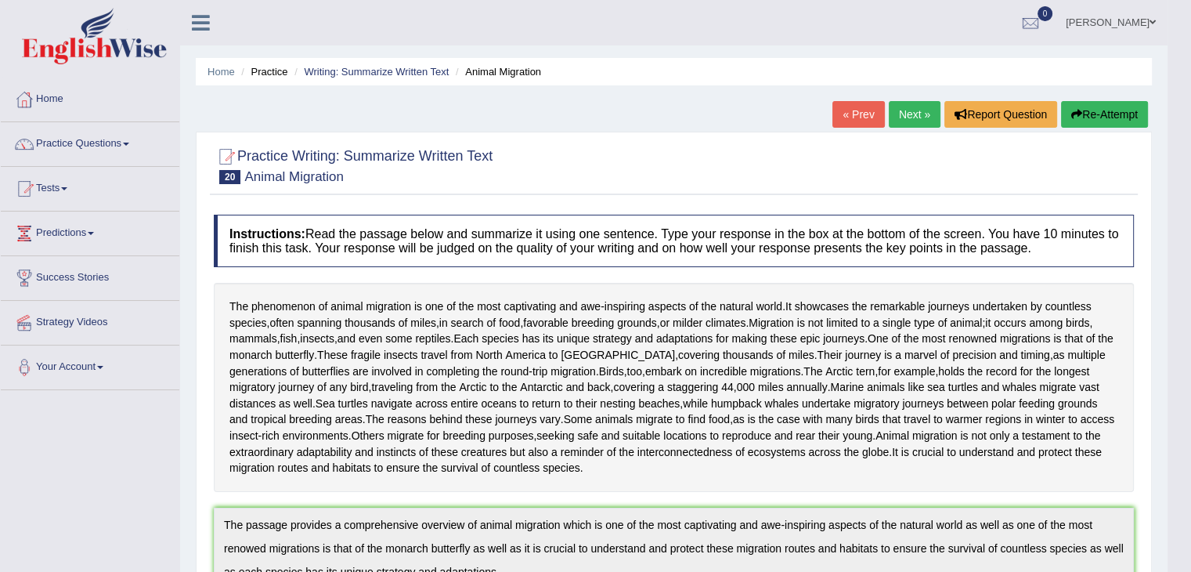
click at [1080, 113] on button "Re-Attempt" at bounding box center [1104, 114] width 87 height 27
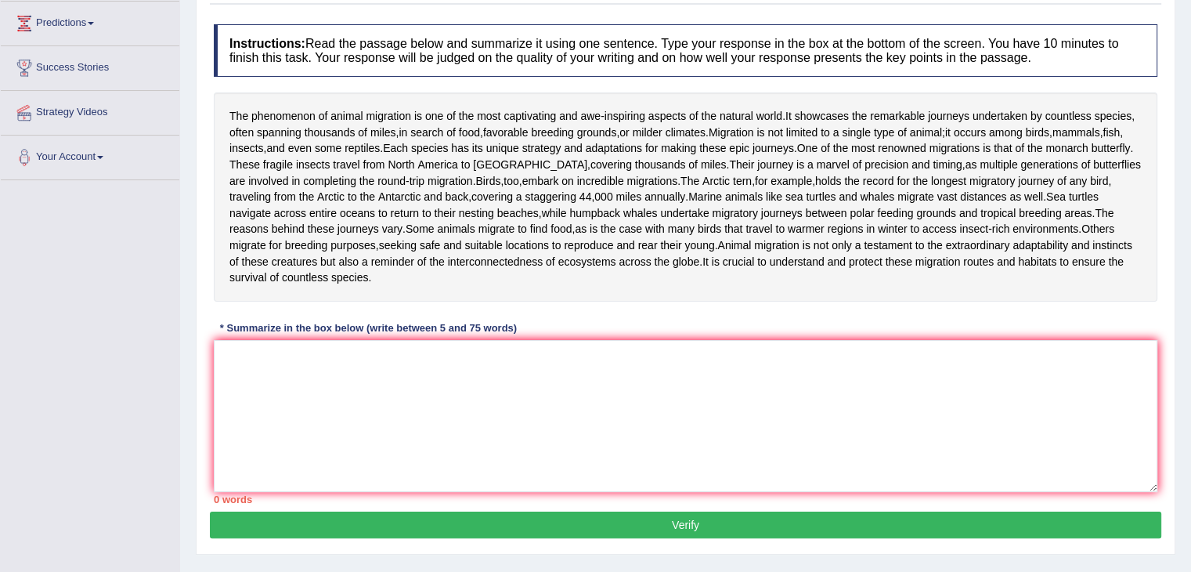
click at [688, 375] on div "Instructions: Read the passage below and summarize it using one sentence. Type …" at bounding box center [686, 263] width 952 height 495
click at [571, 449] on textarea at bounding box center [686, 416] width 944 height 152
paste textarea "The passage provides a comprehensive overview of animal migration which is one …"
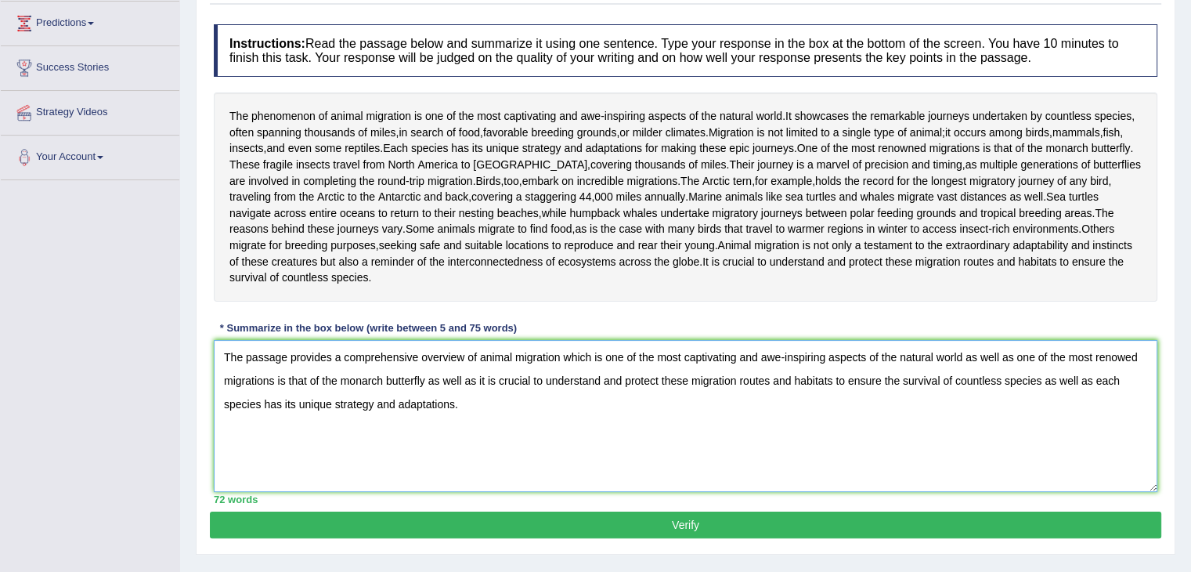
click at [1125, 402] on textarea "The passage provides a comprehensive overview of animal migration which is one …" at bounding box center [686, 416] width 944 height 152
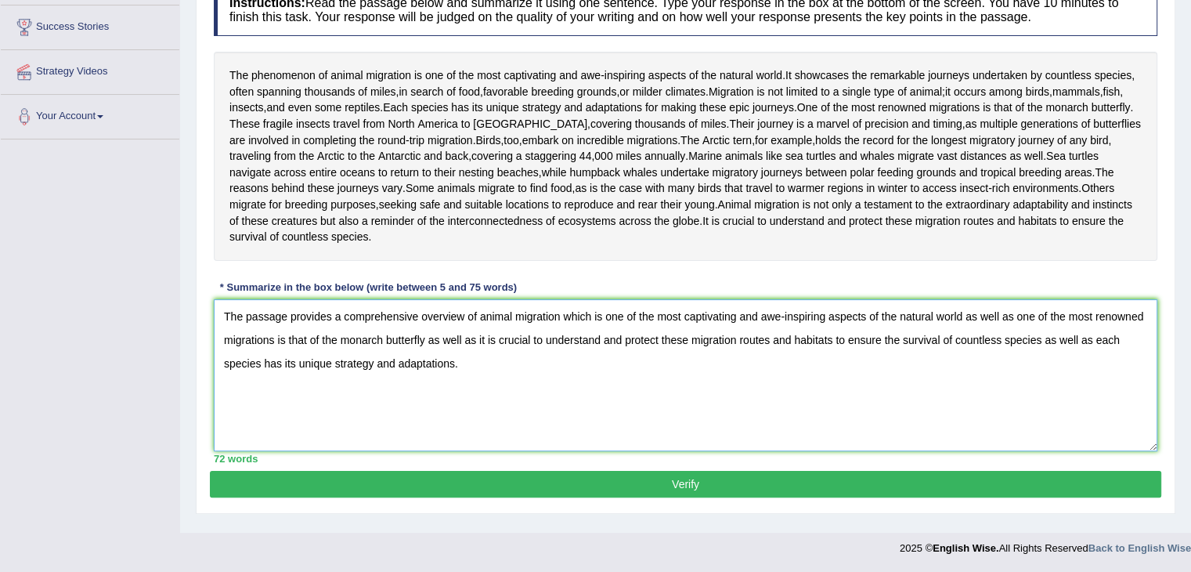
type textarea "The passage provides a comprehensive overview of animal migration which is one …"
click at [921, 484] on button "Verify" at bounding box center [686, 484] width 952 height 27
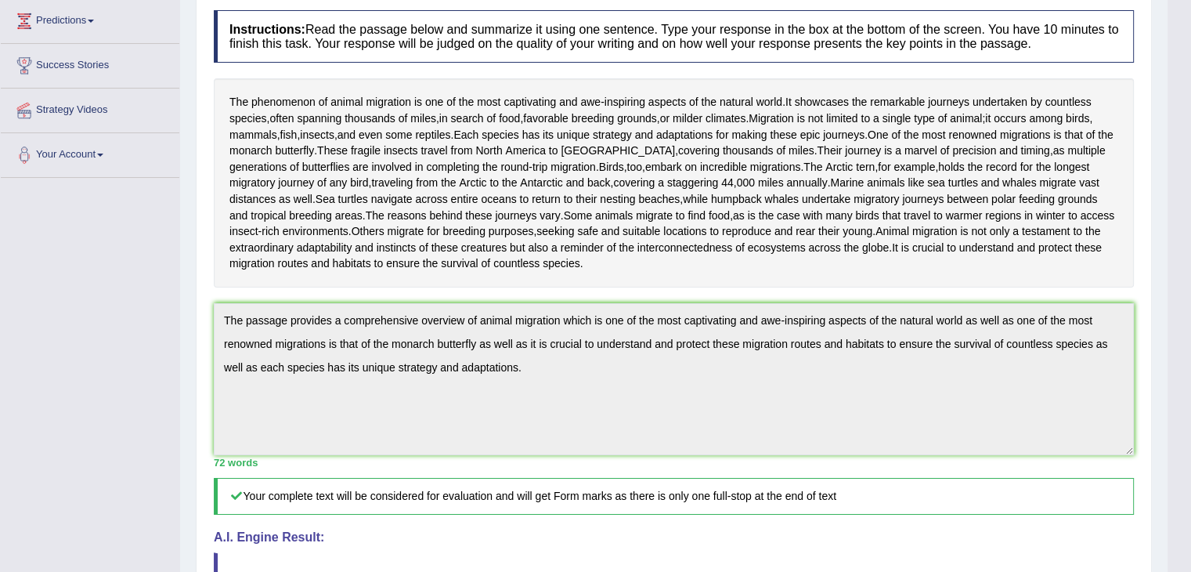
scroll to position [0, 0]
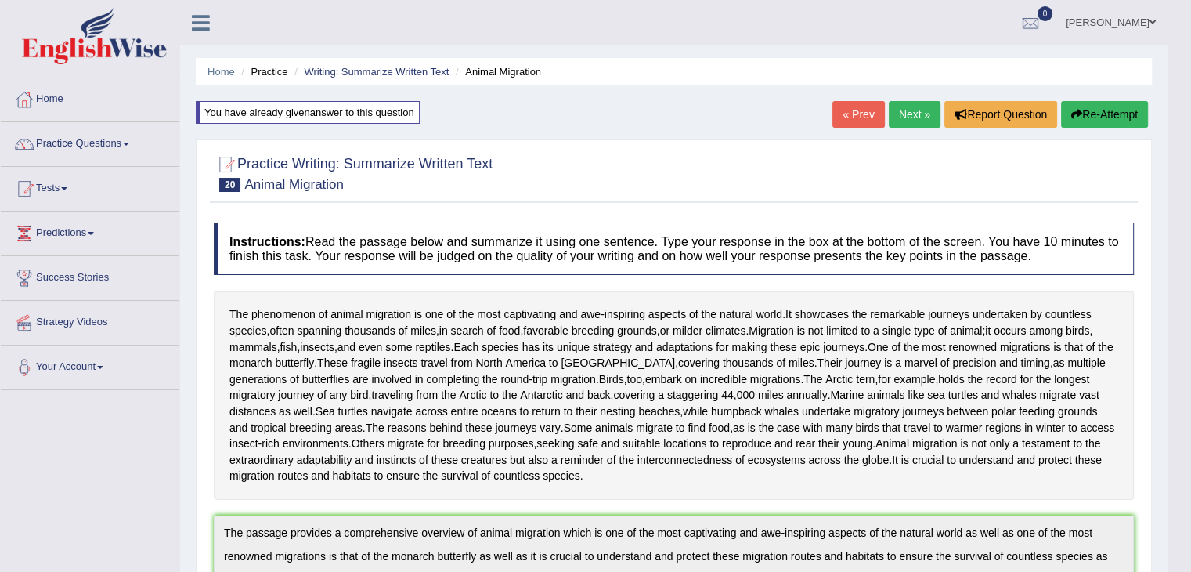
click at [916, 115] on link "Next »" at bounding box center [915, 114] width 52 height 27
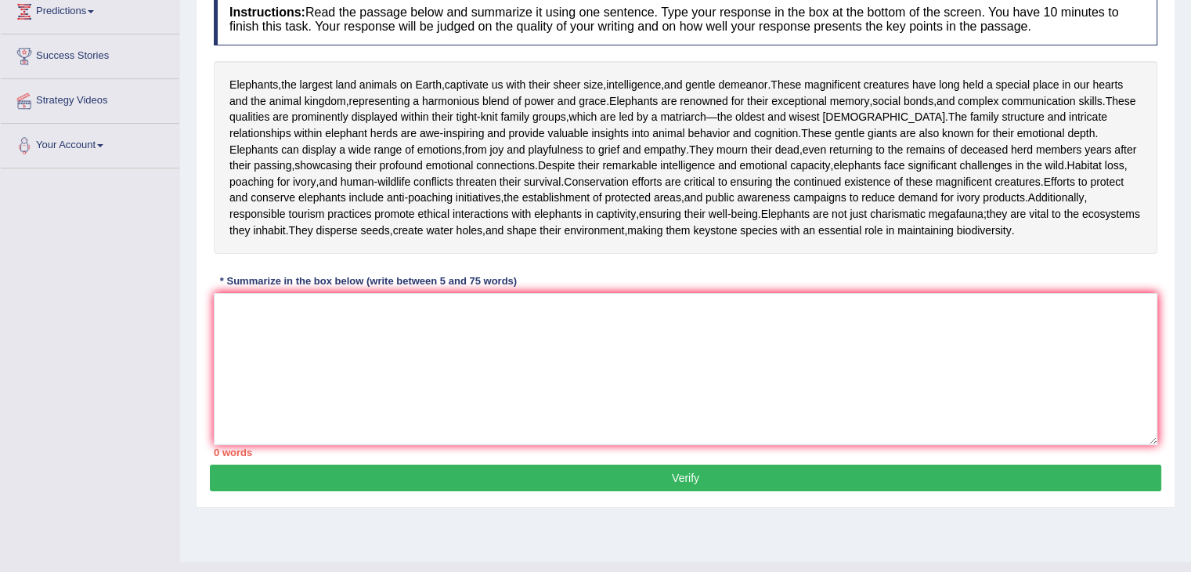
scroll to position [224, 0]
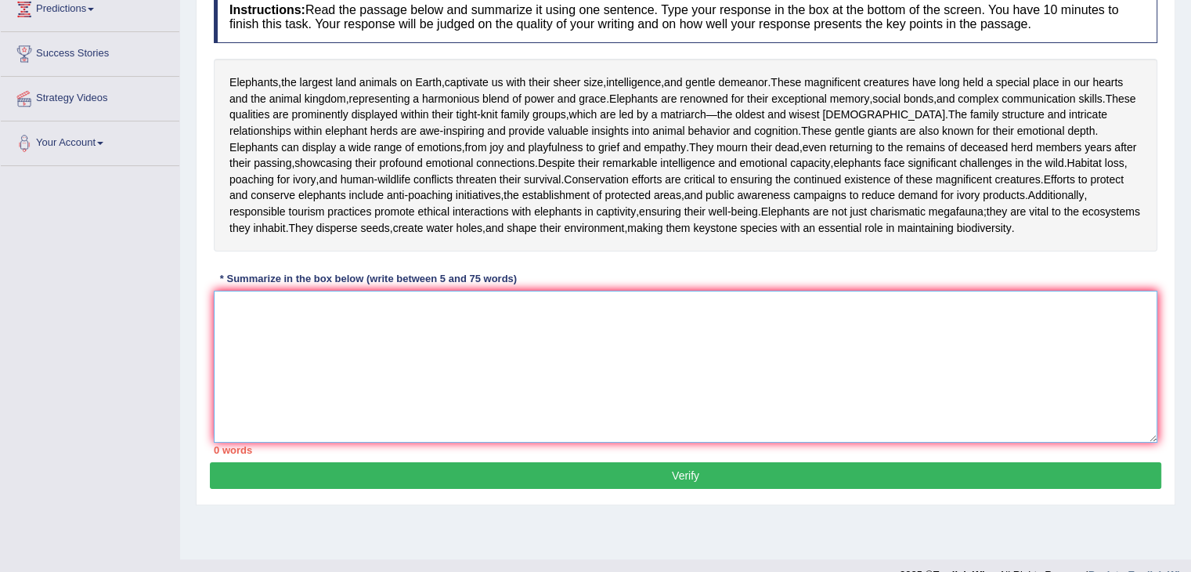
click at [520, 352] on textarea at bounding box center [686, 367] width 944 height 152
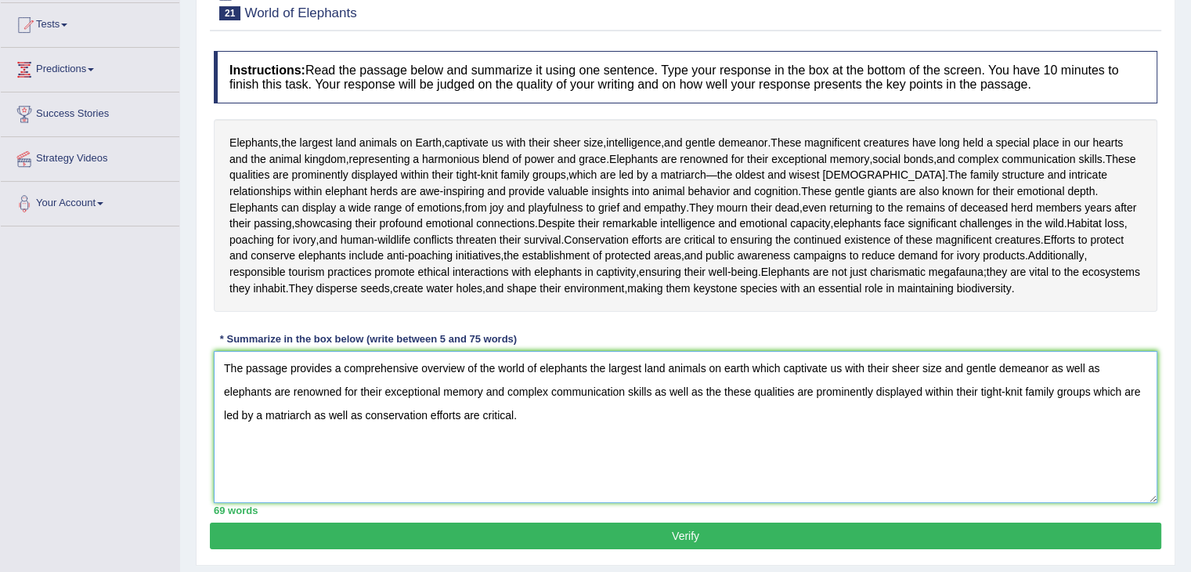
scroll to position [251, 0]
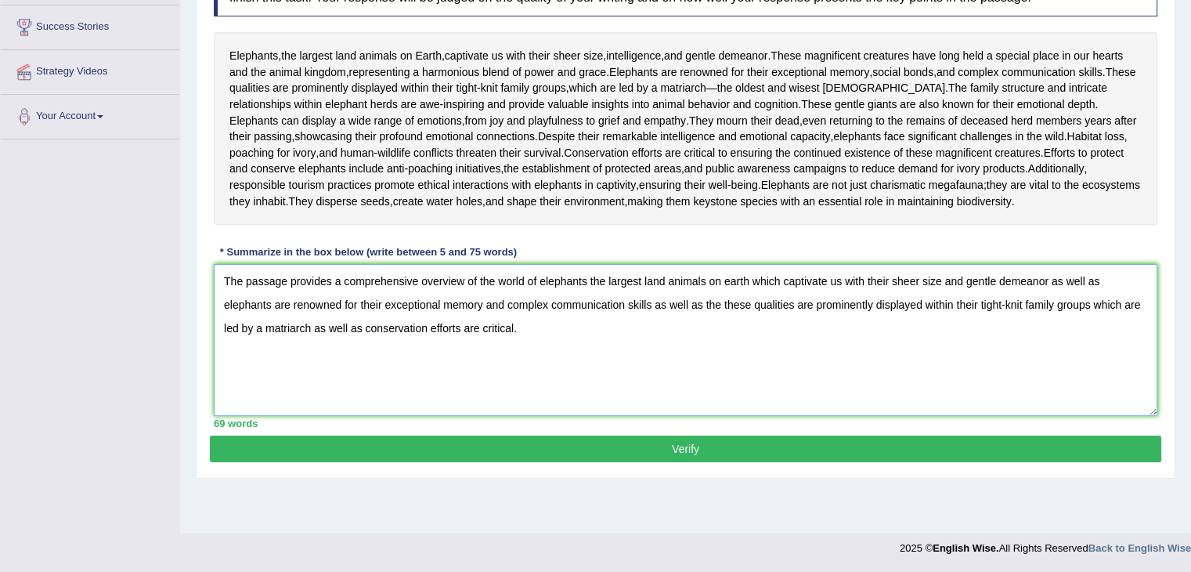
type textarea "The passage provides a comprehensive overview of the world of elephants the lar…"
click at [727, 462] on button "Verify" at bounding box center [686, 448] width 952 height 27
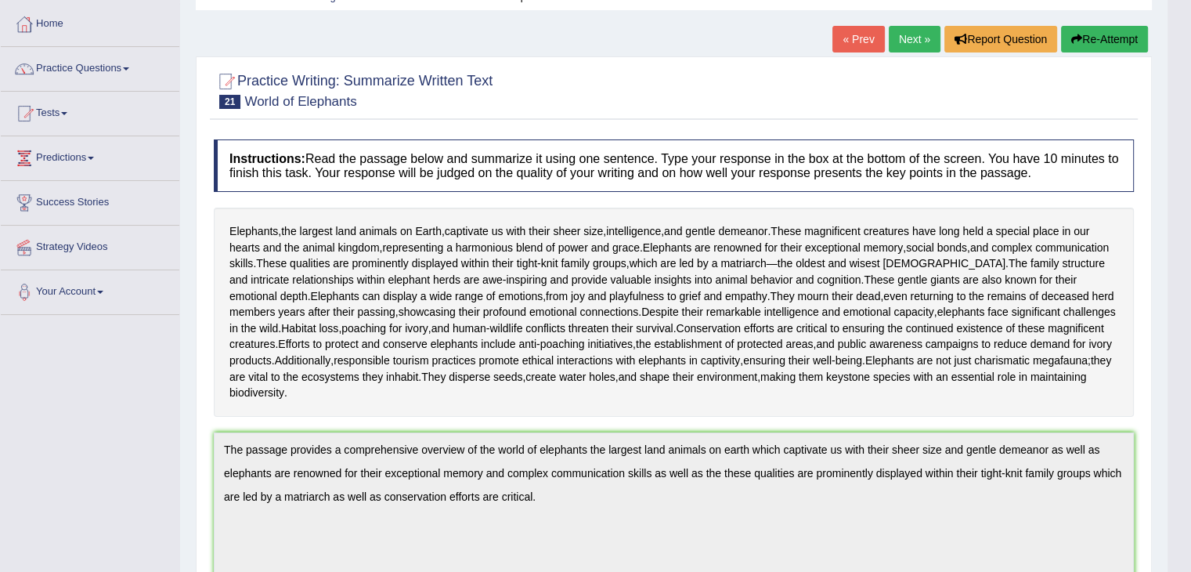
scroll to position [44, 0]
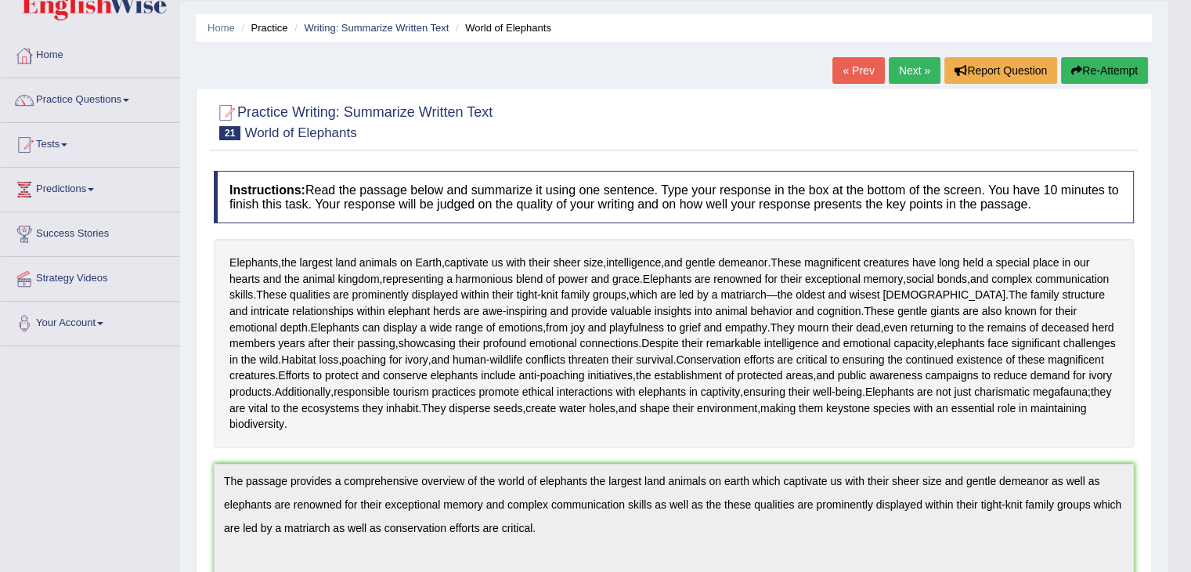
click at [920, 80] on link "Next »" at bounding box center [915, 70] width 52 height 27
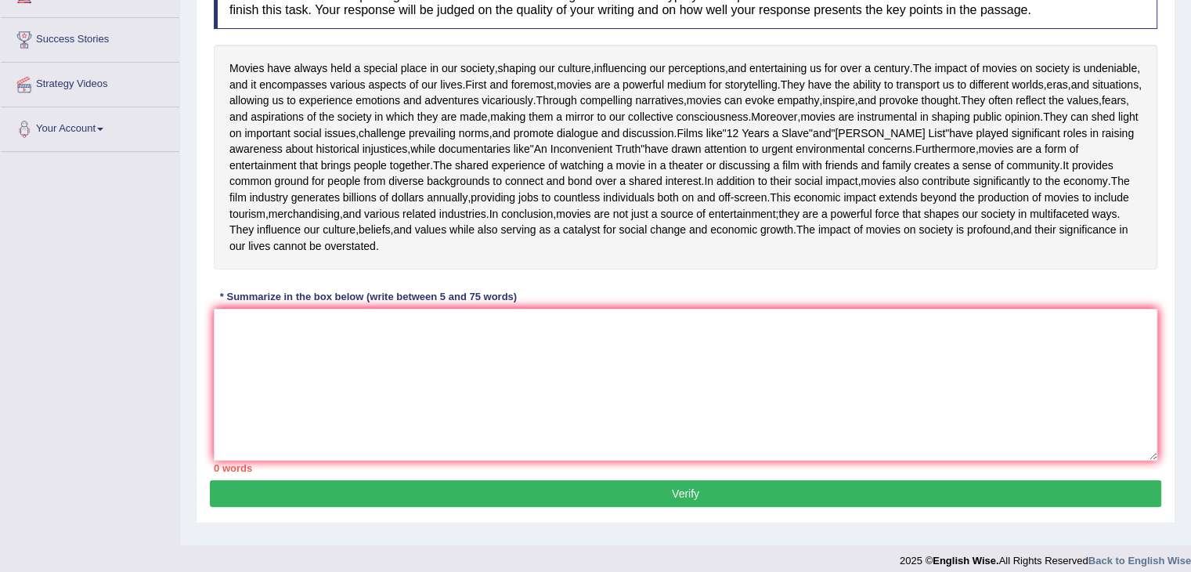
scroll to position [237, 0]
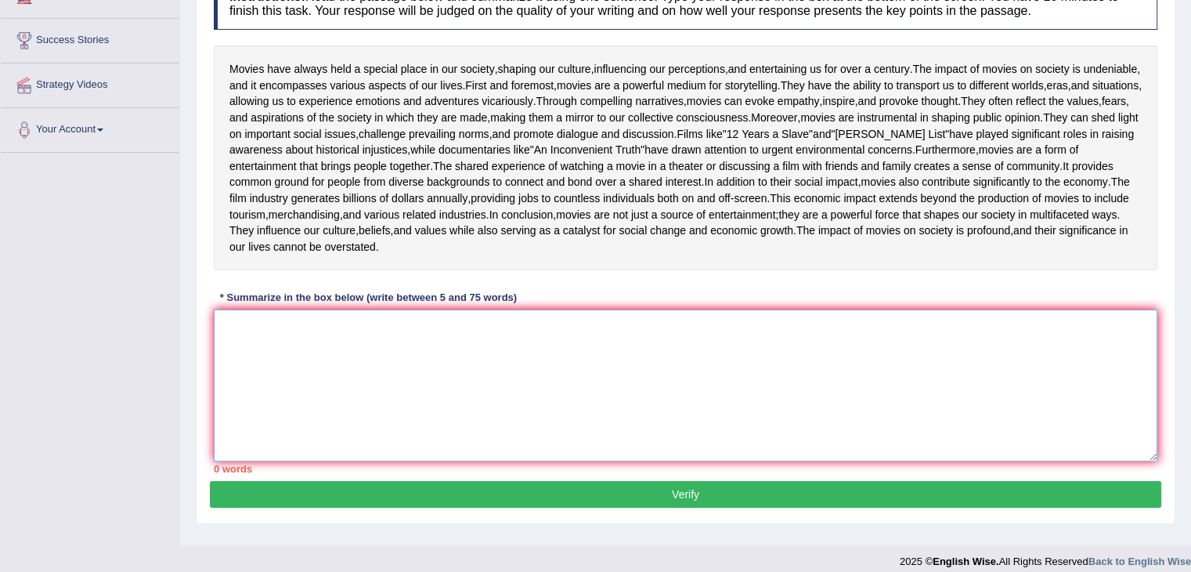
click at [583, 461] on textarea at bounding box center [686, 385] width 944 height 152
type textarea "t"
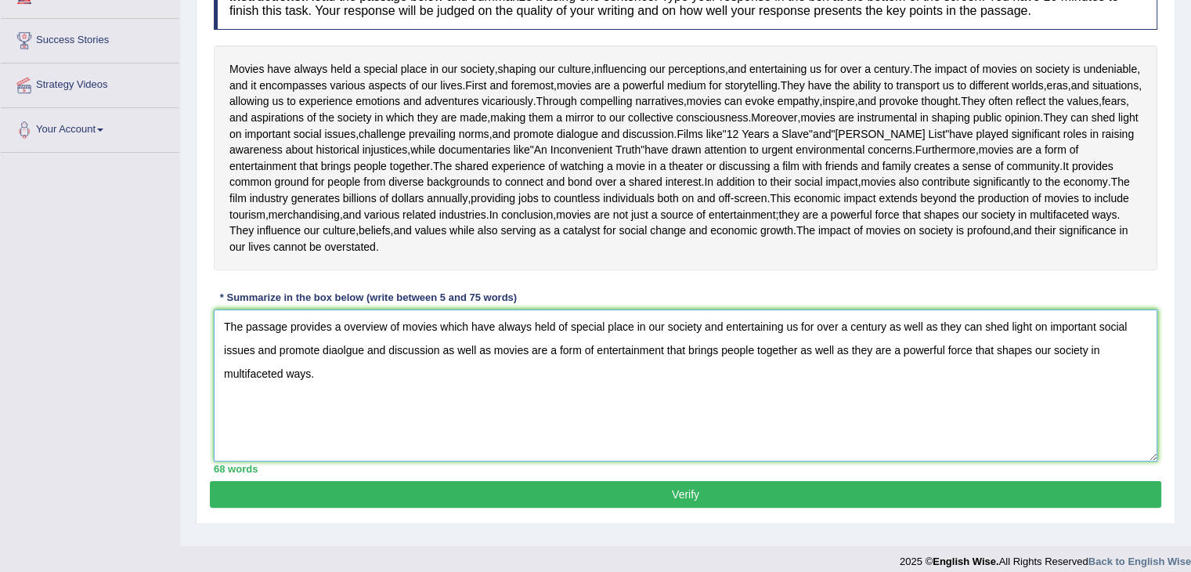
scroll to position [351, 0]
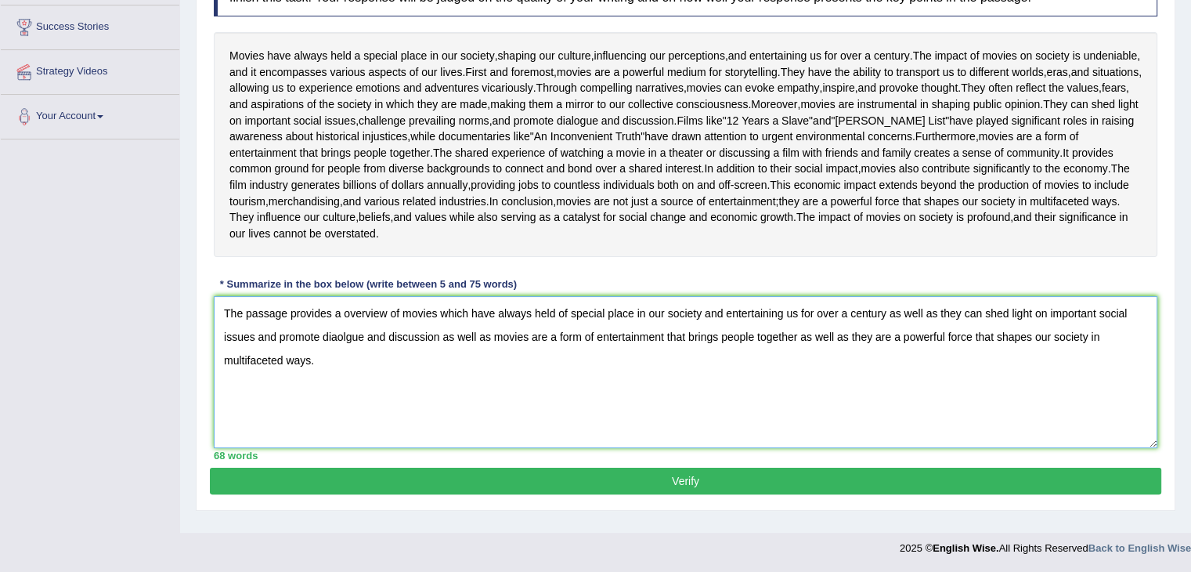
type textarea "The passage provides a overview of movies which have always held of special pla…"
click at [721, 493] on button "Verify" at bounding box center [686, 481] width 952 height 27
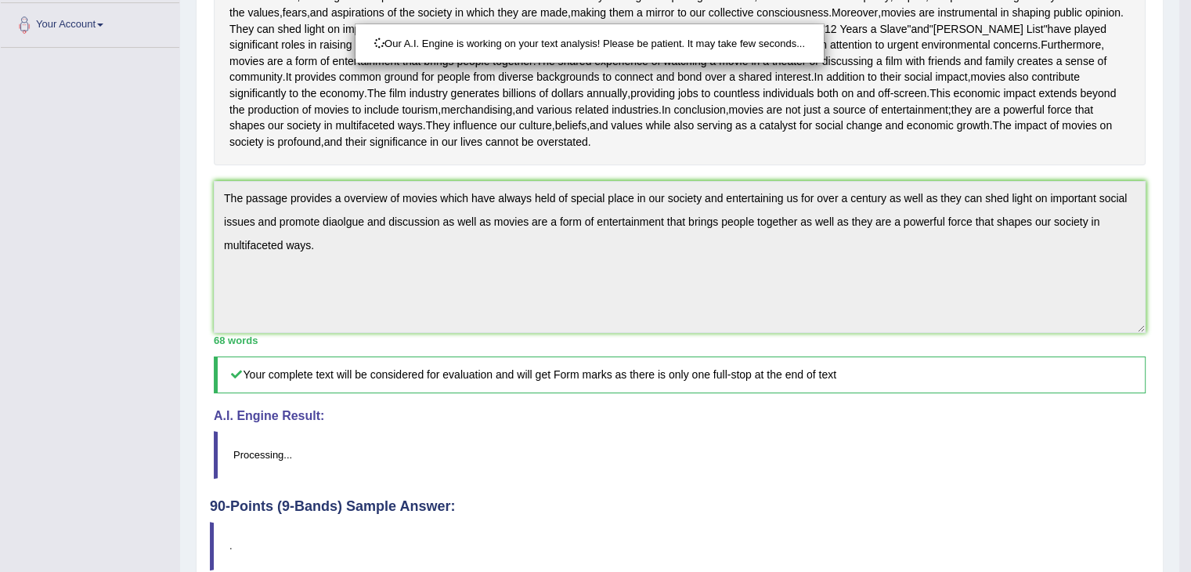
scroll to position [526, 0]
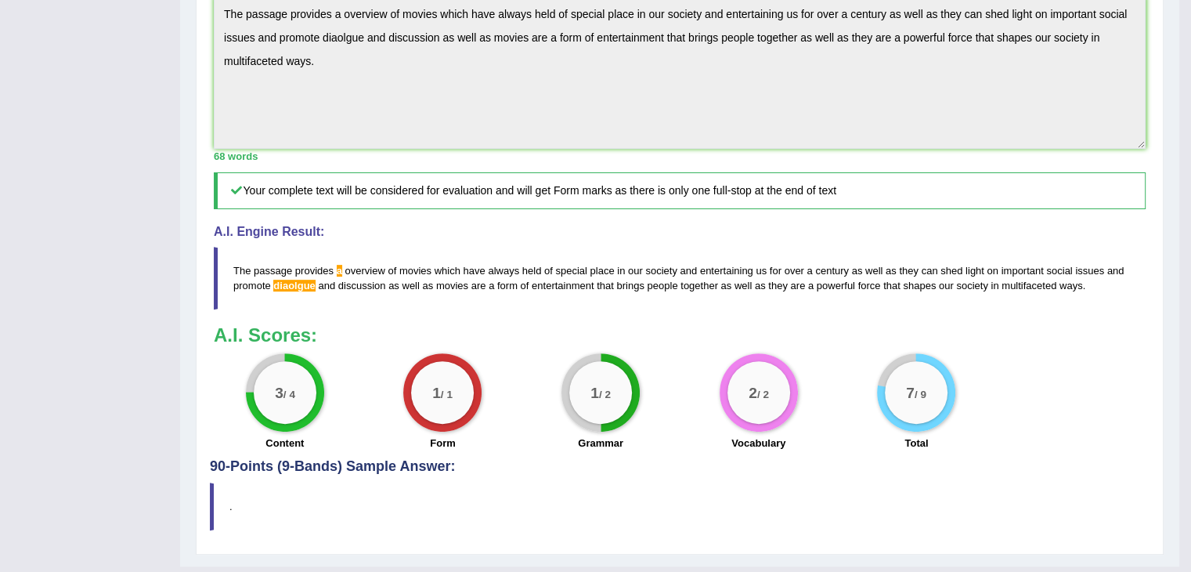
drag, startPoint x: 1202, startPoint y: 189, endPoint x: 1202, endPoint y: 370, distance: 181.7
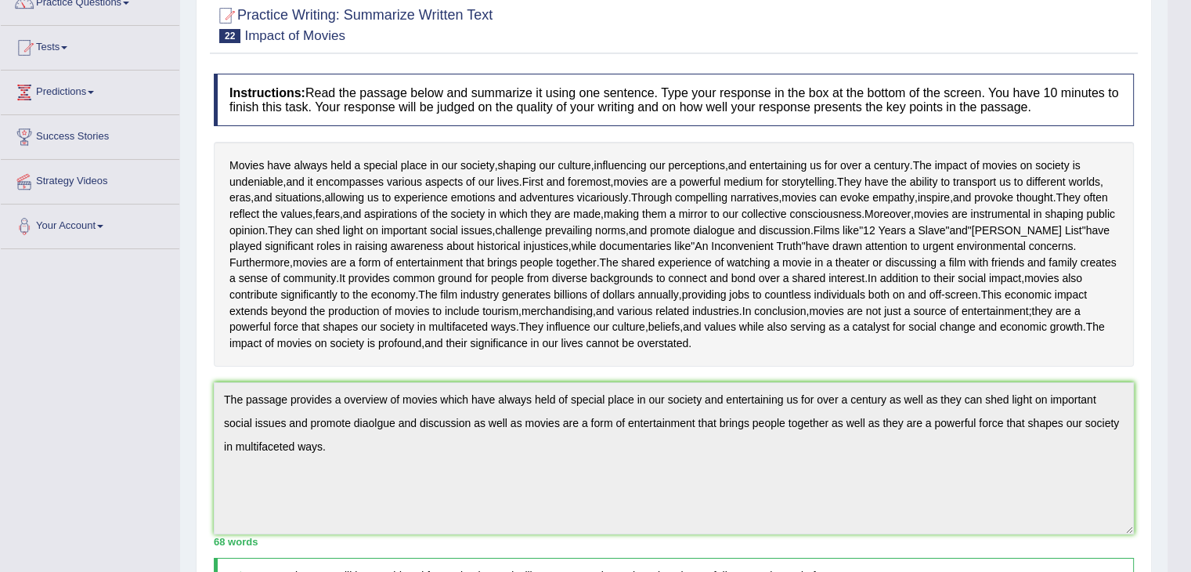
scroll to position [0, 0]
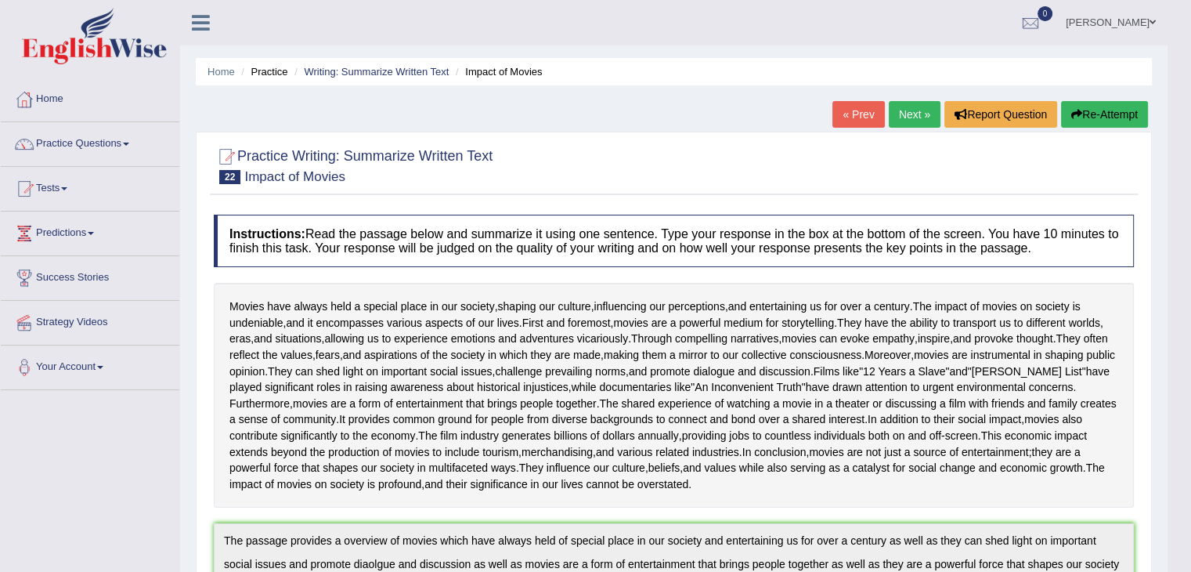
click at [1115, 105] on button "Re-Attempt" at bounding box center [1104, 114] width 87 height 27
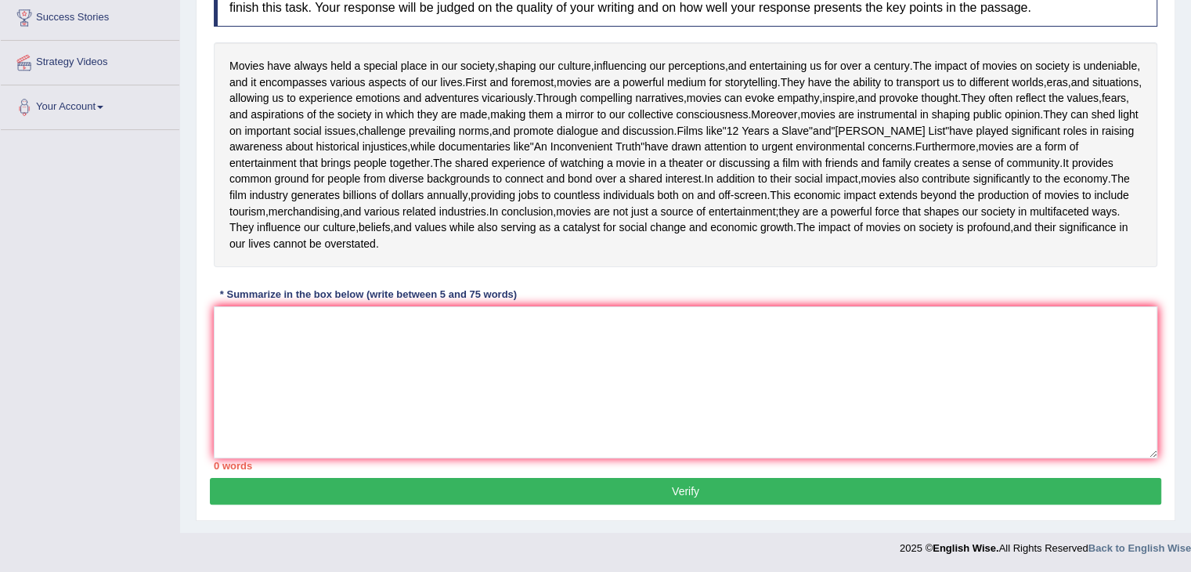
scroll to position [300, 0]
click at [682, 423] on textarea at bounding box center [686, 382] width 944 height 152
paste textarea "The passage provides a overview of movies which have always held of special pla…"
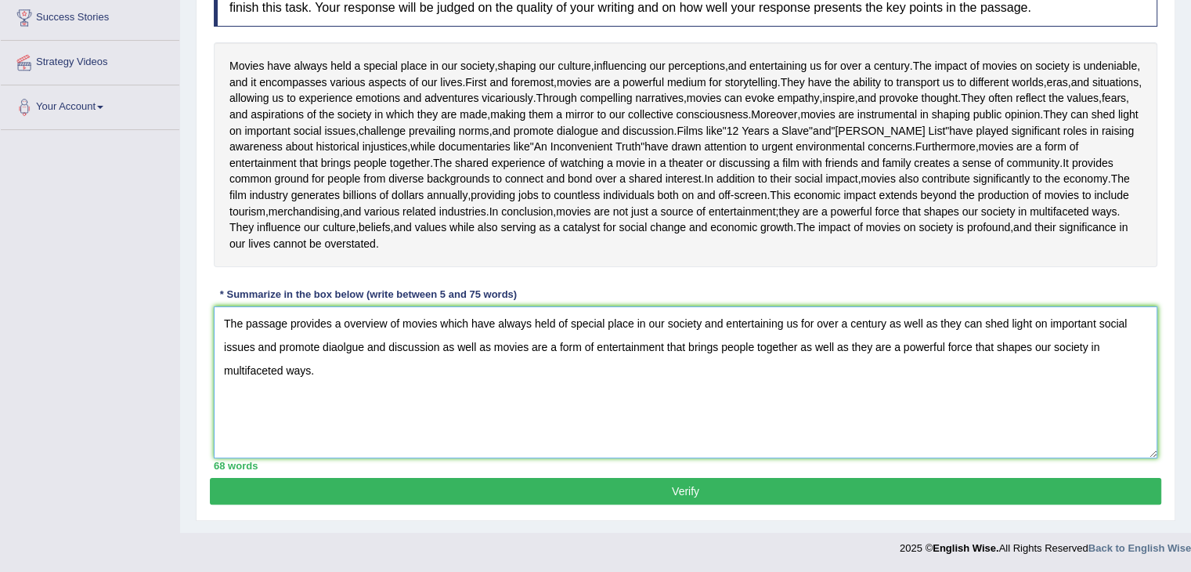
click at [343, 392] on textarea "The passage provides a overview of movies which have always held of special pla…" at bounding box center [686, 382] width 944 height 152
type textarea "The passage provides a comprehensive overview of movies which have always held …"
click at [846, 483] on button "Verify" at bounding box center [686, 491] width 952 height 27
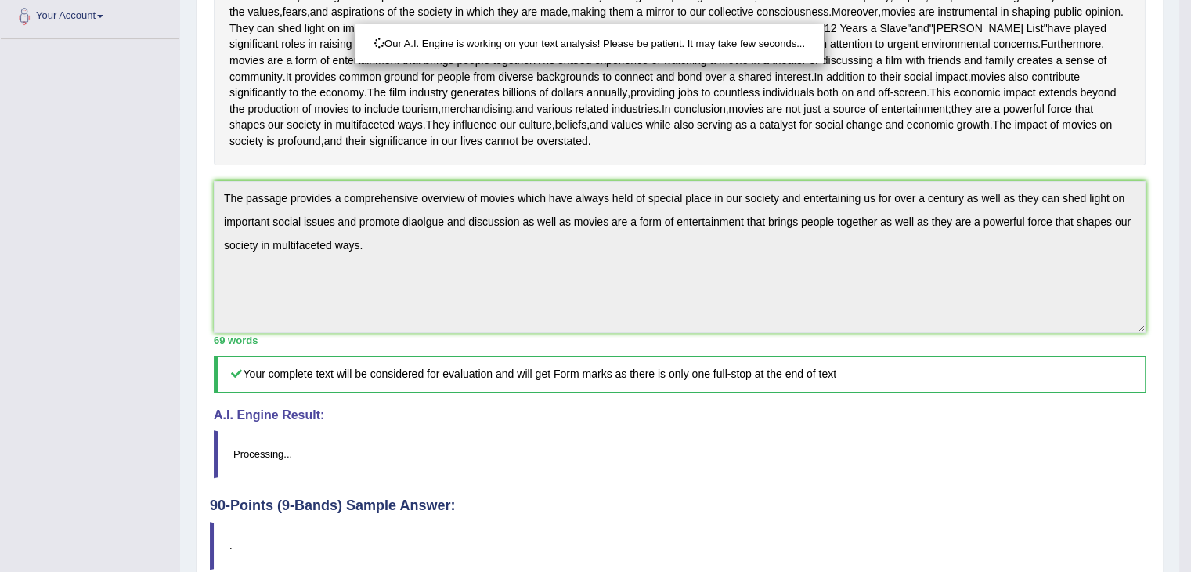
scroll to position [533, 0]
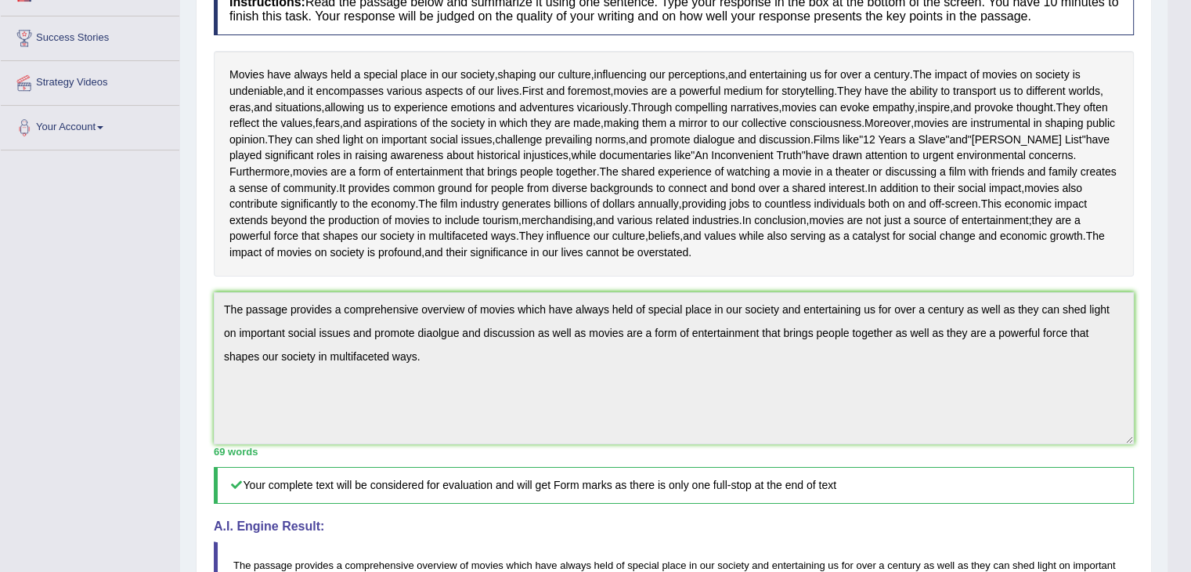
scroll to position [110, 0]
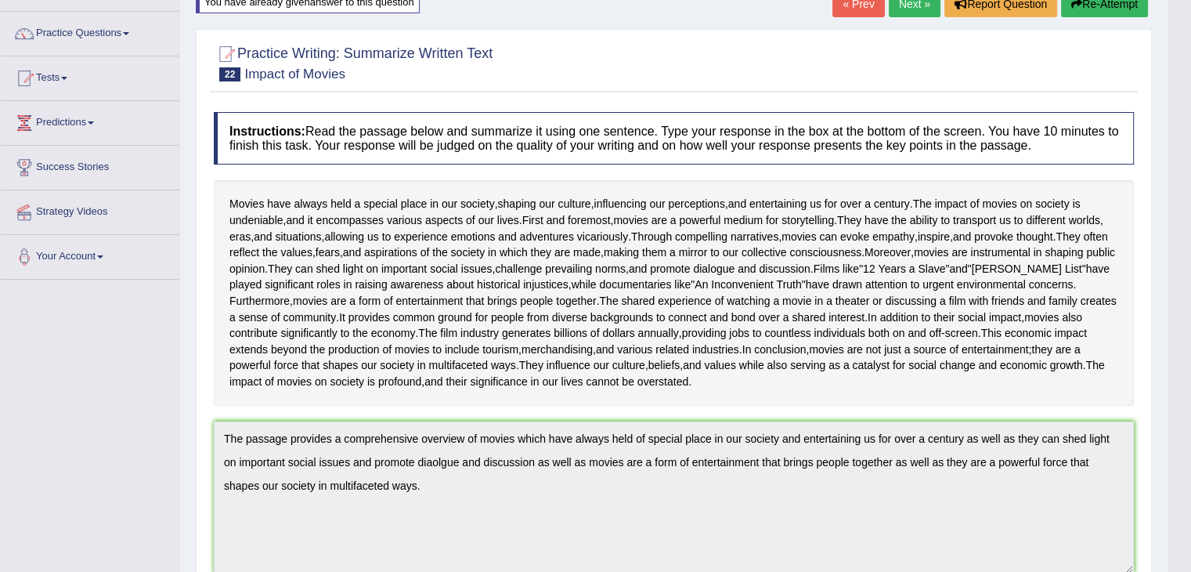
click at [1108, 9] on button "Re-Attempt" at bounding box center [1104, 4] width 87 height 27
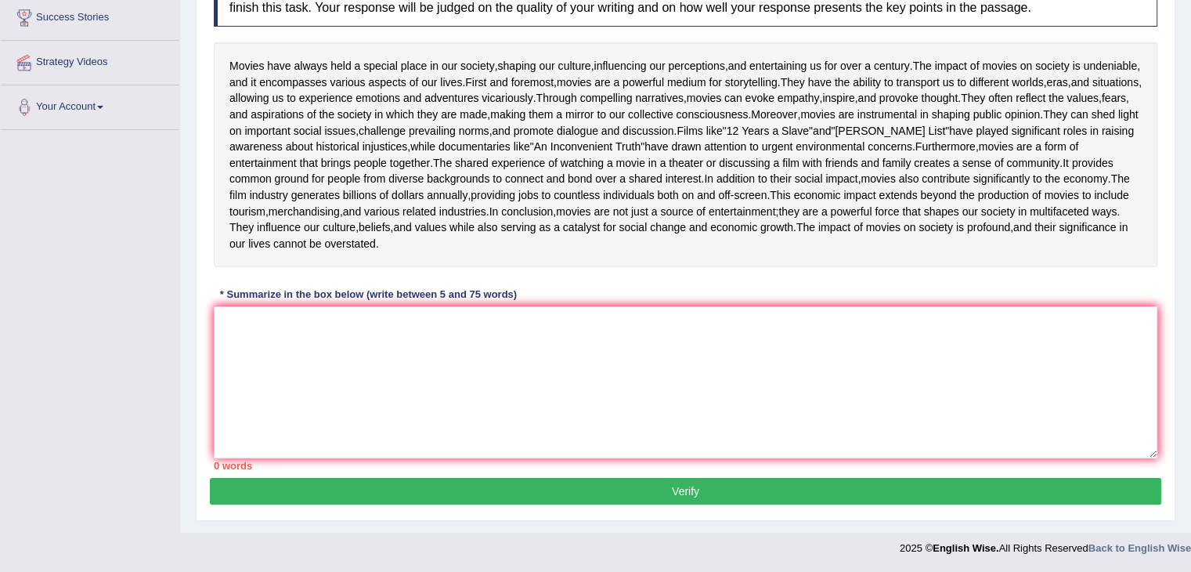
scroll to position [320, 0]
click at [623, 388] on textarea at bounding box center [686, 382] width 944 height 152
paste textarea "The passage provides a comprehensive overview of movies which have always held …"
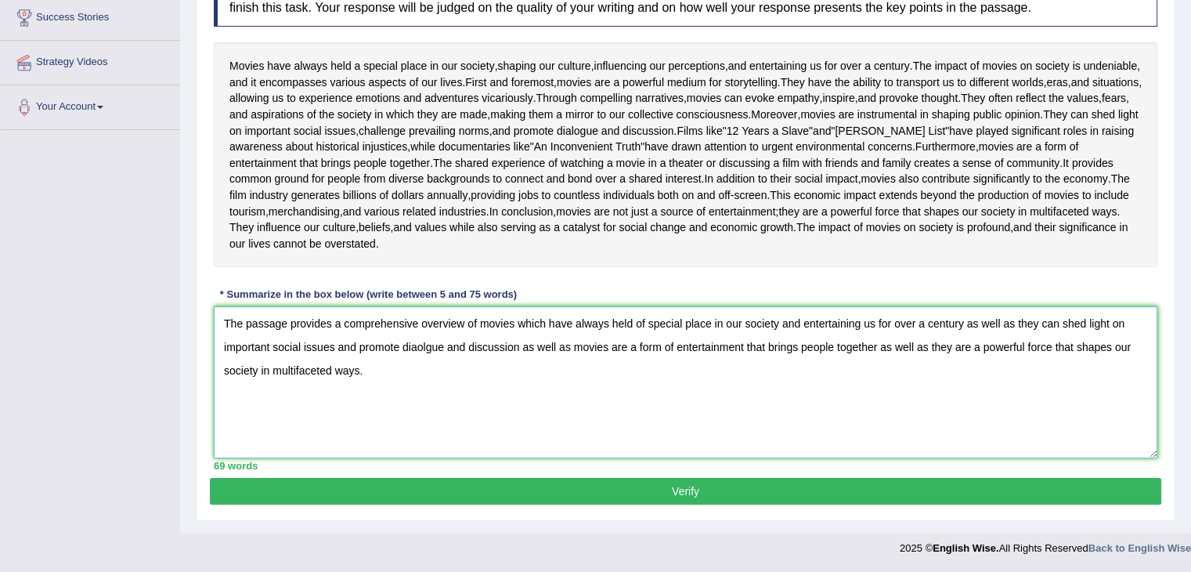
click at [417, 397] on textarea "The passage provides a comprehensive overview of movies which have always held …" at bounding box center [686, 382] width 944 height 152
click at [359, 394] on textarea "The passage provides a comprehensive overview of movies which have always held …" at bounding box center [686, 382] width 944 height 152
type textarea "The passage provides a comprehensive overview of movies which have always held …"
click at [482, 504] on button "Verify" at bounding box center [686, 491] width 952 height 27
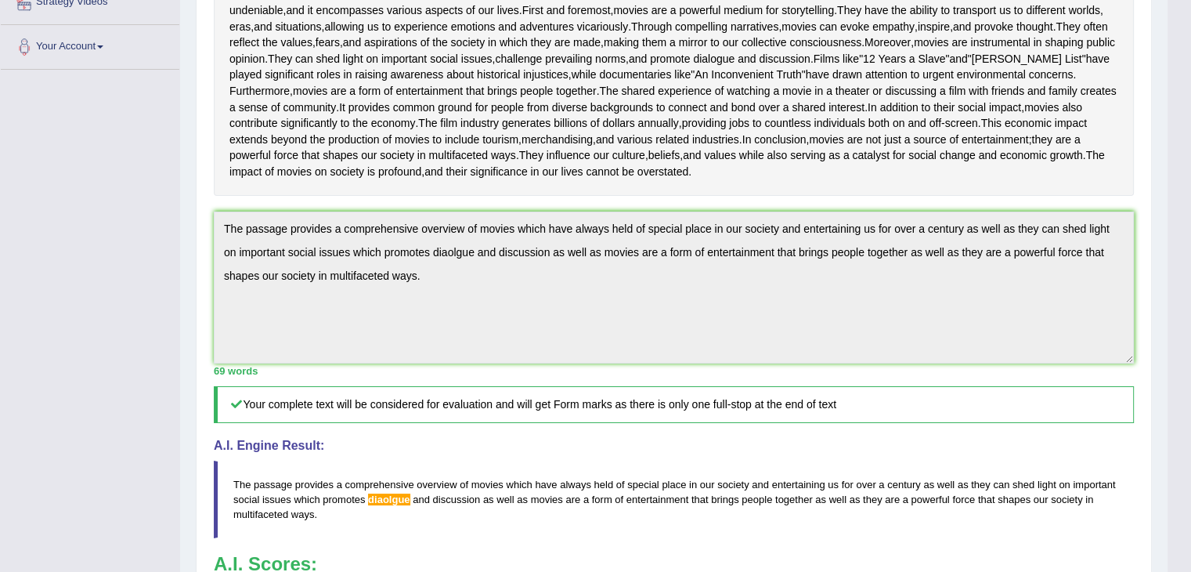
drag, startPoint x: 1202, startPoint y: 208, endPoint x: 1202, endPoint y: 345, distance: 137.1
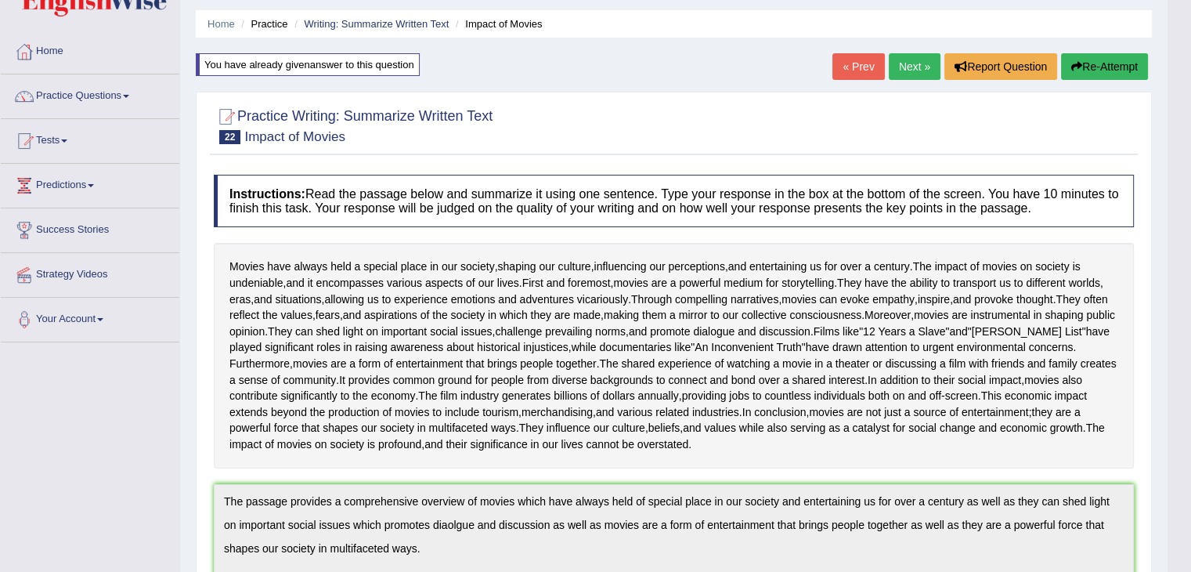
scroll to position [0, 0]
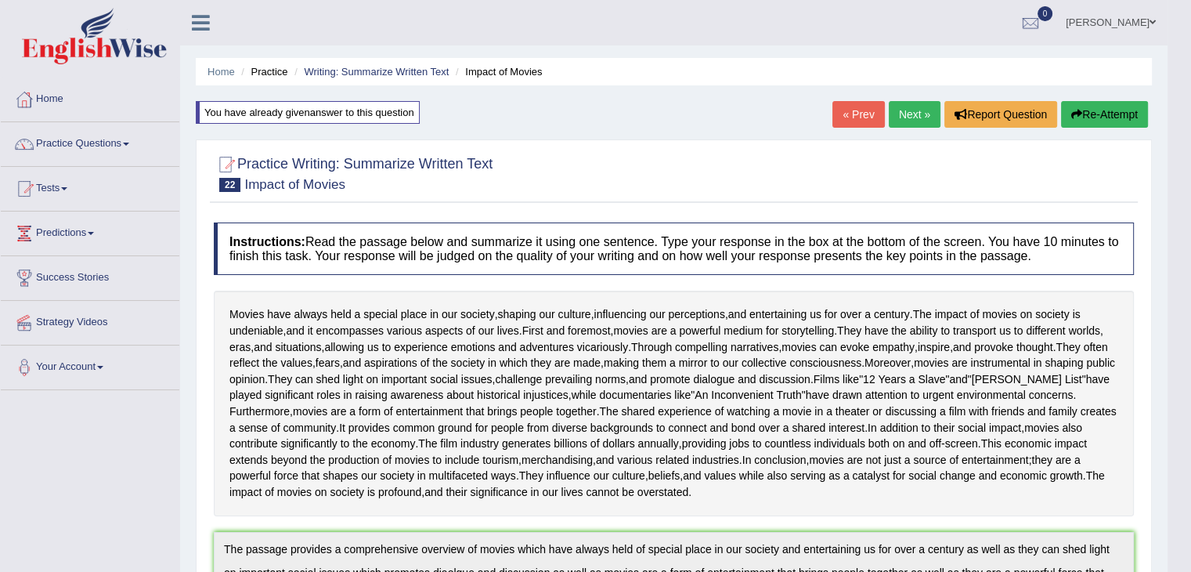
click at [1089, 107] on button "Re-Attempt" at bounding box center [1104, 114] width 87 height 27
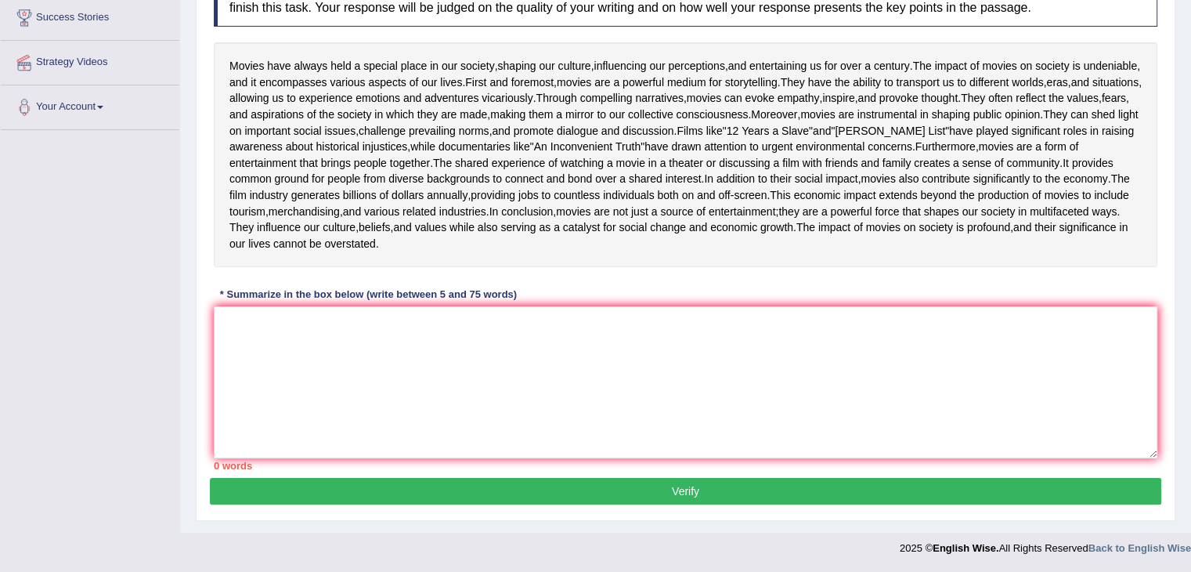
scroll to position [345, 0]
click at [796, 383] on textarea at bounding box center [686, 382] width 944 height 152
paste textarea "The passage provides a comprehensive overview of movies which have always held …"
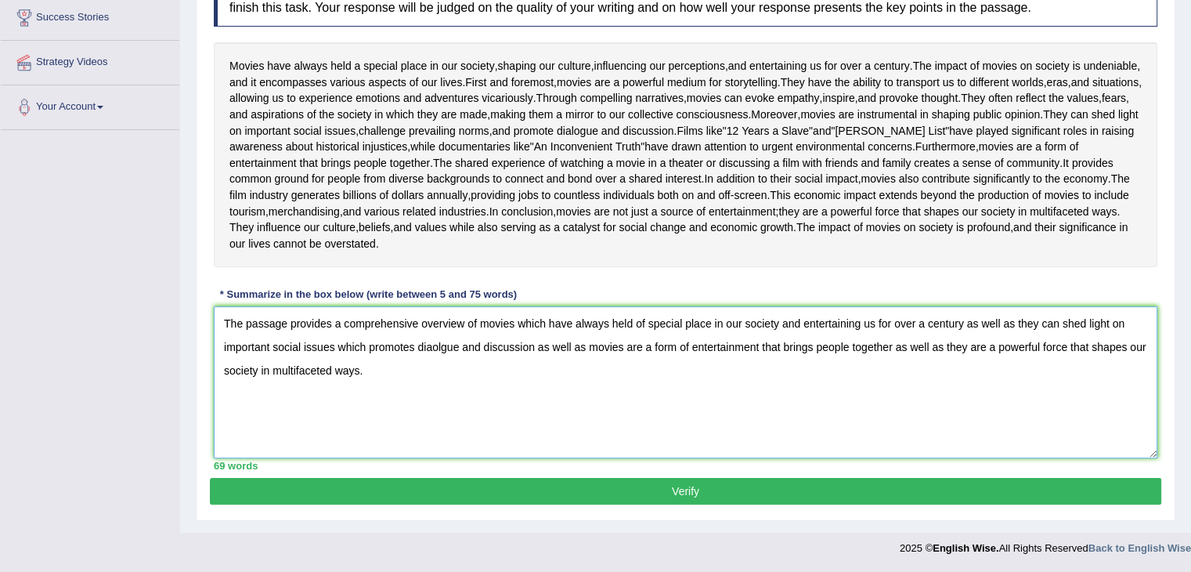
click at [441, 374] on textarea "The passage provides a comprehensive overview of movies which have always held …" at bounding box center [686, 382] width 944 height 152
type textarea "The passage provides a comprehensive overview of movies which have always held …"
click at [470, 504] on button "Verify" at bounding box center [686, 491] width 952 height 27
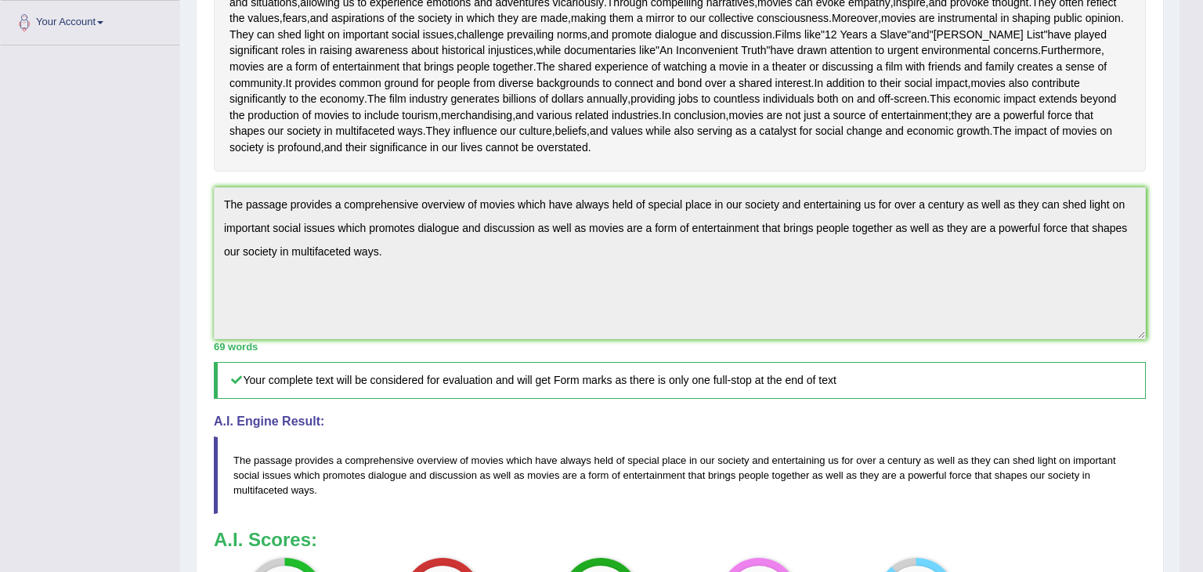
drag, startPoint x: 1202, startPoint y: 232, endPoint x: 1202, endPoint y: 388, distance: 155.9
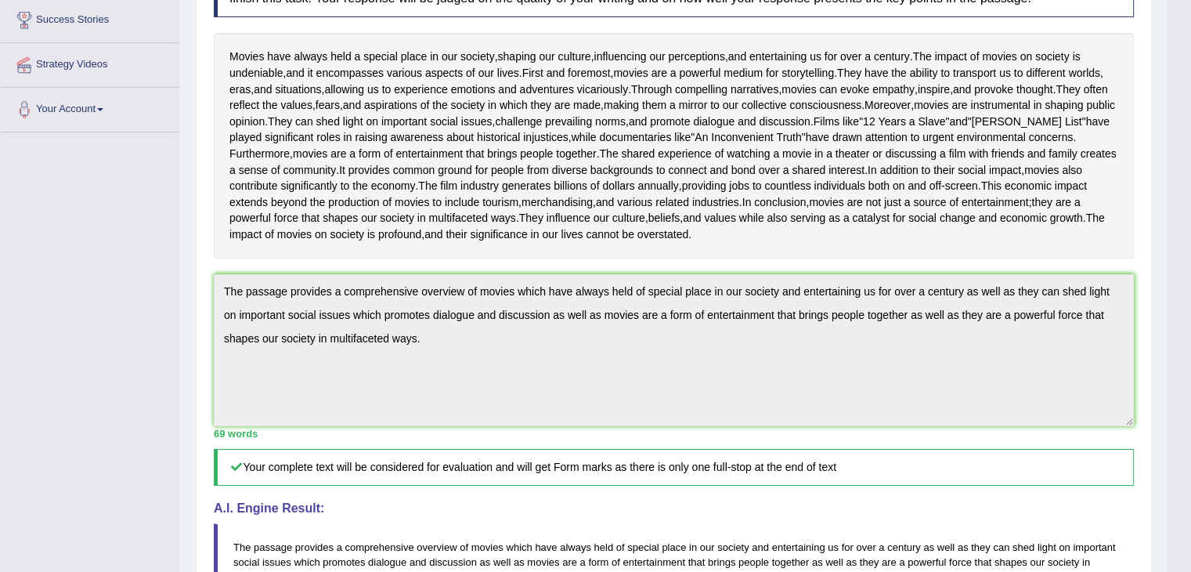
scroll to position [0, 0]
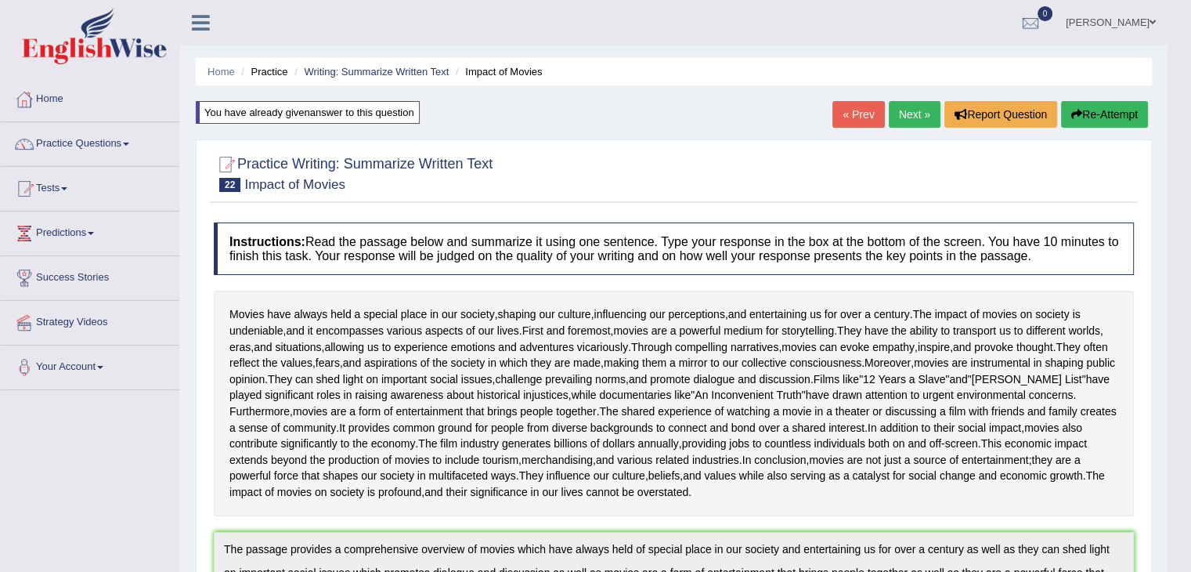
click at [920, 119] on link "Next »" at bounding box center [915, 114] width 52 height 27
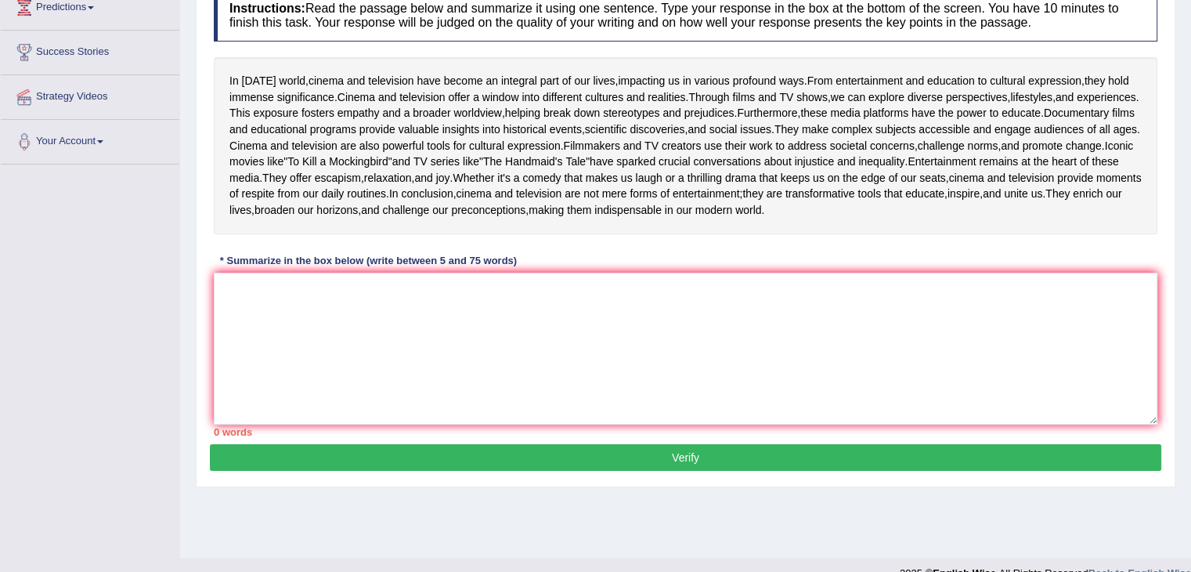
click at [1190, 346] on html "Toggle navigation Home Practice Questions Speaking Practice Read Aloud Repeat S…" at bounding box center [595, 60] width 1191 height 572
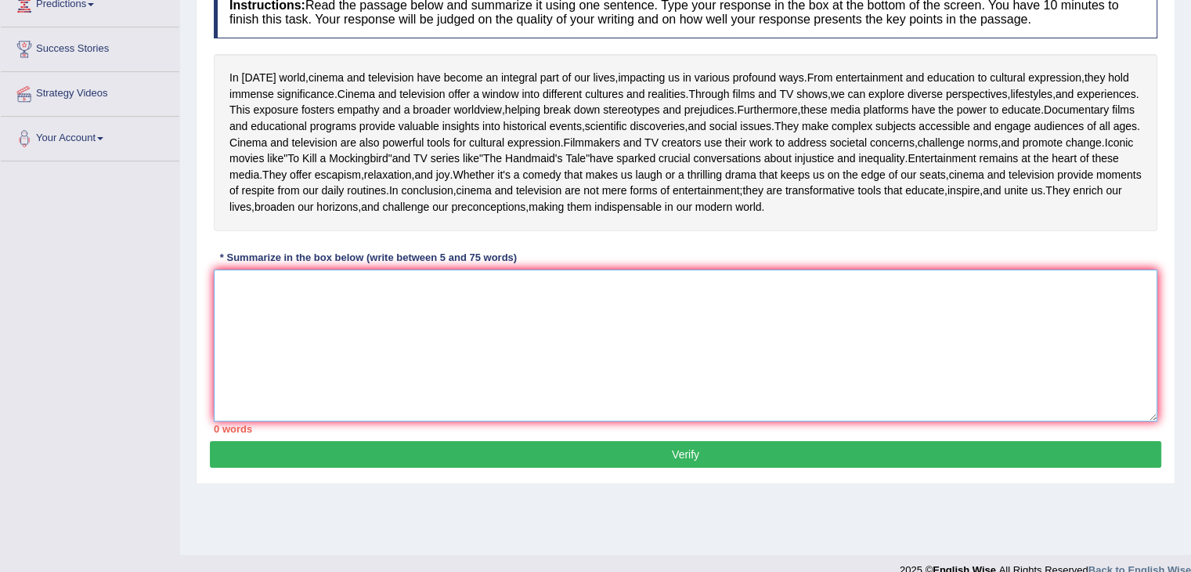
click at [618, 411] on textarea at bounding box center [686, 345] width 944 height 152
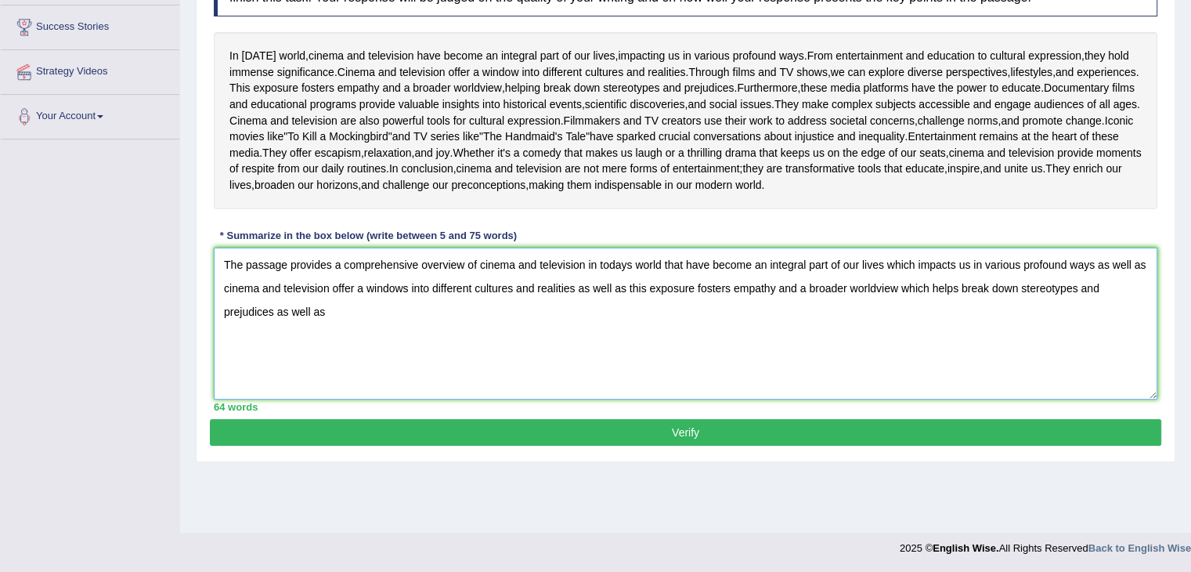
scroll to position [320, 0]
type textarea "The passage provides a comprehensive overview of cinema and television in today…"
click at [485, 446] on button "Verify" at bounding box center [686, 432] width 952 height 27
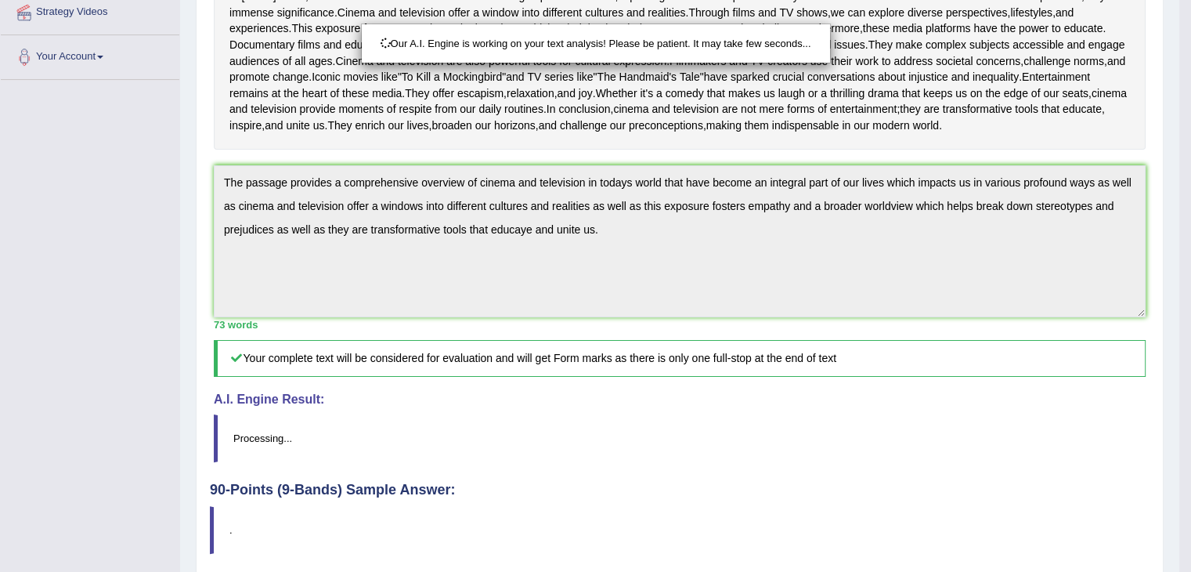
scroll to position [493, 0]
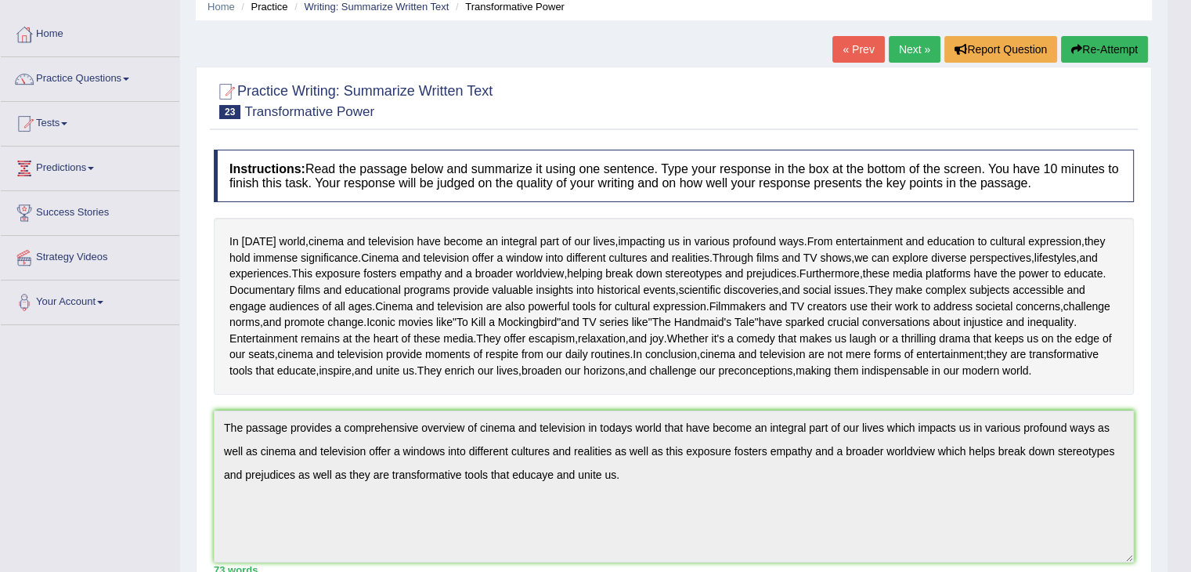
scroll to position [0, 0]
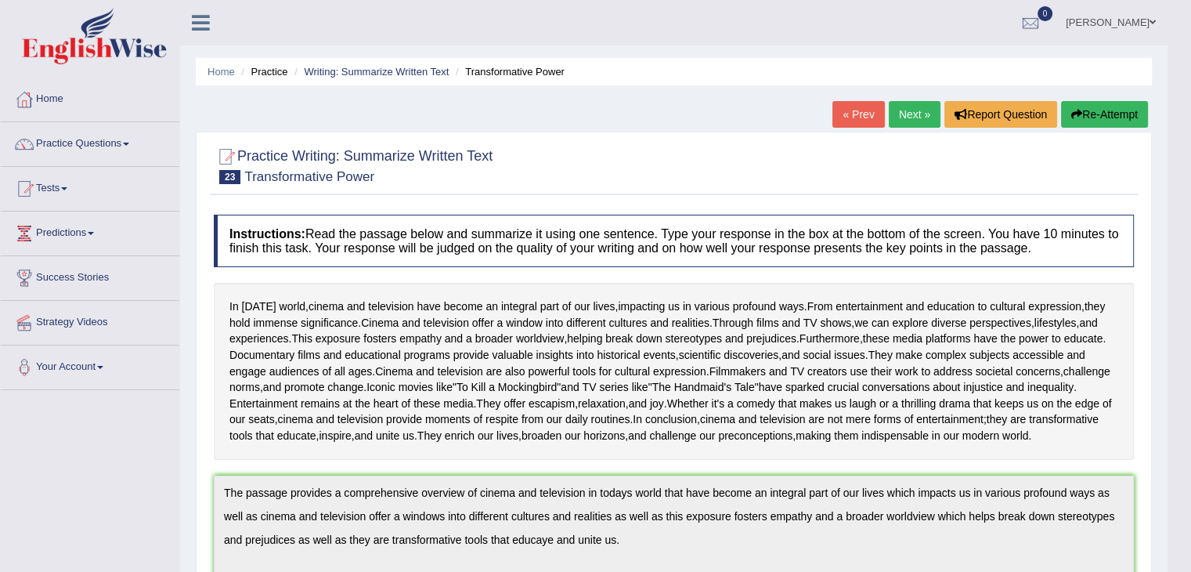
click at [1086, 106] on button "Re-Attempt" at bounding box center [1104, 114] width 87 height 27
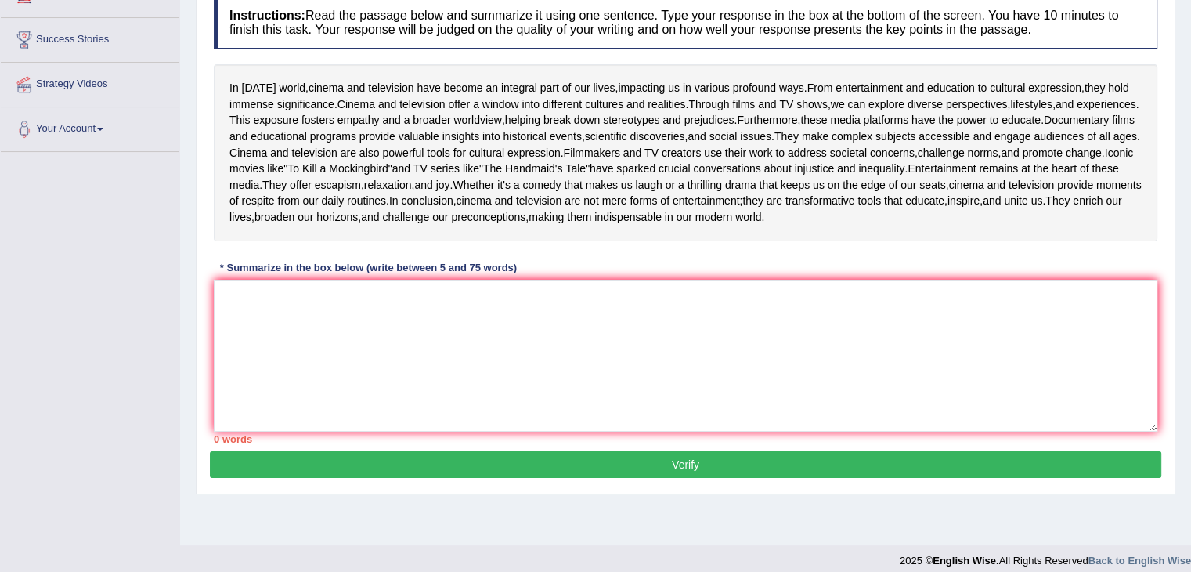
scroll to position [246, 0]
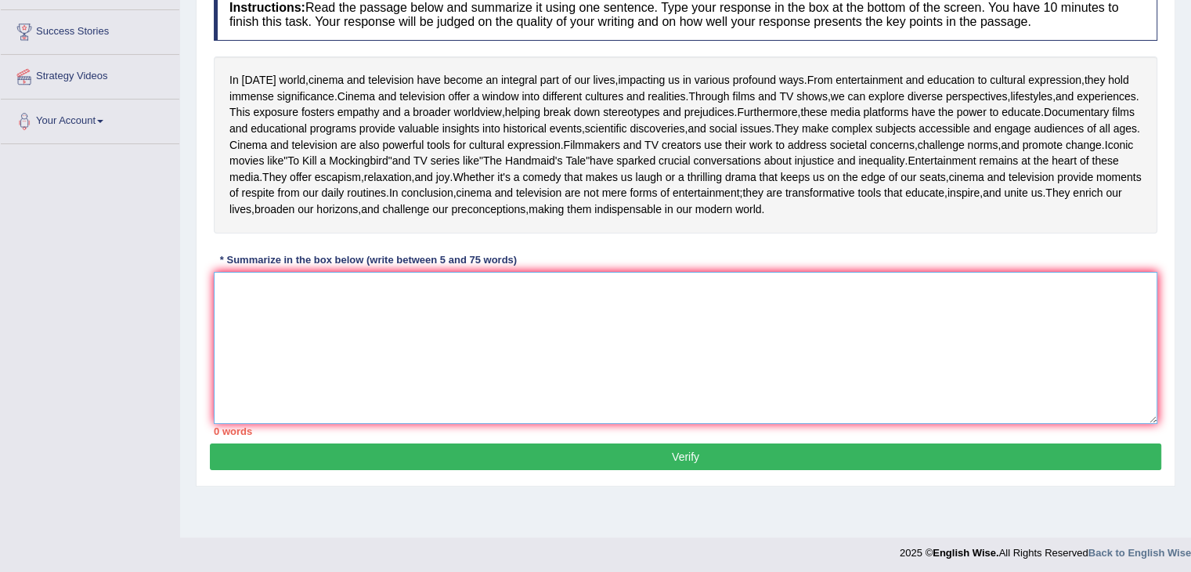
click at [706, 424] on textarea at bounding box center [686, 348] width 944 height 152
paste textarea "The passage provides a comprehensive overview of cinema and television in today…"
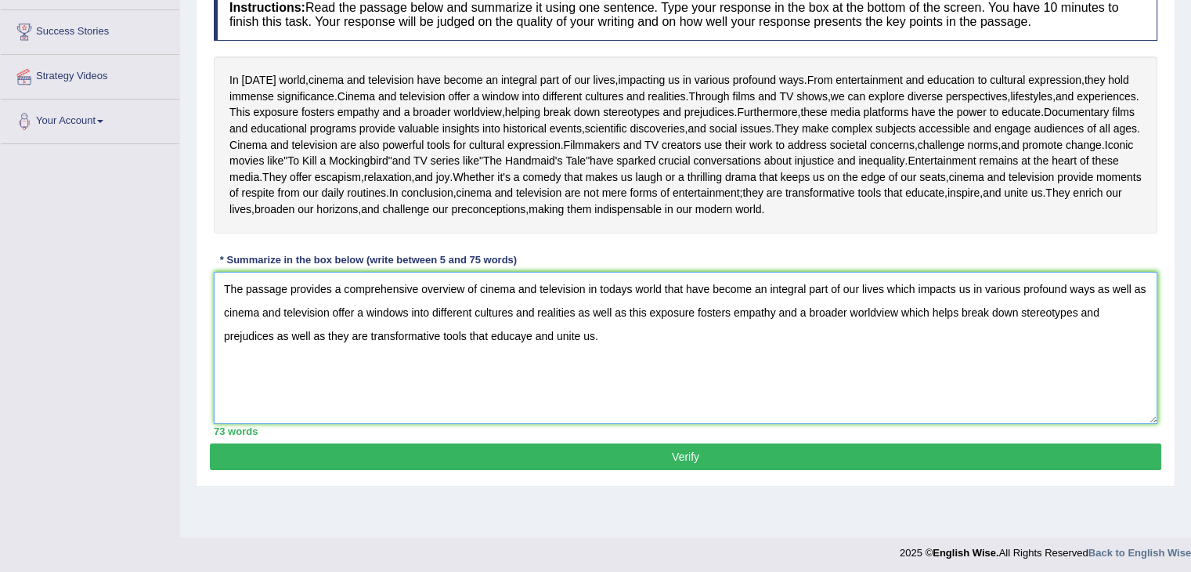
click at [356, 424] on textarea "The passage provides a comprehensive overview of cinema and television in today…" at bounding box center [686, 348] width 944 height 152
click at [884, 424] on textarea "The passage provides a comprehensive overview of cinema and television in today…" at bounding box center [686, 348] width 944 height 152
click at [521, 424] on textarea "The passage provides a comprehensive overview of cinema and television in today…" at bounding box center [686, 348] width 944 height 152
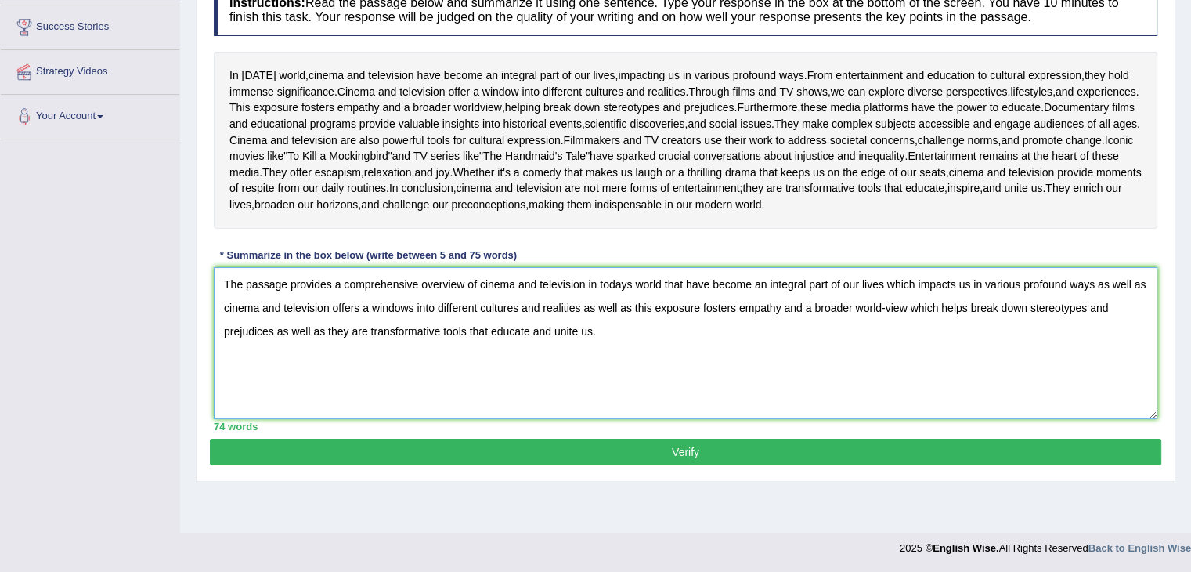
type textarea "The passage provides a comprehensive overview of cinema and television in today…"
click at [713, 465] on button "Verify" at bounding box center [686, 452] width 952 height 27
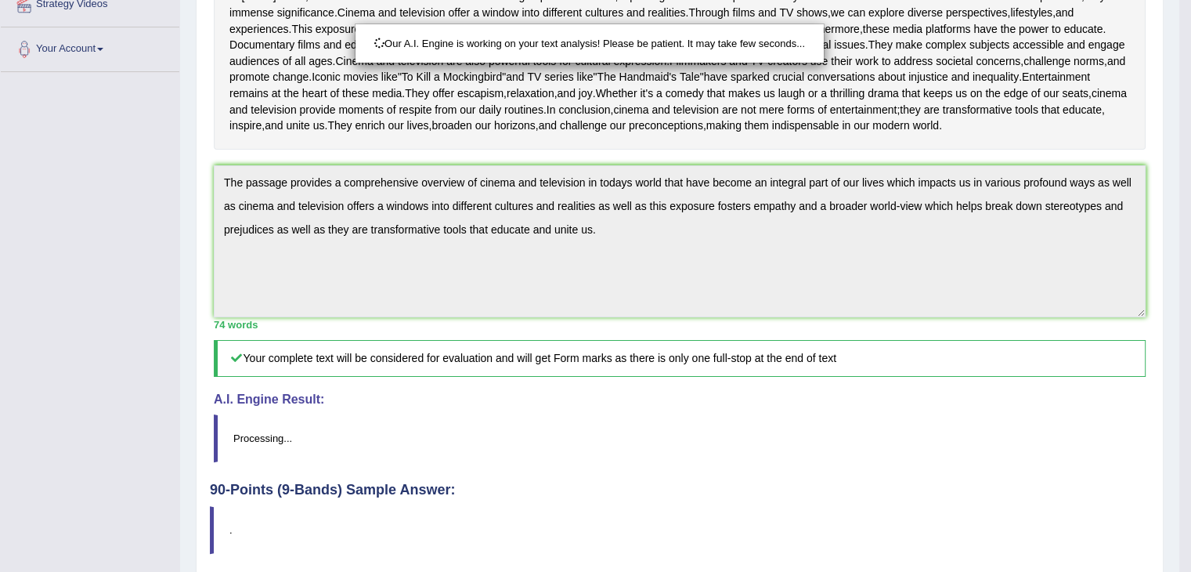
scroll to position [501, 0]
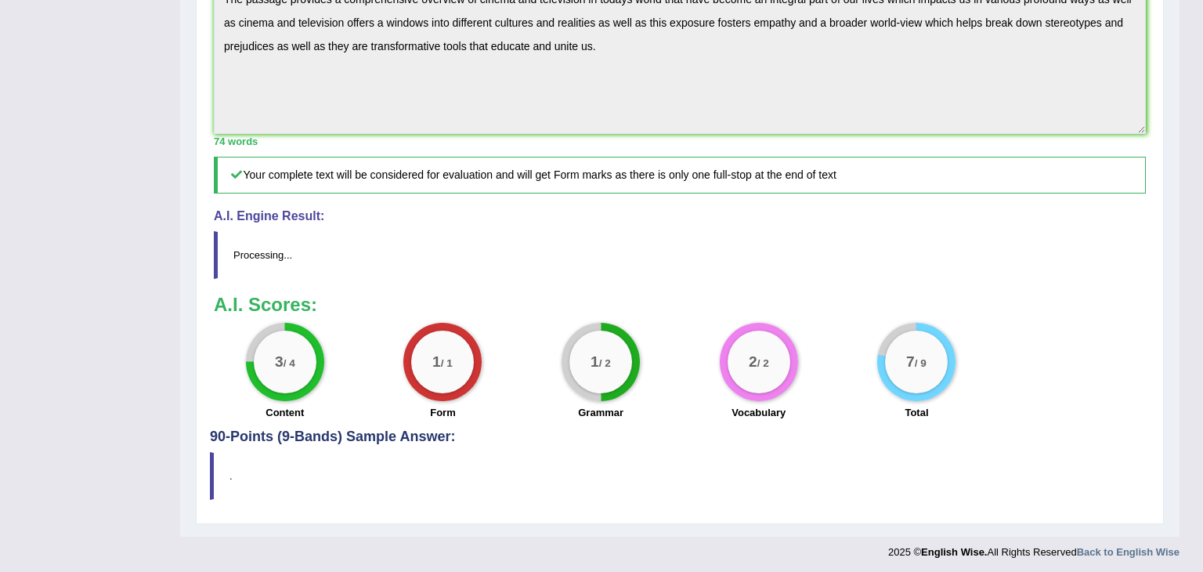
drag, startPoint x: 1202, startPoint y: 222, endPoint x: 1202, endPoint y: 410, distance: 188.0
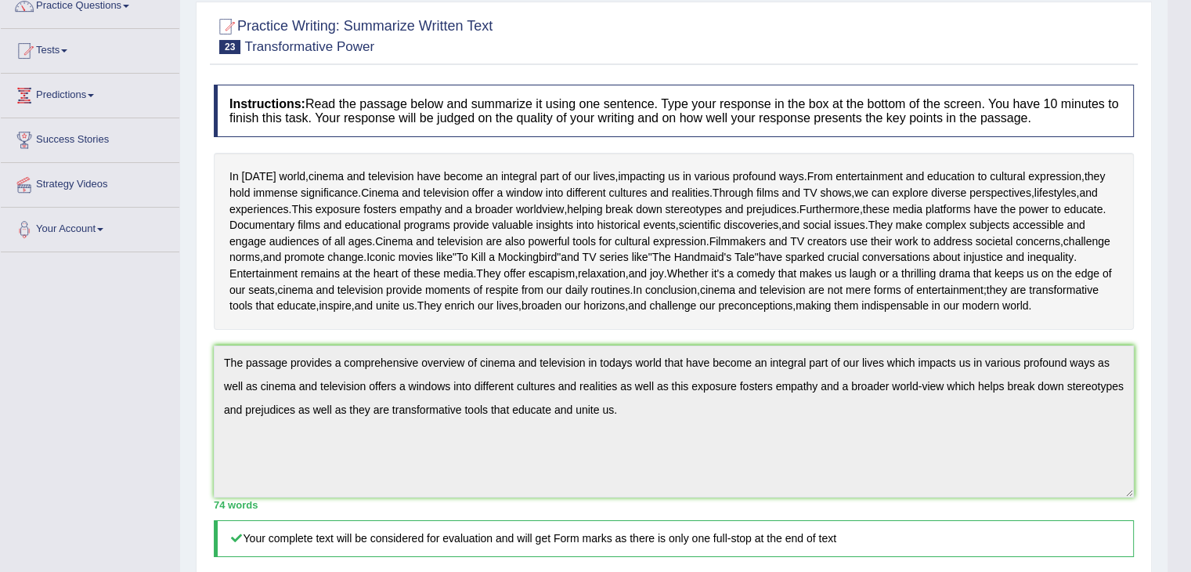
scroll to position [0, 0]
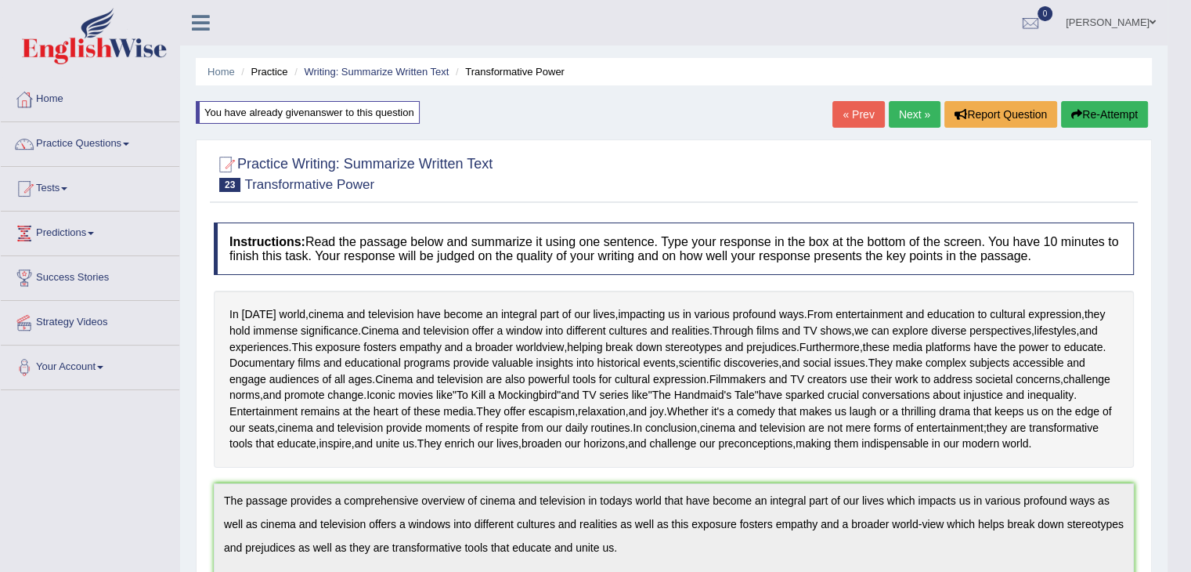
click at [1089, 115] on button "Re-Attempt" at bounding box center [1104, 114] width 87 height 27
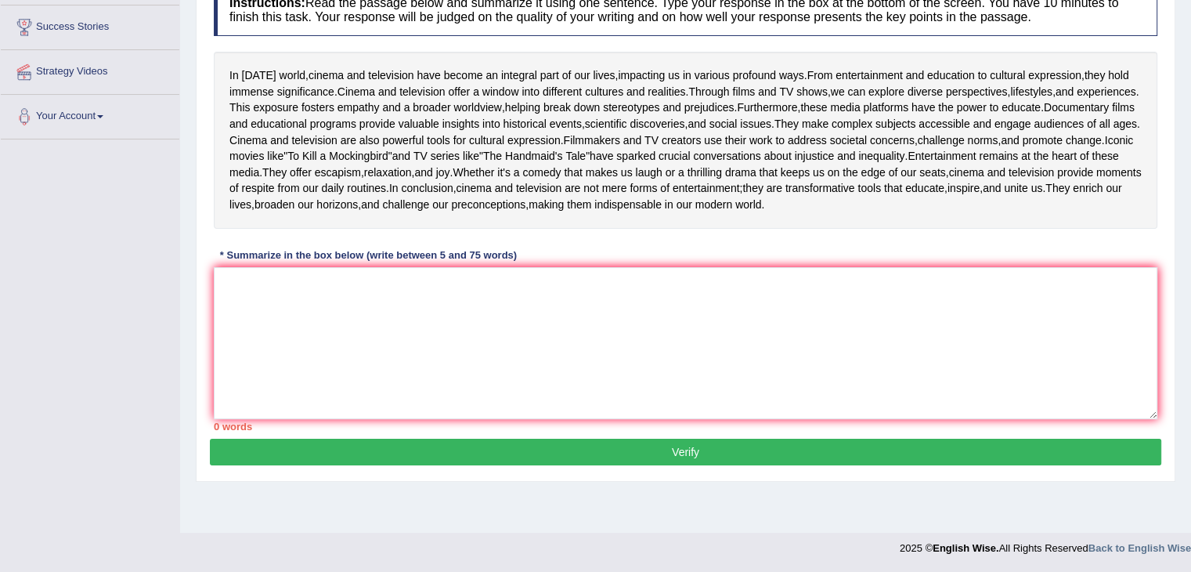
scroll to position [277, 0]
click at [659, 414] on textarea at bounding box center [686, 343] width 944 height 152
paste textarea "The passage provides a comprehensive overview of cinema and television in today…"
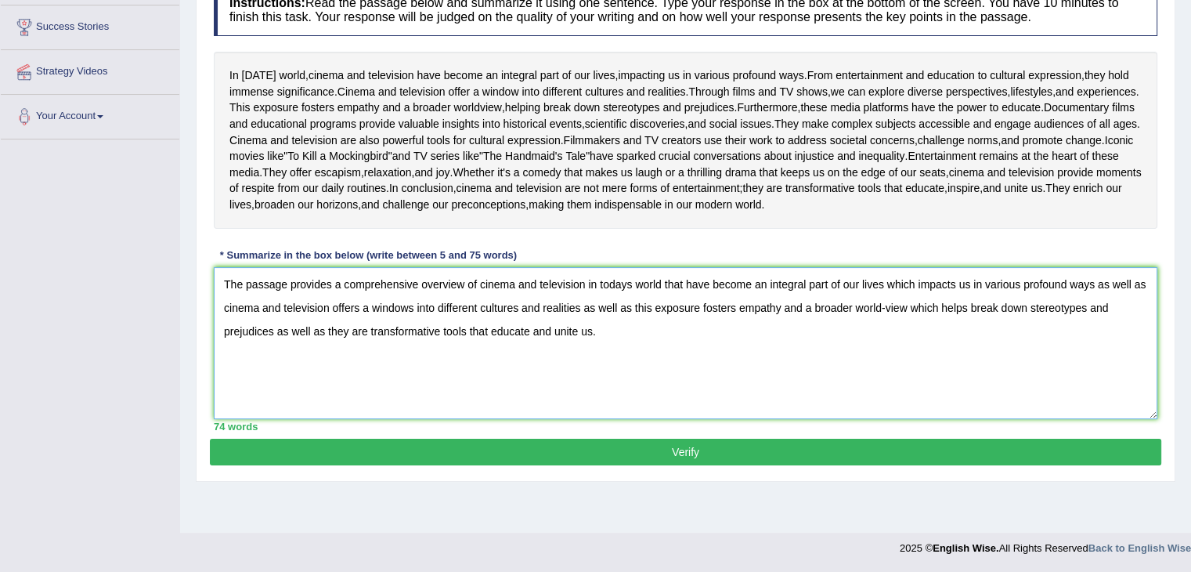
click at [629, 381] on textarea "The passage provides a comprehensive overview of cinema and television in today…" at bounding box center [686, 343] width 944 height 152
click at [388, 406] on textarea "The passage provides a comprehensive overview of cinema and television in today…" at bounding box center [686, 343] width 944 height 152
type textarea "The passage provides a comprehensive overview of cinema and television in today…"
click at [783, 465] on button "Verify" at bounding box center [686, 452] width 952 height 27
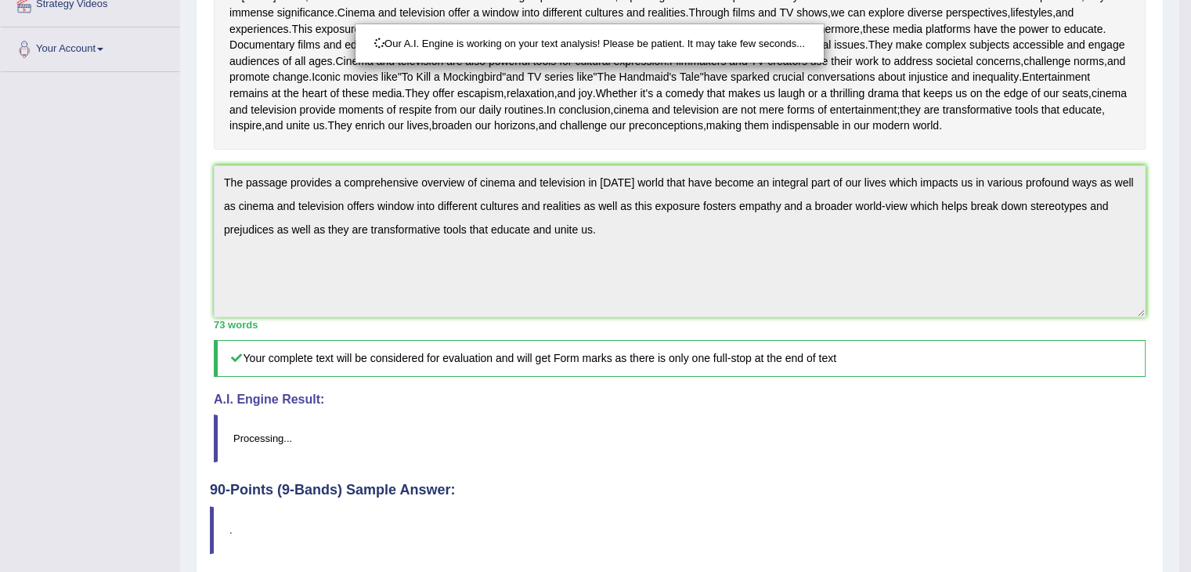
scroll to position [501, 0]
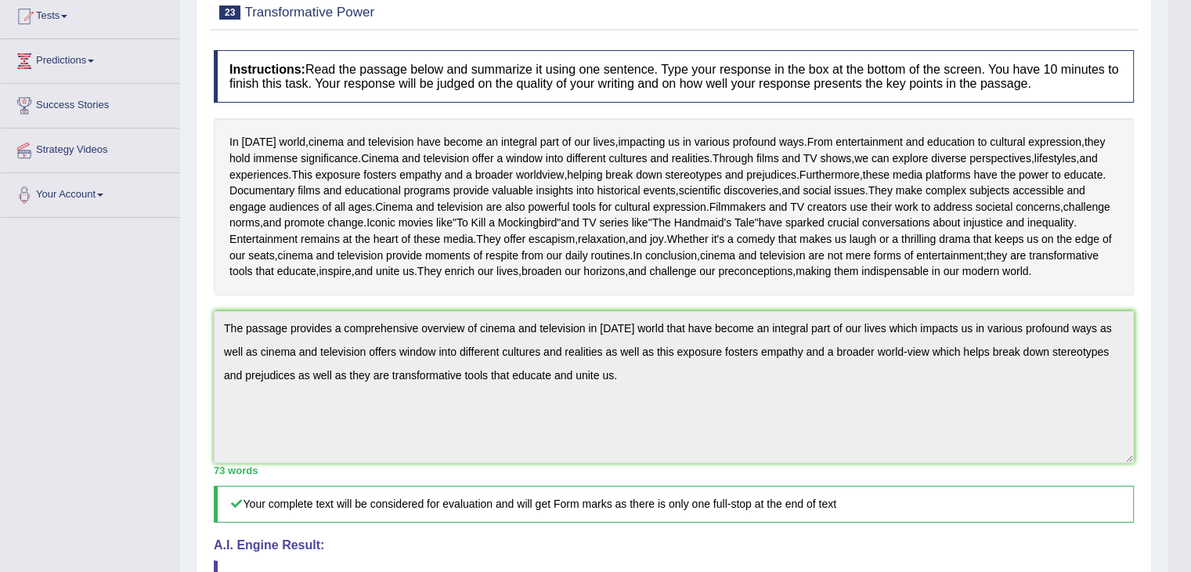
scroll to position [16, 0]
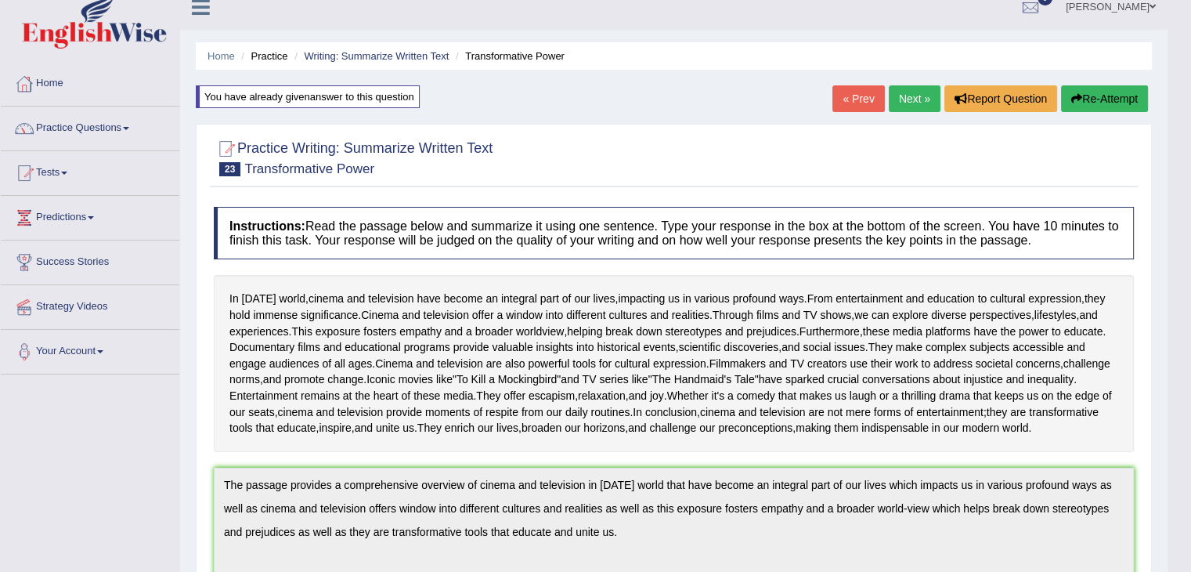
click at [916, 95] on link "Next »" at bounding box center [915, 98] width 52 height 27
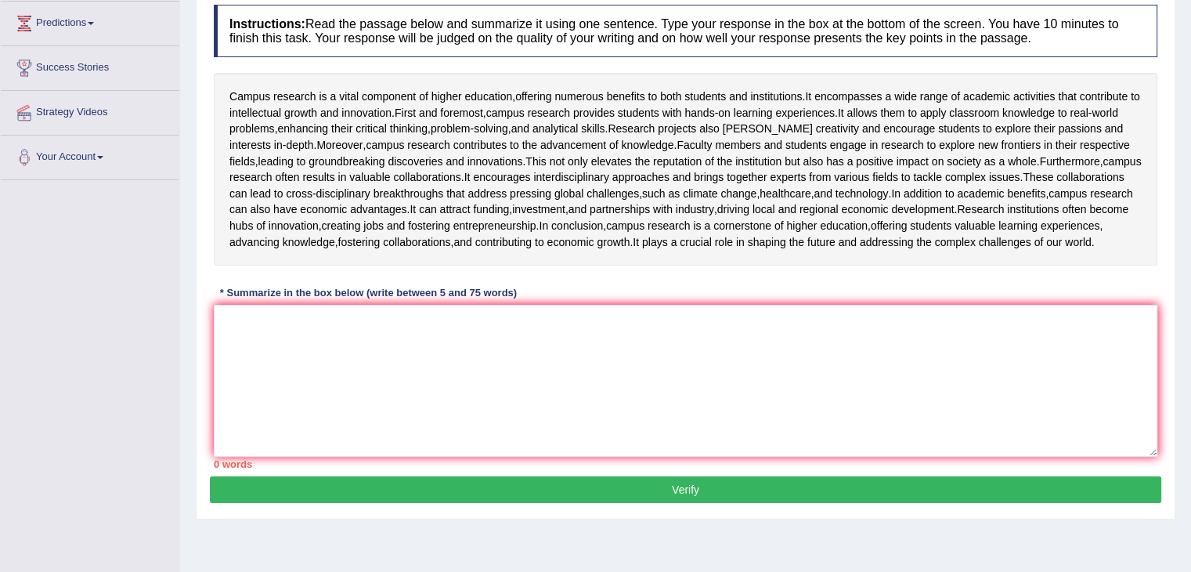
scroll to position [228, 0]
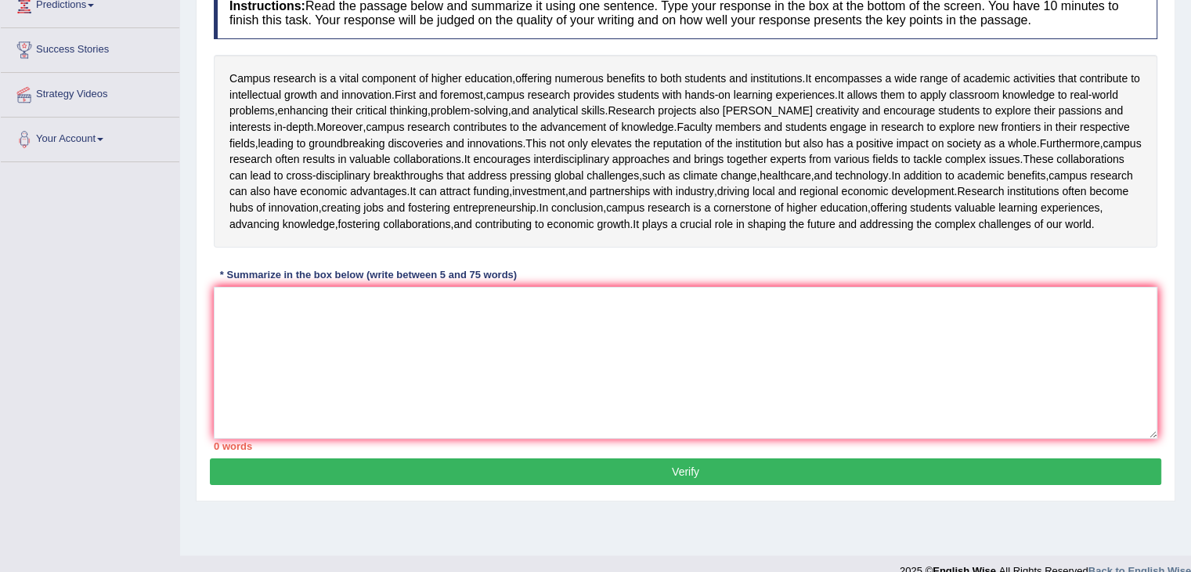
click at [1190, 269] on html "Toggle navigation Home Practice Questions Speaking Practice Read Aloud Repeat S…" at bounding box center [595, 58] width 1191 height 572
click at [620, 439] on textarea at bounding box center [686, 363] width 944 height 152
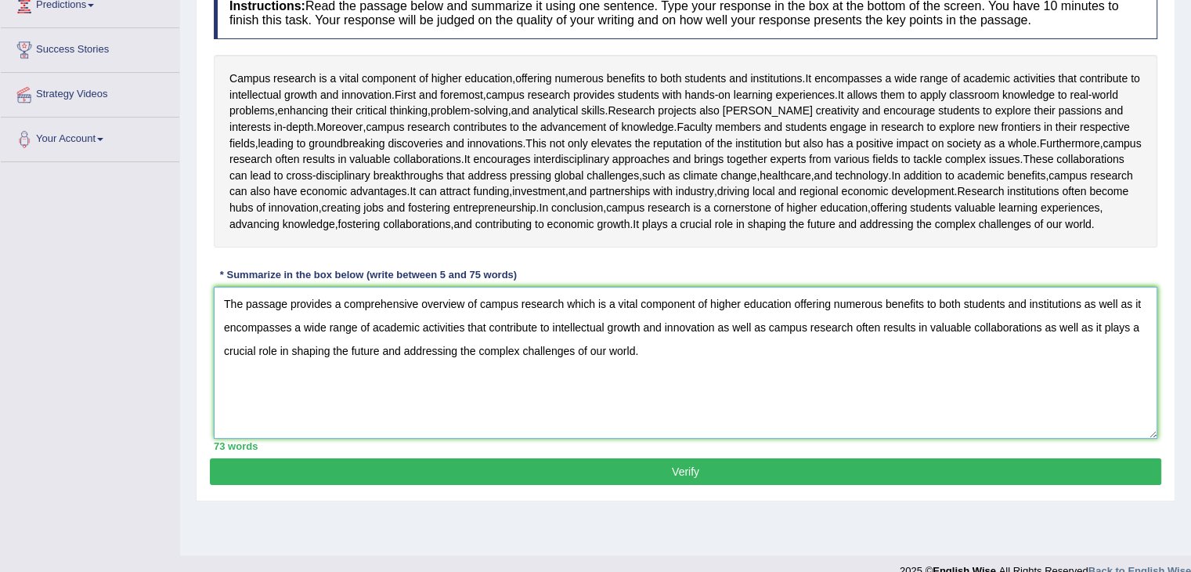
scroll to position [320, 0]
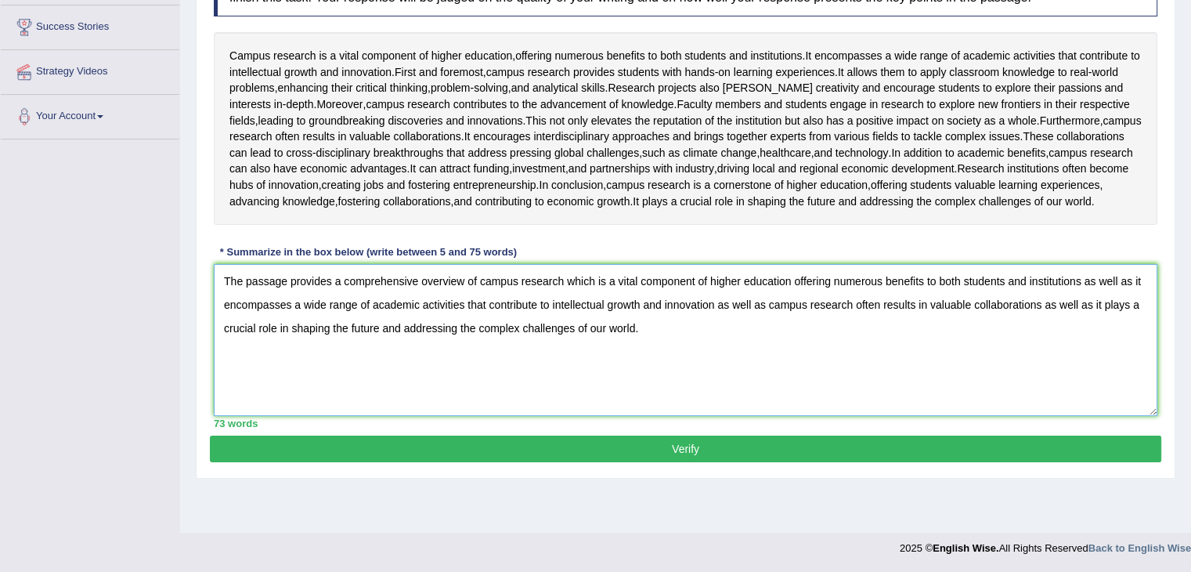
type textarea "The passage provides a comprehensive overview of campus research which is a vit…"
click at [717, 462] on button "Verify" at bounding box center [686, 448] width 952 height 27
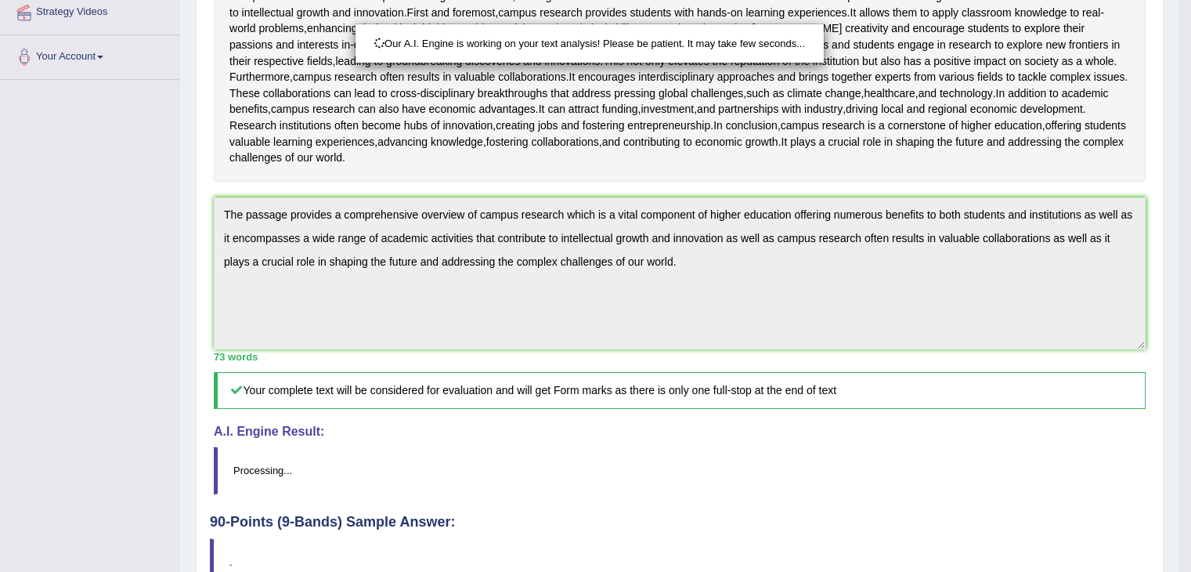
scroll to position [493, 0]
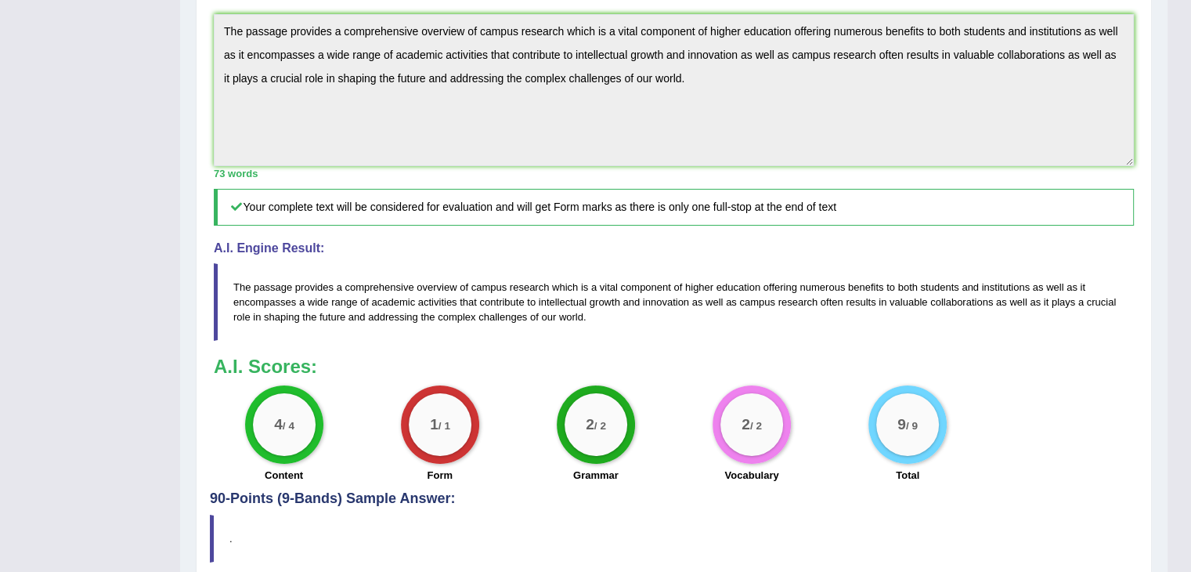
drag, startPoint x: 1198, startPoint y: 238, endPoint x: 1202, endPoint y: 406, distance: 168.4
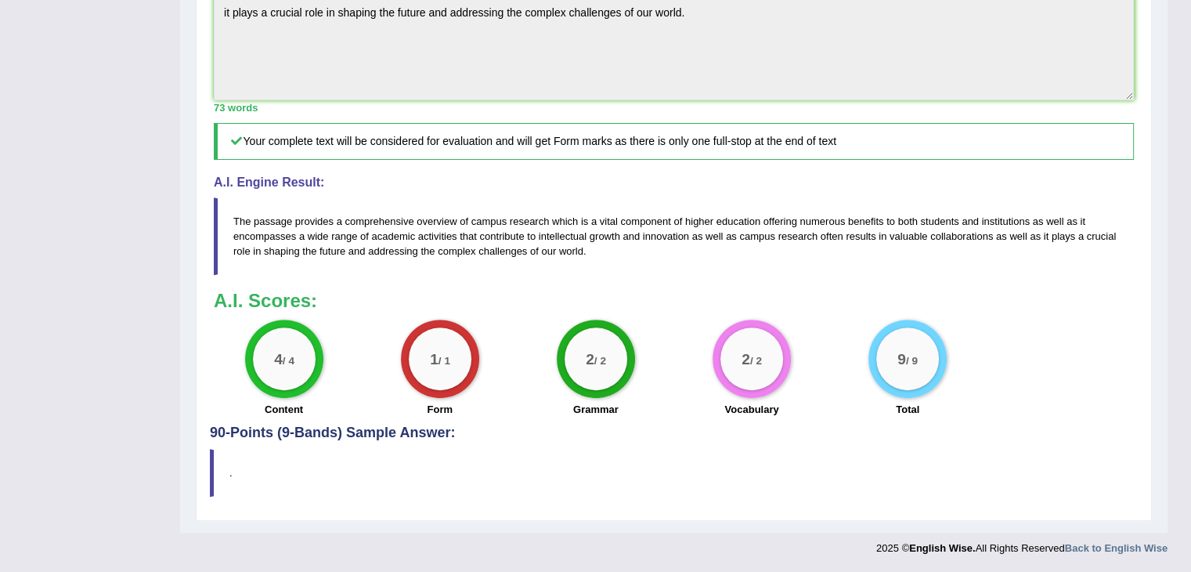
scroll to position [0, 0]
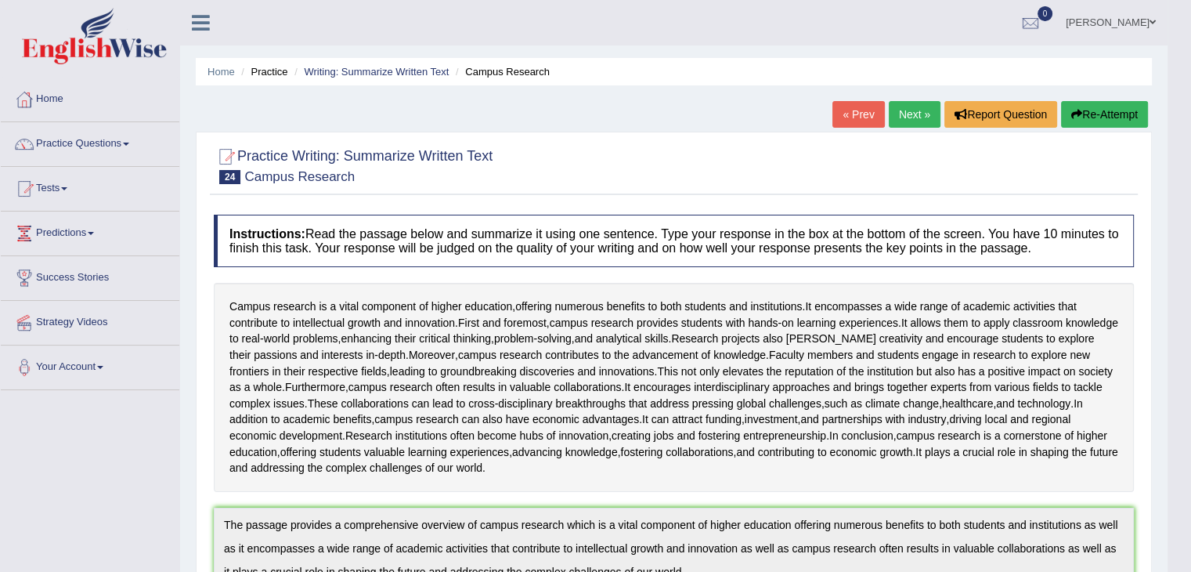
click at [1097, 113] on button "Re-Attempt" at bounding box center [1104, 114] width 87 height 27
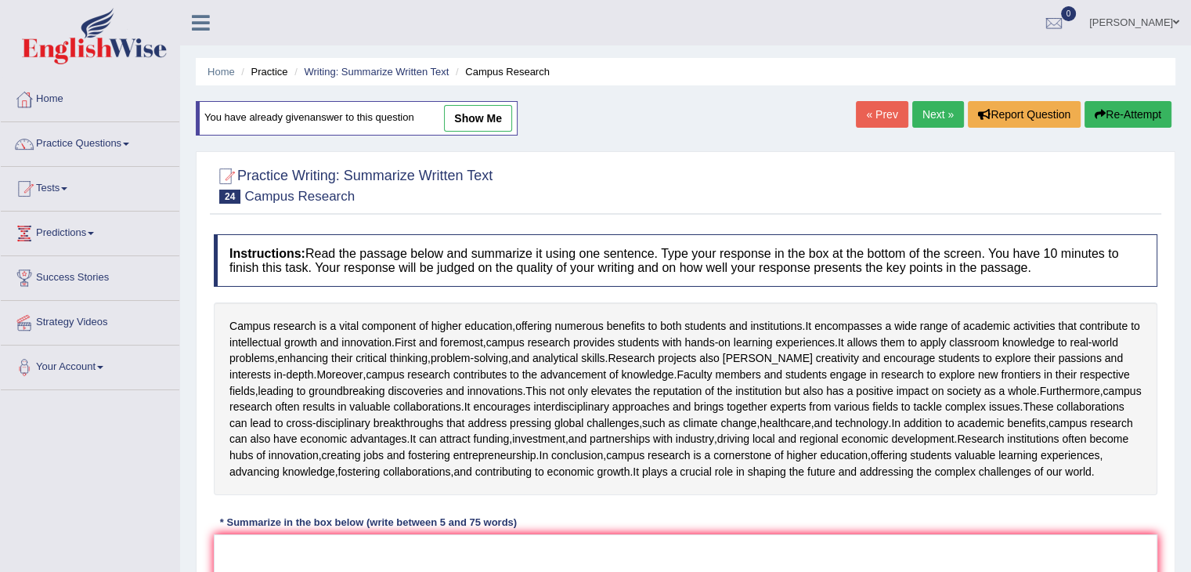
click at [933, 110] on link "Next »" at bounding box center [938, 114] width 52 height 27
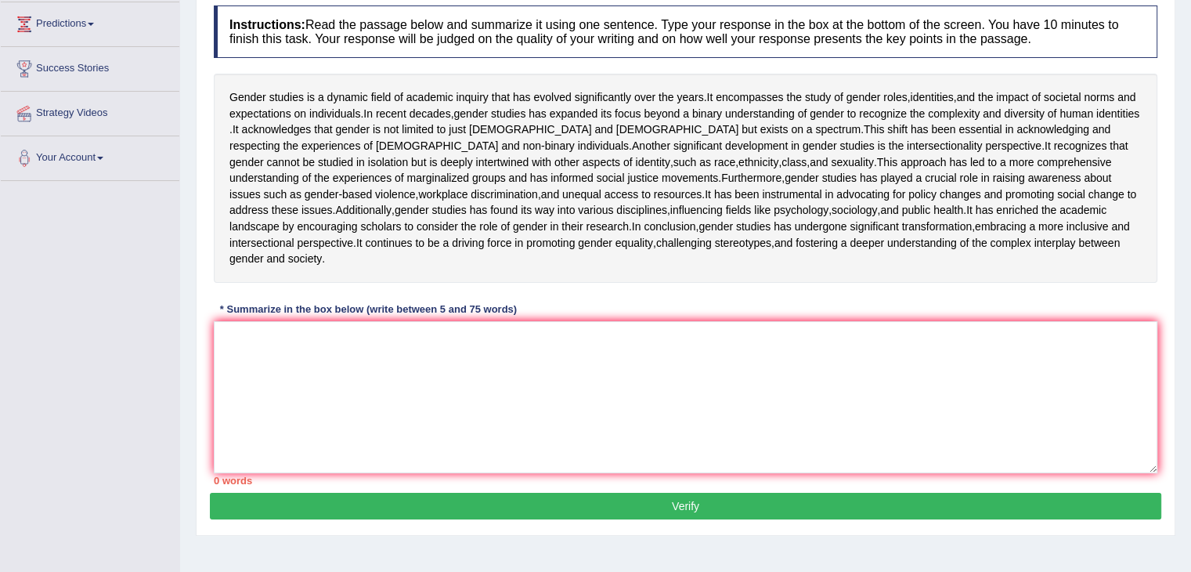
click at [1190, 283] on html "Toggle navigation Home Practice Questions Speaking Practice Read Aloud Repeat S…" at bounding box center [595, 77] width 1191 height 572
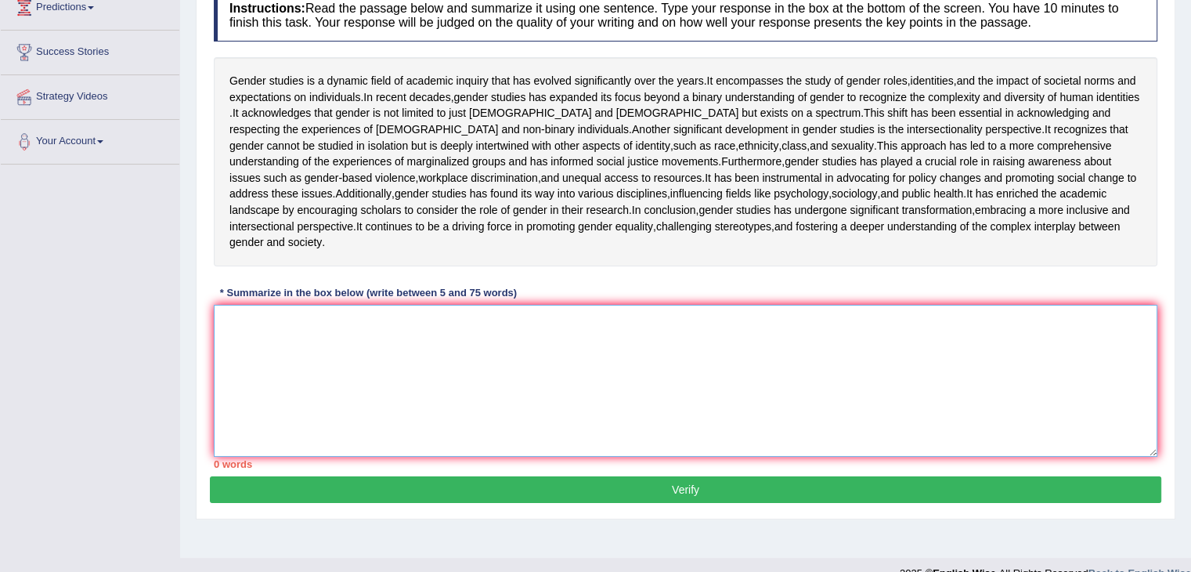
click at [573, 455] on textarea at bounding box center [686, 381] width 944 height 152
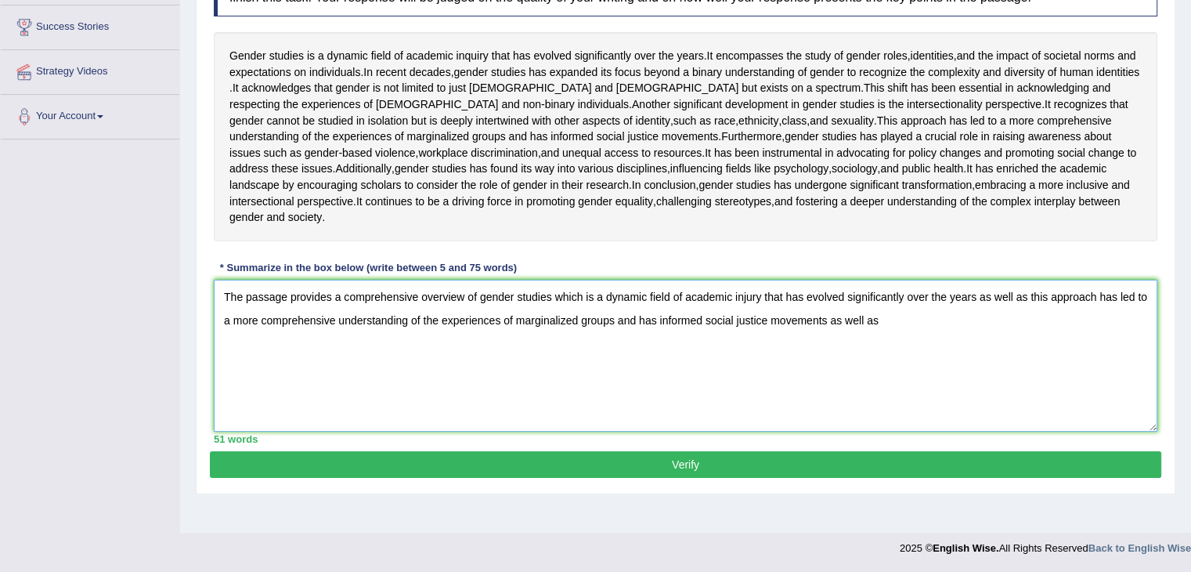
scroll to position [247, 0]
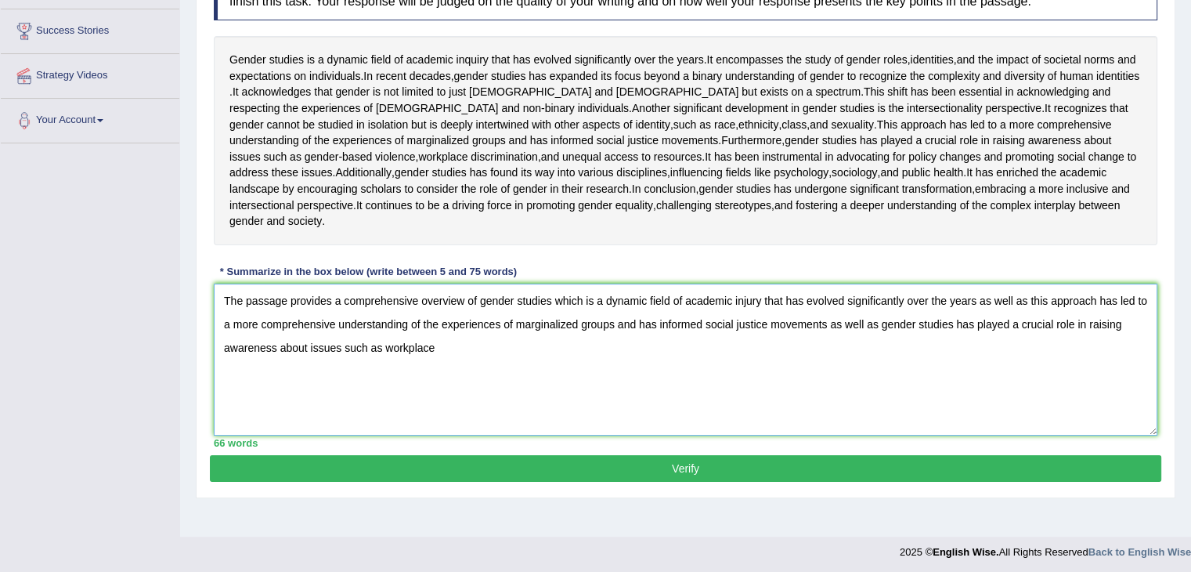
click at [452, 435] on textarea "The passage provides a comprehensive overview of gender studies which is a dyna…" at bounding box center [686, 360] width 944 height 152
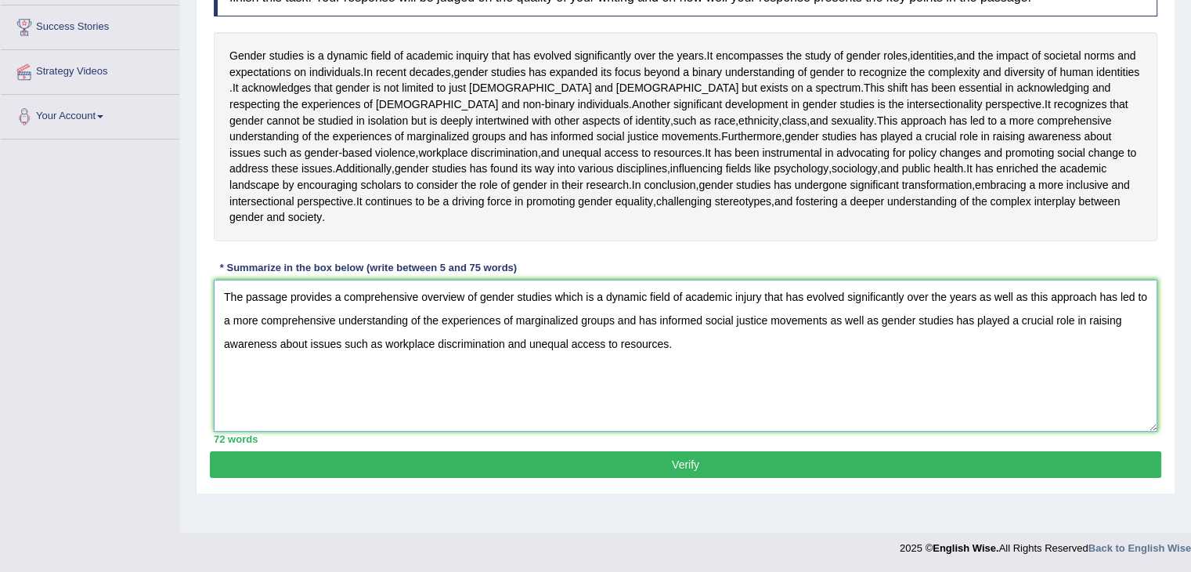
type textarea "The passage provides a comprehensive overview of gender studies which is a dyna…"
click at [665, 478] on button "Verify" at bounding box center [686, 464] width 952 height 27
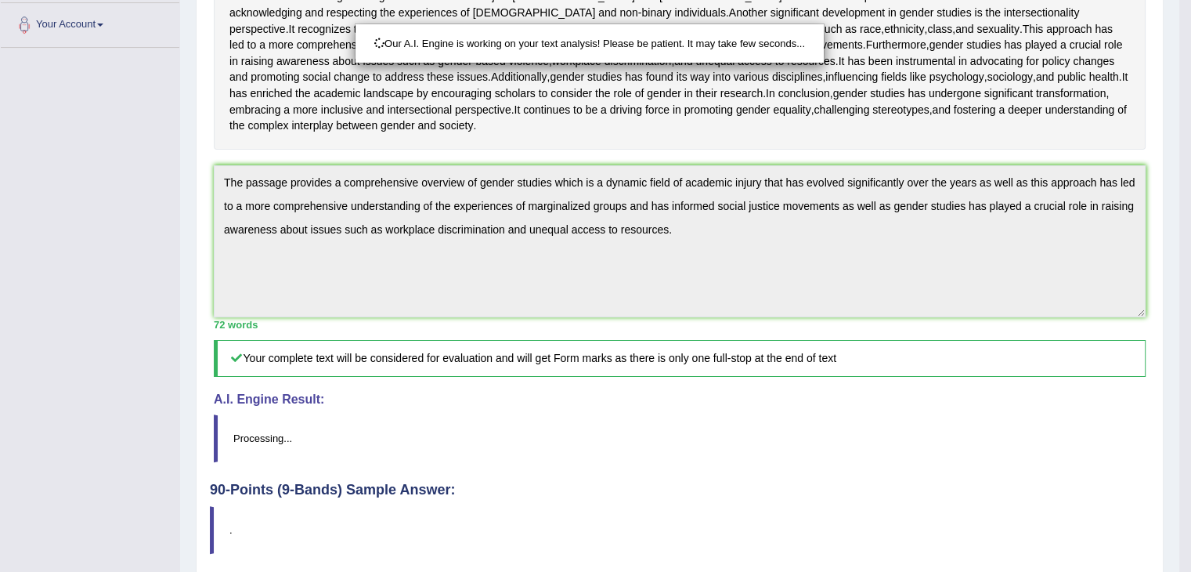
scroll to position [526, 0]
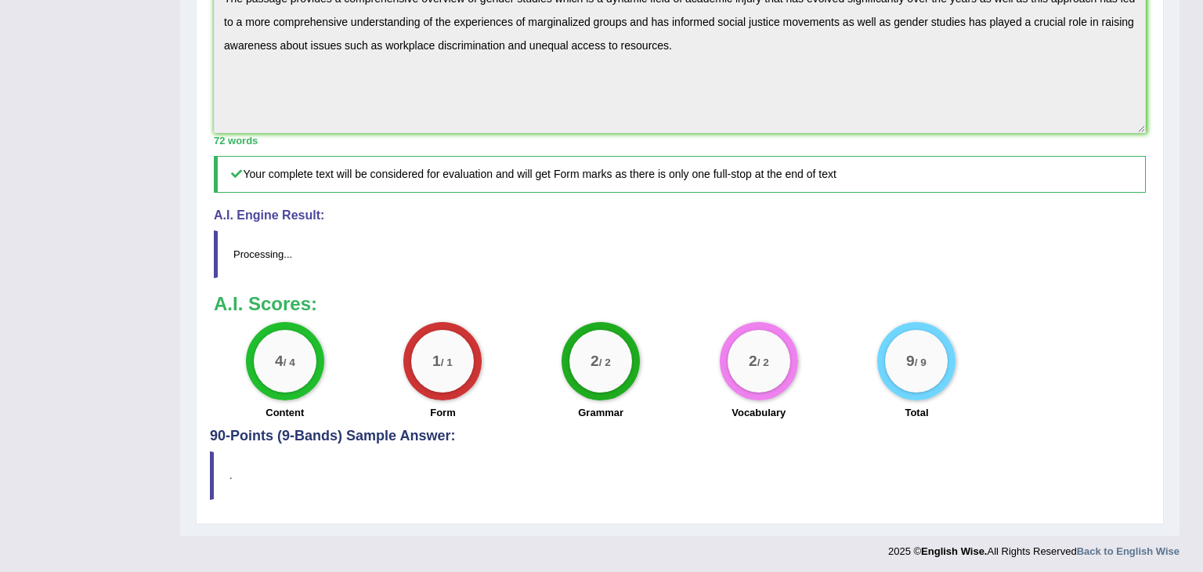
drag, startPoint x: 1202, startPoint y: 231, endPoint x: 1200, endPoint y: 395, distance: 163.7
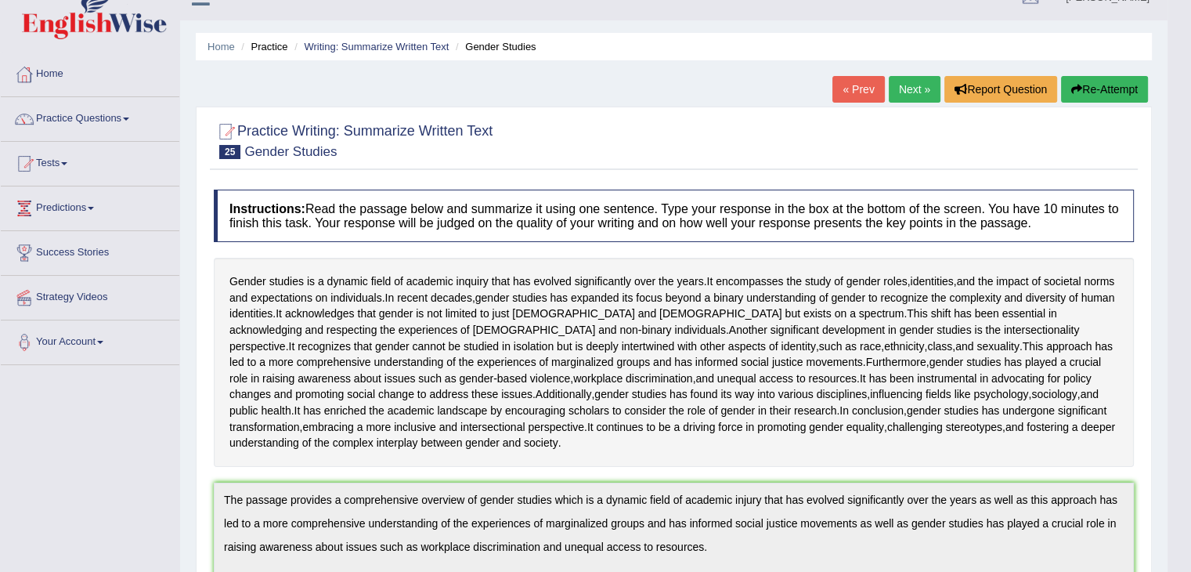
scroll to position [0, 0]
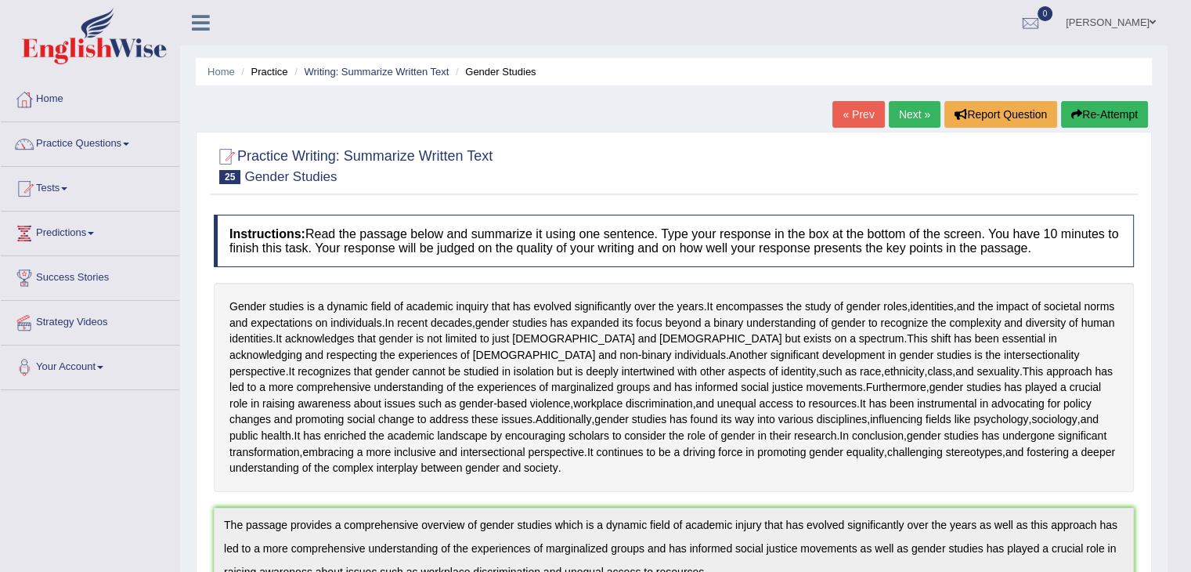
click at [912, 112] on link "Next »" at bounding box center [915, 114] width 52 height 27
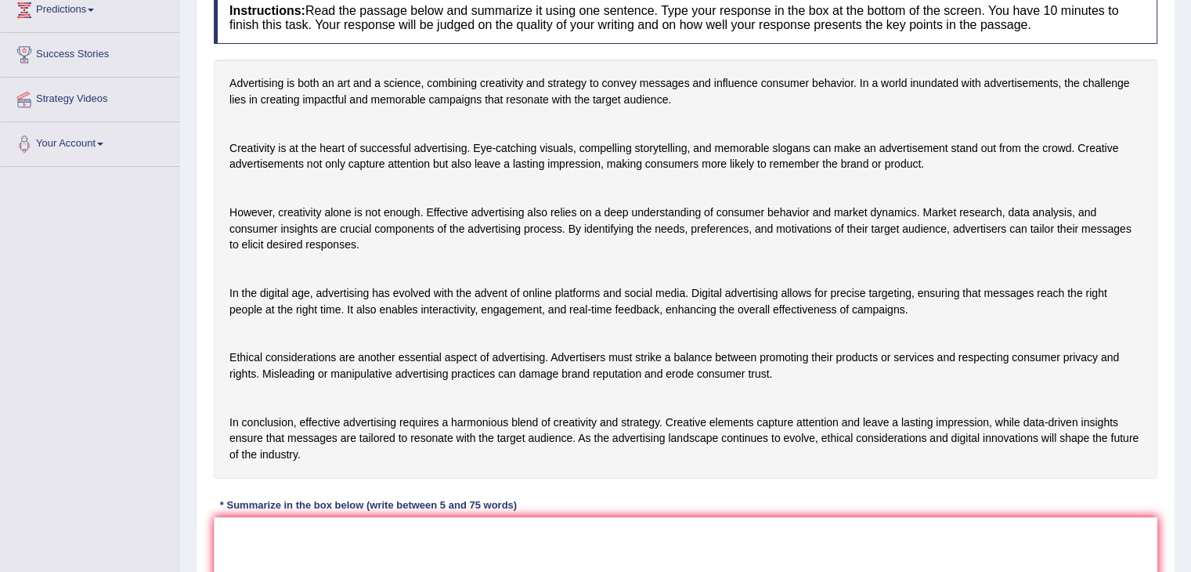
click at [1190, 281] on html "Toggle navigation Home Practice Questions Speaking Practice Read Aloud Repeat S…" at bounding box center [595, 63] width 1191 height 572
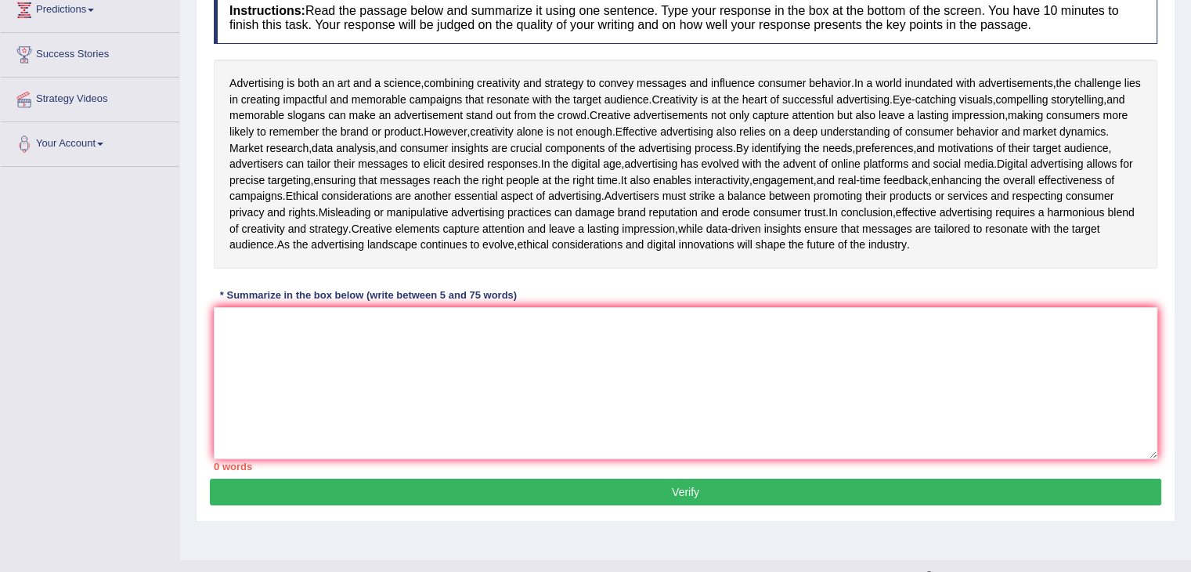
scroll to position [226, 0]
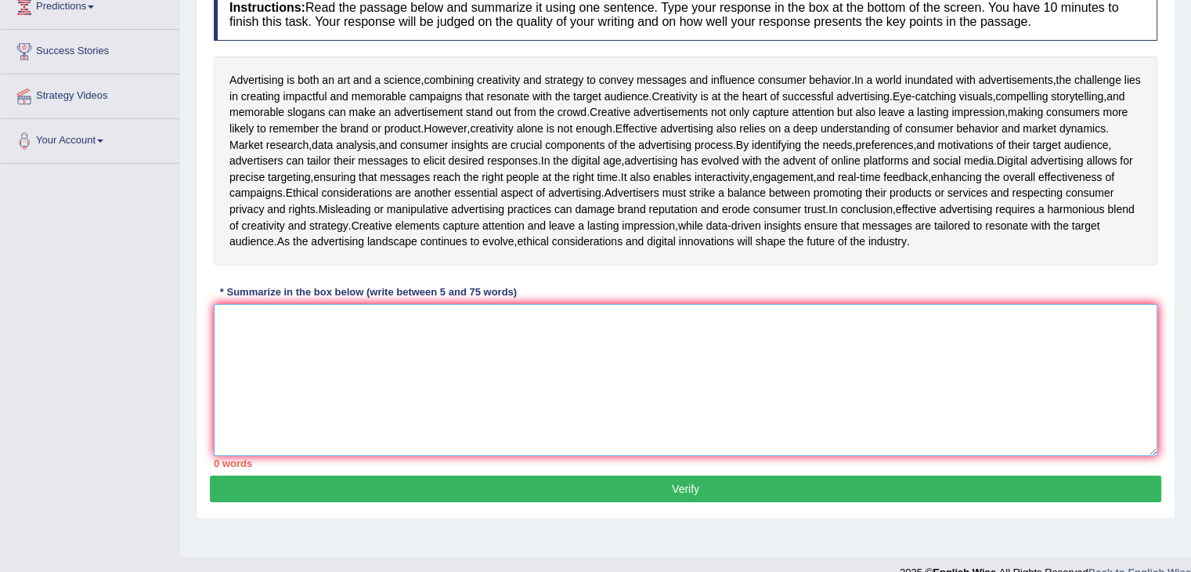
click at [507, 436] on textarea at bounding box center [686, 380] width 944 height 152
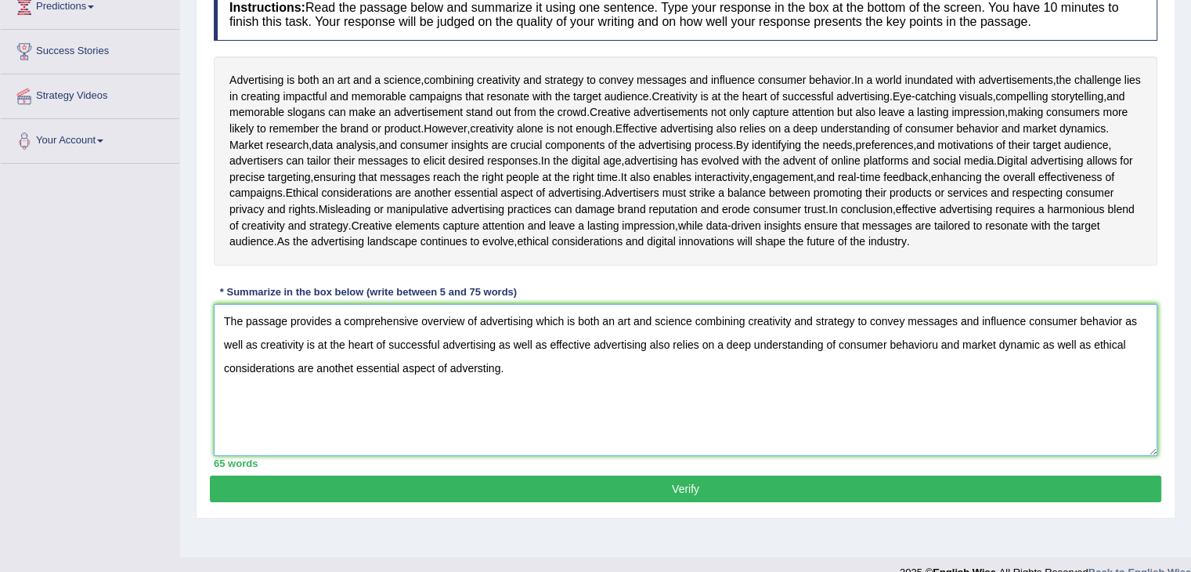
click at [602, 456] on textarea "The passage provides a comprehensive overview of advertising which is both an a…" at bounding box center [686, 380] width 944 height 152
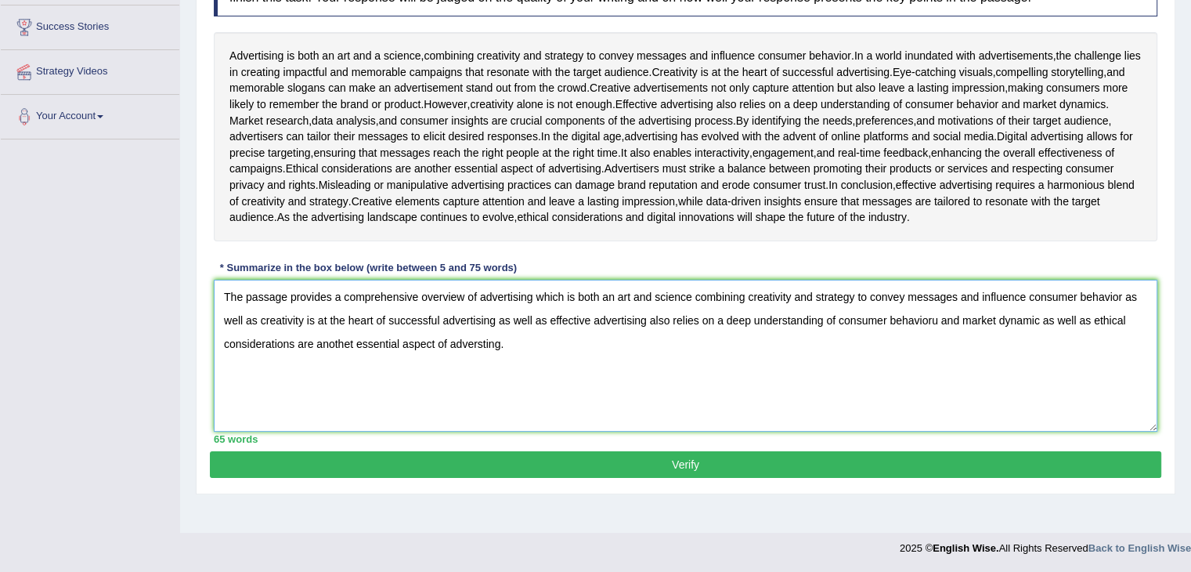
click at [478, 365] on textarea "The passage provides a comprehensive overview of advertising which is both an a…" at bounding box center [686, 356] width 944 height 152
type textarea "The passage provides a comprehensive overview of advertising which is both an a…"
click at [667, 478] on button "Verify" at bounding box center [686, 464] width 952 height 27
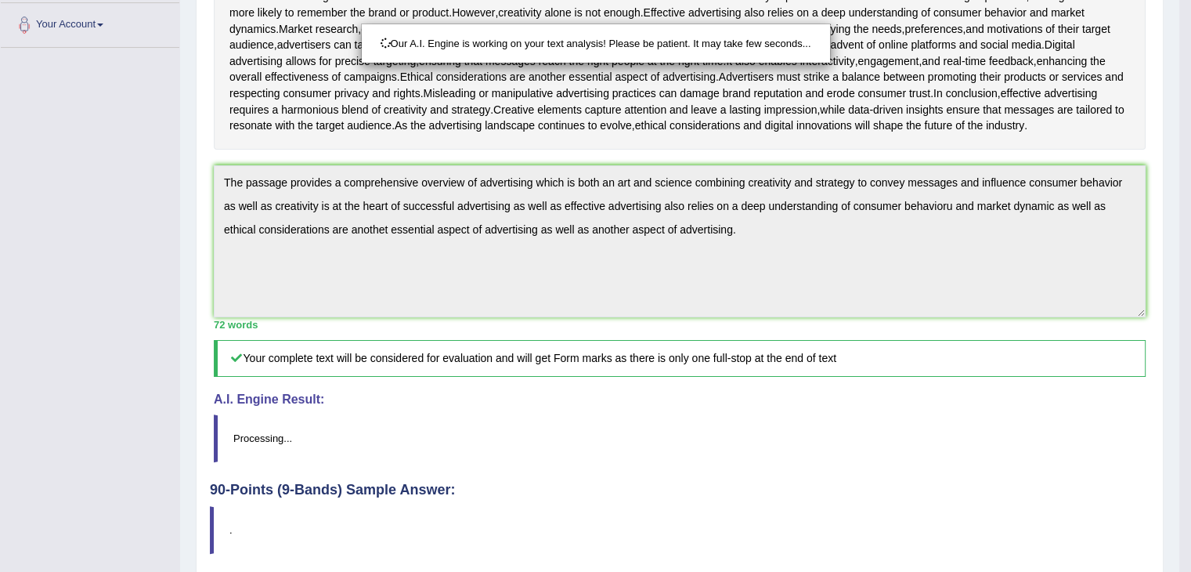
scroll to position [0, 0]
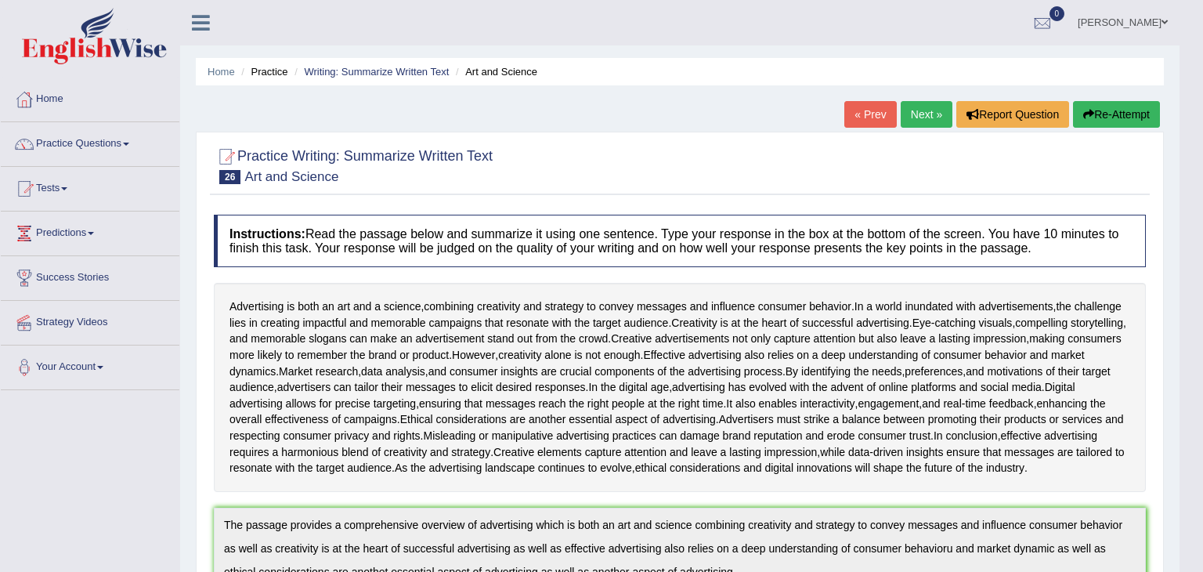
click at [1190, 320] on body "Toggle navigation Home Practice Questions Speaking Practice Read Aloud Repeat S…" at bounding box center [601, 286] width 1203 height 572
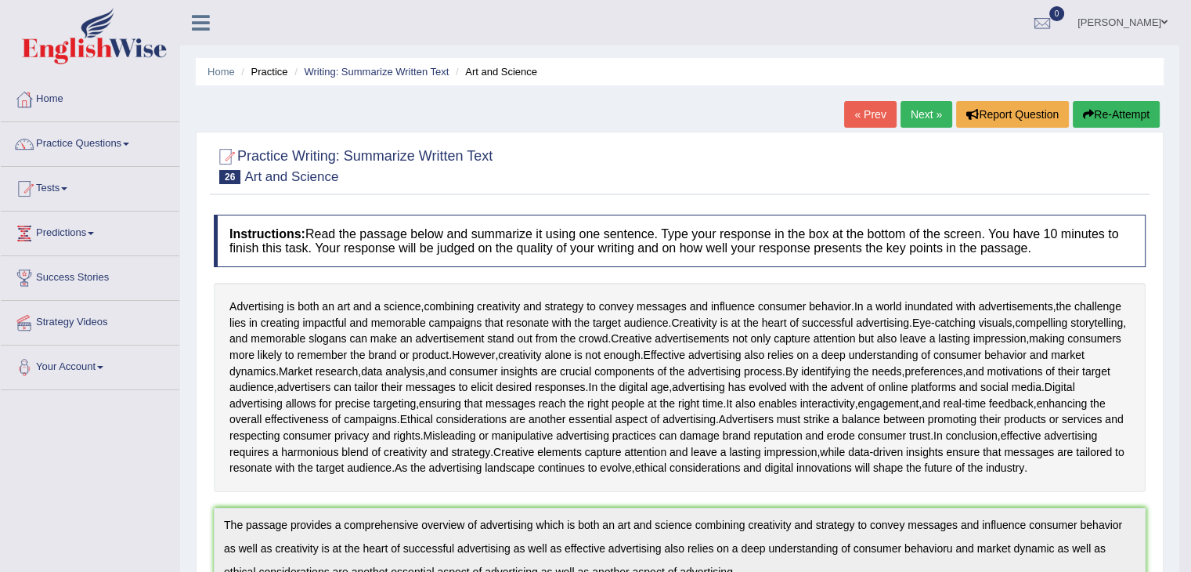
drag, startPoint x: 1202, startPoint y: 320, endPoint x: 1202, endPoint y: 454, distance: 133.9
click at [1190, 454] on html "Toggle navigation Home Practice Questions Speaking Practice Read Aloud Repeat S…" at bounding box center [595, 286] width 1191 height 572
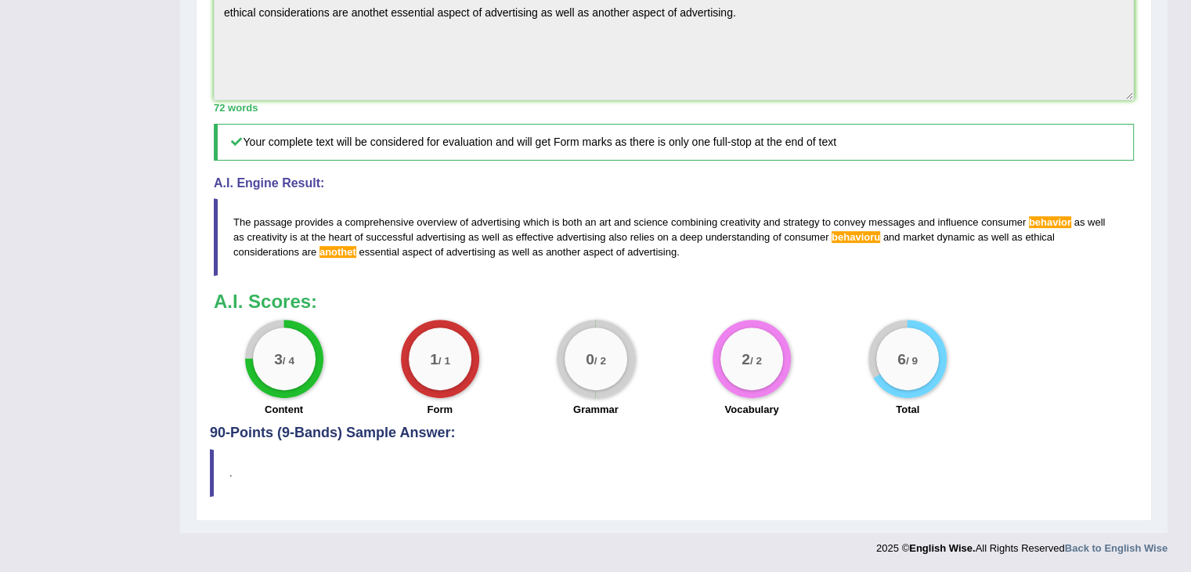
scroll to position [648, 0]
drag, startPoint x: 695, startPoint y: 287, endPoint x: 391, endPoint y: 233, distance: 309.4
click at [391, 233] on div "A.I. Engine Result: The passage provides a comprehensive overview of advertisin…" at bounding box center [674, 225] width 920 height 99
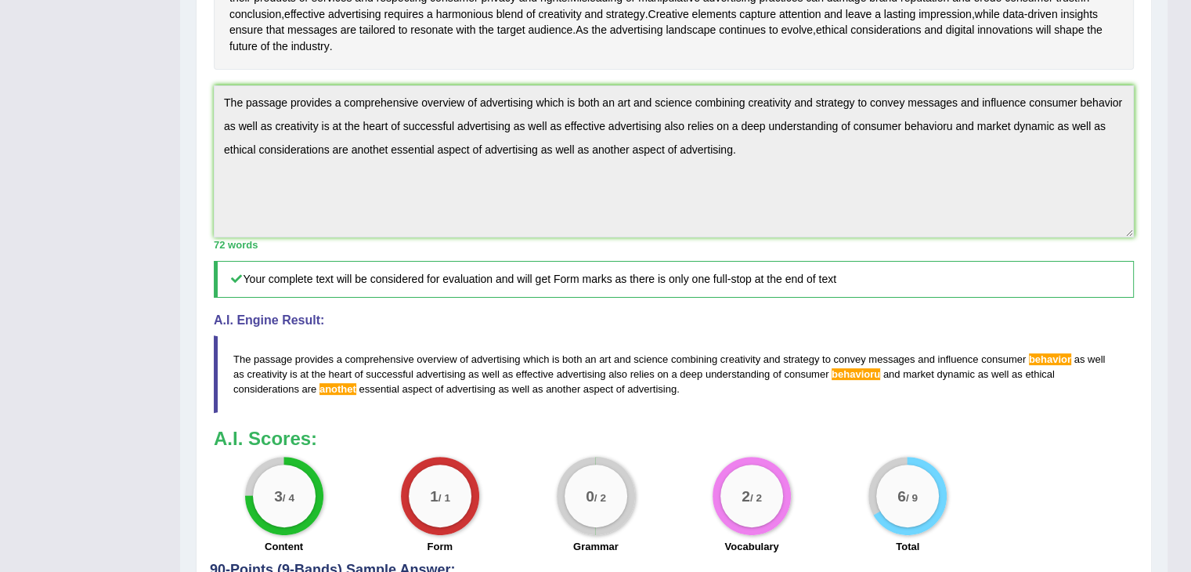
scroll to position [441, 0]
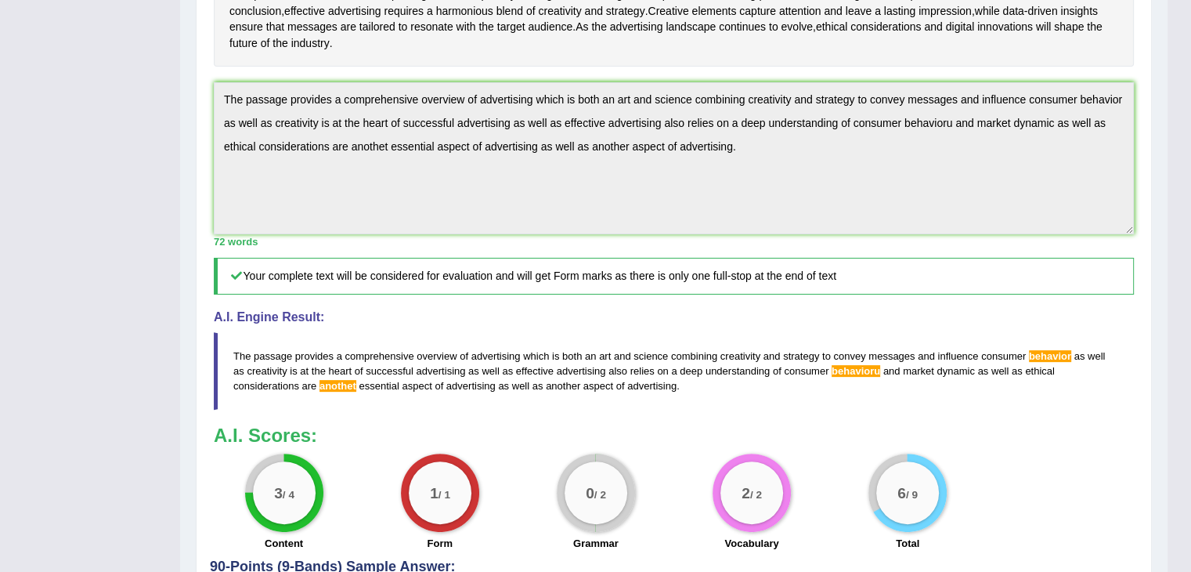
click at [188, 191] on div "Home Practice Writing: Summarize Written Text Art and Science « Prev Next » Rep…" at bounding box center [674, 112] width 988 height 1107
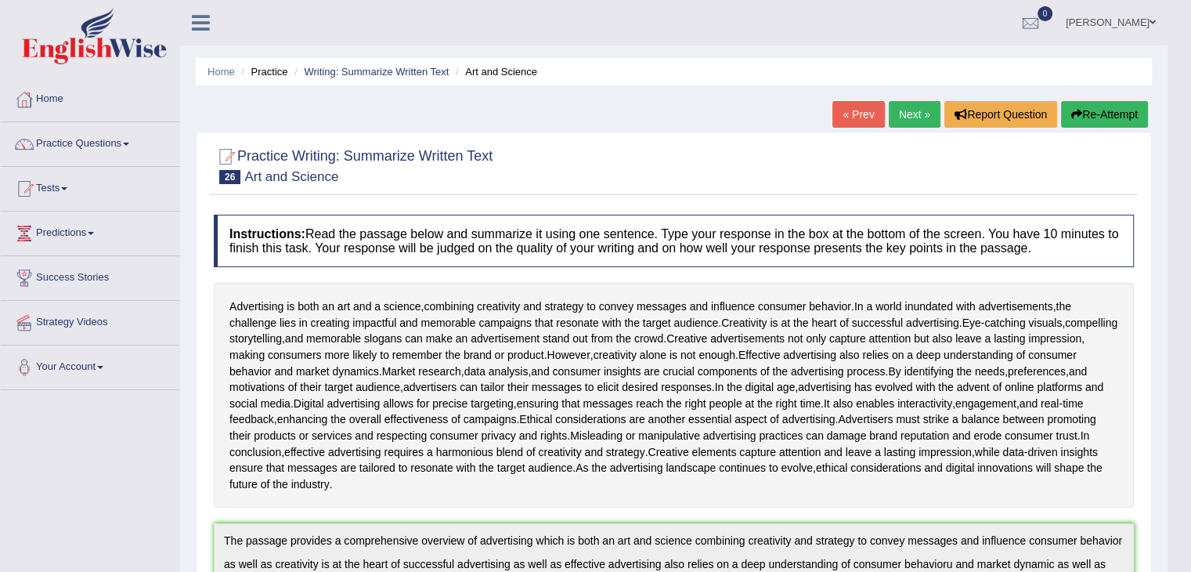
click at [1089, 101] on button "Re-Attempt" at bounding box center [1104, 114] width 87 height 27
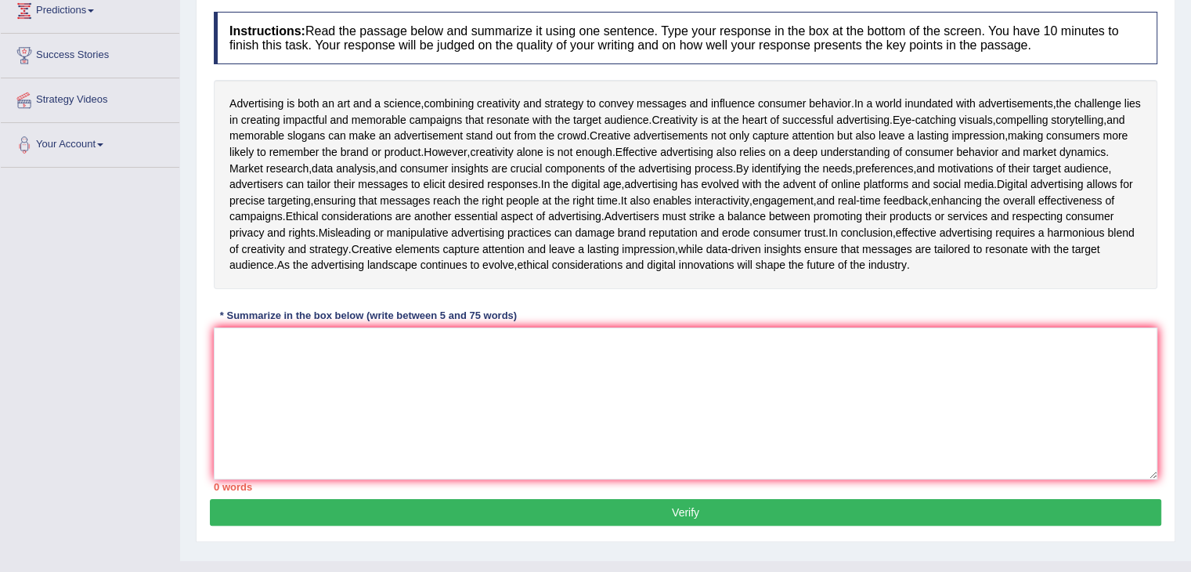
scroll to position [366, 0]
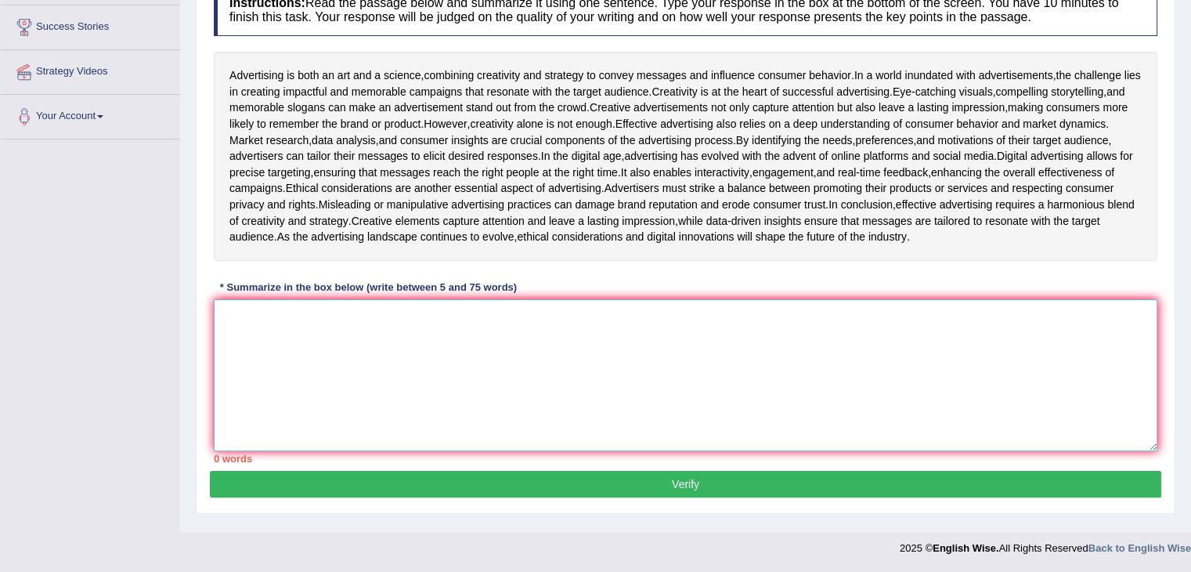
click at [630, 421] on textarea at bounding box center [686, 375] width 944 height 152
paste textarea "The passage provides a comprehensive overview of advertising which is both an a…"
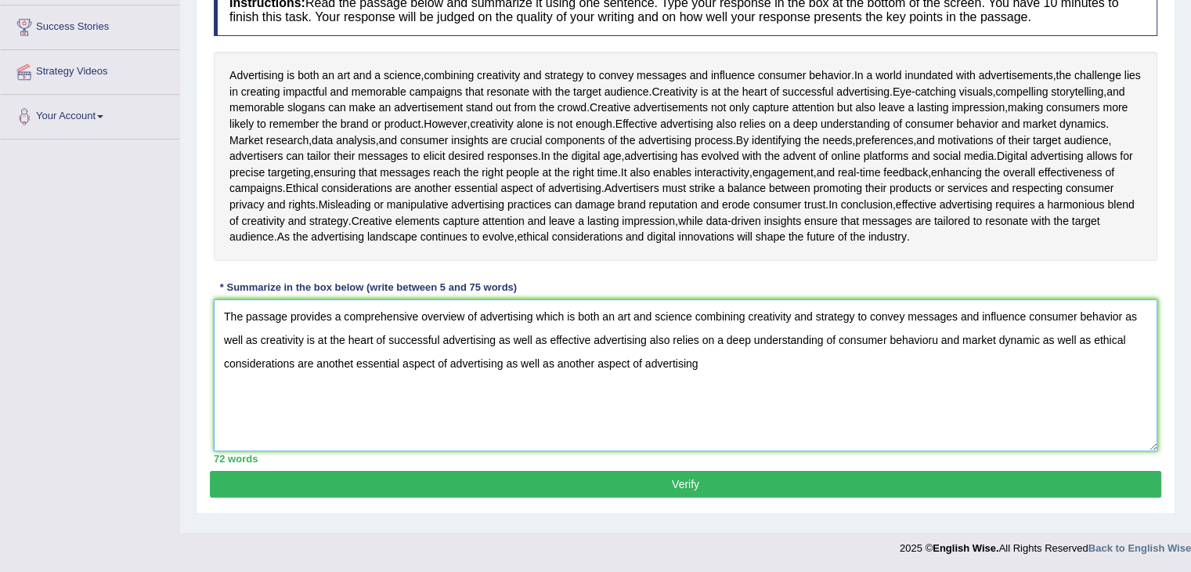
click at [937, 355] on textarea "The passage provides a comprehensive overview of advertising which is both an a…" at bounding box center [686, 375] width 944 height 152
click at [354, 378] on textarea "The passage provides a comprehensive overview of advertising which is both an a…" at bounding box center [686, 375] width 944 height 152
drag, startPoint x: 735, startPoint y: 377, endPoint x: 714, endPoint y: 392, distance: 26.3
click at [714, 392] on textarea "The passage provides a comprehensive overview of advertising which is both an a…" at bounding box center [686, 375] width 944 height 152
drag, startPoint x: 714, startPoint y: 392, endPoint x: 506, endPoint y: 384, distance: 208.5
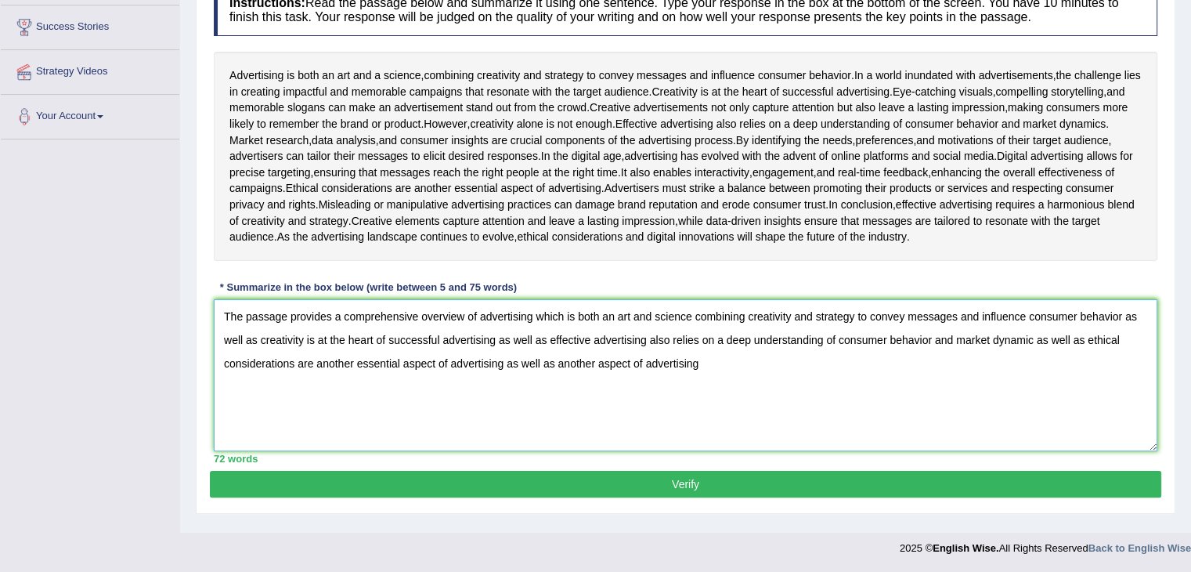
click at [506, 384] on textarea "The passage provides a comprehensive overview of advertising which is both an a…" at bounding box center [686, 375] width 944 height 152
type textarea "The passage provides a comprehensive overview of advertising which is both an a…"
click at [529, 486] on button "Verify" at bounding box center [686, 484] width 952 height 27
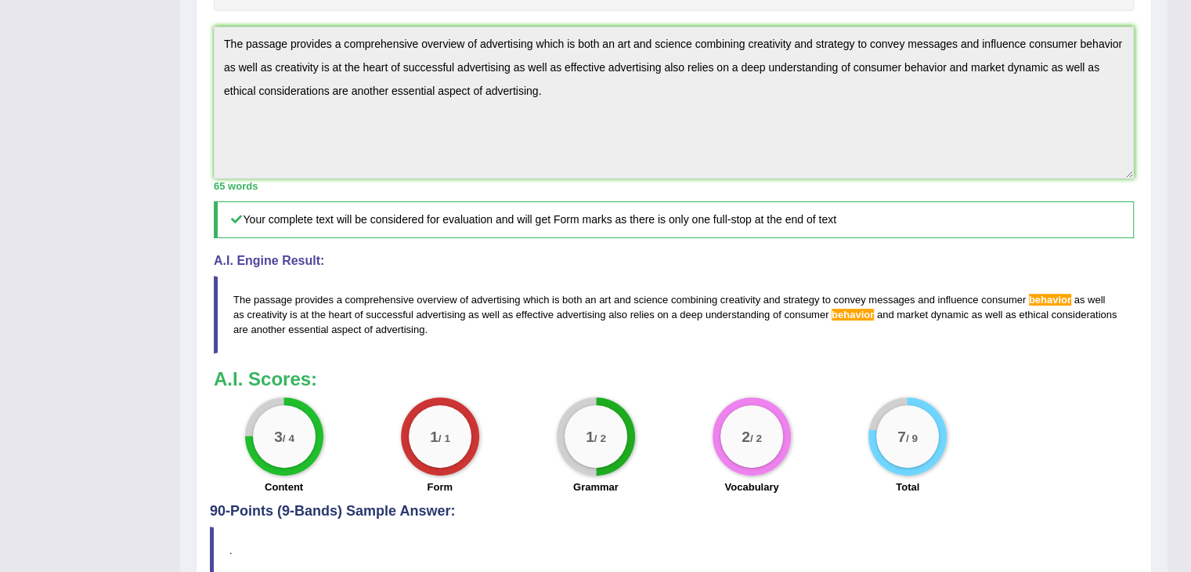
scroll to position [69, 0]
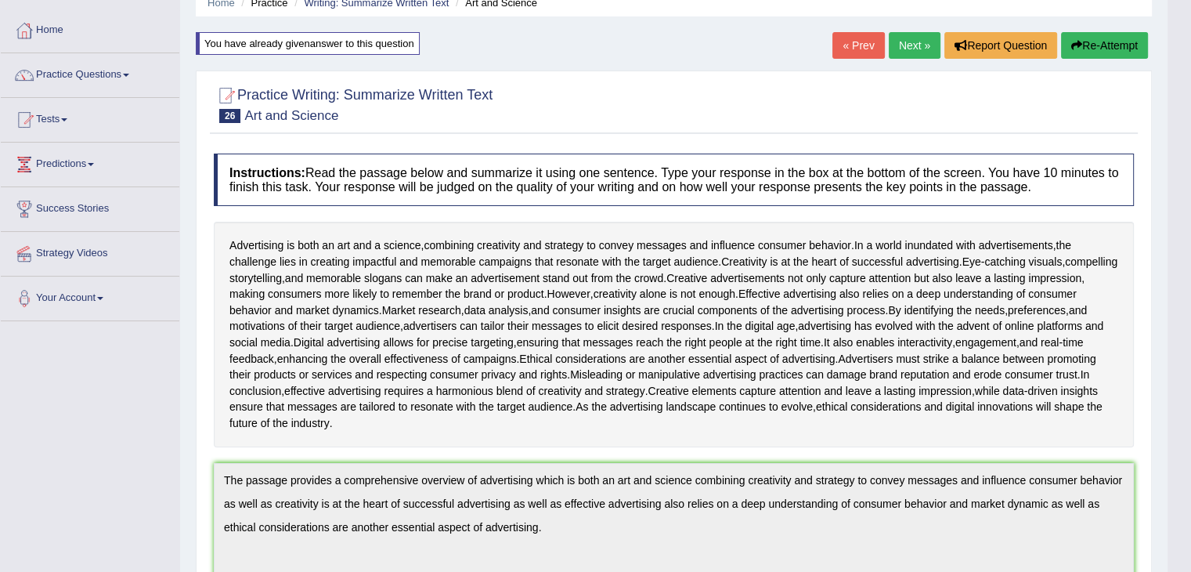
click at [1096, 39] on button "Re-Attempt" at bounding box center [1104, 45] width 87 height 27
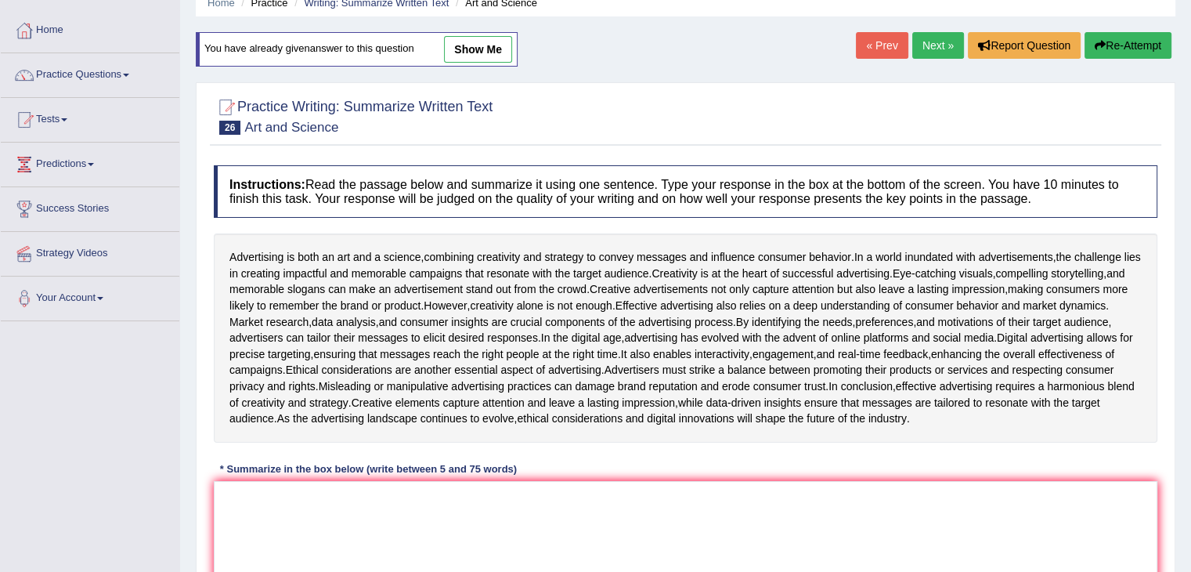
scroll to position [370, 0]
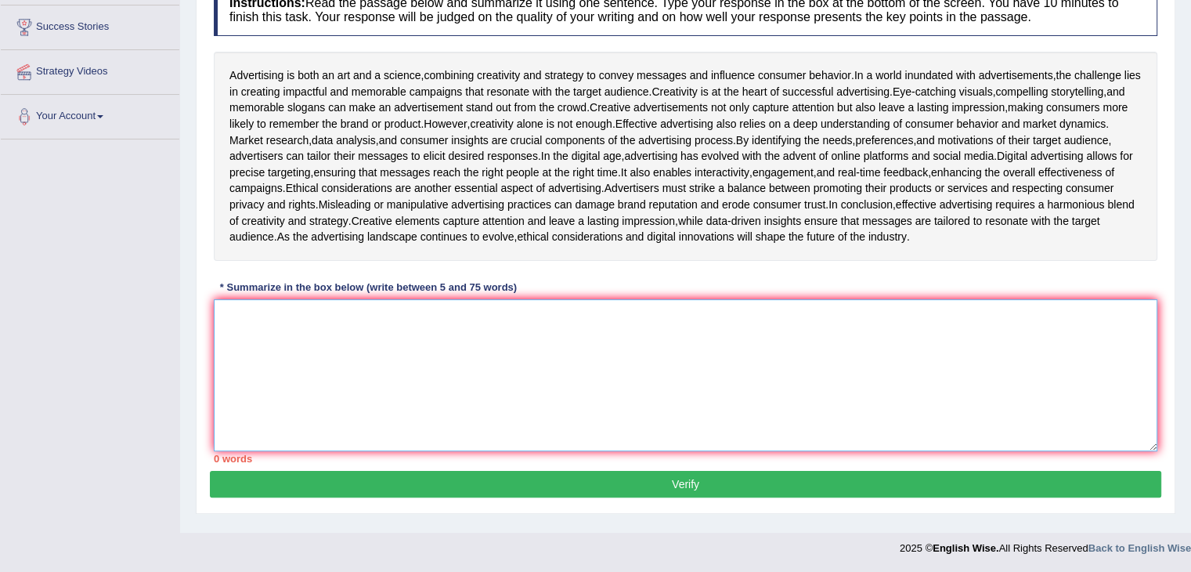
click at [784, 350] on textarea at bounding box center [686, 375] width 944 height 152
paste textarea "The passage provides a comprehensive overview of advertising which is both an a…"
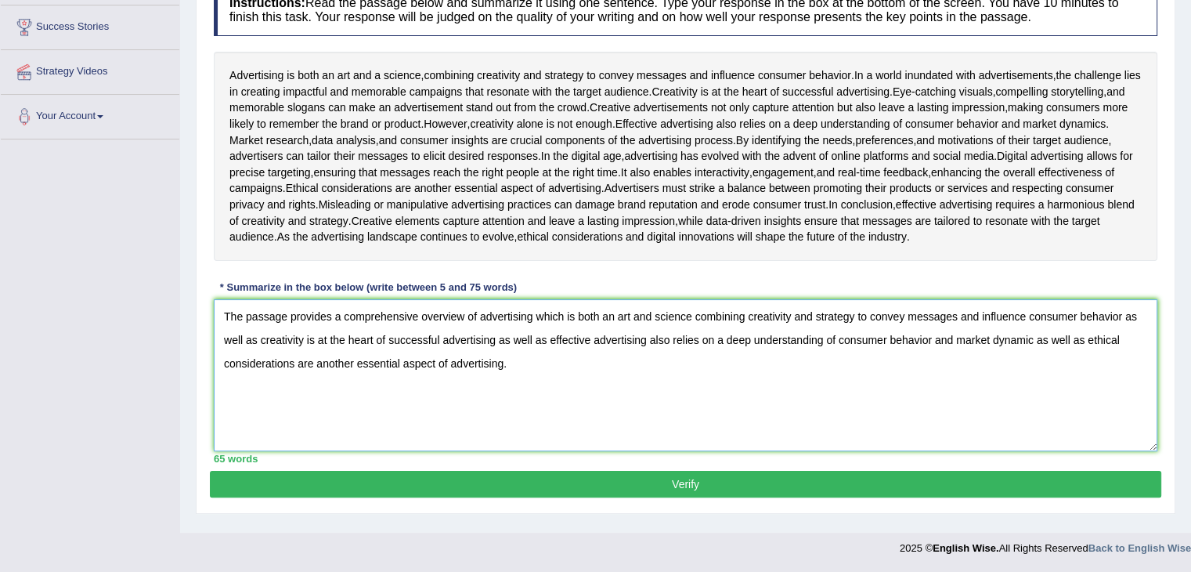
click at [1106, 324] on textarea "The passage provides a comprehensive overview of advertising which is both an a…" at bounding box center [686, 375] width 944 height 152
click at [1115, 322] on textarea "The passage provides a comprehensive overview of advertising which is both an a…" at bounding box center [686, 375] width 944 height 152
click at [930, 343] on textarea "The passage provides a comprehensive overview of advertising which is both an a…" at bounding box center [686, 375] width 944 height 152
type textarea "The passage provides a comprehensive overview of advertising which is both an a…"
click at [742, 493] on button "Verify" at bounding box center [686, 484] width 952 height 27
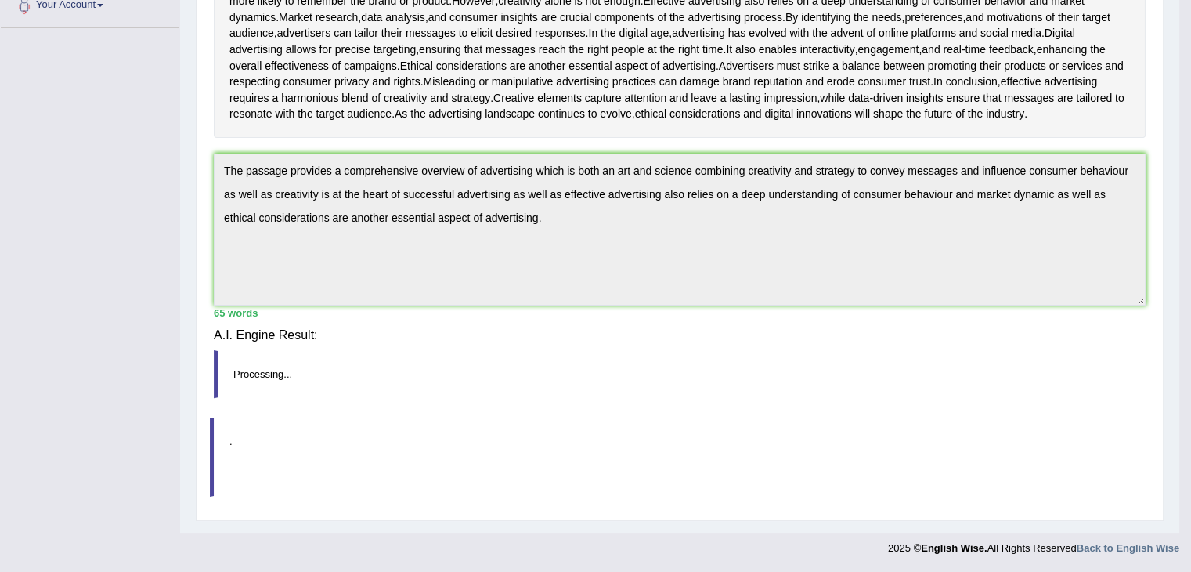
scroll to position [351, 0]
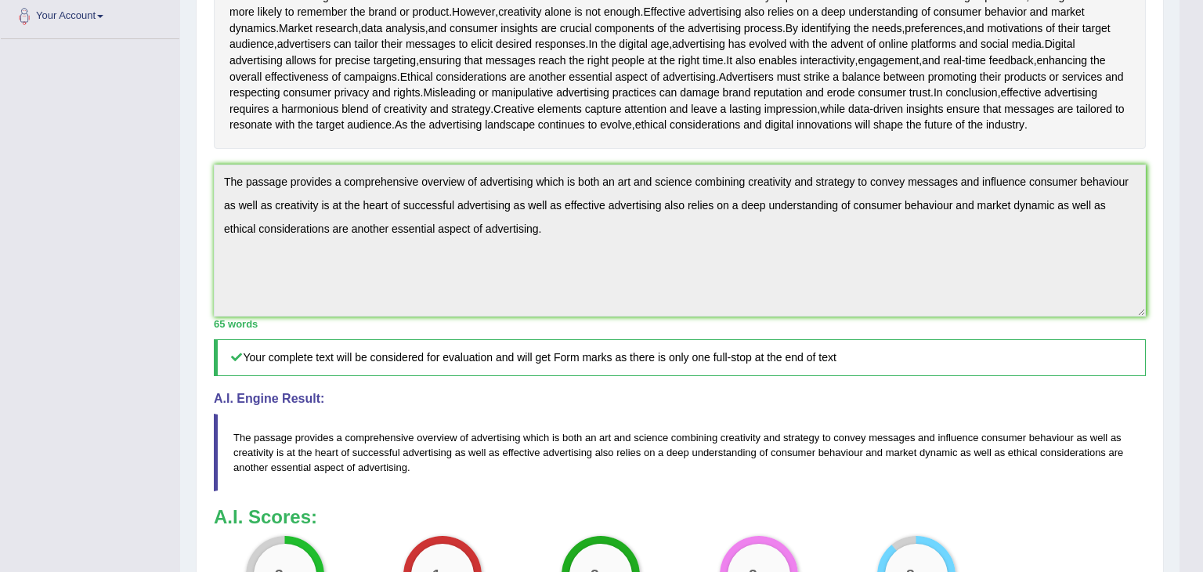
drag, startPoint x: 1202, startPoint y: 250, endPoint x: 1202, endPoint y: 422, distance: 172.3
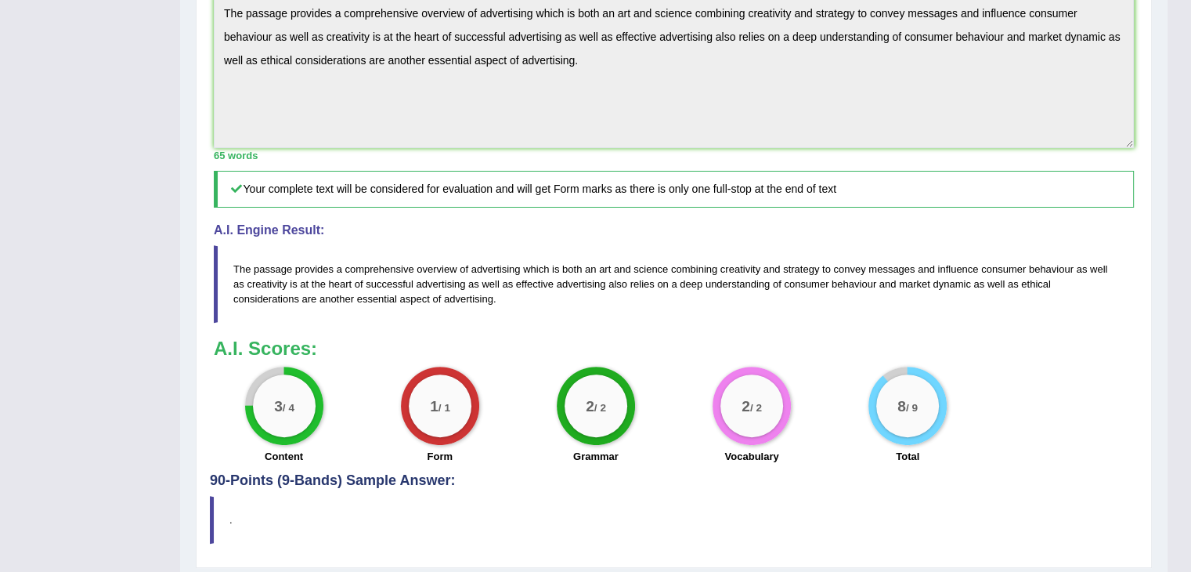
scroll to position [0, 0]
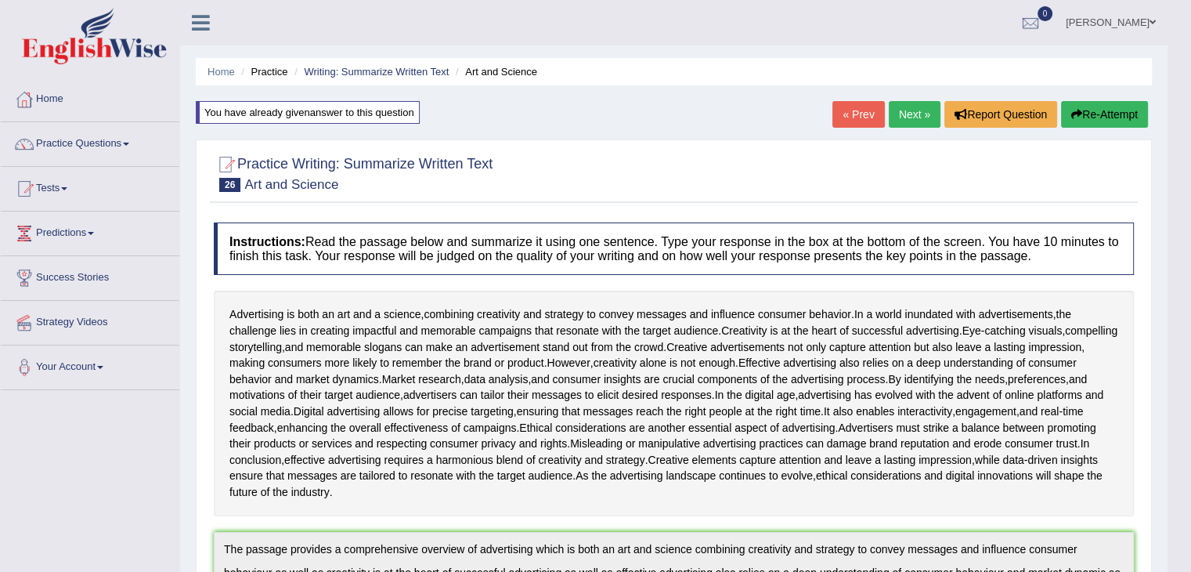
click at [923, 113] on link "Next »" at bounding box center [915, 114] width 52 height 27
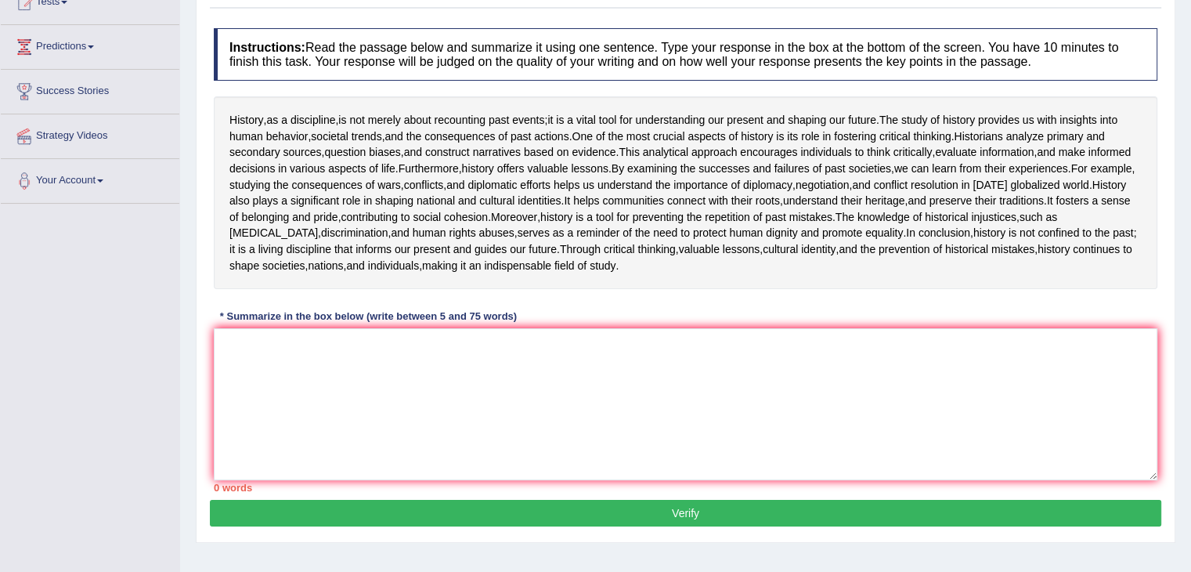
scroll to position [228, 0]
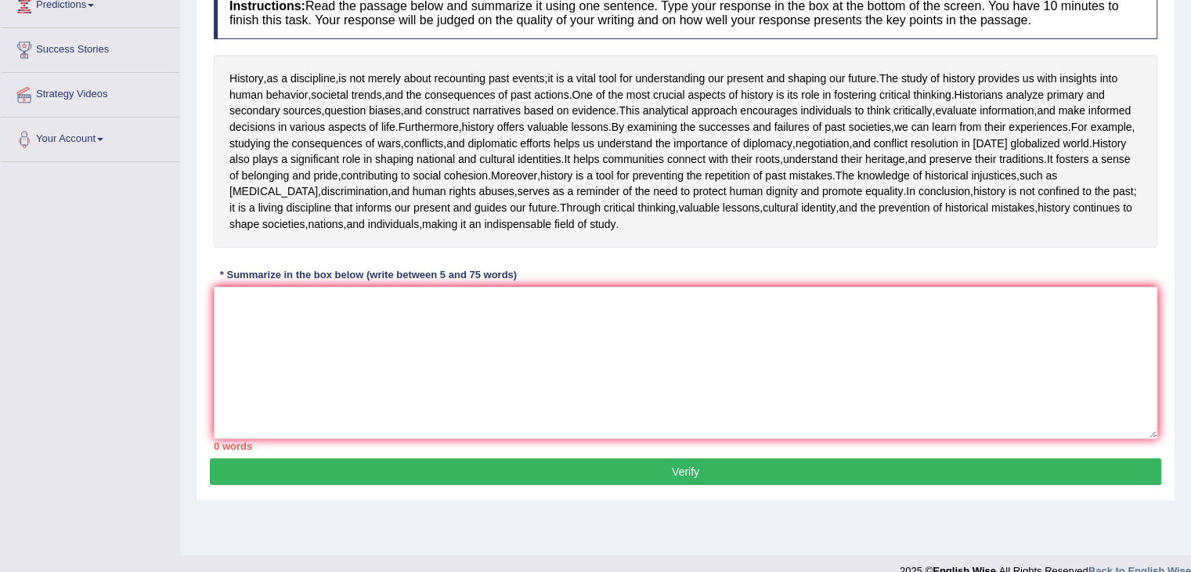
click at [1190, 284] on html "Toggle navigation Home Practice Questions Speaking Practice Read Aloud Repeat S…" at bounding box center [595, 58] width 1191 height 572
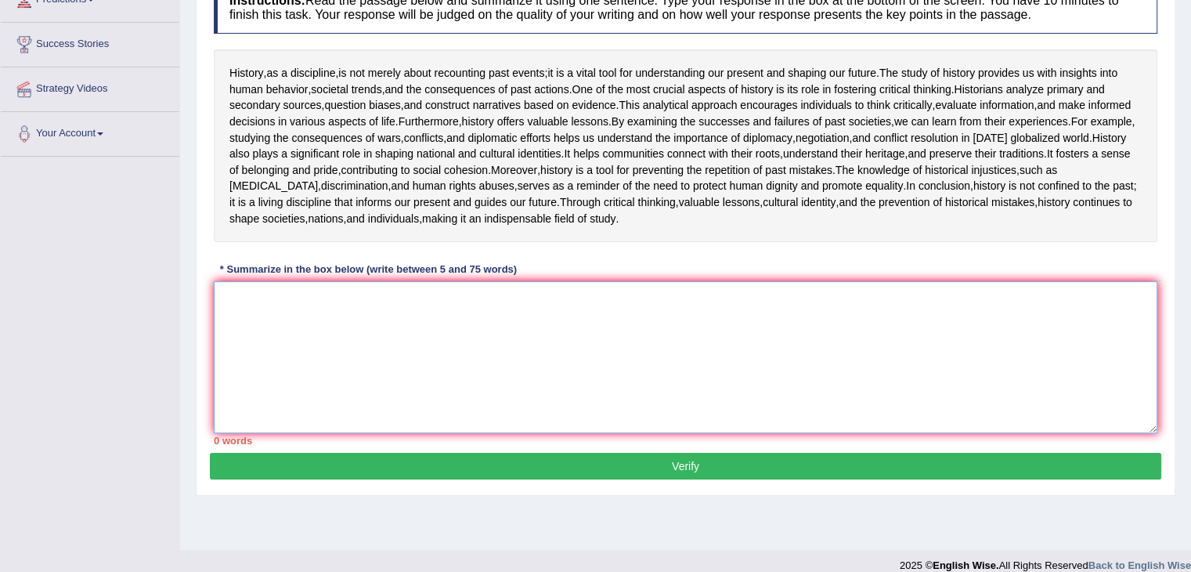
click at [583, 417] on textarea at bounding box center [686, 357] width 944 height 152
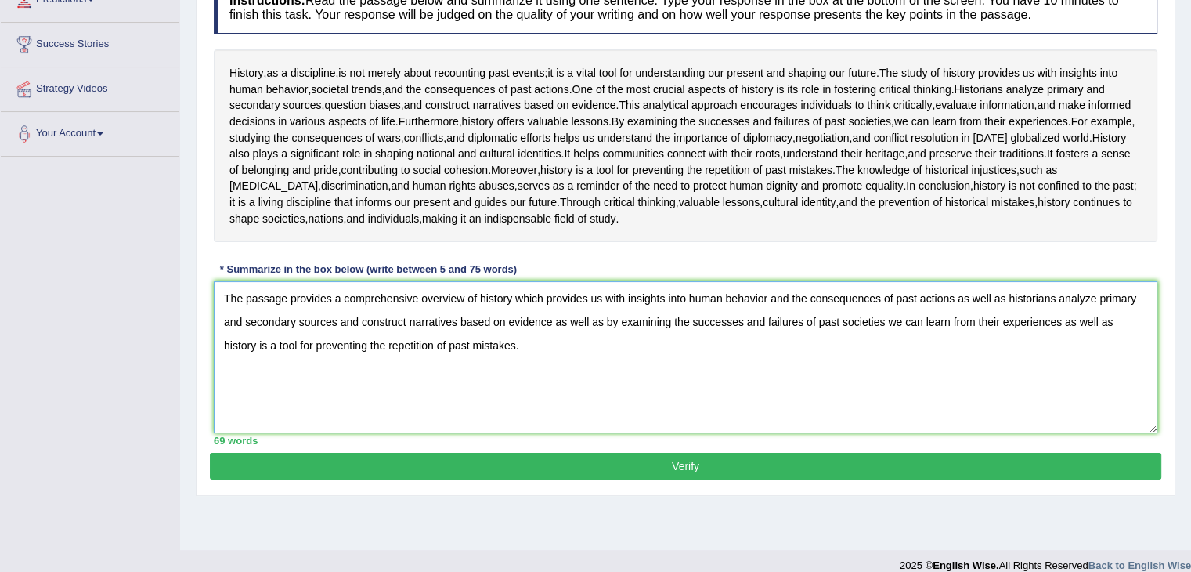
scroll to position [320, 0]
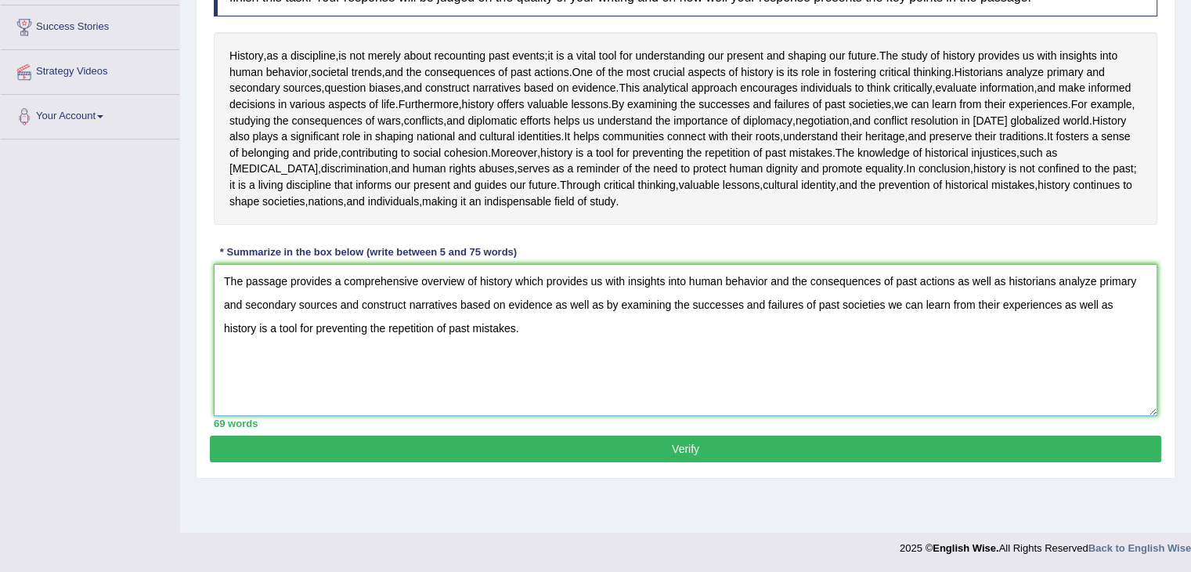
type textarea "The passage provides a comprehensive overview of history which provides us with…"
click at [691, 462] on button "Verify" at bounding box center [686, 448] width 952 height 27
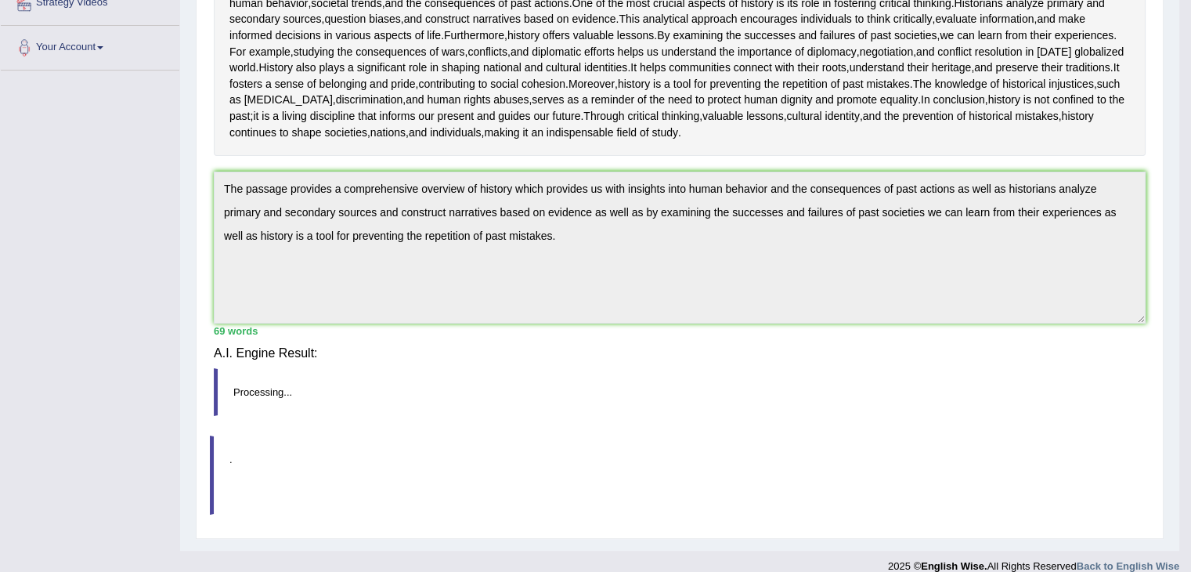
scroll to position [310, 0]
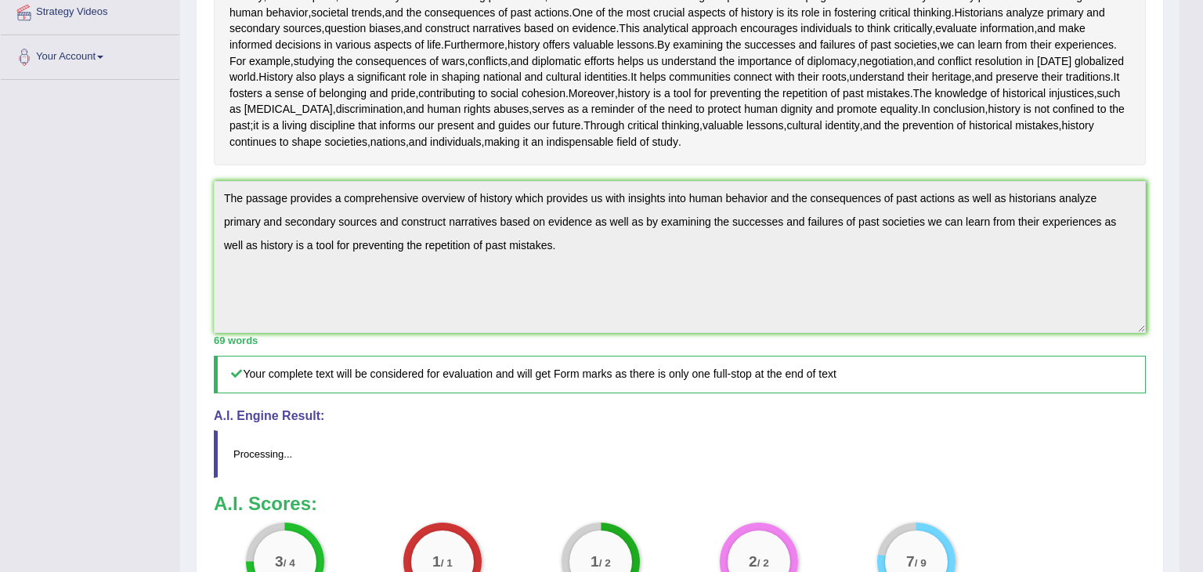
drag, startPoint x: 1202, startPoint y: 189, endPoint x: 1202, endPoint y: 365, distance: 176.2
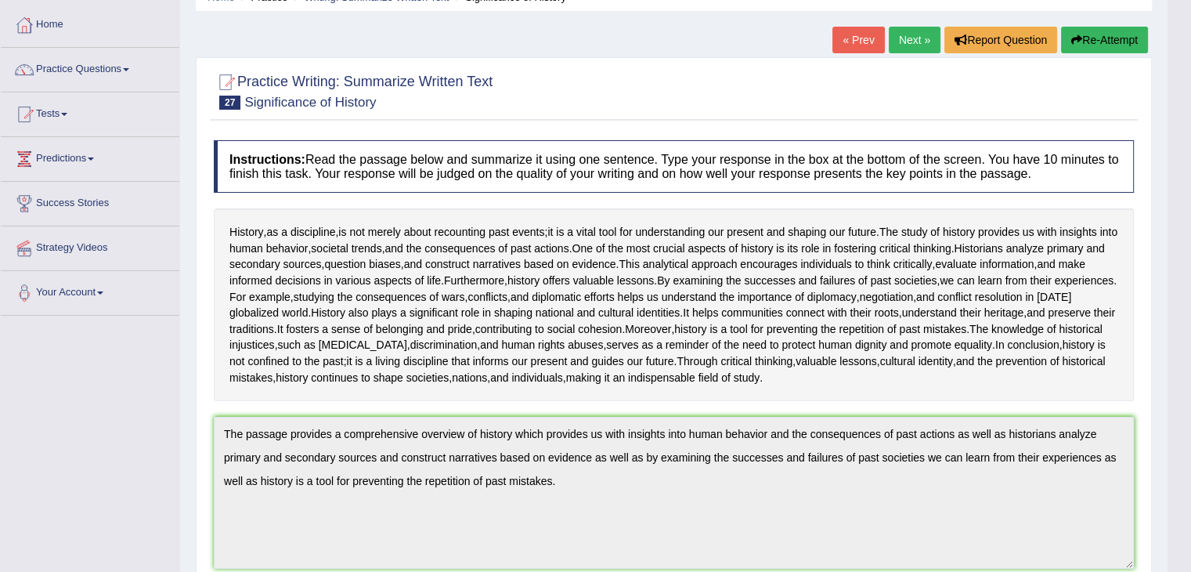
scroll to position [49, 0]
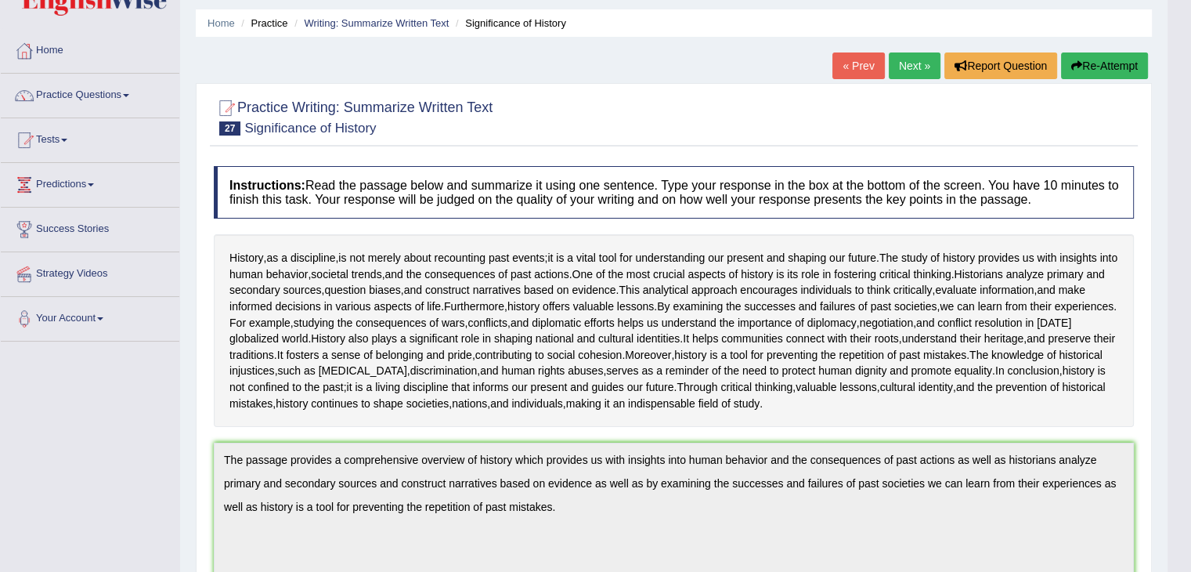
click at [1085, 63] on button "Re-Attempt" at bounding box center [1104, 65] width 87 height 27
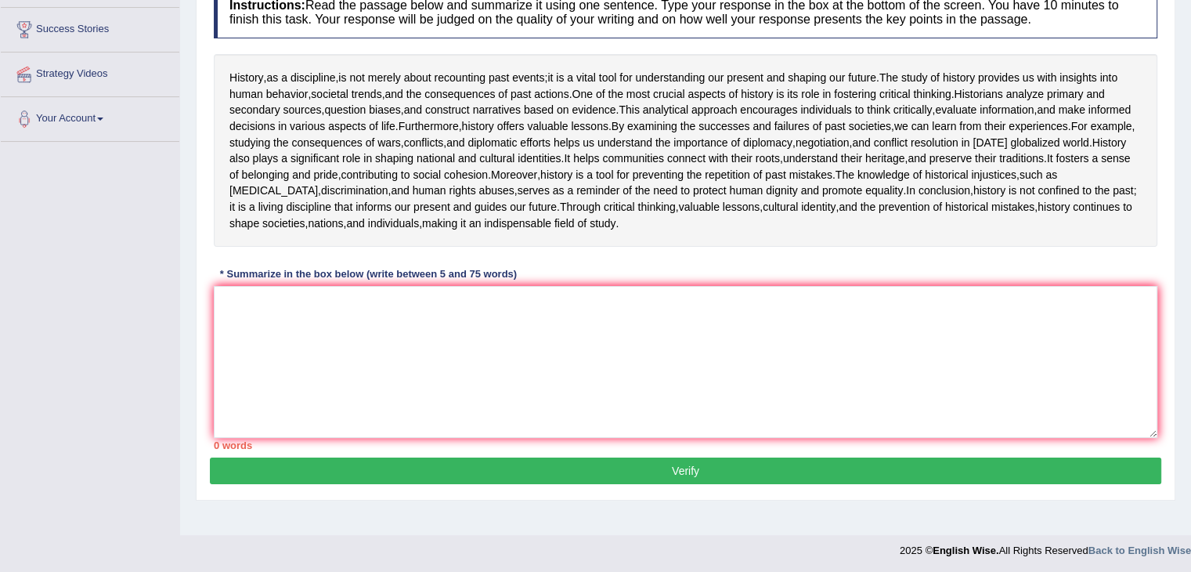
scroll to position [335, 0]
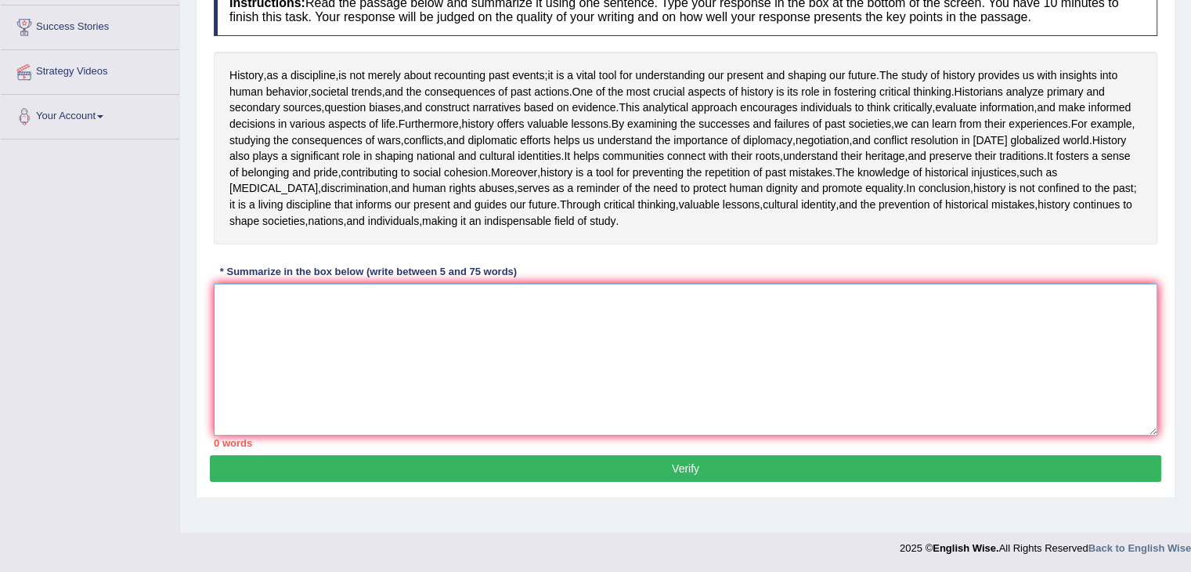
click at [864, 371] on textarea at bounding box center [686, 360] width 944 height 152
paste textarea "The passage provides a comprehensive overview of history which provides us with…"
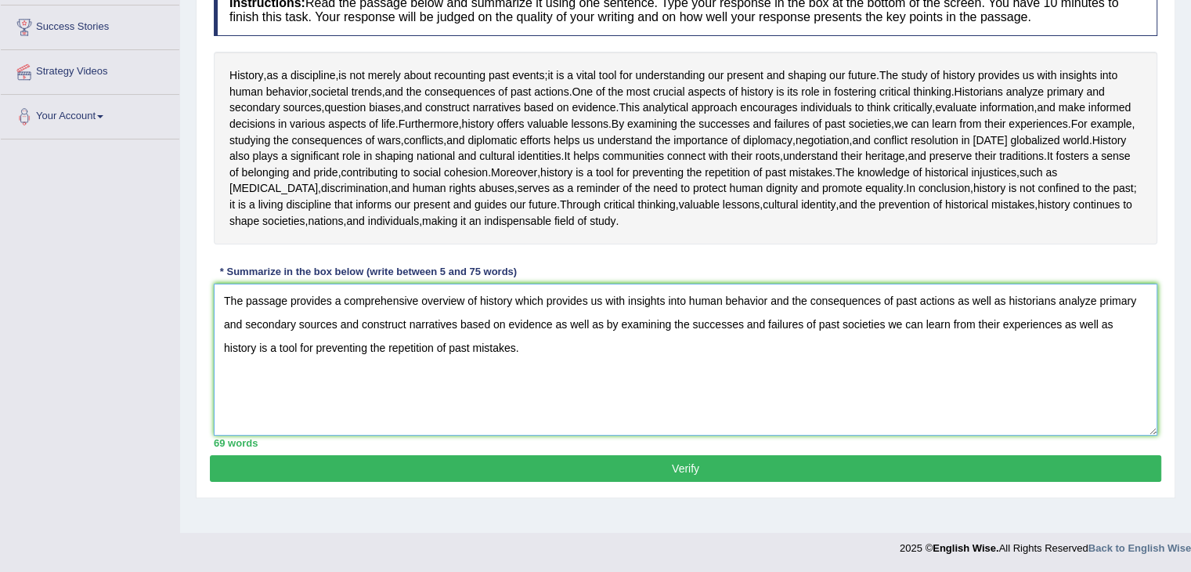
click at [761, 322] on textarea "The passage provides a comprehensive overview of history which provides us with…" at bounding box center [686, 360] width 944 height 152
click at [1093, 327] on textarea "The passage provides a comprehensive overview of history which provides us with…" at bounding box center [686, 360] width 944 height 152
type textarea "The passage provides a comprehensive overview of history which provides us with…"
click at [798, 482] on button "Verify" at bounding box center [686, 468] width 952 height 27
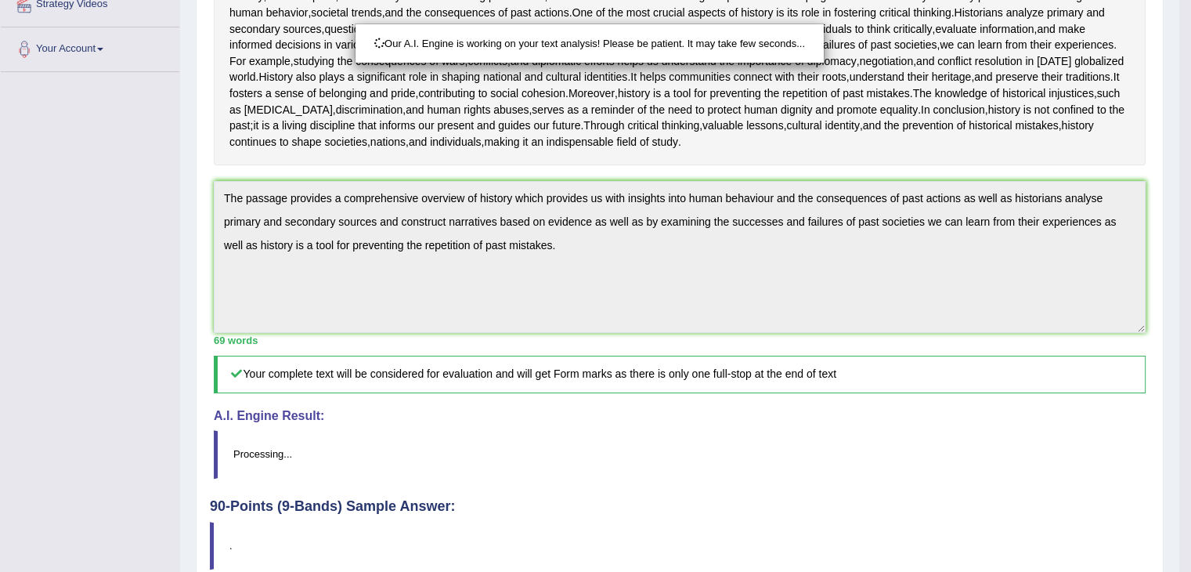
drag, startPoint x: 1202, startPoint y: 227, endPoint x: 1202, endPoint y: 326, distance: 98.7
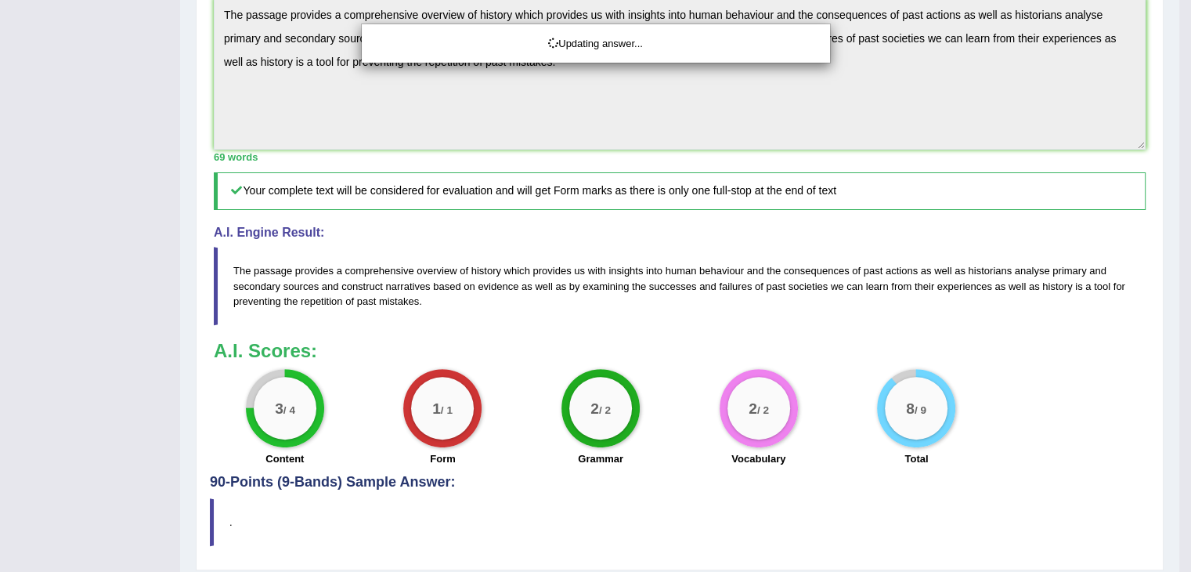
drag, startPoint x: 1202, startPoint y: 326, endPoint x: 1202, endPoint y: 507, distance: 180.9
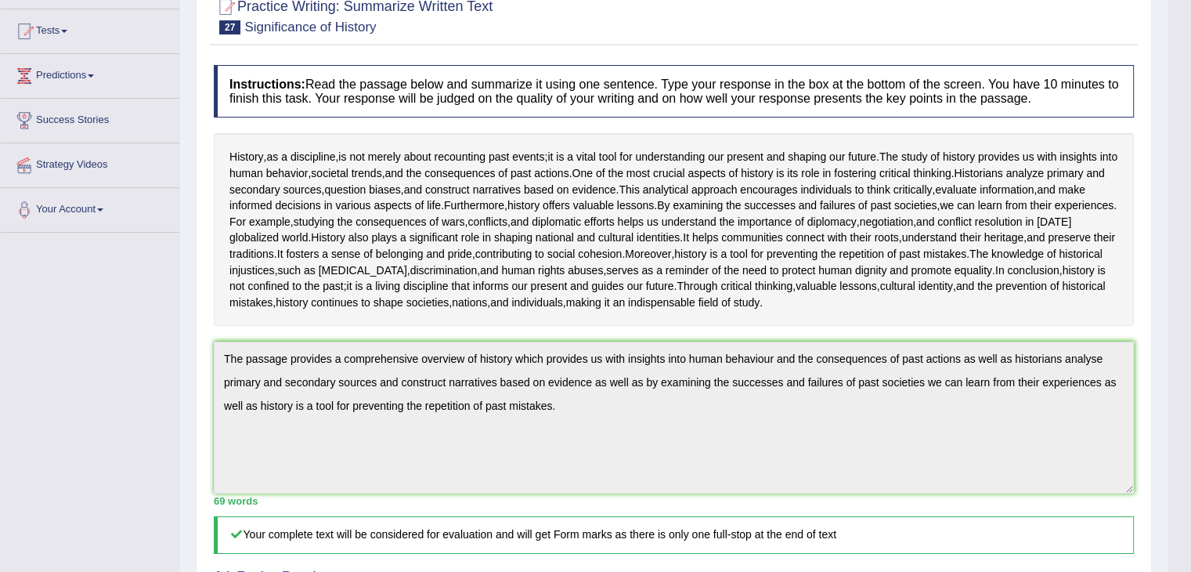
scroll to position [19, 0]
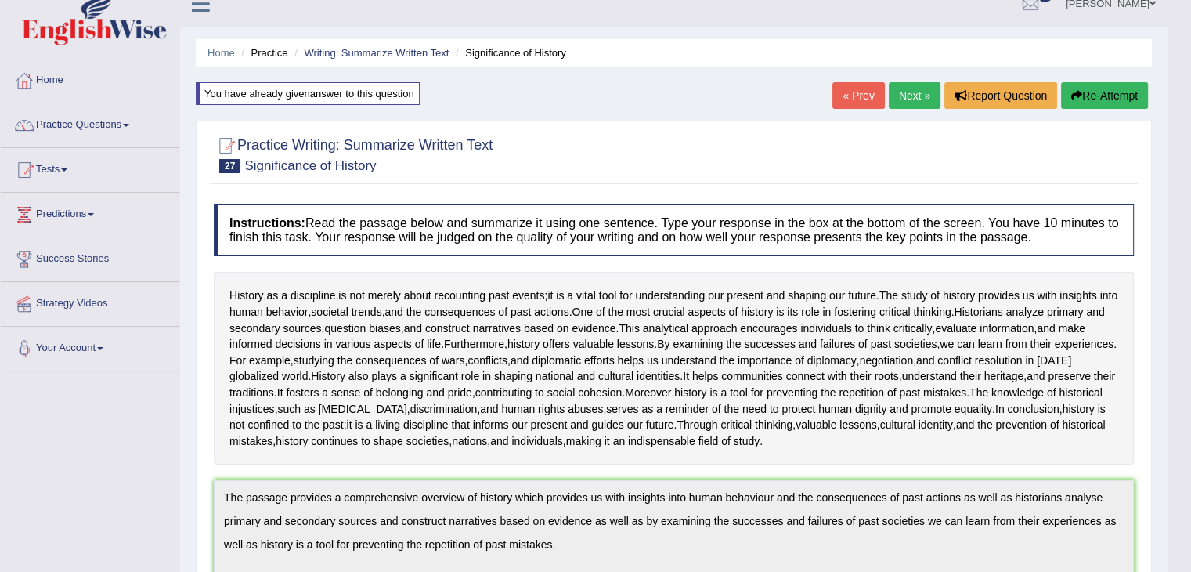
click at [915, 82] on link "Next »" at bounding box center [915, 95] width 52 height 27
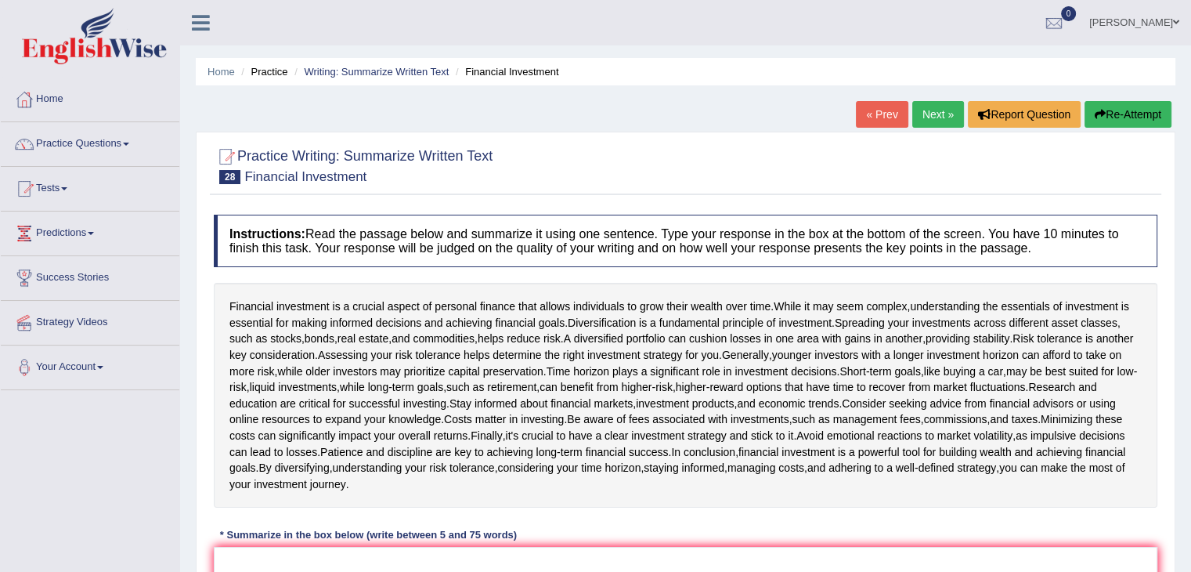
scroll to position [219, 0]
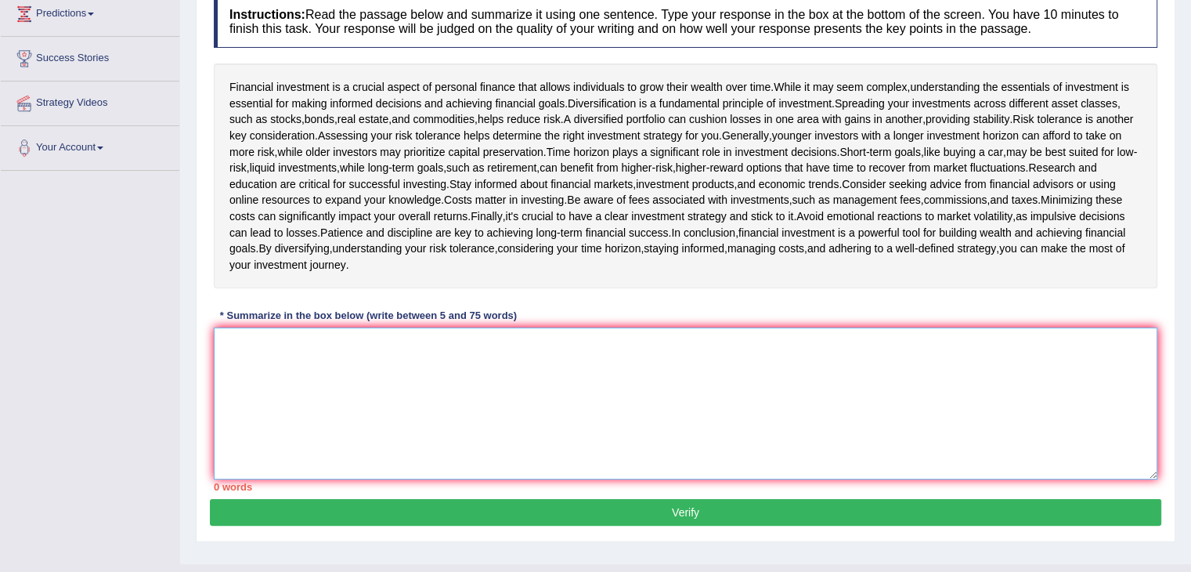
click at [678, 333] on textarea at bounding box center [686, 403] width 944 height 152
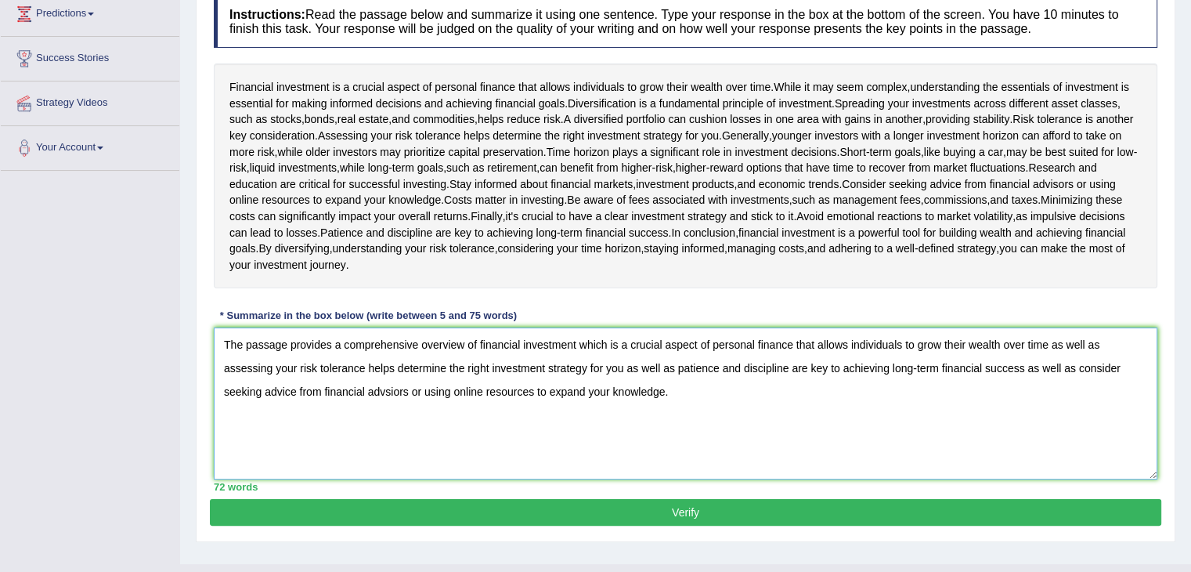
scroll to position [251, 0]
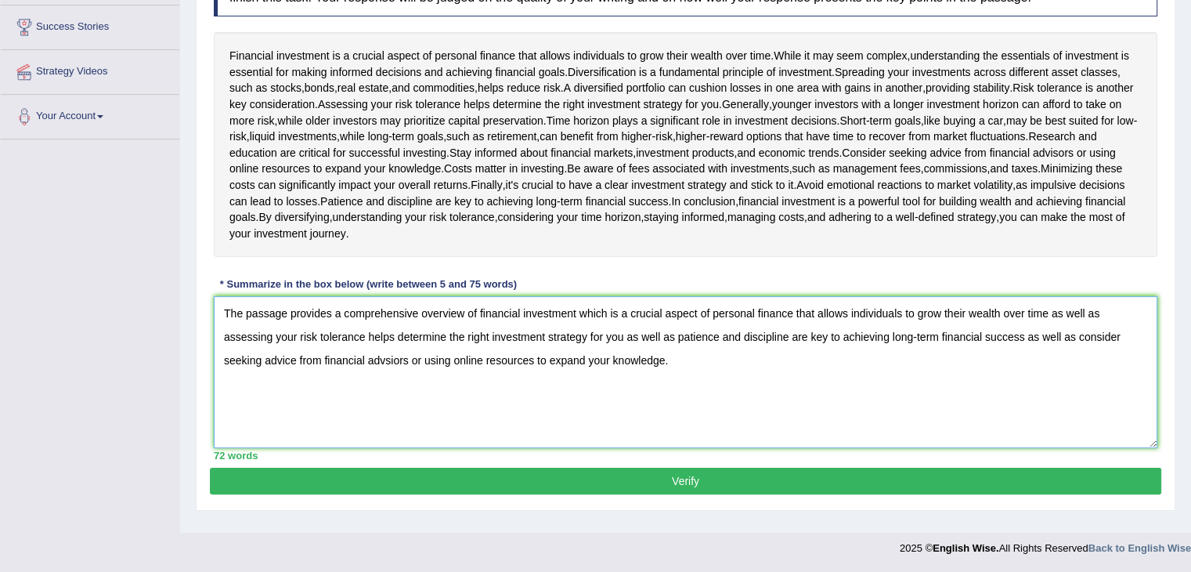
type textarea "The passage provides a comprehensive overview of financial investment which is …"
click at [758, 487] on button "Verify" at bounding box center [686, 481] width 952 height 27
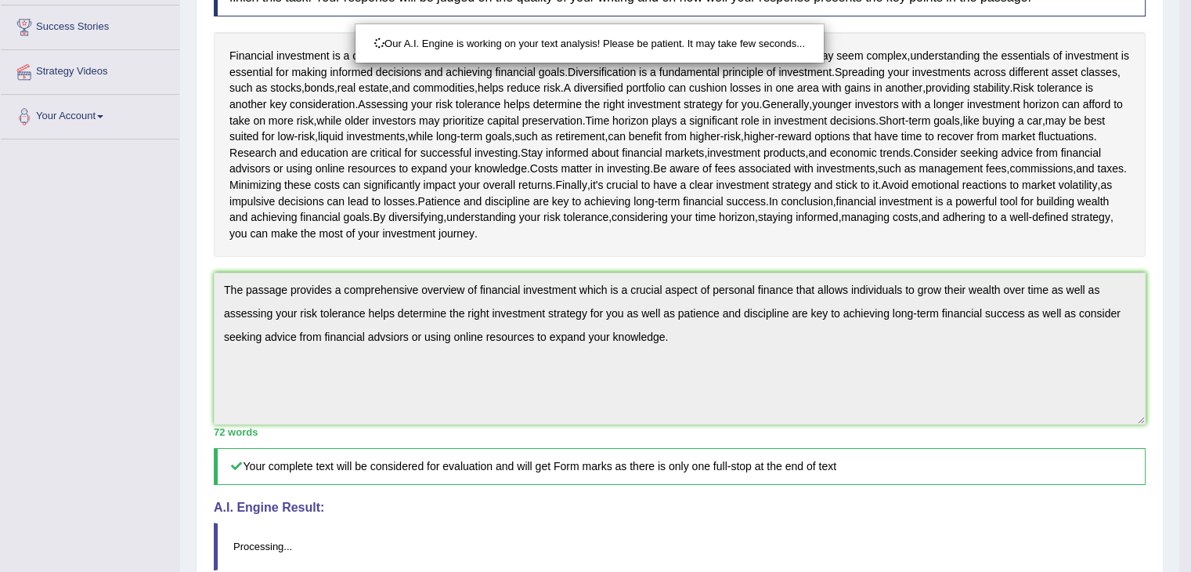
scroll to position [414, 0]
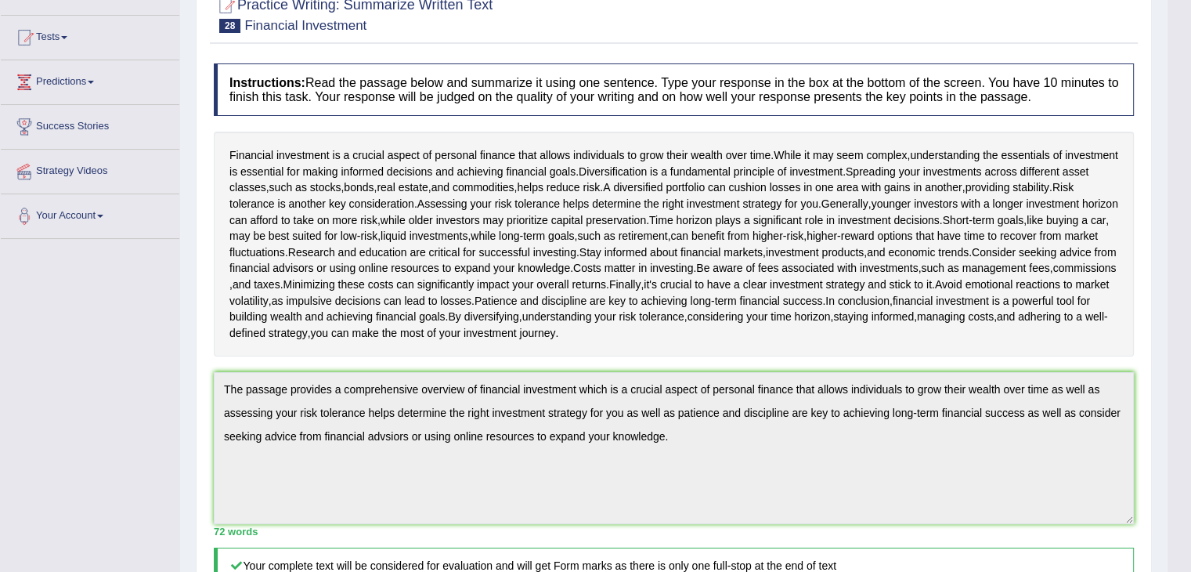
scroll to position [0, 0]
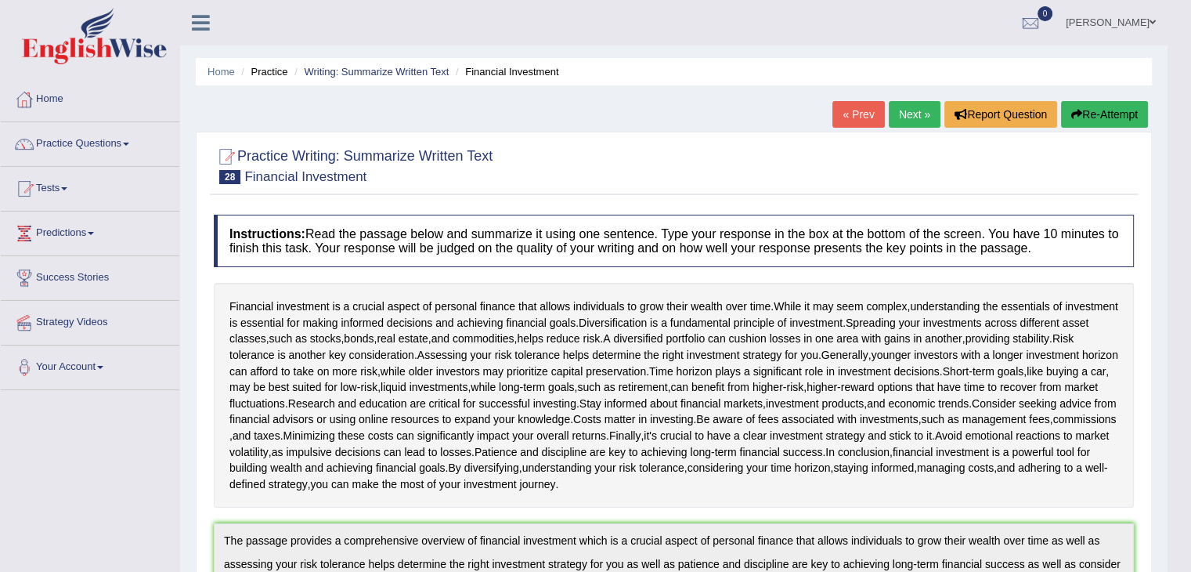
click at [1112, 114] on button "Re-Attempt" at bounding box center [1104, 114] width 87 height 27
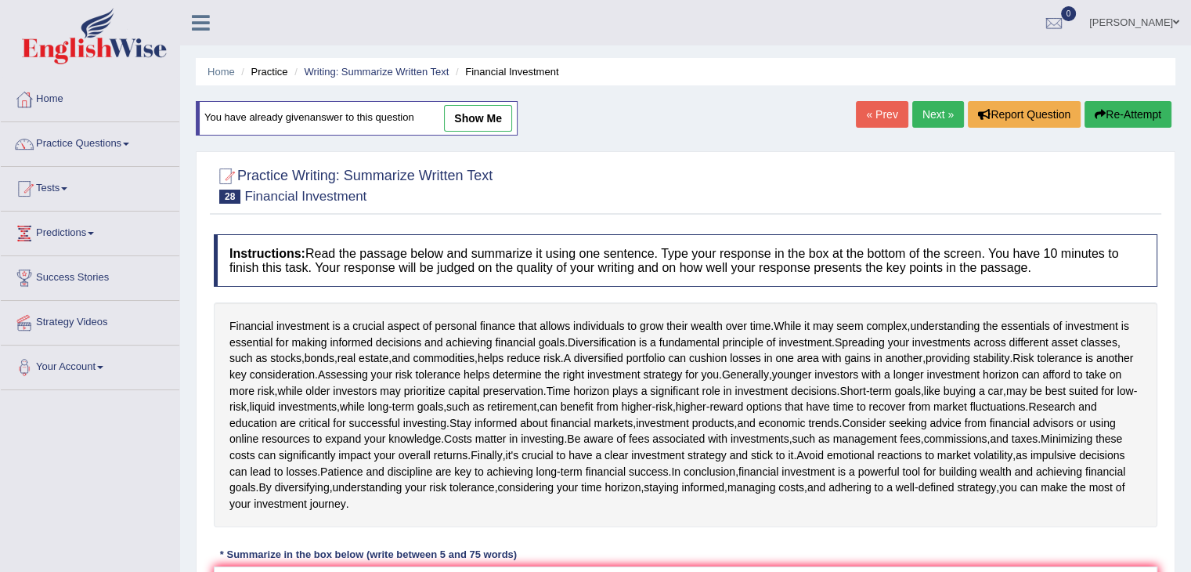
scroll to position [235, 0]
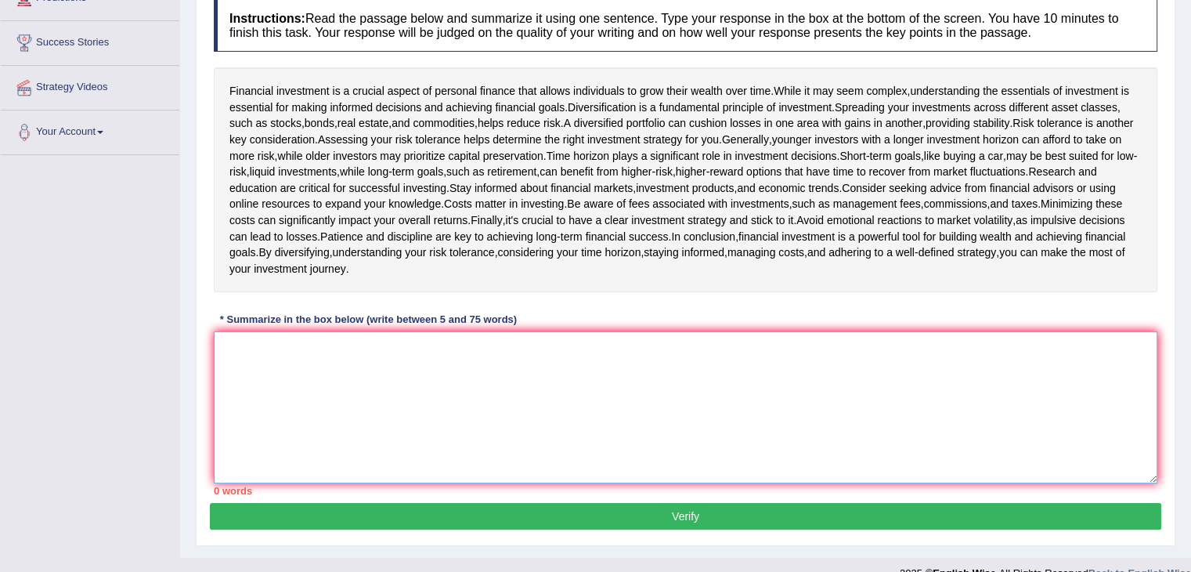
click at [861, 408] on textarea at bounding box center [686, 407] width 944 height 152
paste textarea "The passage provides a comprehensive overview of financial investment which is …"
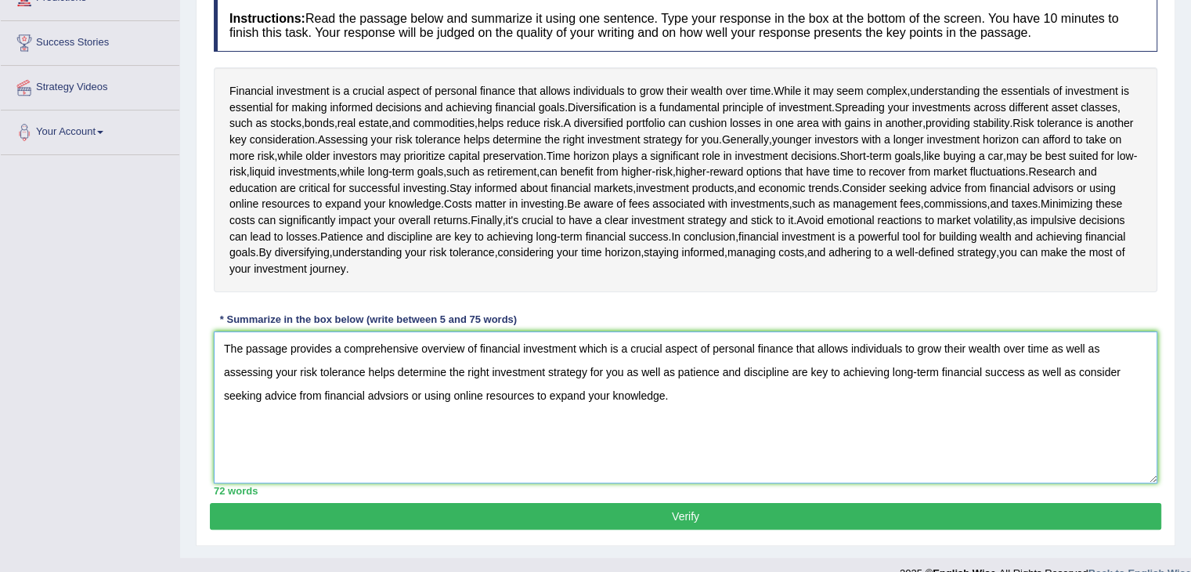
click at [402, 396] on textarea "The passage provides a comprehensive overview of financial investment which is …" at bounding box center [686, 407] width 944 height 152
click at [410, 395] on textarea "The passage provides a comprehensive overview of financial investment which is …" at bounding box center [686, 407] width 944 height 152
click at [392, 399] on textarea "The passage provides a comprehensive overview of financial investment which is …" at bounding box center [686, 407] width 944 height 152
type textarea "The passage provides a comprehensive overview of financial investment which is …"
click at [453, 518] on button "Verify" at bounding box center [686, 516] width 952 height 27
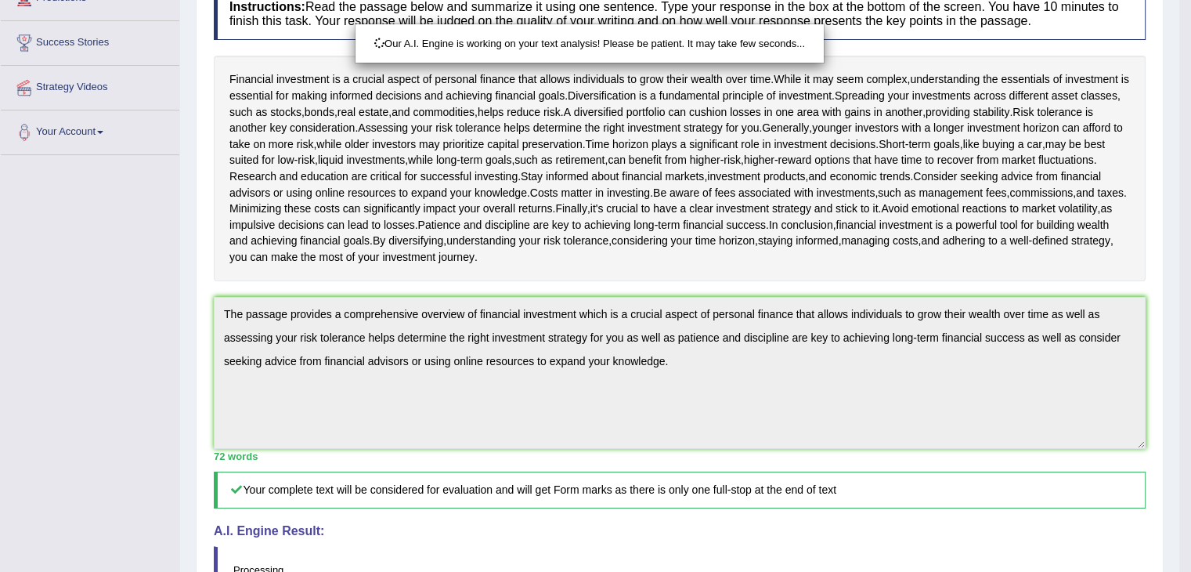
click at [1183, 179] on div "Our A.I. Engine is working on your text analysis! Please be patient. It may tak…" at bounding box center [595, 286] width 1191 height 572
drag, startPoint x: 1183, startPoint y: 179, endPoint x: 1202, endPoint y: 182, distance: 20.0
click at [1190, 182] on html "Toggle navigation Home Practice Questions Speaking Practice Read Aloud Repeat S…" at bounding box center [595, 51] width 1191 height 572
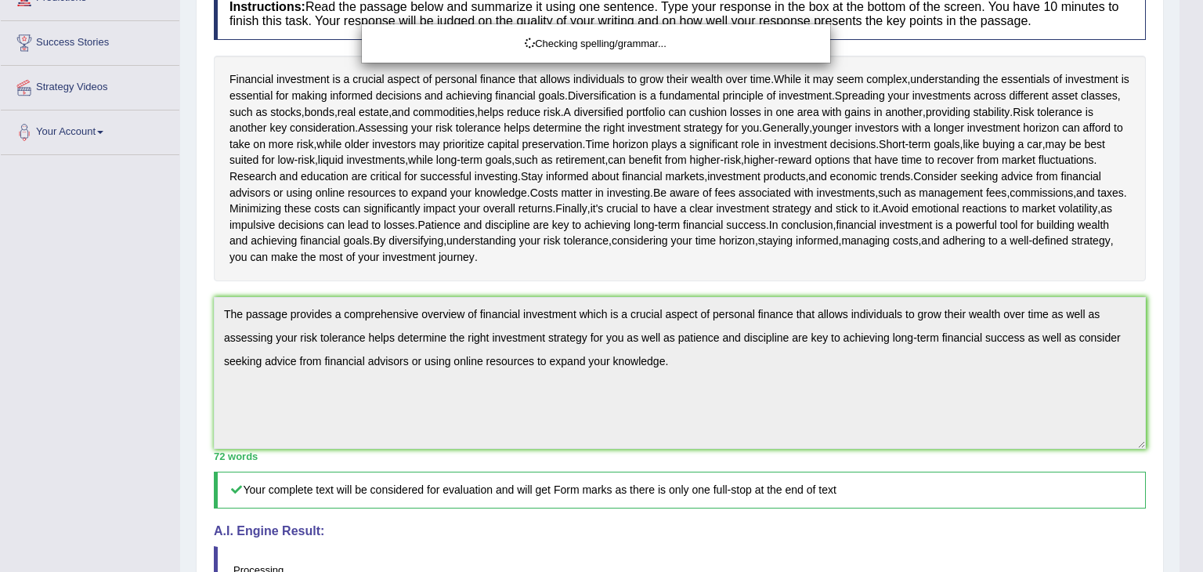
drag, startPoint x: 1202, startPoint y: 182, endPoint x: 1202, endPoint y: 413, distance: 230.3
click at [1190, 337] on html "Toggle navigation Home Practice Questions Speaking Practice Read Aloud Repeat S…" at bounding box center [601, 51] width 1203 height 572
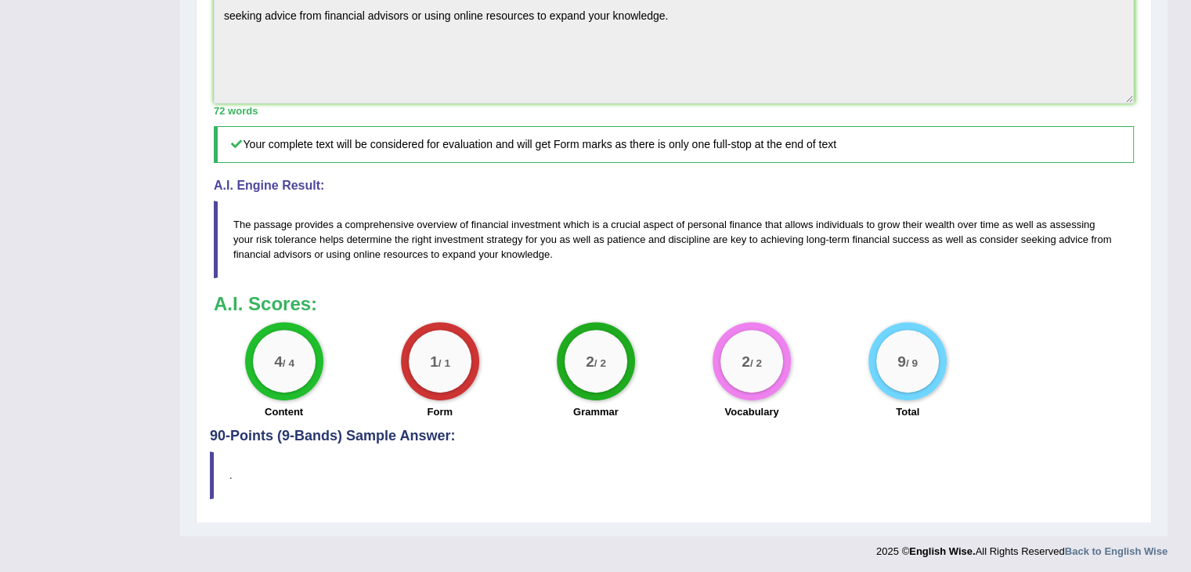
scroll to position [6, 0]
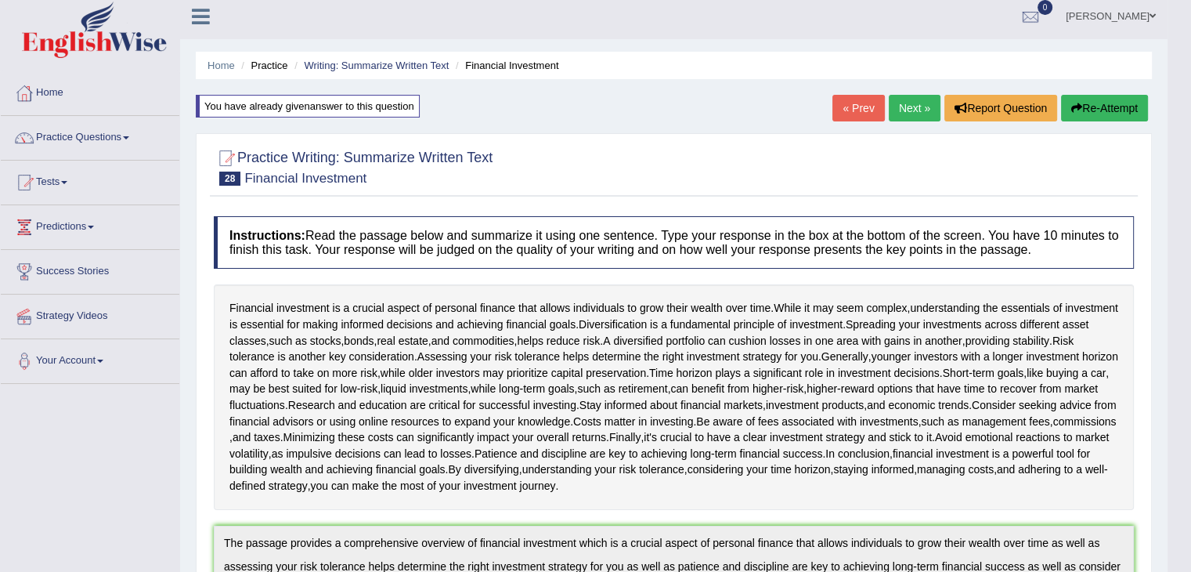
click at [912, 110] on link "Next »" at bounding box center [915, 108] width 52 height 27
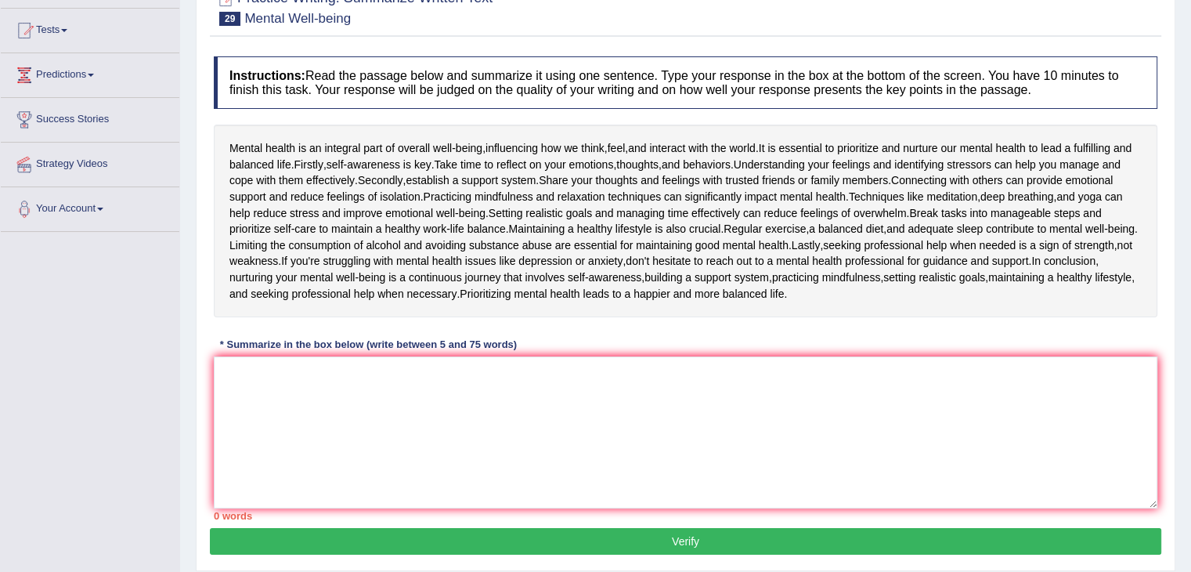
scroll to position [164, 0]
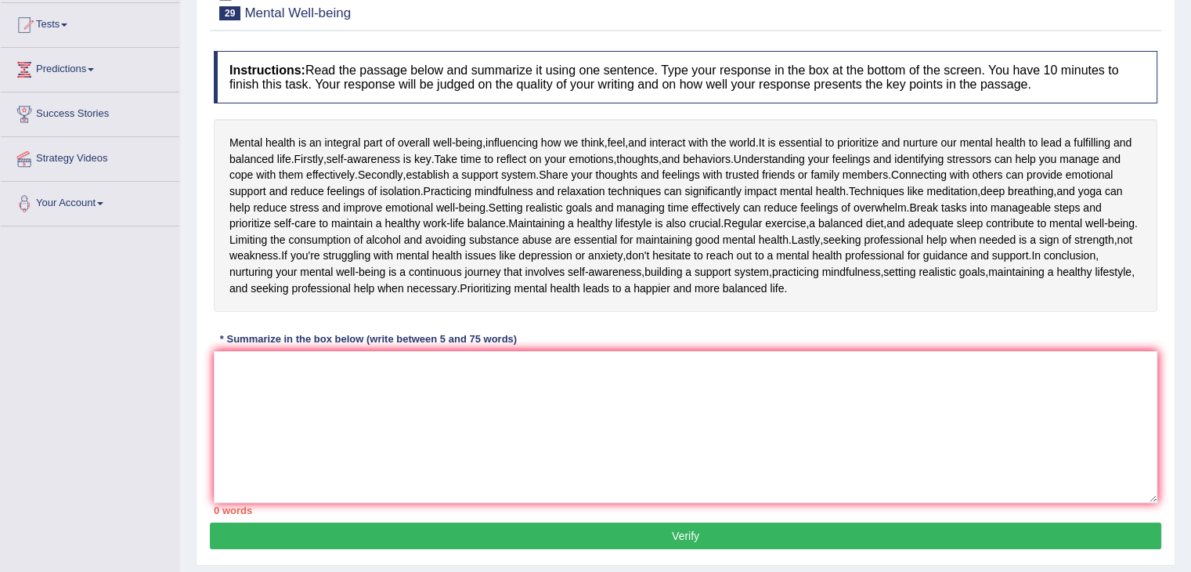
click at [604, 338] on div "Instructions: Read the passage below and summarize it using one sentence. Type …" at bounding box center [686, 282] width 952 height 479
click at [511, 376] on textarea at bounding box center [686, 427] width 944 height 152
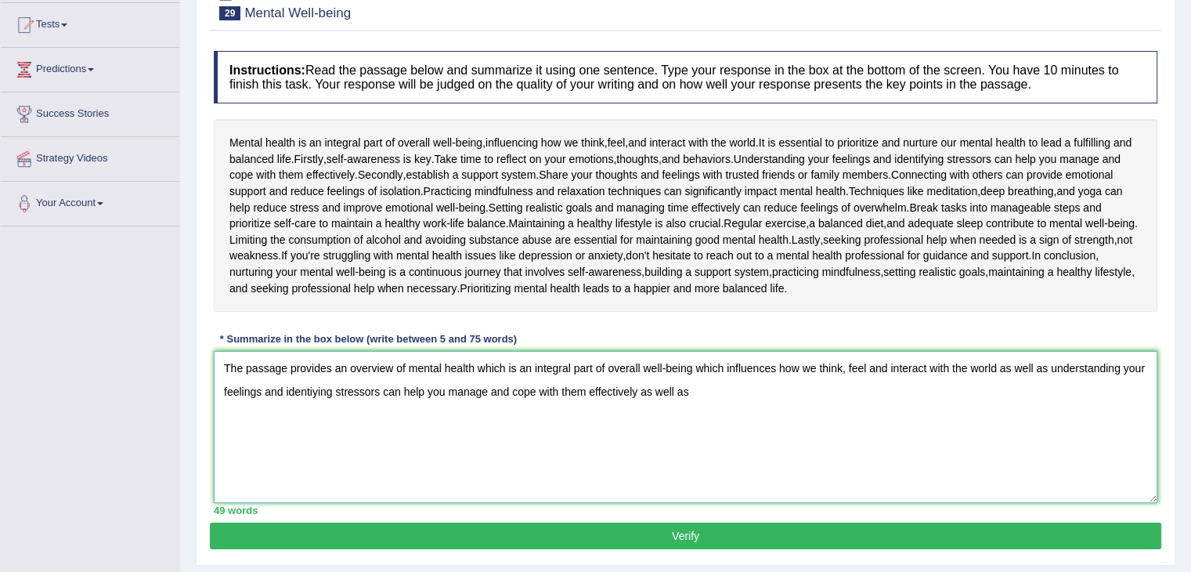
click at [717, 395] on textarea "The passage provides an overview of mental health which is an integral part of …" at bounding box center [686, 427] width 944 height 152
drag, startPoint x: 717, startPoint y: 395, endPoint x: 153, endPoint y: 349, distance: 566.6
click at [153, 349] on div "Toggle navigation Home Practice Questions Speaking Practice Read Aloud Repeat S…" at bounding box center [595, 243] width 1191 height 814
click at [1062, 367] on textarea "The passage provides a comprehensive overview of mental health which is an inte…" at bounding box center [686, 427] width 944 height 152
click at [1093, 365] on textarea "The passage provides a comprehensive overview of mental health which is an inte…" at bounding box center [686, 427] width 944 height 152
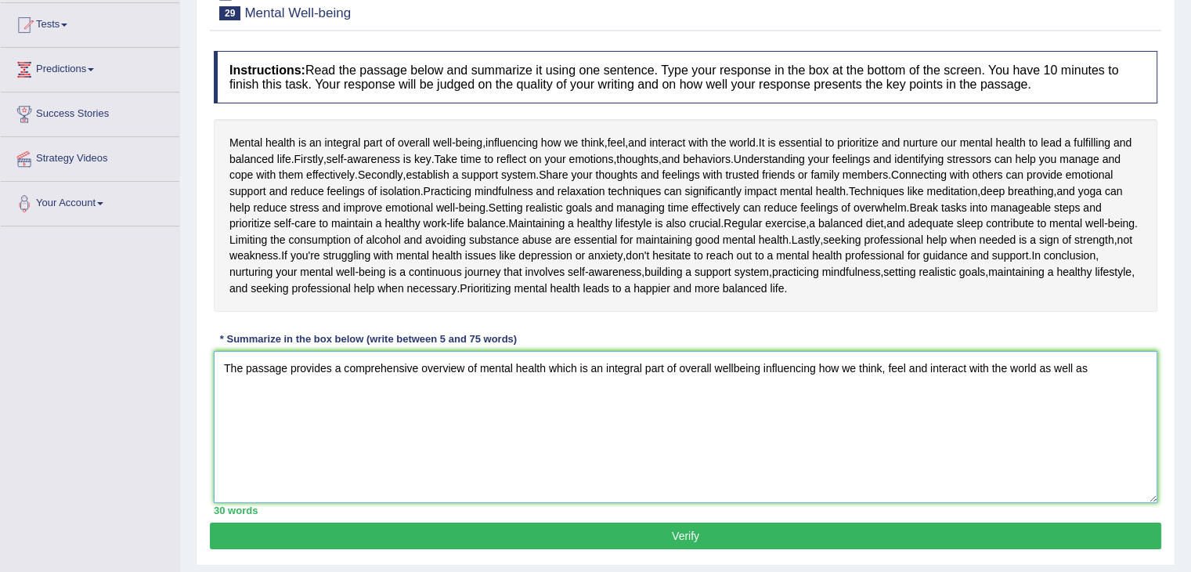
drag, startPoint x: 1106, startPoint y: 369, endPoint x: 1110, endPoint y: 352, distance: 17.7
click at [1110, 352] on textarea "The passage provides a comprehensive overview of mental health which is an inte…" at bounding box center [686, 427] width 944 height 152
click at [704, 403] on textarea "The passage provides a comprehensive overview of mental health which is an inte…" at bounding box center [686, 427] width 944 height 152
type textarea "The passage provides a comprehensive overview of mental health which is an inte…"
drag, startPoint x: 694, startPoint y: 398, endPoint x: 97, endPoint y: 330, distance: 600.7
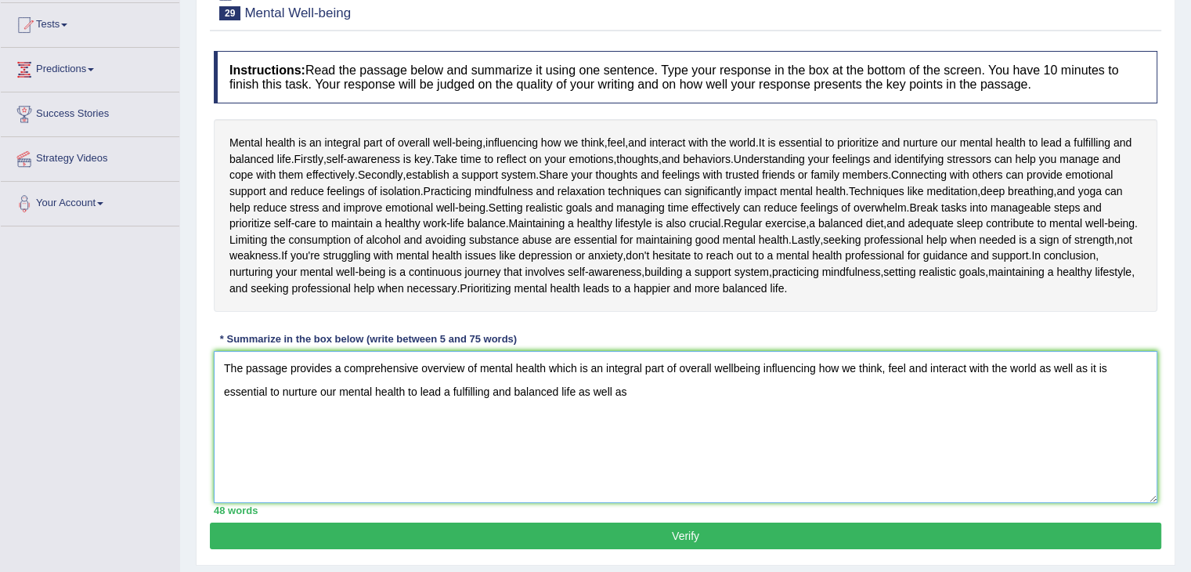
click at [97, 330] on div "Toggle navigation Home Practice Questions Speaking Practice Read Aloud Repeat S…" at bounding box center [595, 243] width 1191 height 814
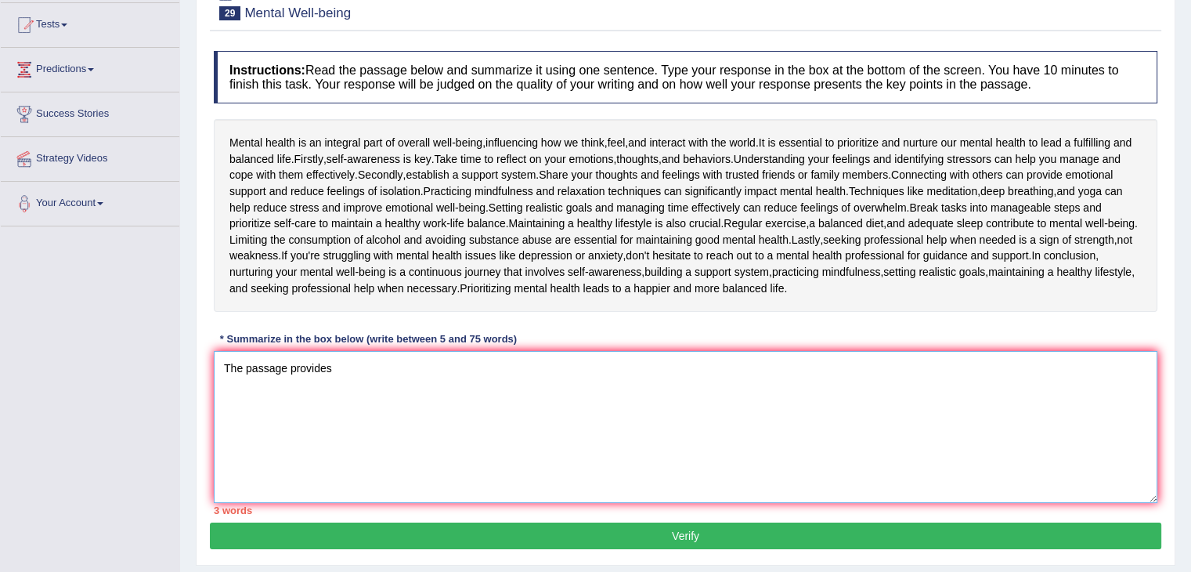
scroll to position [0, 0]
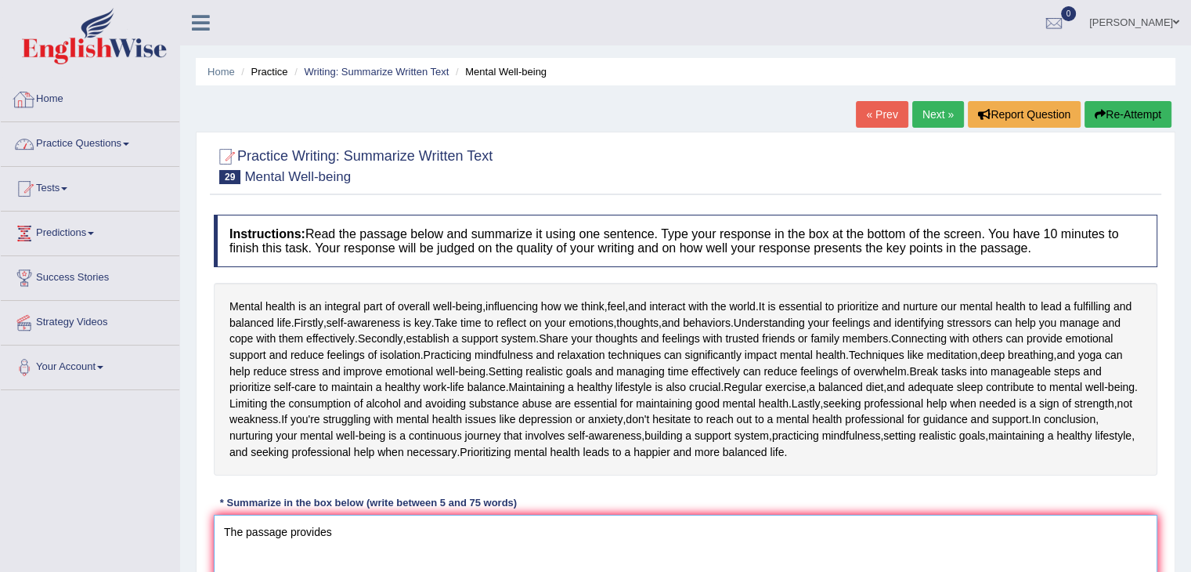
type textarea "The passage provides"
click at [128, 143] on span at bounding box center [126, 144] width 6 height 3
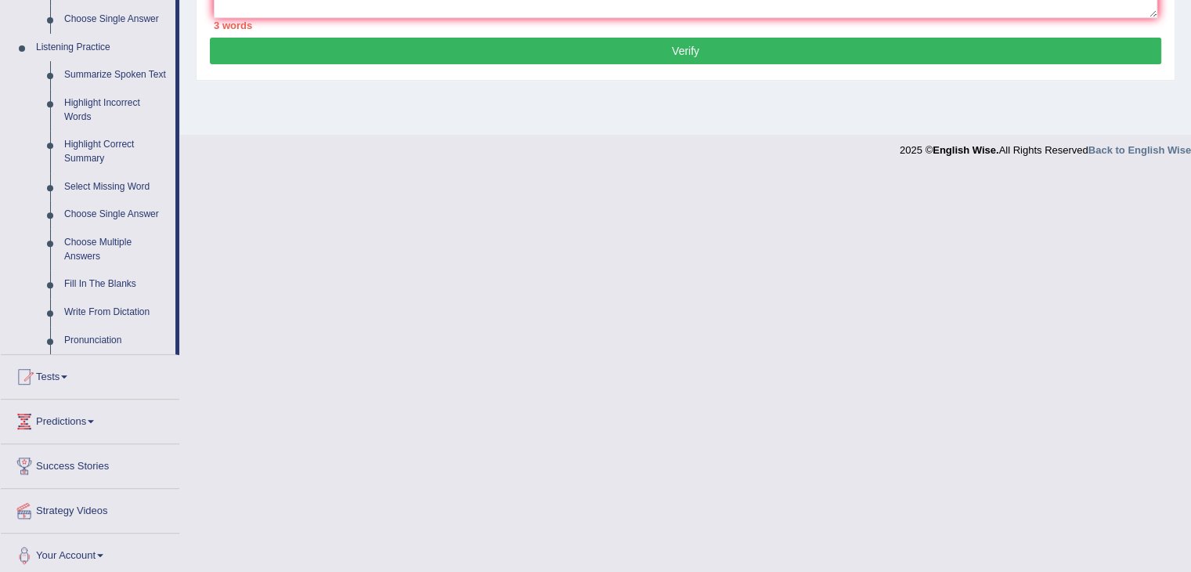
scroll to position [655, 0]
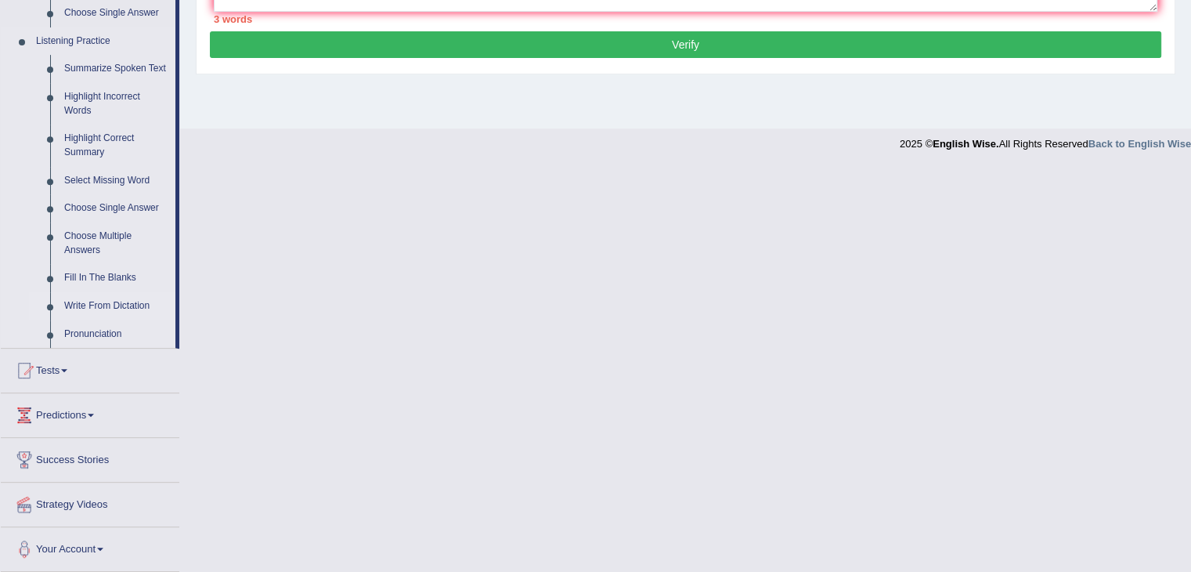
click at [117, 299] on link "Write From Dictation" at bounding box center [116, 306] width 118 height 28
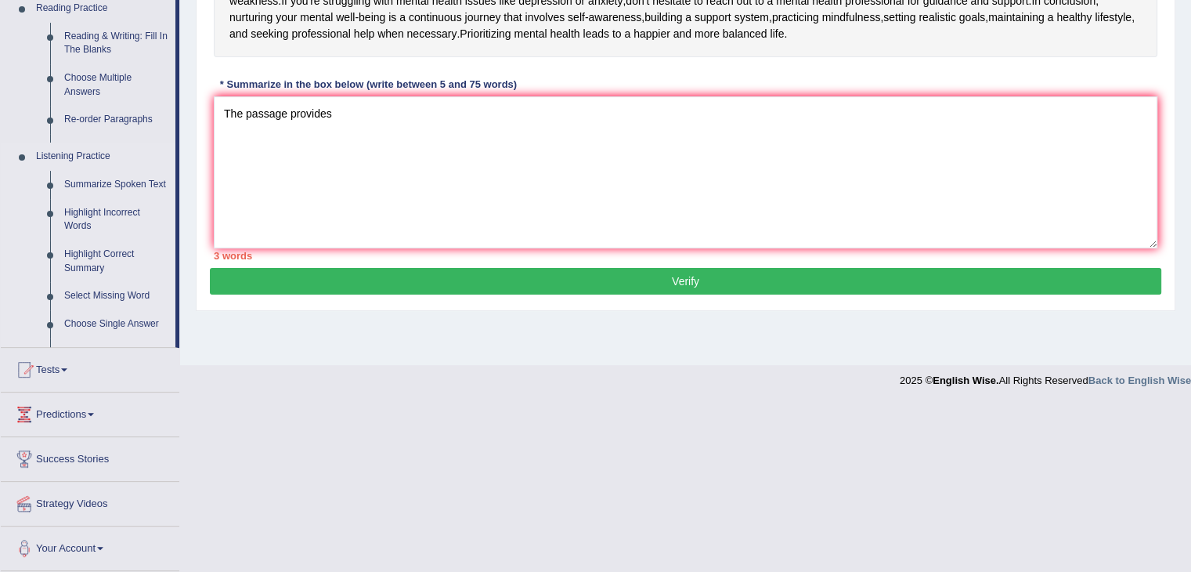
scroll to position [251, 0]
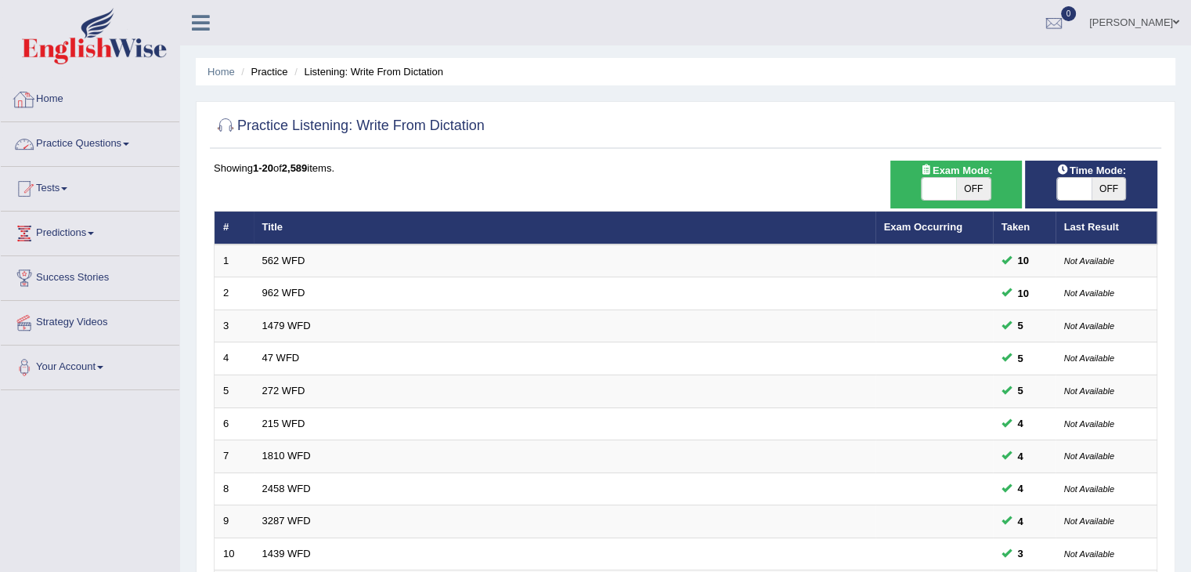
click at [116, 138] on link "Practice Questions" at bounding box center [90, 141] width 179 height 39
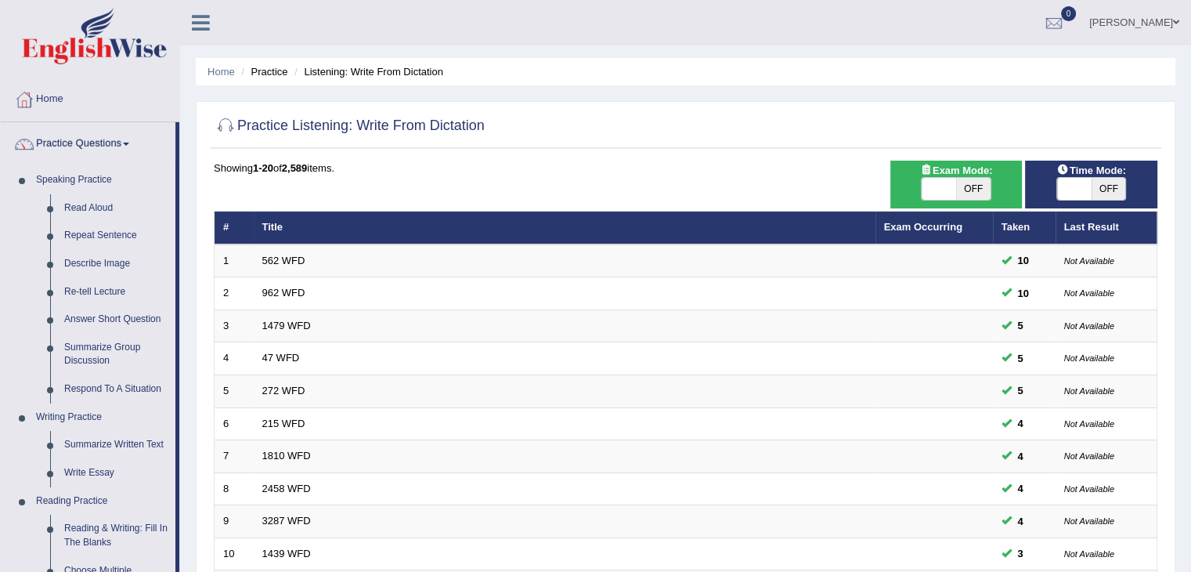
scroll to position [219, 0]
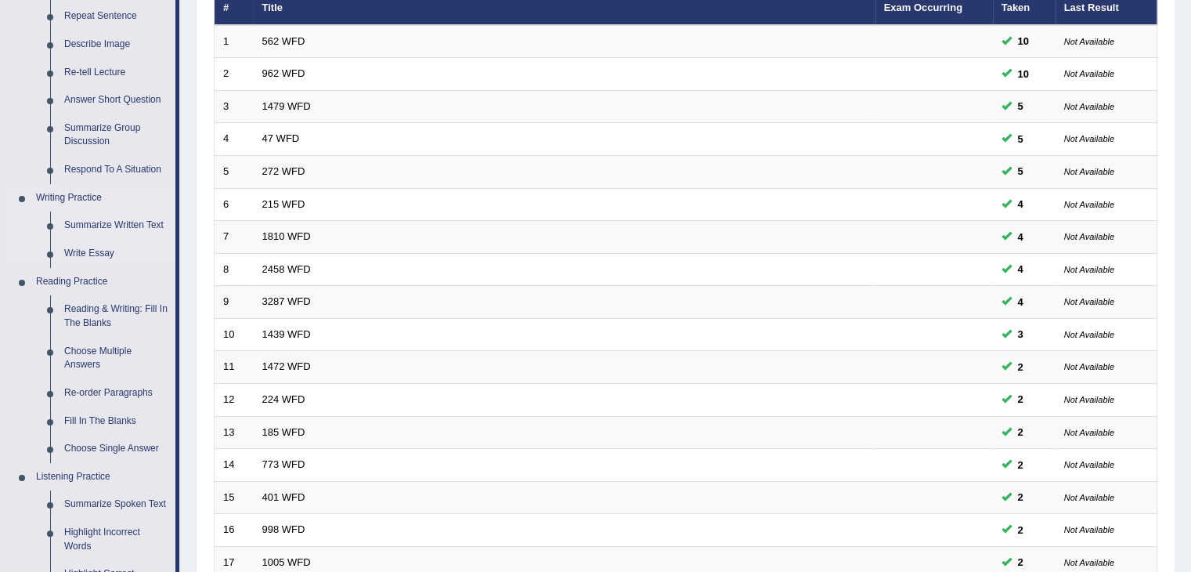
click at [125, 226] on link "Summarize Written Text" at bounding box center [116, 225] width 118 height 28
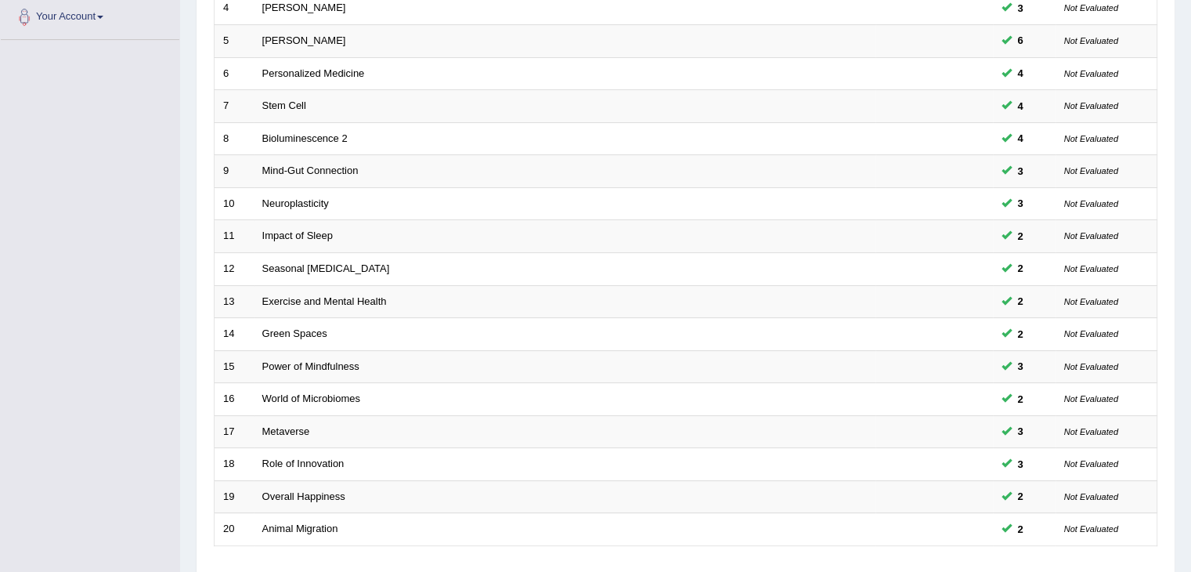
scroll to position [461, 0]
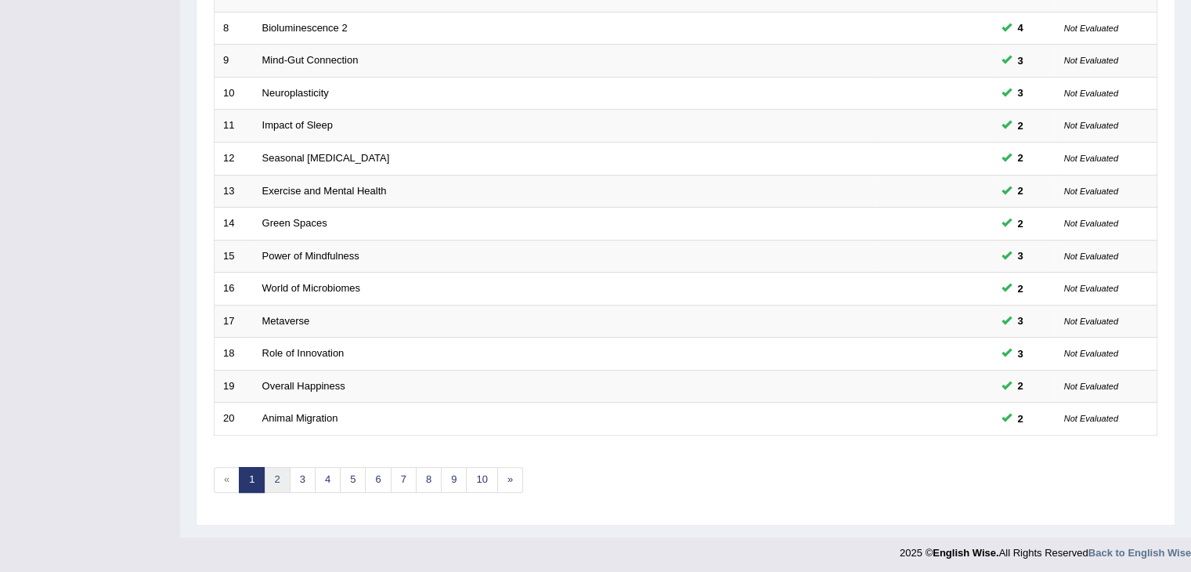
click at [280, 472] on link "2" at bounding box center [277, 480] width 26 height 26
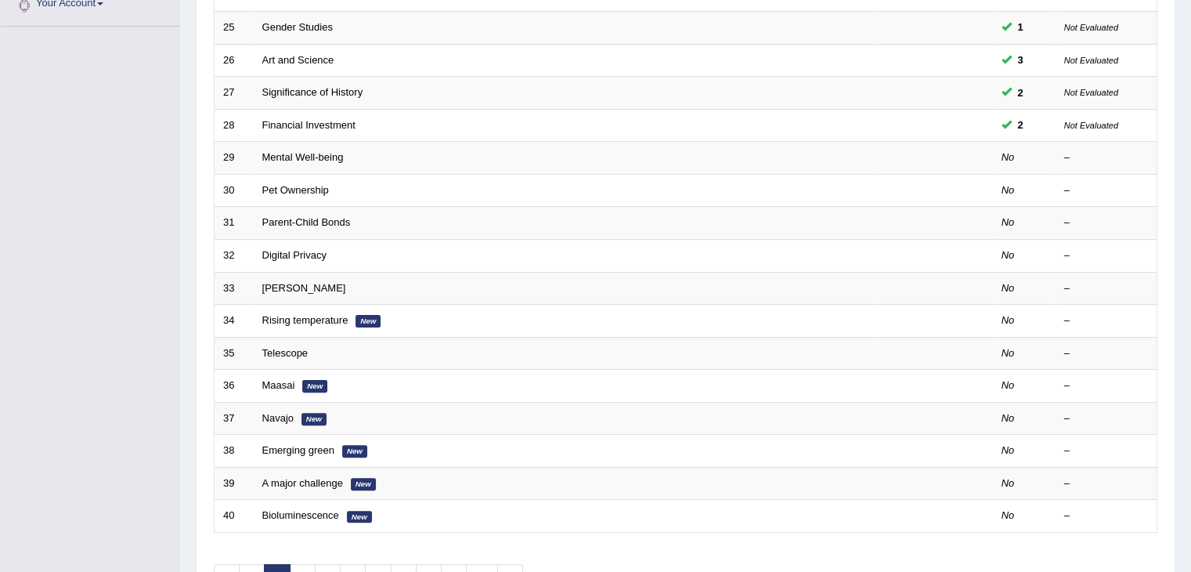
scroll to position [461, 0]
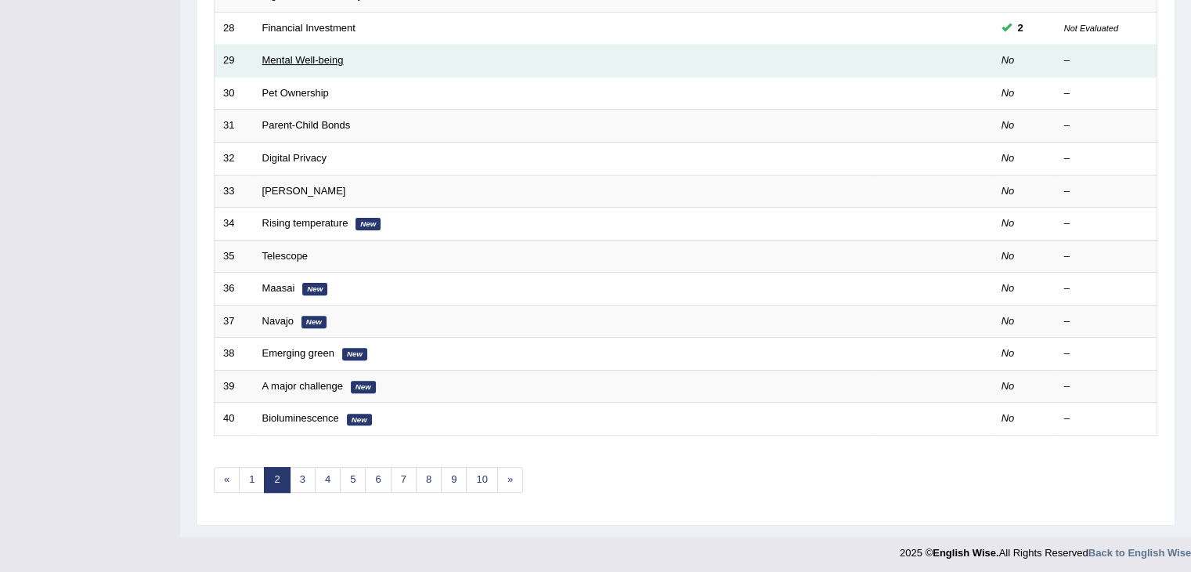
click at [272, 57] on link "Mental Well-being" at bounding box center [302, 60] width 81 height 12
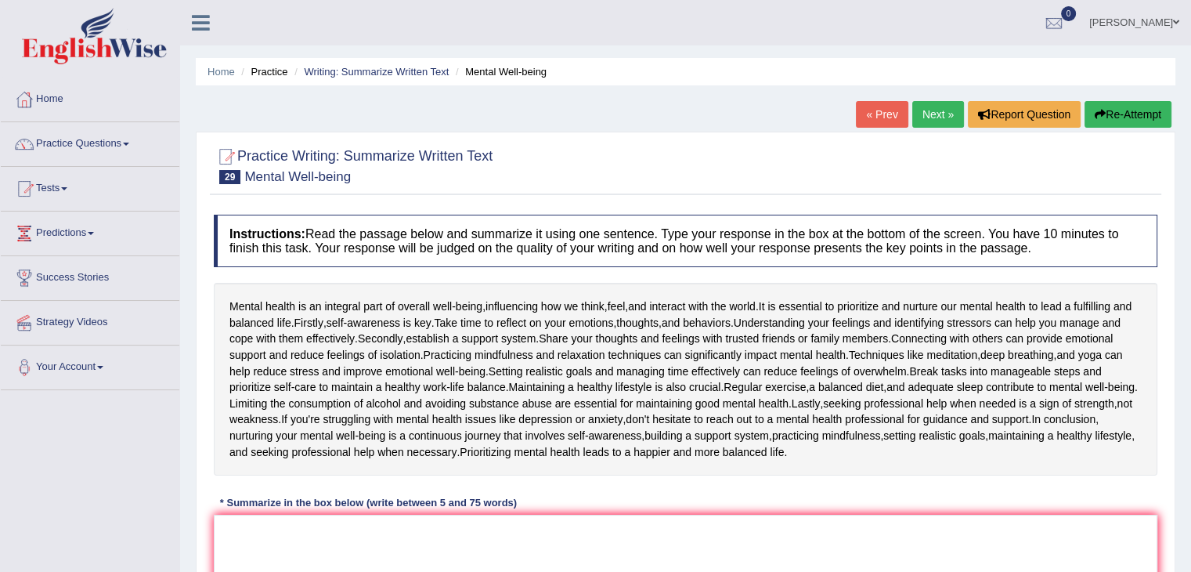
scroll to position [158, 0]
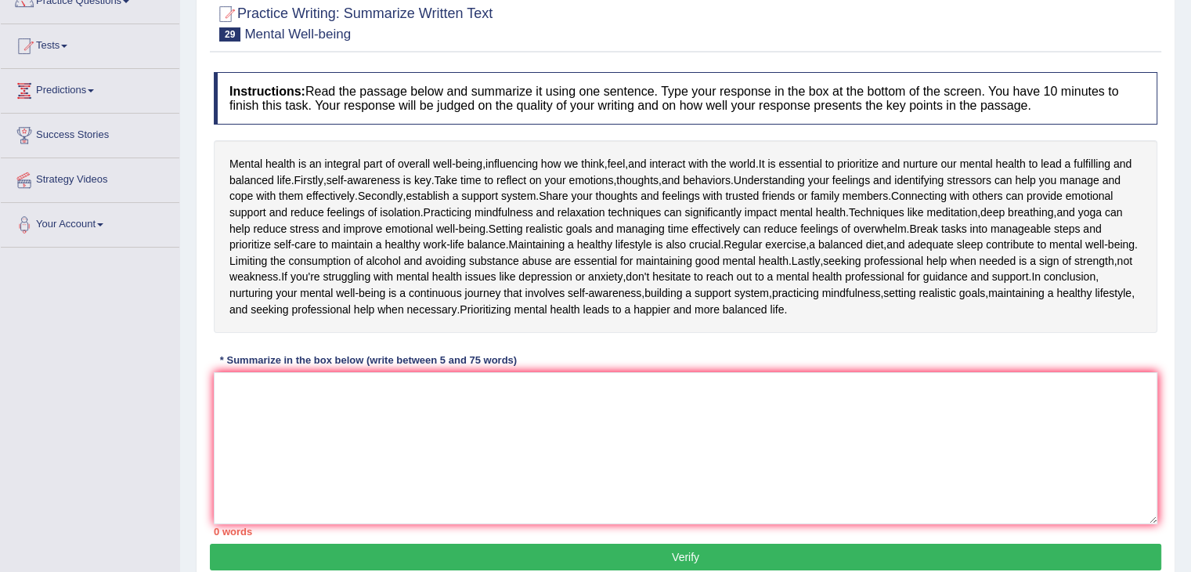
drag, startPoint x: 0, startPoint y: 0, endPoint x: 1202, endPoint y: 255, distance: 1229.0
click at [1190, 255] on html "Toggle navigation Home Practice Questions Speaking Practice Read Aloud Repeat S…" at bounding box center [595, 143] width 1191 height 572
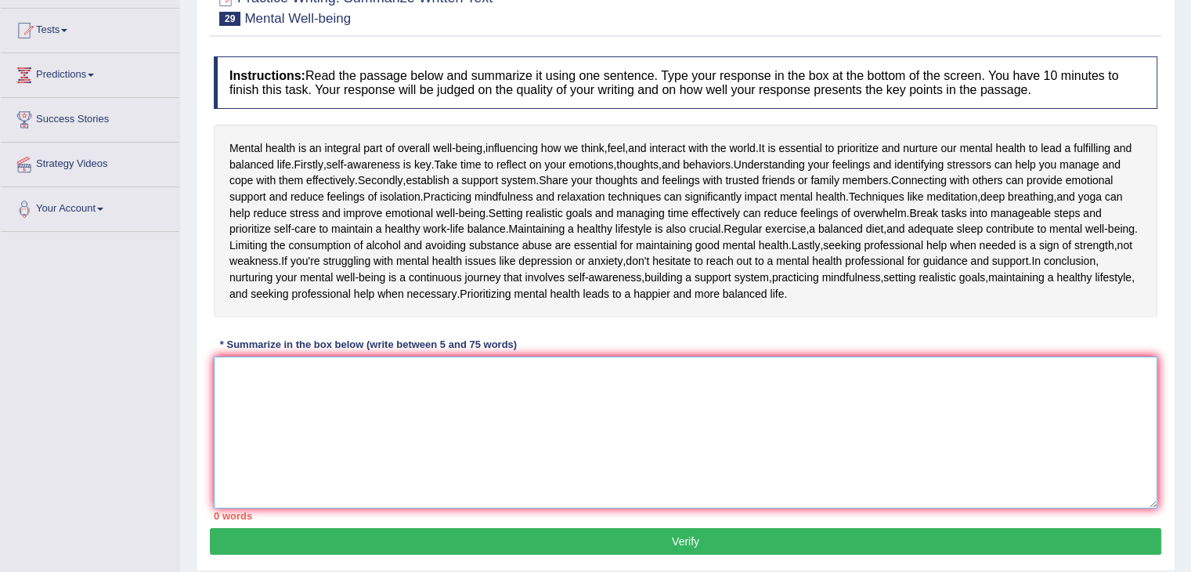
click at [464, 367] on textarea at bounding box center [686, 432] width 944 height 152
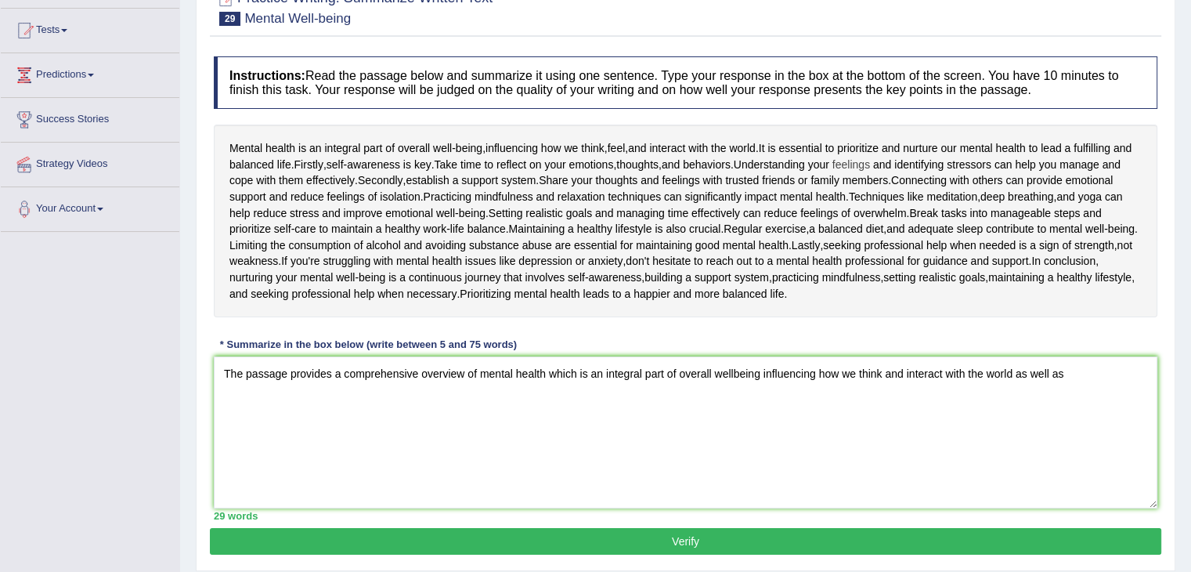
drag, startPoint x: 777, startPoint y: 160, endPoint x: 908, endPoint y: 168, distance: 131.8
click at [908, 168] on div "Mental health is an integral part of overall well - being , influencing how we …" at bounding box center [686, 221] width 944 height 193
drag, startPoint x: 890, startPoint y: 305, endPoint x: 1105, endPoint y: 373, distance: 225.1
click at [1105, 373] on div "Instructions: Read the passage below and summarize it using one sentence. Type …" at bounding box center [686, 288] width 952 height 479
click at [1105, 373] on textarea "The passage provides a comprehensive overview of mental health which is an inte…" at bounding box center [686, 432] width 944 height 152
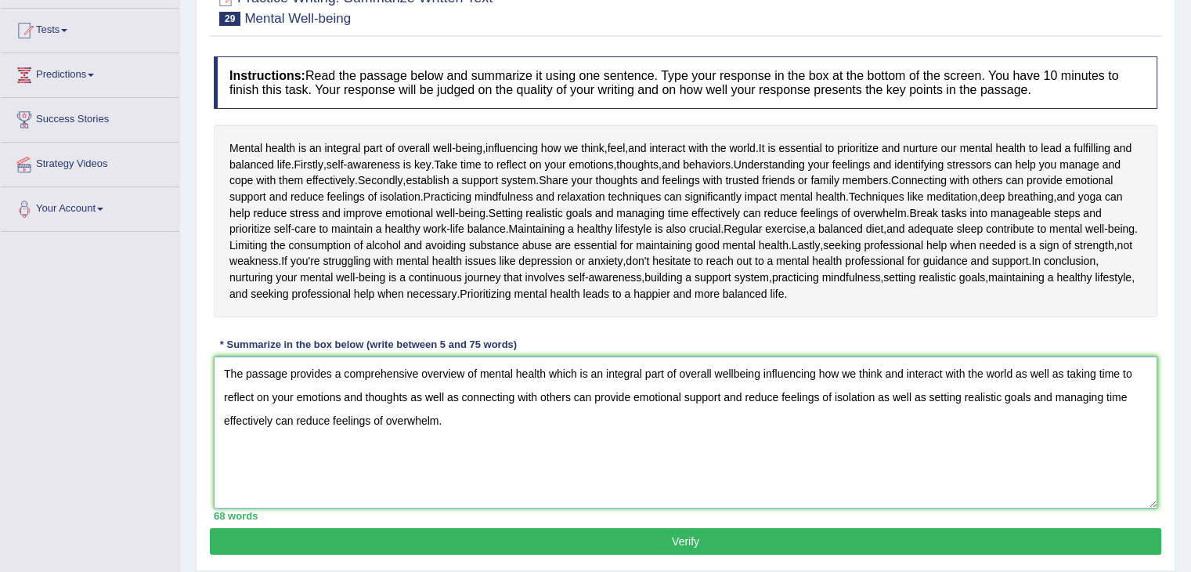
type textarea "The passage provides a comprehensive overview of mental health which is an inte…"
click at [543, 541] on button "Verify" at bounding box center [686, 541] width 952 height 27
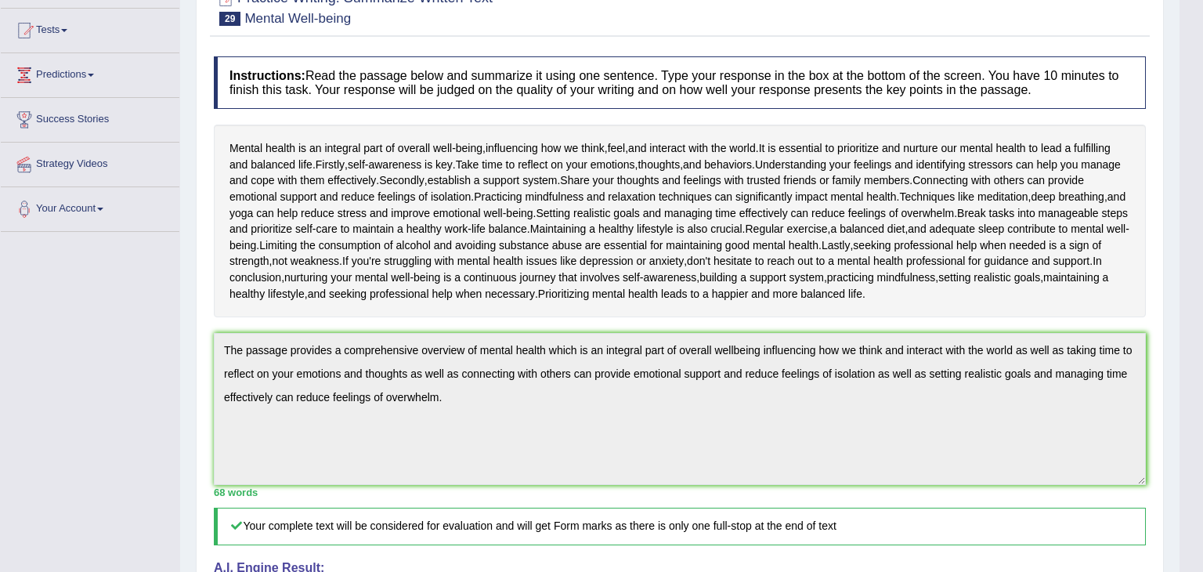
drag, startPoint x: 1202, startPoint y: 241, endPoint x: 1202, endPoint y: 431, distance: 189.5
click at [1190, 414] on html "Toggle navigation Home Practice Questions Speaking Practice Read Aloud Repeat S…" at bounding box center [601, 128] width 1203 height 572
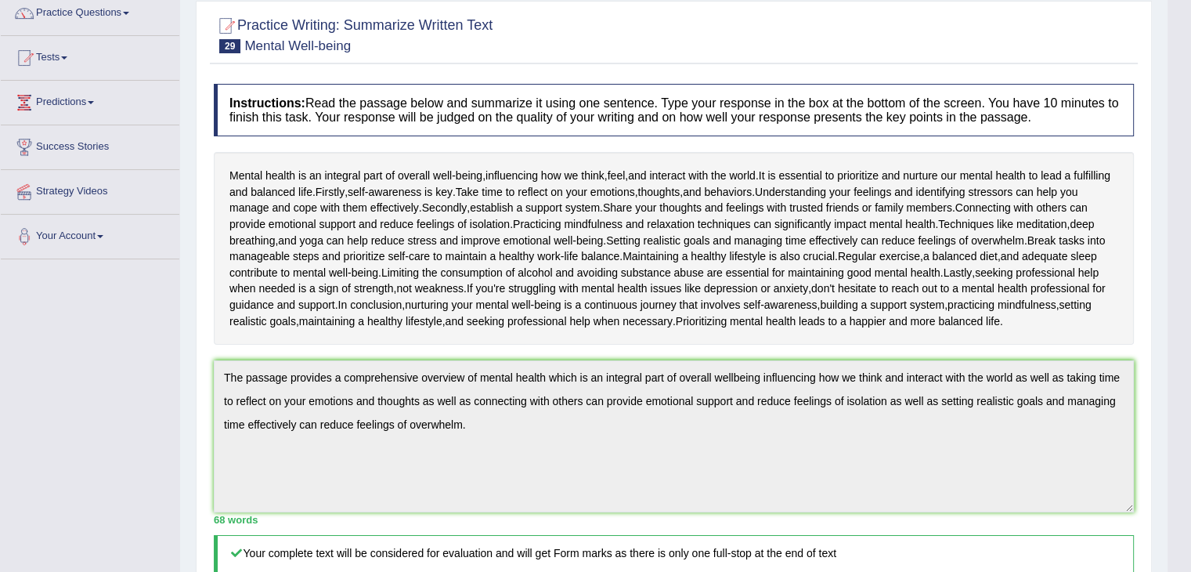
scroll to position [0, 0]
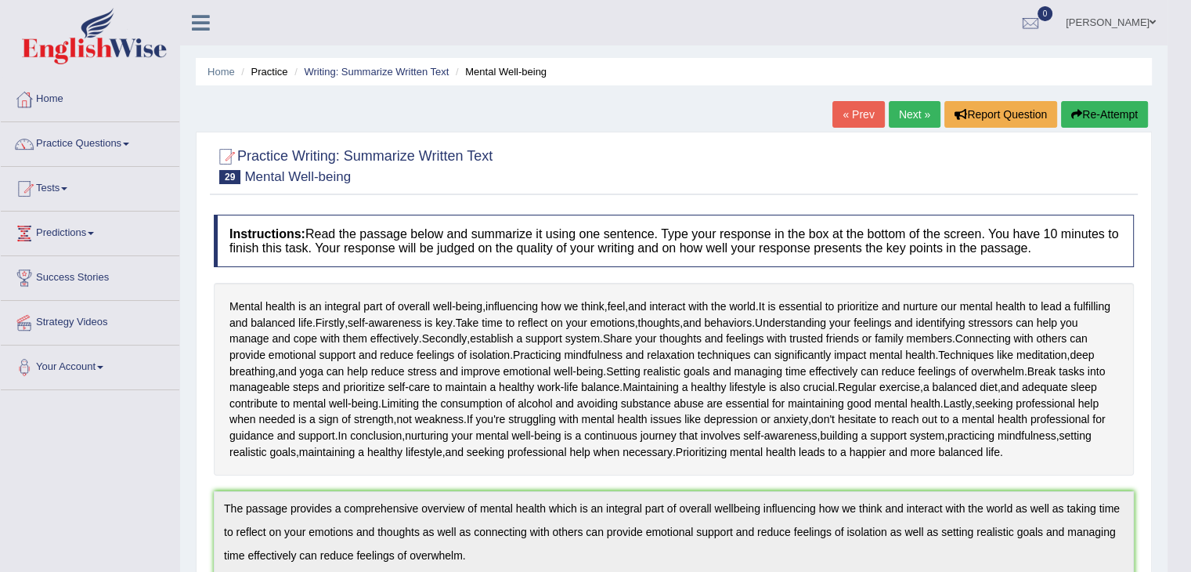
click at [901, 114] on link "Next »" at bounding box center [915, 114] width 52 height 27
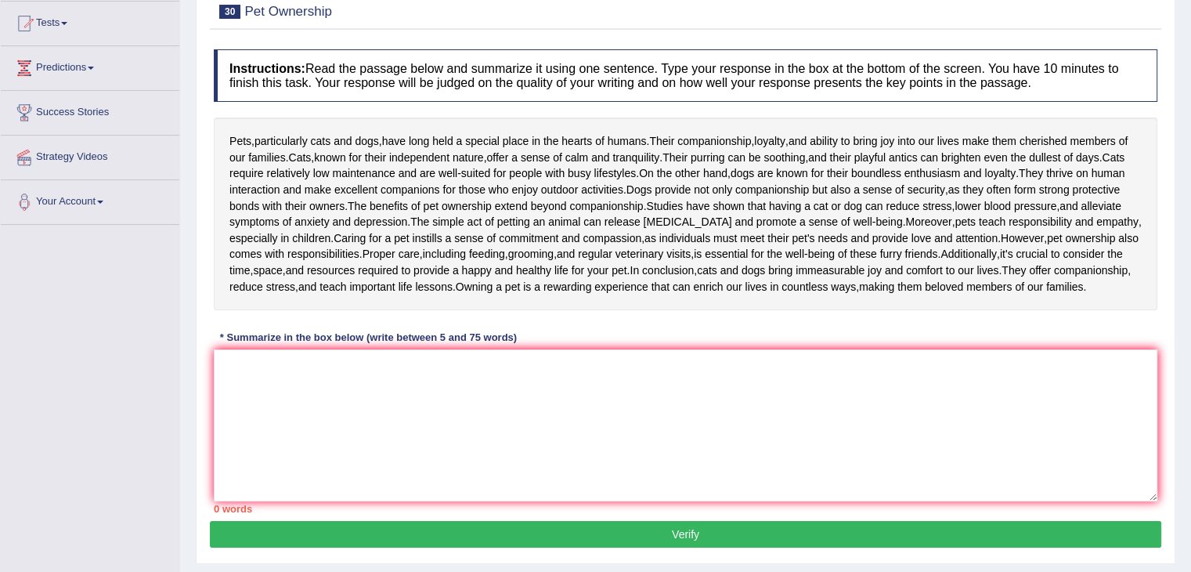
scroll to position [175, 0]
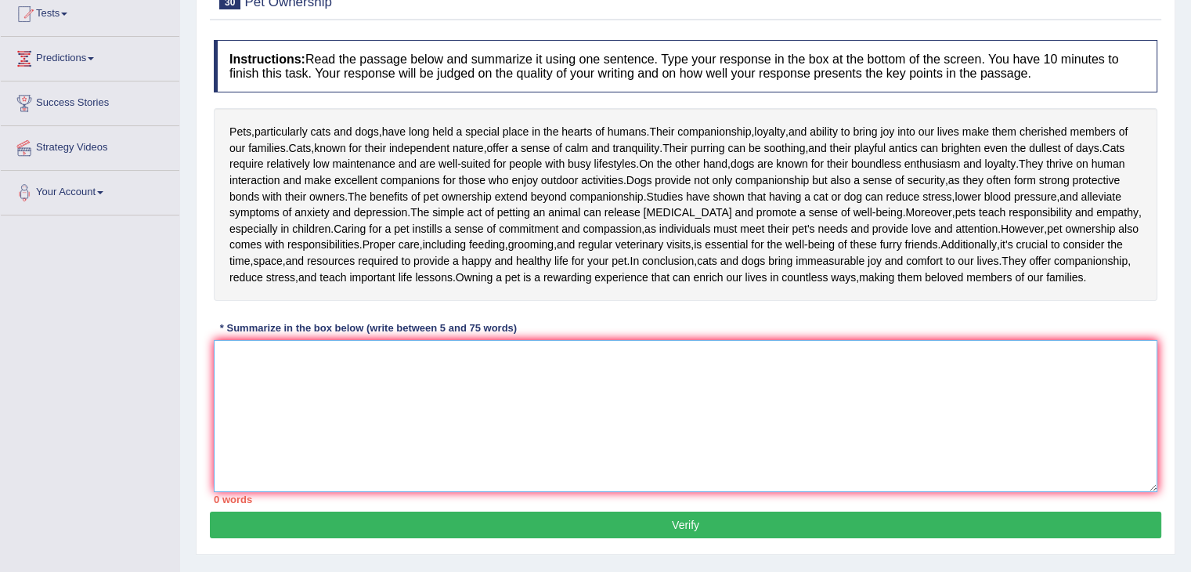
click at [605, 387] on textarea at bounding box center [686, 416] width 944 height 152
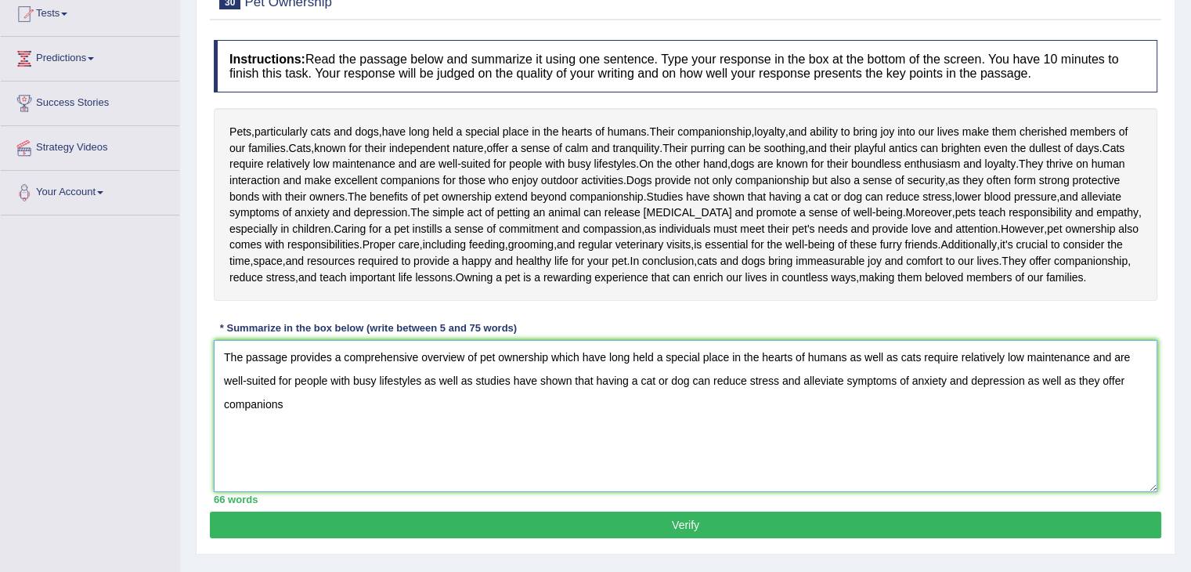
type textarea "The passage provides a comprehensive overview of pet ownership which have long …"
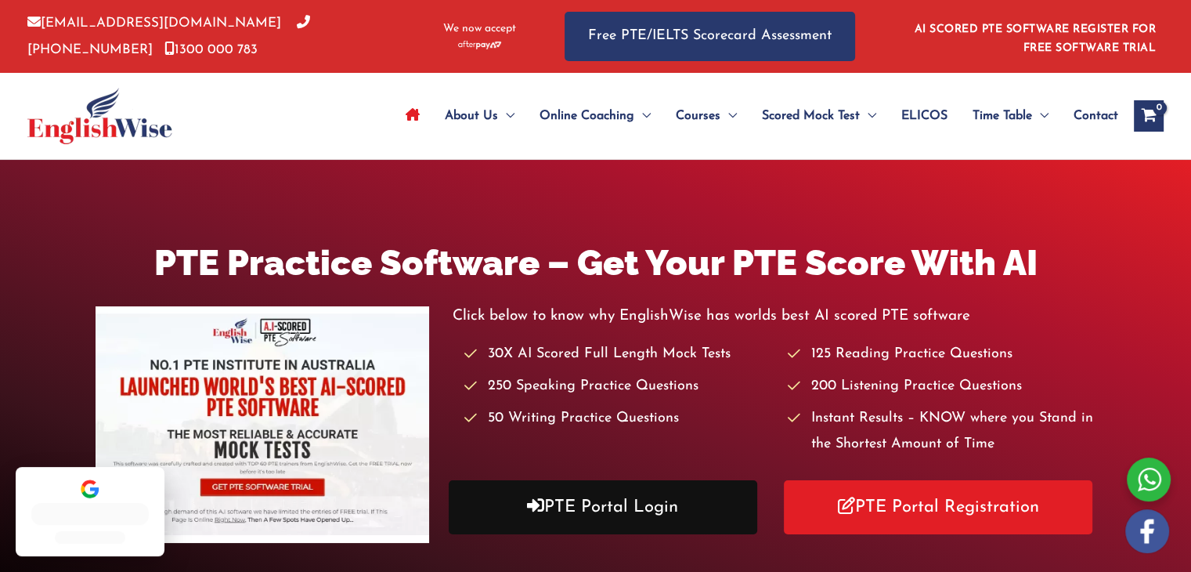
drag, startPoint x: 0, startPoint y: 0, endPoint x: 565, endPoint y: 509, distance: 760.3
click at [565, 509] on link "PTE Portal Login" at bounding box center [603, 507] width 309 height 54
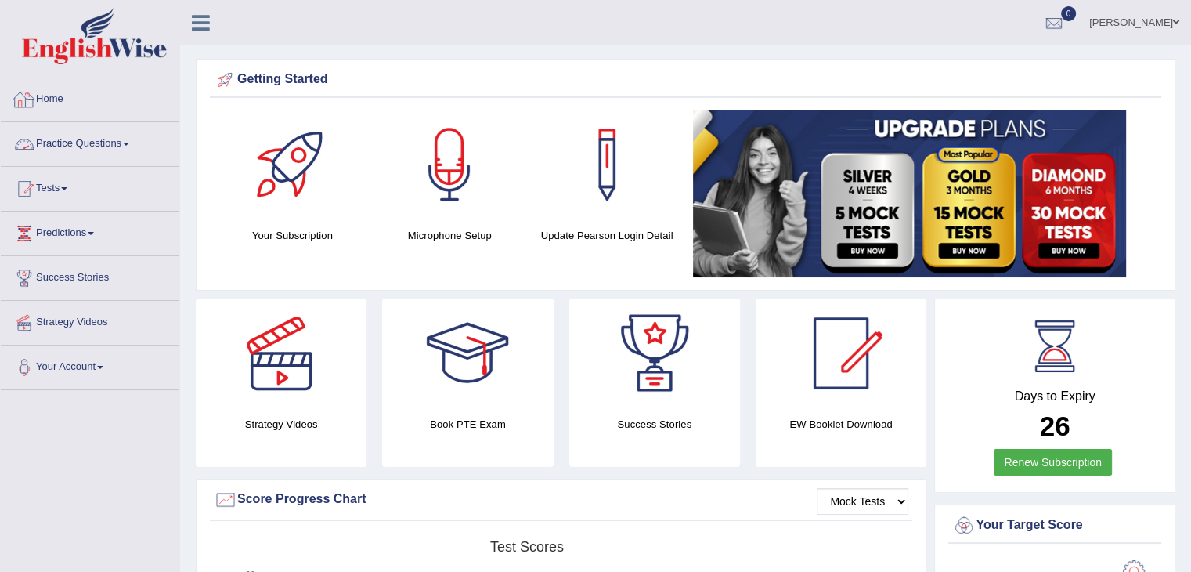
click at [110, 142] on link "Practice Questions" at bounding box center [90, 141] width 179 height 39
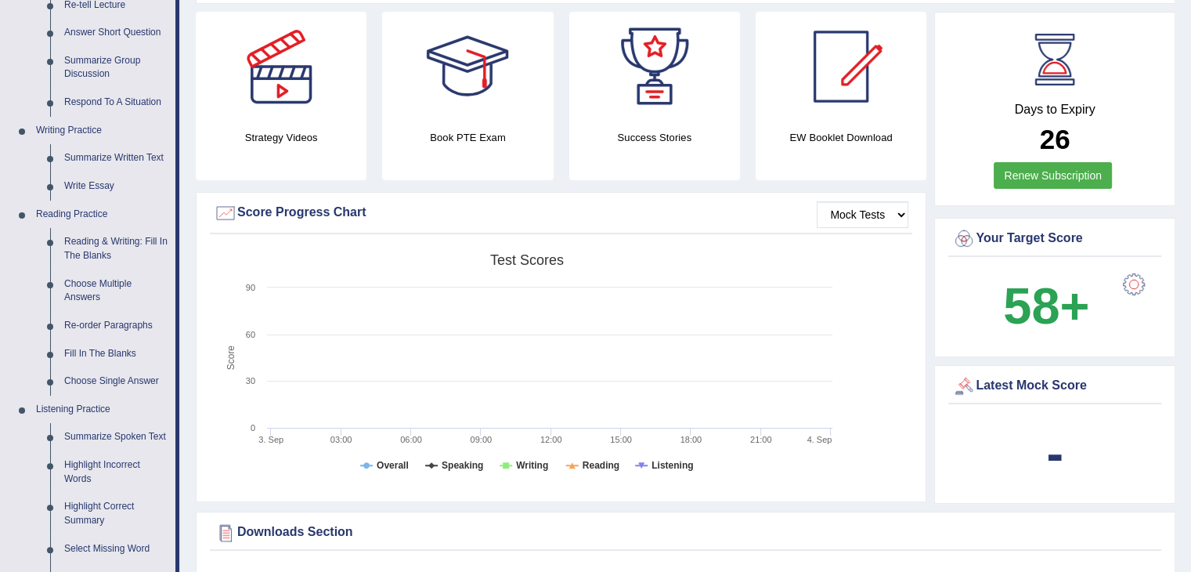
scroll to position [389, 0]
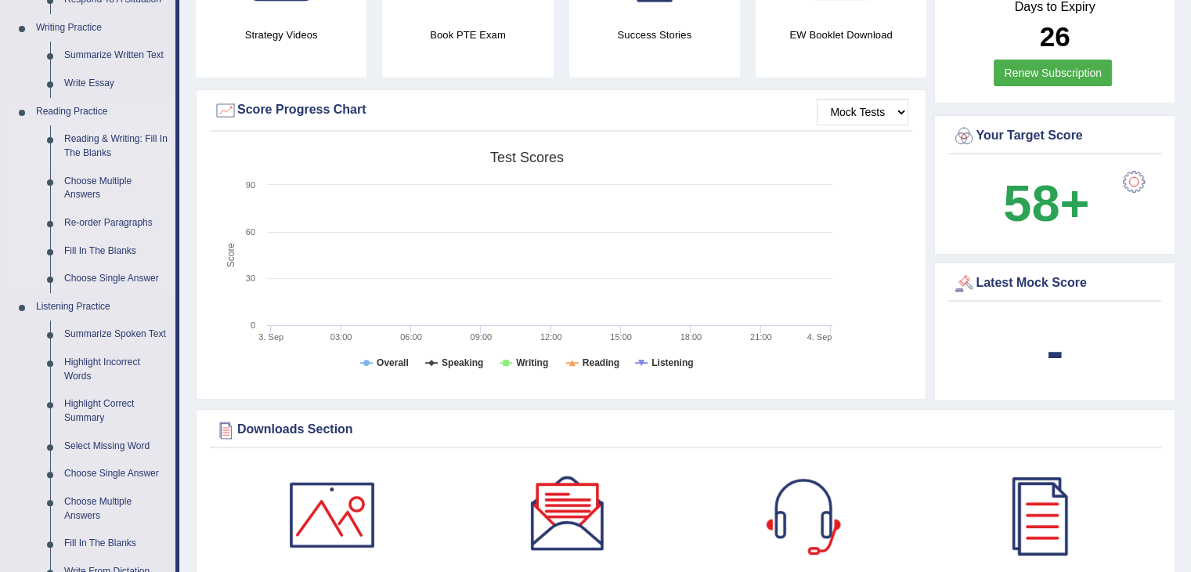
click at [81, 146] on link "Reading & Writing: Fill In The Blanks" at bounding box center [116, 146] width 118 height 42
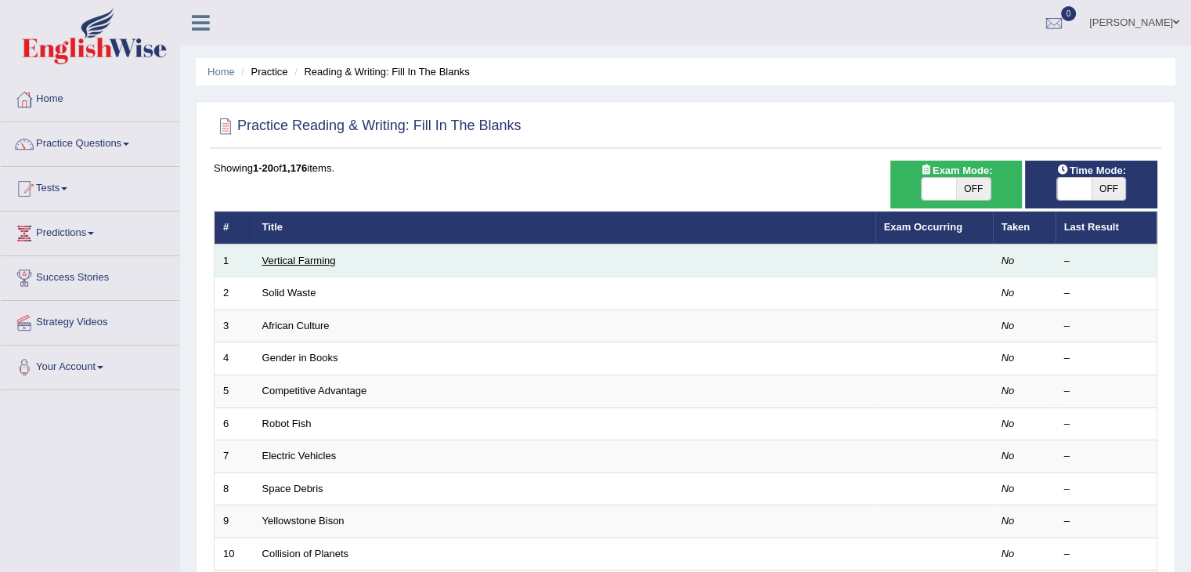
click at [305, 258] on link "Vertical Farming" at bounding box center [299, 261] width 74 height 12
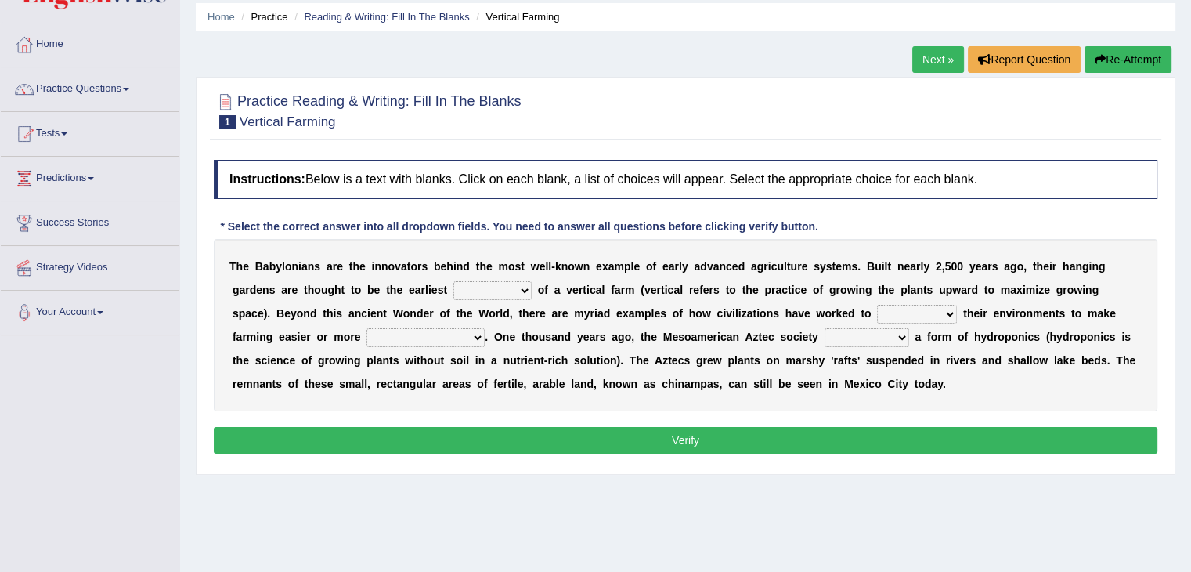
scroll to position [85, 0]
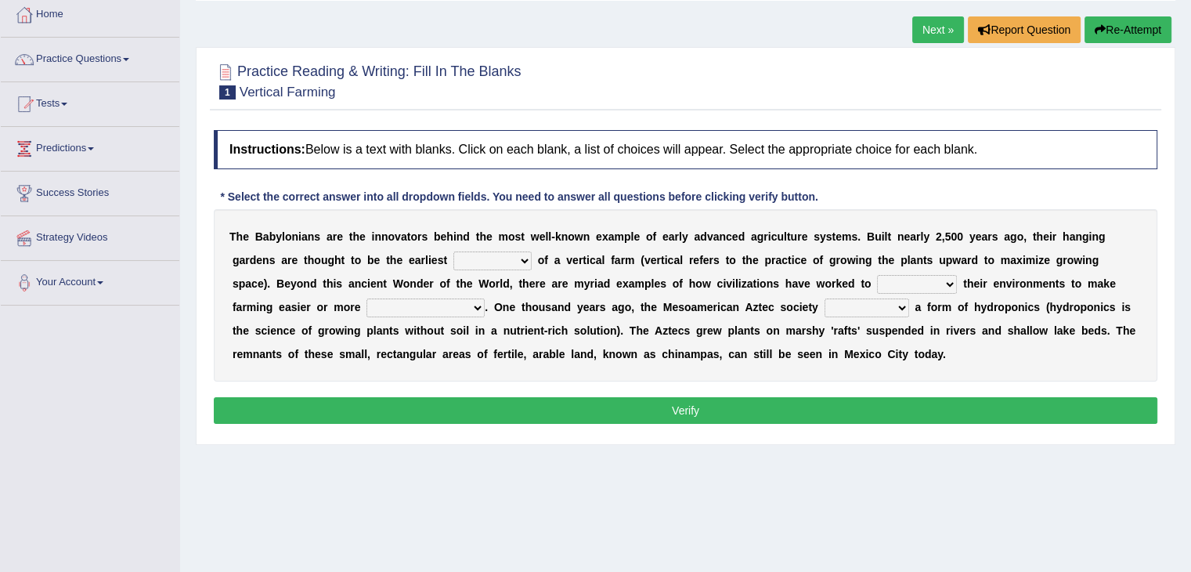
click at [1190, 266] on html "Toggle navigation Home Practice Questions Speaking Practice Read Aloud Repeat S…" at bounding box center [595, 201] width 1191 height 572
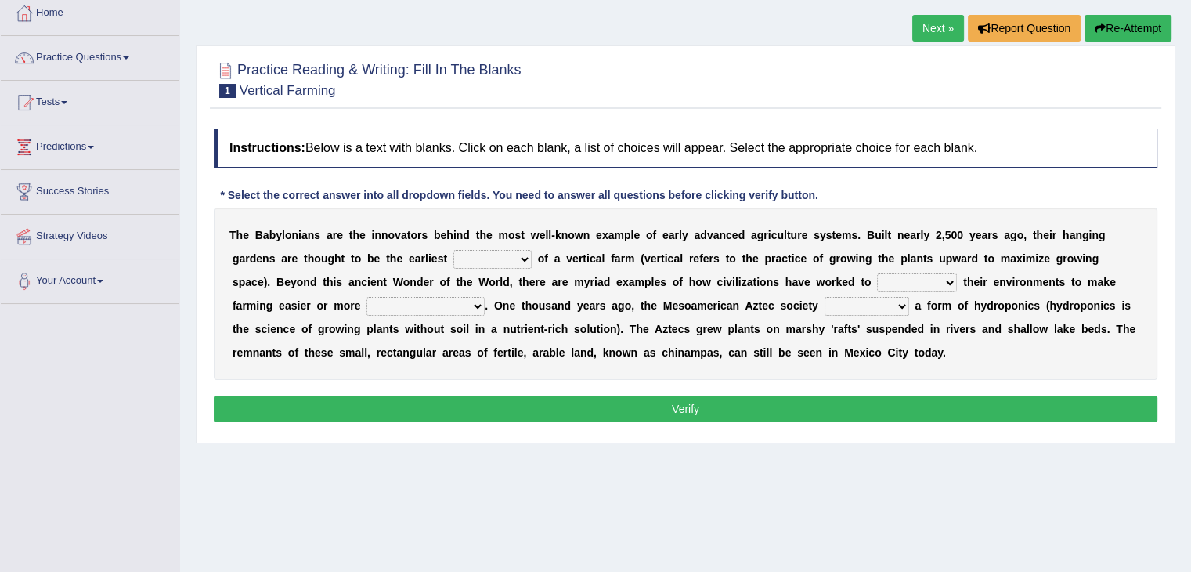
click at [489, 255] on select "prototype failure discredit protocol" at bounding box center [492, 259] width 78 height 19
select select "prototype"
click at [453, 250] on select "prototype failure discredit protocol" at bounding box center [492, 259] width 78 height 19
click at [908, 275] on select "manipulate escape respect disarrange" at bounding box center [917, 282] width 80 height 19
select select "manipulate"
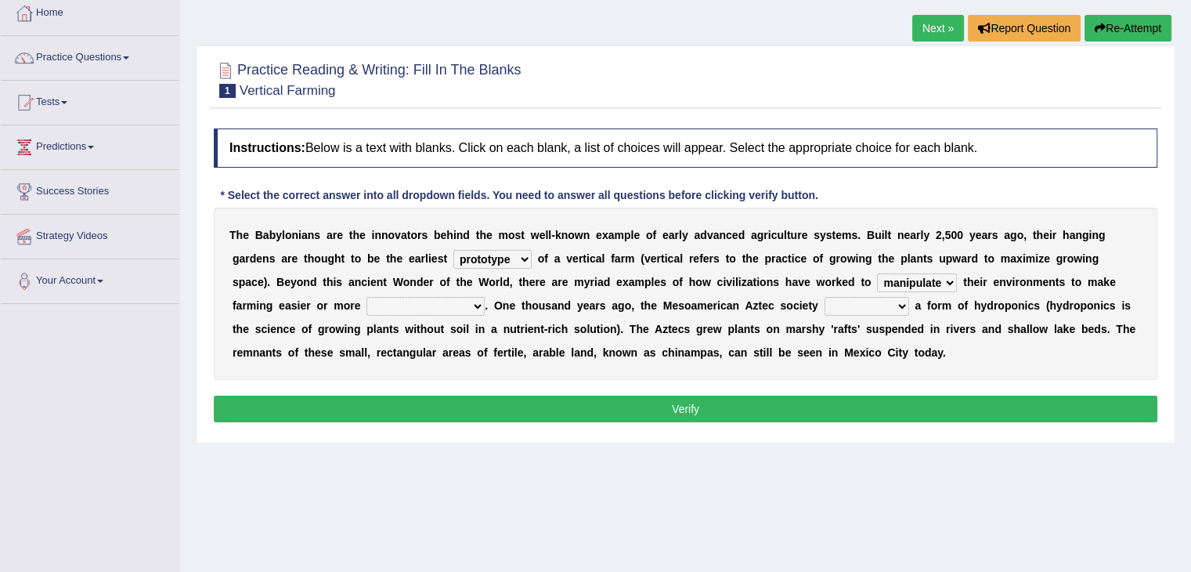
click at [877, 273] on select "manipulate escape respect disarrange" at bounding box center [917, 282] width 80 height 19
click at [435, 304] on select "productive constructive connective counterproductive" at bounding box center [426, 306] width 118 height 19
select select "productive"
click at [367, 297] on select "productive constructive connective counterproductive" at bounding box center [426, 306] width 118 height 19
click at [852, 300] on select "domineered volunteered pioneered engineered" at bounding box center [867, 306] width 85 height 19
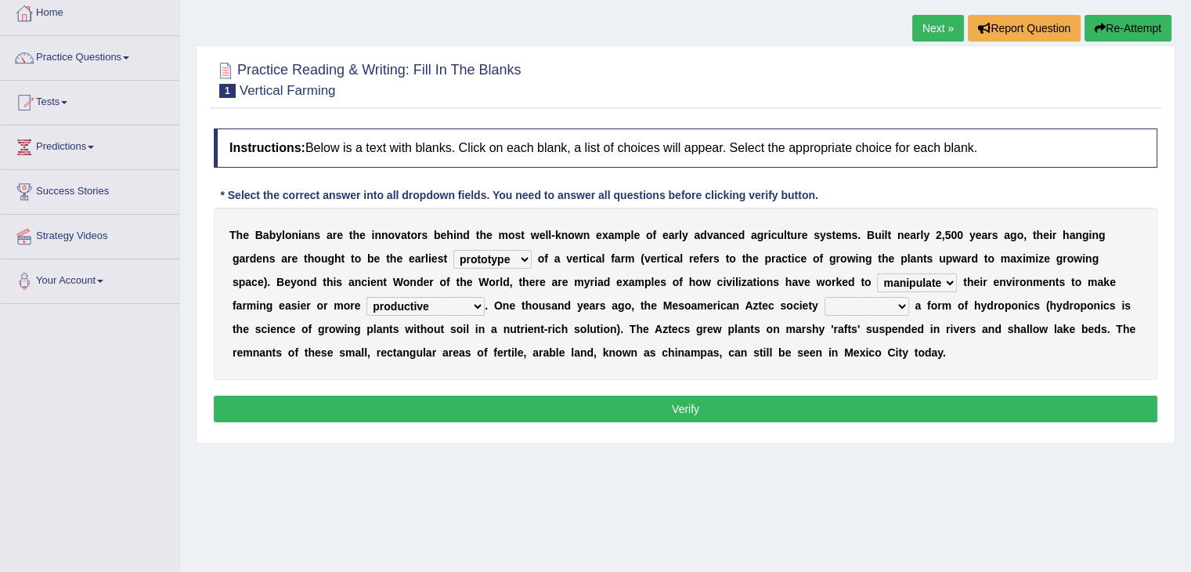
select select "engineered"
click at [825, 297] on select "domineered volunteered pioneered engineered" at bounding box center [867, 306] width 85 height 19
click at [492, 258] on select "prototype failure discredit protocol" at bounding box center [492, 259] width 78 height 19
click at [569, 399] on button "Verify" at bounding box center [686, 409] width 944 height 27
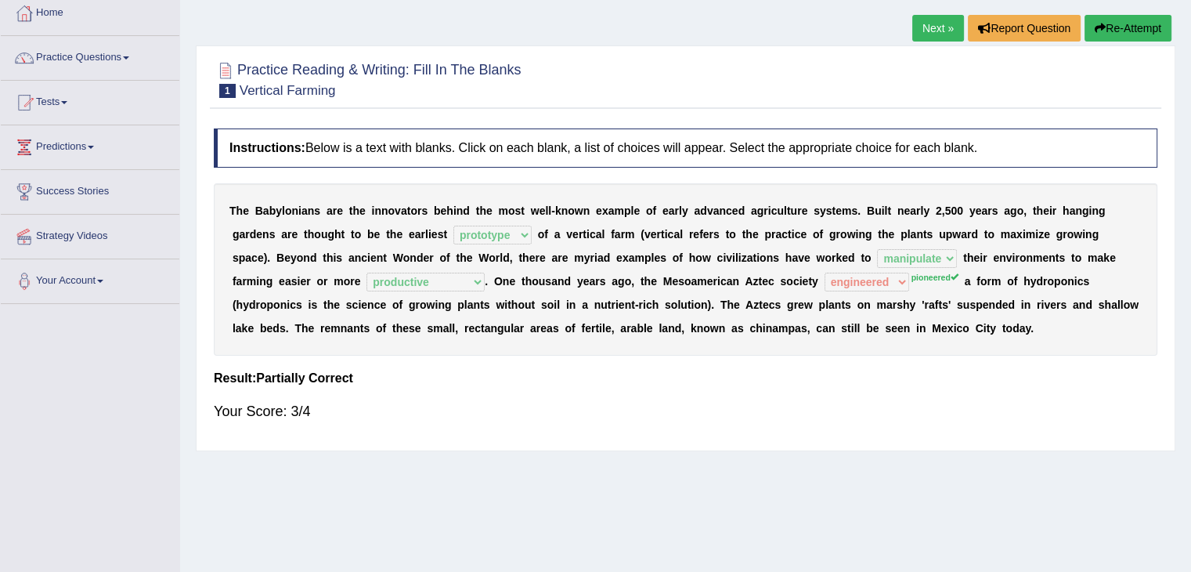
click at [934, 24] on link "Next »" at bounding box center [938, 28] width 52 height 27
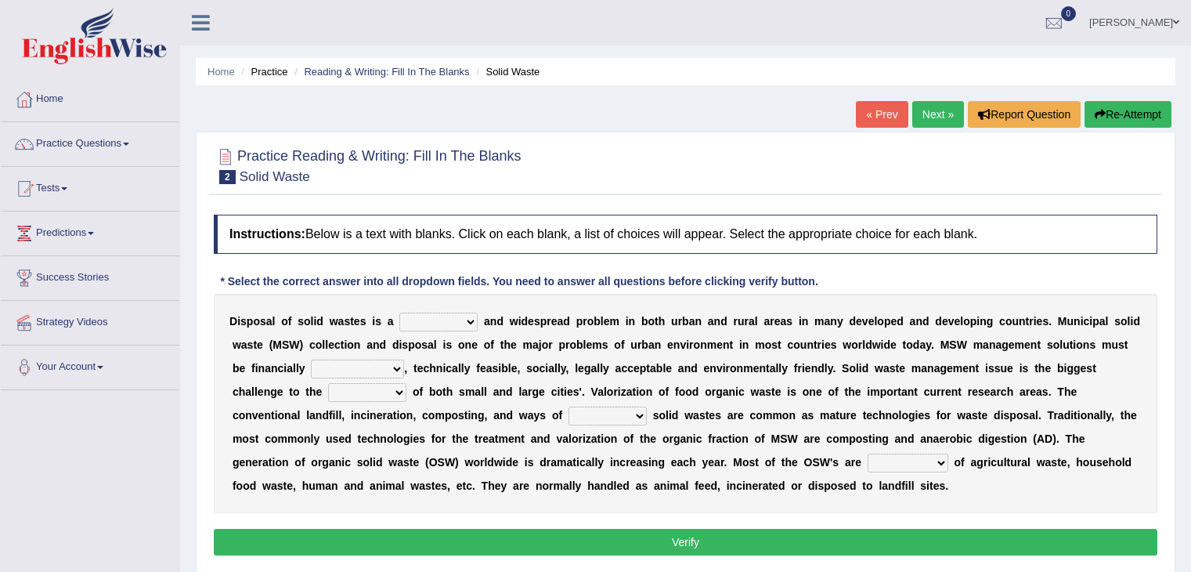
click at [1190, 221] on html "Toggle navigation Home Practice Questions Speaking Practice Read Aloud Repeat S…" at bounding box center [595, 286] width 1191 height 572
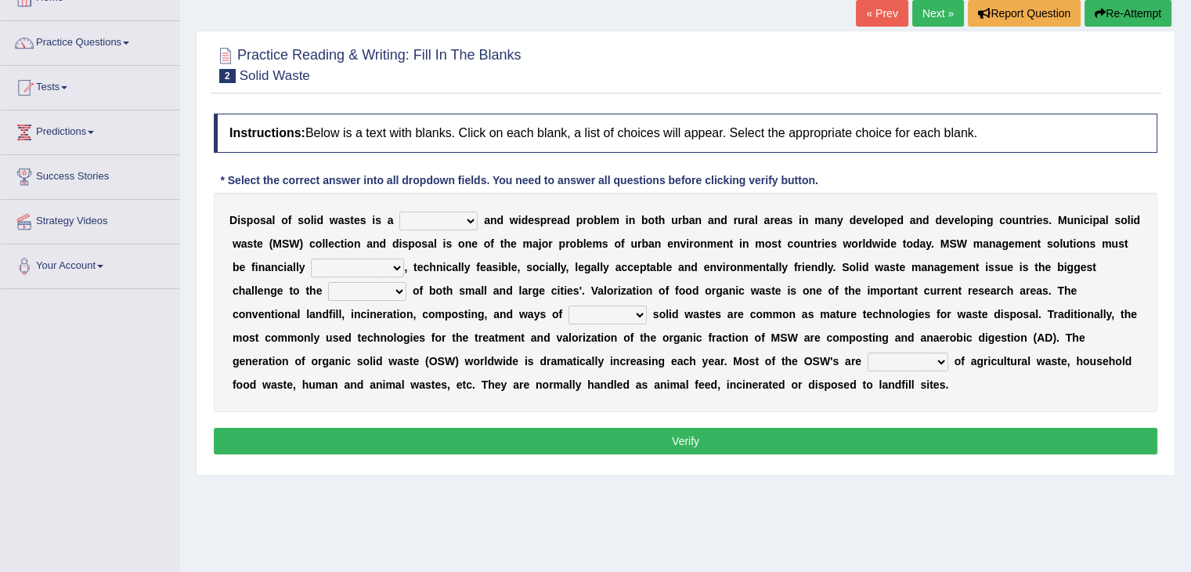
click at [468, 217] on select "slanting stinging stalling shafting" at bounding box center [438, 220] width 78 height 19
select select "stinging"
click at [399, 211] on select "slanting stinging stalling shafting" at bounding box center [438, 220] width 78 height 19
click at [376, 266] on select "unattainable sustainable objectionable treasonable" at bounding box center [357, 267] width 93 height 19
select select "sustainable"
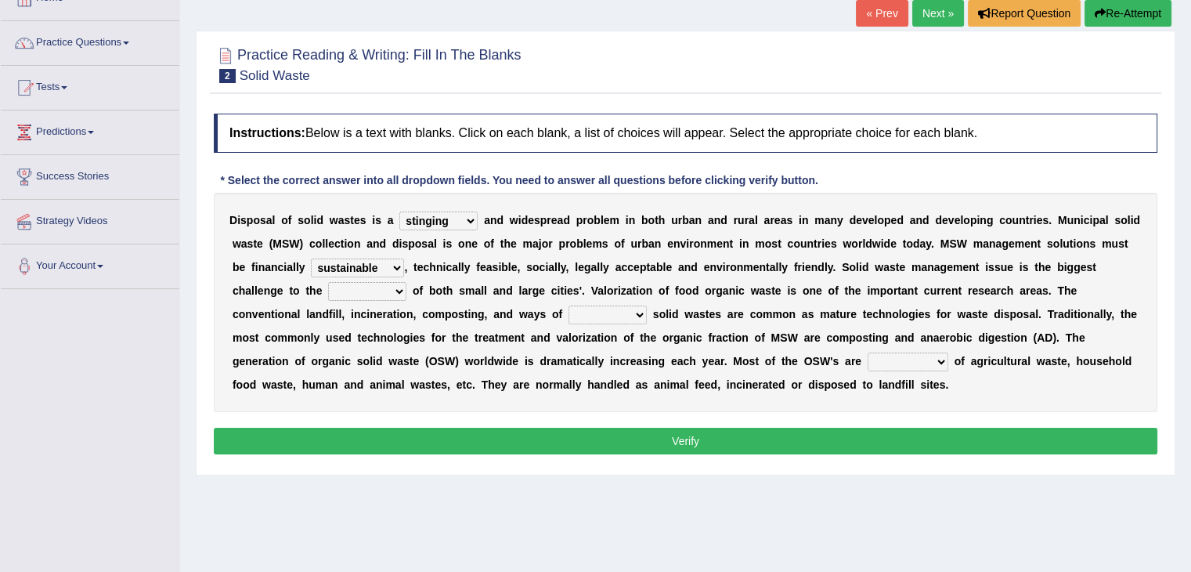
click at [311, 258] on select "unattainable sustainable objectionable treasonable" at bounding box center [357, 267] width 93 height 19
click at [617, 316] on select "reserving preserving deserving handling" at bounding box center [608, 314] width 78 height 19
select select "preserving"
click at [569, 305] on select "reserving preserving deserving handling" at bounding box center [608, 314] width 78 height 19
click at [612, 316] on select "reserving preserving deserving handling" at bounding box center [608, 314] width 78 height 19
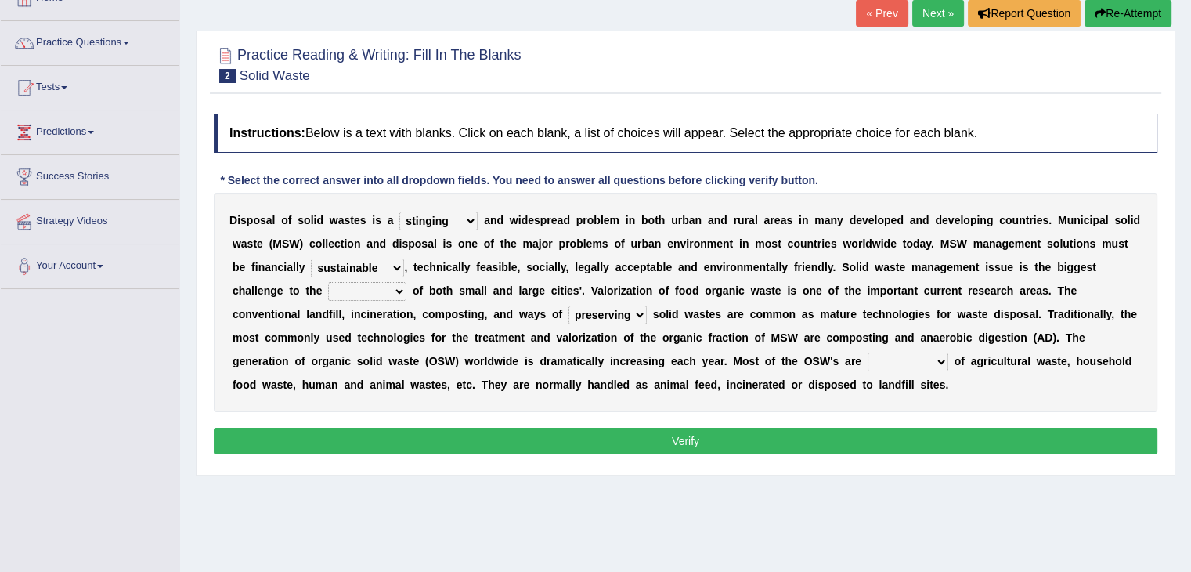
click at [612, 316] on select "reserving preserving deserving handling" at bounding box center [608, 314] width 78 height 19
click at [368, 285] on select "plants culture authorities history" at bounding box center [367, 291] width 78 height 19
select select "authorities"
click at [328, 282] on select "plants culture authorities history" at bounding box center [367, 291] width 78 height 19
click at [366, 294] on select "plants culture authorities history" at bounding box center [367, 291] width 78 height 19
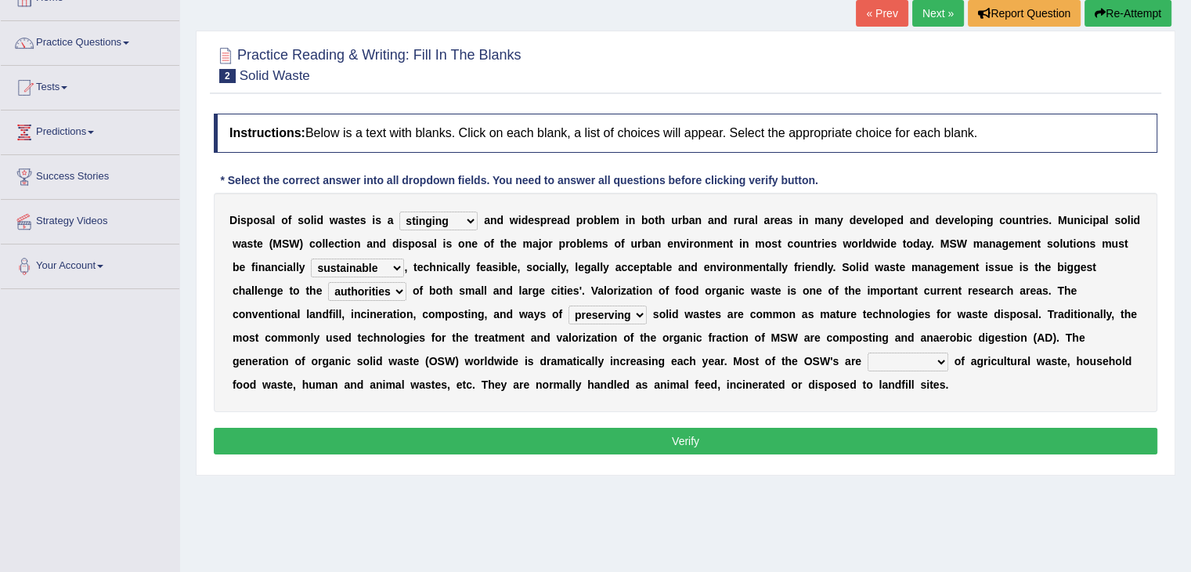
click at [366, 294] on select "plants culture authorities history" at bounding box center [367, 291] width 78 height 19
click at [598, 314] on select "reserving preserving deserving handling" at bounding box center [608, 314] width 78 height 19
select select "handling"
click at [569, 305] on select "reserving preserving deserving handling" at bounding box center [608, 314] width 78 height 19
click at [899, 362] on select "composed disposed composing disposing" at bounding box center [908, 361] width 81 height 19
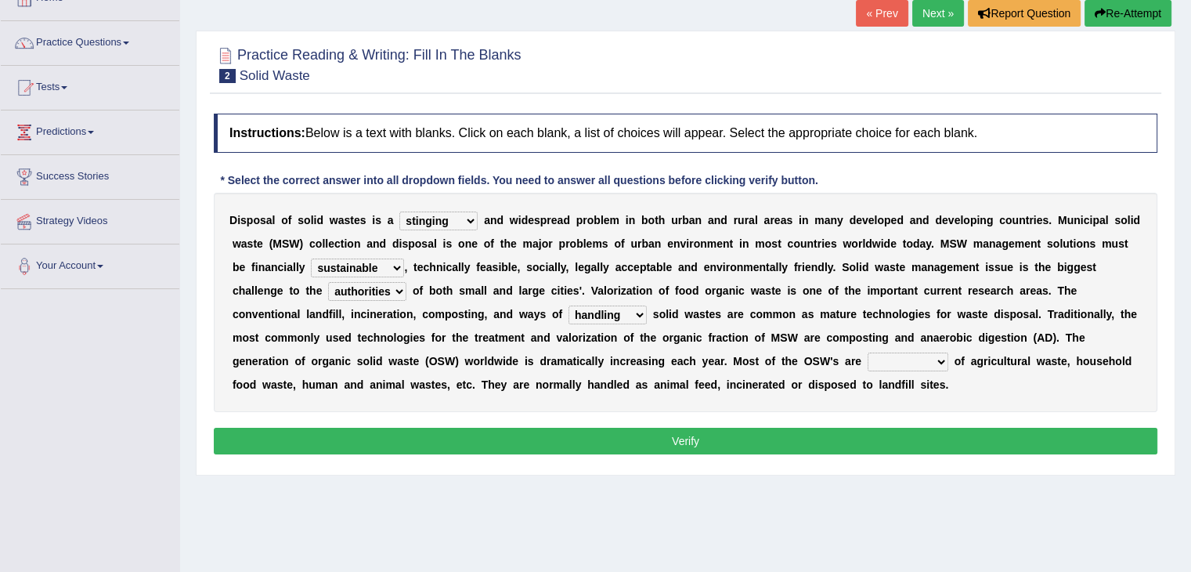
select select "composed"
click at [868, 352] on select "composed disposed composing disposing" at bounding box center [908, 361] width 81 height 19
click at [764, 431] on button "Verify" at bounding box center [686, 441] width 944 height 27
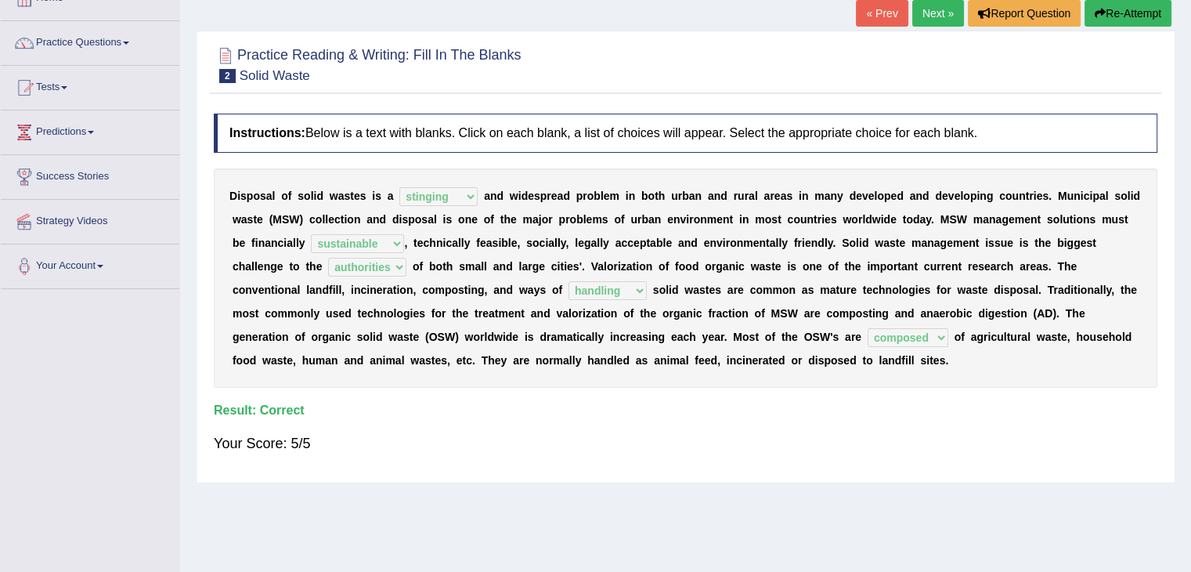
scroll to position [6, 0]
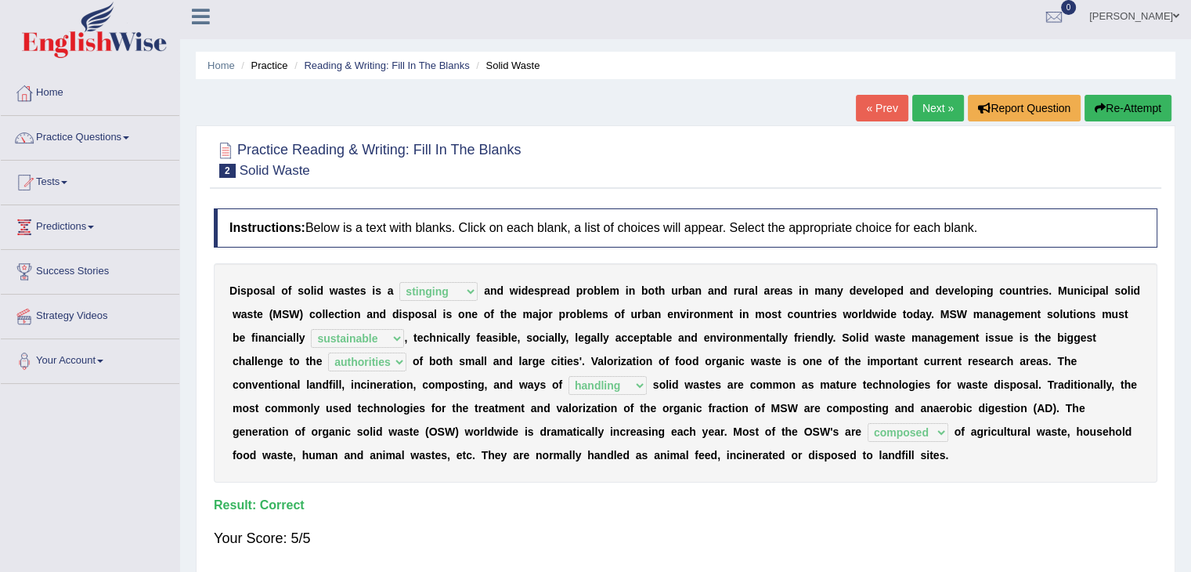
click at [919, 109] on link "Next »" at bounding box center [938, 108] width 52 height 27
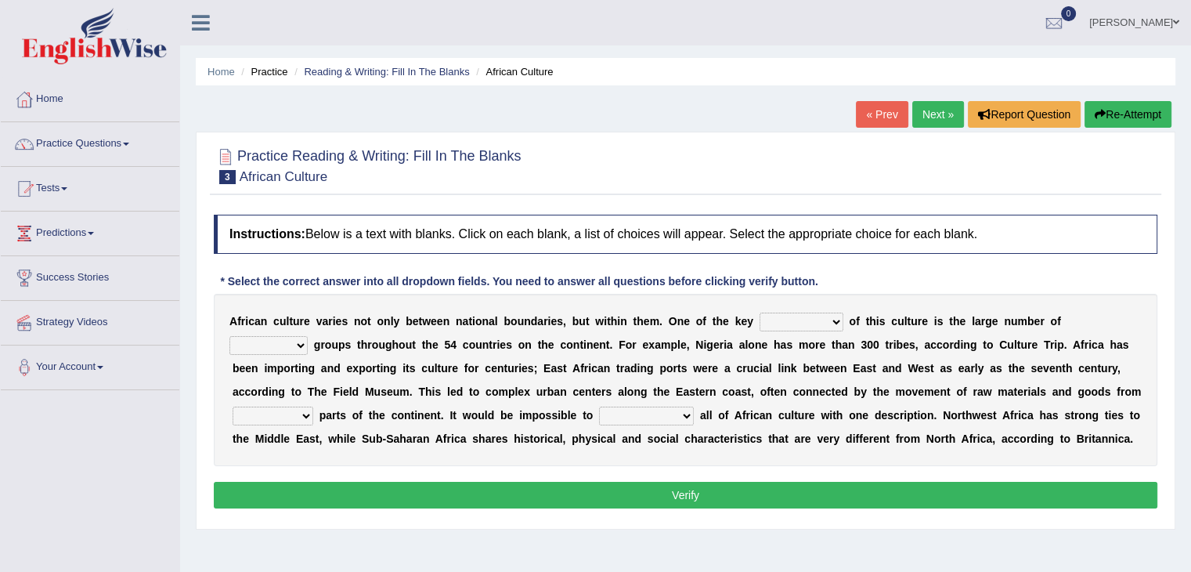
click at [768, 323] on select "conjectures features issues doubts" at bounding box center [802, 321] width 84 height 19
select select "features"
click at [760, 312] on select "conjectures features issues doubts" at bounding box center [802, 321] width 84 height 19
click at [285, 355] on div "A f r i c a n c u l t u r e v a r i e s n o t o n l y b e t w e e n n a t i o n…" at bounding box center [686, 380] width 944 height 172
click at [279, 339] on select "ethic ethnic eugenic epic" at bounding box center [268, 345] width 78 height 19
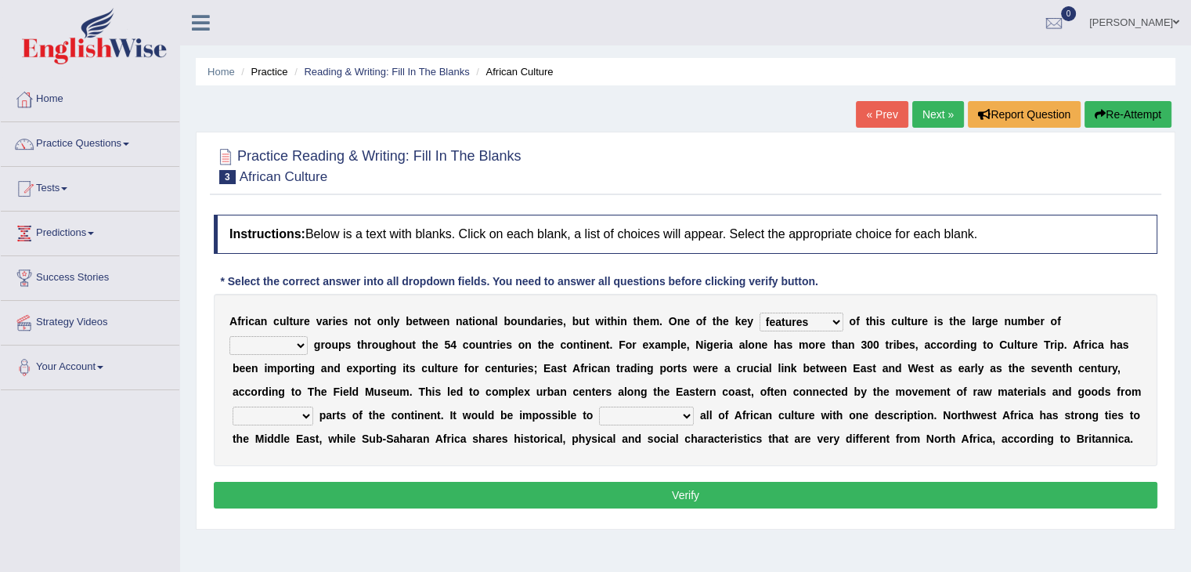
select select "ethnic"
click at [229, 336] on select "ethic ethnic eugenic epic" at bounding box center [268, 345] width 78 height 19
click at [615, 385] on b at bounding box center [615, 391] width 6 height 13
click at [291, 415] on select "forelocked interlocked unlocked landlocked" at bounding box center [273, 415] width 81 height 19
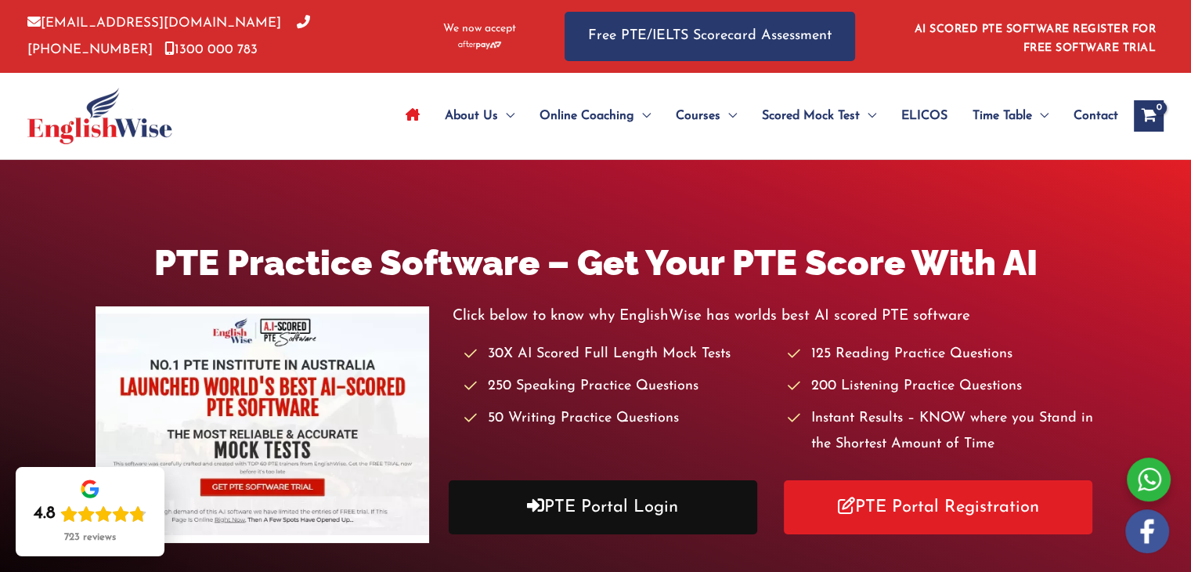
click at [591, 490] on link "PTE Portal Login" at bounding box center [603, 507] width 309 height 54
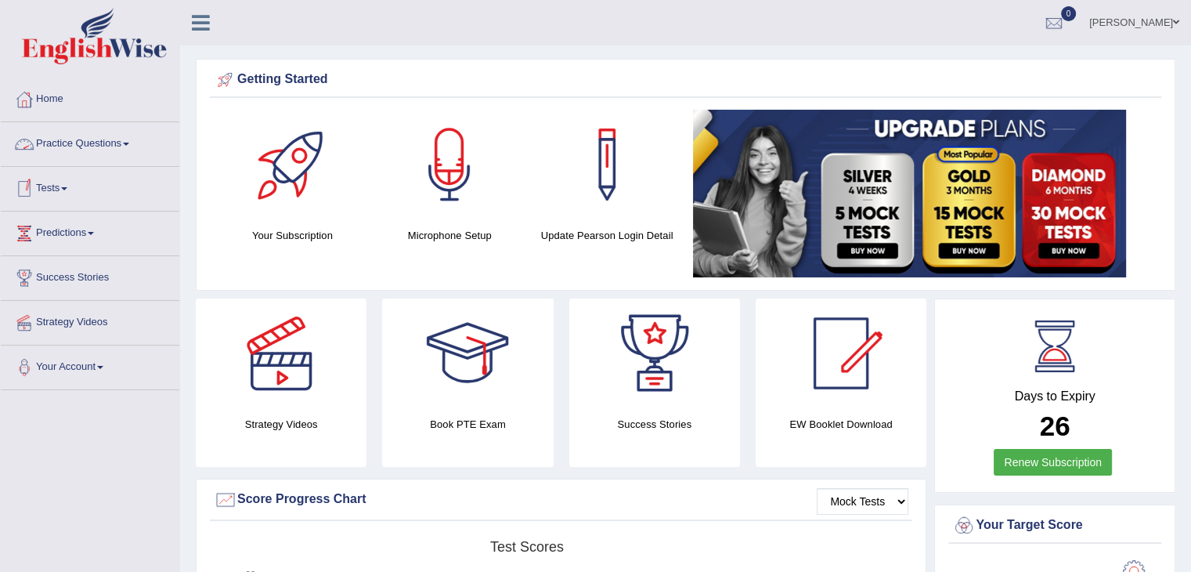
click at [107, 140] on link "Practice Questions" at bounding box center [90, 141] width 179 height 39
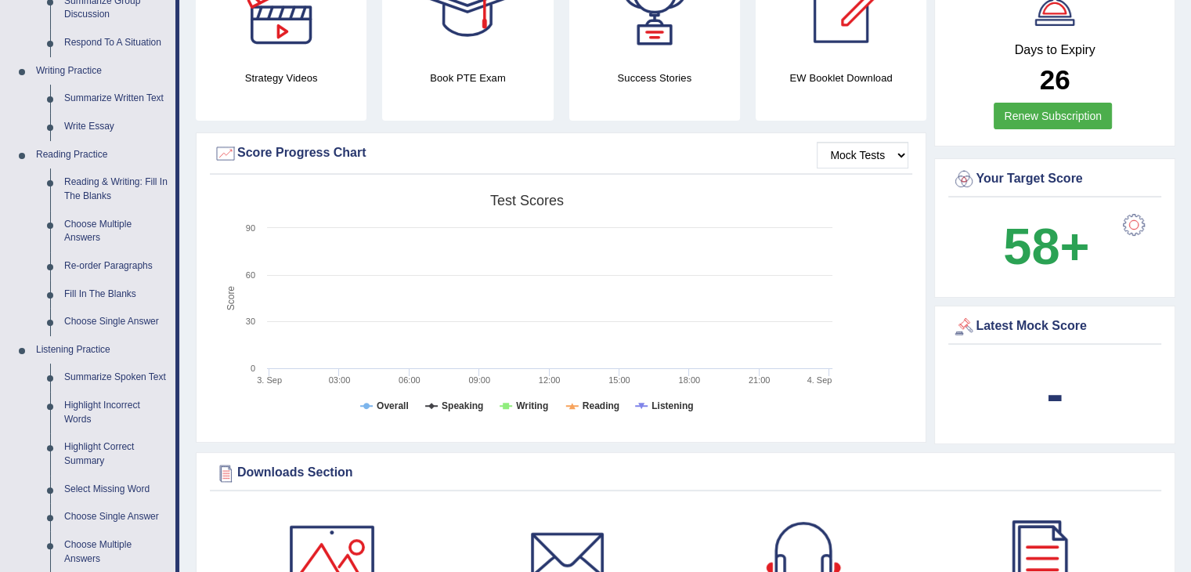
scroll to position [364, 0]
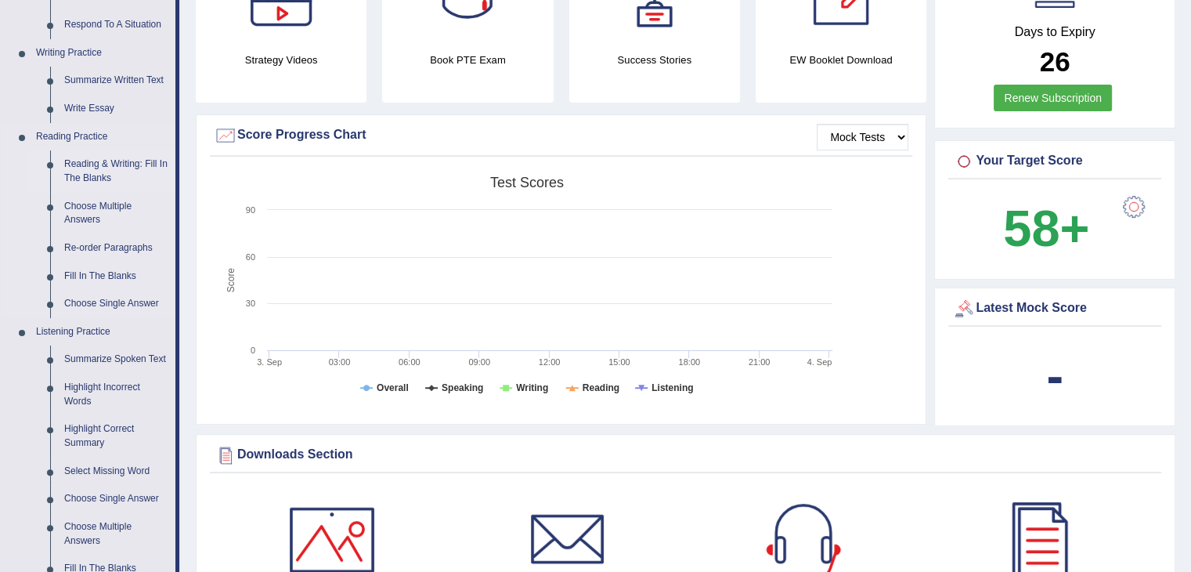
click at [93, 171] on link "Reading & Writing: Fill In The Blanks" at bounding box center [116, 171] width 118 height 42
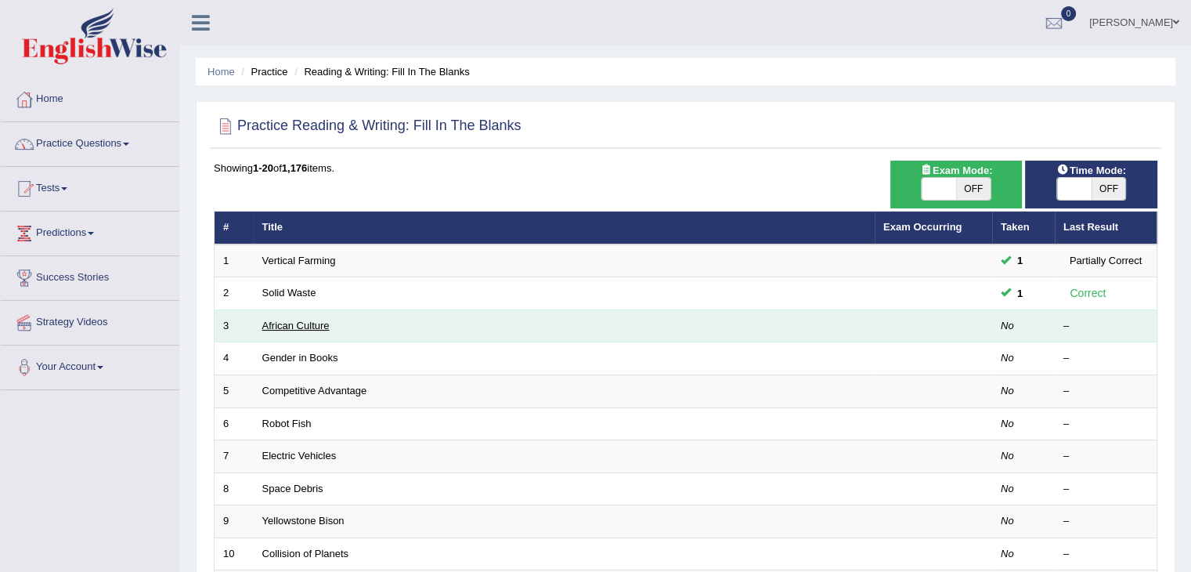
click at [291, 329] on link "African Culture" at bounding box center [295, 326] width 67 height 12
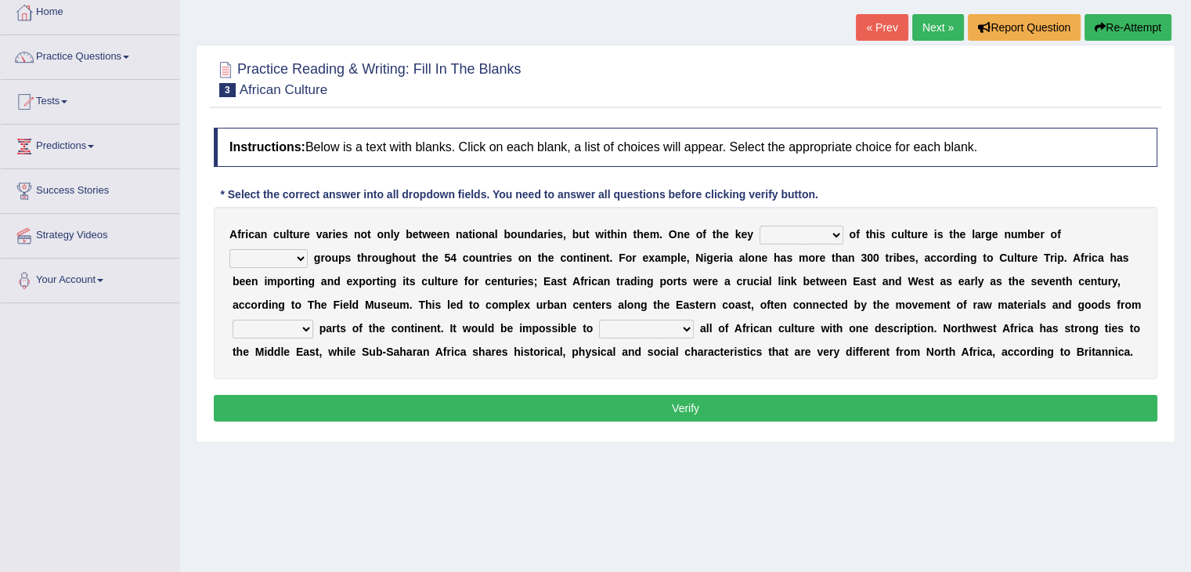
click at [1190, 229] on html "Toggle navigation Home Practice Questions Speaking Practice Read Aloud Repeat S…" at bounding box center [595, 199] width 1191 height 572
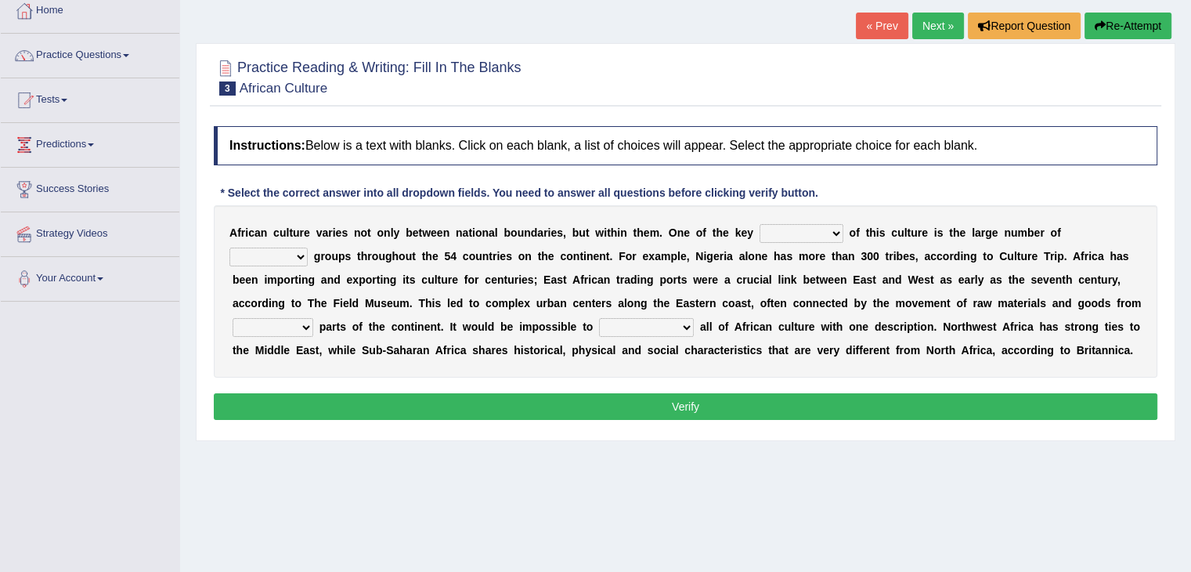
click at [799, 233] on select "conjectures features issues doubts" at bounding box center [802, 233] width 84 height 19
select select "features"
click at [760, 224] on select "conjectures features issues doubts" at bounding box center [802, 233] width 84 height 19
click at [273, 255] on select "ethic ethnic eugenic epic" at bounding box center [268, 256] width 78 height 19
select select "ethnic"
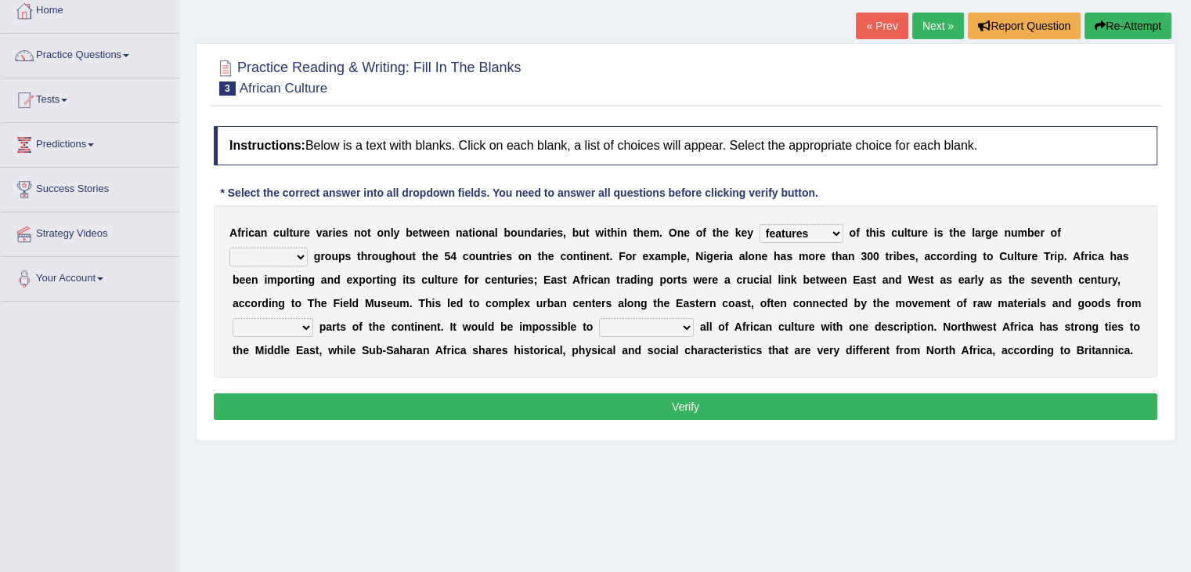
click at [229, 247] on select "ethic ethnic eugenic epic" at bounding box center [268, 256] width 78 height 19
click at [601, 483] on div "Home Practice Reading & Writing: Fill In The Blanks African Culture « Prev Next…" at bounding box center [685, 303] width 1011 height 783
click at [296, 327] on select "forelocked interlocked unlocked landlocked" at bounding box center [273, 327] width 81 height 19
select select "landlocked"
click at [233, 318] on select "forelocked interlocked unlocked landlocked" at bounding box center [273, 327] width 81 height 19
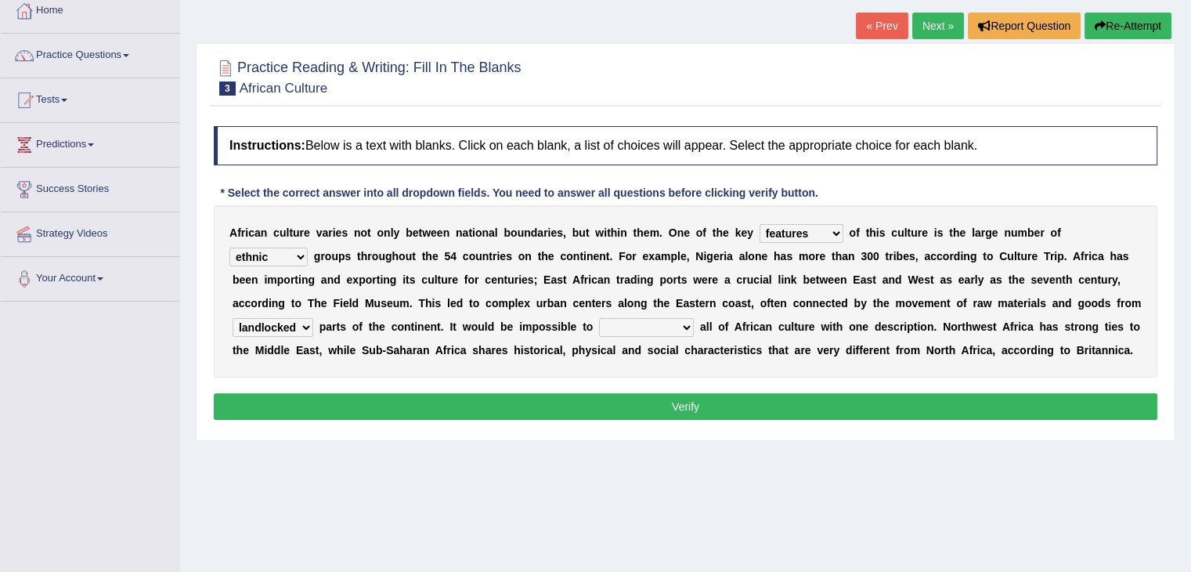
click at [659, 327] on select "characterize conceptualize symbolize synthesize" at bounding box center [646, 327] width 95 height 19
click at [523, 323] on b "m" at bounding box center [526, 326] width 9 height 13
click at [645, 324] on select "characterize conceptualize symbolize synthesize" at bounding box center [646, 327] width 95 height 19
select select "conceptualize"
click at [599, 318] on select "characterize conceptualize symbolize synthesize" at bounding box center [646, 327] width 95 height 19
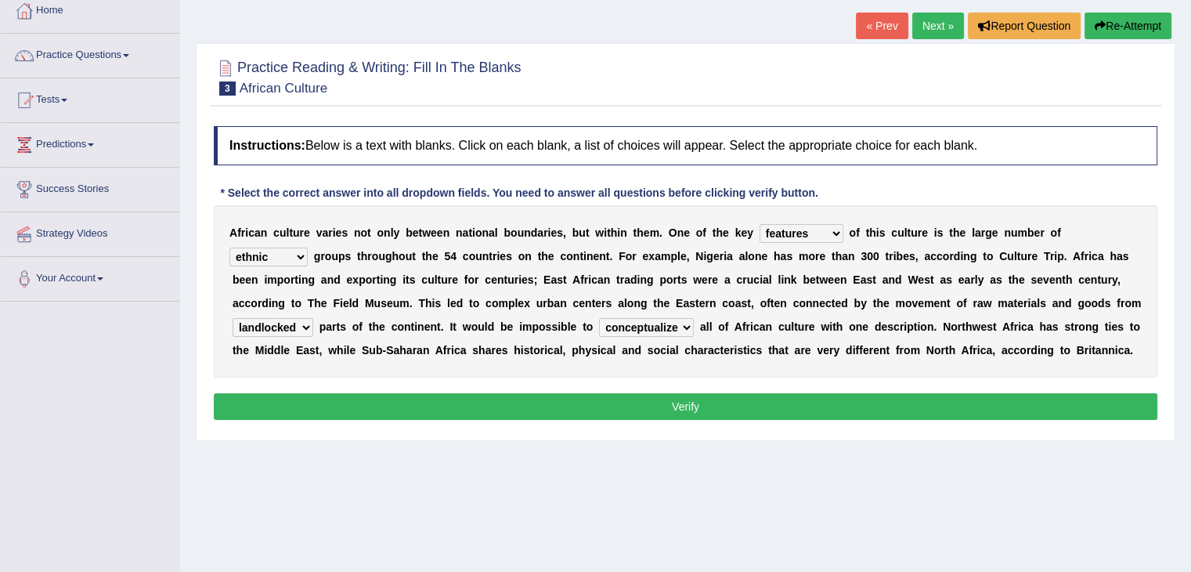
click at [605, 402] on button "Verify" at bounding box center [686, 406] width 944 height 27
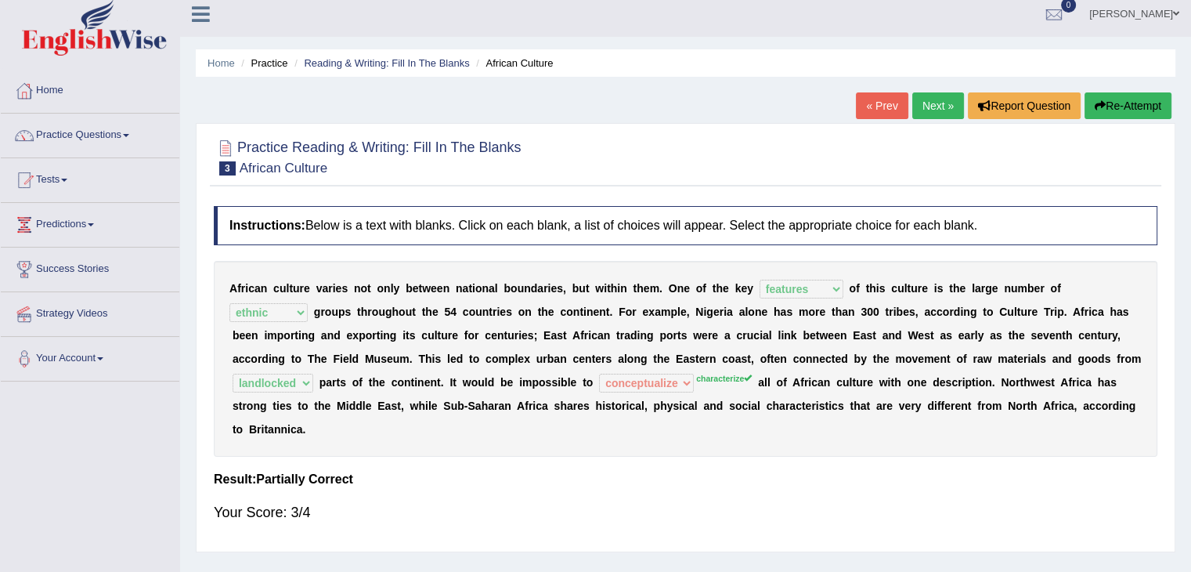
scroll to position [3, 0]
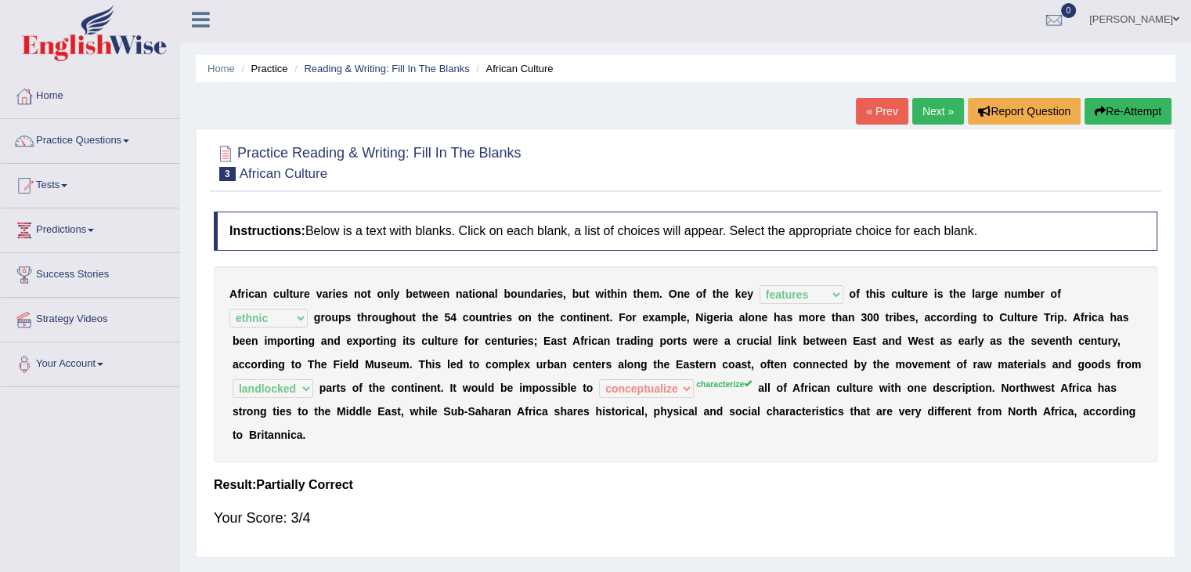
click at [937, 110] on link "Next »" at bounding box center [938, 111] width 52 height 27
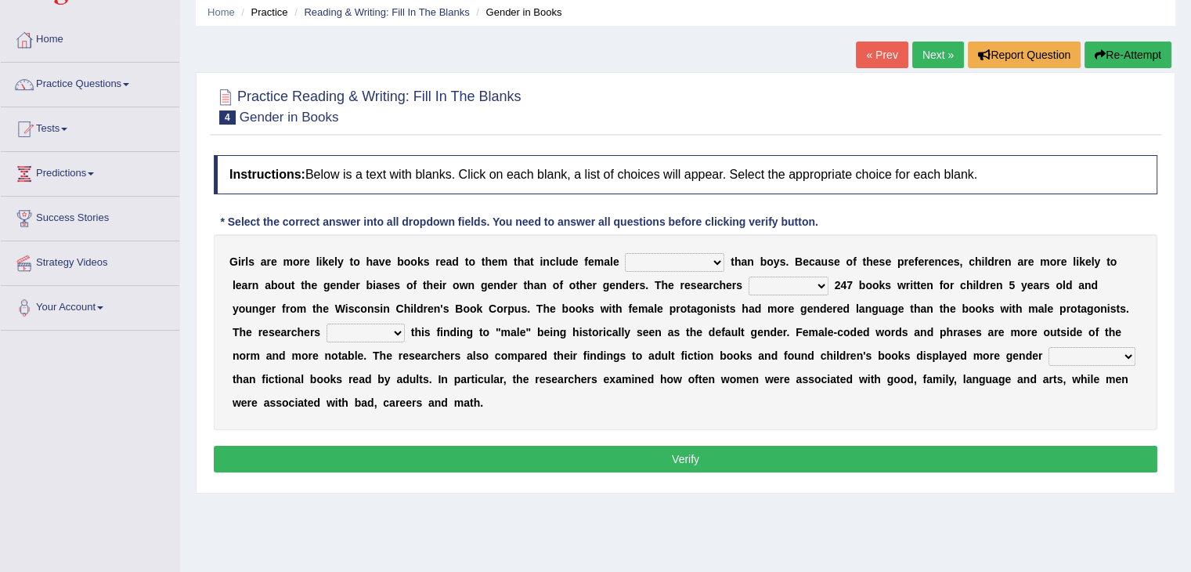
click at [647, 264] on select "protagonists cosmogonists agonists expressionists" at bounding box center [674, 262] width 99 height 19
select select "protagonists"
click at [625, 253] on select "protagonists cosmogonists agonists expressionists" at bounding box center [674, 262] width 99 height 19
click at [778, 284] on select "hydrolyzed paralyzed catalyzed analyzed" at bounding box center [789, 285] width 80 height 19
select select "analyzed"
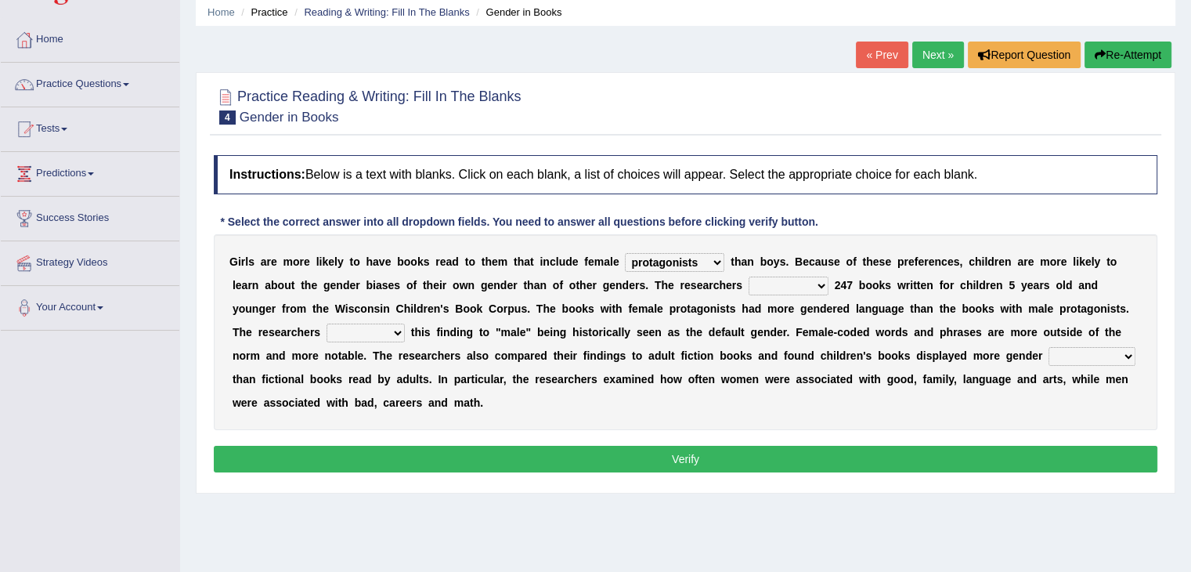
click at [749, 276] on select "hydrolyzed paralyzed catalyzed analyzed" at bounding box center [789, 285] width 80 height 19
click at [351, 330] on select "contribute tribute distribute attribute" at bounding box center [366, 332] width 78 height 19
select select "contribute"
click at [327, 323] on select "contribute tribute distribute attribute" at bounding box center [366, 332] width 78 height 19
click at [1079, 353] on select "stereotypes teletypes prototypes electrotypes" at bounding box center [1092, 356] width 87 height 19
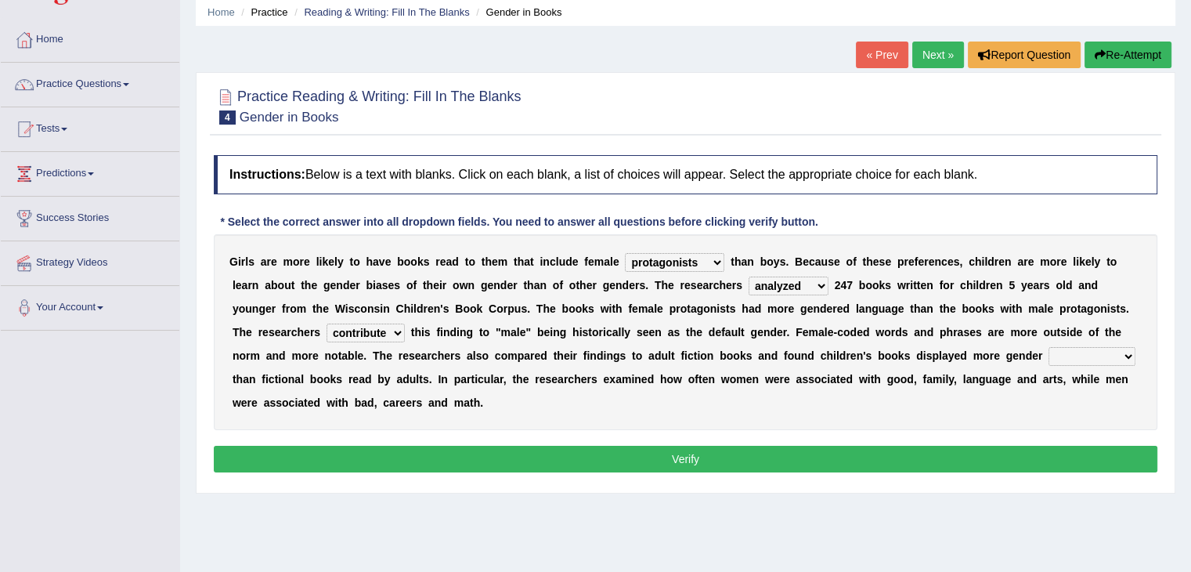
select select "stereotypes"
click at [1049, 347] on select "stereotypes teletypes prototypes electrotypes" at bounding box center [1092, 356] width 87 height 19
click at [896, 466] on button "Verify" at bounding box center [686, 459] width 944 height 27
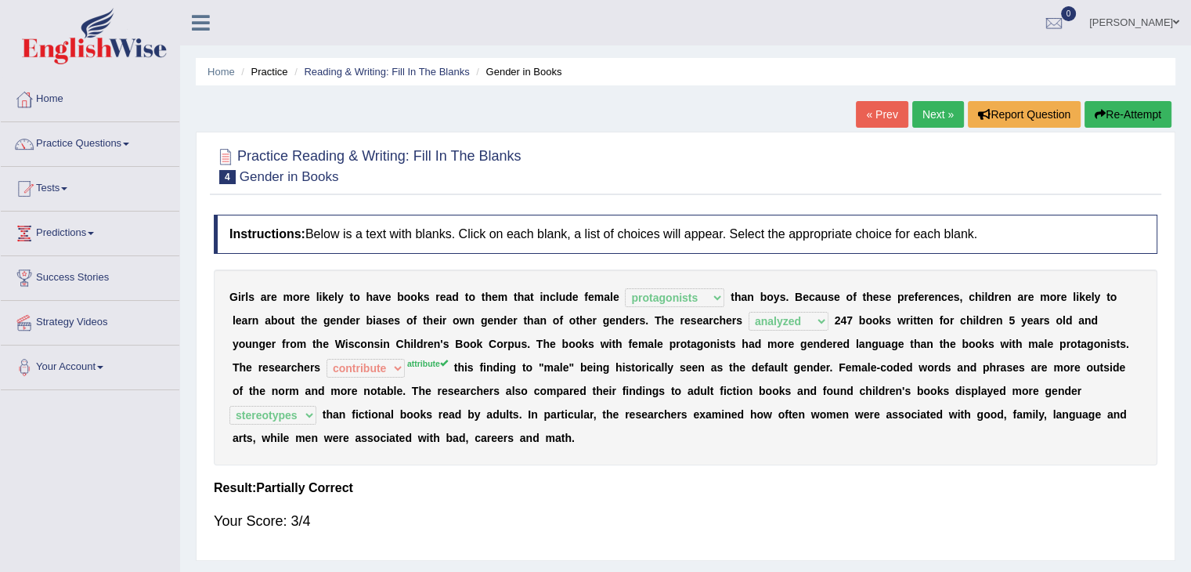
click at [924, 118] on link "Next »" at bounding box center [938, 114] width 52 height 27
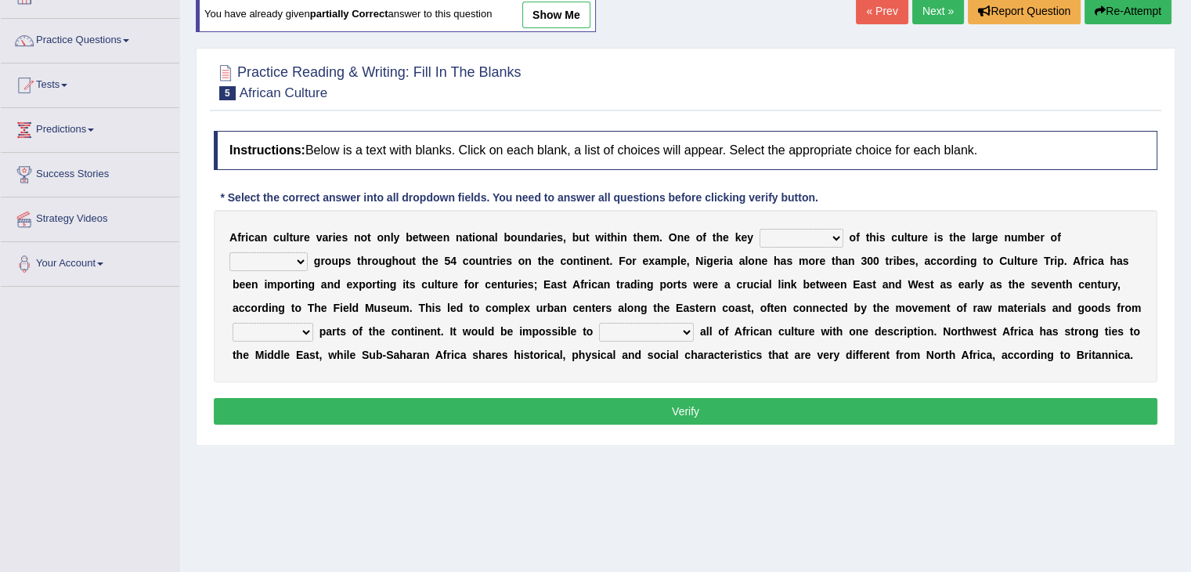
click at [788, 238] on select "conjectures features issues doubts" at bounding box center [802, 238] width 84 height 19
select select "features"
click at [760, 229] on select "conjectures features issues doubts" at bounding box center [802, 238] width 84 height 19
click at [279, 255] on select "ethic ethnic eugenic epic" at bounding box center [268, 261] width 78 height 19
select select "ethnic"
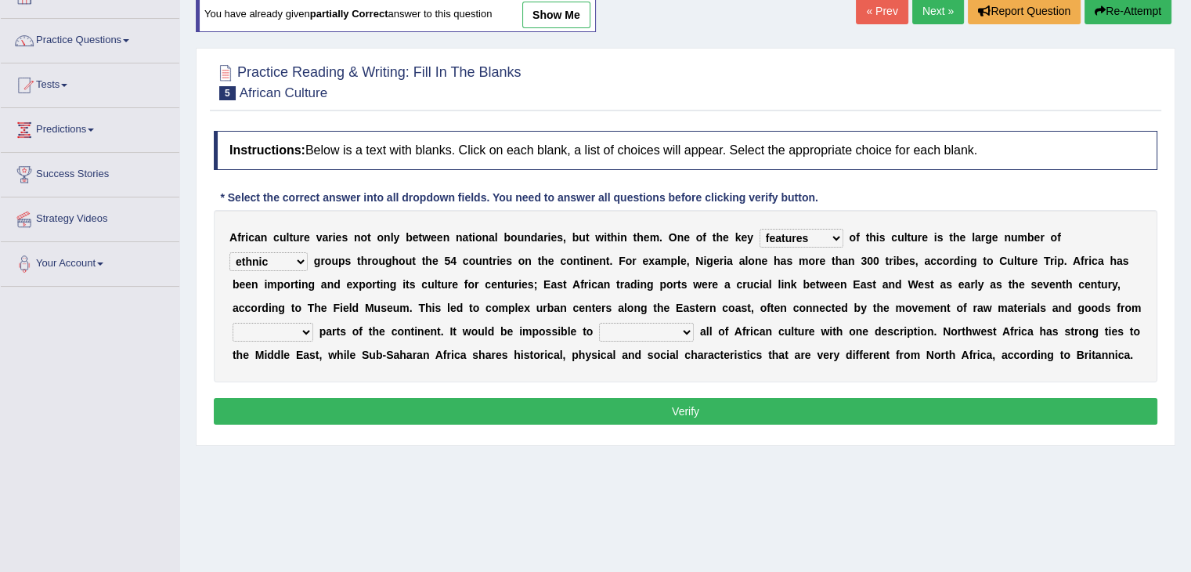
click at [229, 252] on select "ethic ethnic eugenic epic" at bounding box center [268, 261] width 78 height 19
click at [291, 330] on select "forelocked interlocked unlocked landlocked" at bounding box center [273, 332] width 81 height 19
select select "landlocked"
click at [233, 323] on select "forelocked interlocked unlocked landlocked" at bounding box center [273, 332] width 81 height 19
click at [636, 323] on select "characterize conceptualize symbolize synthesize" at bounding box center [646, 332] width 95 height 19
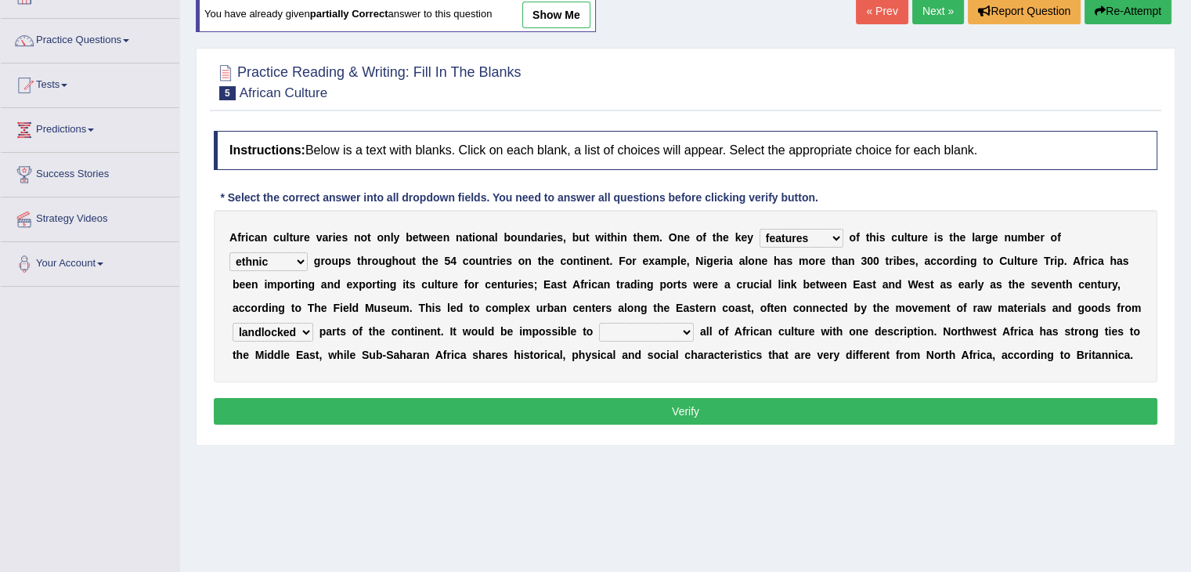
click at [642, 333] on select "characterize conceptualize symbolize synthesize" at bounding box center [646, 332] width 95 height 19
select select "conceptualize"
click at [599, 323] on select "characterize conceptualize symbolize synthesize" at bounding box center [646, 332] width 95 height 19
click at [519, 414] on button "Verify" at bounding box center [686, 411] width 944 height 27
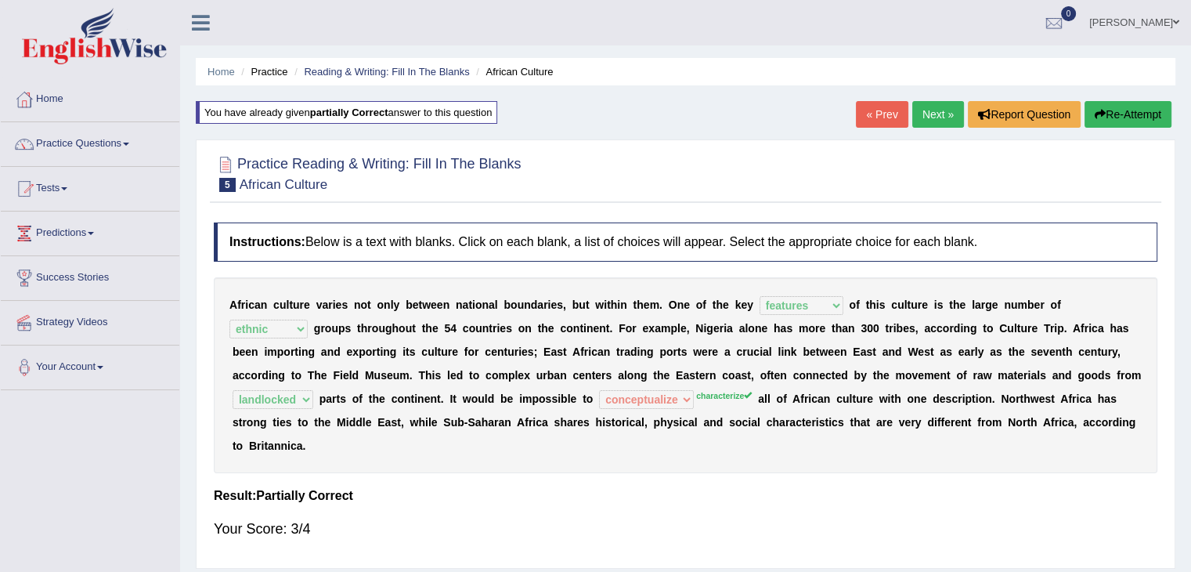
click at [930, 117] on link "Next »" at bounding box center [938, 114] width 52 height 27
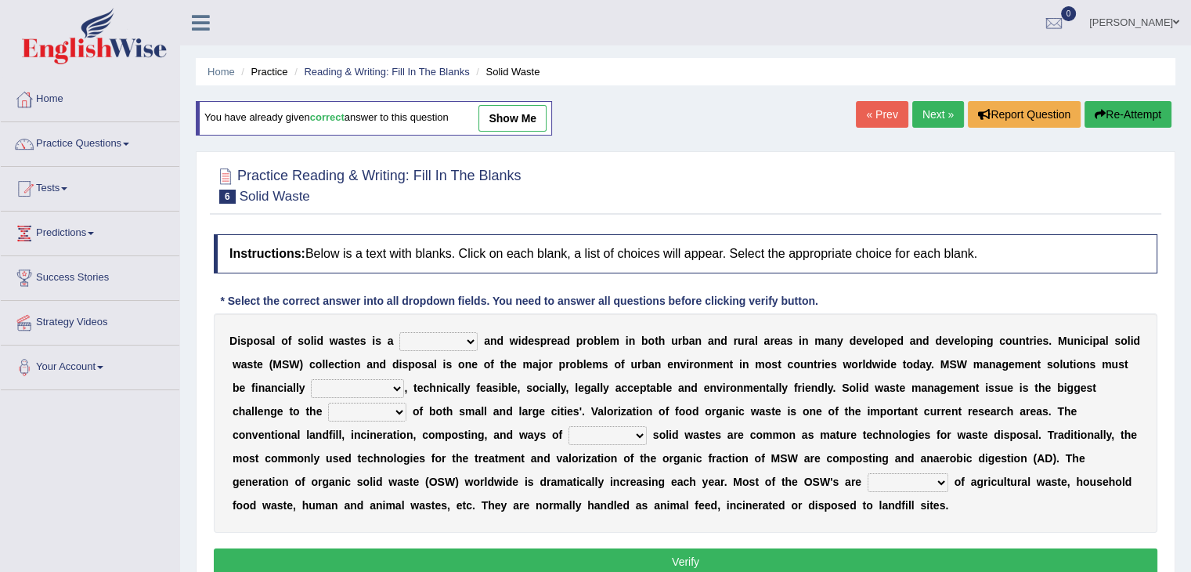
scroll to position [148, 0]
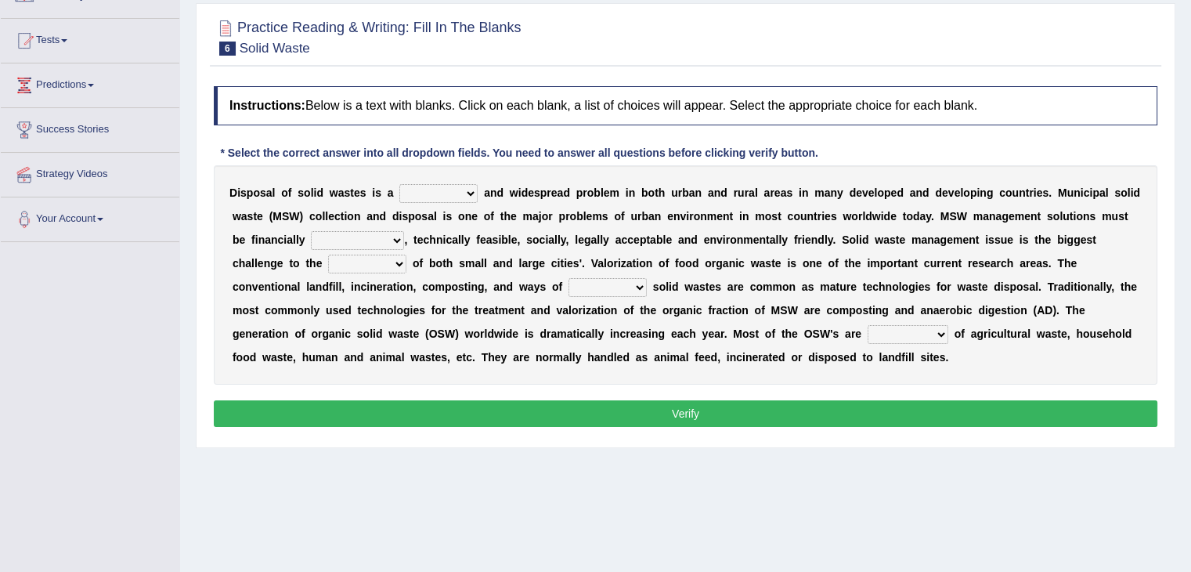
click at [422, 189] on select "slanting stinging stalling shafting" at bounding box center [438, 193] width 78 height 19
select select "stinging"
click at [399, 184] on select "slanting stinging stalling shafting" at bounding box center [438, 193] width 78 height 19
click at [359, 240] on select "unattainable sustainable objectionable treasonable" at bounding box center [357, 240] width 93 height 19
select select "sustainable"
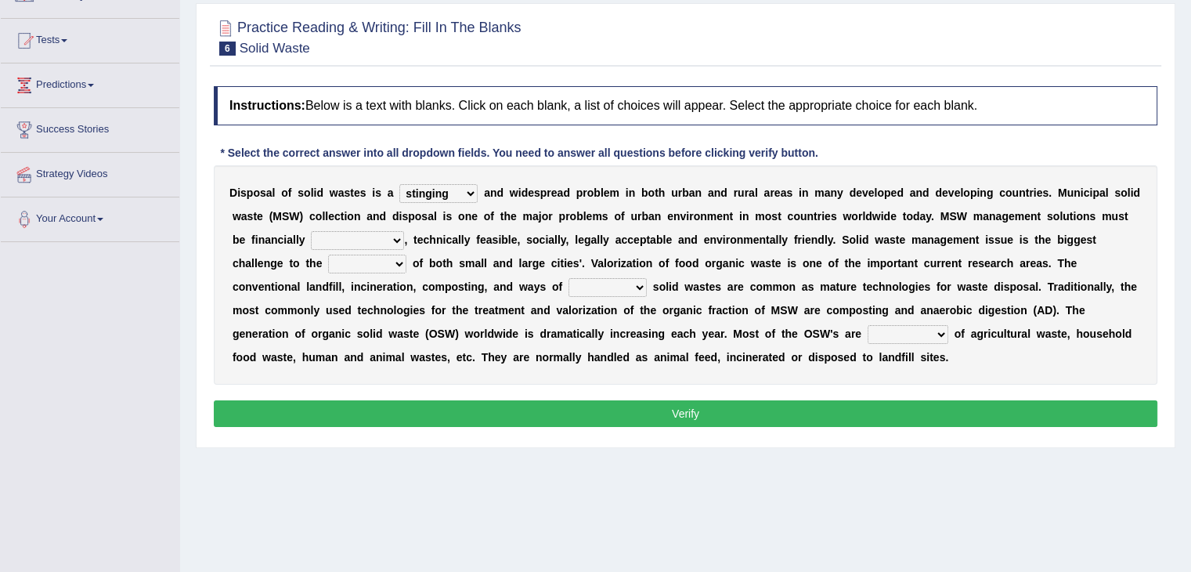
click at [311, 231] on select "unattainable sustainable objectionable treasonable" at bounding box center [357, 240] width 93 height 19
click at [378, 258] on select "plants culture authorities history" at bounding box center [367, 264] width 78 height 19
select select "authorities"
click at [328, 255] on select "plants culture authorities history" at bounding box center [367, 264] width 78 height 19
click at [617, 293] on select "reserving preserving deserving handling" at bounding box center [608, 287] width 78 height 19
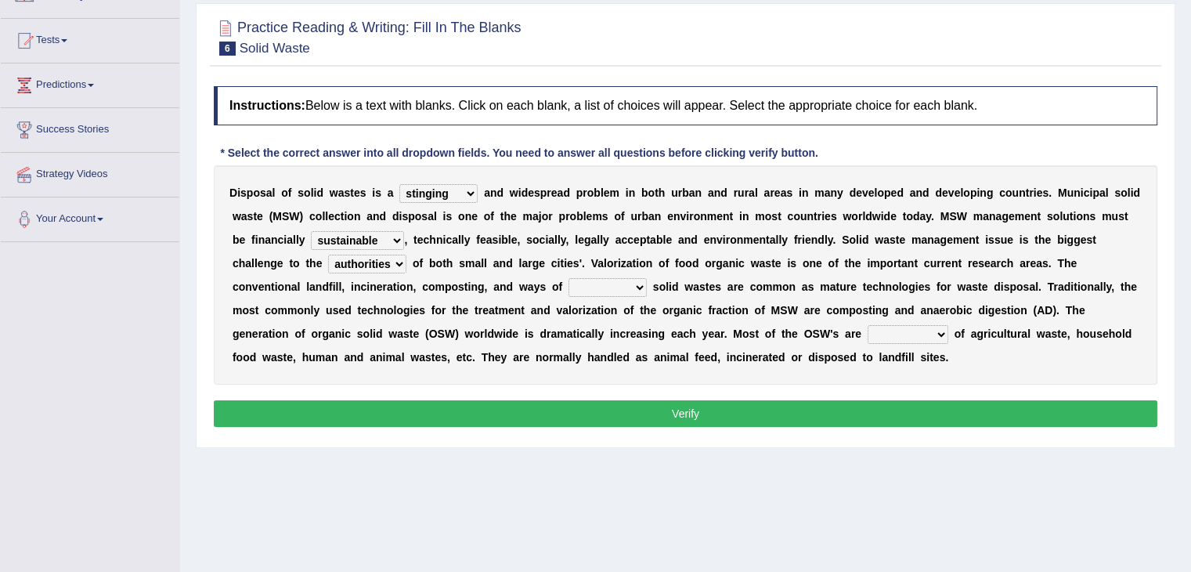
select select "handling"
click at [569, 278] on select "reserving preserving deserving handling" at bounding box center [608, 287] width 78 height 19
click at [880, 333] on select "composed disposed composing disposing" at bounding box center [908, 334] width 81 height 19
select select "composed"
click at [868, 325] on select "composed disposed composing disposing" at bounding box center [908, 334] width 81 height 19
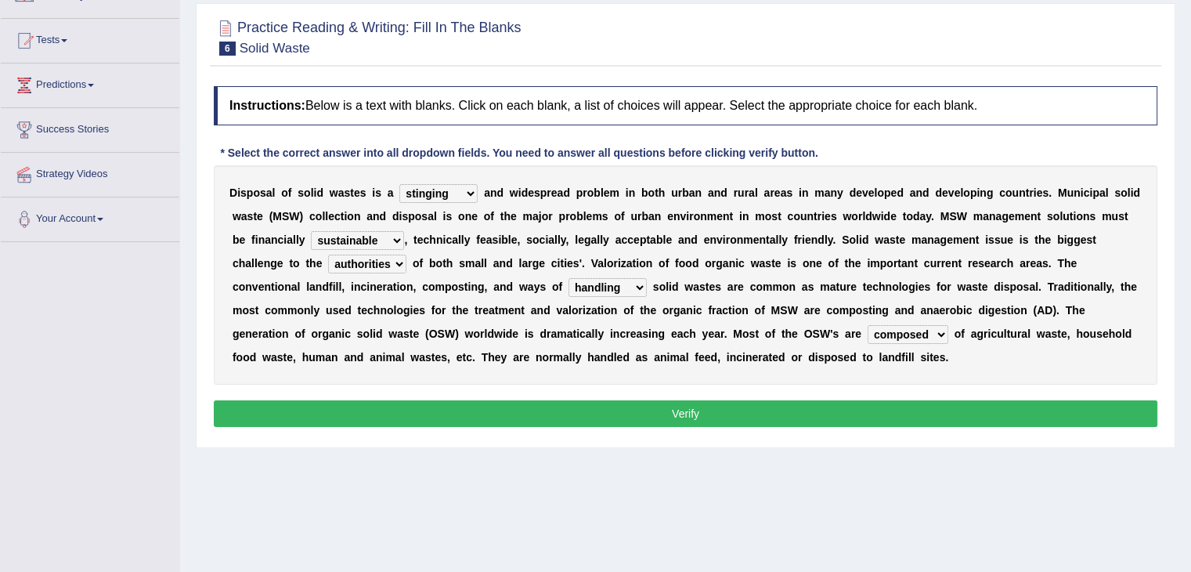
click at [804, 403] on button "Verify" at bounding box center [686, 413] width 944 height 27
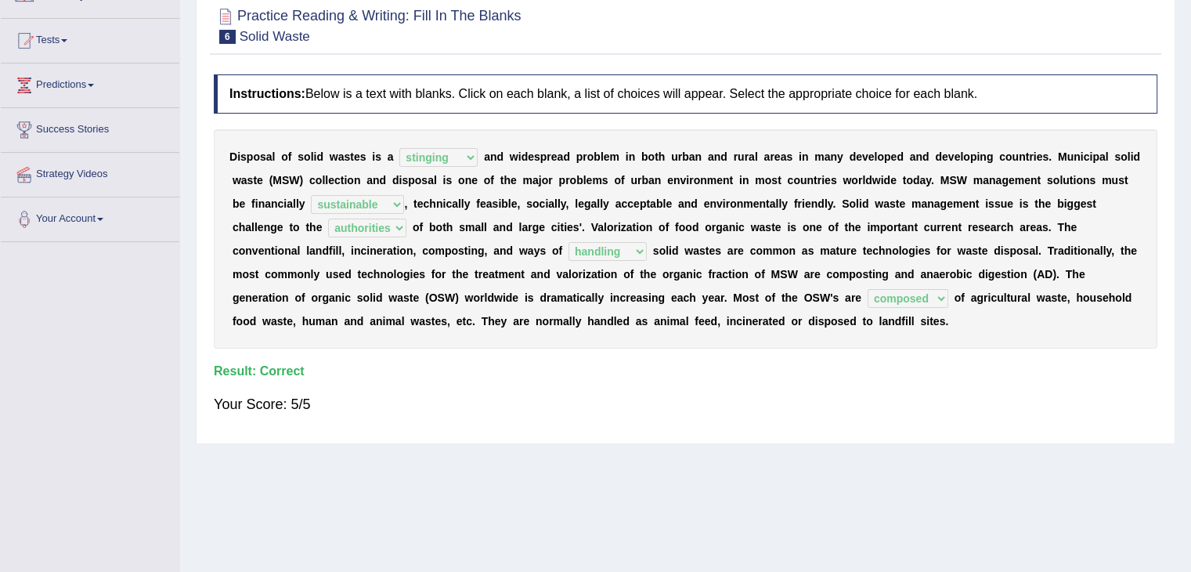
scroll to position [0, 0]
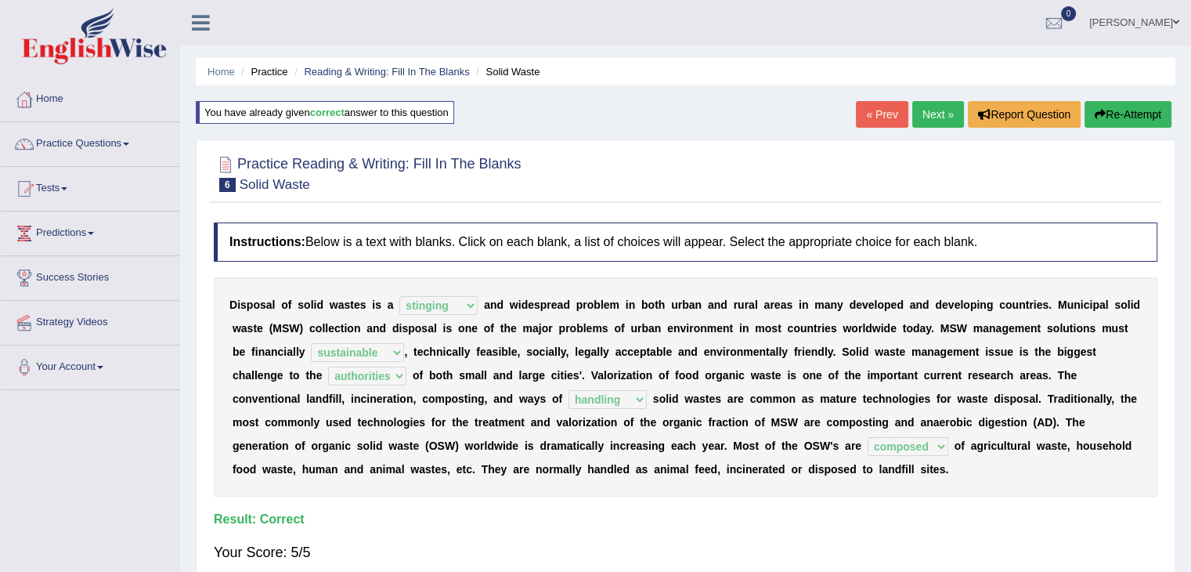
click at [931, 110] on link "Next »" at bounding box center [938, 114] width 52 height 27
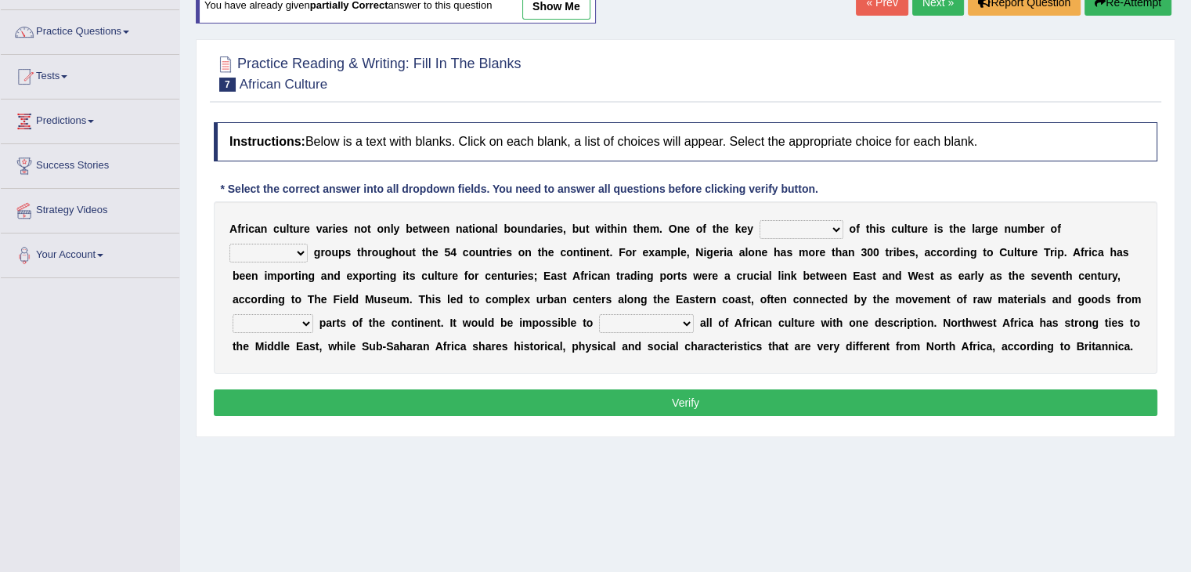
click at [780, 226] on select "conjectures features issues doubts" at bounding box center [802, 229] width 84 height 19
select select "features"
click at [760, 220] on select "conjectures features issues doubts" at bounding box center [802, 229] width 84 height 19
click at [252, 255] on select "ethic ethnic eugenic epic" at bounding box center [268, 253] width 78 height 19
select select "ethnic"
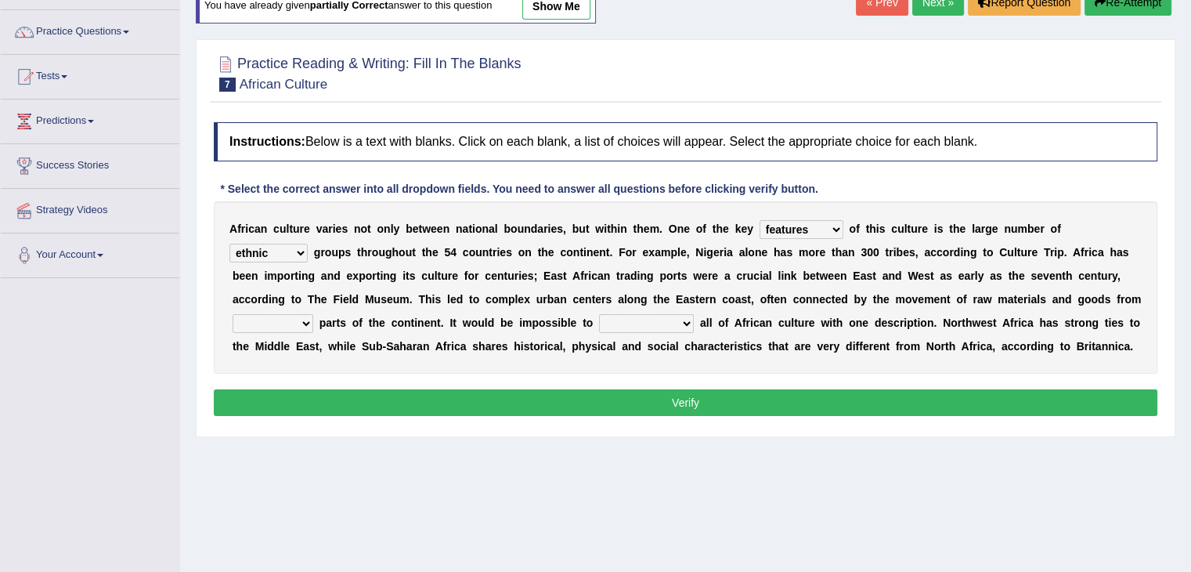
click at [229, 244] on select "ethic ethnic eugenic epic" at bounding box center [268, 253] width 78 height 19
click at [664, 323] on select "characterize conceptualize symbolize synthesize" at bounding box center [646, 323] width 95 height 19
select select "characterize"
click at [599, 314] on select "characterize conceptualize symbolize synthesize" at bounding box center [646, 323] width 95 height 19
click at [298, 325] on select "forelocked interlocked unlocked landlocked" at bounding box center [273, 323] width 81 height 19
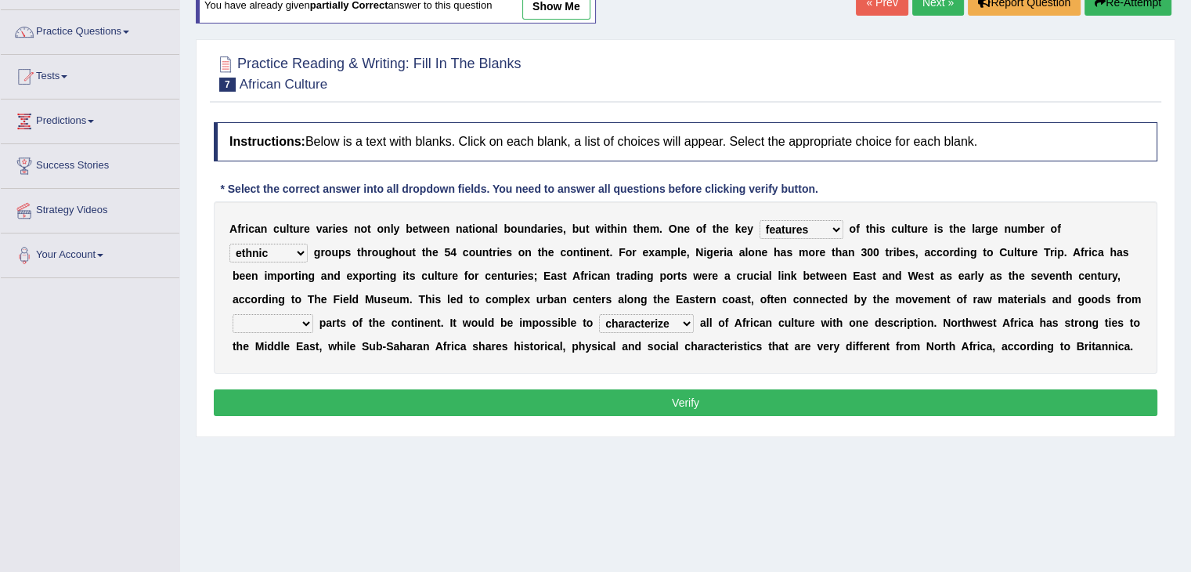
select select "landlocked"
click at [233, 314] on select "forelocked interlocked unlocked landlocked" at bounding box center [273, 323] width 81 height 19
click at [421, 403] on button "Verify" at bounding box center [686, 402] width 944 height 27
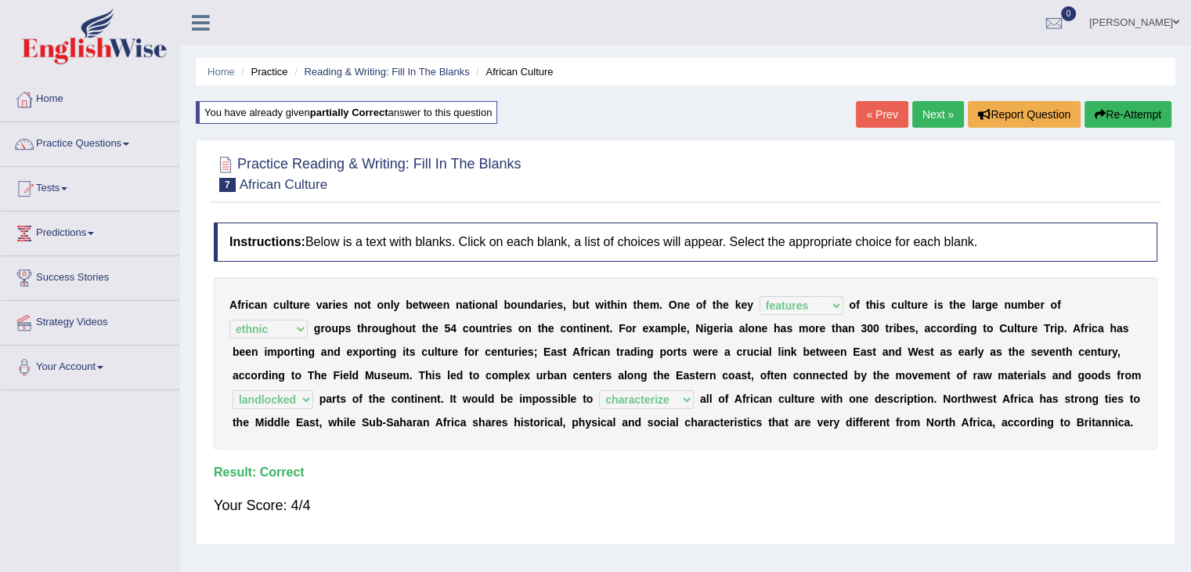
click at [937, 104] on link "Next »" at bounding box center [938, 114] width 52 height 27
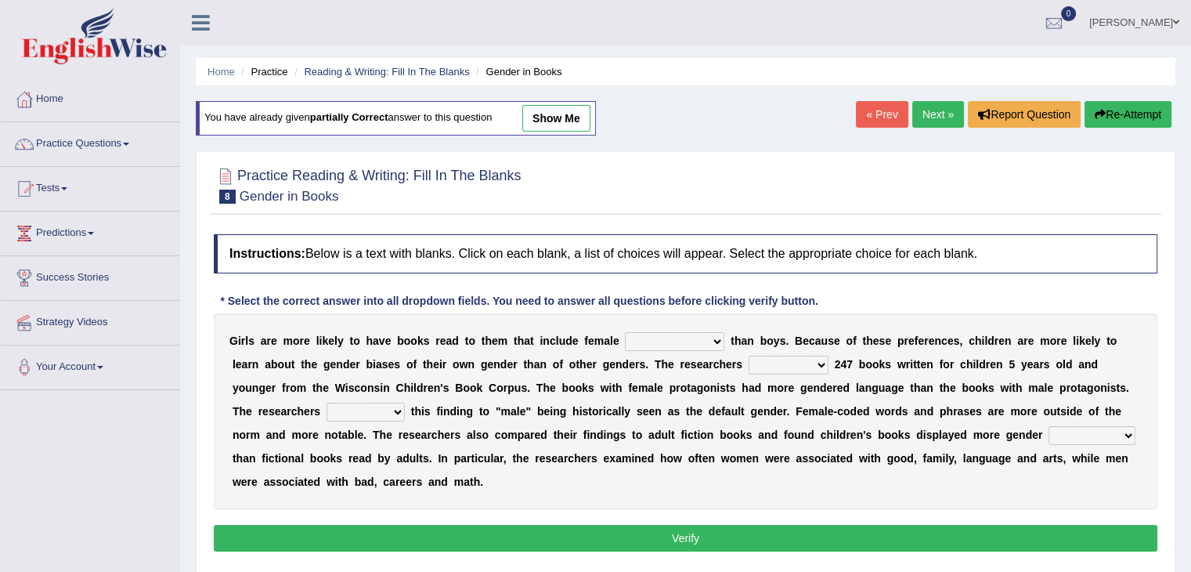
scroll to position [132, 0]
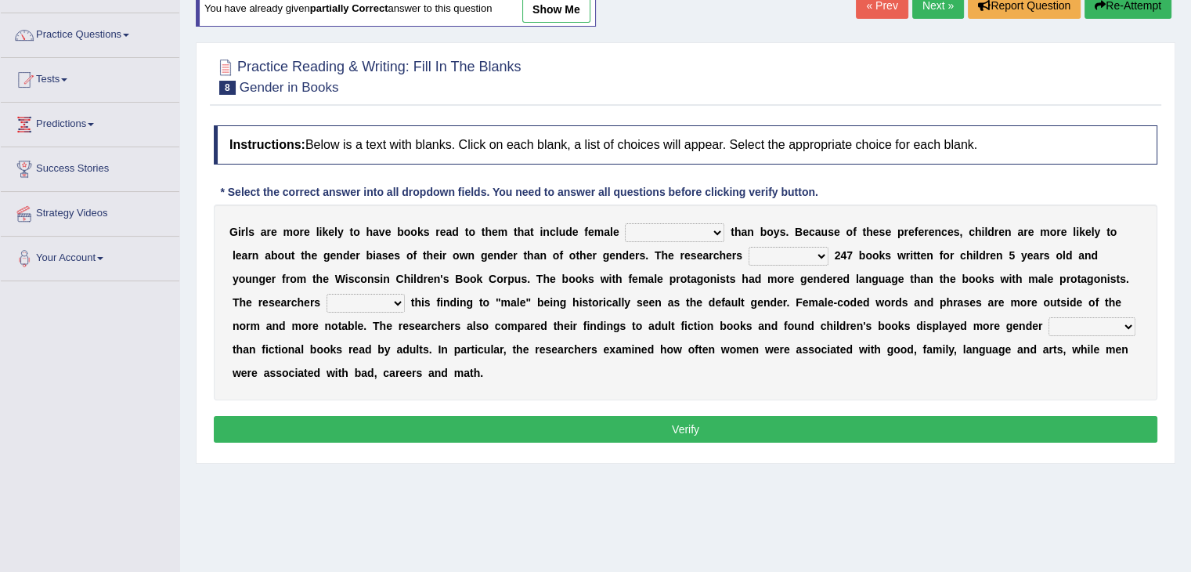
drag, startPoint x: 0, startPoint y: 0, endPoint x: 1202, endPoint y: 248, distance: 1227.5
click at [1190, 248] on html "Toggle navigation Home Practice Questions Speaking Practice Read Aloud Repeat S…" at bounding box center [595, 177] width 1191 height 572
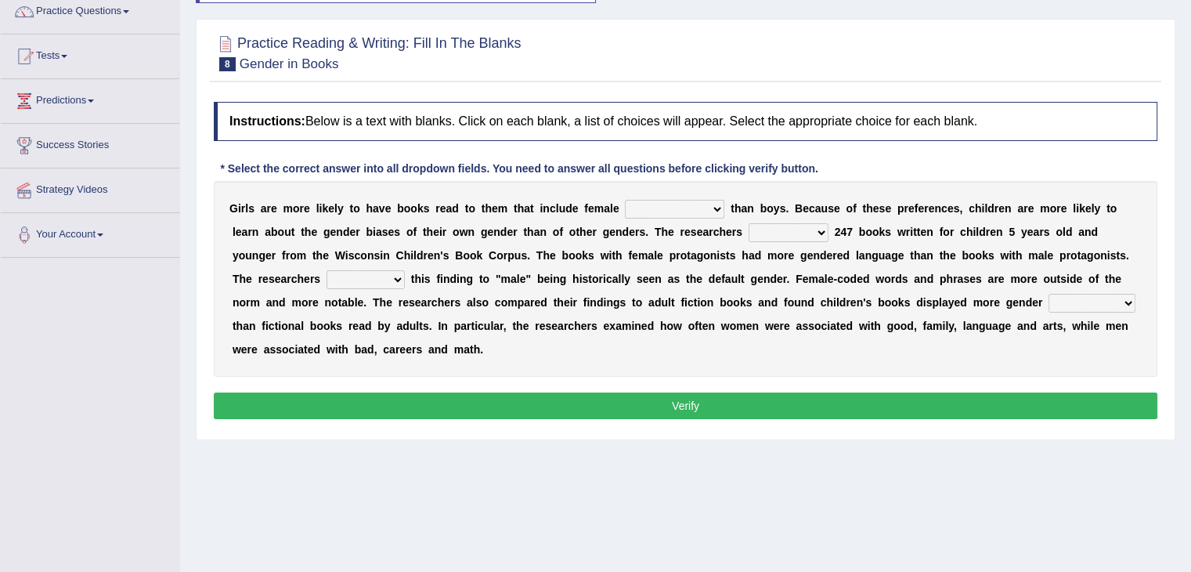
click at [680, 202] on select "protagonists cosmogonists agonists expressionists" at bounding box center [674, 209] width 99 height 19
select select "expressionists"
click at [625, 200] on select "protagonists cosmogonists agonists expressionists" at bounding box center [674, 209] width 99 height 19
click at [768, 229] on select "hydrolyzed paralyzed catalyzed analyzed" at bounding box center [789, 232] width 80 height 19
select select "analyzed"
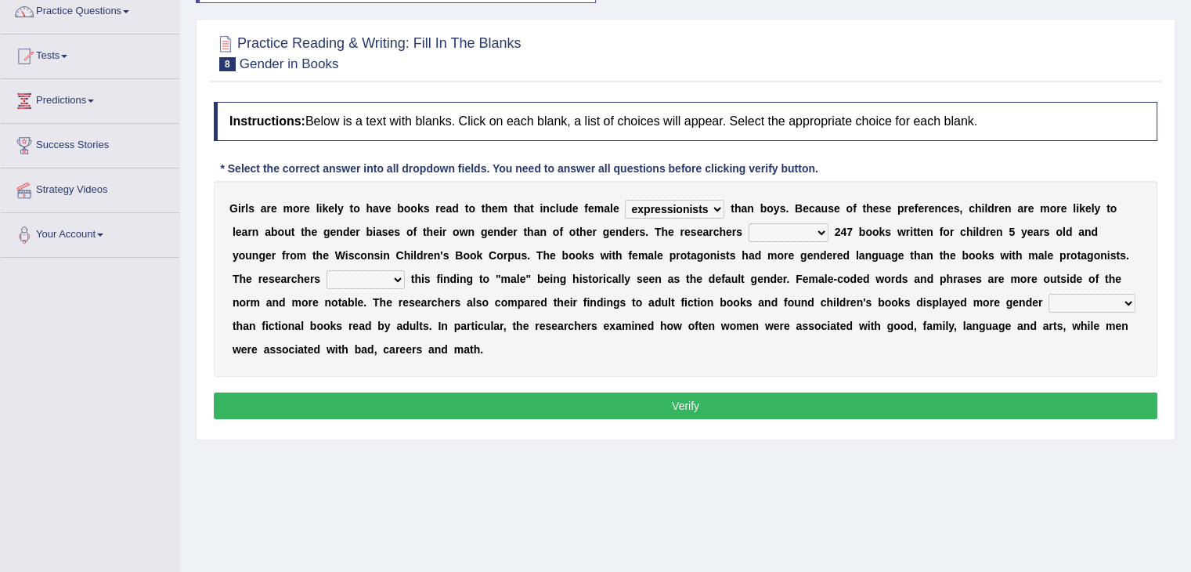
click at [749, 223] on select "hydrolyzed paralyzed catalyzed analyzed" at bounding box center [789, 232] width 80 height 19
click at [357, 270] on select "contribute tribute distribute attribute" at bounding box center [366, 279] width 78 height 19
select select "contribute"
click at [327, 270] on select "contribute tribute distribute attribute" at bounding box center [366, 279] width 78 height 19
click at [1059, 298] on select "stereotypes teletypes prototypes electrotypes" at bounding box center [1092, 303] width 87 height 19
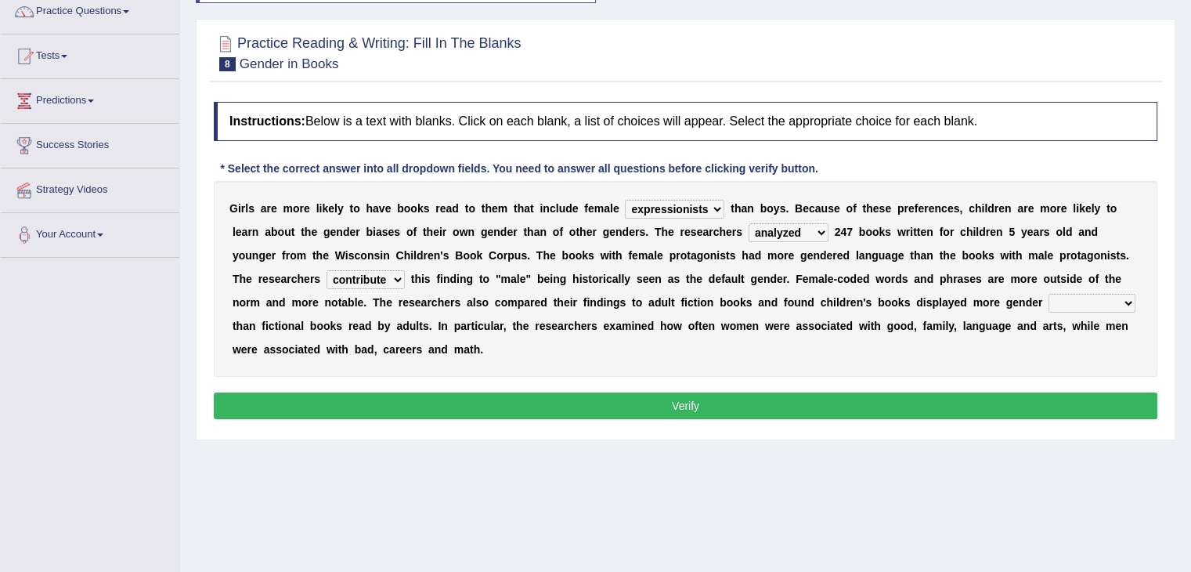
select select "stereotypes"
click at [1049, 294] on select "stereotypes teletypes prototypes electrotypes" at bounding box center [1092, 303] width 87 height 19
click at [801, 402] on button "Verify" at bounding box center [686, 405] width 944 height 27
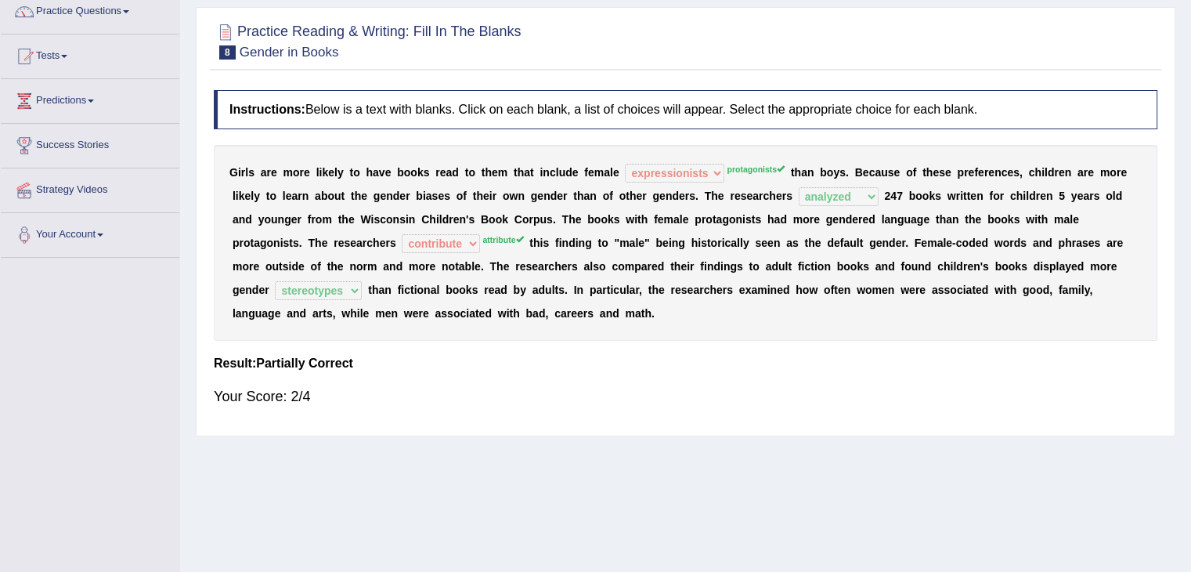
scroll to position [0, 0]
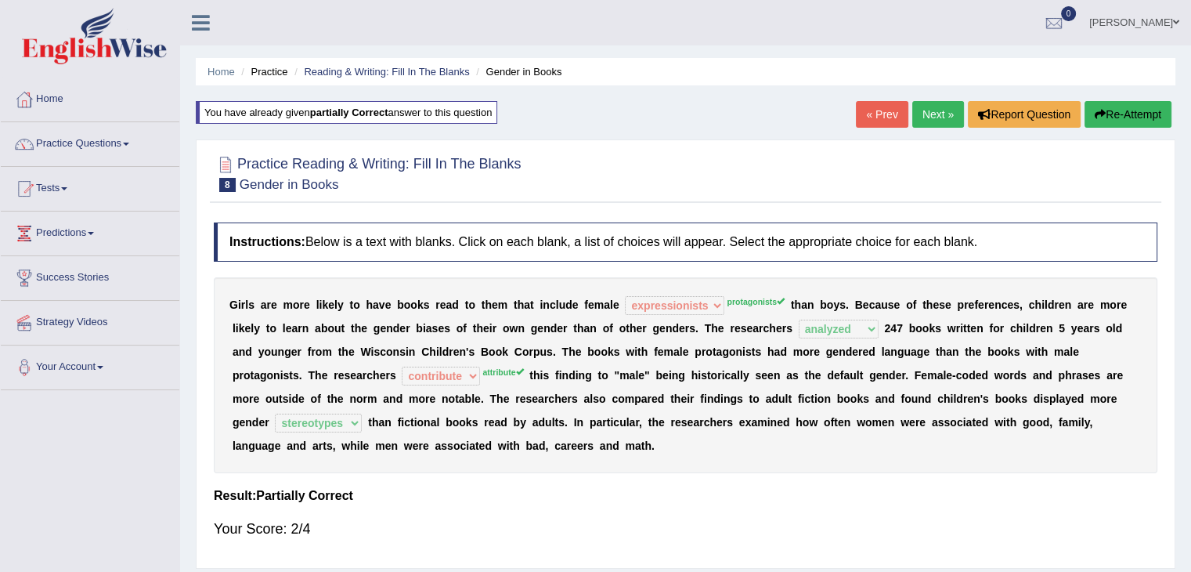
click at [928, 104] on link "Next »" at bounding box center [938, 114] width 52 height 27
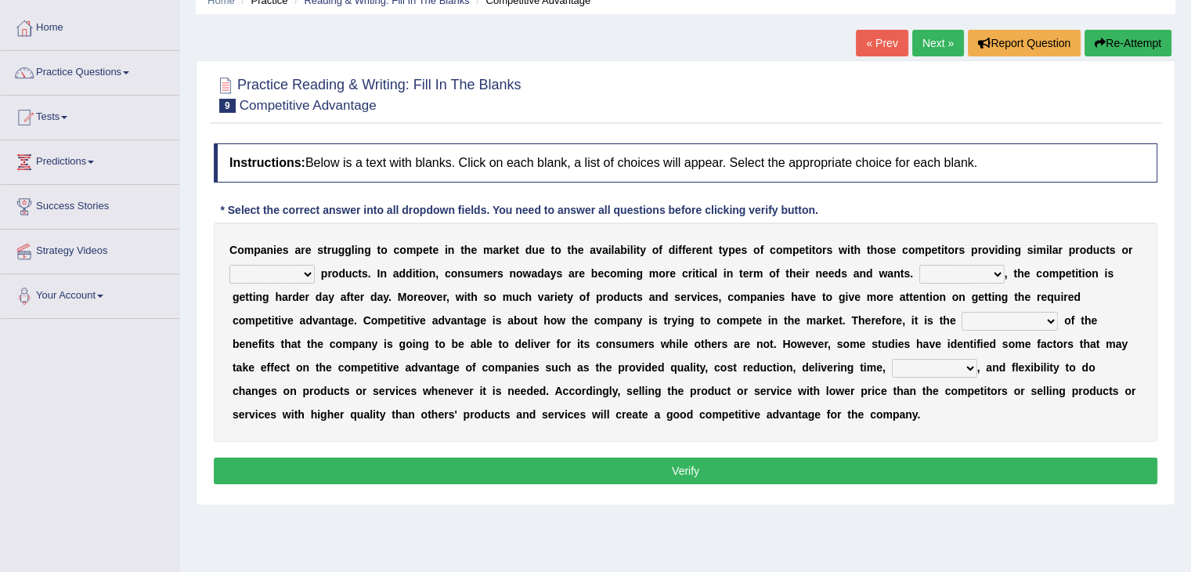
scroll to position [107, 0]
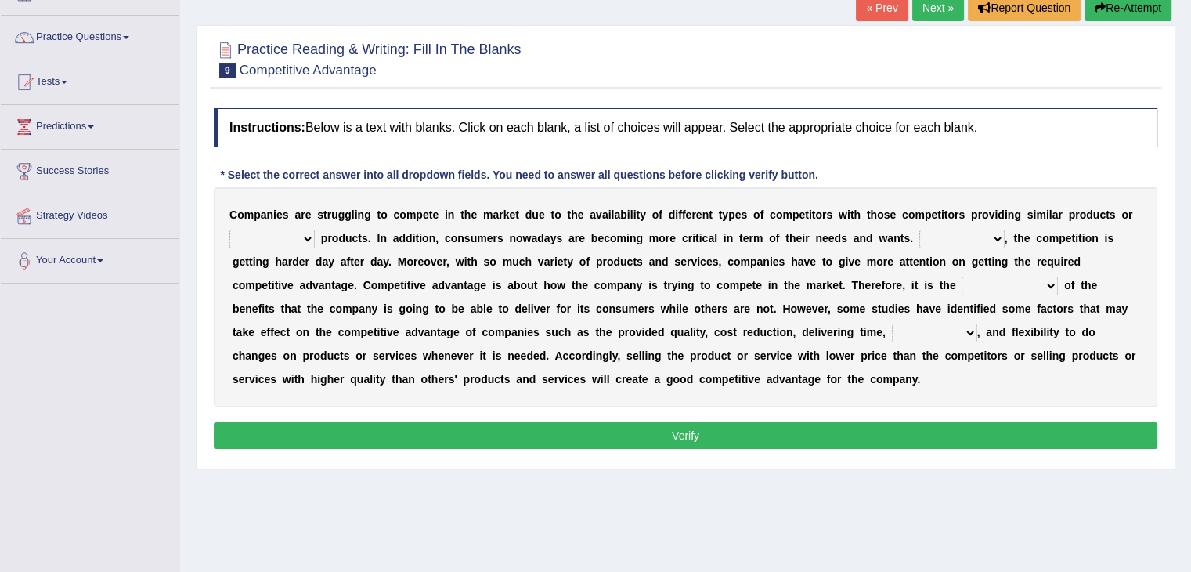
drag, startPoint x: 0, startPoint y: 0, endPoint x: 1202, endPoint y: 323, distance: 1244.9
click at [1190, 323] on html "Toggle navigation Home Practice Questions Speaking Practice Read Aloud Repeat S…" at bounding box center [595, 179] width 1191 height 572
click at [281, 238] on select "constitution restitution substitution institution" at bounding box center [271, 238] width 85 height 19
select select "substitution"
click at [229, 229] on select "constitution restitution substitution institution" at bounding box center [271, 238] width 85 height 19
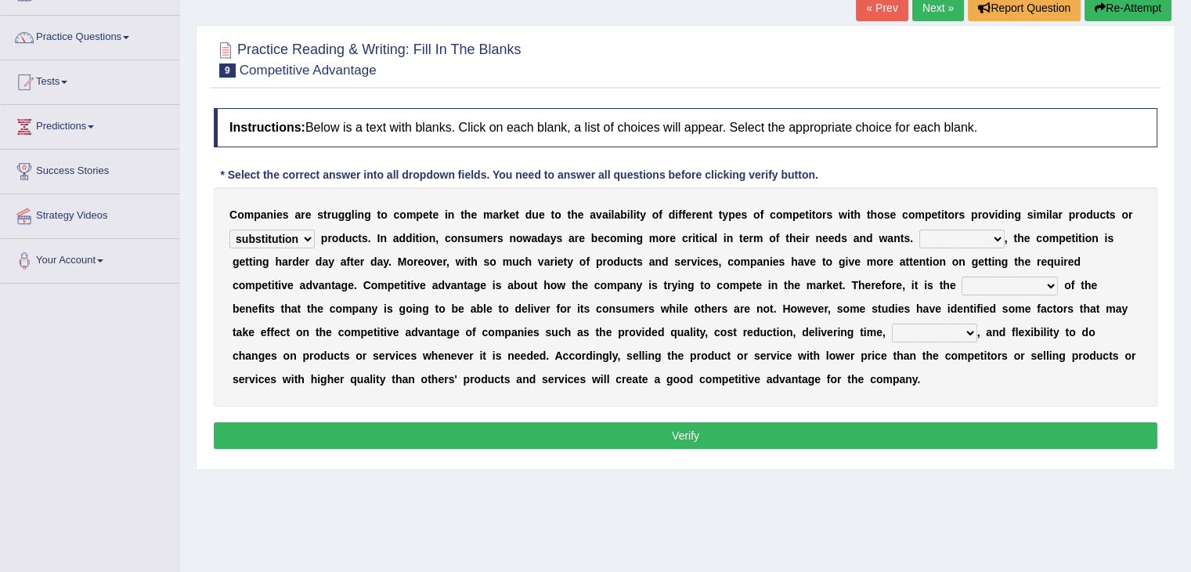
click at [971, 233] on select "However Instead Additionally Therefore" at bounding box center [961, 238] width 85 height 19
select select "However"
click at [919, 229] on select "However Instead Additionally Therefore" at bounding box center [961, 238] width 85 height 19
click at [994, 280] on select "dissemination ordination determination incarnation" at bounding box center [1010, 285] width 96 height 19
click at [967, 285] on select "dissemination ordination determination incarnation" at bounding box center [1010, 285] width 96 height 19
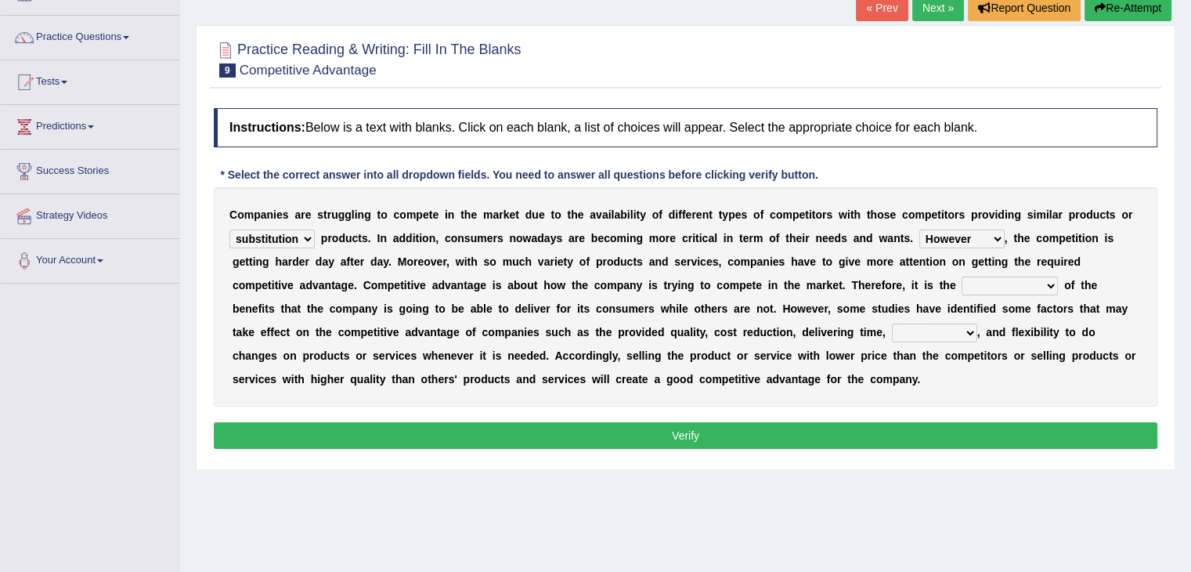
click at [906, 327] on select "captivation aggregation deprivation innovation" at bounding box center [934, 332] width 85 height 19
select select "innovation"
click at [892, 323] on select "captivation aggregation deprivation innovation" at bounding box center [934, 332] width 85 height 19
click at [804, 436] on button "Verify" at bounding box center [686, 435] width 944 height 27
click at [1002, 276] on select "dissemination ordination determination incarnation" at bounding box center [1010, 285] width 96 height 19
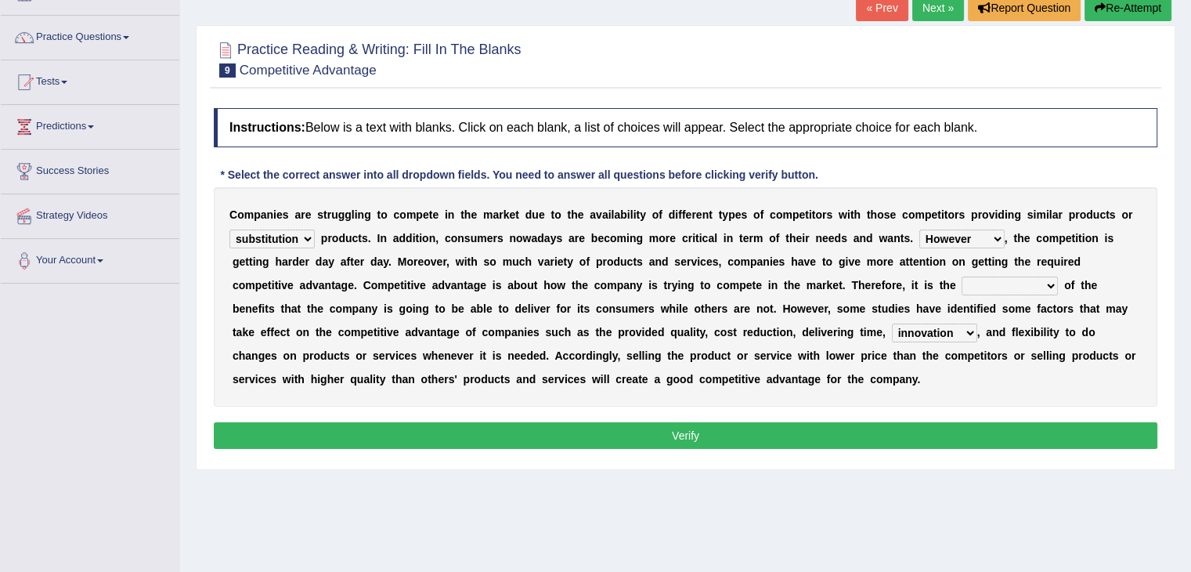
select select "ordination"
click at [962, 276] on select "dissemination ordination determination incarnation" at bounding box center [1010, 285] width 96 height 19
click at [885, 426] on button "Verify" at bounding box center [686, 435] width 944 height 27
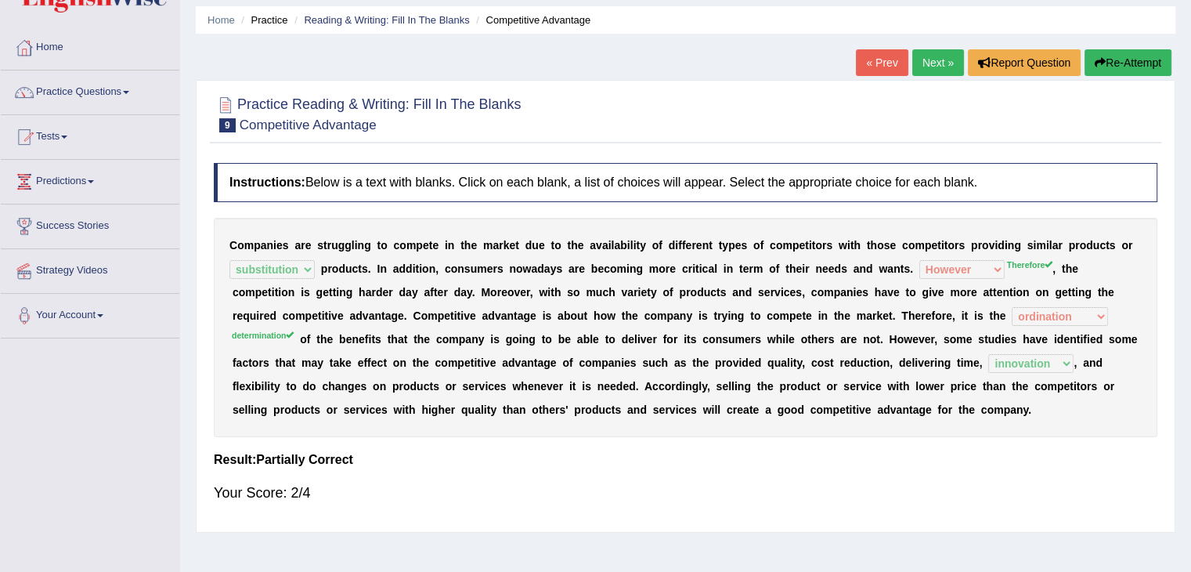
scroll to position [50, 0]
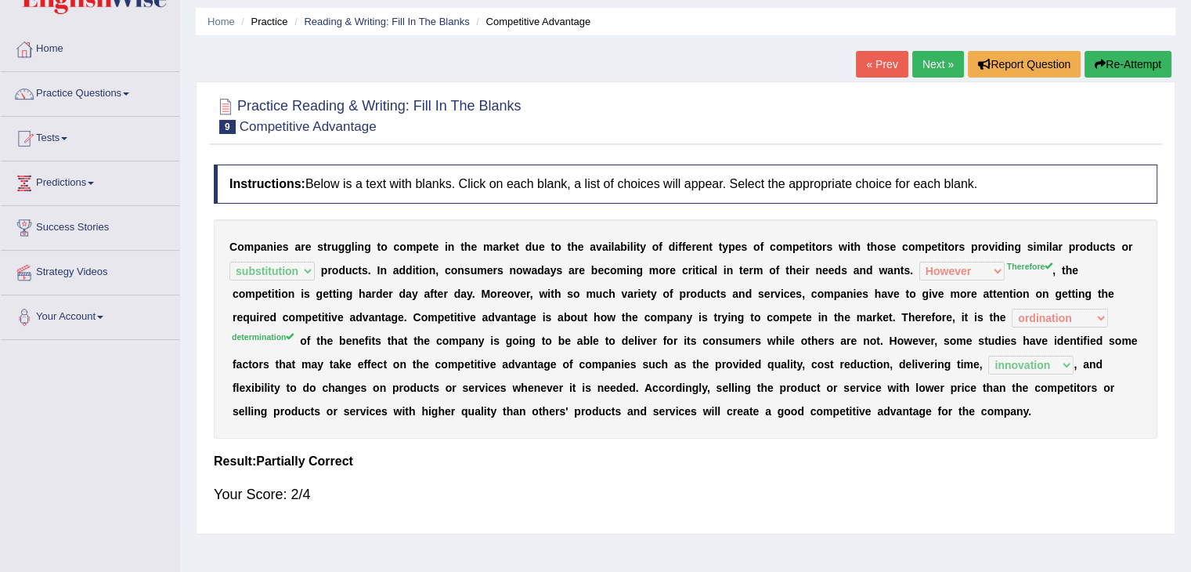
click at [928, 64] on link "Next »" at bounding box center [938, 64] width 52 height 27
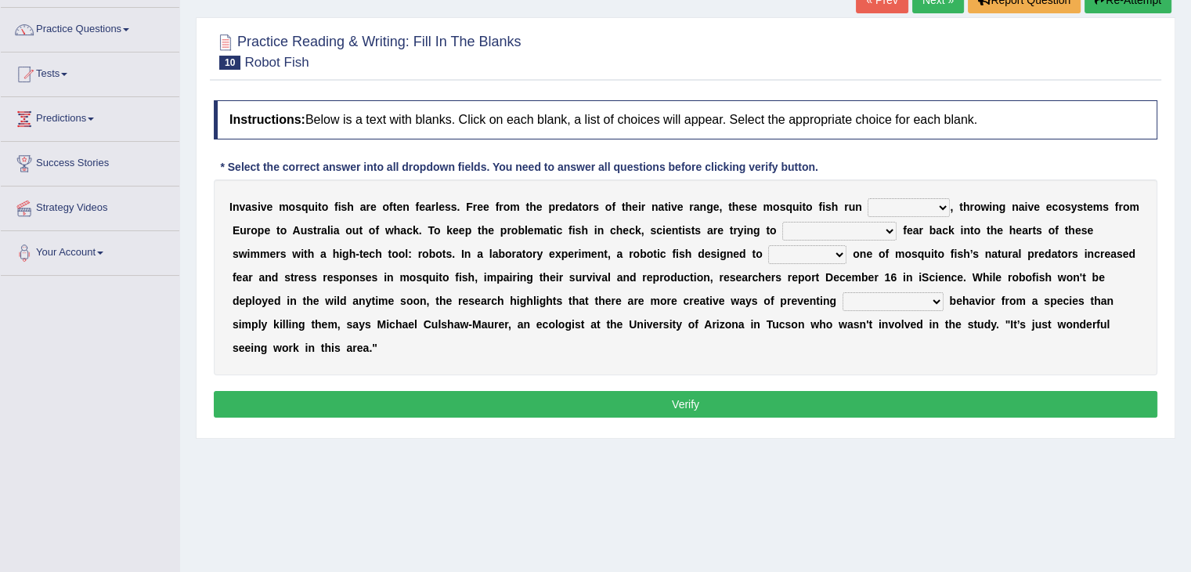
click at [909, 204] on select "occupant flippant rampant concordant" at bounding box center [909, 207] width 82 height 19
